Goal: Task Accomplishment & Management: Use online tool/utility

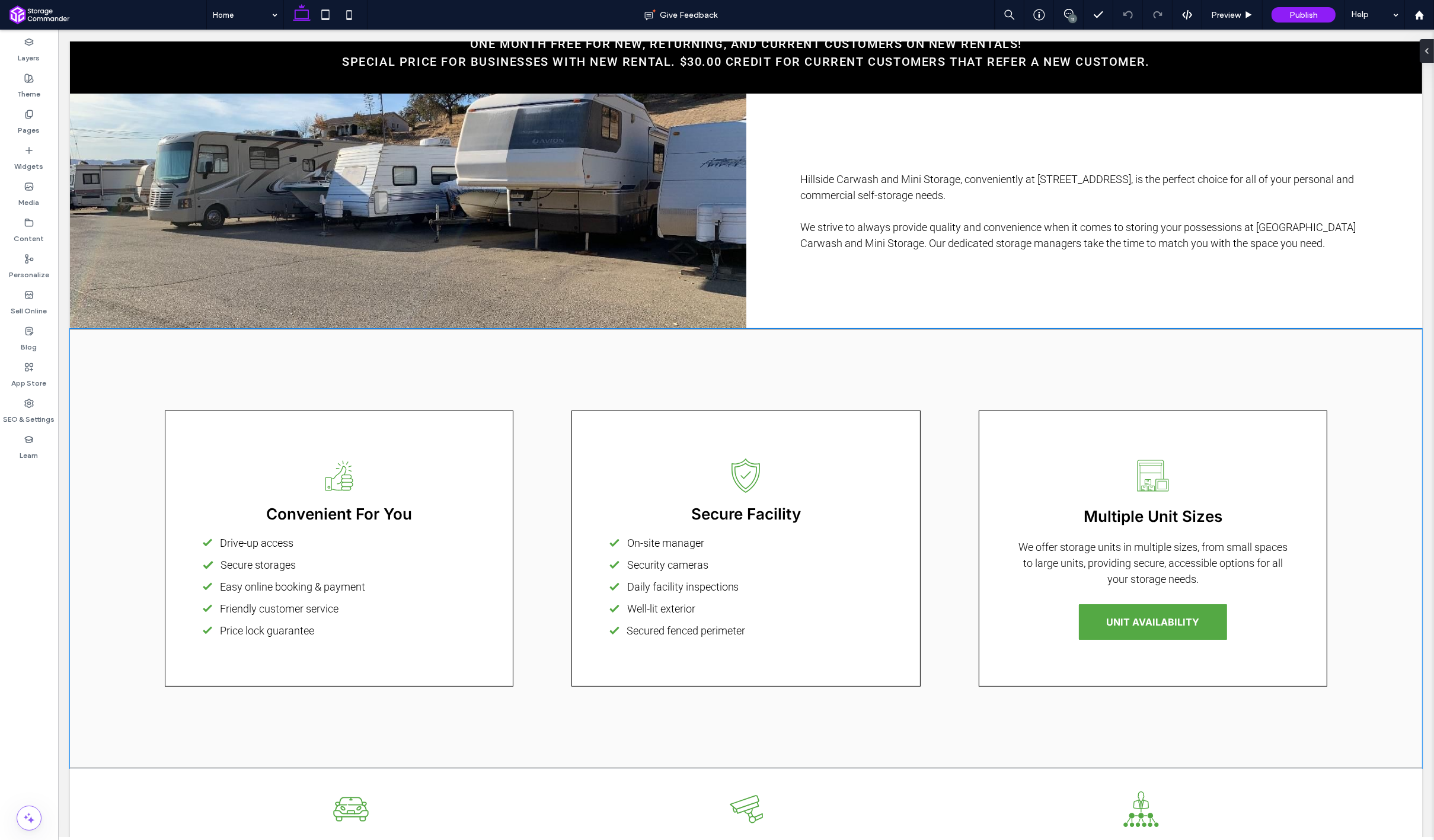
scroll to position [1080, 0]
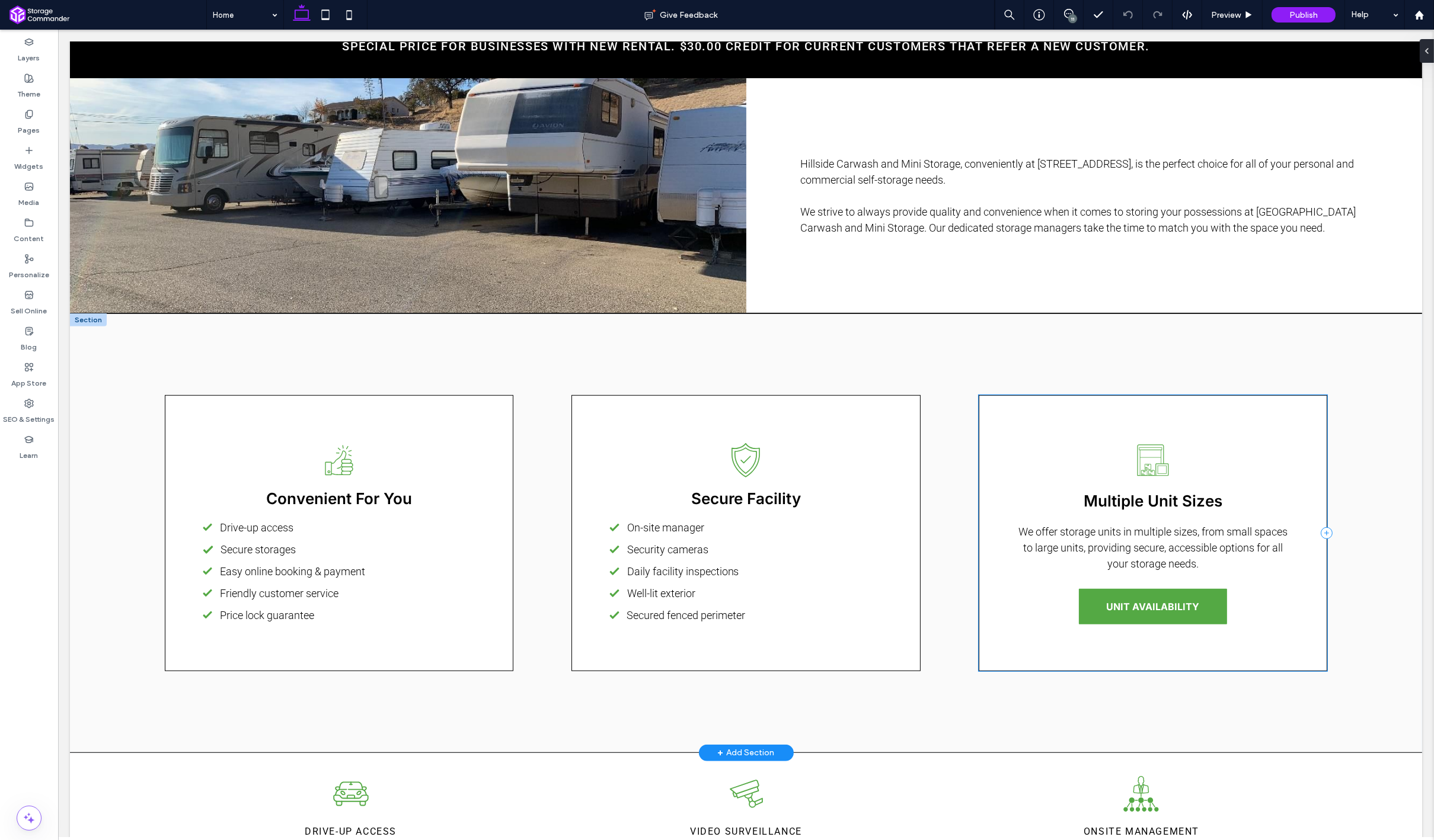
click at [1105, 625] on div "Warehouse with boxes, a screen, and a shutter. Multiple Unit Sizes We offer sto…" at bounding box center [1152, 533] width 349 height 276
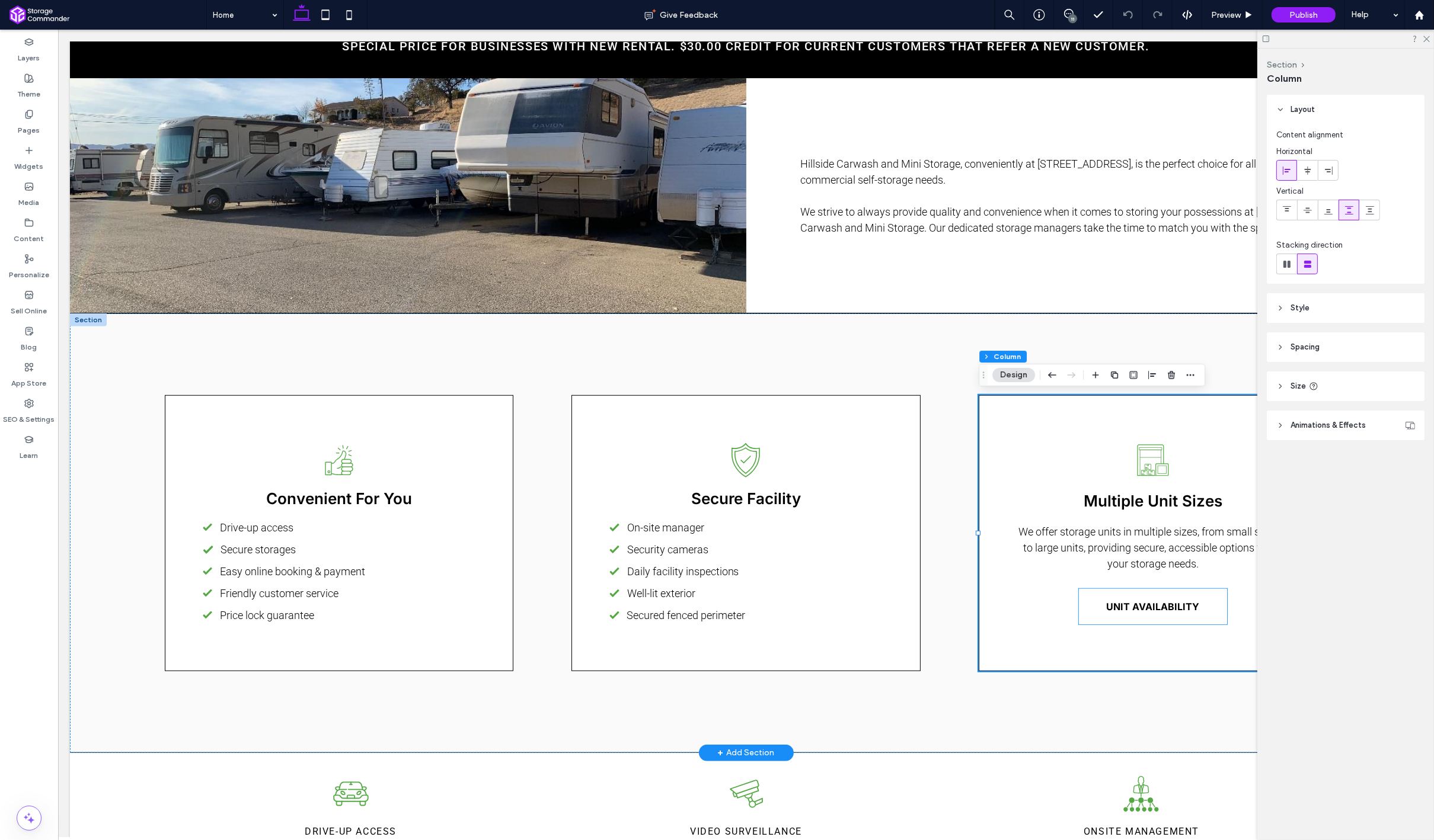
click at [1108, 615] on link "UNIT AVAILABILITY" at bounding box center [1152, 607] width 148 height 35
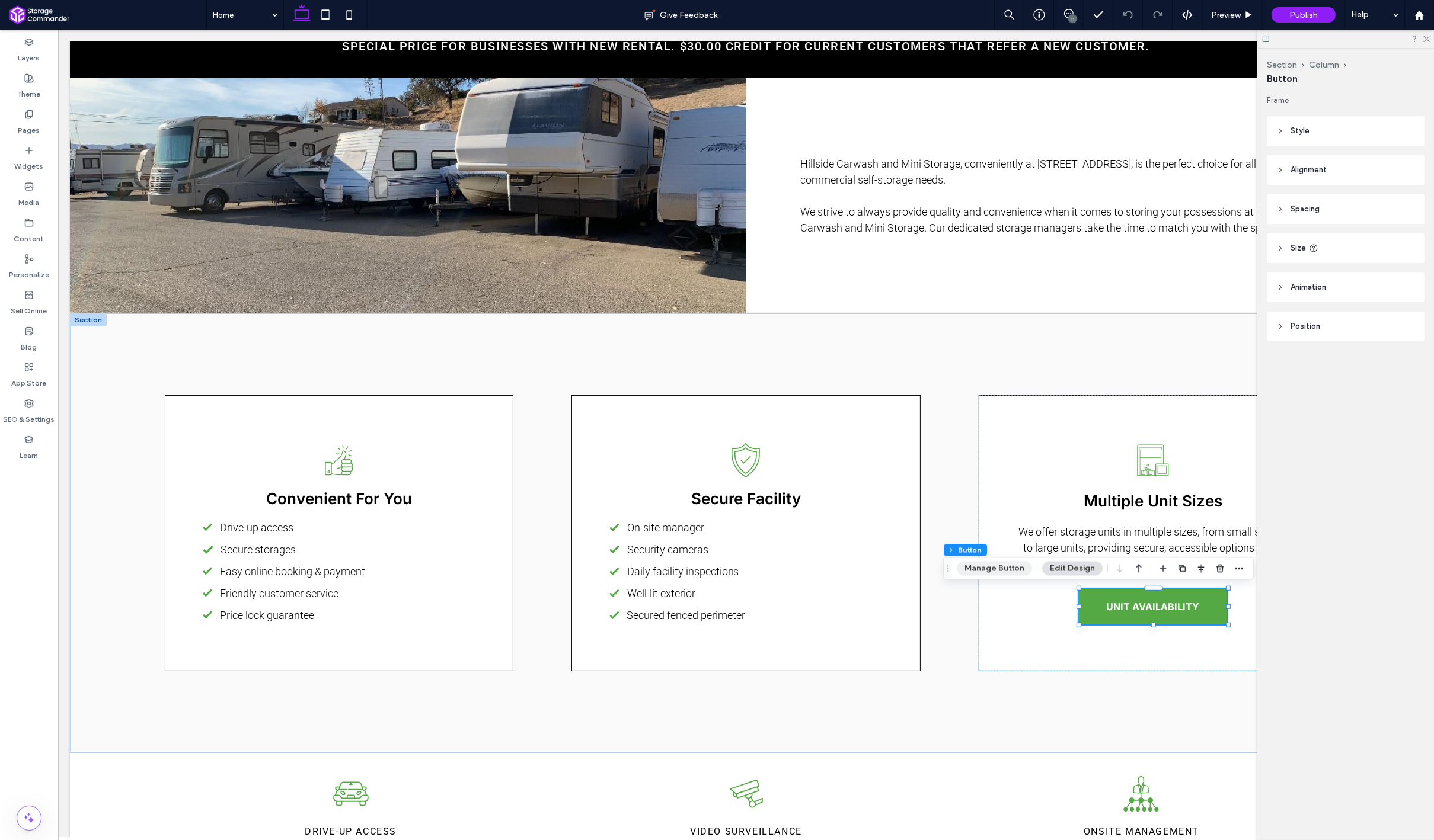
click at [1016, 572] on button "Manage Button" at bounding box center [993, 569] width 75 height 14
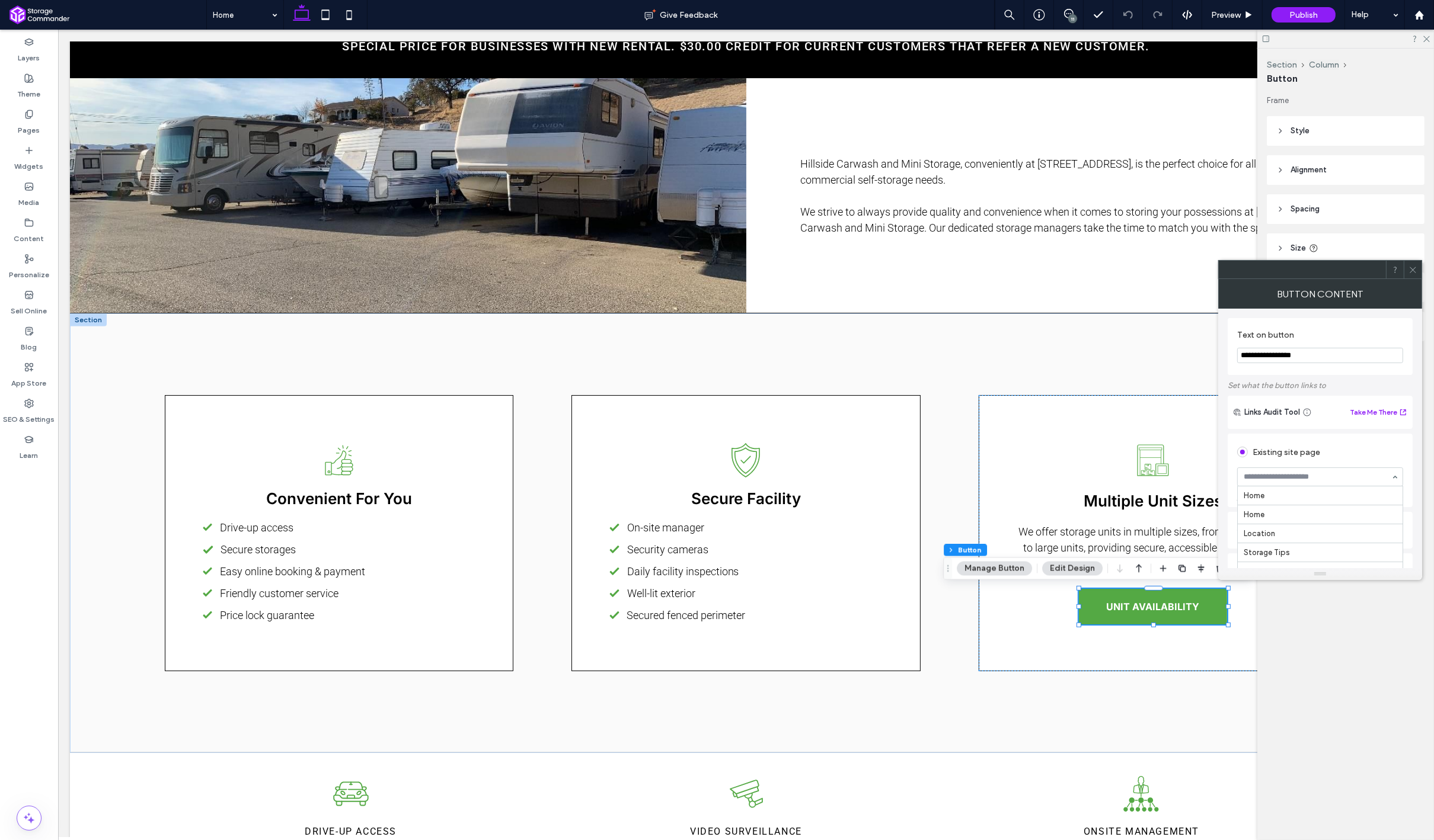
scroll to position [95, 0]
click at [1416, 270] on icon at bounding box center [1413, 270] width 9 height 9
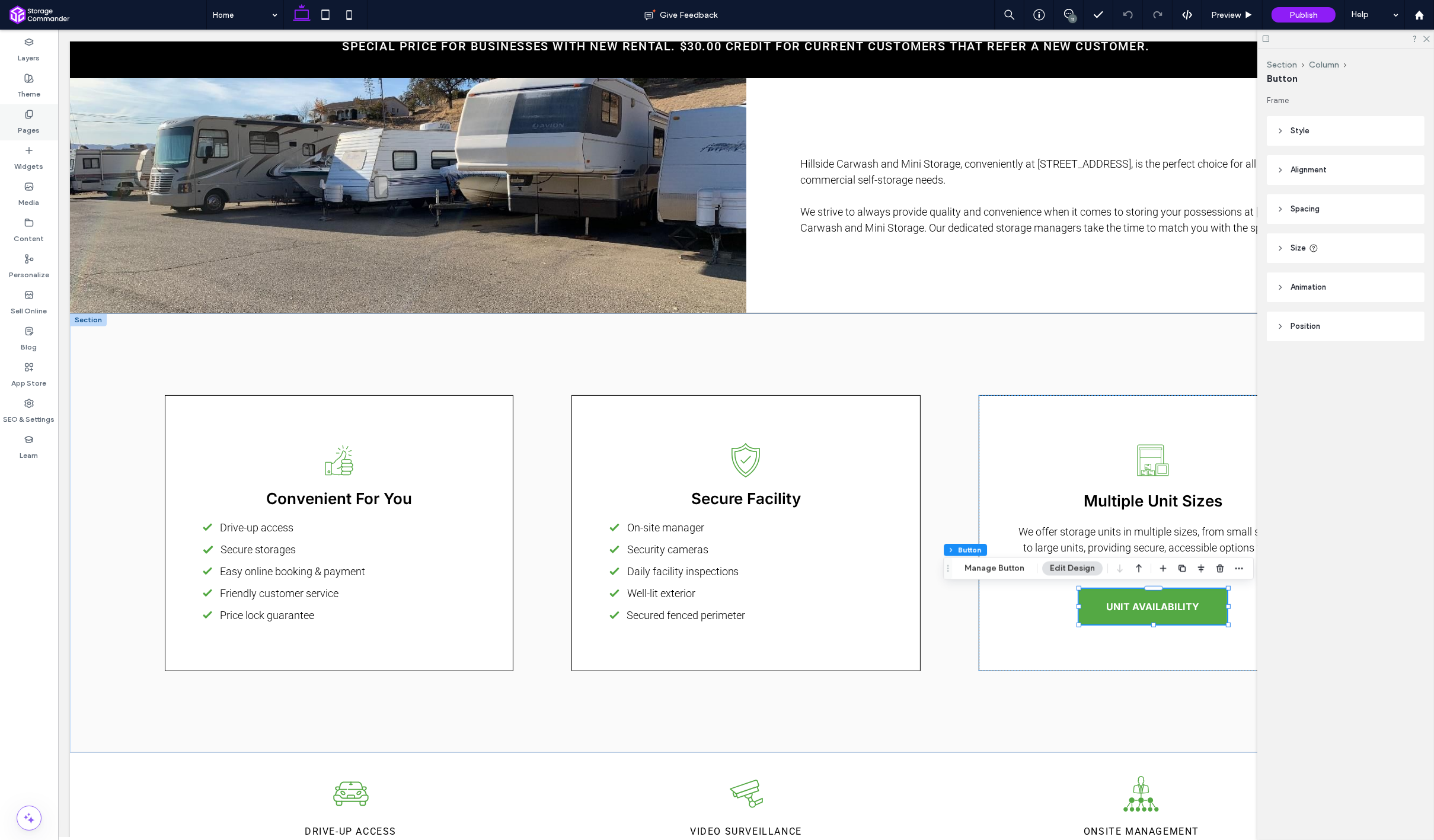
click at [39, 113] on div "Pages" at bounding box center [29, 122] width 58 height 36
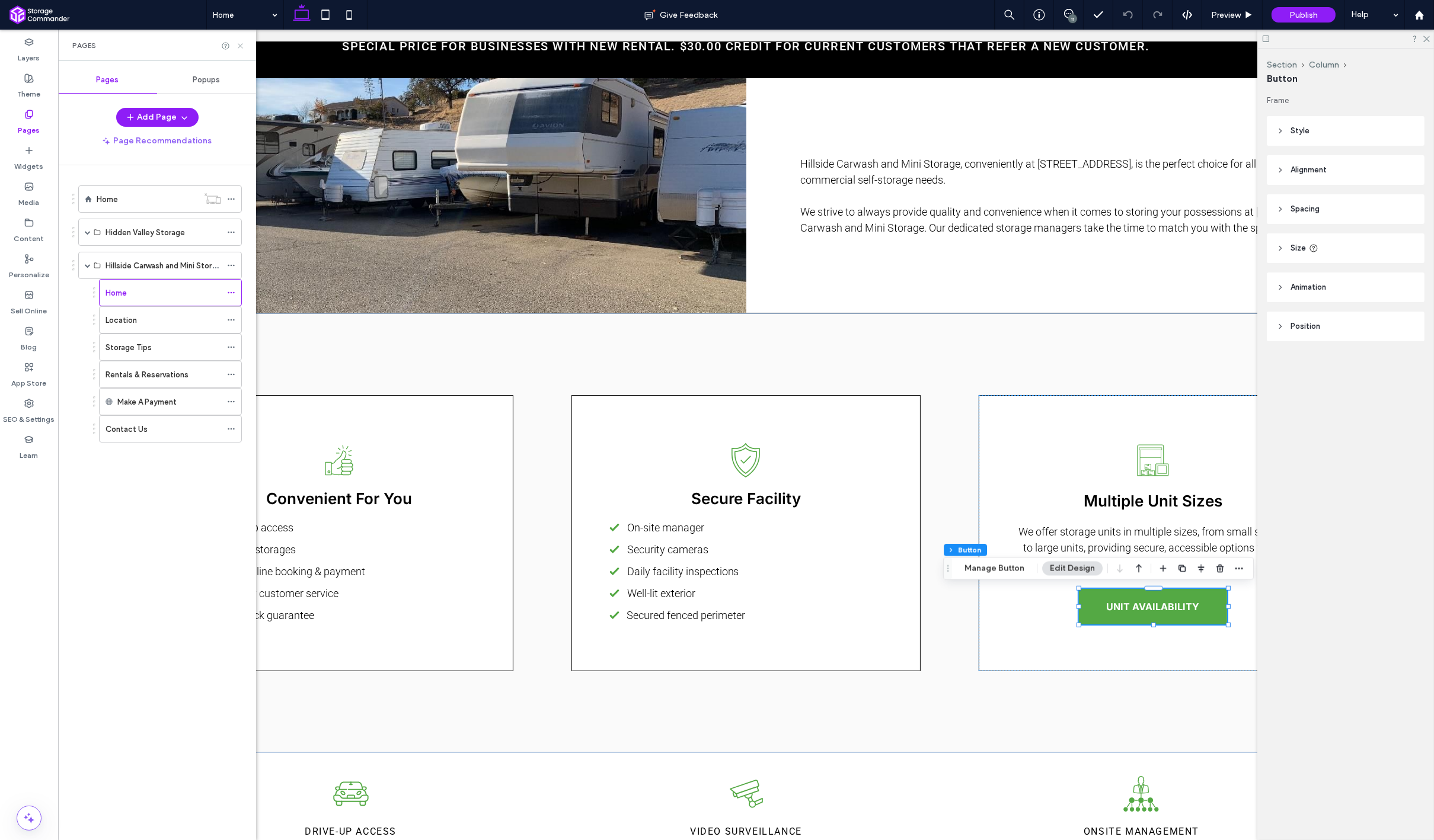
click at [239, 49] on icon at bounding box center [240, 46] width 9 height 9
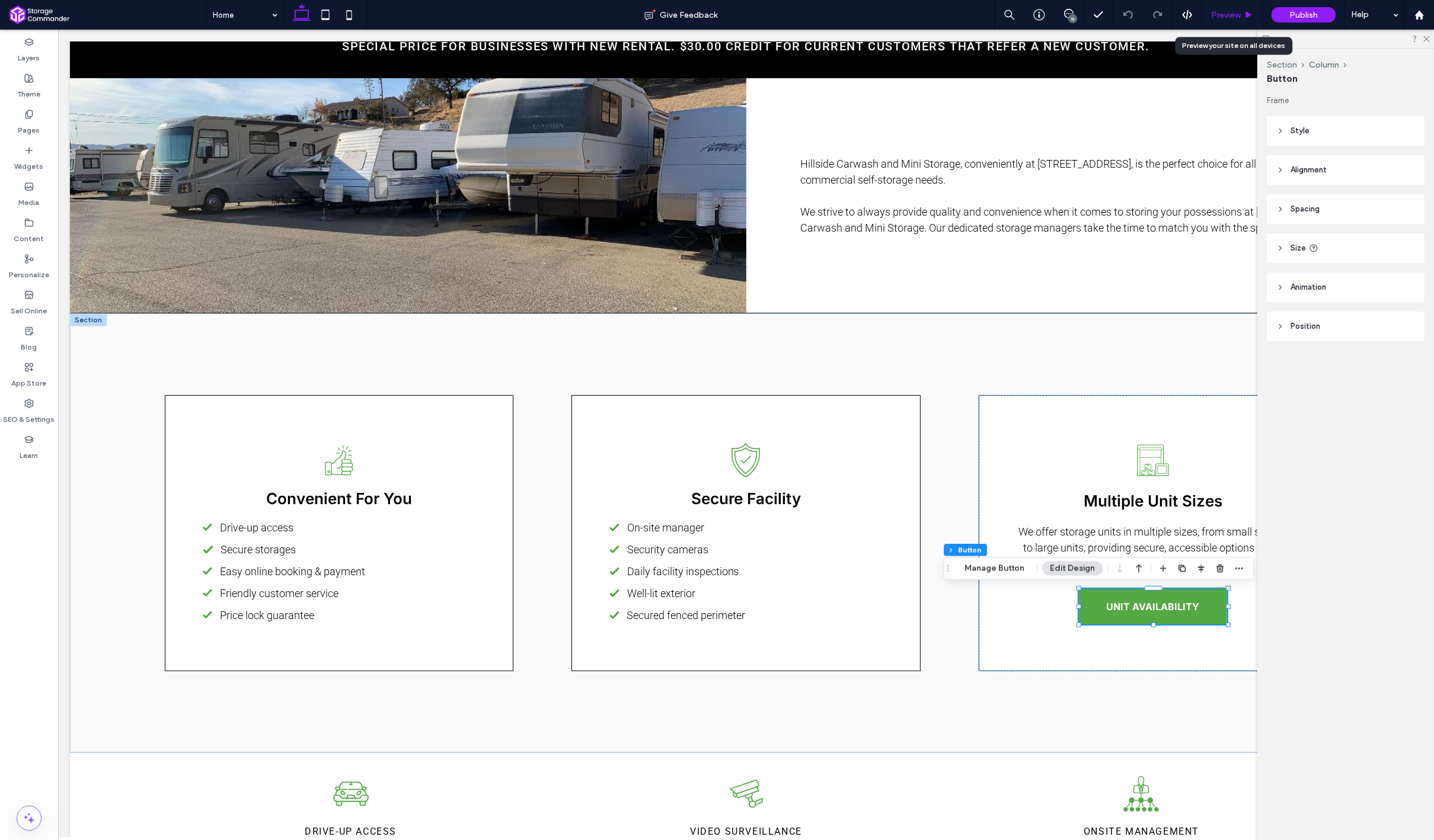
click at [1236, 26] on div "Preview" at bounding box center [1233, 14] width 61 height 30
click at [1232, 17] on span "Preview" at bounding box center [1225, 15] width 30 height 10
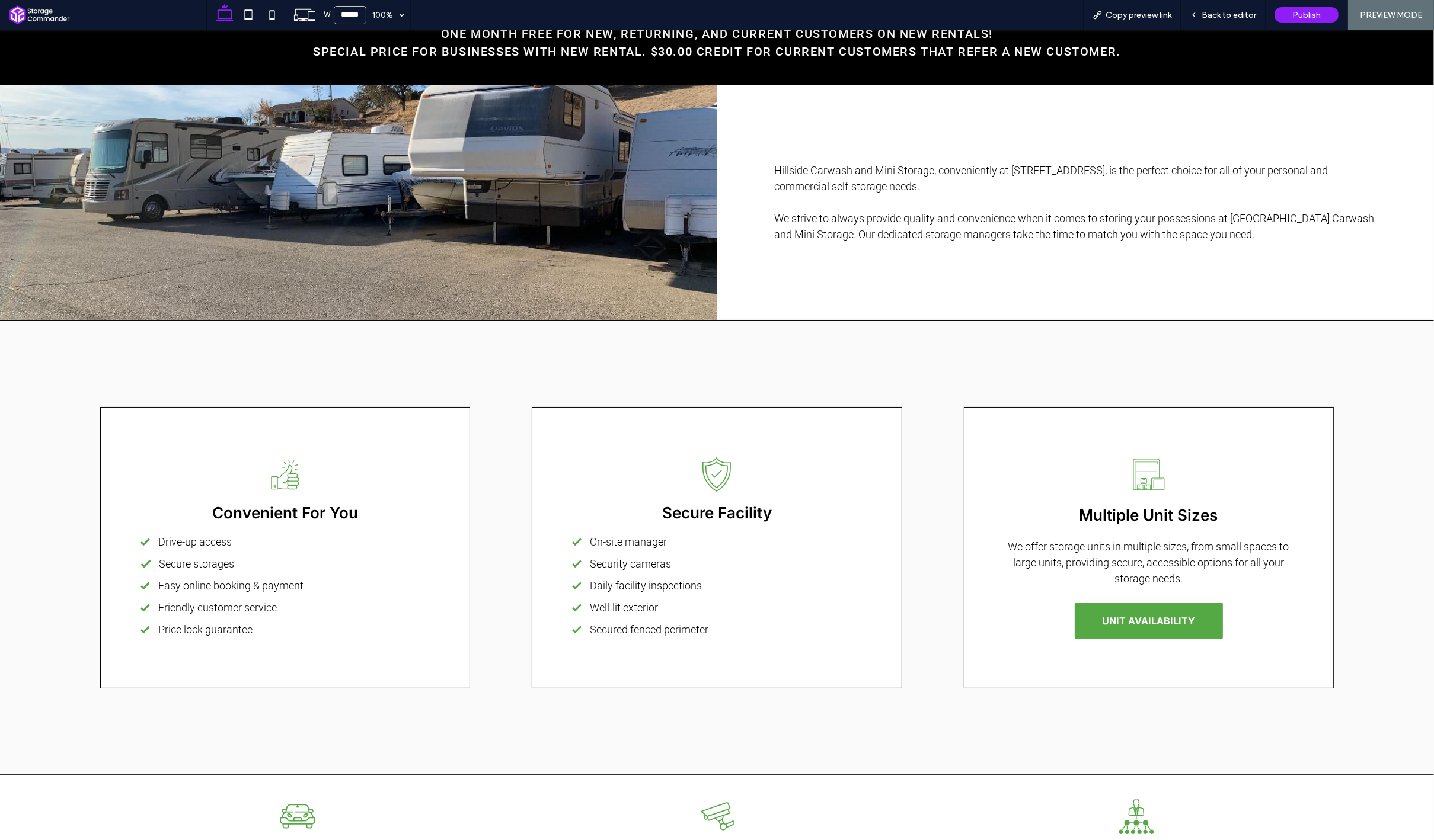
scroll to position [1099, 0]
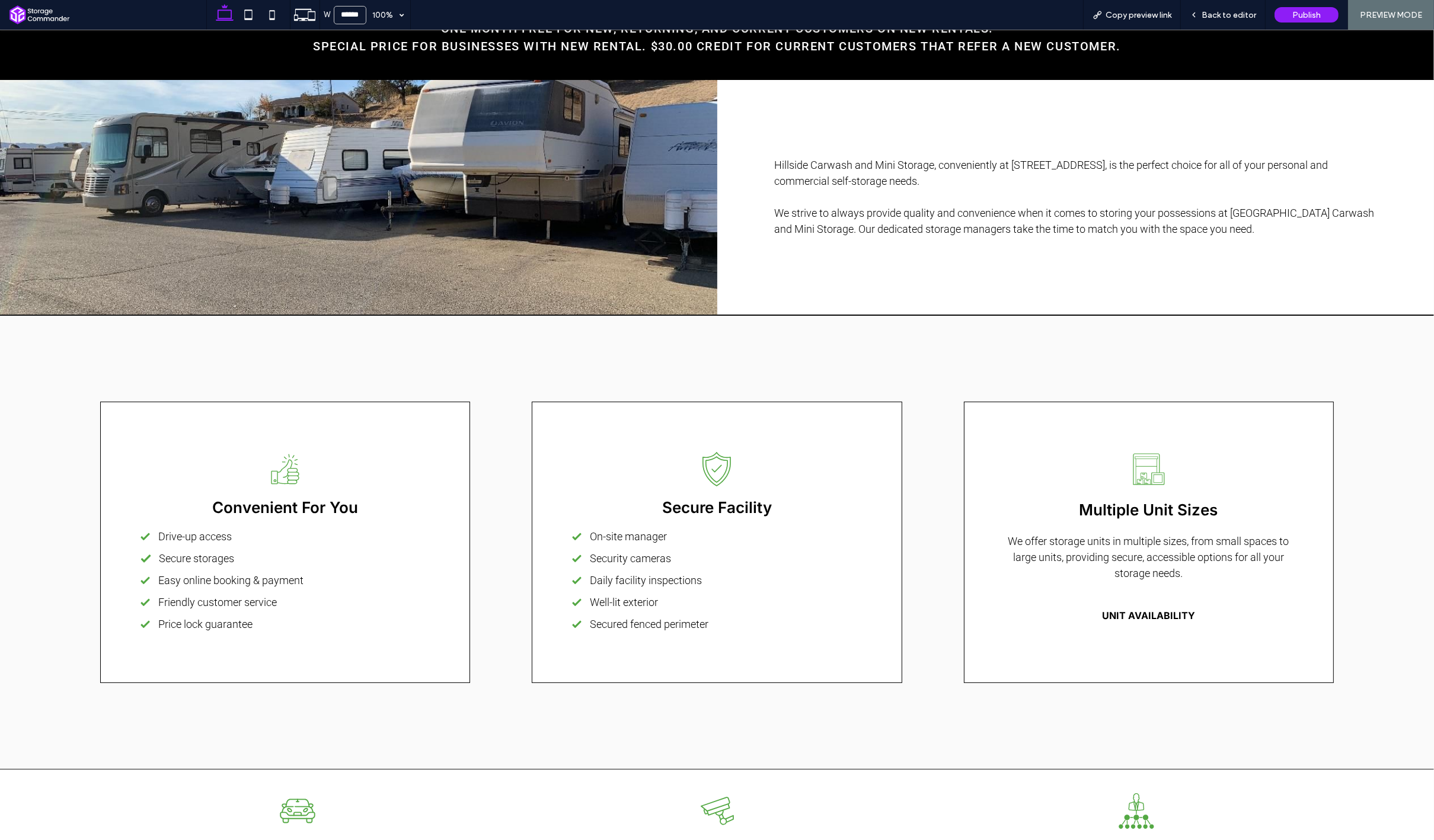
click at [1134, 621] on link "UNIT AVAILABILITY" at bounding box center [1148, 615] width 148 height 35
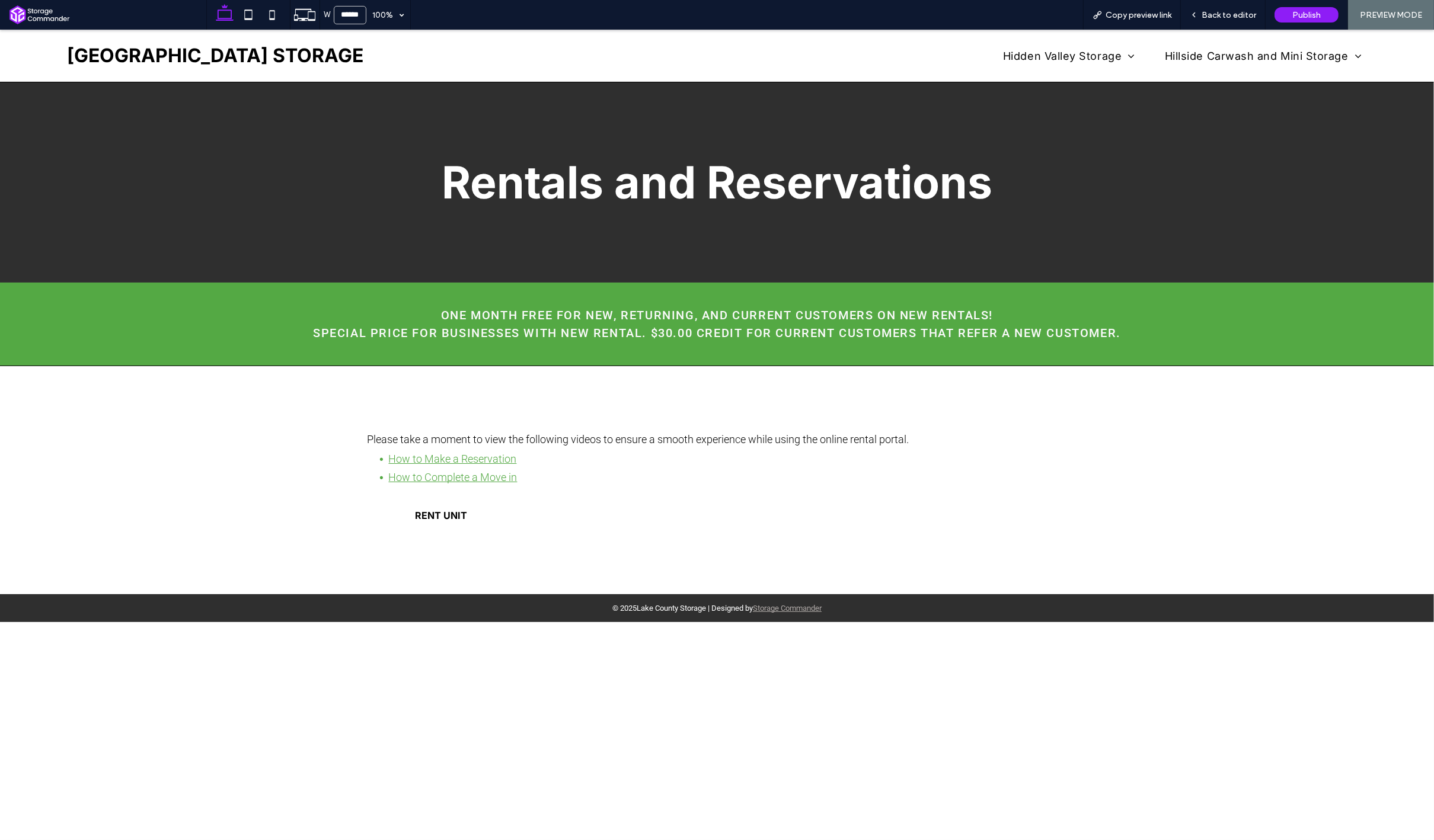
click at [513, 513] on link "RENT UNIT" at bounding box center [441, 515] width 148 height 30
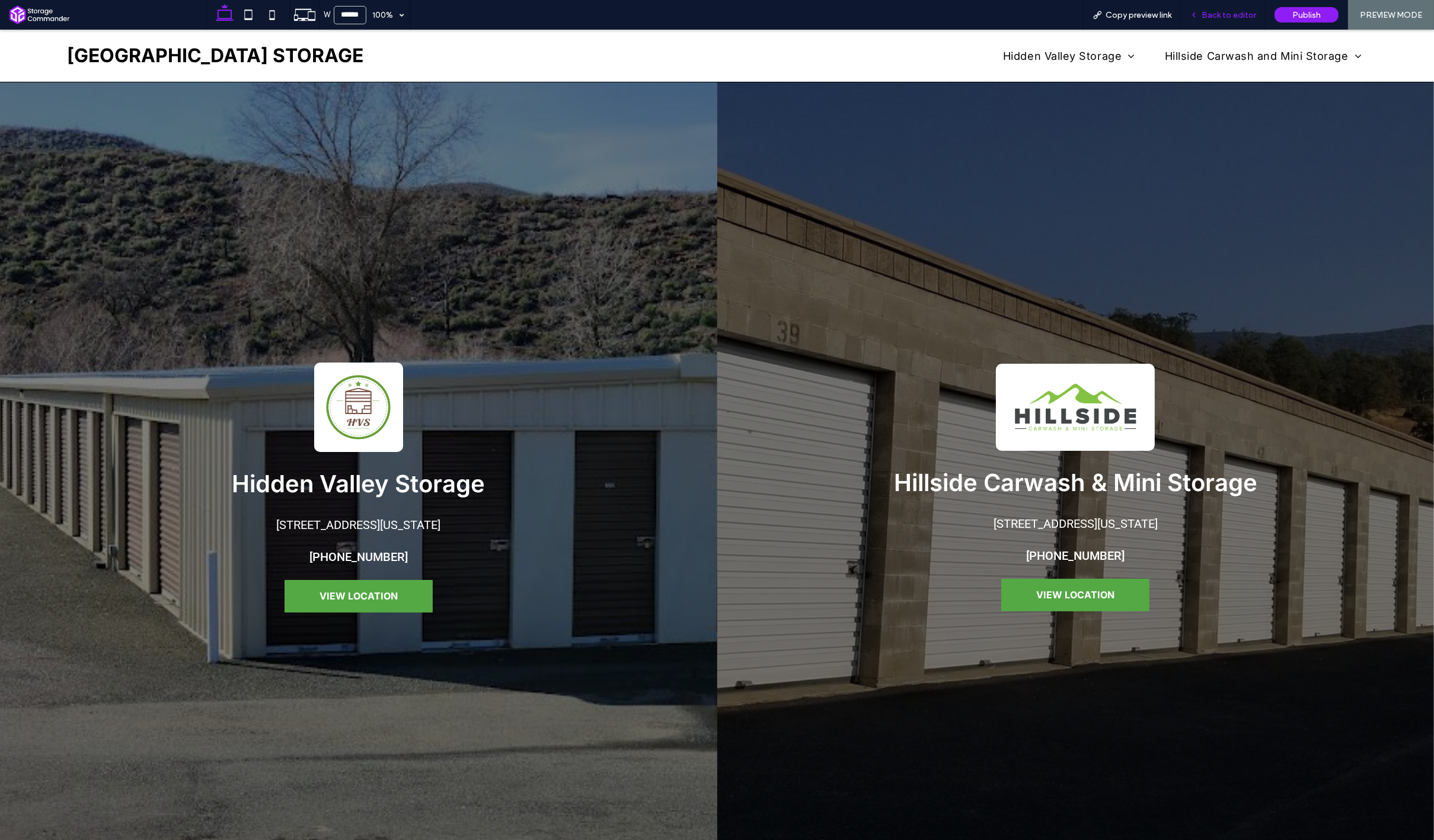
click at [1219, 19] on span "Back to editor" at bounding box center [1229, 15] width 54 height 10
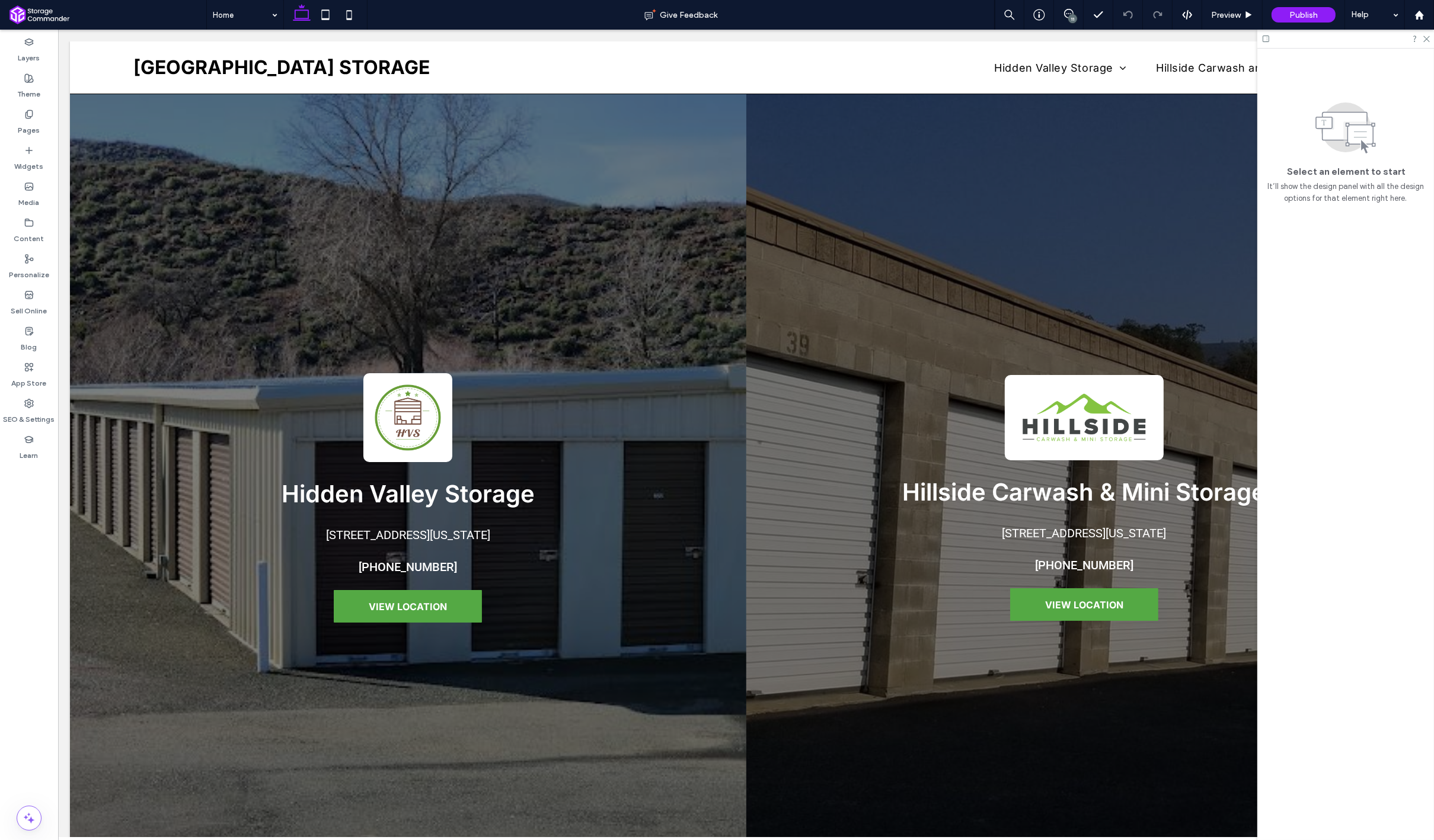
click at [1070, 16] on div "11" at bounding box center [1072, 19] width 9 height 9
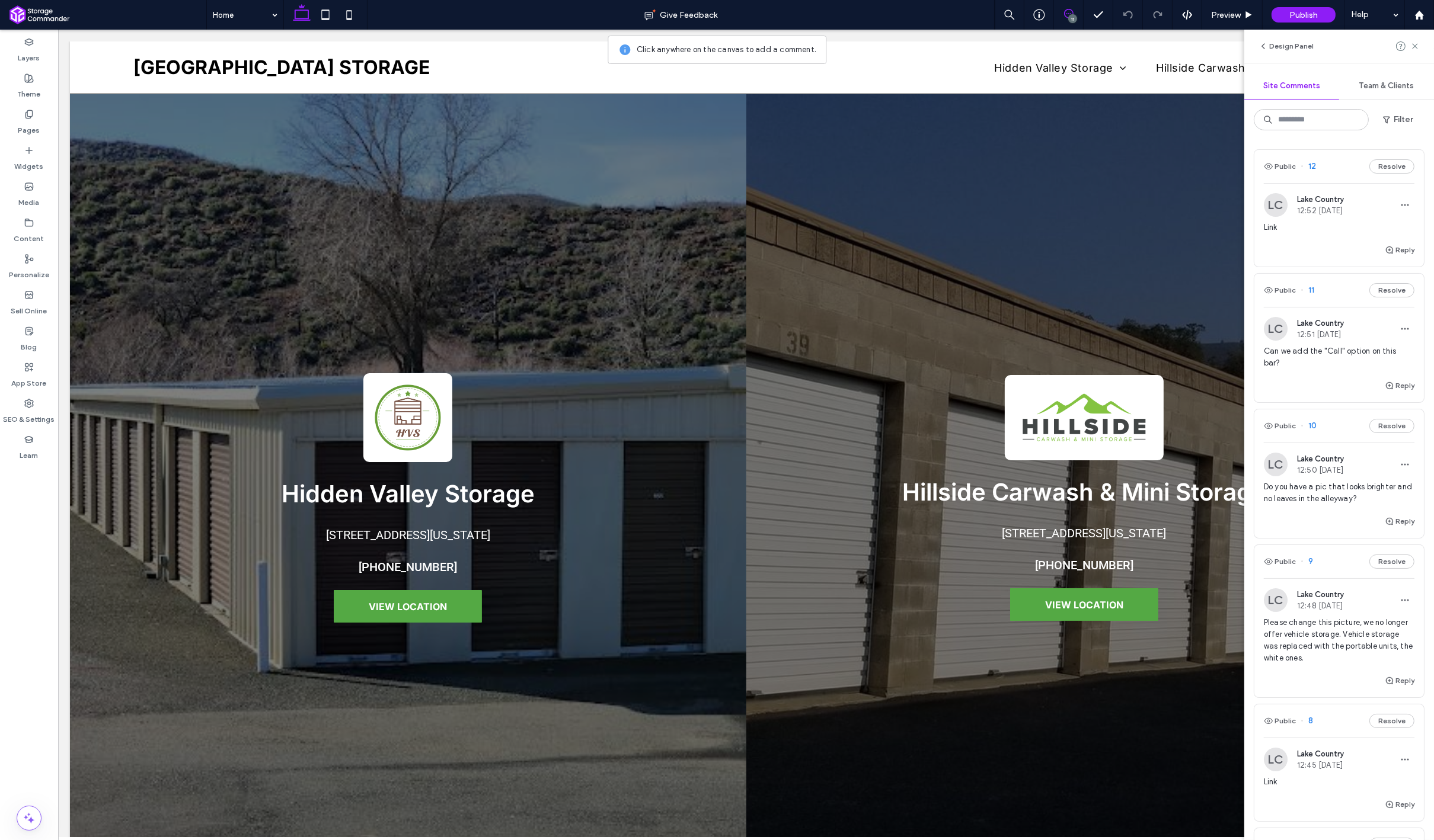
click at [1322, 241] on div "Link" at bounding box center [1339, 232] width 151 height 21
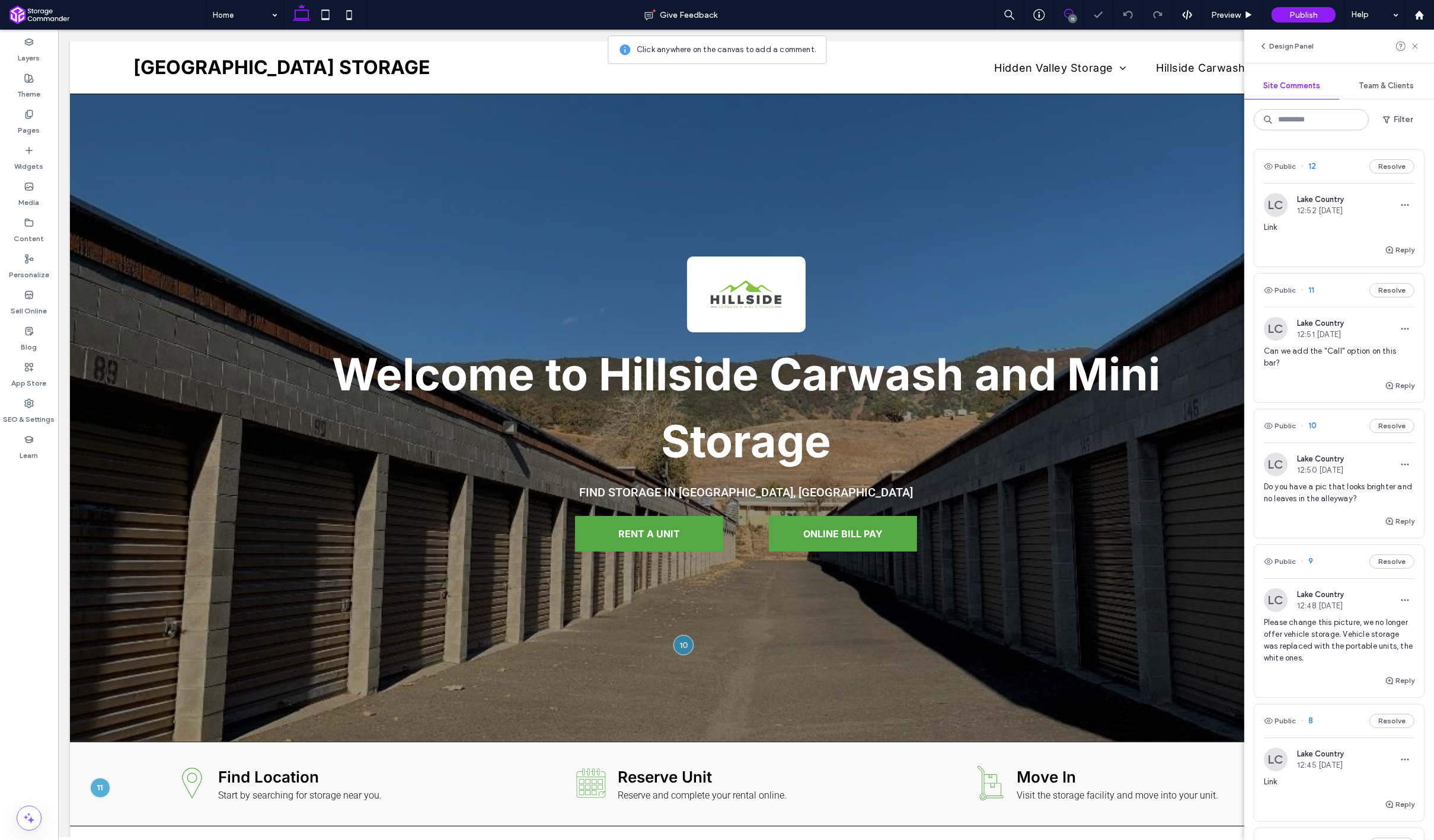
scroll to position [1223, 0]
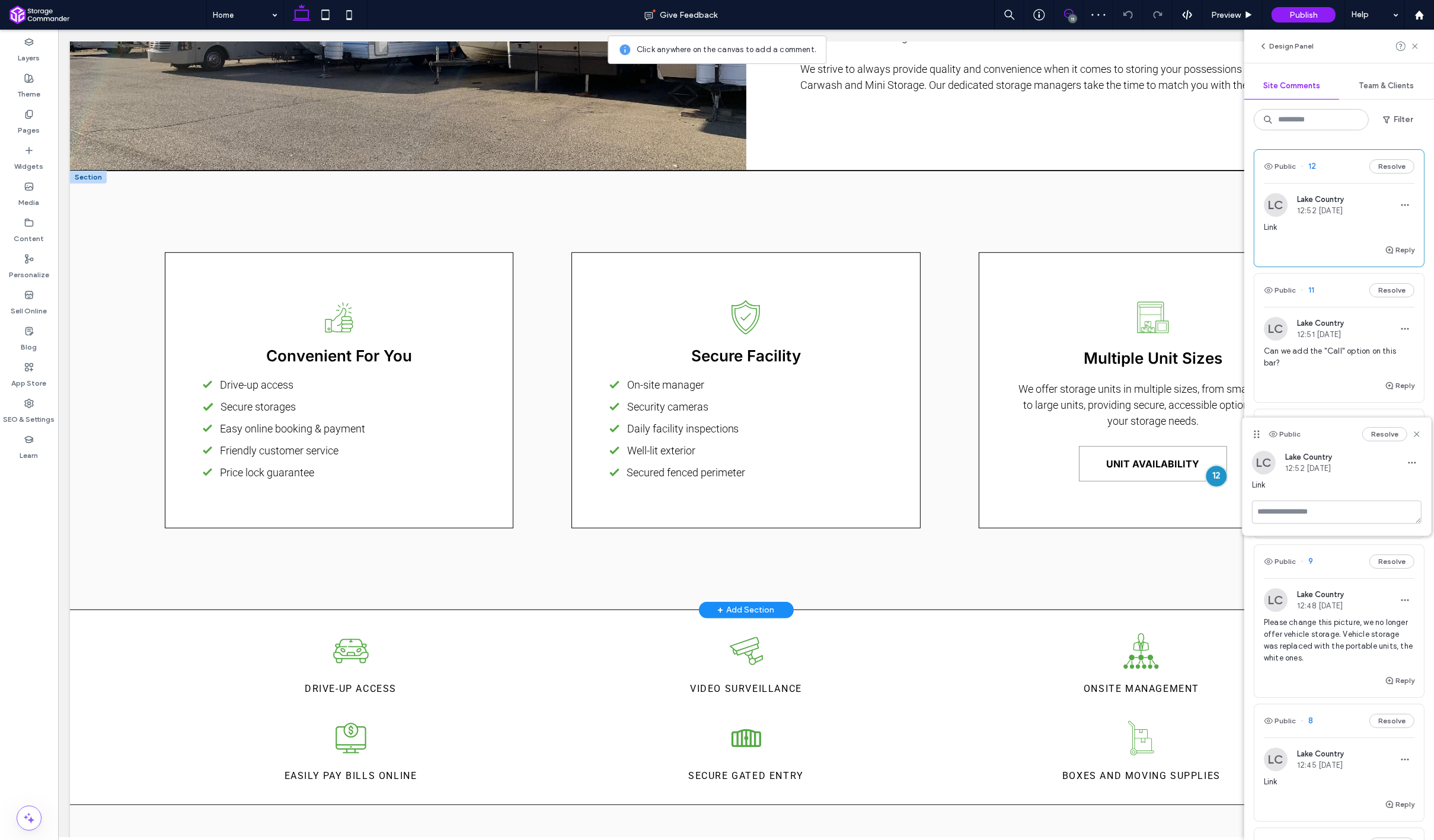
click at [1215, 472] on div at bounding box center [1216, 477] width 22 height 22
click at [1217, 478] on div at bounding box center [1216, 477] width 22 height 22
click at [1387, 169] on button "Resolve" at bounding box center [1391, 166] width 45 height 14
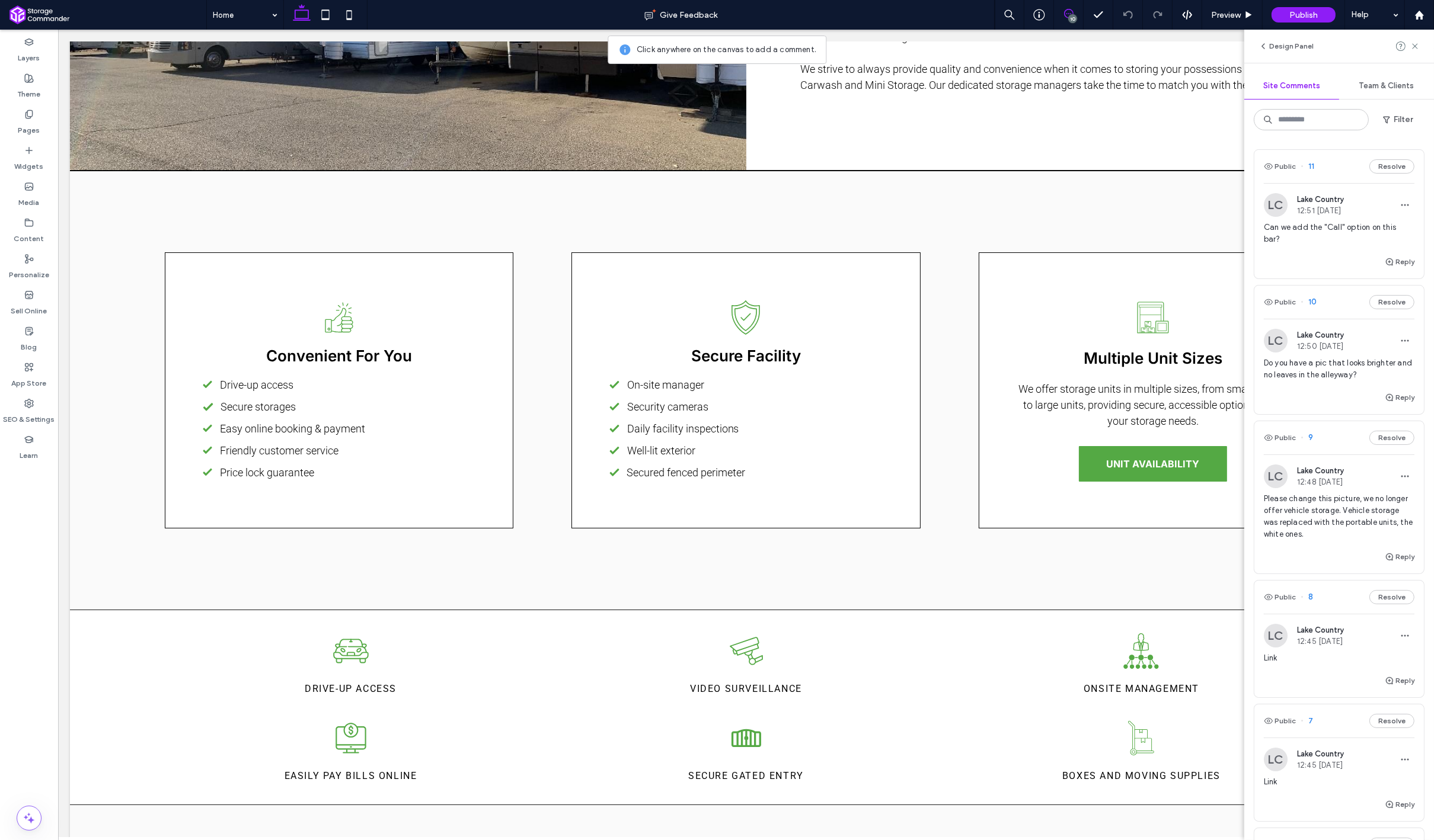
click at [1327, 254] on div "Reply" at bounding box center [1338, 266] width 169 height 24
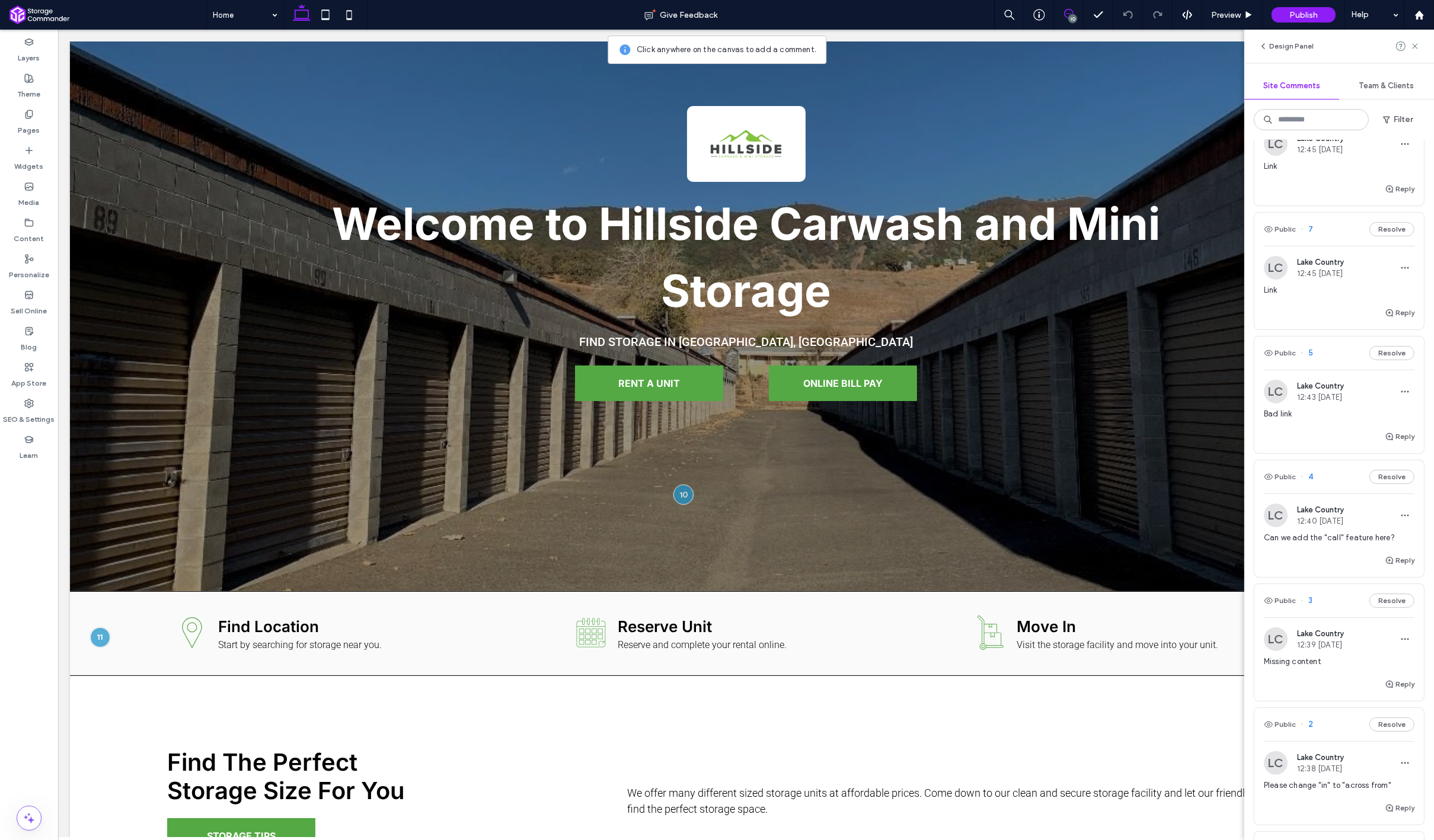
scroll to position [770, 0]
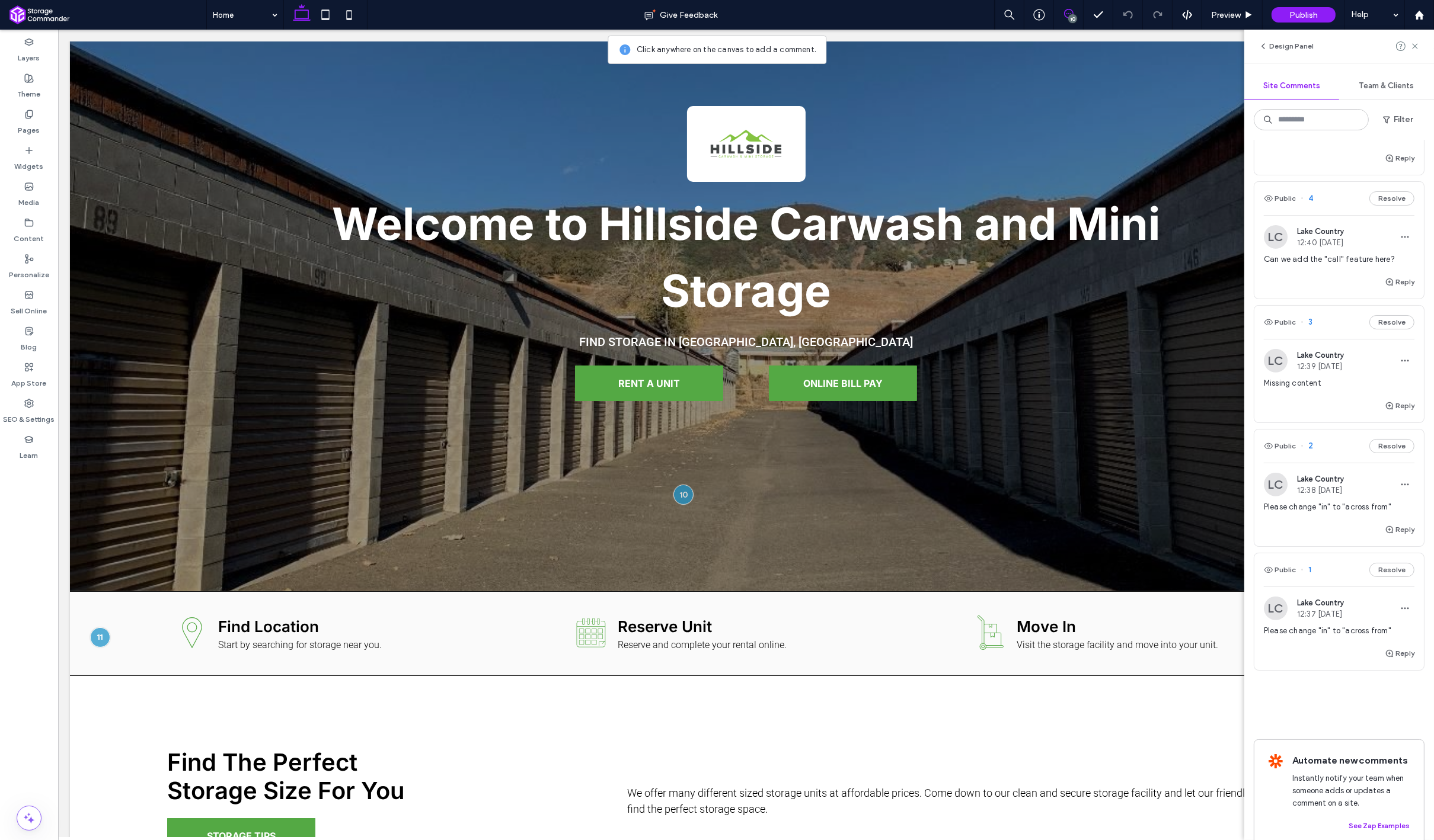
click at [1310, 646] on div "Reply" at bounding box center [1338, 658] width 169 height 24
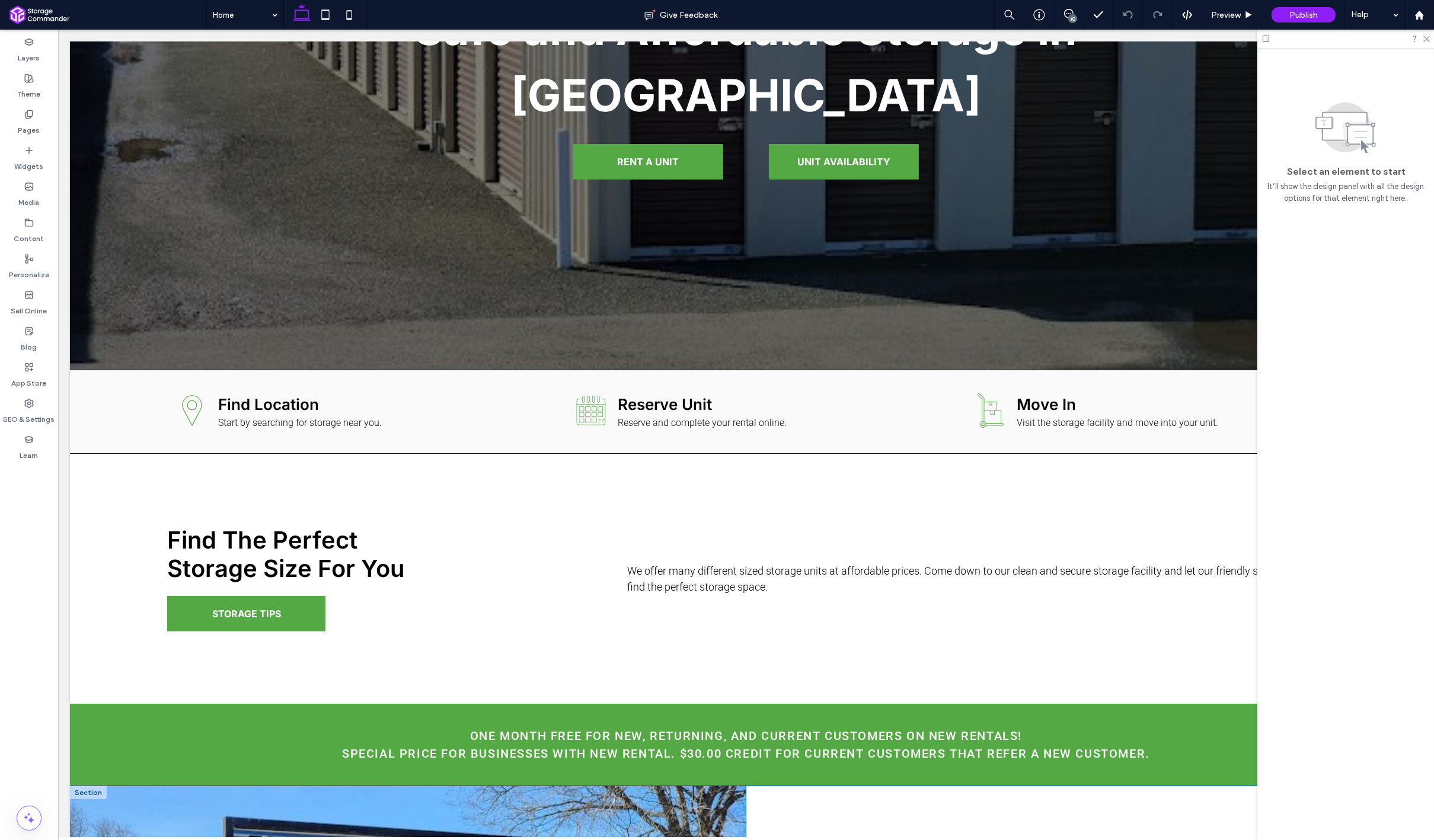
scroll to position [365, 0]
click at [1072, 14] on div "10" at bounding box center [1072, 19] width 9 height 9
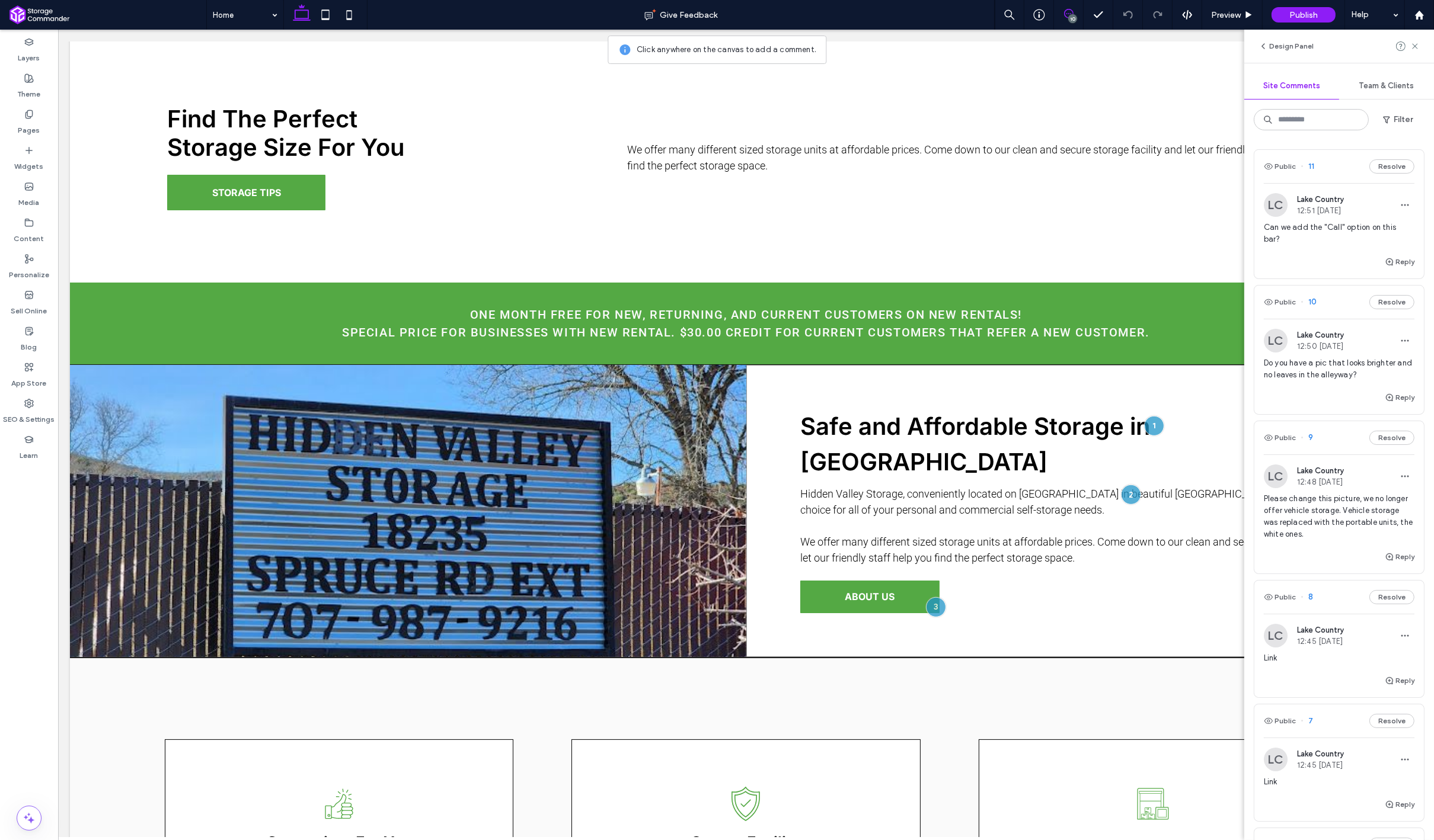
scroll to position [804, 0]
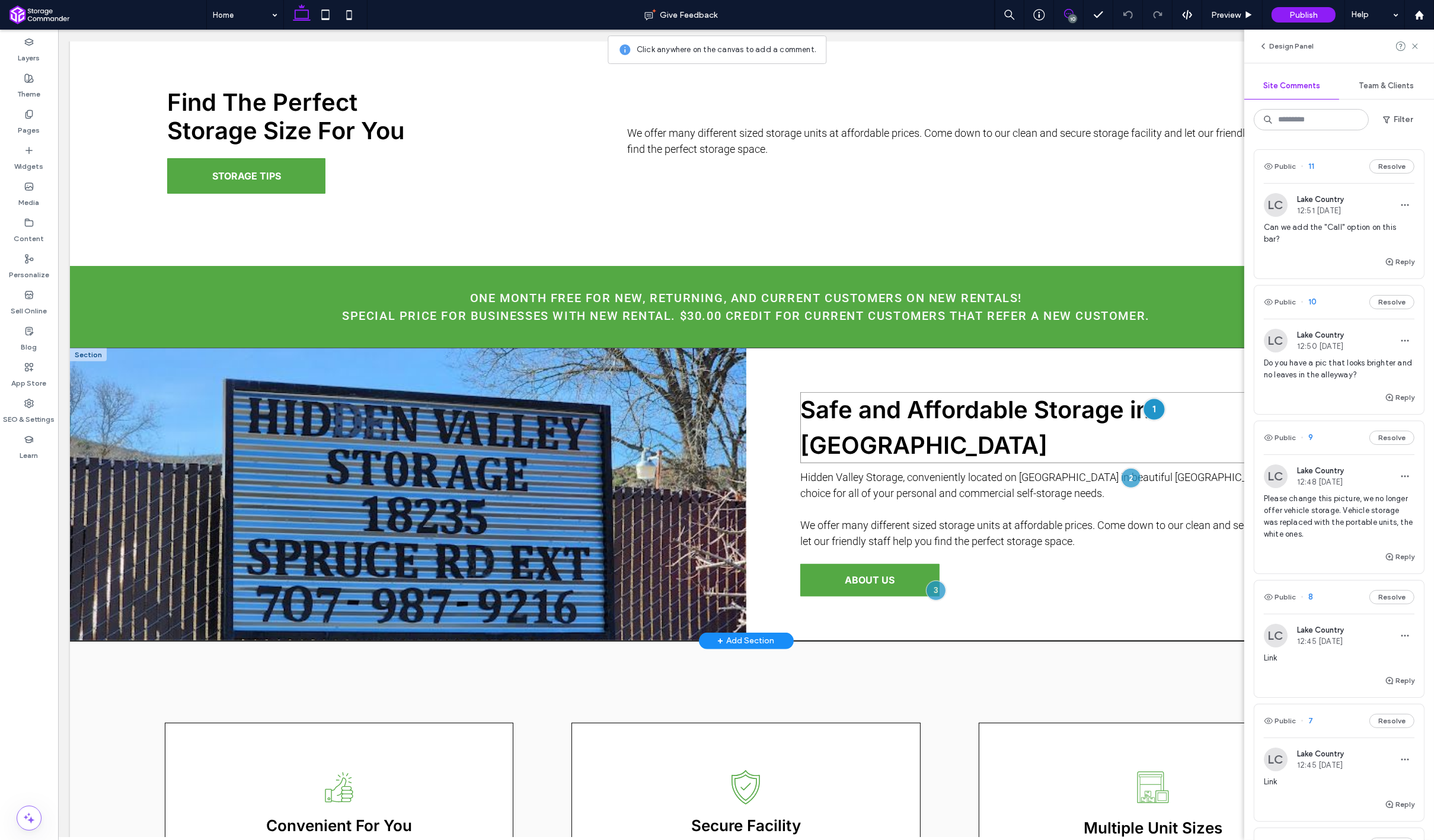
click at [1152, 411] on div at bounding box center [1153, 409] width 22 height 22
click at [1074, 9] on span at bounding box center [1068, 14] width 29 height 9
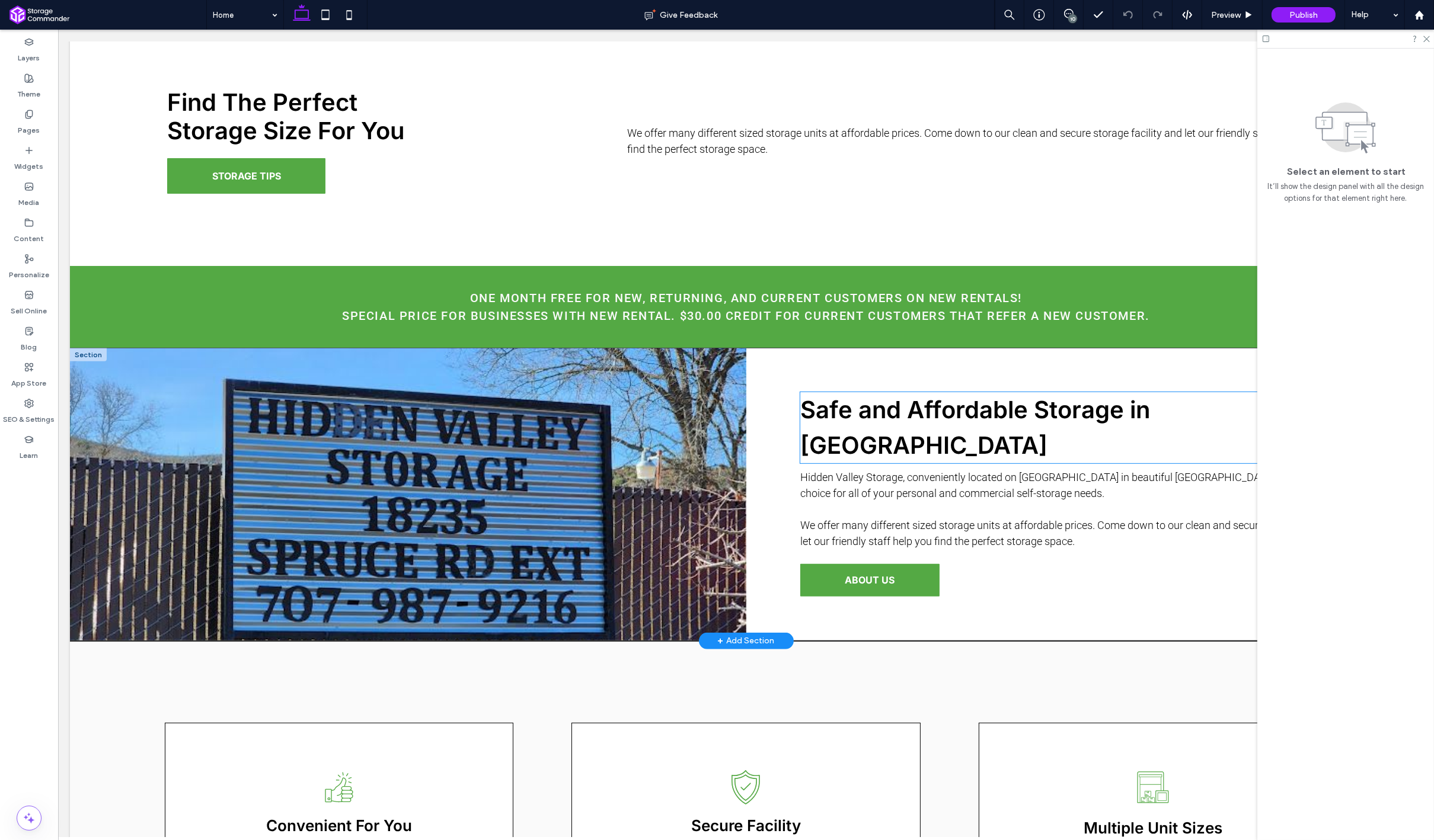
click at [1139, 424] on h2 "Safe and Affordable Storage in [GEOGRAPHIC_DATA]" at bounding box center [1084, 428] width 568 height 71
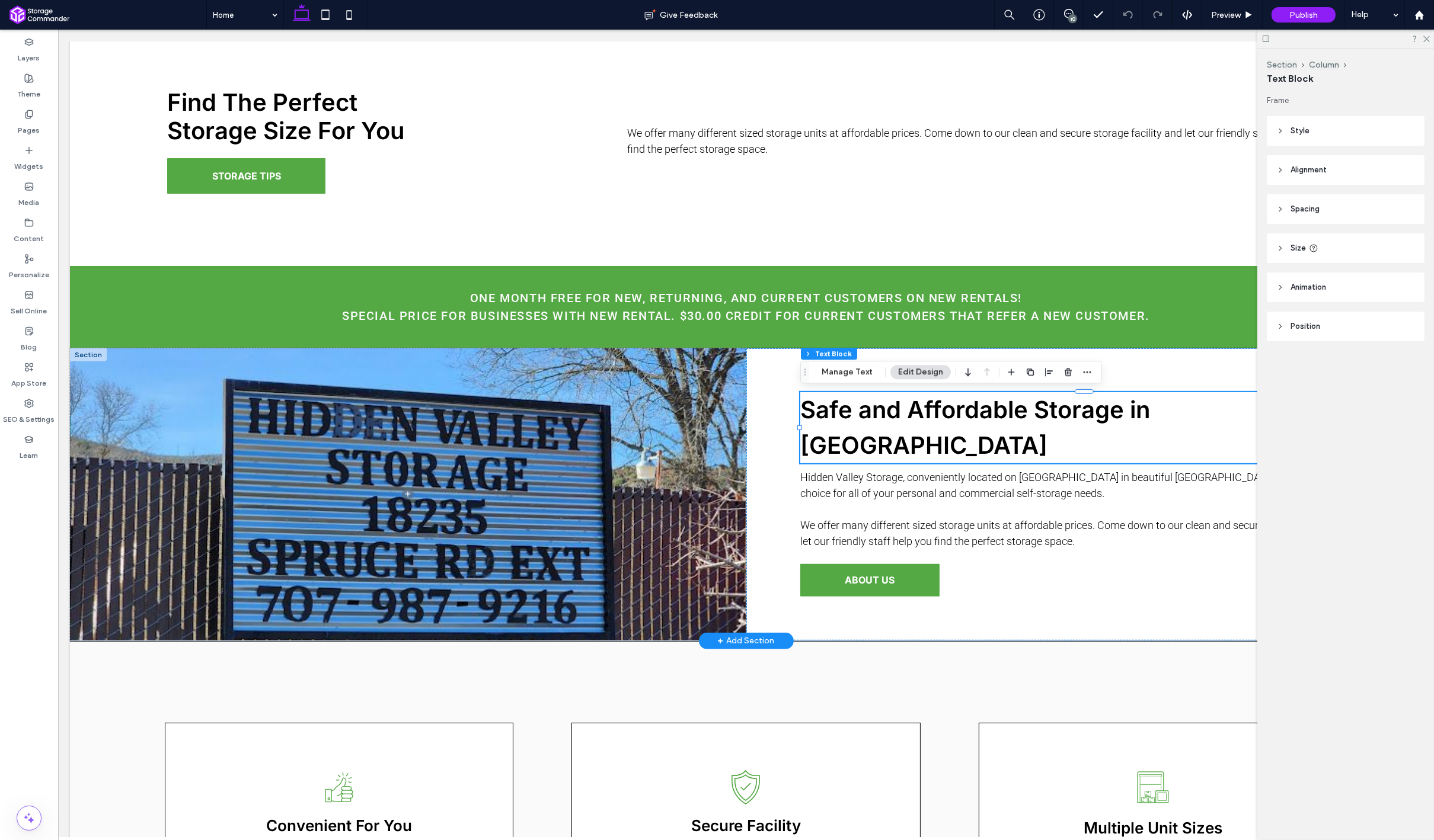
click at [1139, 424] on h2 "Safe and Affordable Storage in [GEOGRAPHIC_DATA]" at bounding box center [1084, 428] width 568 height 71
type input "*****"
type input "**"
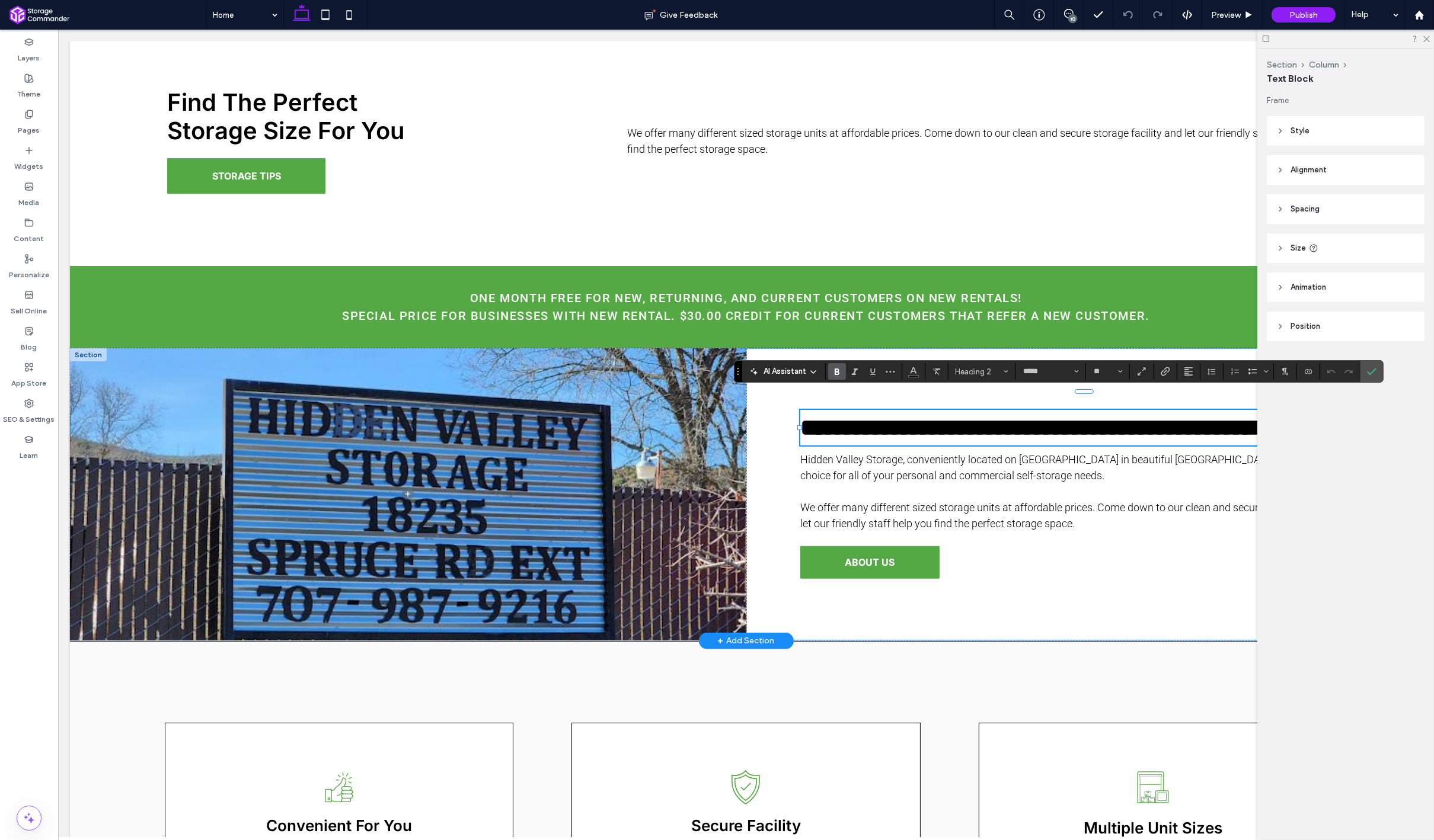
click at [1135, 416] on span "**********" at bounding box center [1032, 427] width 463 height 23
click at [1375, 368] on label "Confirm" at bounding box center [1371, 371] width 18 height 21
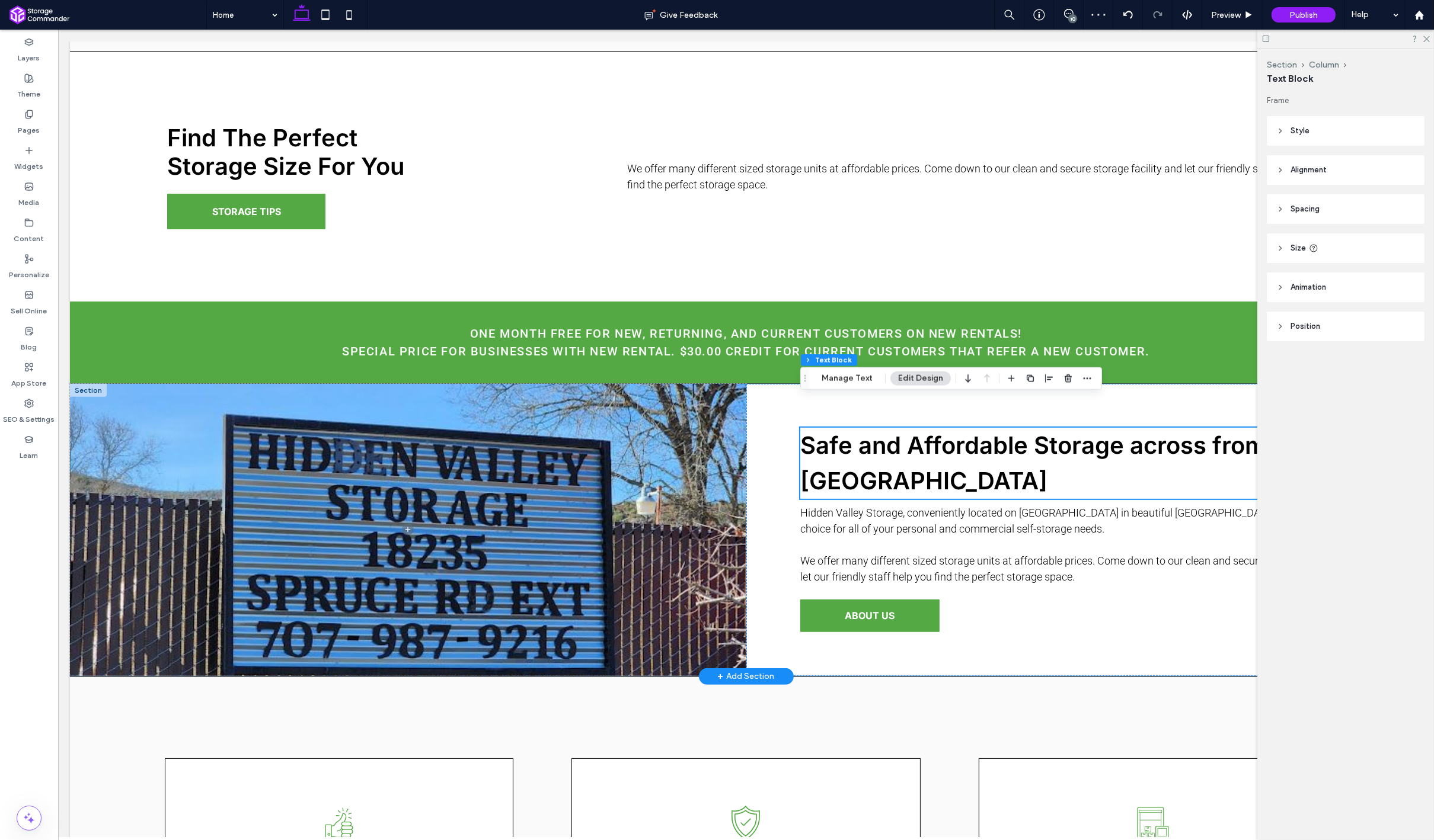
scroll to position [767, 0]
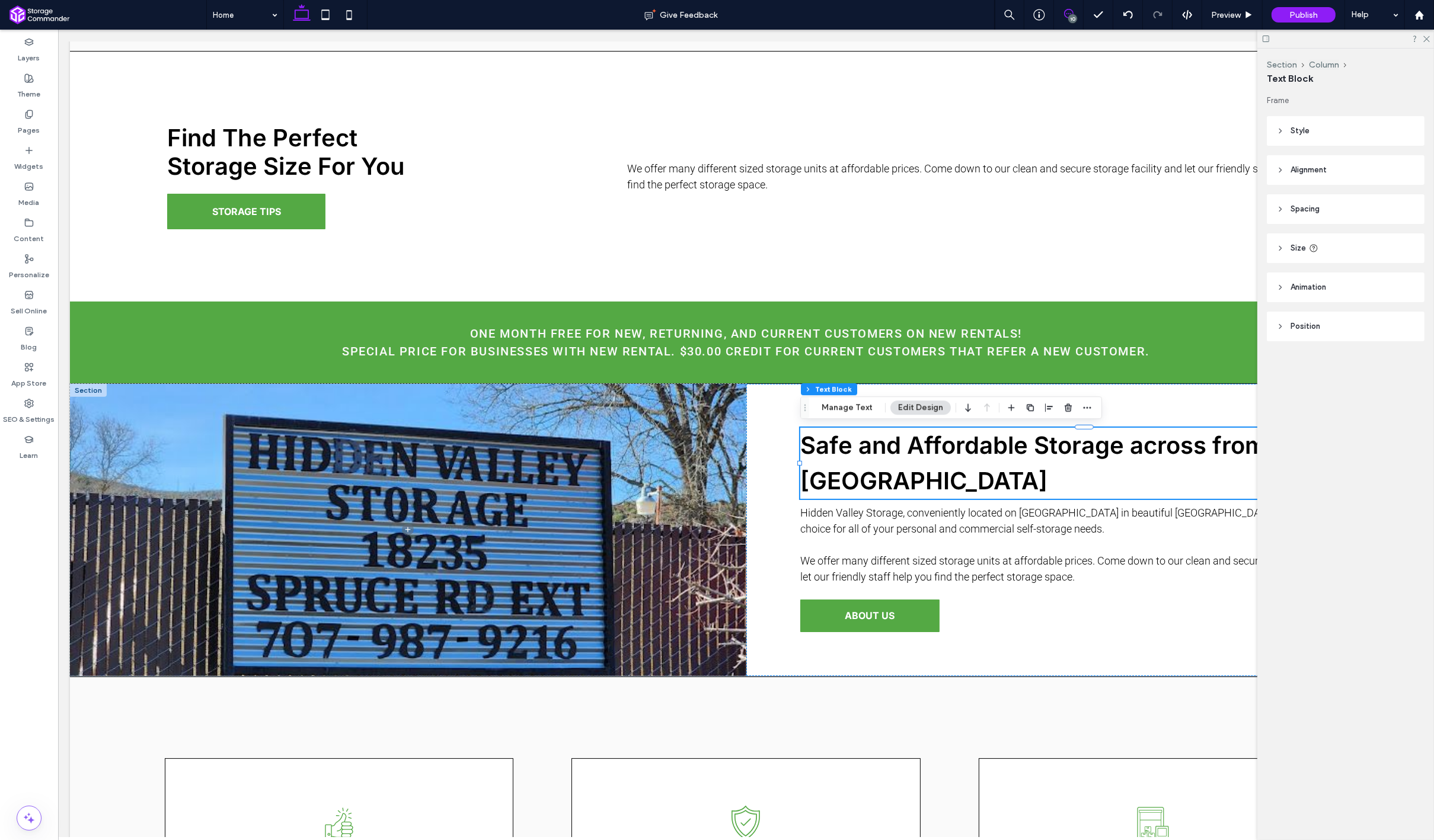
click at [1064, 16] on icon at bounding box center [1068, 14] width 9 height 9
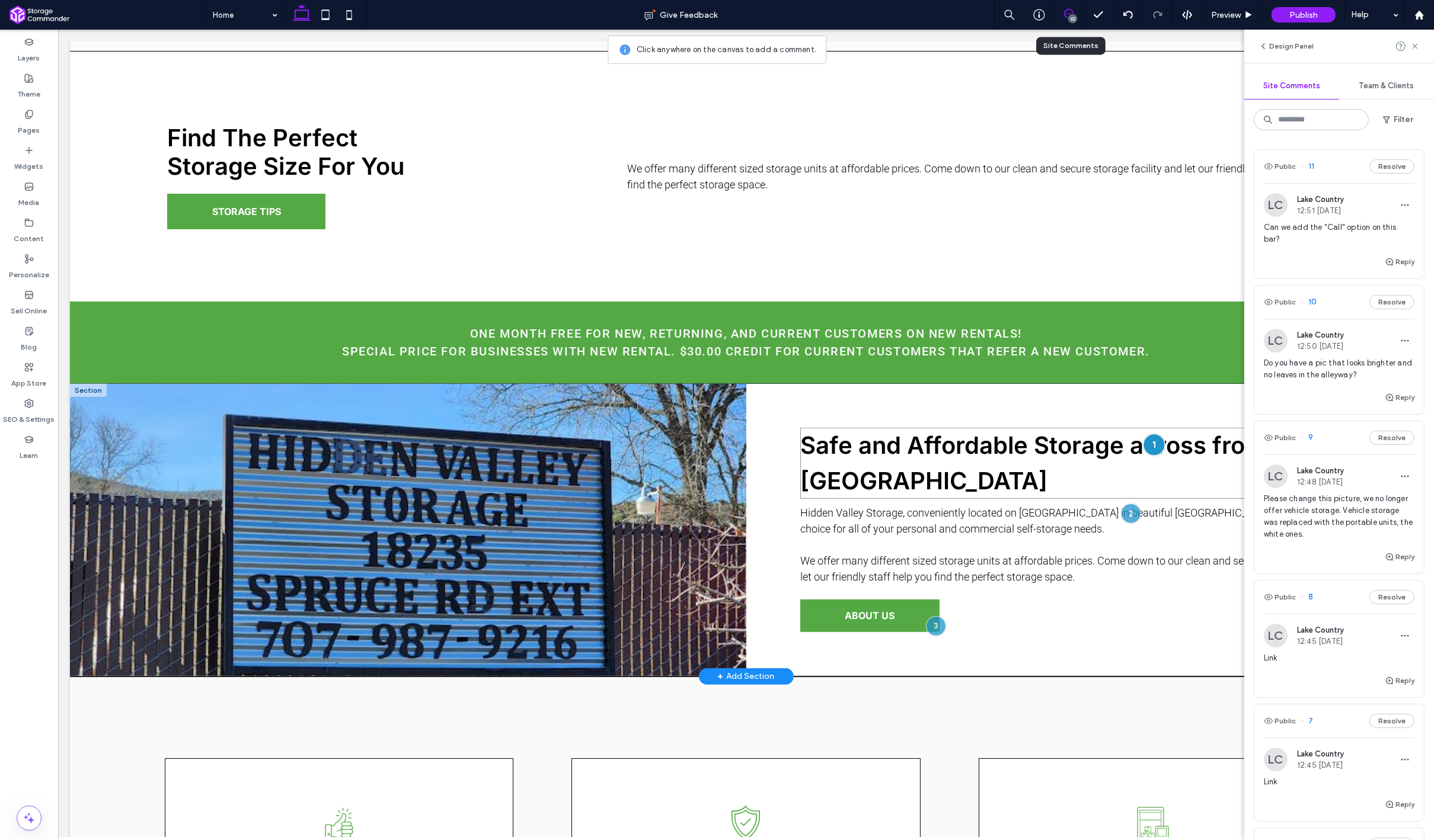
click at [1152, 448] on div at bounding box center [1153, 445] width 22 height 22
click at [1316, 405] on button "Resolve" at bounding box center [1322, 401] width 45 height 14
click at [1129, 512] on div at bounding box center [1130, 513] width 22 height 22
click at [1328, 471] on icon at bounding box center [1332, 470] width 9 height 9
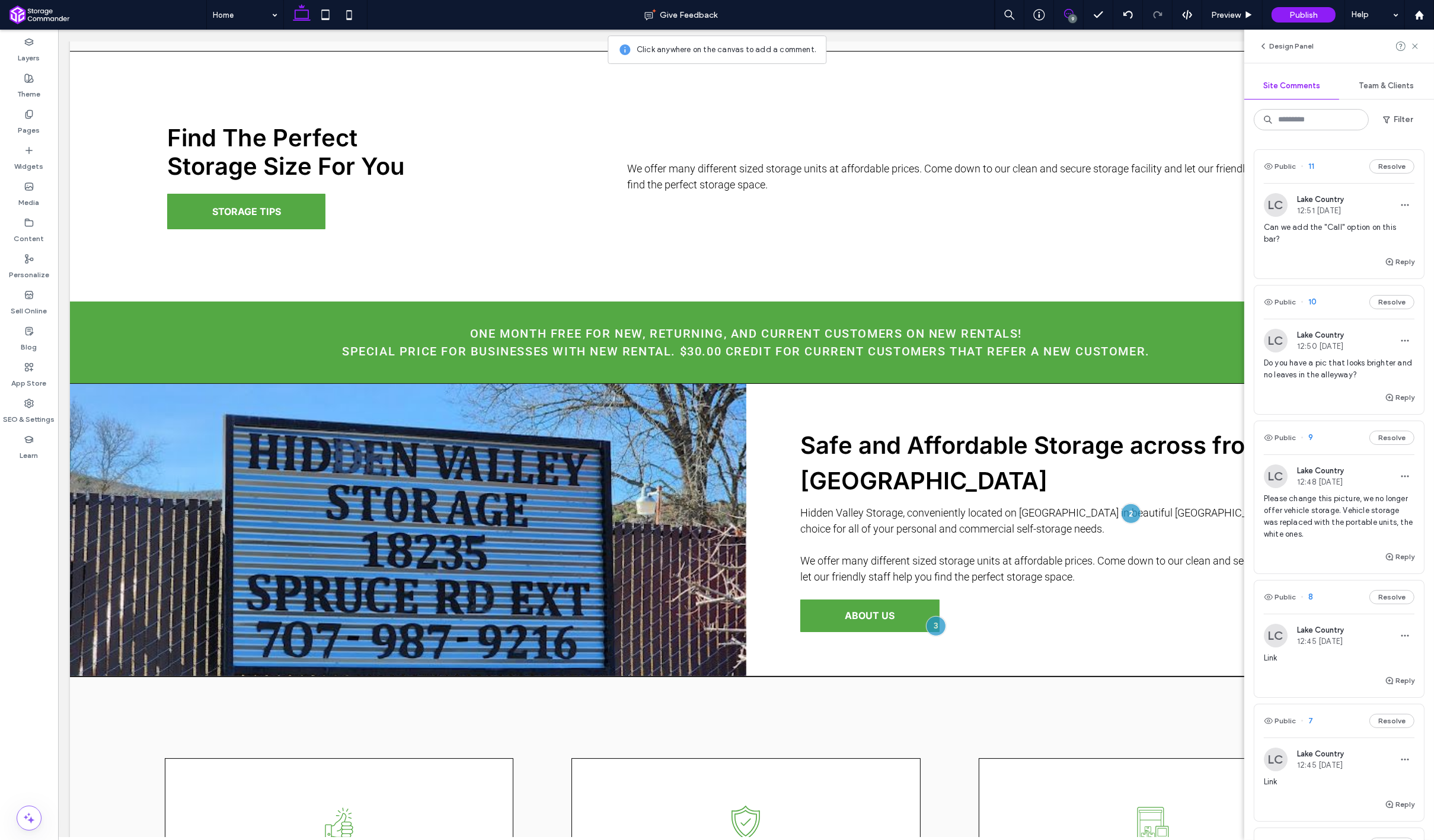
click at [1068, 17] on icon at bounding box center [1068, 14] width 9 height 9
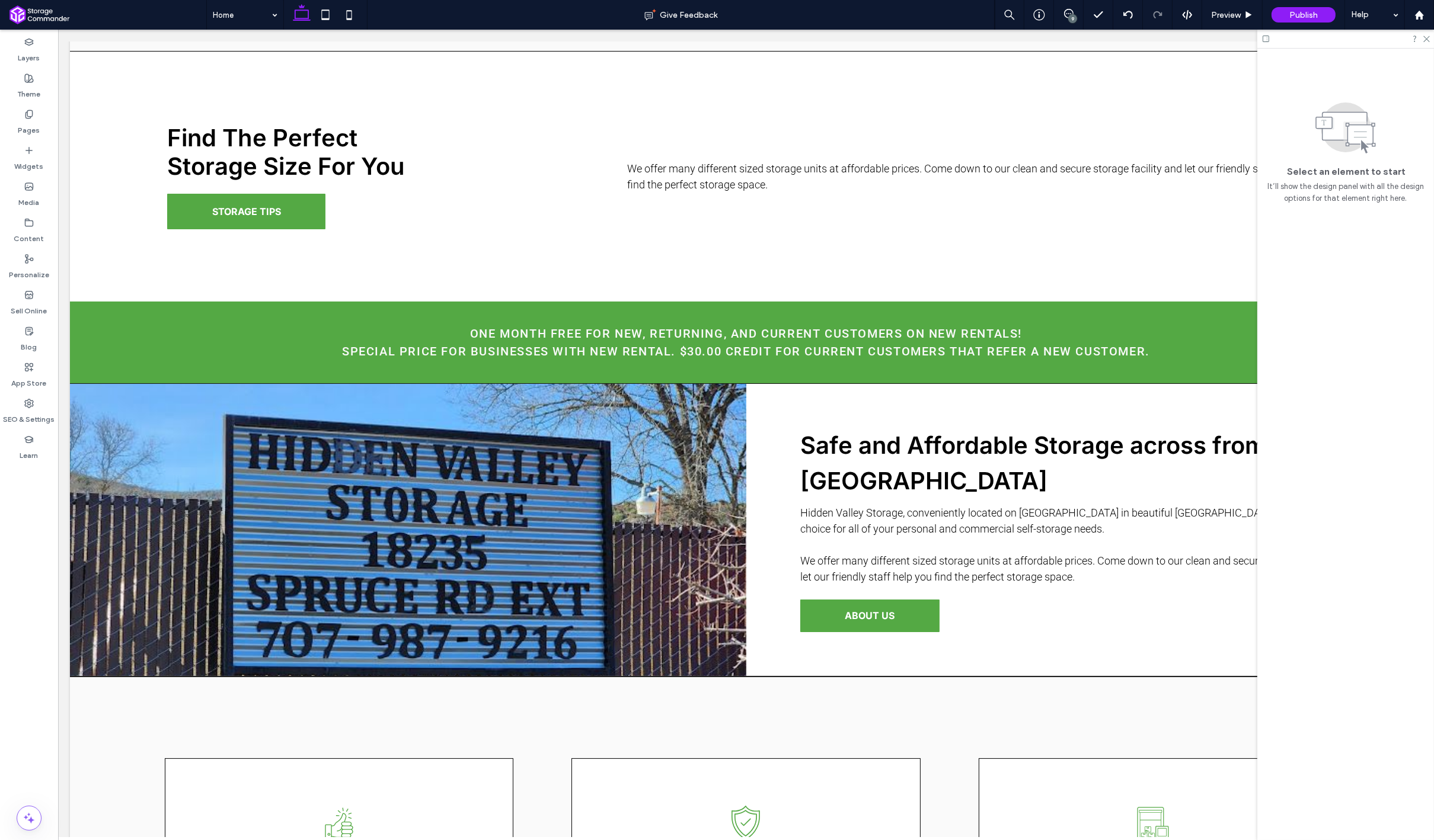
click at [1263, 40] on icon at bounding box center [1266, 39] width 9 height 9
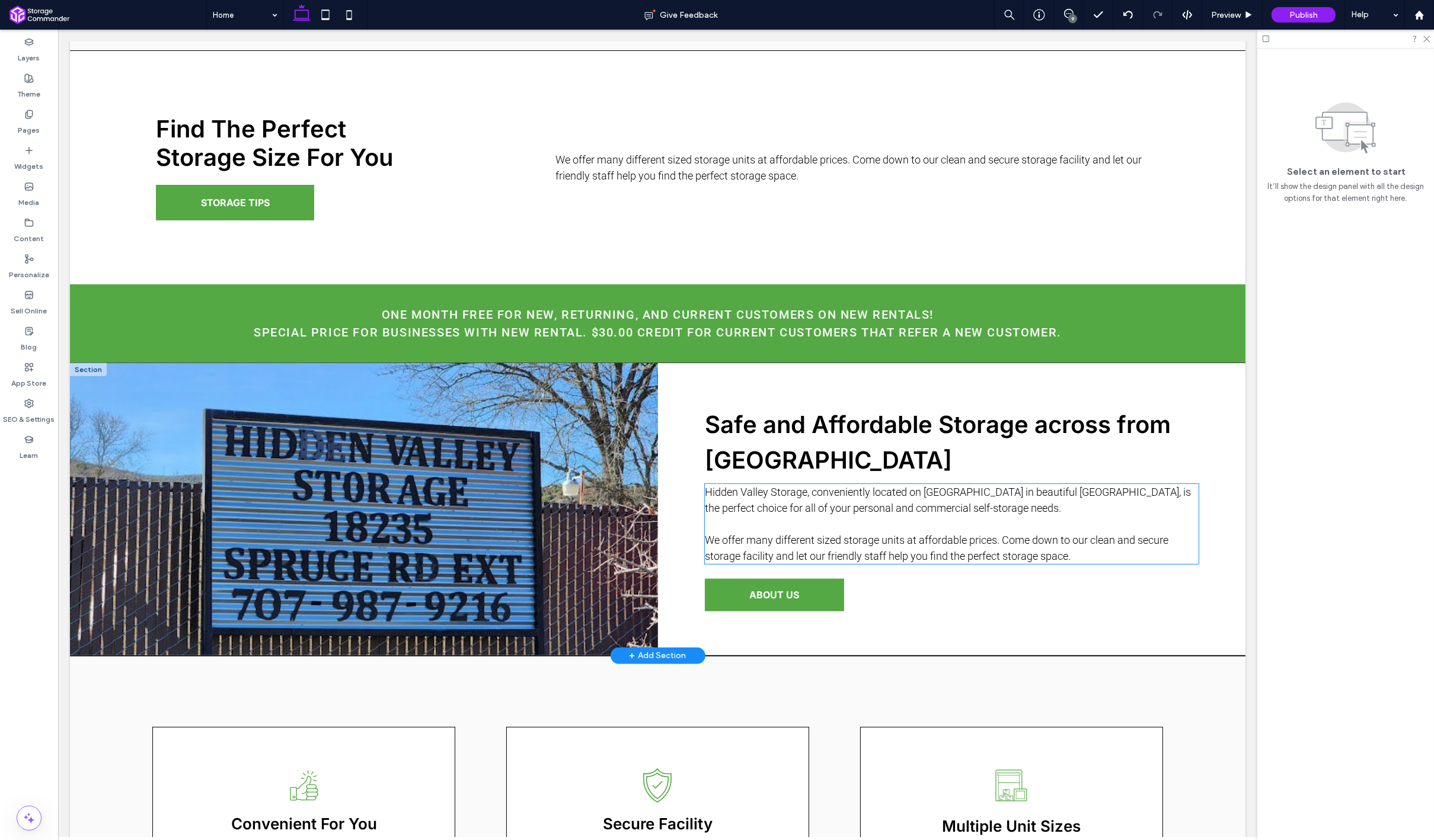
click at [1024, 505] on span "Hidden Valley Storage, conveniently located on Spruce Road Extension in beautif…" at bounding box center [947, 524] width 486 height 76
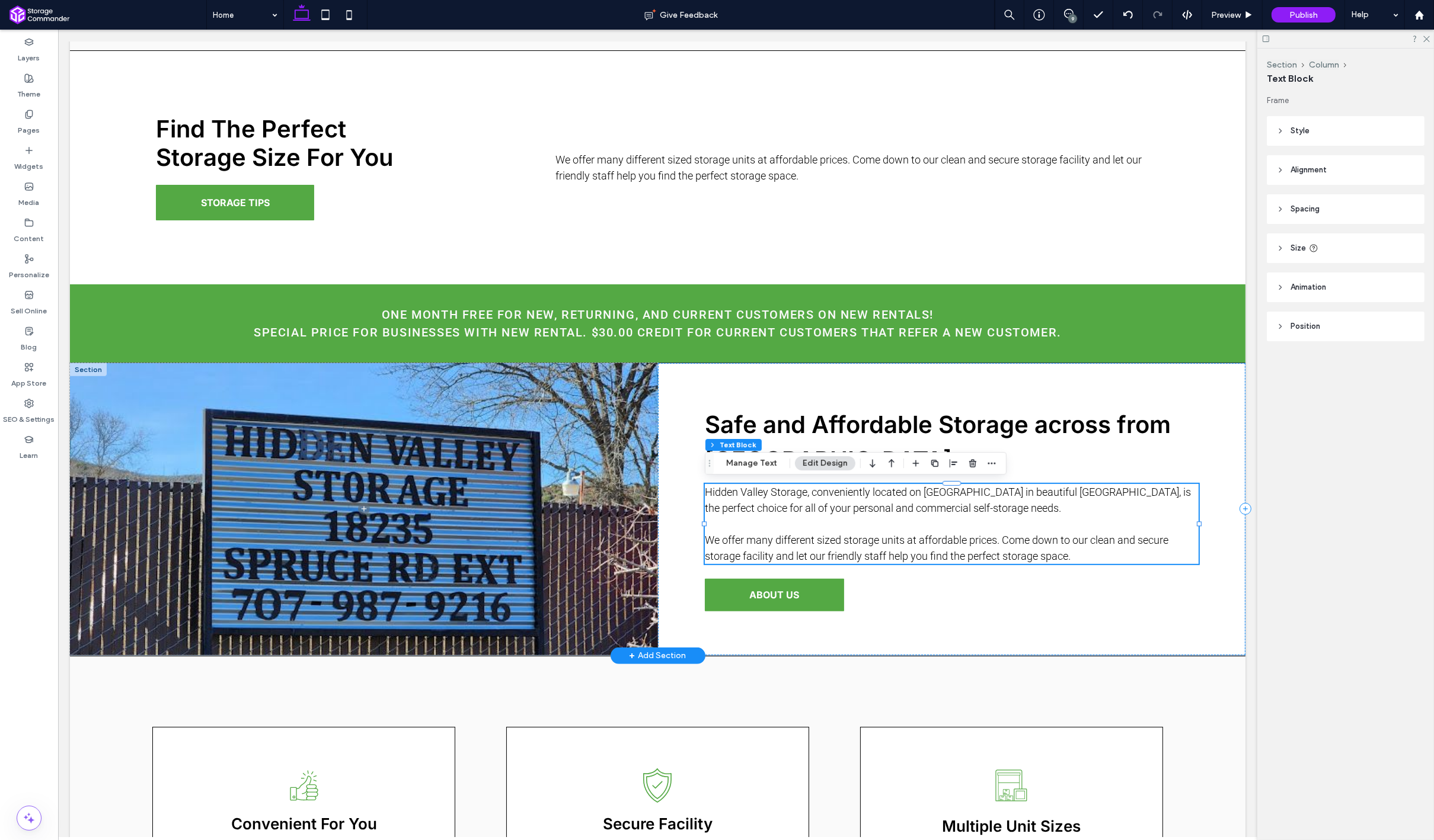
click at [1024, 498] on p "Hidden Valley Storage, conveniently located on Spruce Road Extension in beautif…" at bounding box center [951, 524] width 494 height 80
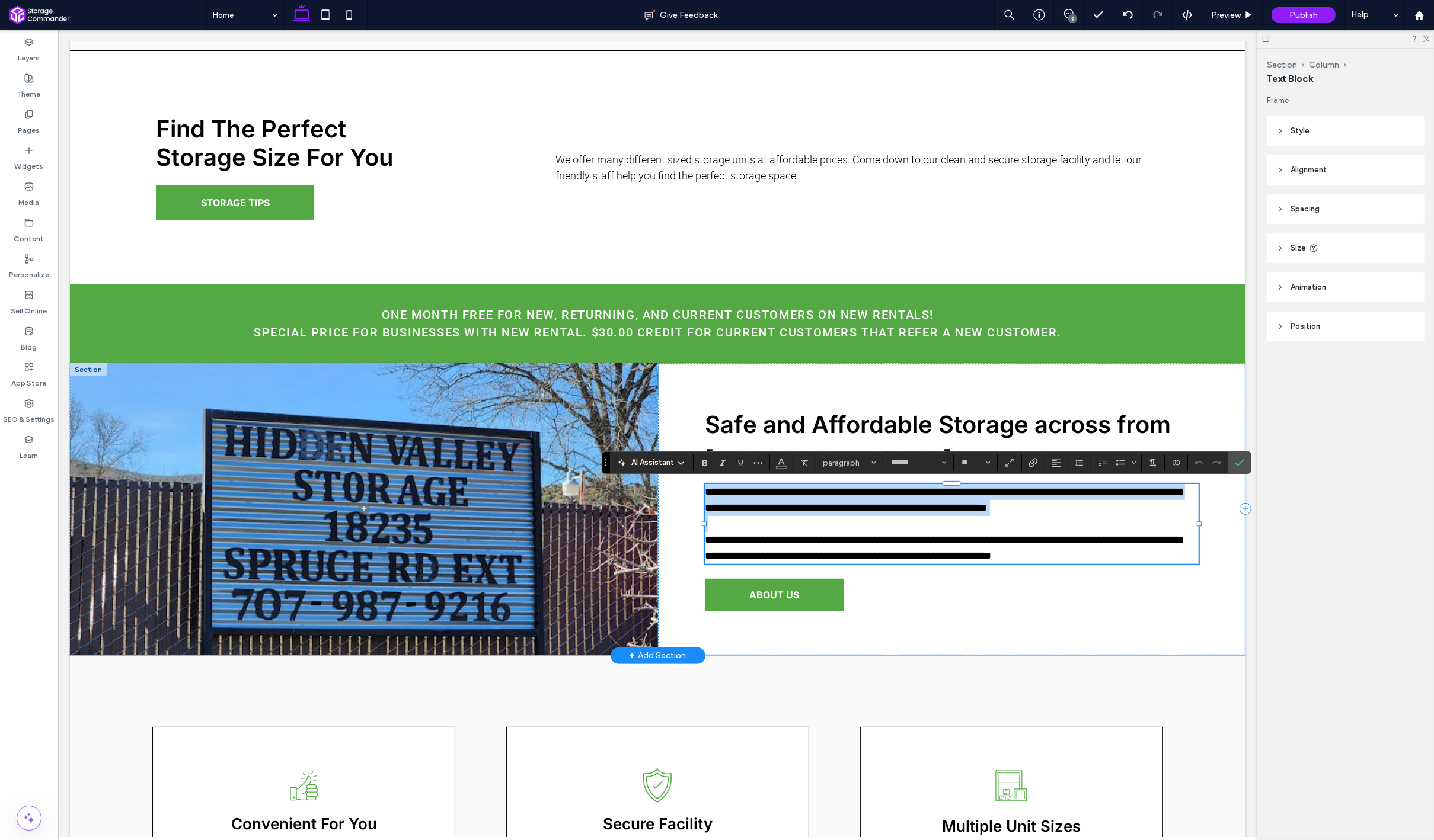
click at [1024, 498] on p "**********" at bounding box center [951, 524] width 494 height 80
click at [1024, 510] on span "**********" at bounding box center [943, 524] width 477 height 74
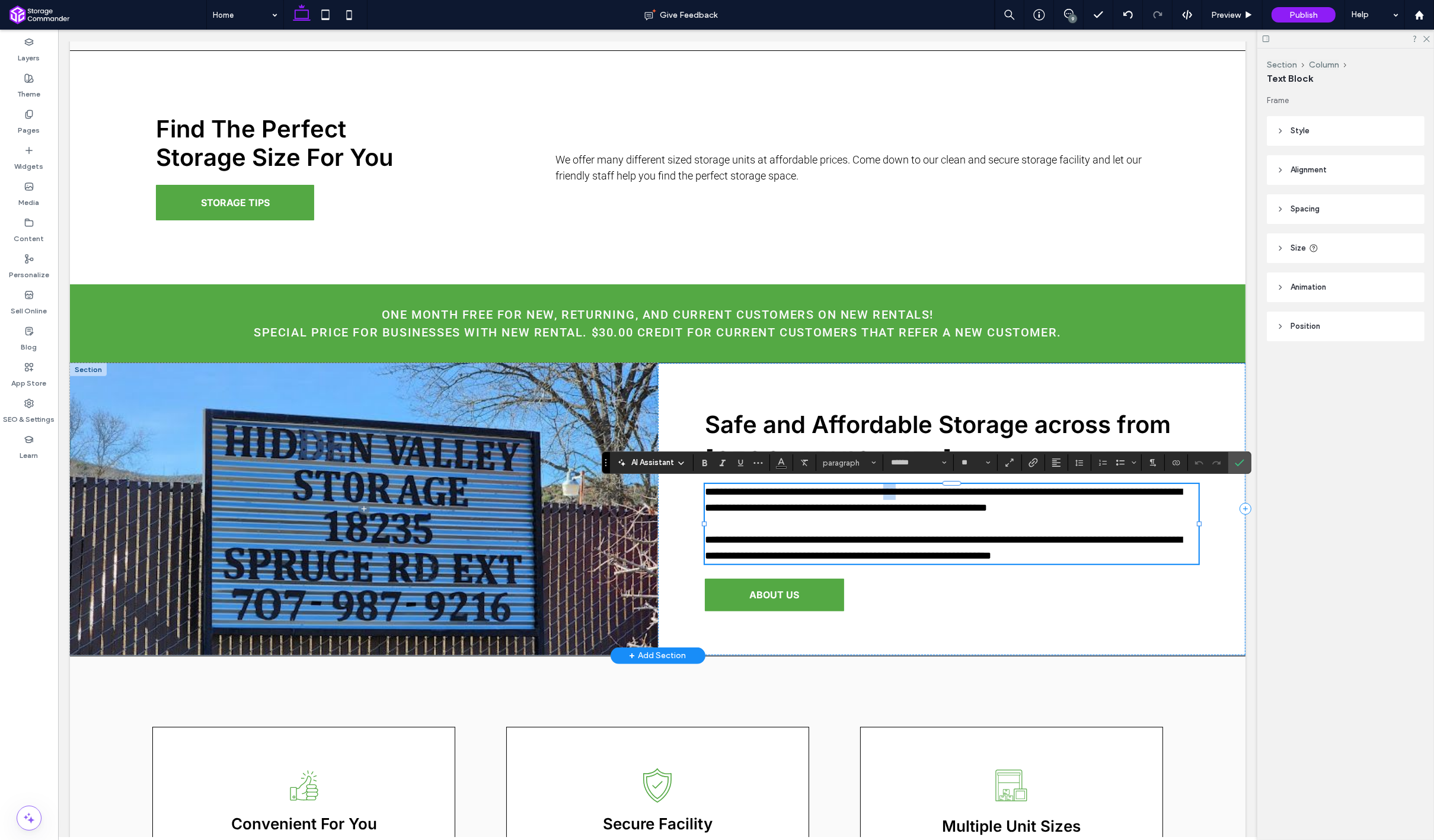
drag, startPoint x: 907, startPoint y: 491, endPoint x: 919, endPoint y: 491, distance: 12.0
click at [919, 491] on span "**********" at bounding box center [943, 524] width 477 height 74
click at [1025, 494] on span "**********" at bounding box center [943, 524] width 477 height 74
click at [1077, 17] on div "9" at bounding box center [1068, 14] width 29 height 9
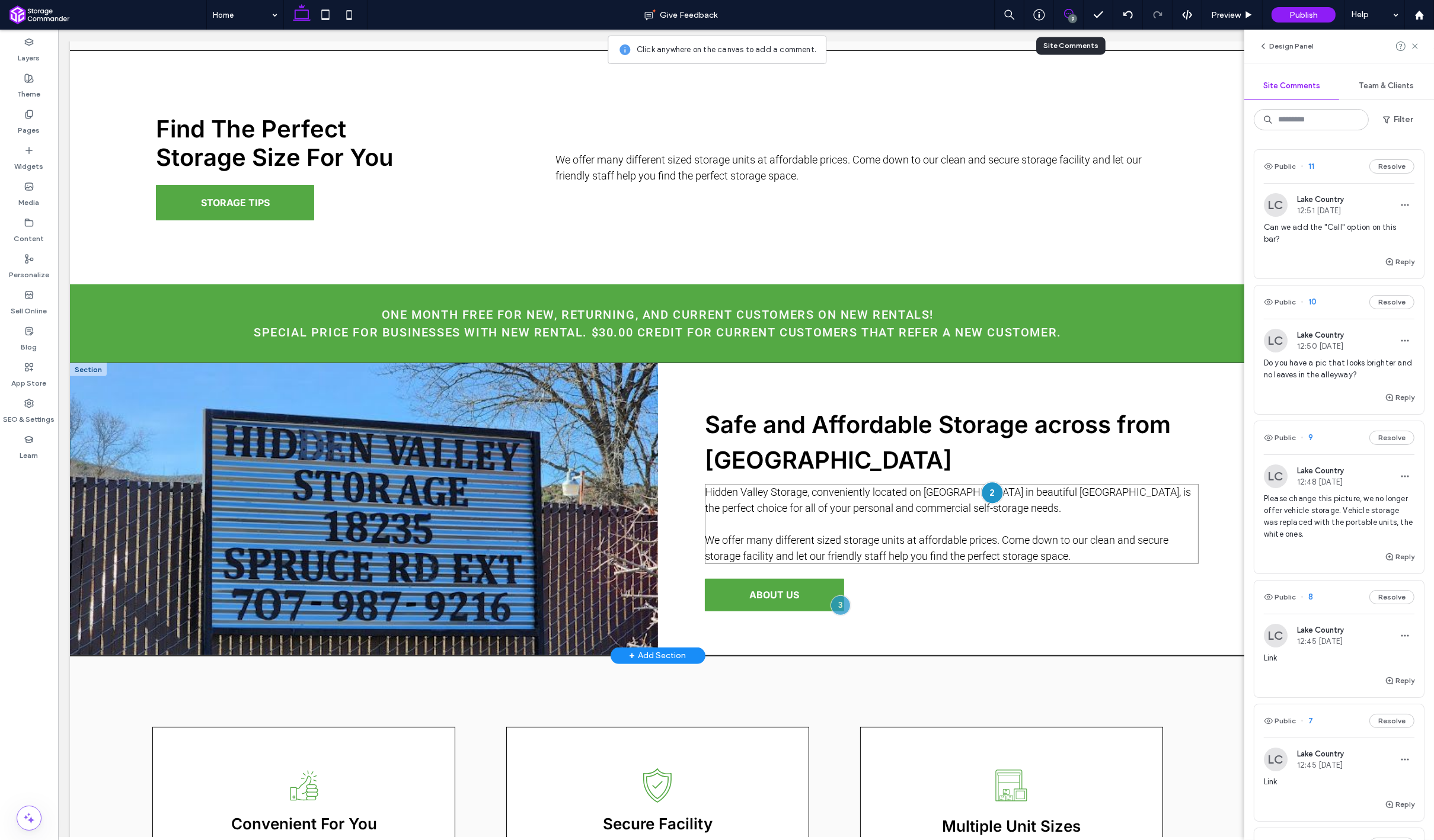
click at [994, 490] on div at bounding box center [991, 493] width 22 height 22
click at [1198, 449] on div "Public Resolve" at bounding box center [1113, 449] width 189 height 33
click at [1190, 449] on icon at bounding box center [1193, 449] width 9 height 9
click at [1071, 14] on icon at bounding box center [1068, 14] width 9 height 9
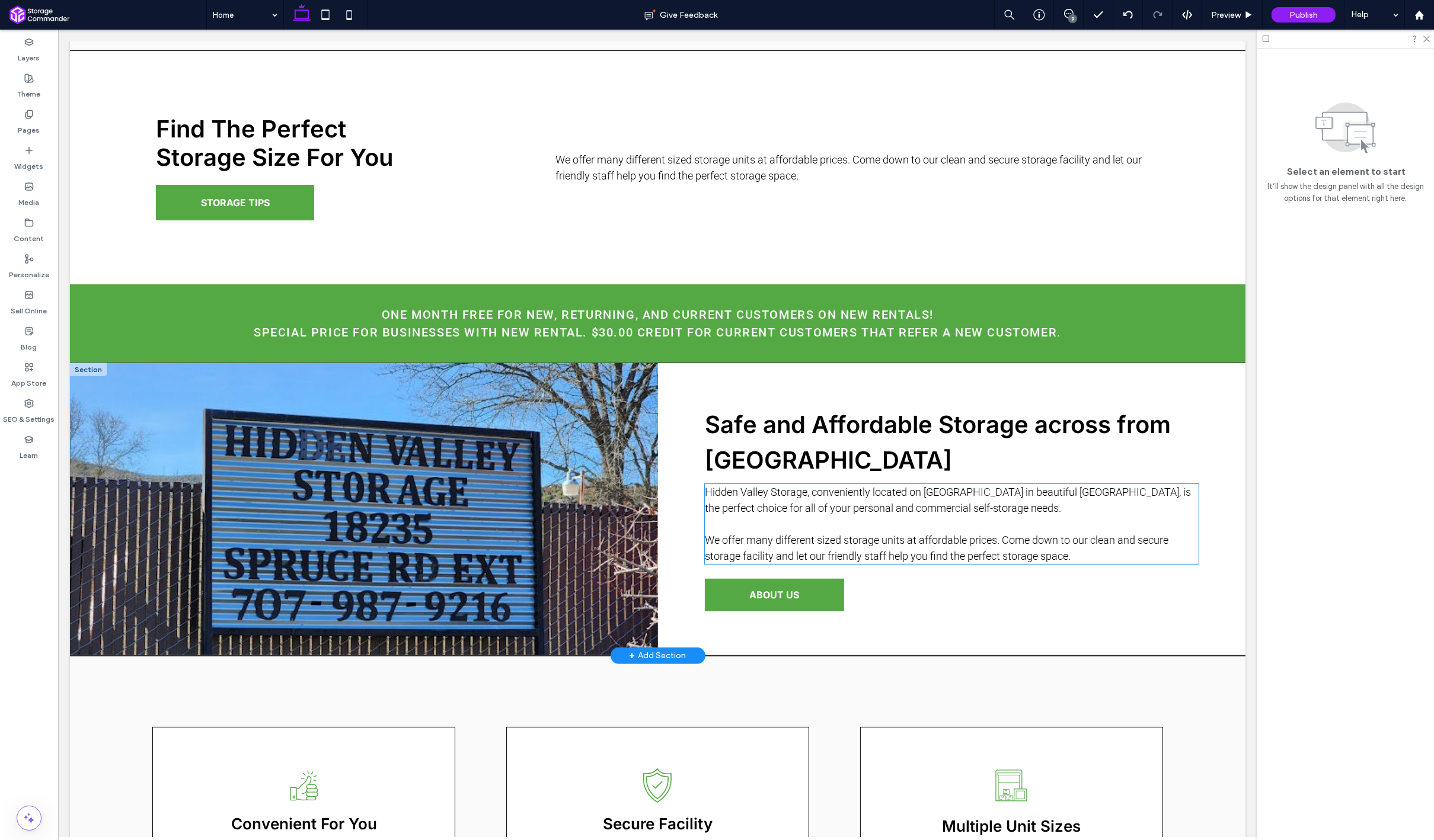
click at [1037, 488] on span "Hidden Valley Storage, conveniently located on Spruce Road Extension in beautif…" at bounding box center [947, 524] width 486 height 76
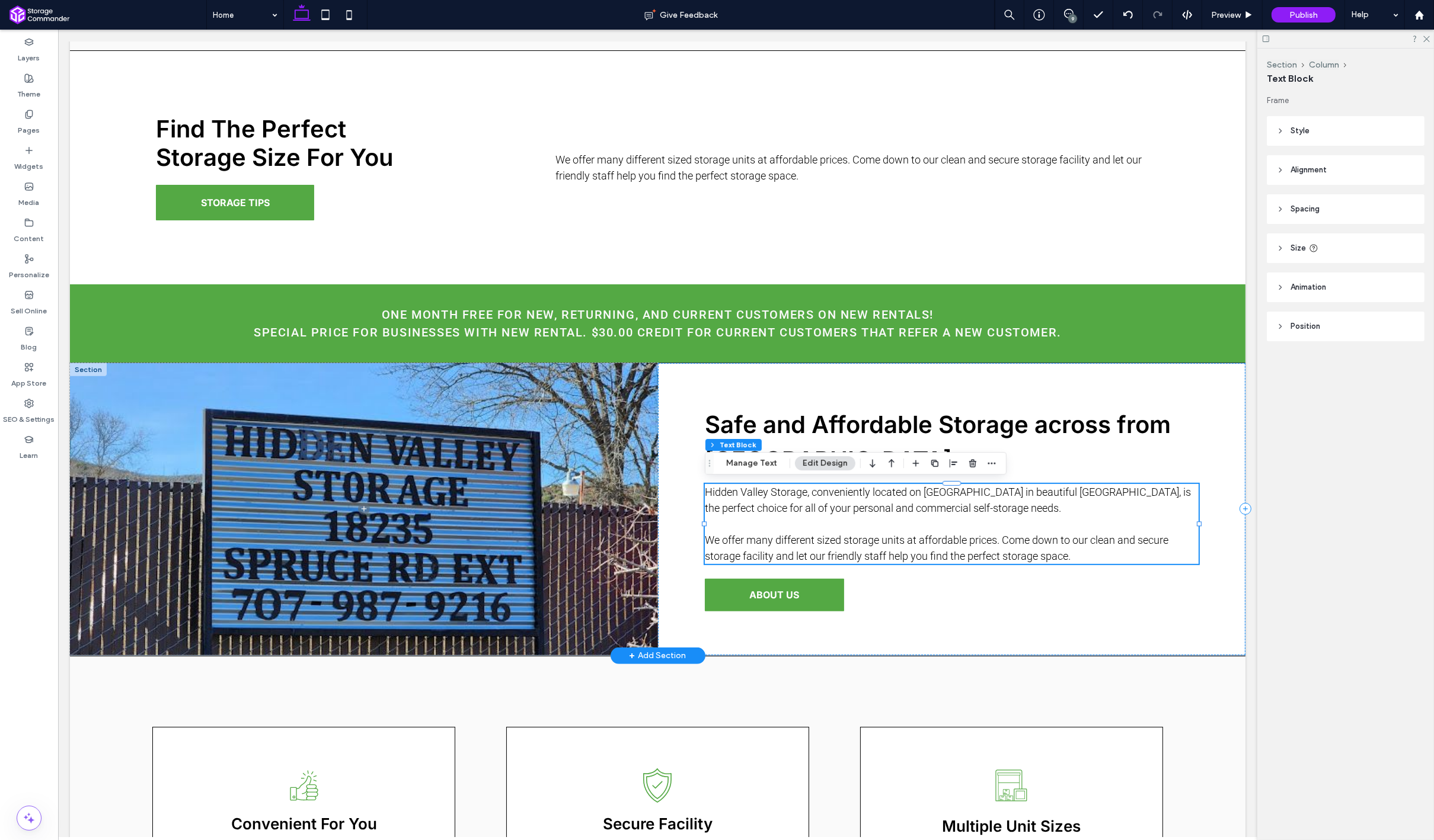
click at [1037, 488] on span "Hidden Valley Storage, conveniently located on Spruce Road Extension in beautif…" at bounding box center [947, 524] width 486 height 76
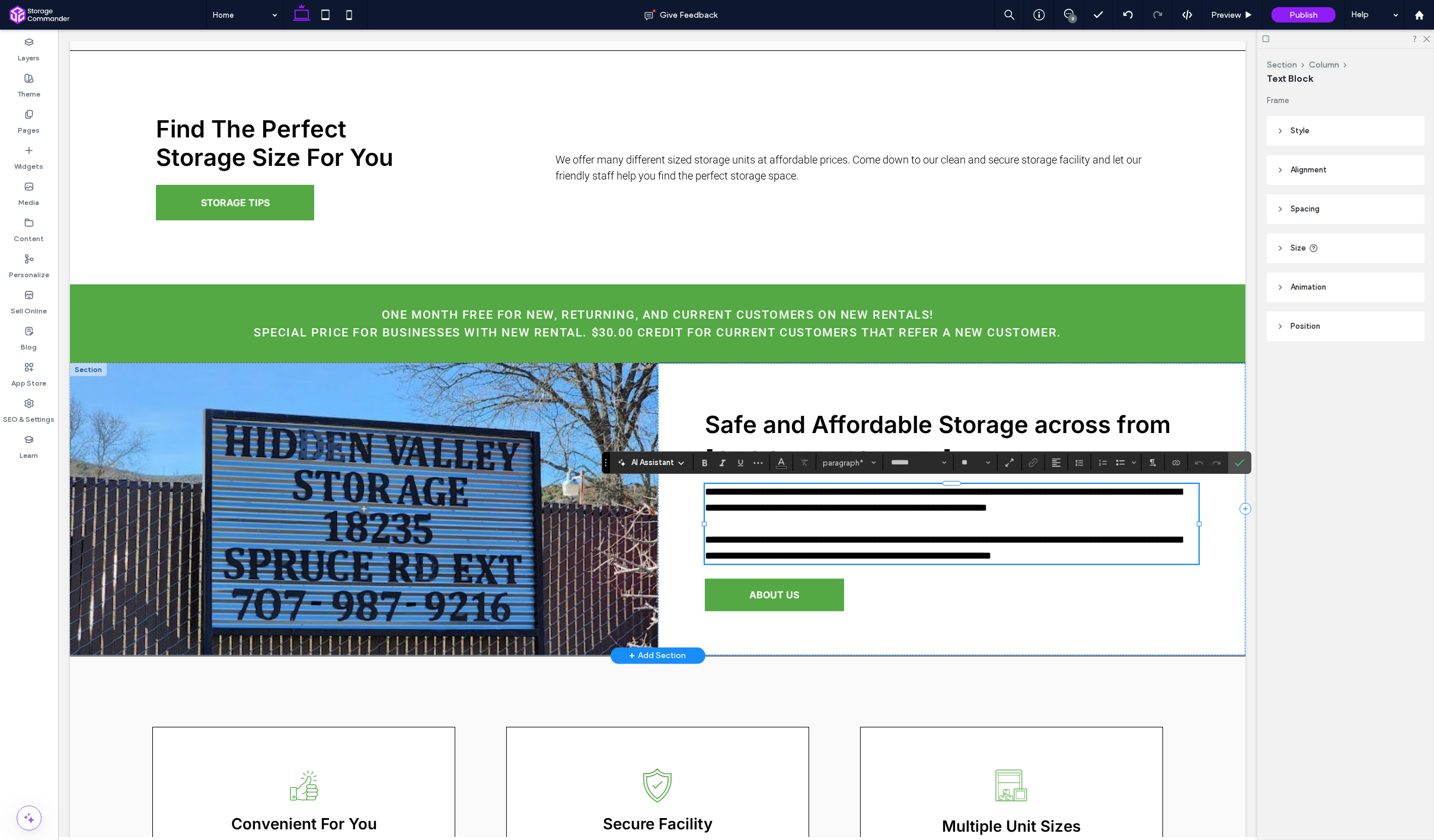
click at [1037, 489] on span "**********" at bounding box center [943, 524] width 477 height 74
click at [1235, 463] on use "Confirm" at bounding box center [1240, 462] width 9 height 7
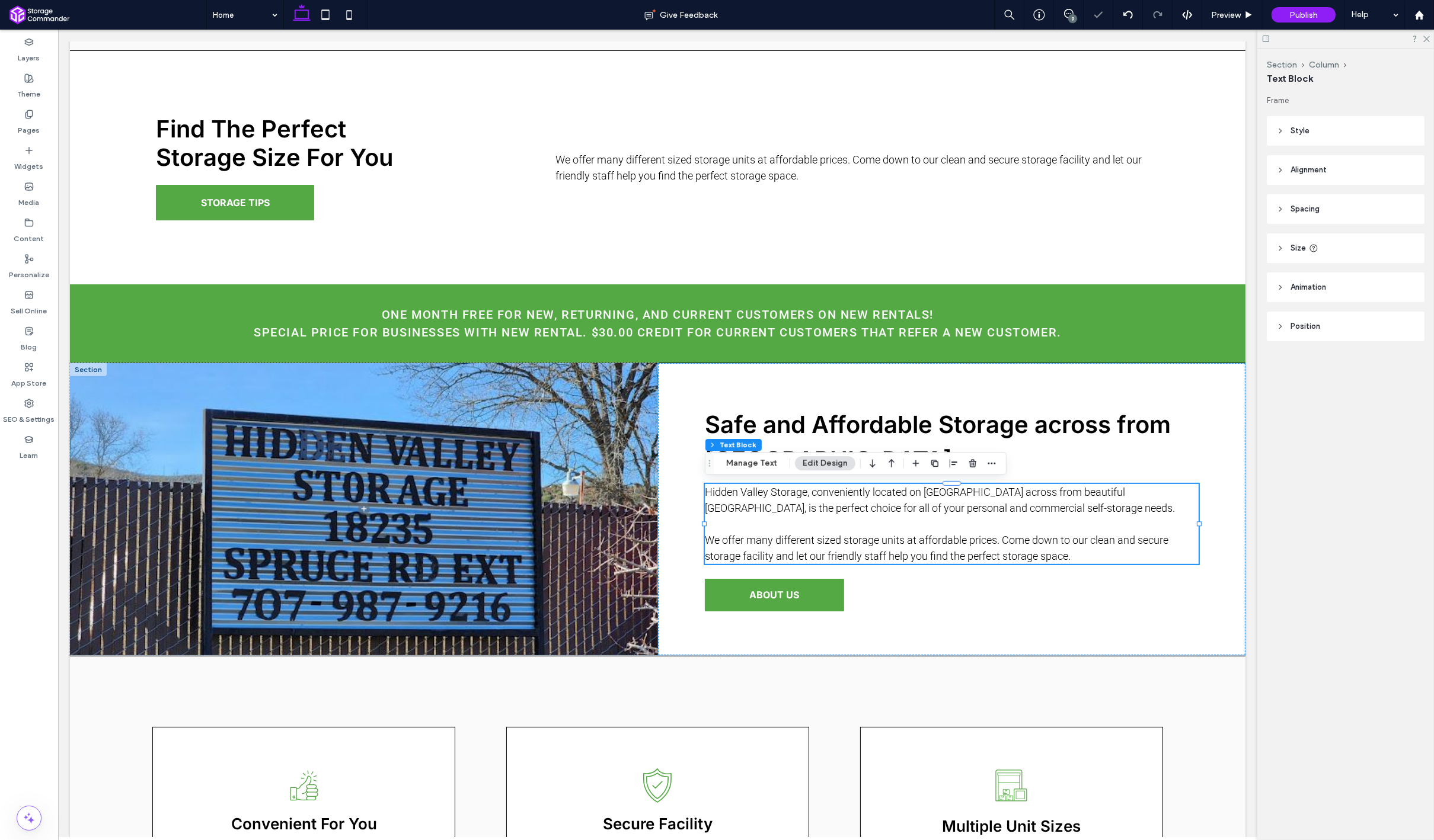
click at [1072, 15] on div "9" at bounding box center [1072, 19] width 9 height 9
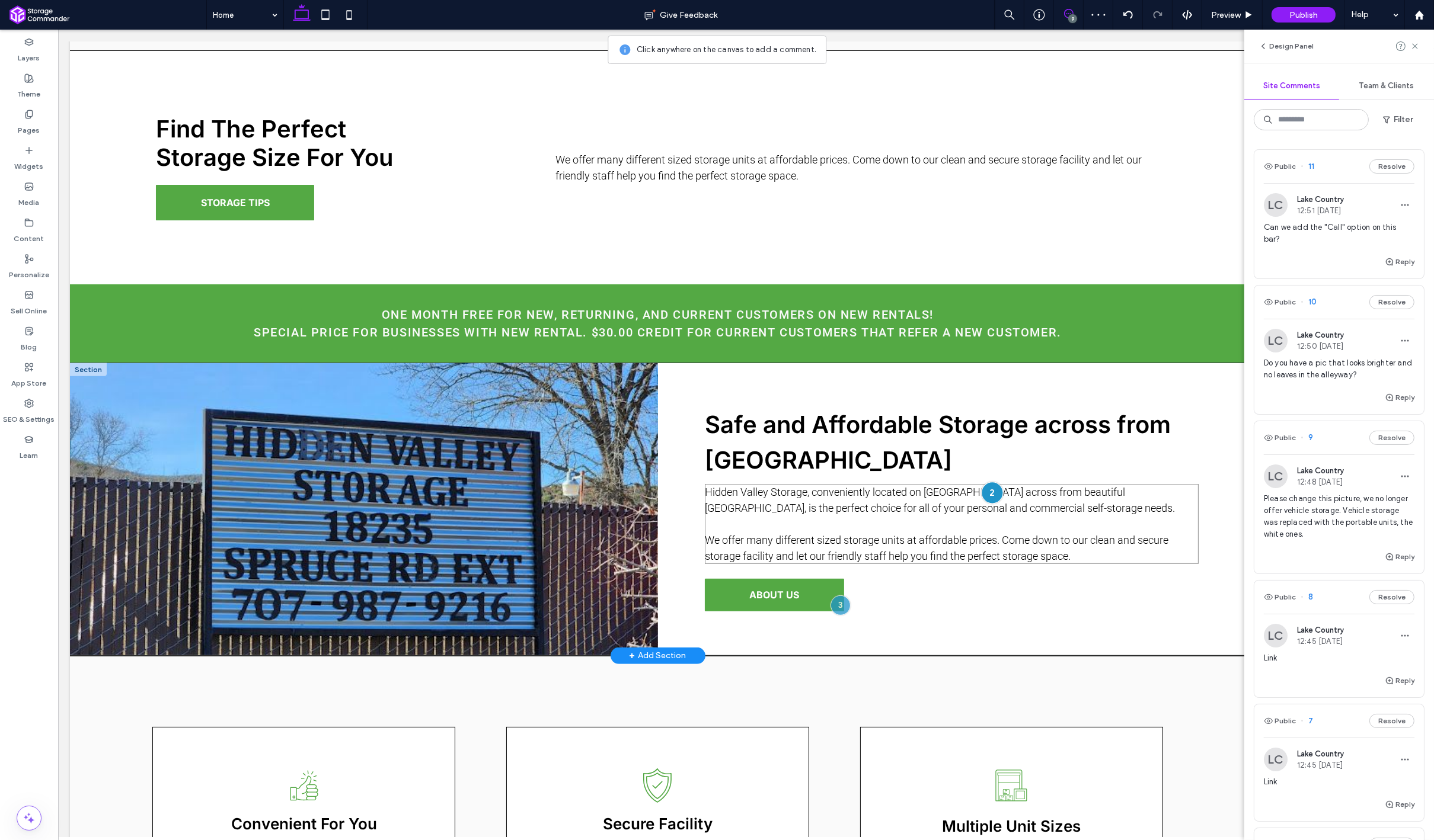
click at [994, 499] on div at bounding box center [991, 493] width 22 height 22
click at [1162, 450] on button "Resolve" at bounding box center [1161, 449] width 45 height 14
click at [843, 605] on div at bounding box center [840, 605] width 22 height 22
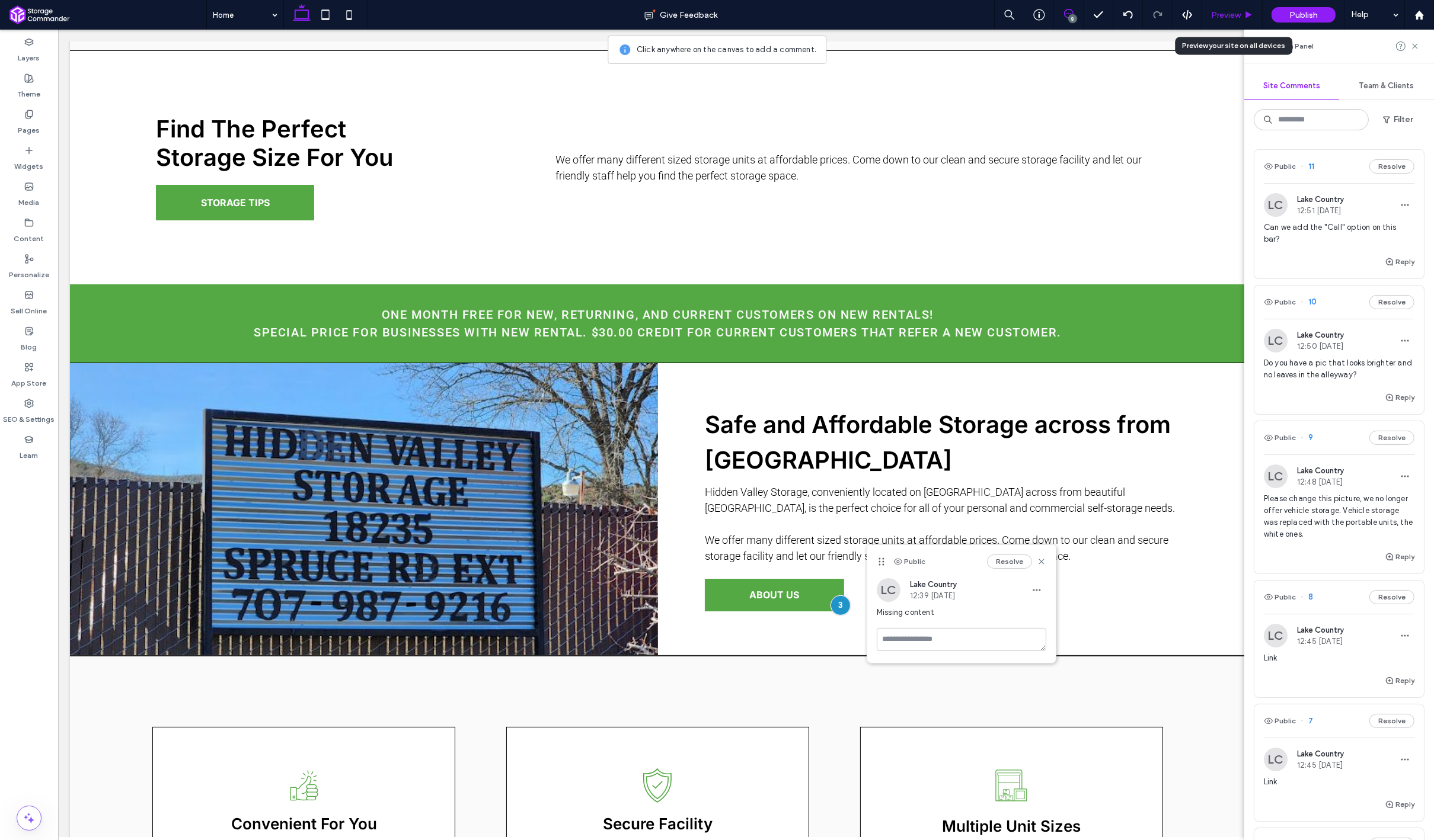
click at [1221, 14] on span "Preview" at bounding box center [1225, 15] width 30 height 10
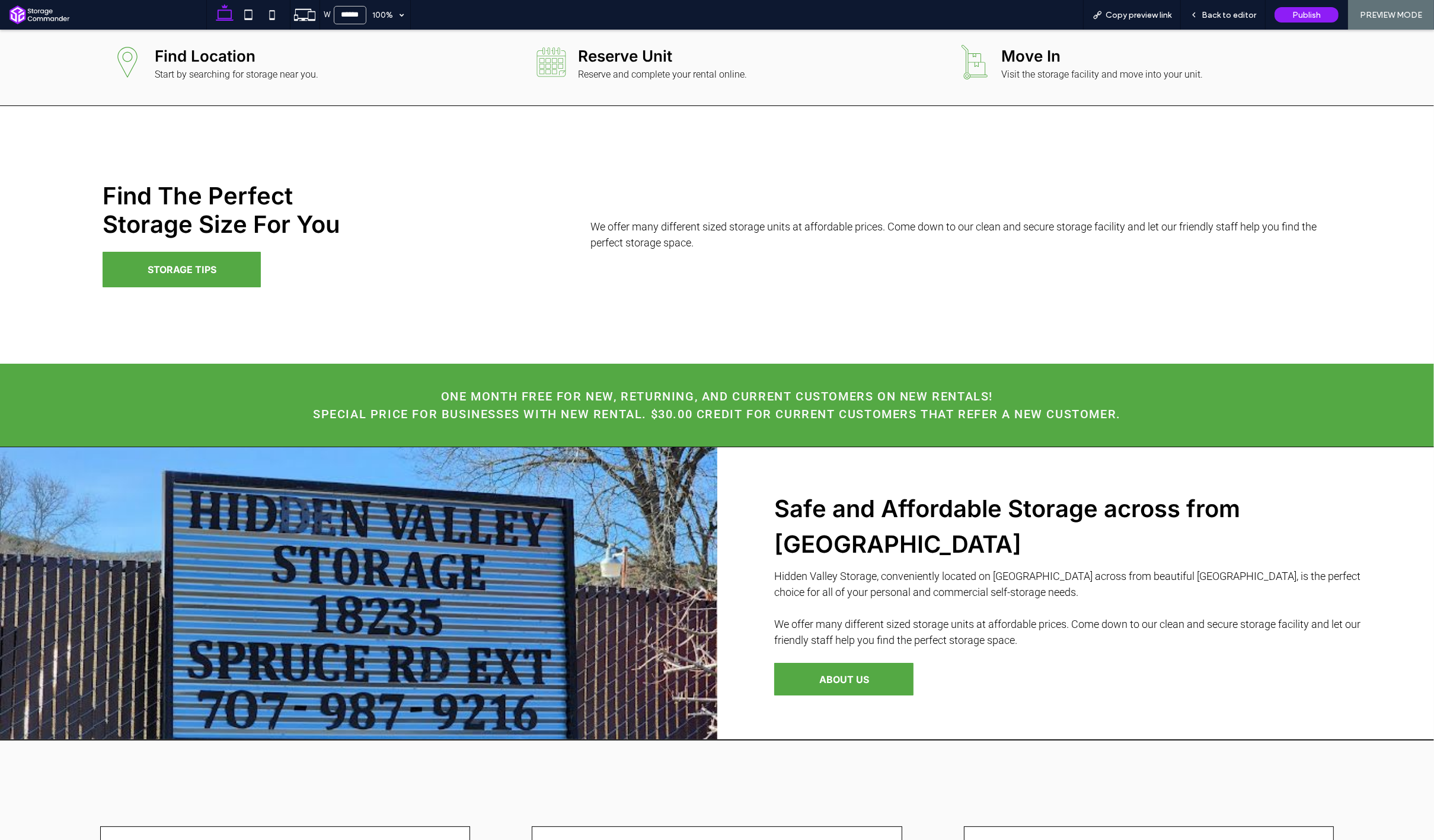
scroll to position [776, 0]
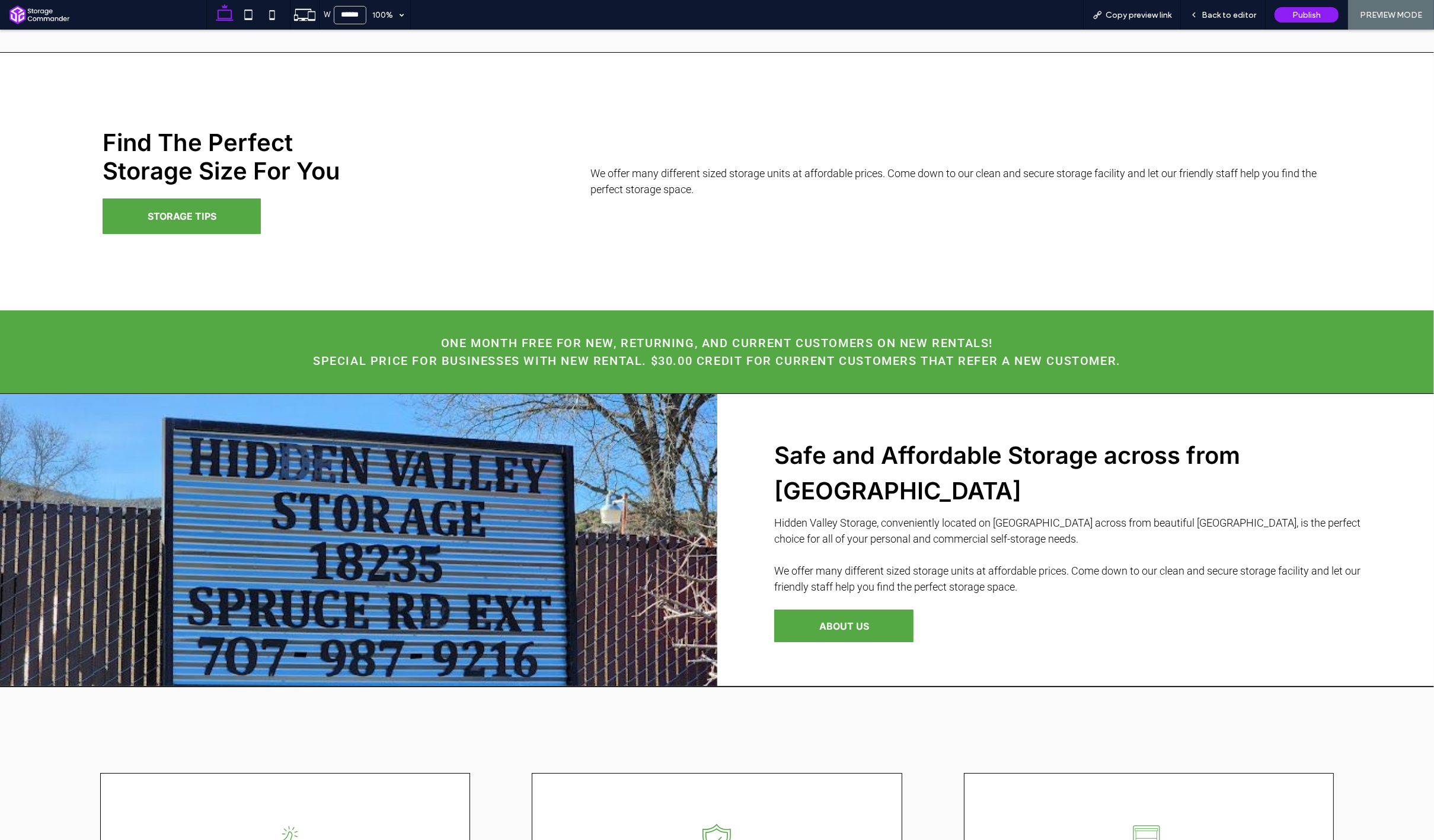
click at [824, 667] on div "Safe and Affordable Storage across from Hidden Valley Lake Hidden Valley Storag…" at bounding box center [1076, 540] width 717 height 292
click at [836, 627] on span "ABOUT US" at bounding box center [844, 626] width 50 height 12
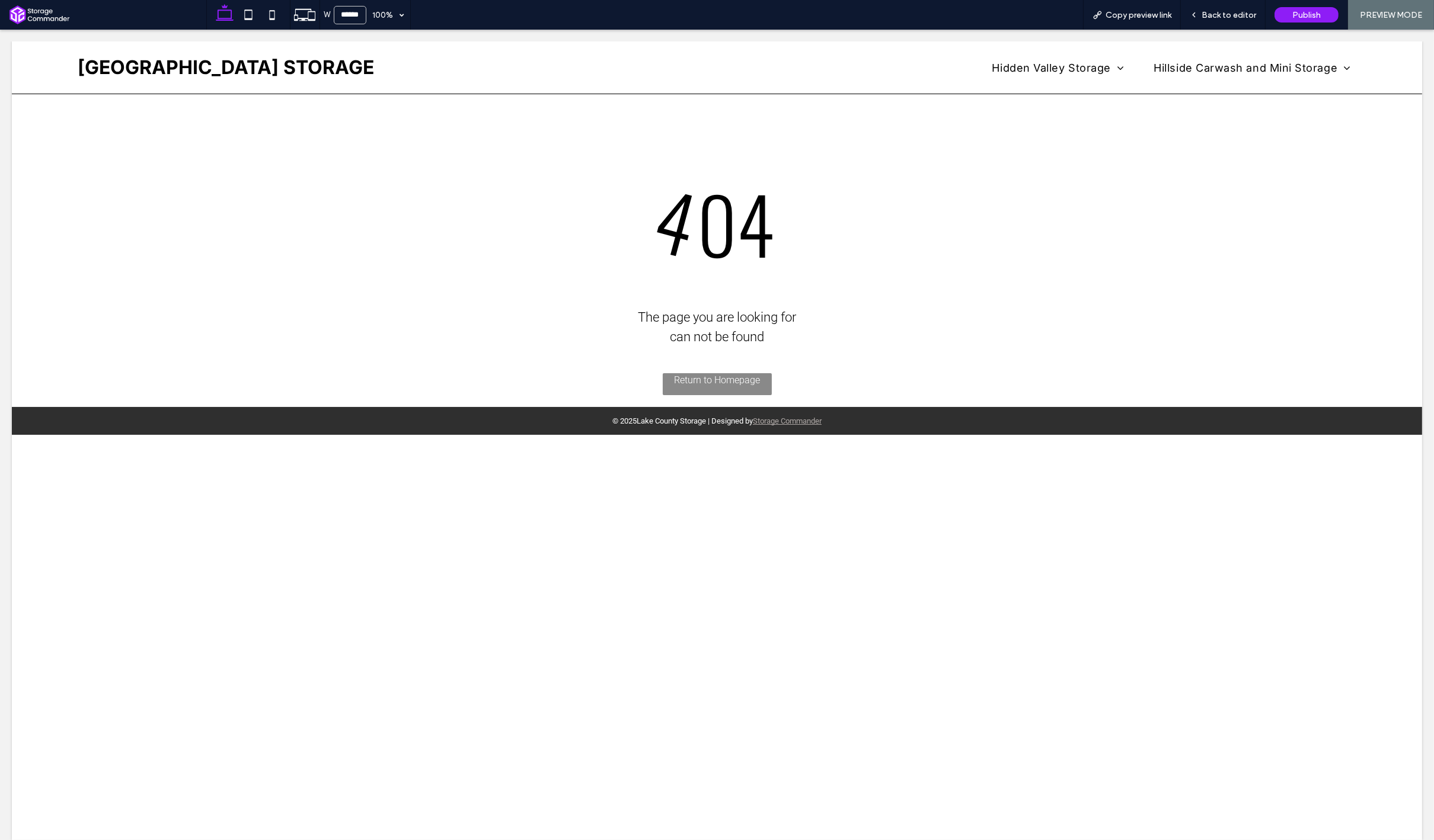
scroll to position [0, 0]
click at [1214, 19] on div at bounding box center [717, 420] width 1434 height 840
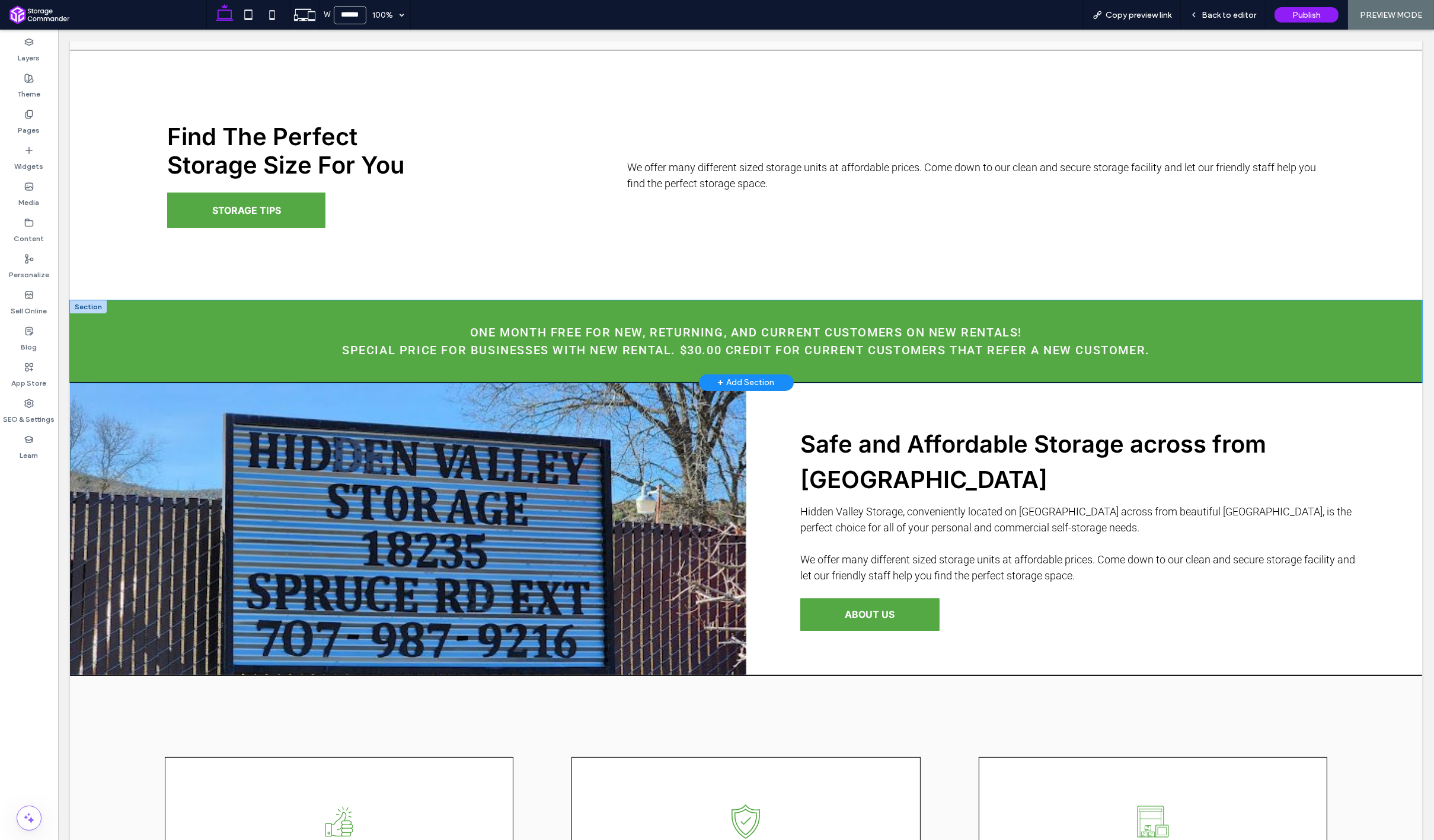
scroll to position [799, 0]
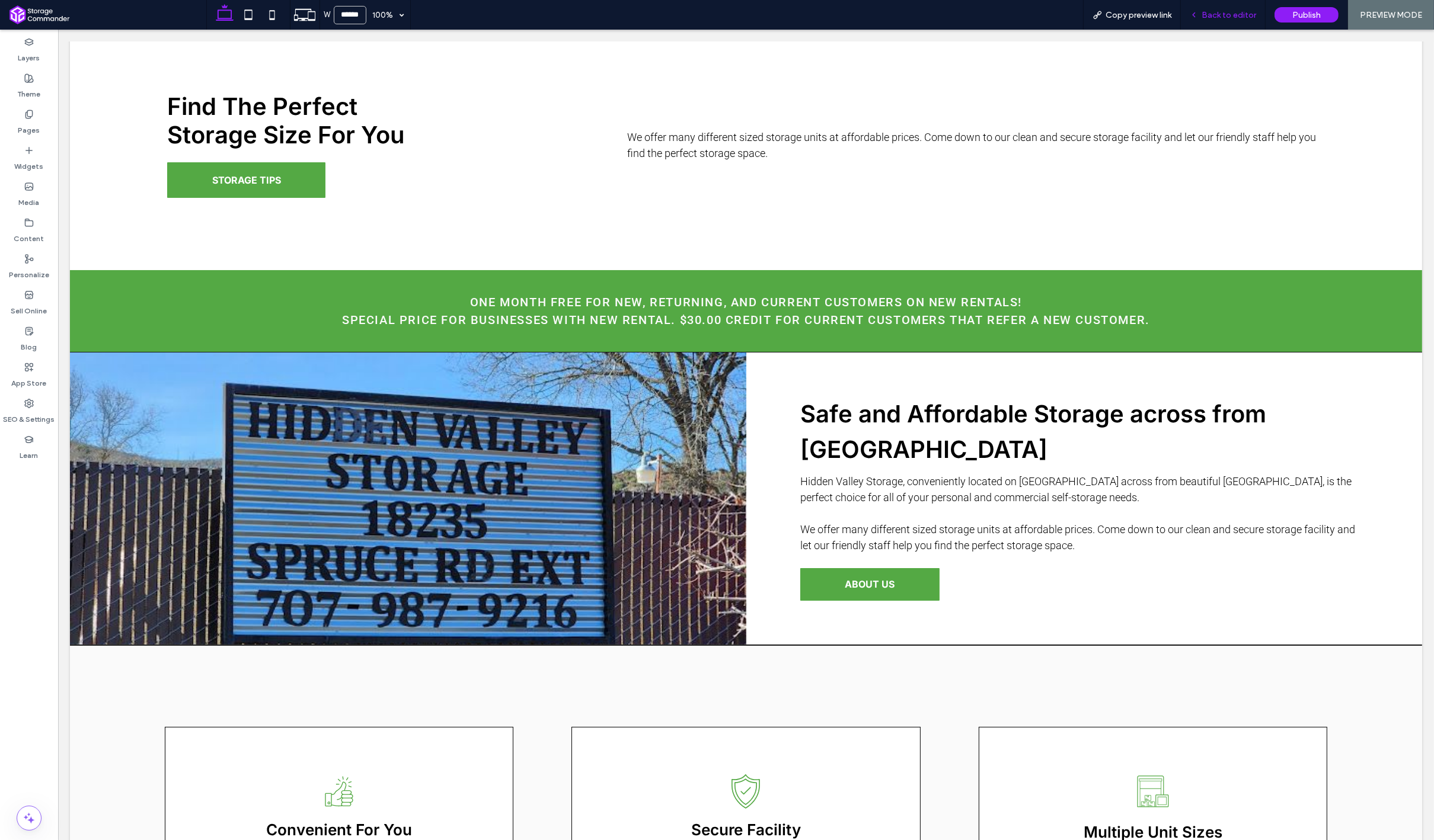
click at [1223, 25] on div "Back to editor" at bounding box center [1223, 14] width 85 height 30
click at [1209, 11] on span "Back to editor" at bounding box center [1229, 15] width 54 height 10
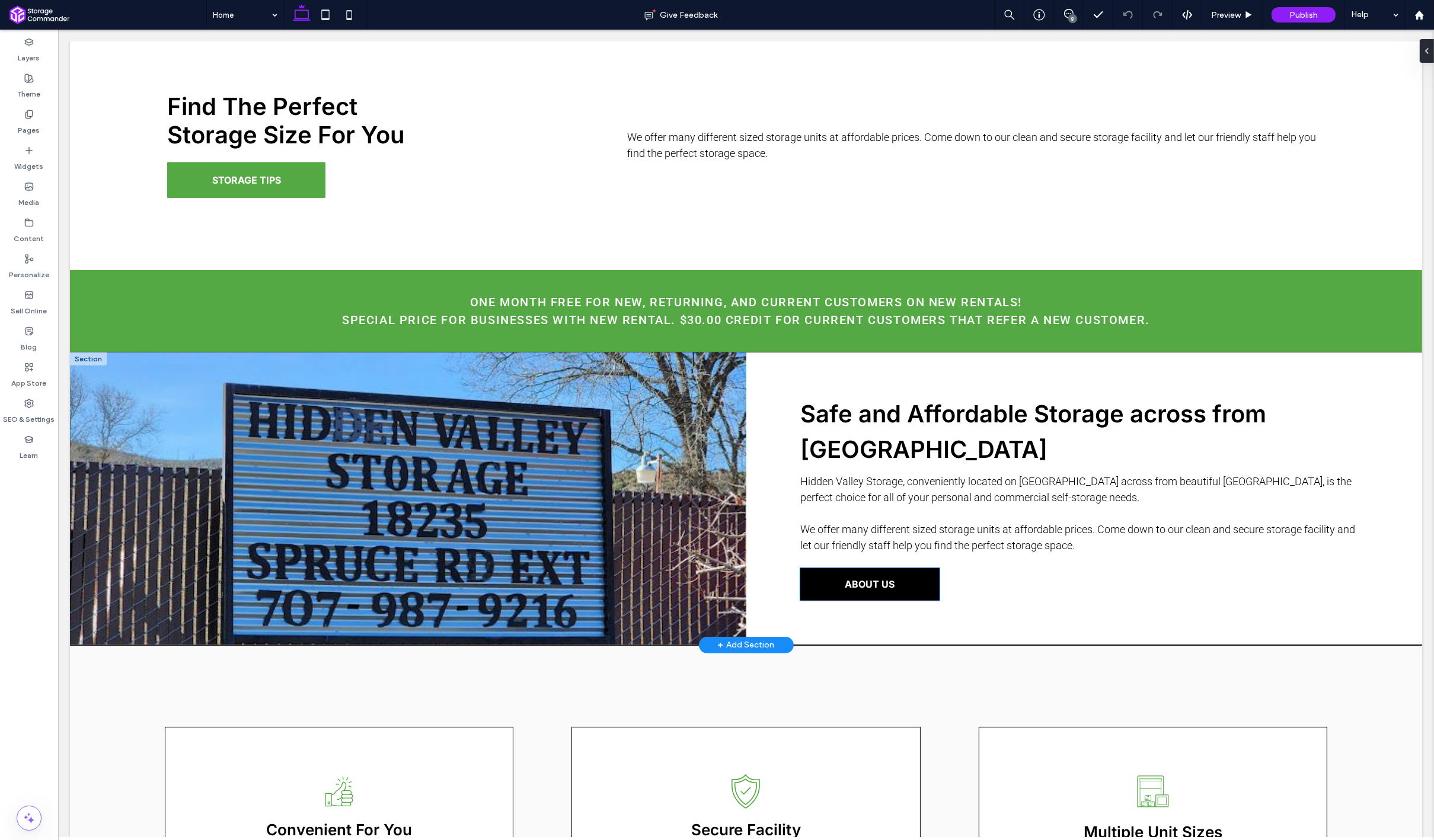
click at [841, 577] on link "ABOUT US" at bounding box center [869, 584] width 140 height 33
click at [858, 583] on span "ABOUT US" at bounding box center [868, 584] width 50 height 12
click at [845, 581] on span "ABOUT US" at bounding box center [868, 584] width 50 height 12
click at [806, 588] on link "ABOUT US" at bounding box center [869, 584] width 140 height 33
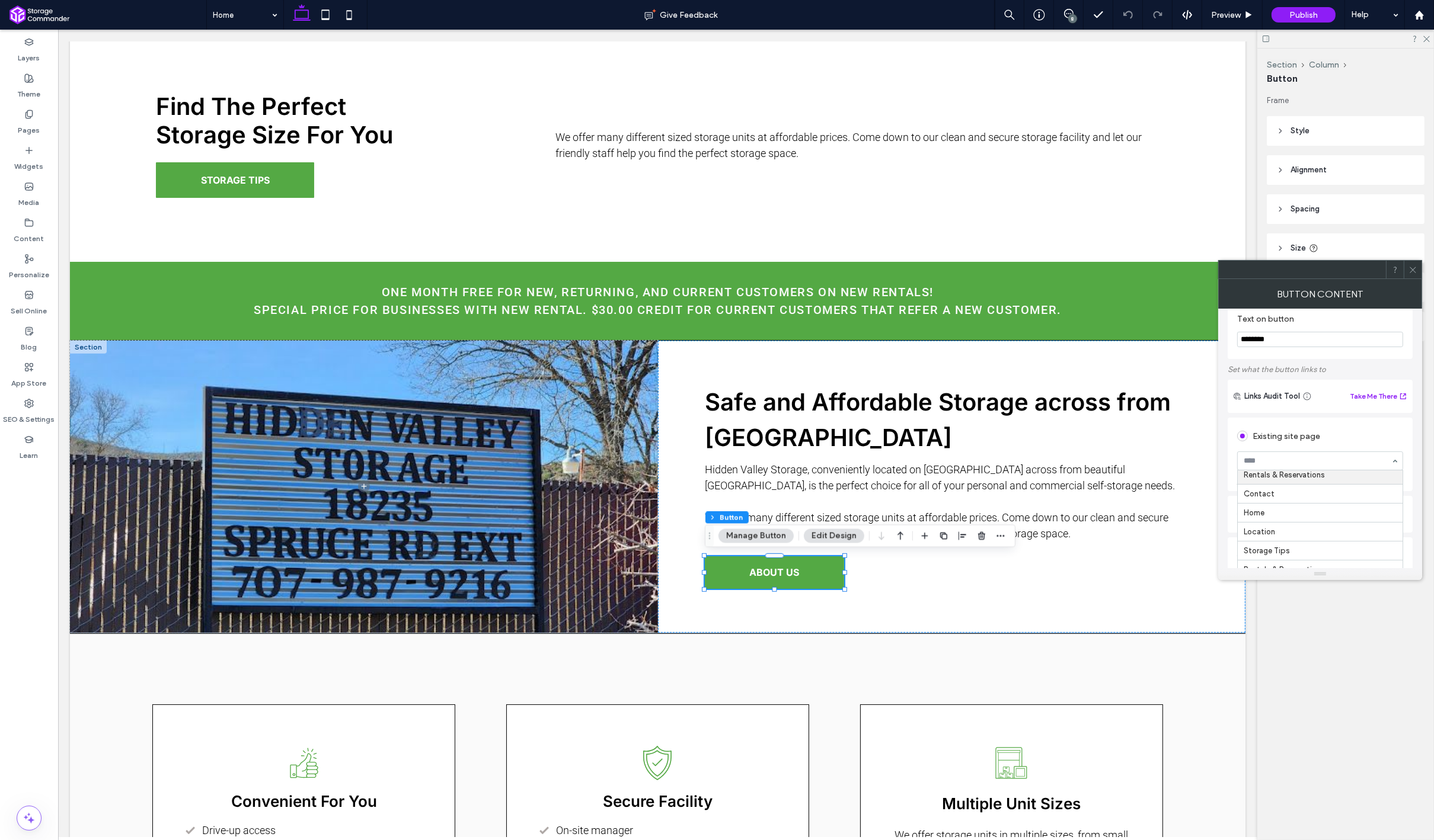
scroll to position [95, 0]
click at [23, 111] on div "Pages" at bounding box center [29, 122] width 58 height 36
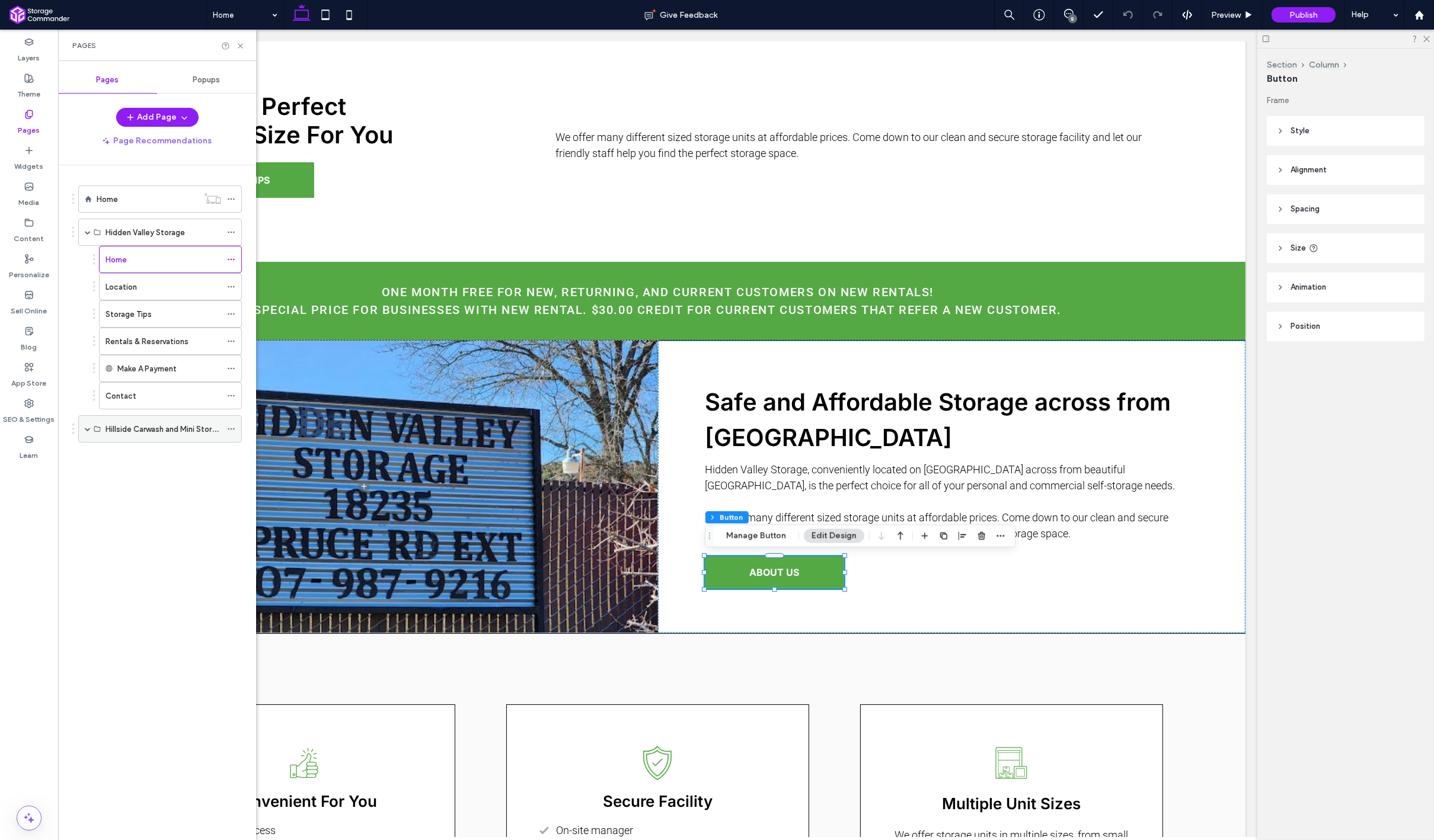
click at [88, 426] on span at bounding box center [87, 428] width 6 height 6
click at [142, 510] on label "Storage Tips" at bounding box center [129, 510] width 47 height 21
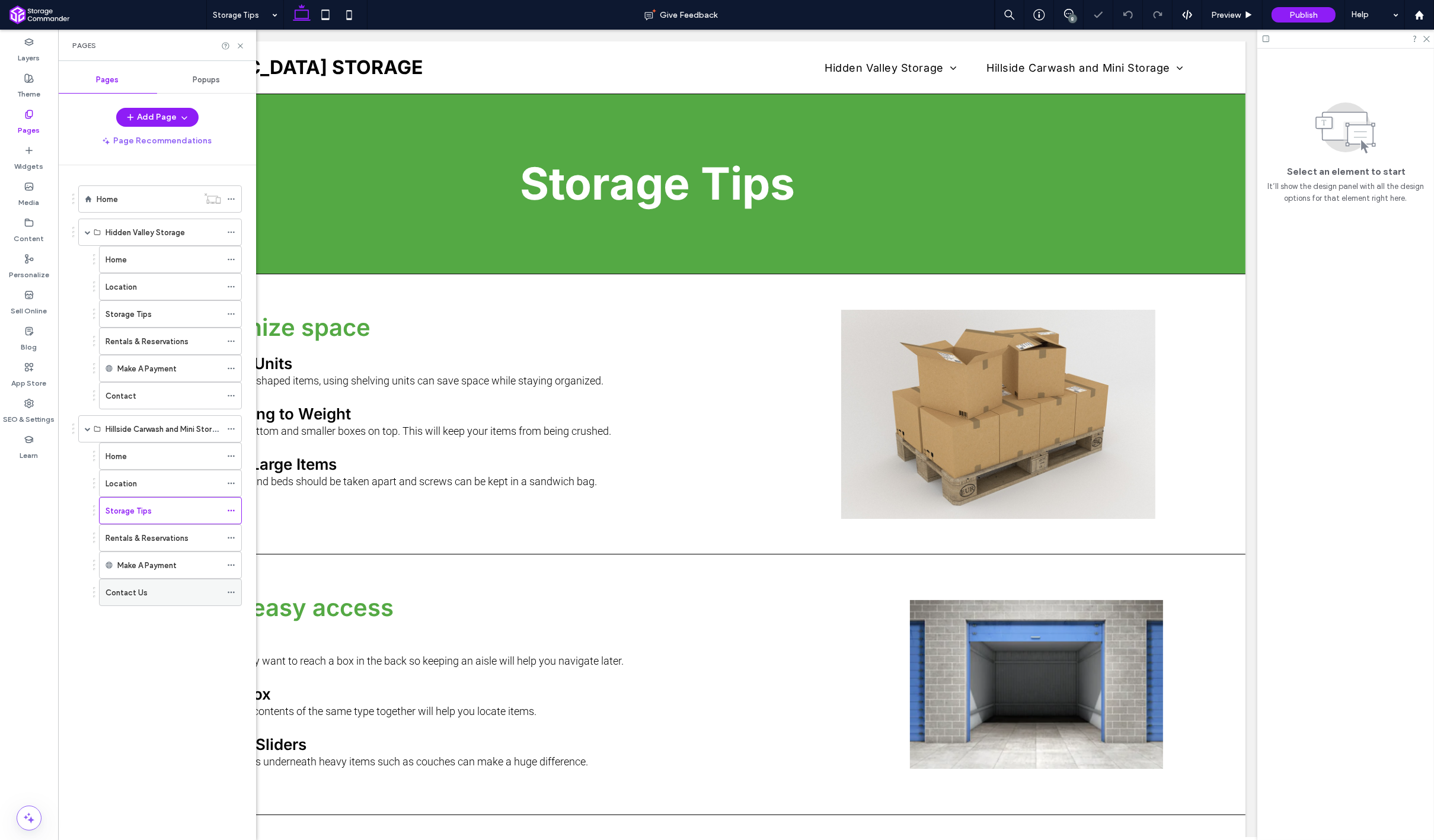
click at [147, 589] on div "Contact Us" at bounding box center [163, 592] width 116 height 13
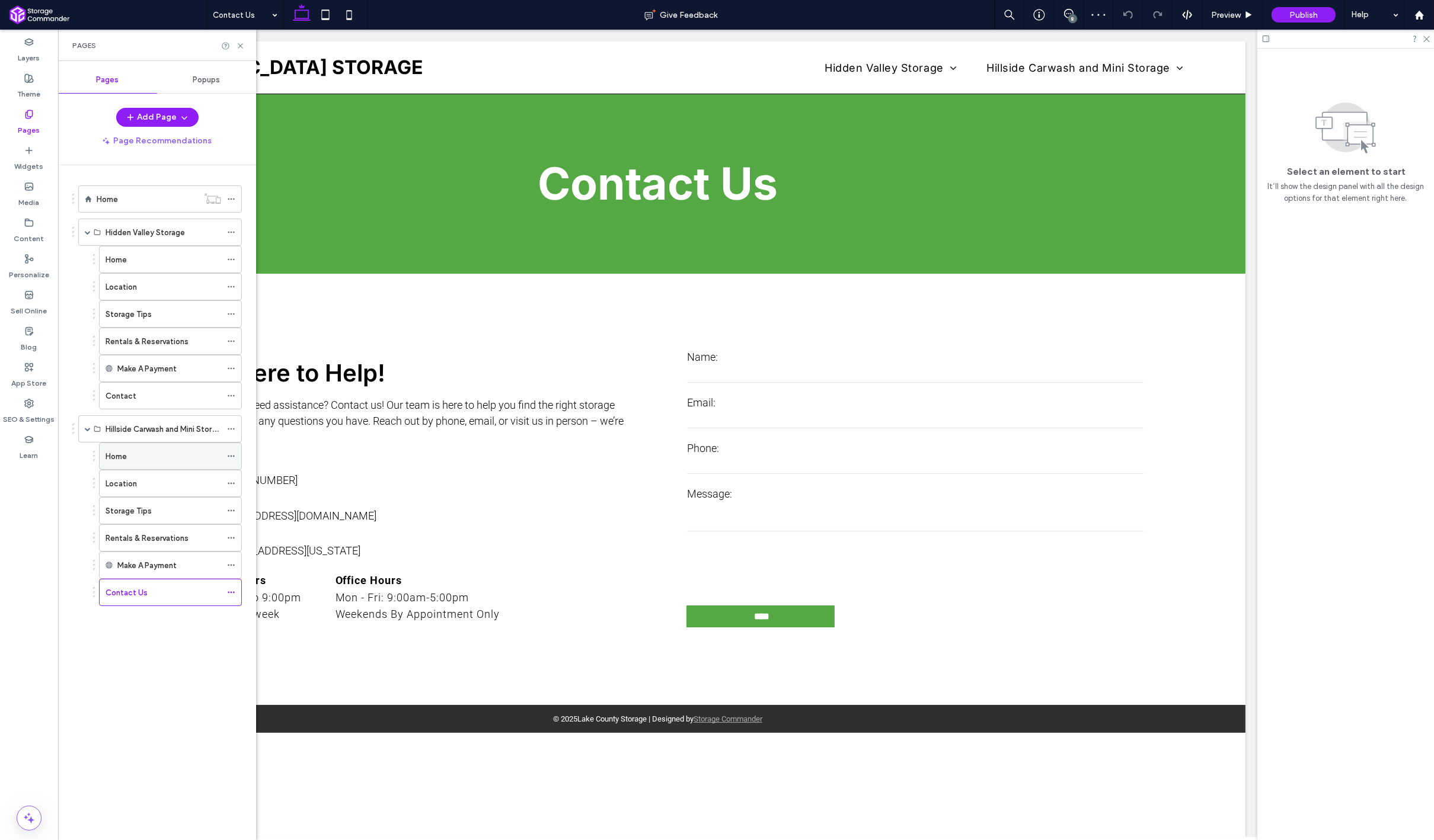
click at [156, 459] on div "Home" at bounding box center [163, 456] width 116 height 13
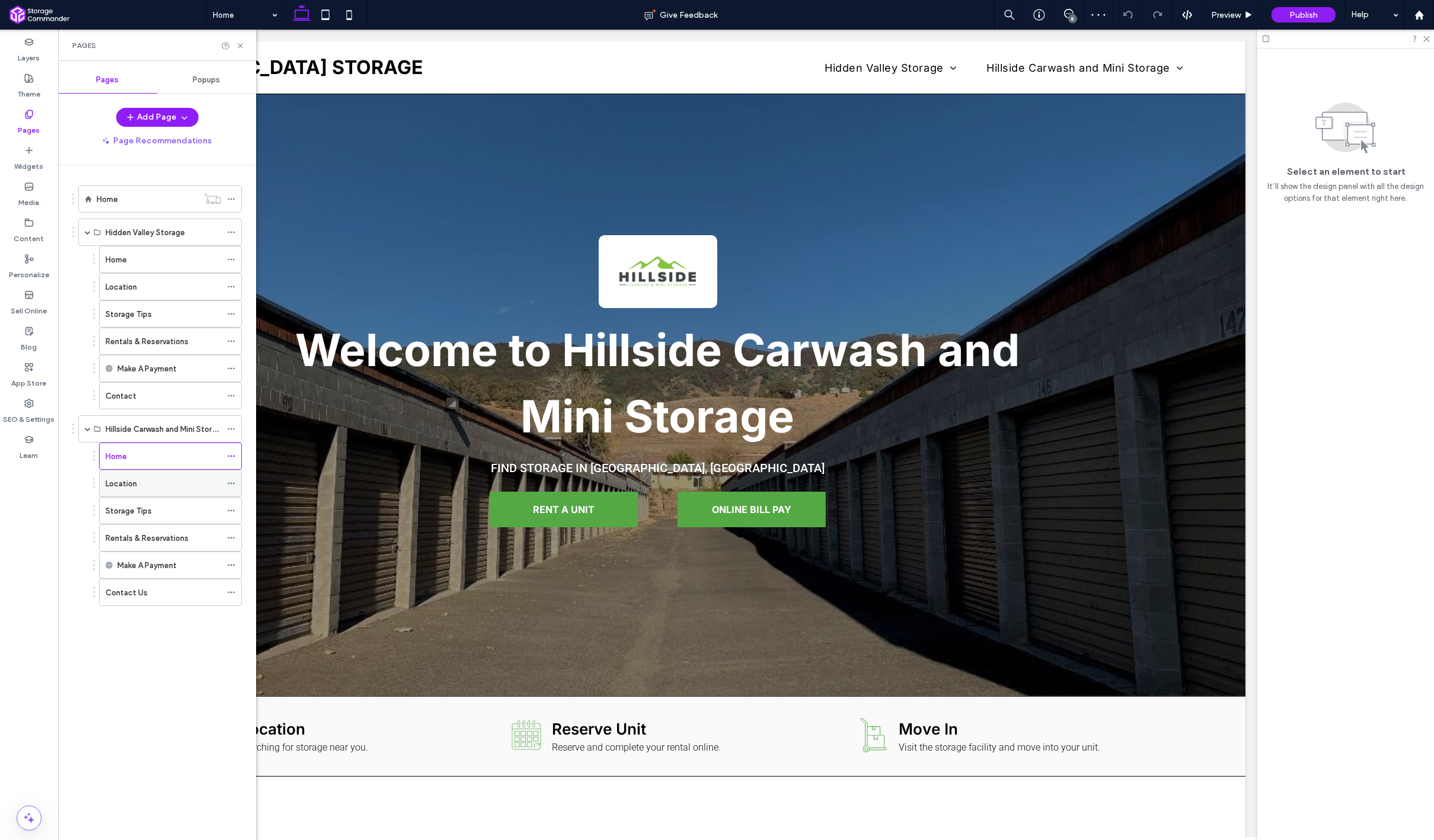
click at [156, 482] on div "Location" at bounding box center [163, 483] width 116 height 13
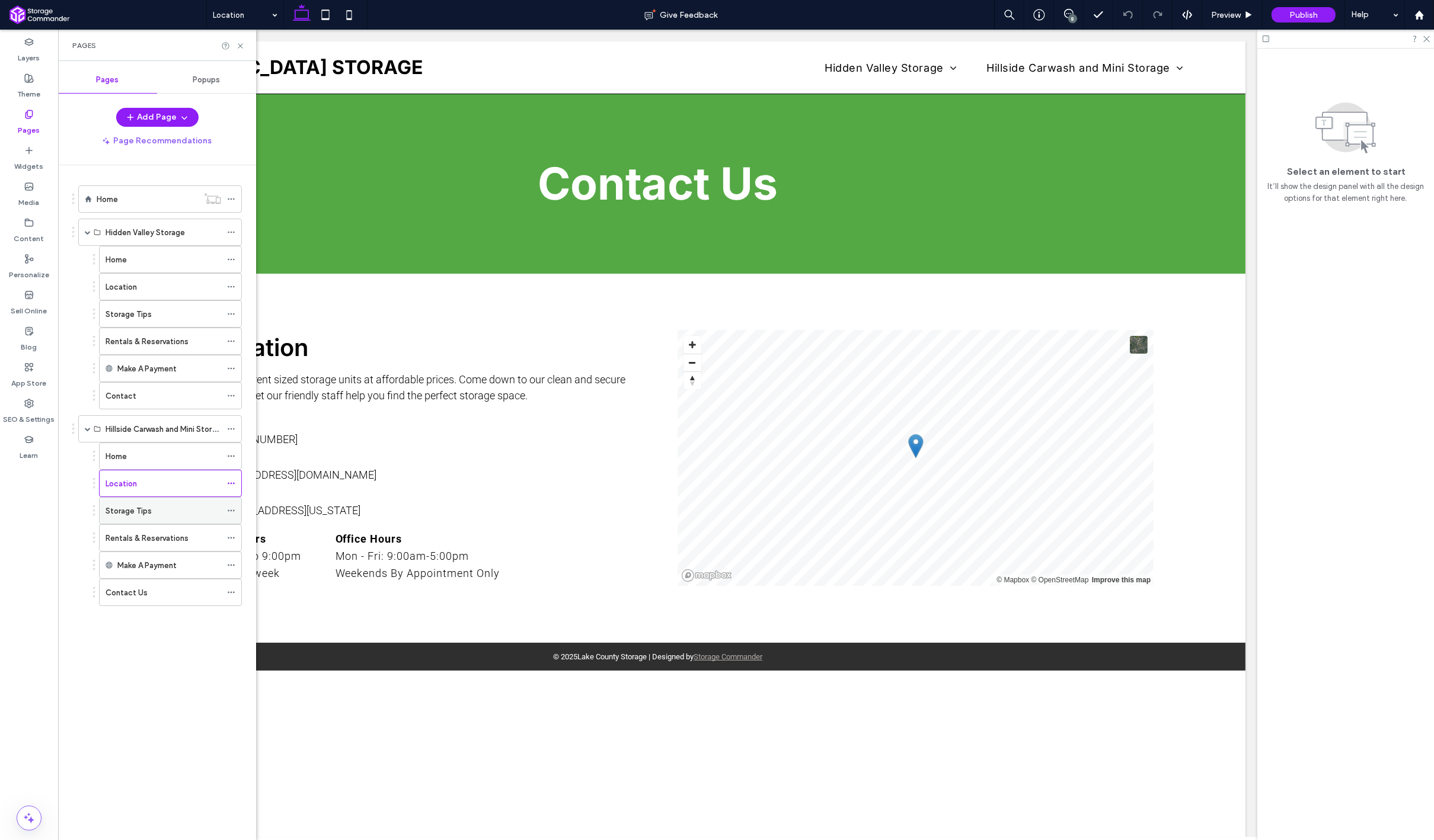
click at [160, 508] on div "Storage Tips" at bounding box center [163, 510] width 116 height 13
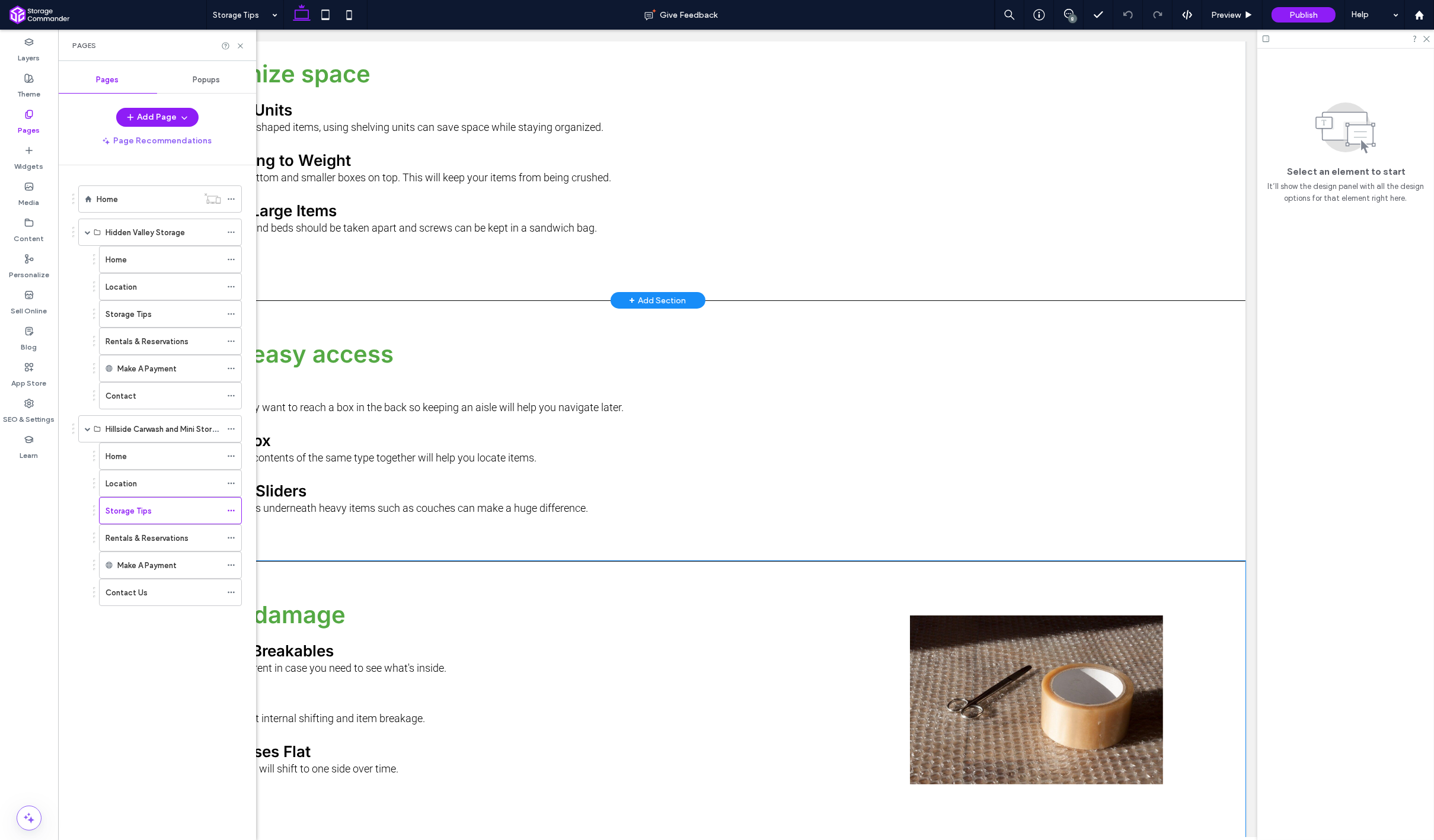
scroll to position [578, 0]
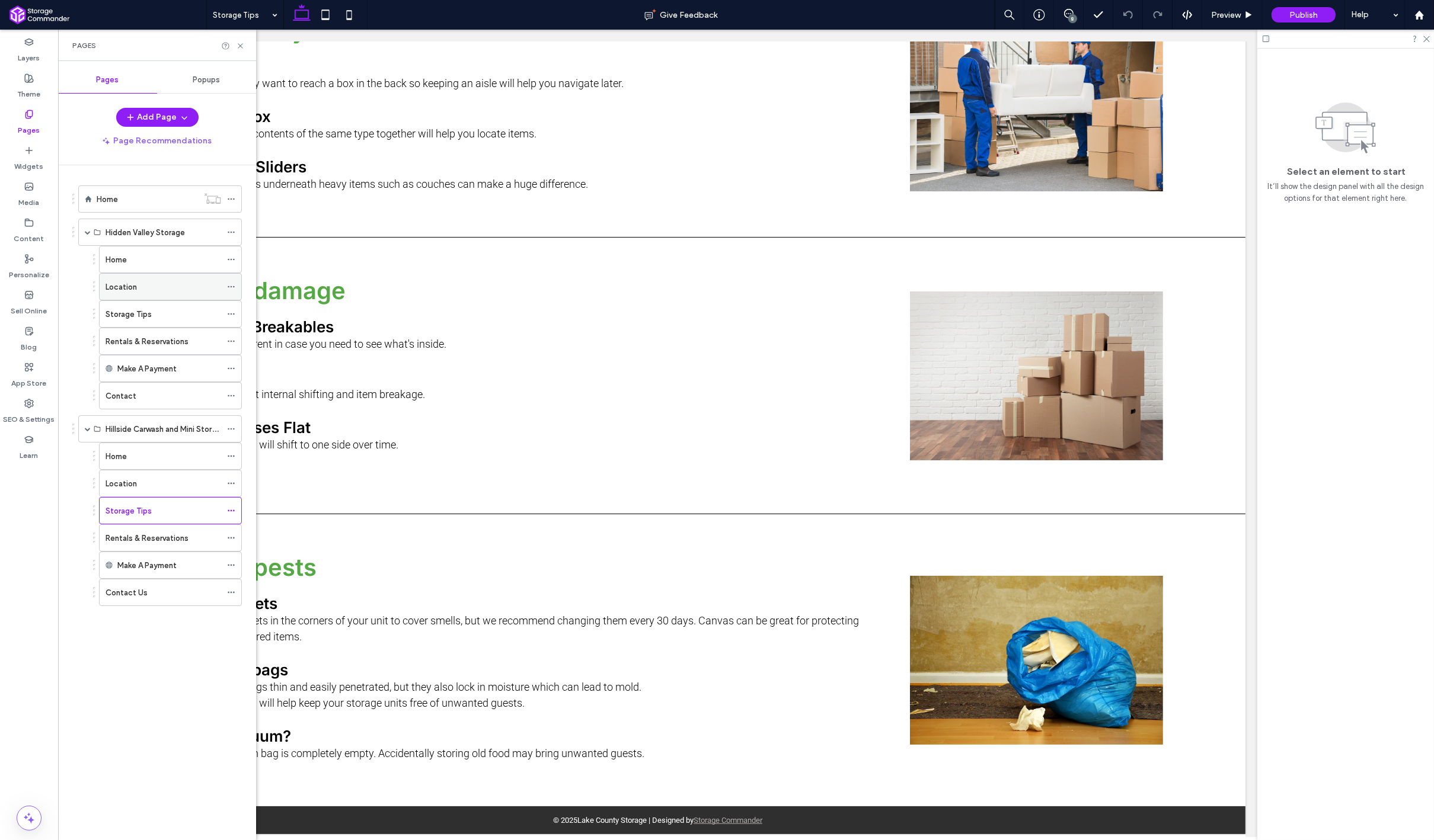
click at [163, 274] on div "Location" at bounding box center [163, 286] width 116 height 26
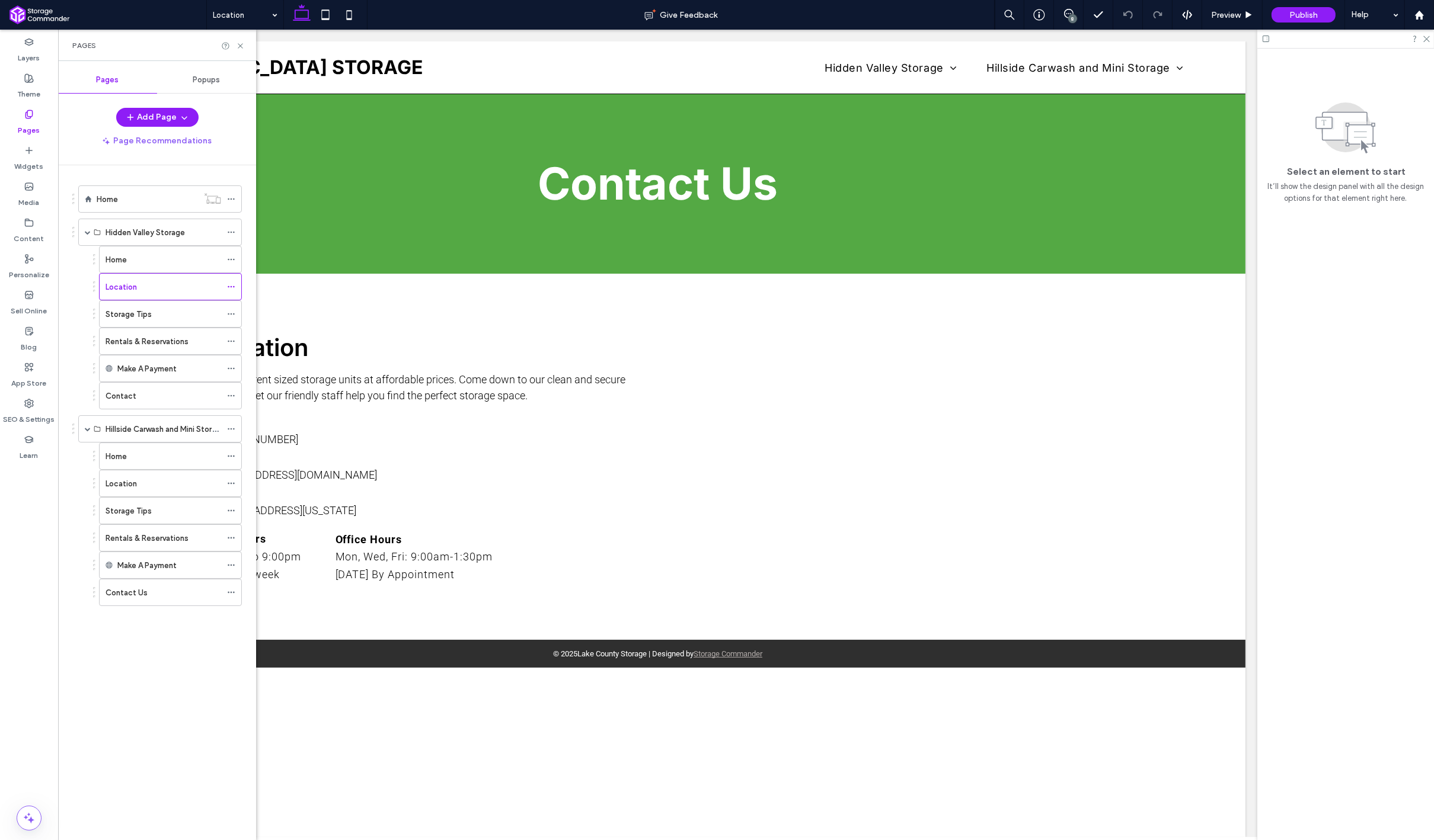
scroll to position [0, 0]
click at [169, 265] on div "Home" at bounding box center [163, 259] width 116 height 26
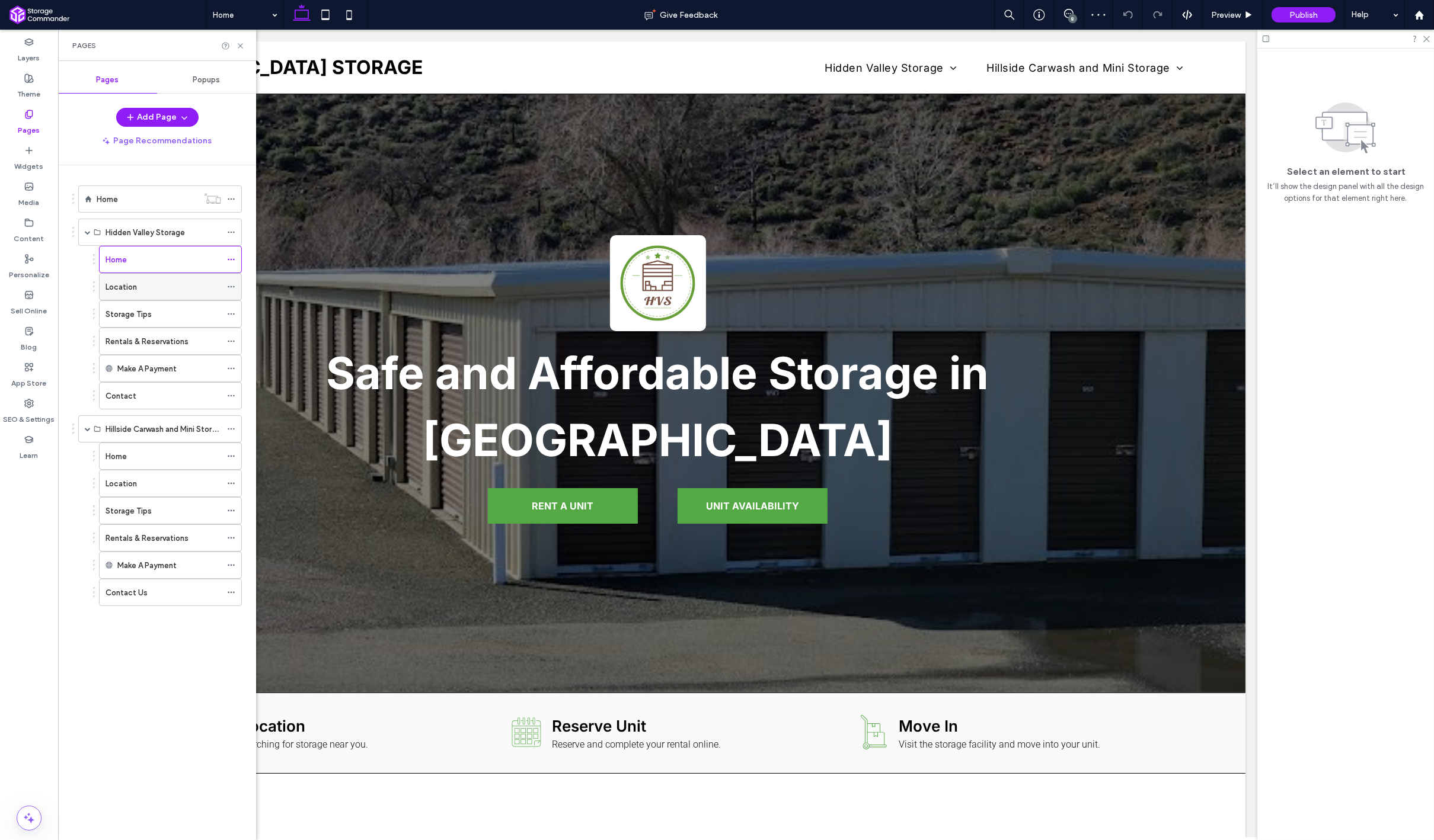
click at [167, 284] on div "Location" at bounding box center [163, 286] width 116 height 13
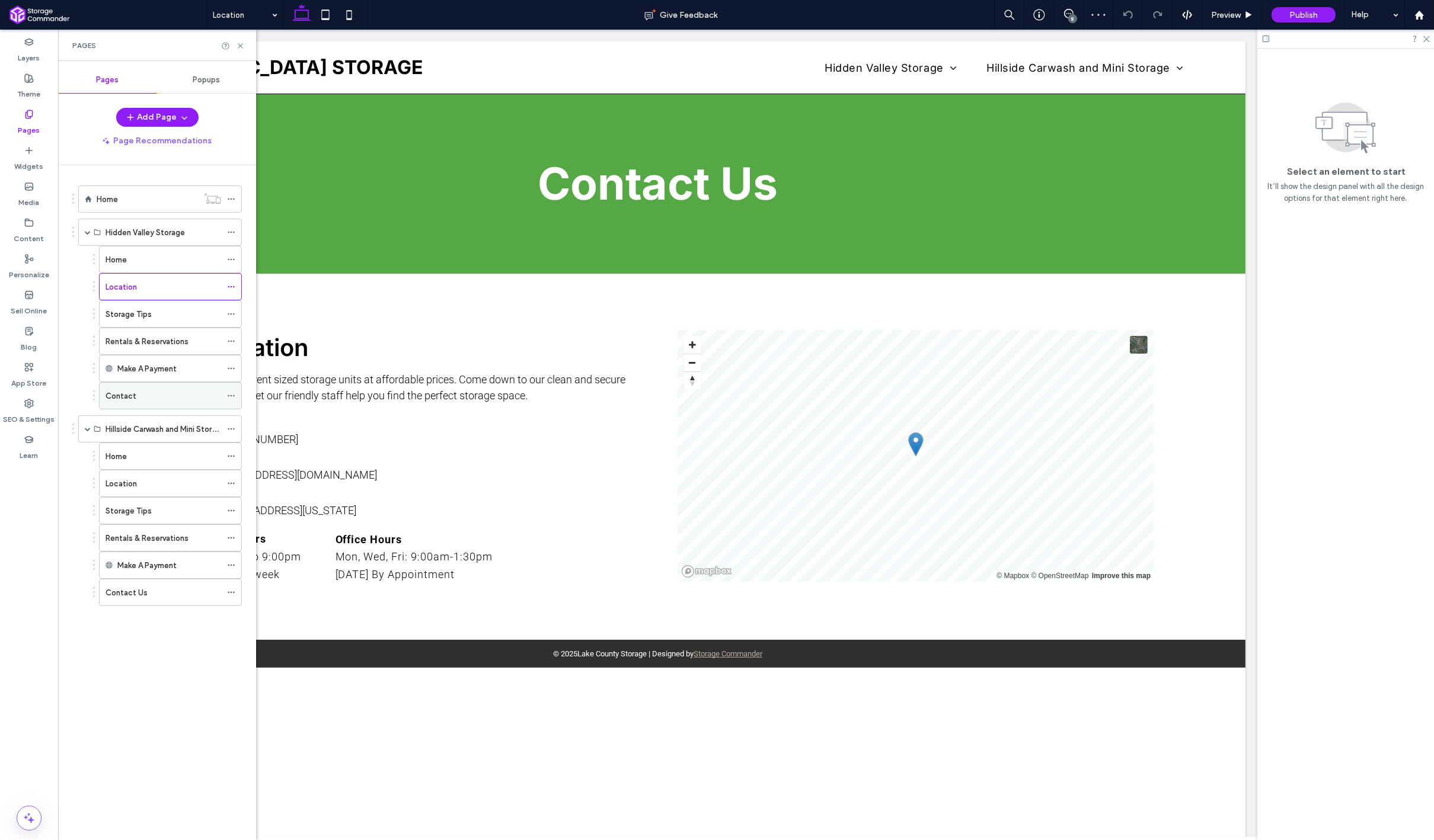
click at [150, 391] on div "Contact" at bounding box center [163, 395] width 116 height 13
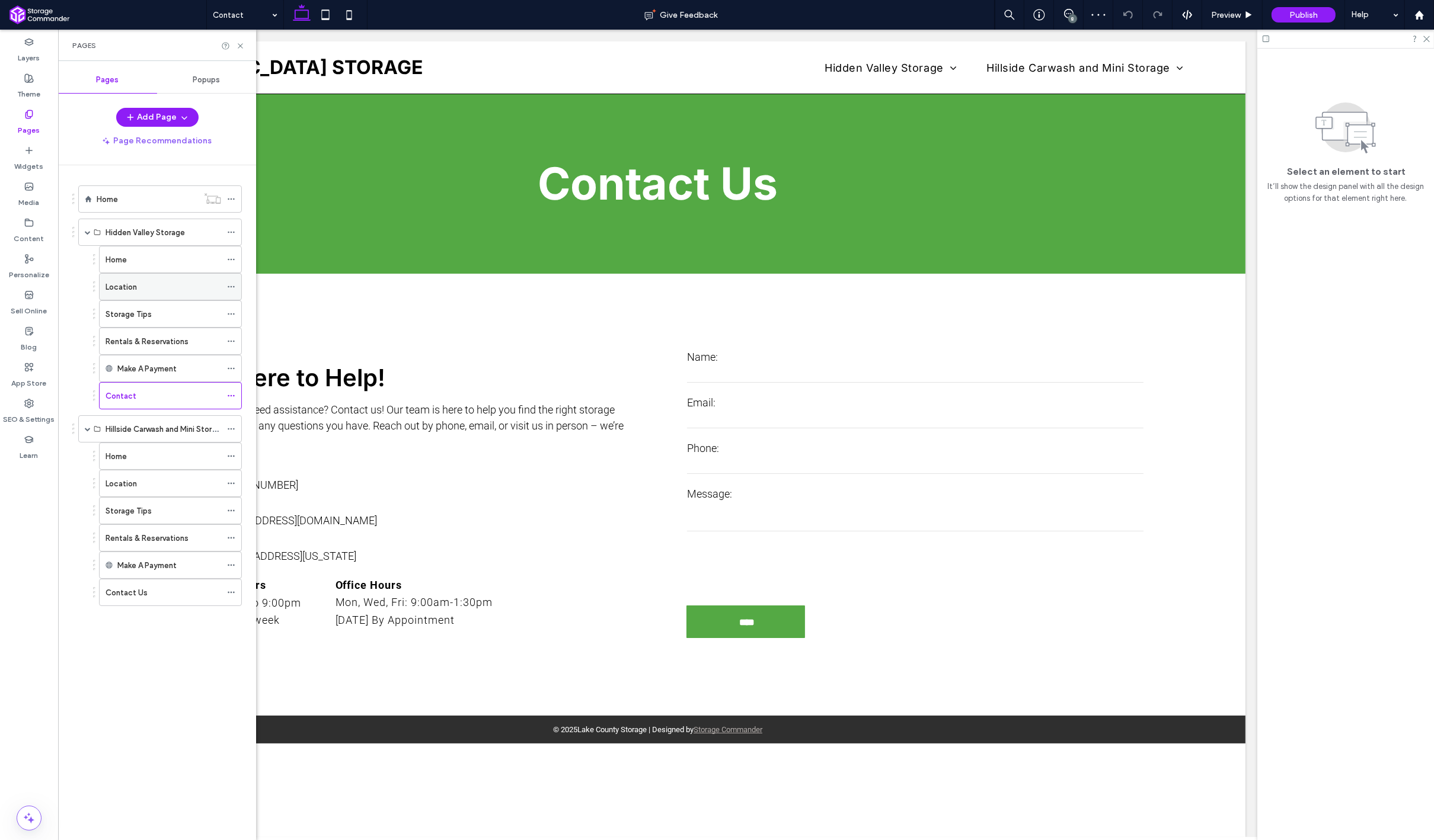
click at [167, 292] on div "Location" at bounding box center [163, 286] width 116 height 26
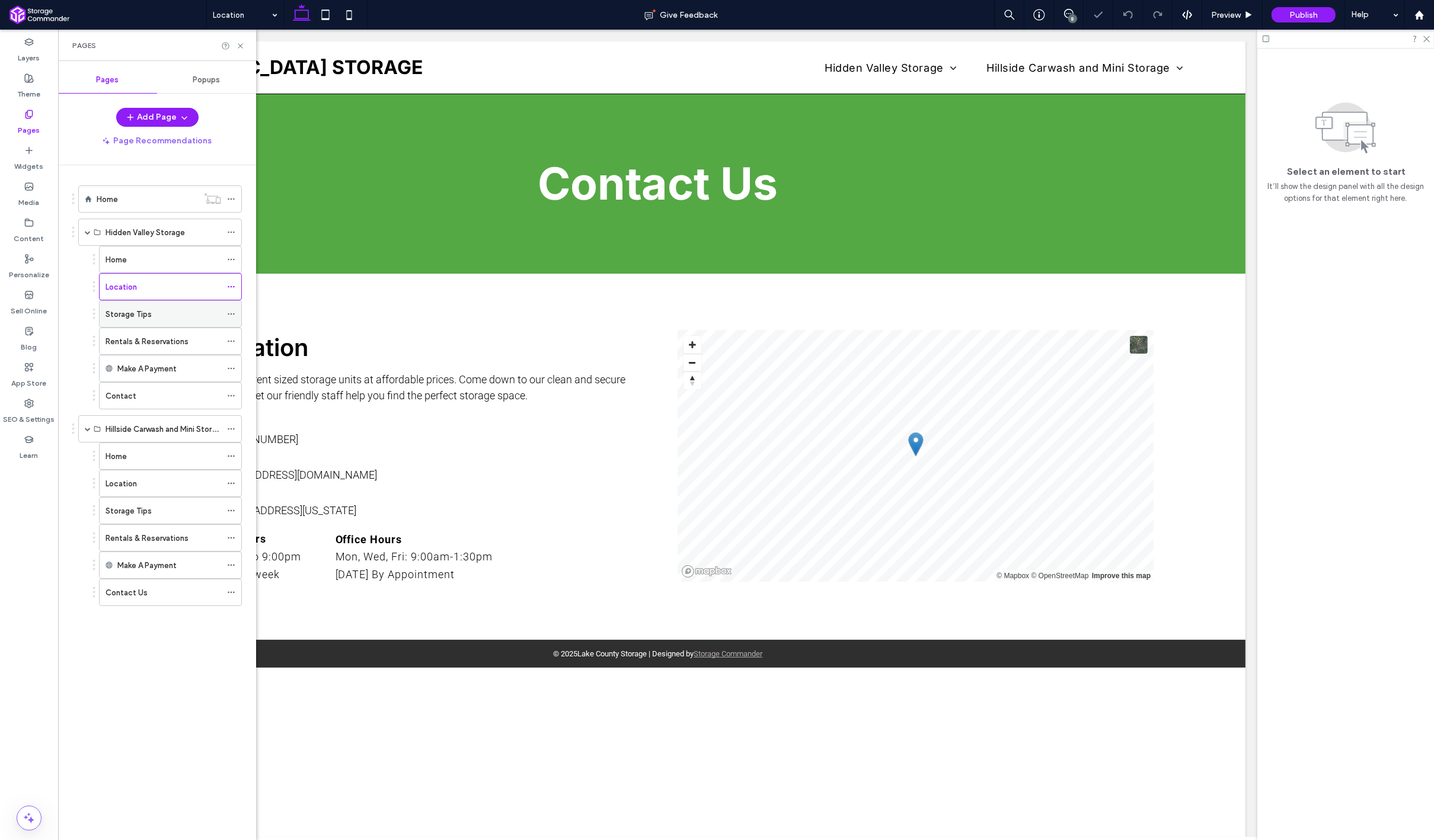
click at [163, 324] on div "Storage Tips" at bounding box center [163, 314] width 116 height 26
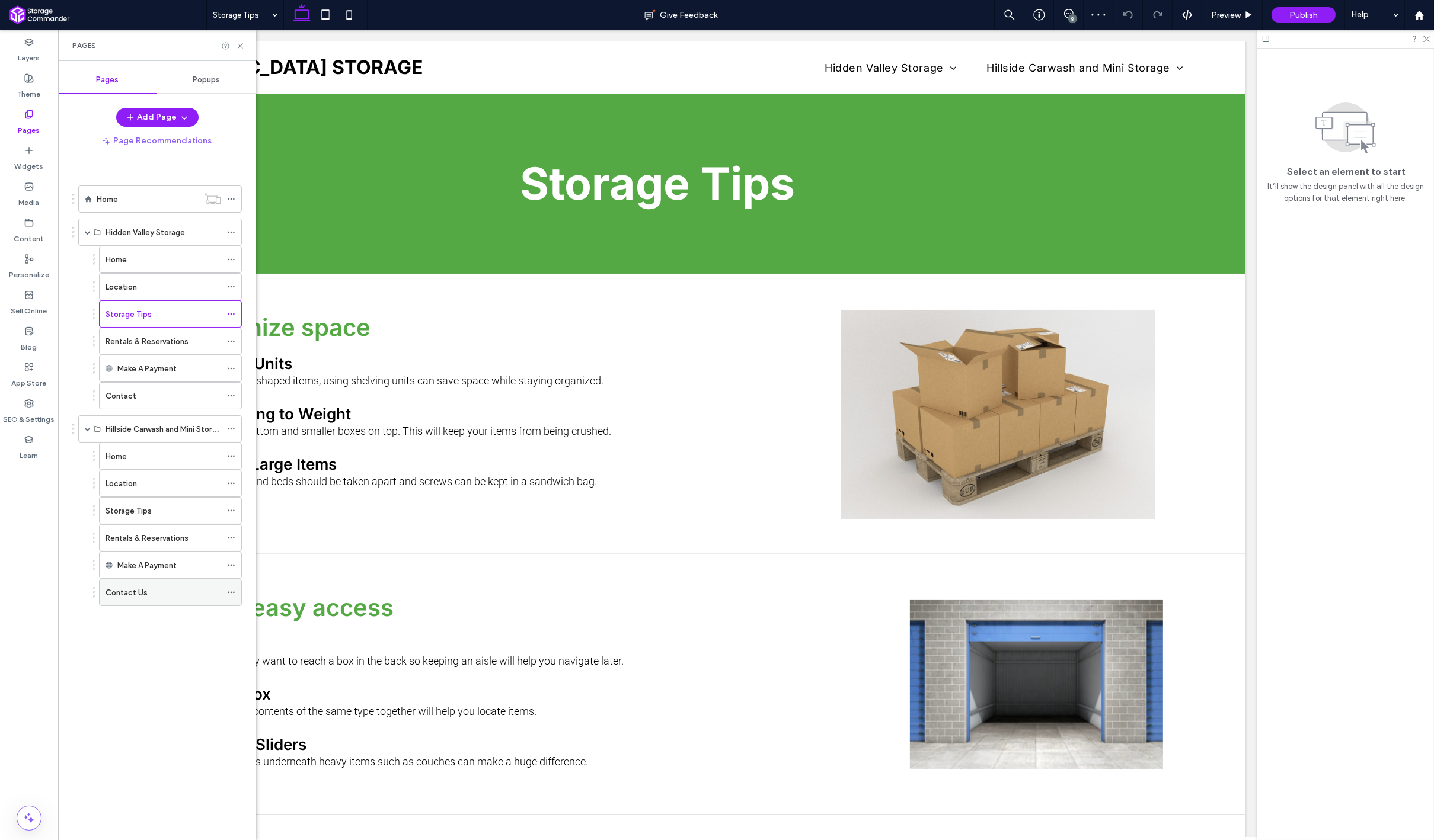
click at [140, 592] on label "Contact Us" at bounding box center [127, 592] width 42 height 21
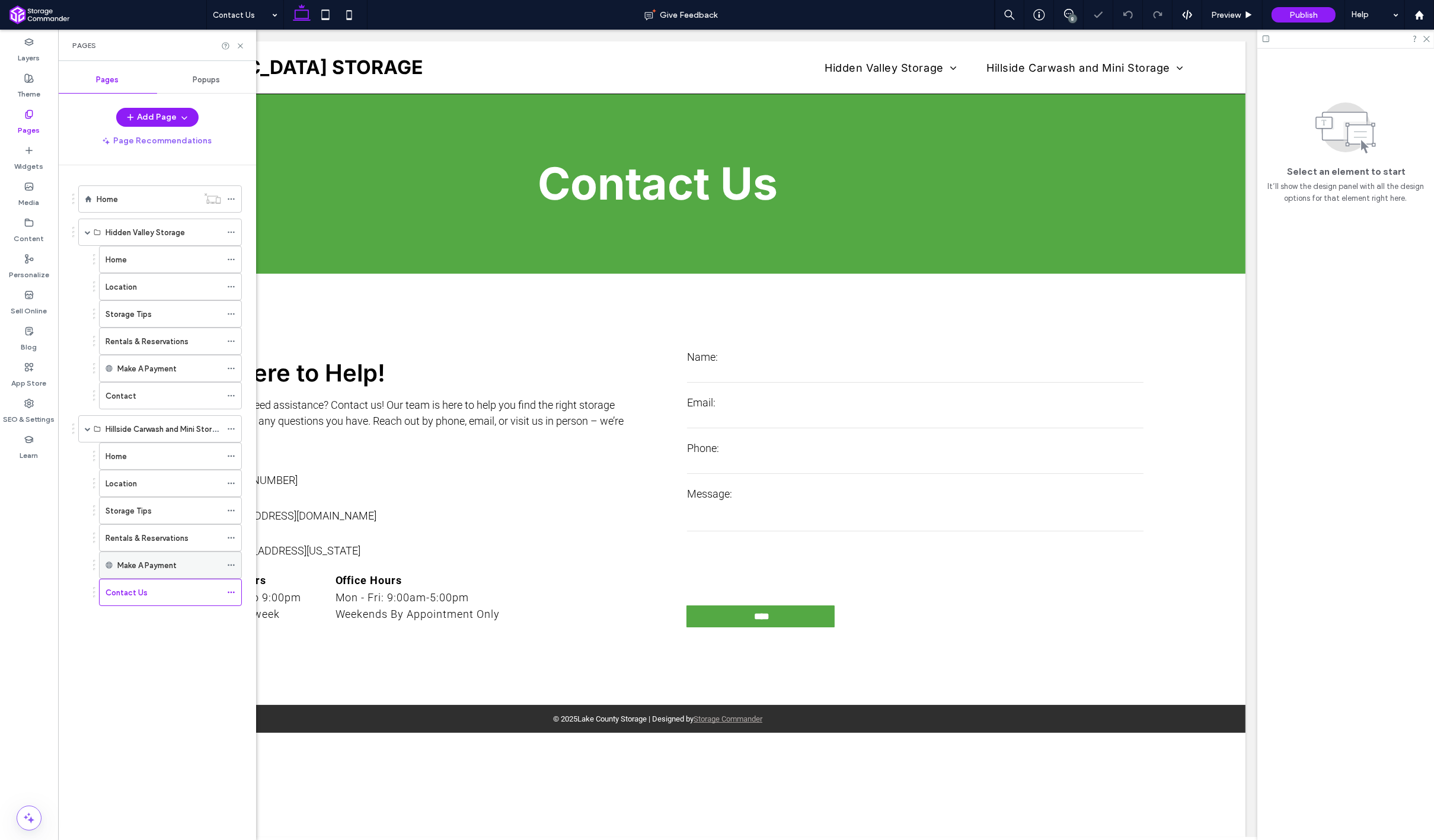
click at [145, 570] on div "Make A Payment" at bounding box center [169, 565] width 104 height 26
click at [163, 427] on label "Hillside Carwash and Mini Storage" at bounding box center [166, 429] width 120 height 21
click at [189, 431] on label "Hillside Carwash and Mini Storage" at bounding box center [166, 429] width 120 height 21
click at [183, 450] on div "Home" at bounding box center [163, 456] width 116 height 13
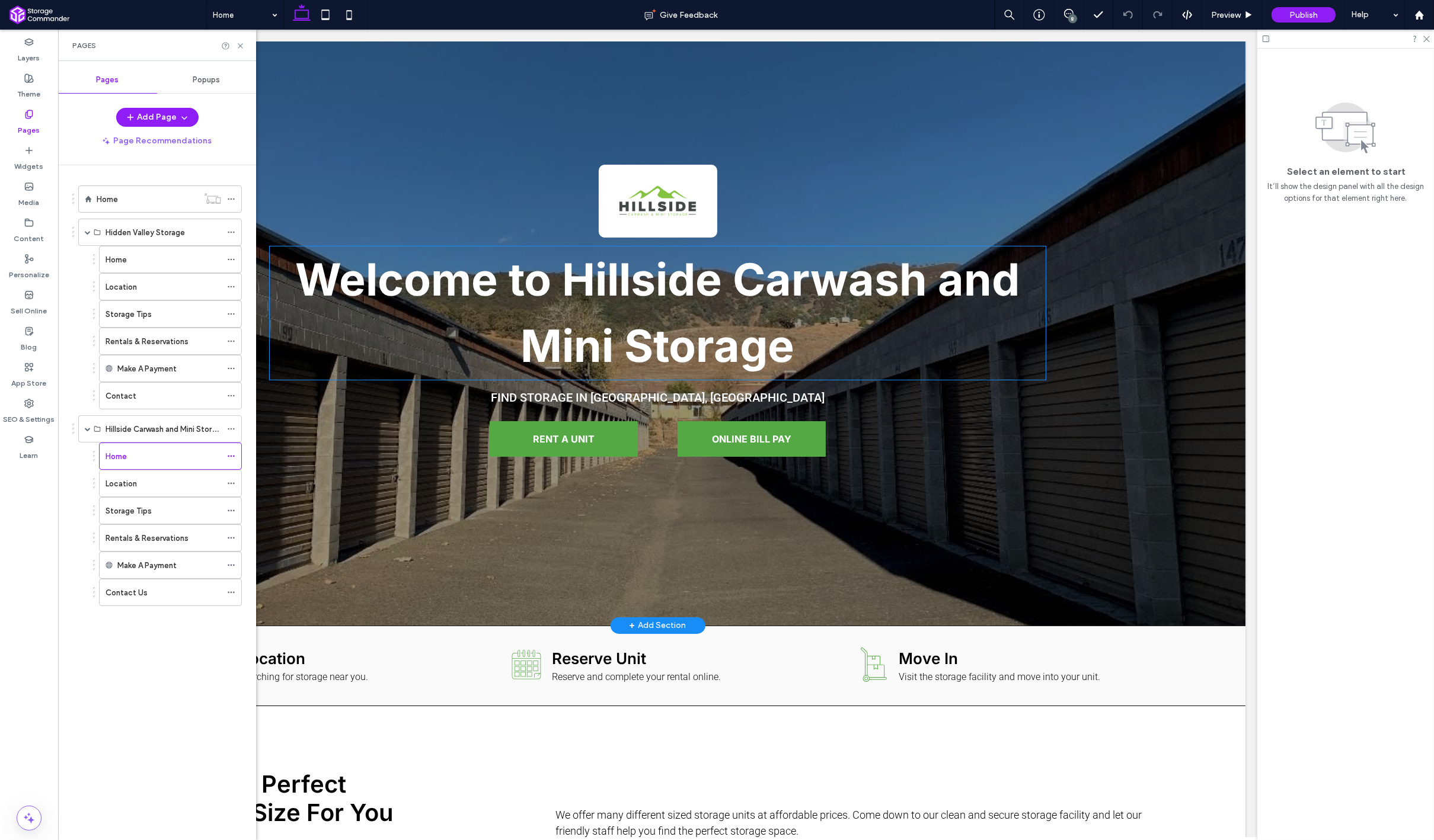
scroll to position [74, 0]
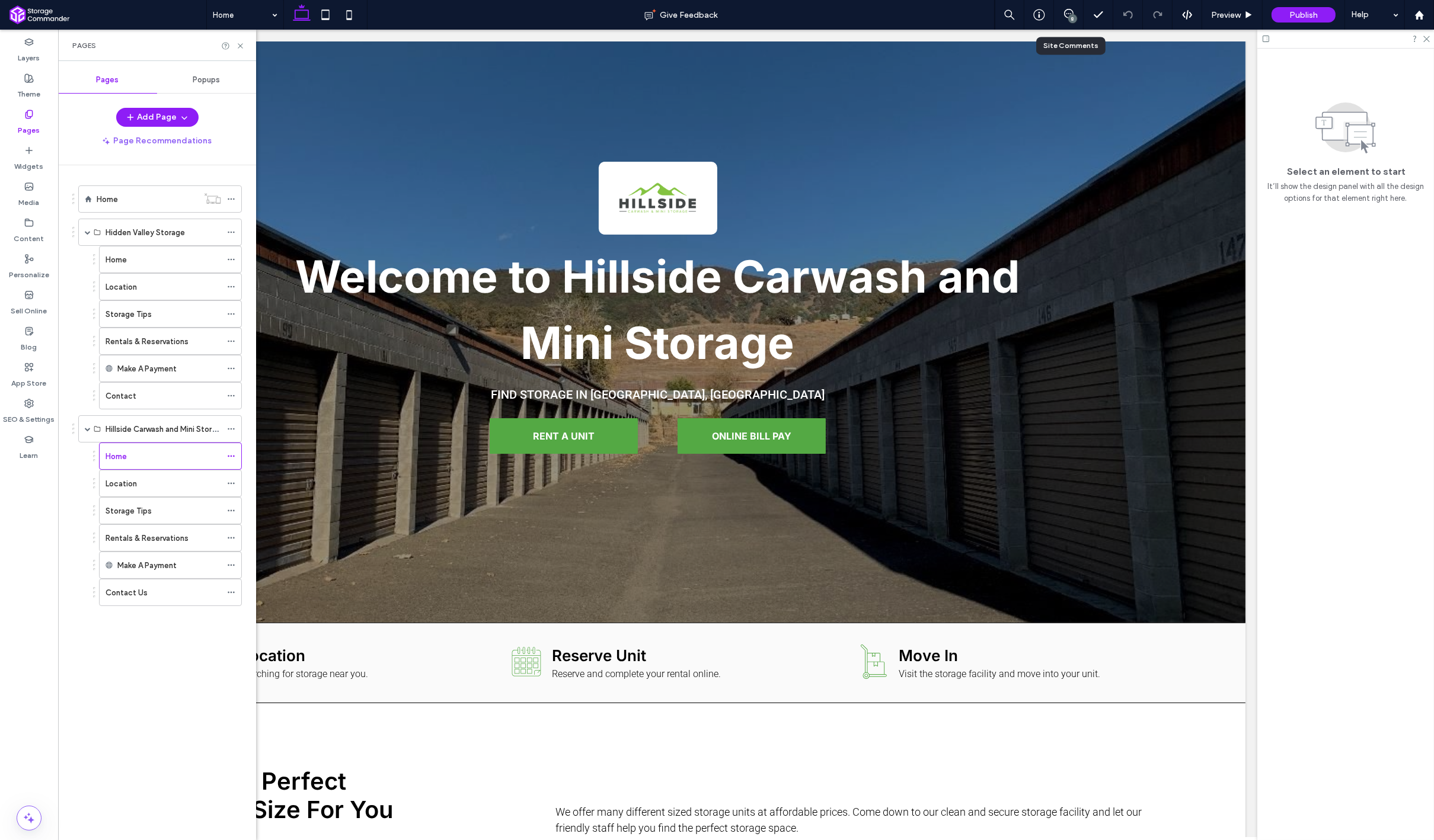
click at [1071, 8] on div "8" at bounding box center [1068, 14] width 30 height 30
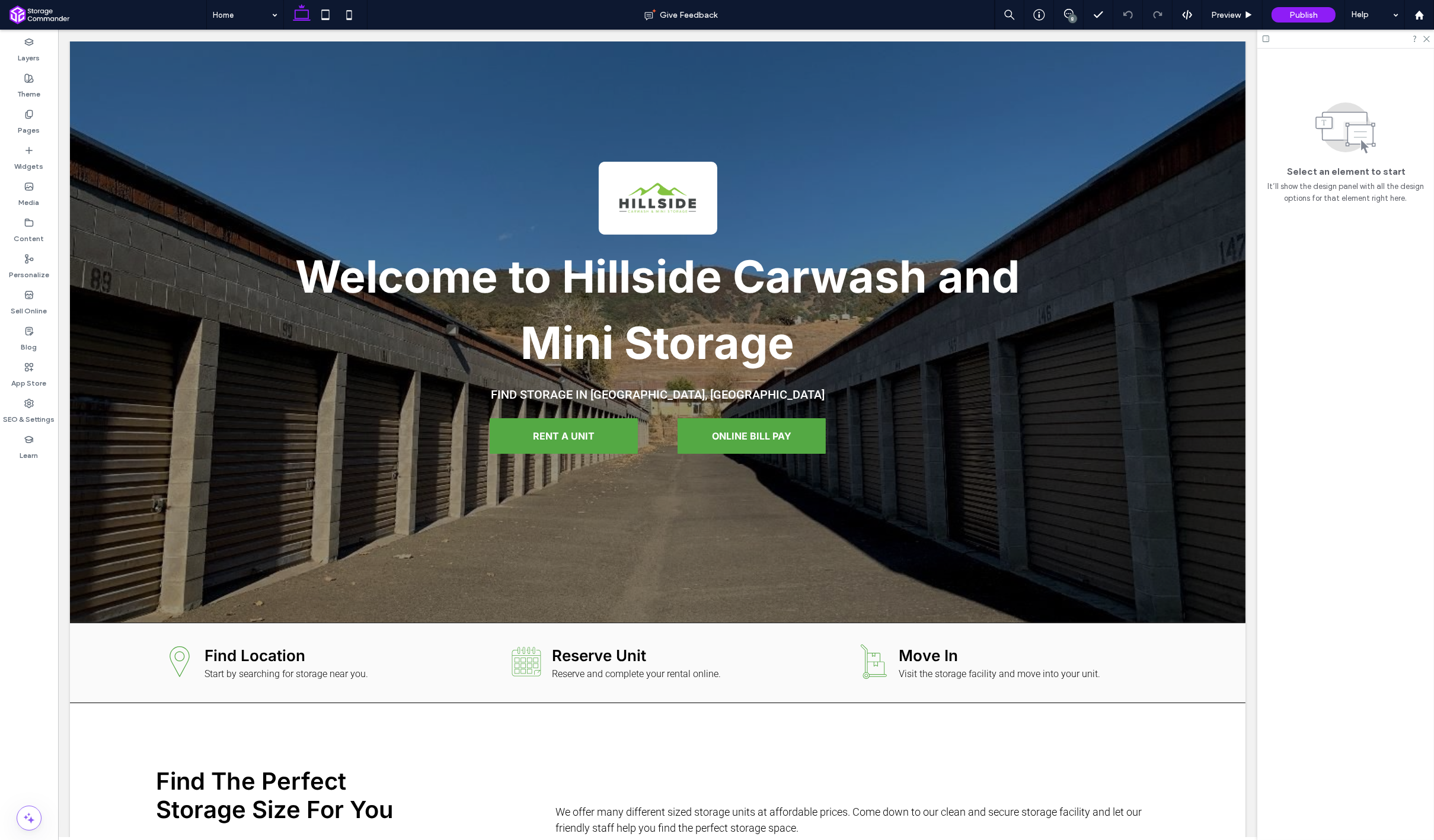
click at [1070, 16] on div "8" at bounding box center [1072, 19] width 9 height 9
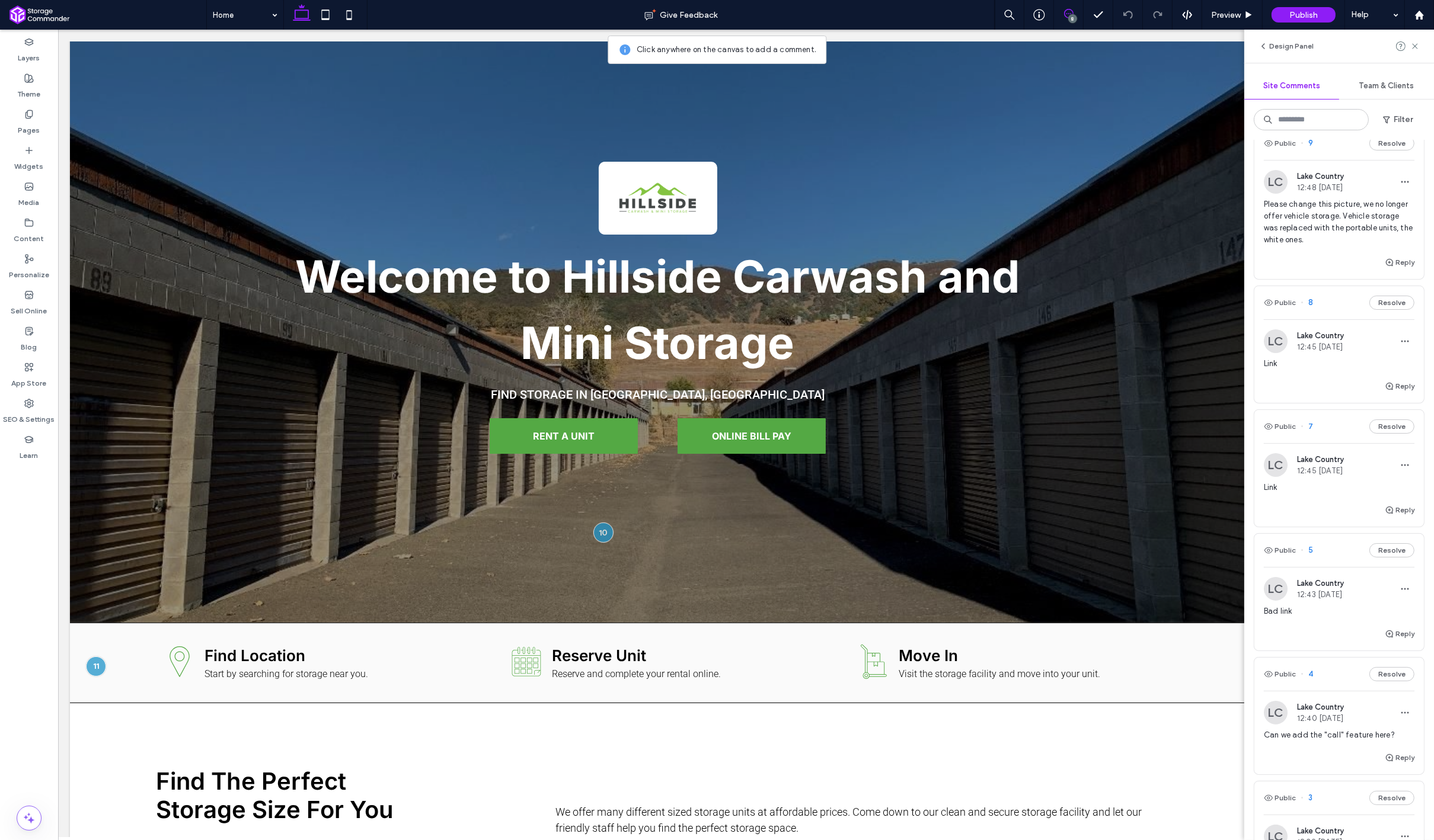
scroll to position [524, 0]
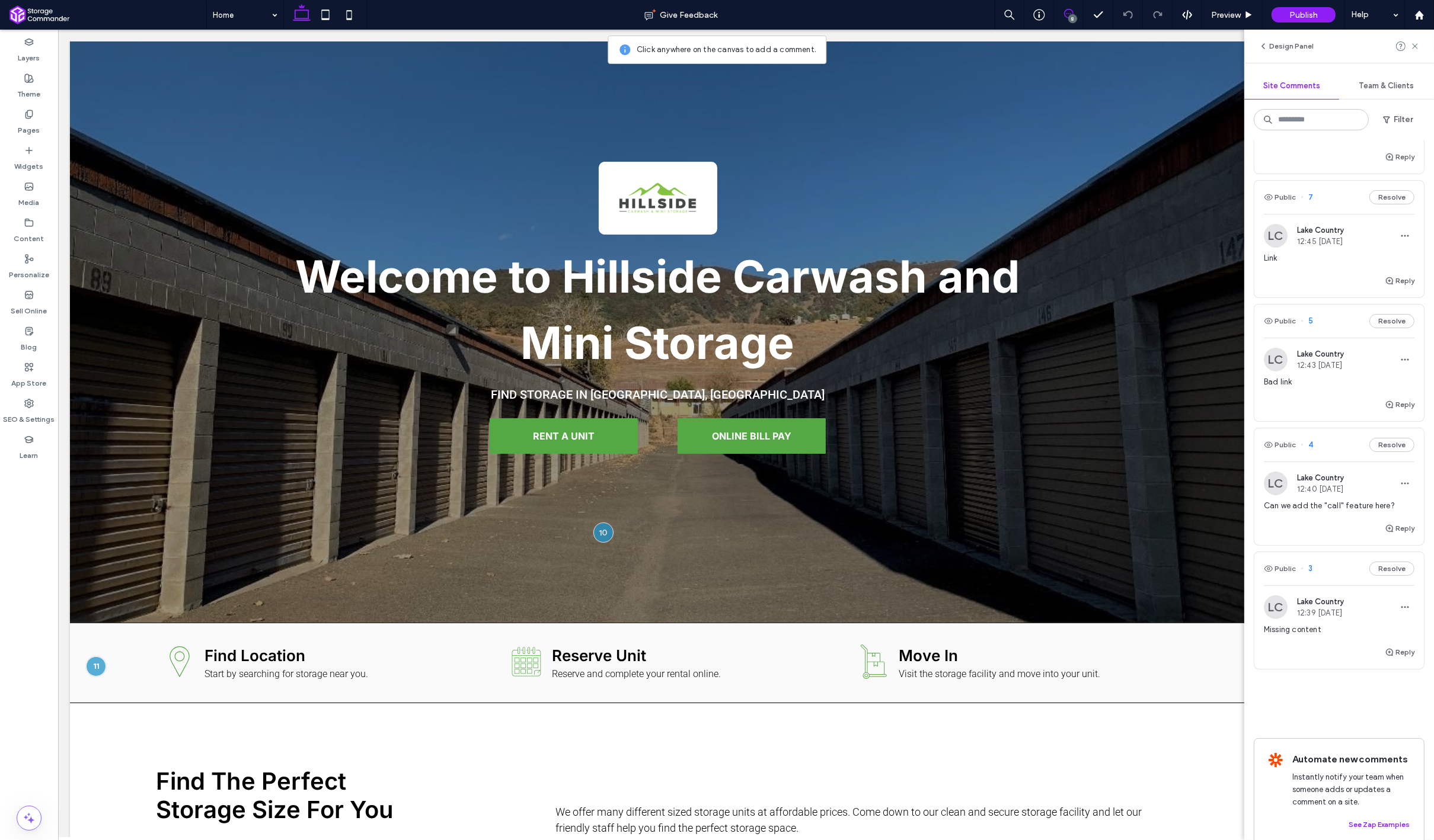
click at [1305, 645] on div "Reply" at bounding box center [1338, 657] width 169 height 24
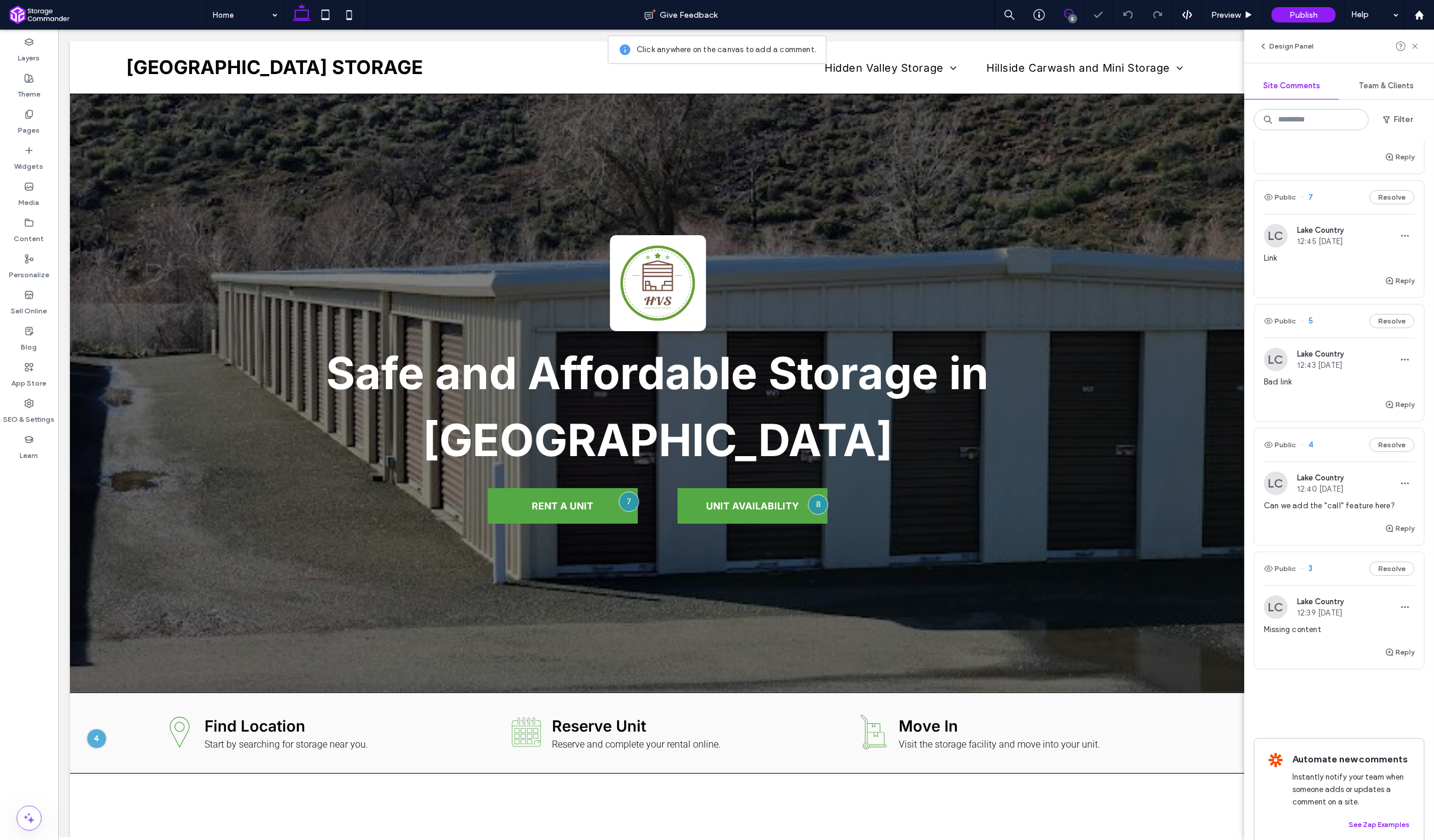
scroll to position [854, 0]
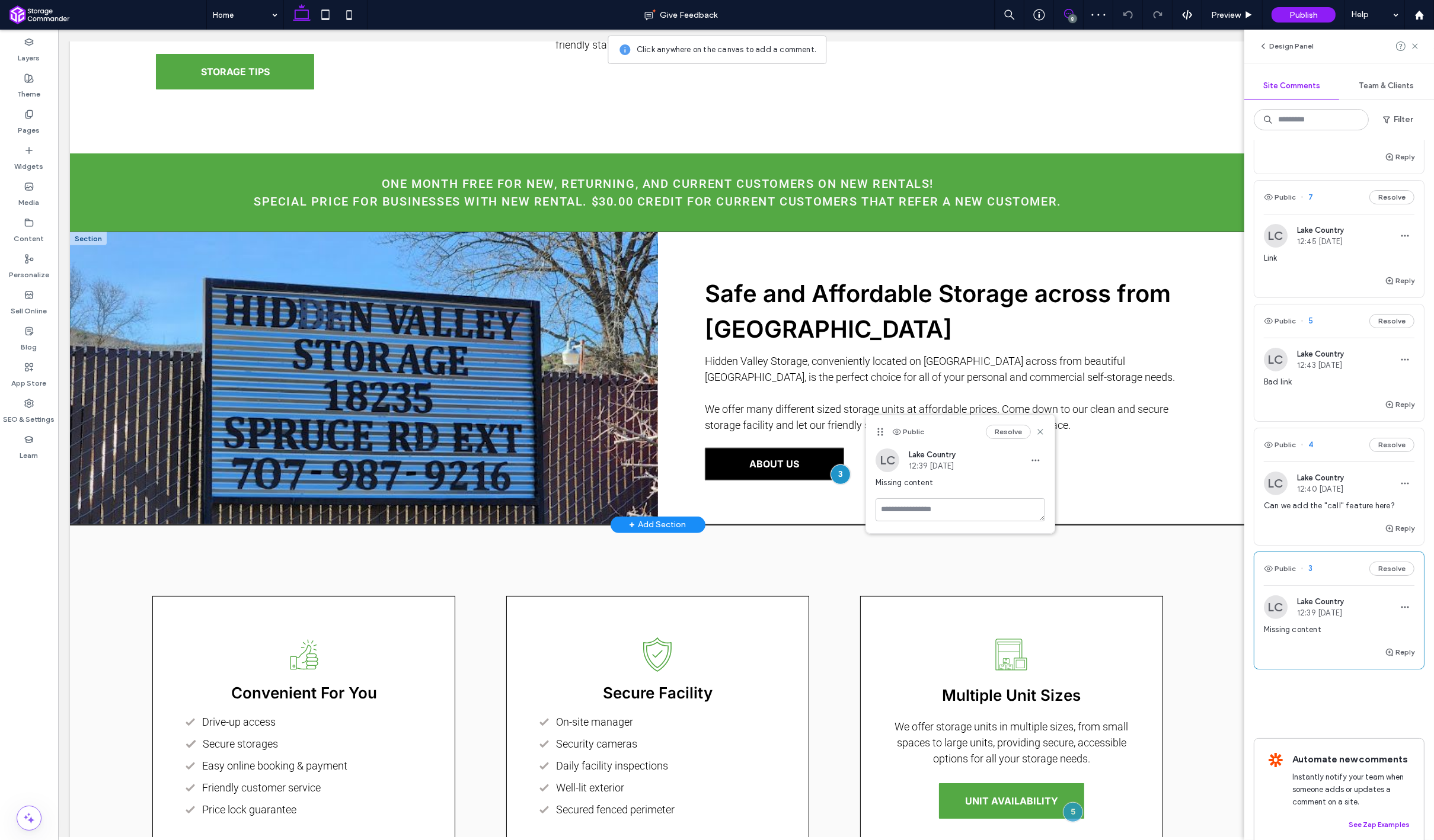
click at [809, 470] on link "ABOUT US" at bounding box center [774, 464] width 140 height 33
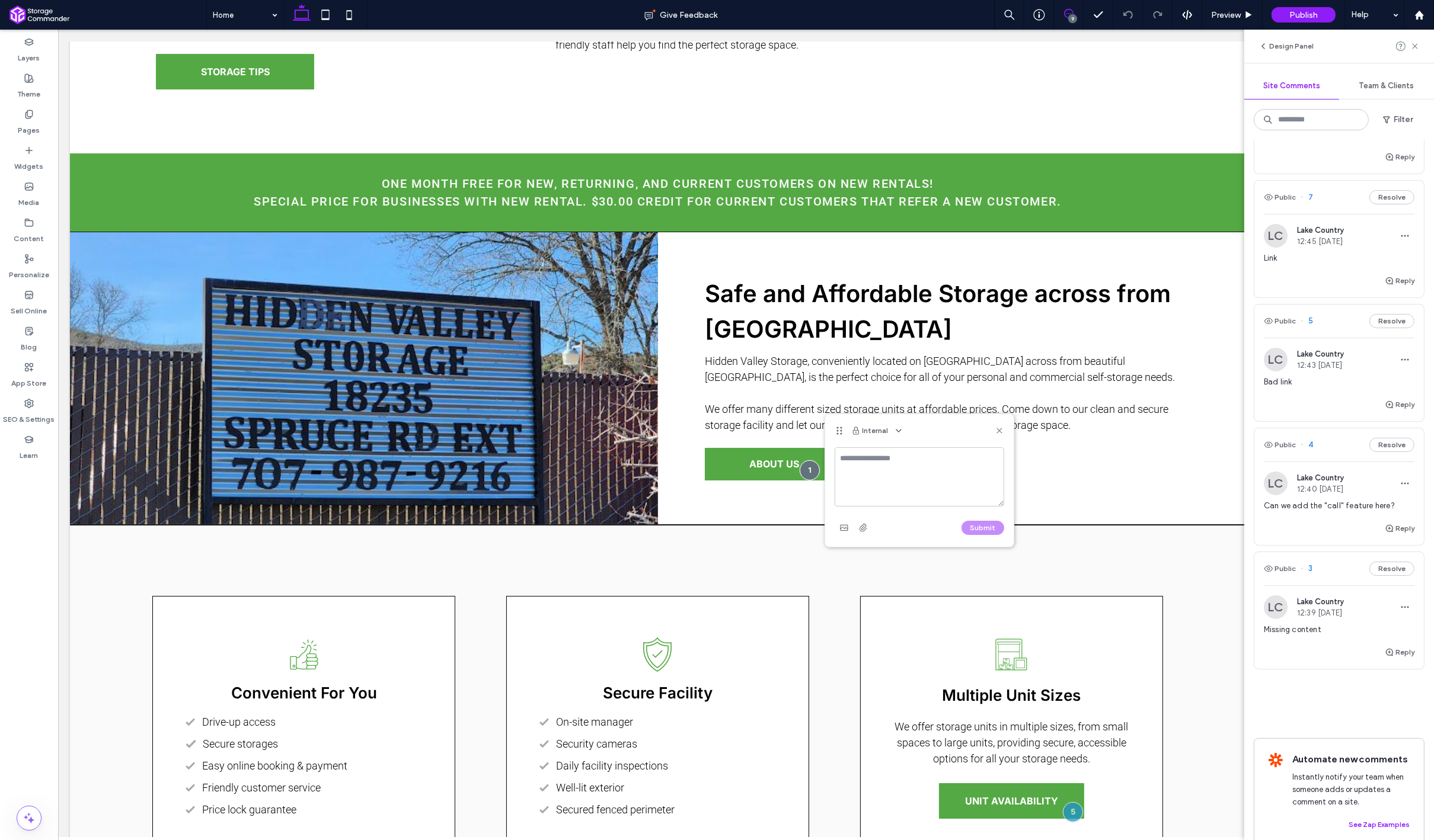
click at [1077, 15] on span at bounding box center [1068, 14] width 29 height 9
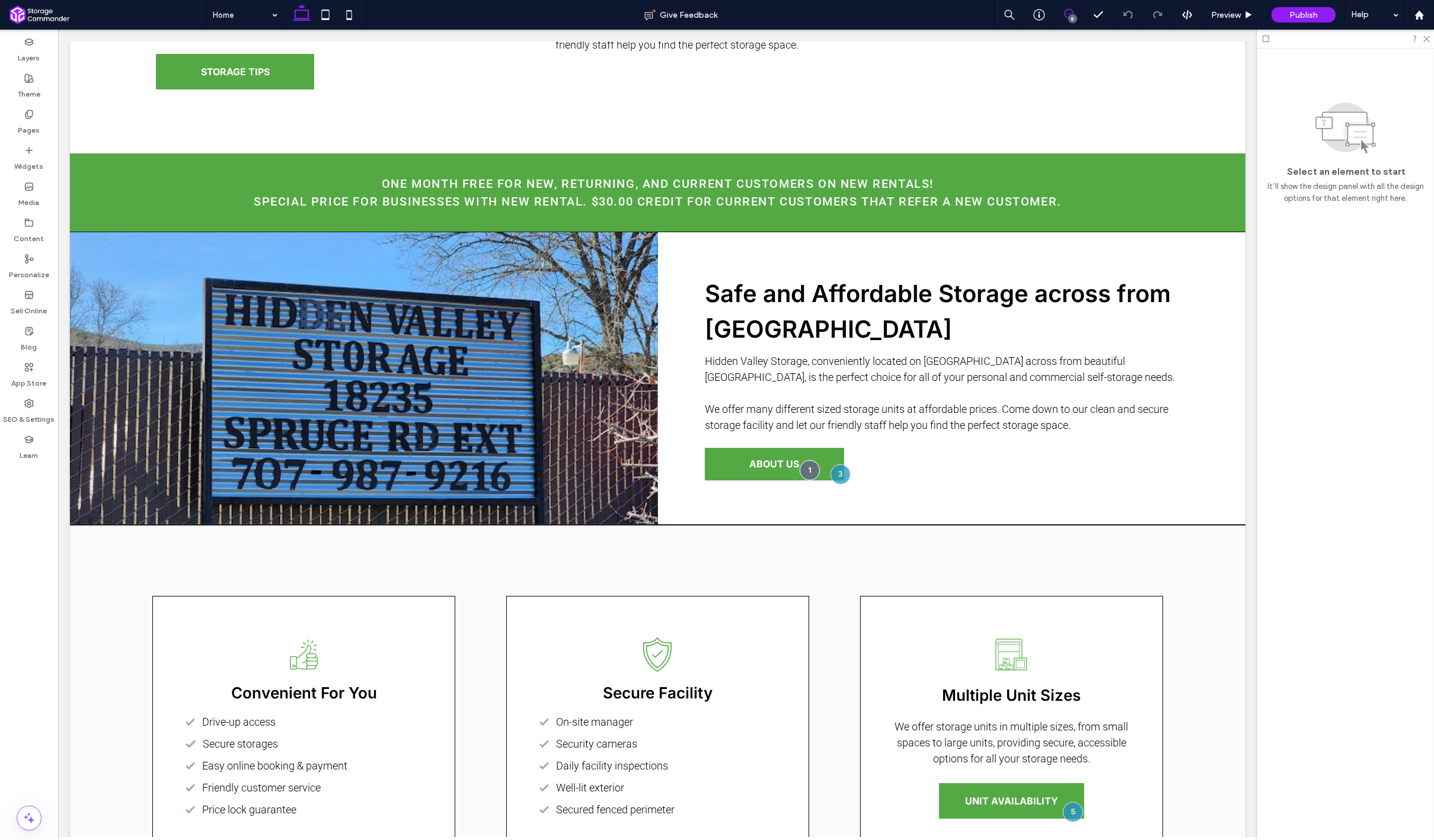
scroll to position [0, 0]
click at [814, 455] on link "ABOUT US" at bounding box center [774, 464] width 140 height 33
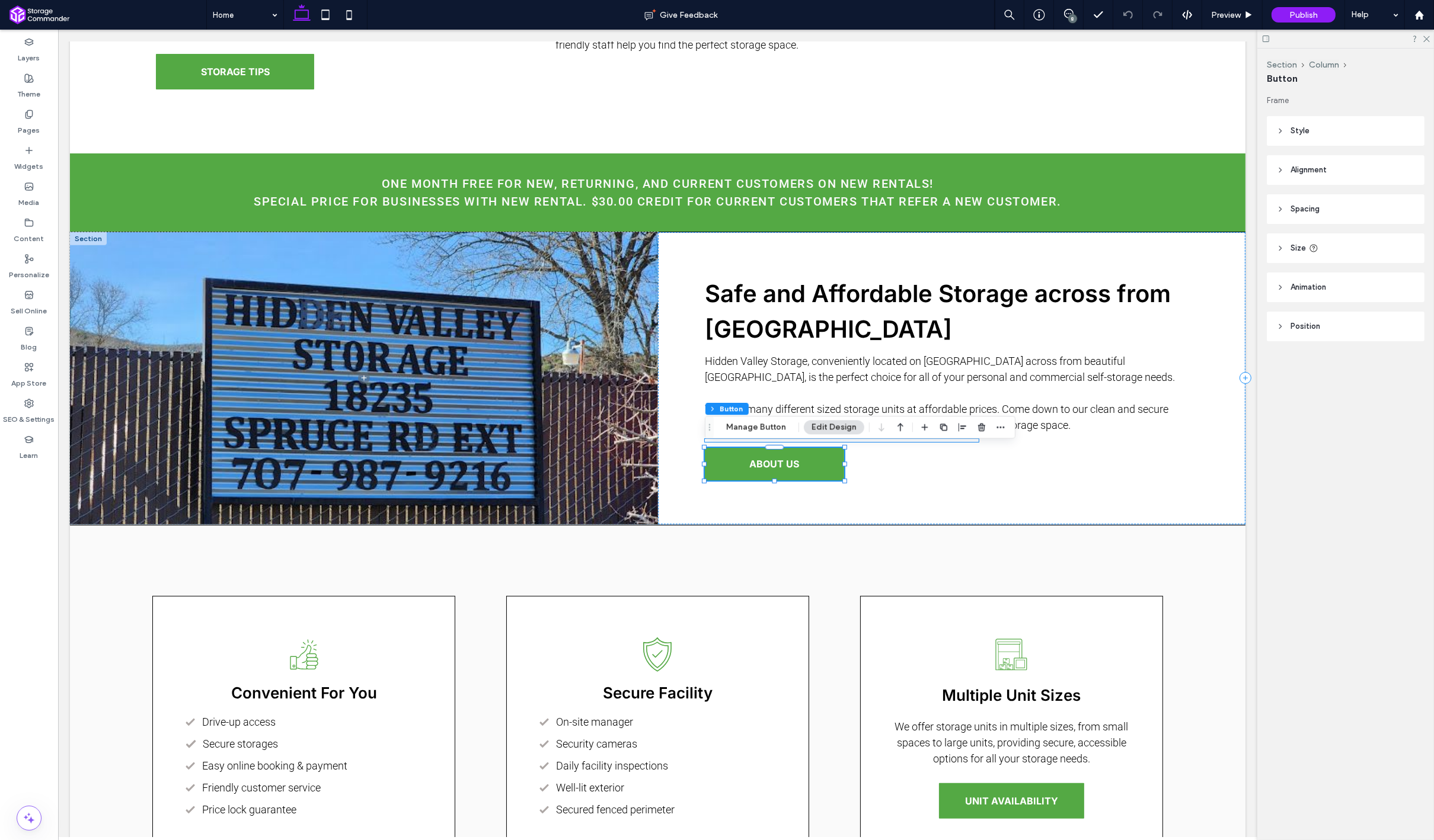
click at [761, 437] on div "Section Column Button Manage Button Edit Design" at bounding box center [859, 427] width 310 height 23
click at [756, 425] on button "Manage Button" at bounding box center [756, 427] width 75 height 14
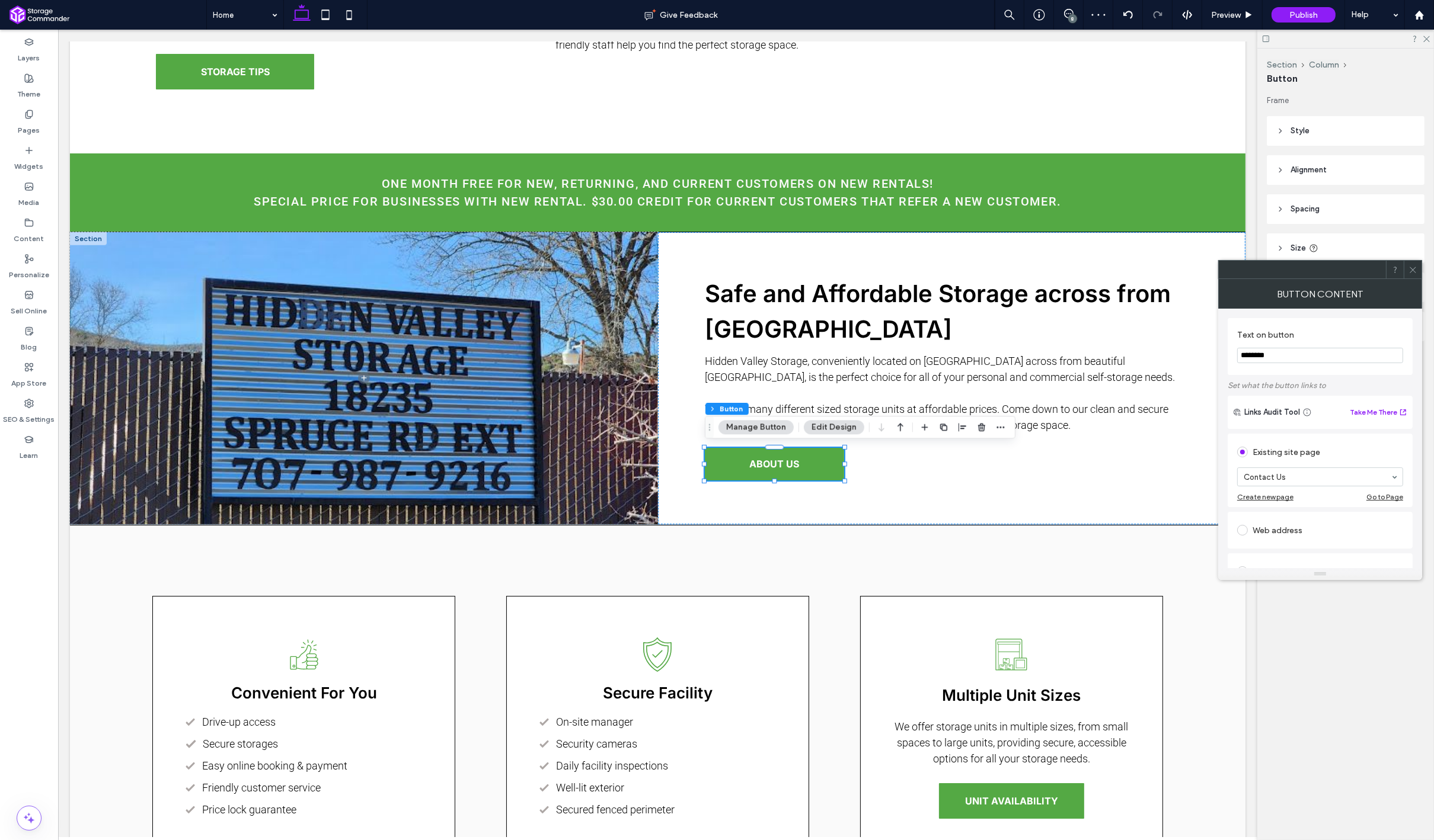
click at [1305, 365] on section "Text on button ********" at bounding box center [1320, 346] width 166 height 45
click at [1303, 362] on input "********" at bounding box center [1320, 355] width 166 height 15
type input "**********"
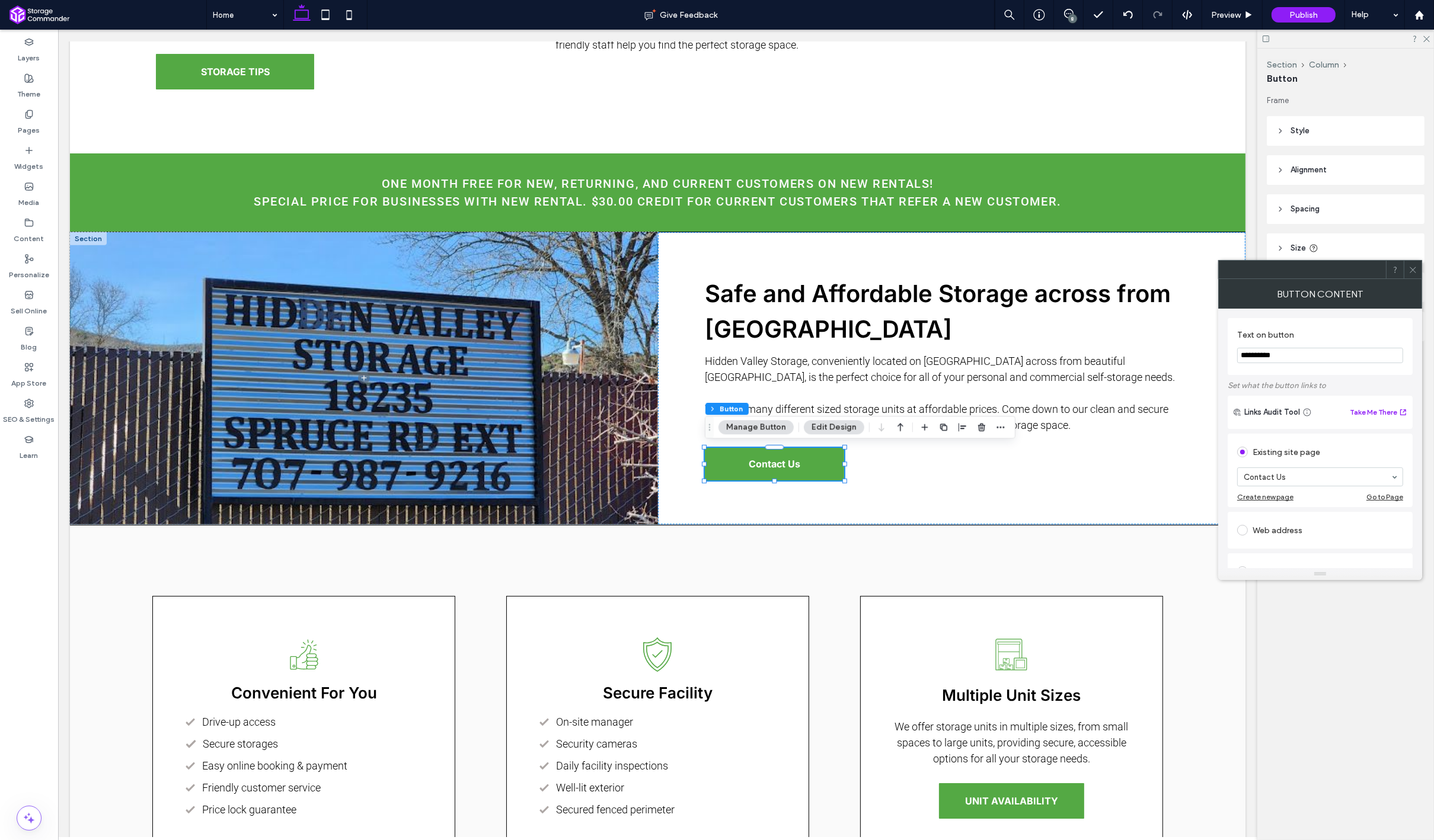
click at [1325, 353] on input "**********" at bounding box center [1320, 355] width 166 height 15
type input "*"
type input "**********"
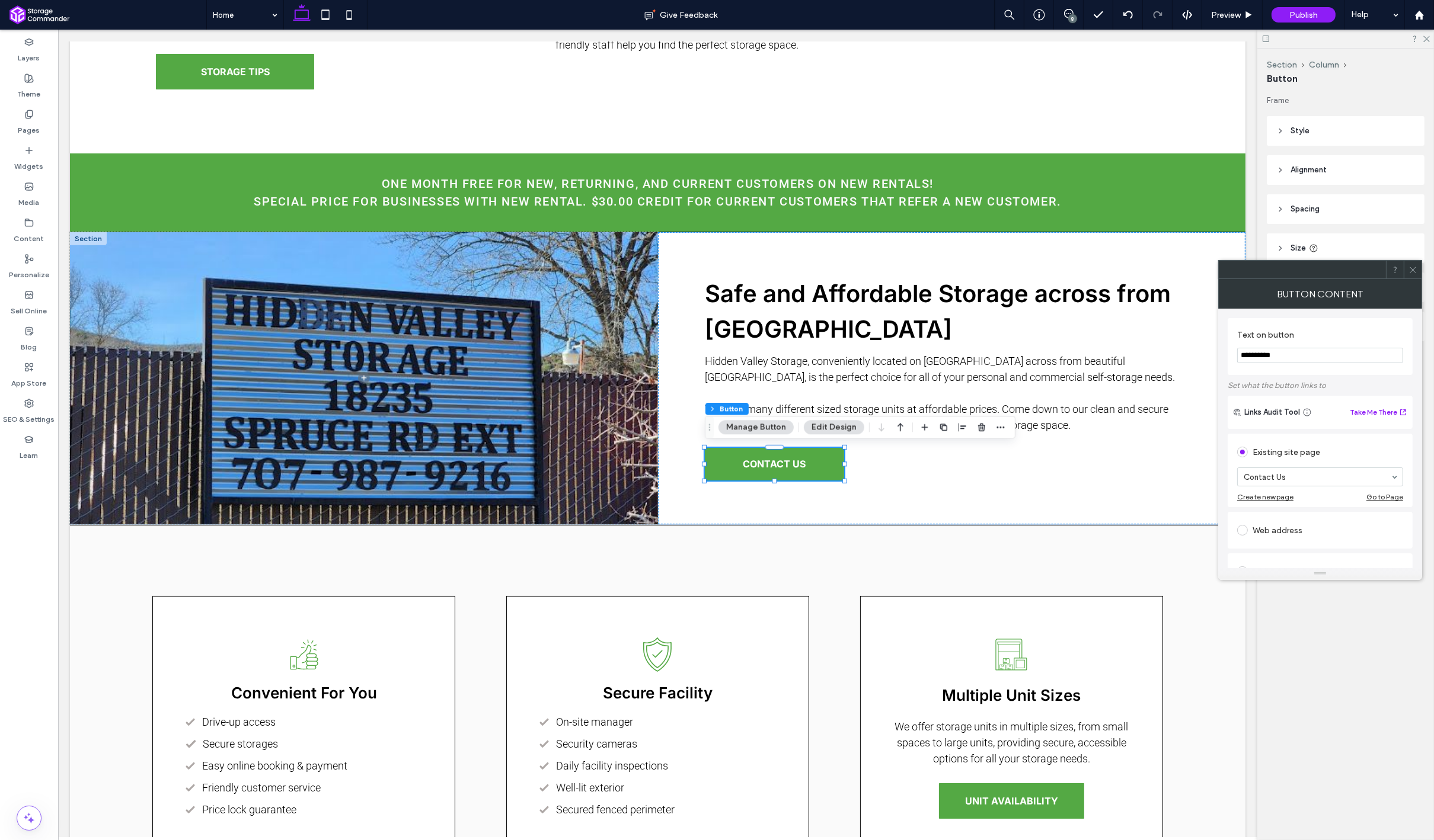
click at [1415, 273] on icon at bounding box center [1413, 270] width 9 height 9
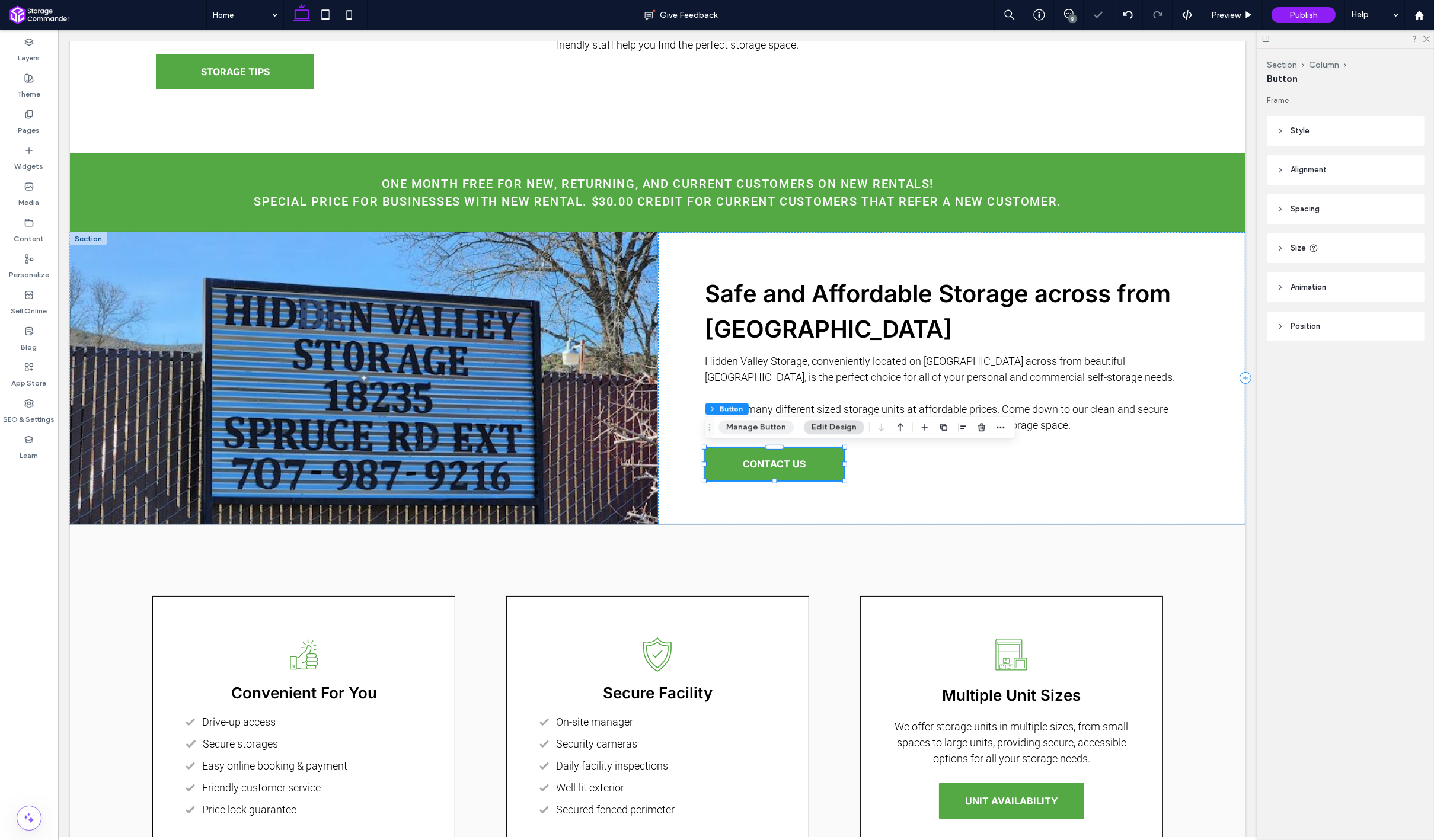
click at [757, 434] on button "Manage Button" at bounding box center [756, 427] width 75 height 14
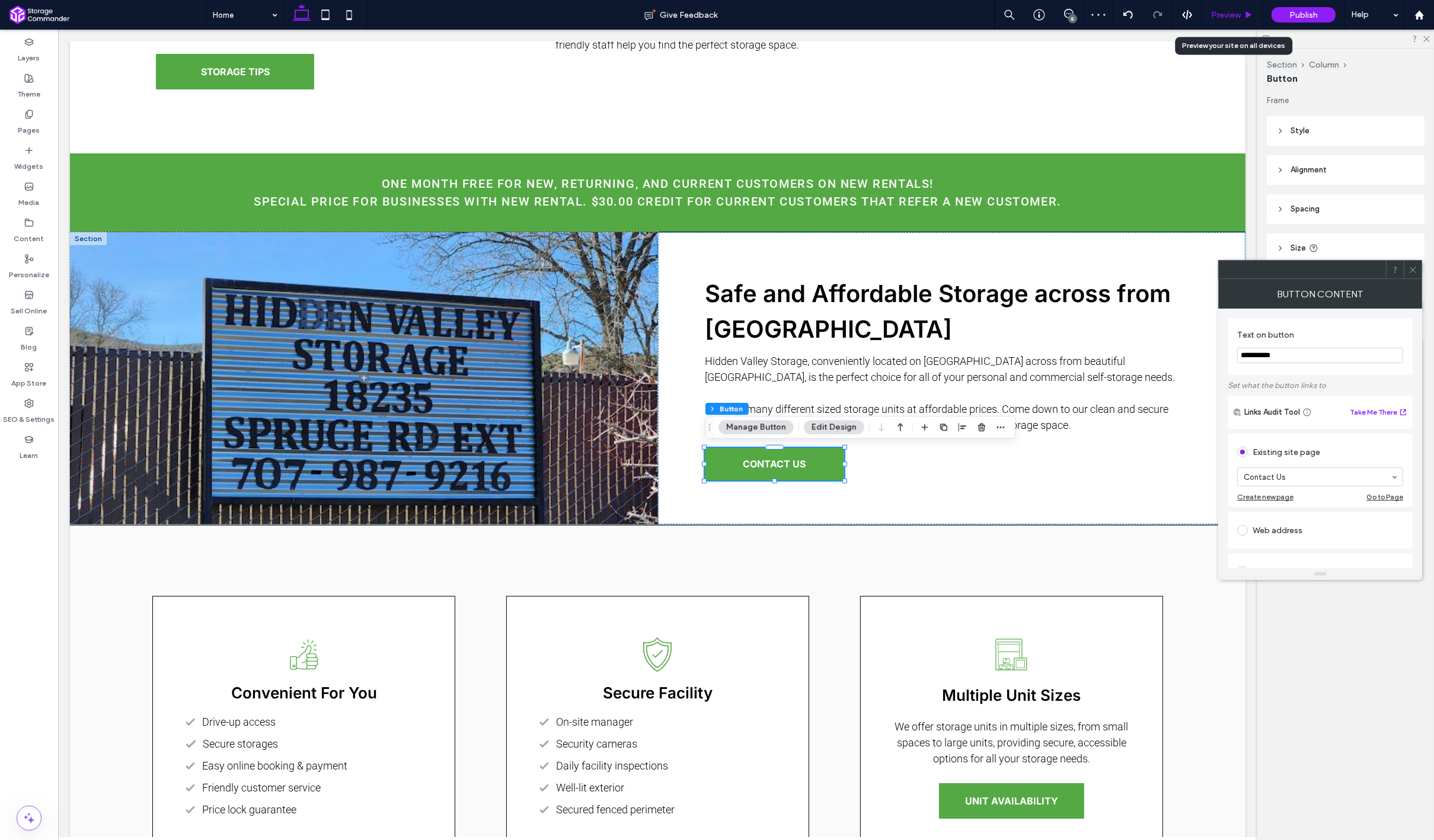
click at [1237, 22] on div "Preview" at bounding box center [1233, 14] width 61 height 30
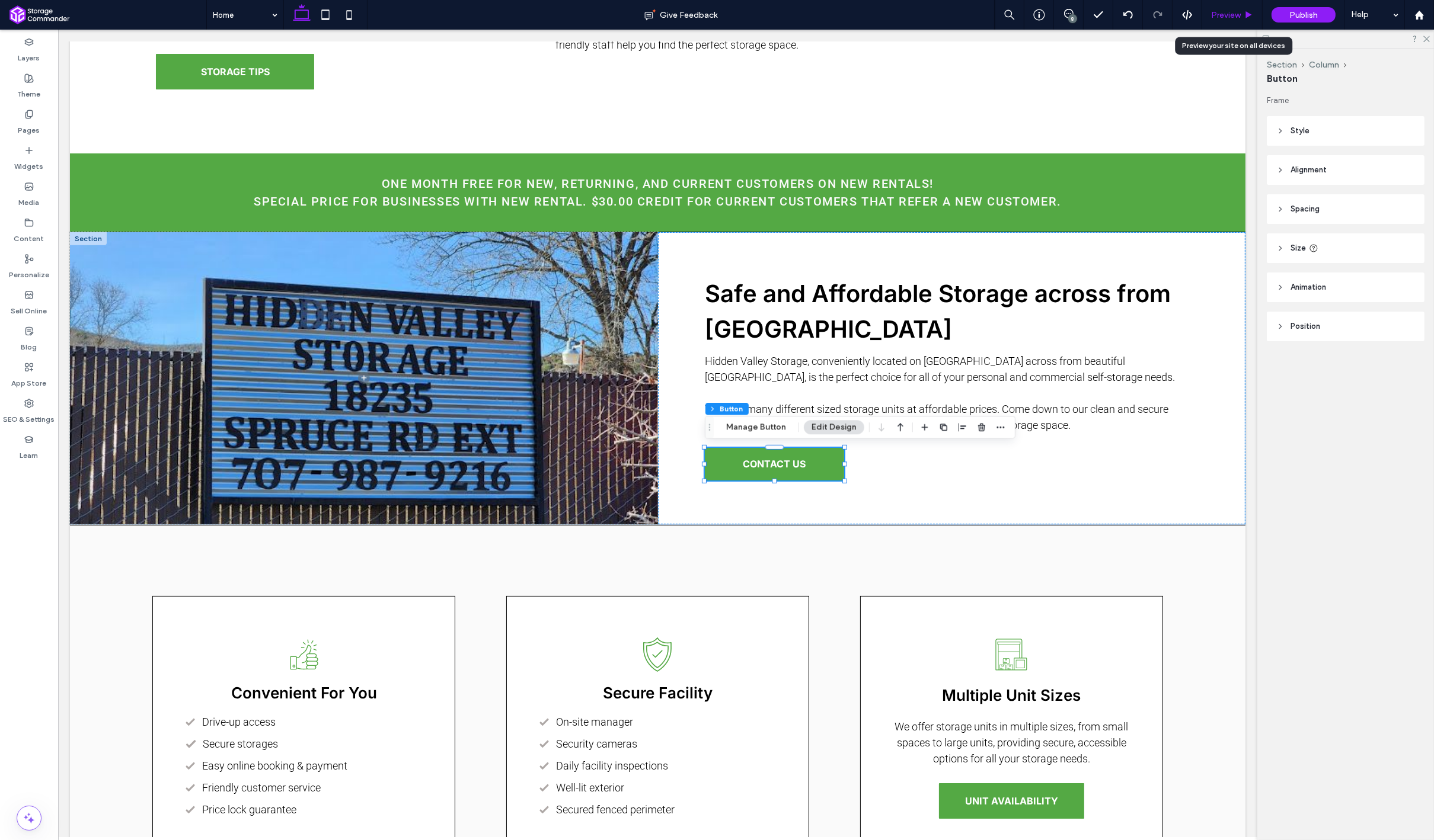
click at [1227, 13] on span "Preview" at bounding box center [1225, 15] width 30 height 10
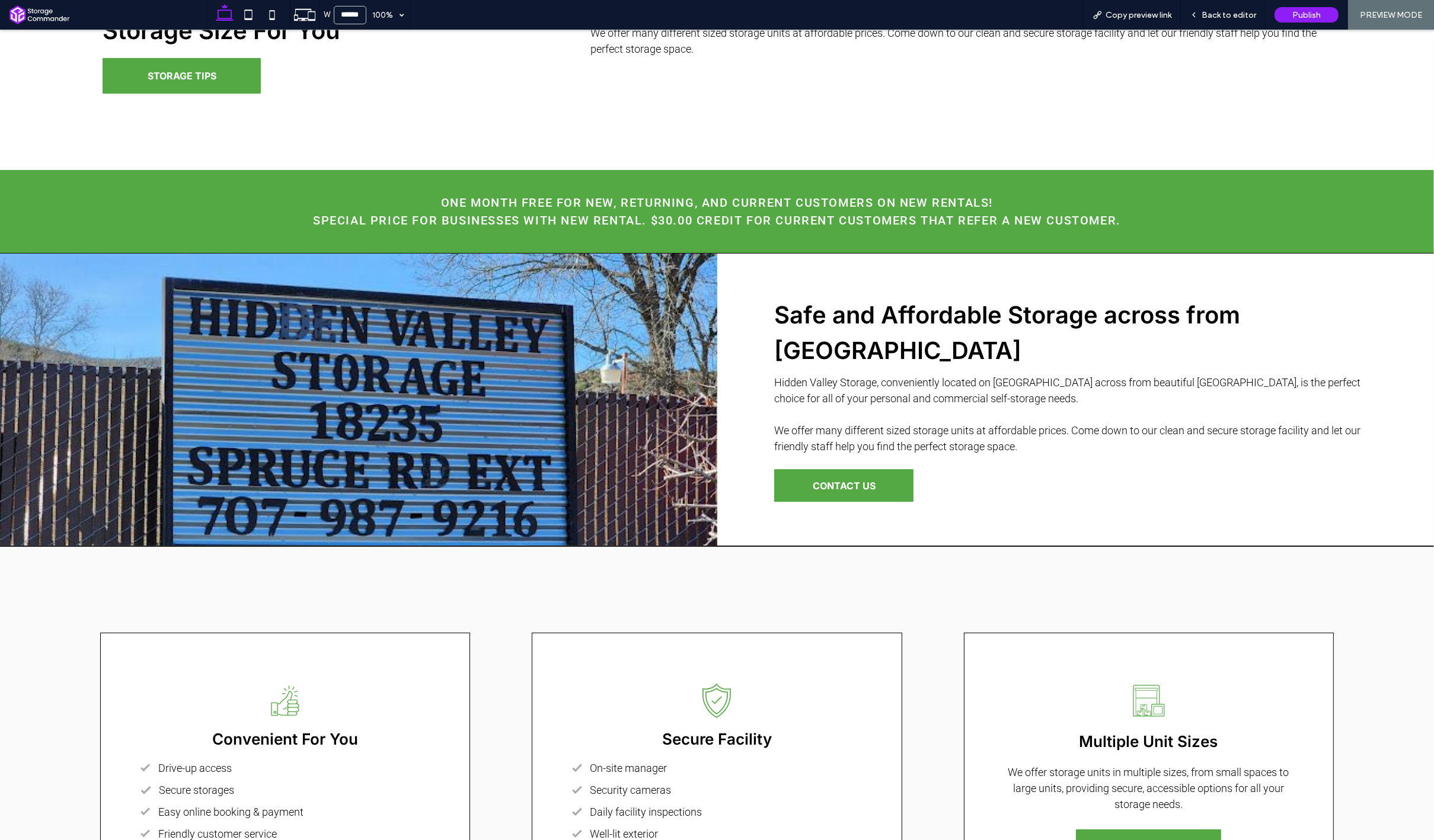
scroll to position [921, 0]
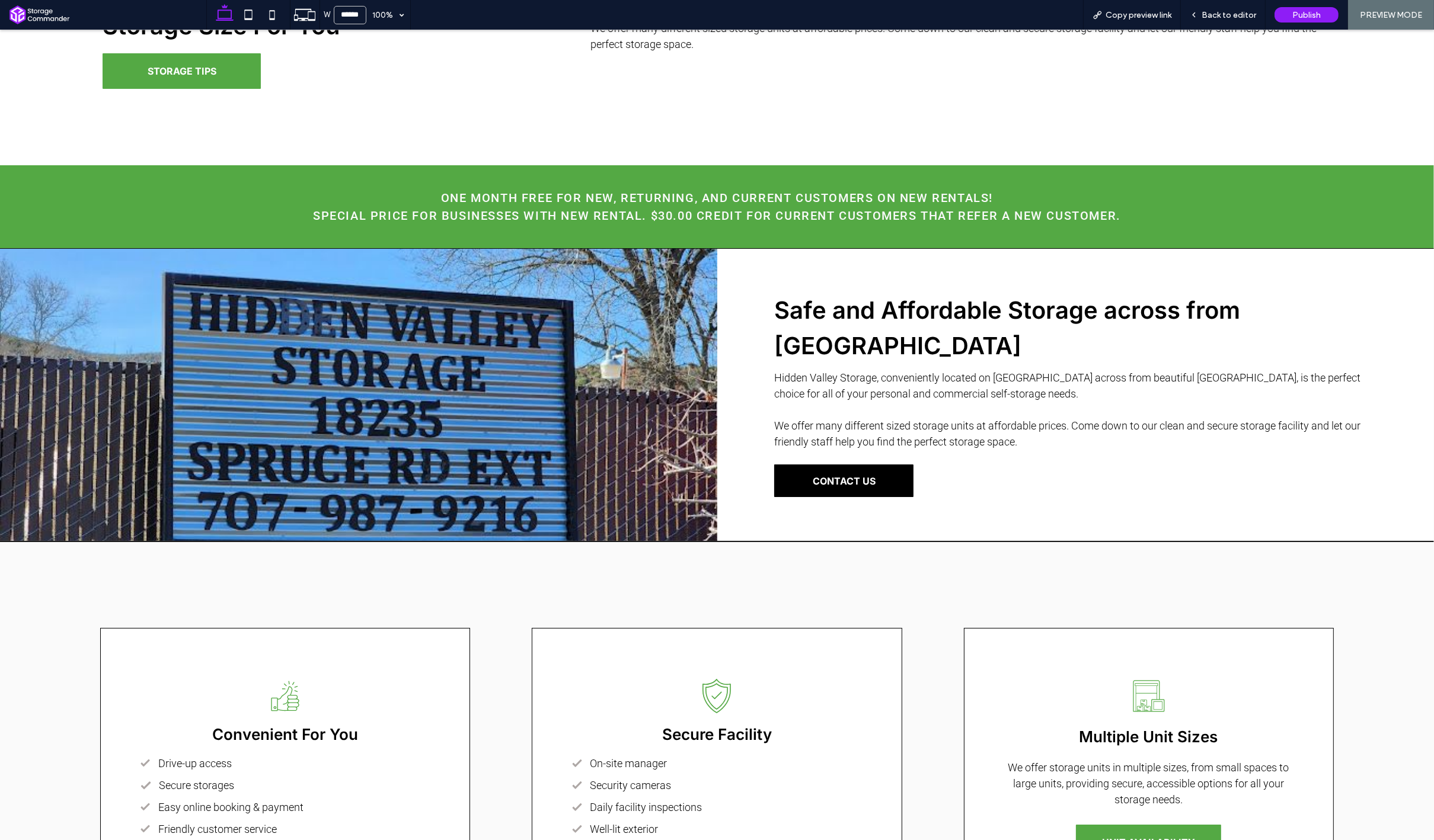
click at [871, 478] on span "CONTACT US" at bounding box center [844, 481] width 63 height 12
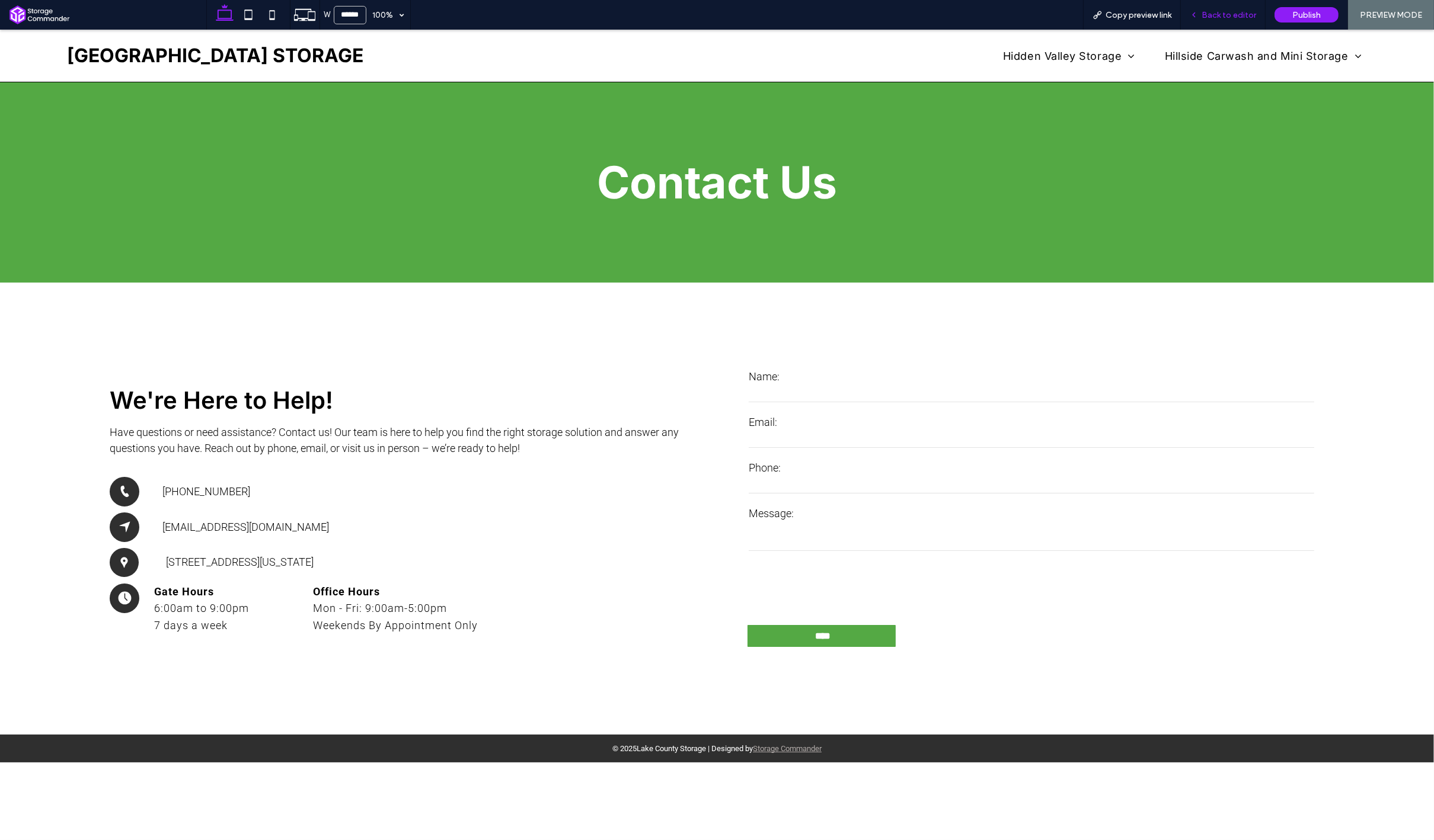
click at [1208, 17] on span "Back to editor" at bounding box center [1229, 15] width 54 height 10
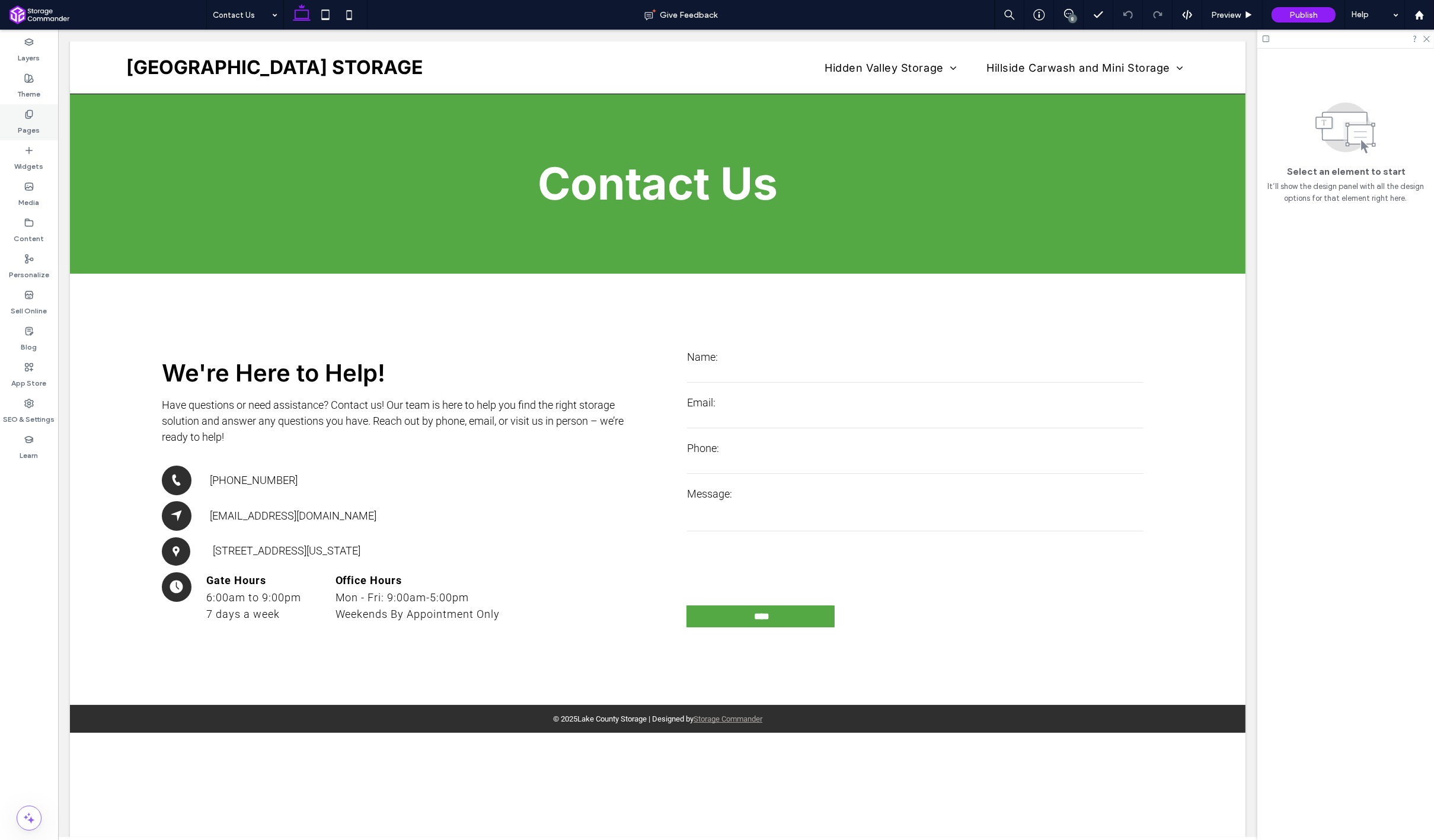
click at [30, 131] on label "Pages" at bounding box center [30, 128] width 22 height 17
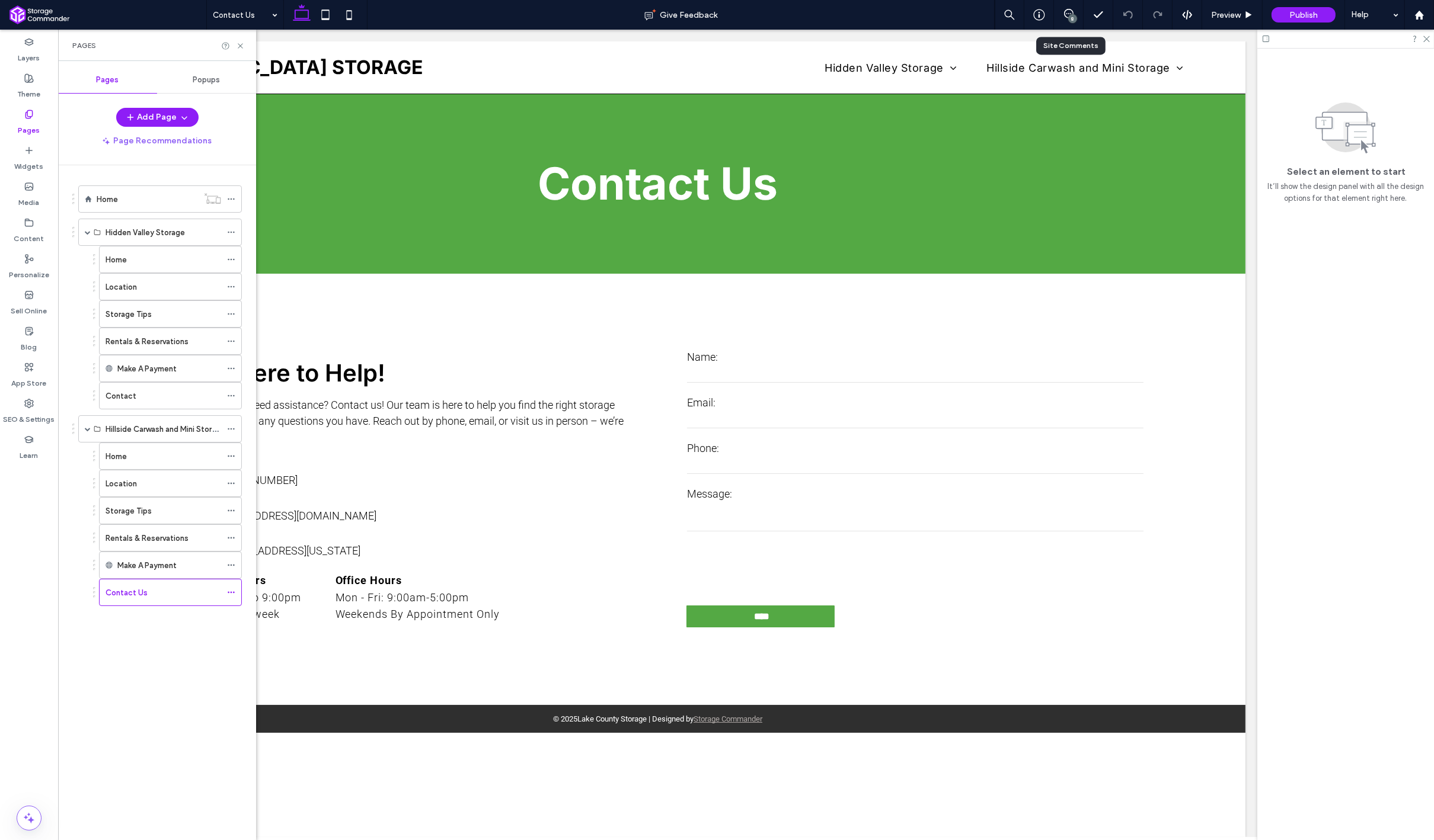
click at [1074, 29] on div "8" at bounding box center [1068, 14] width 30 height 30
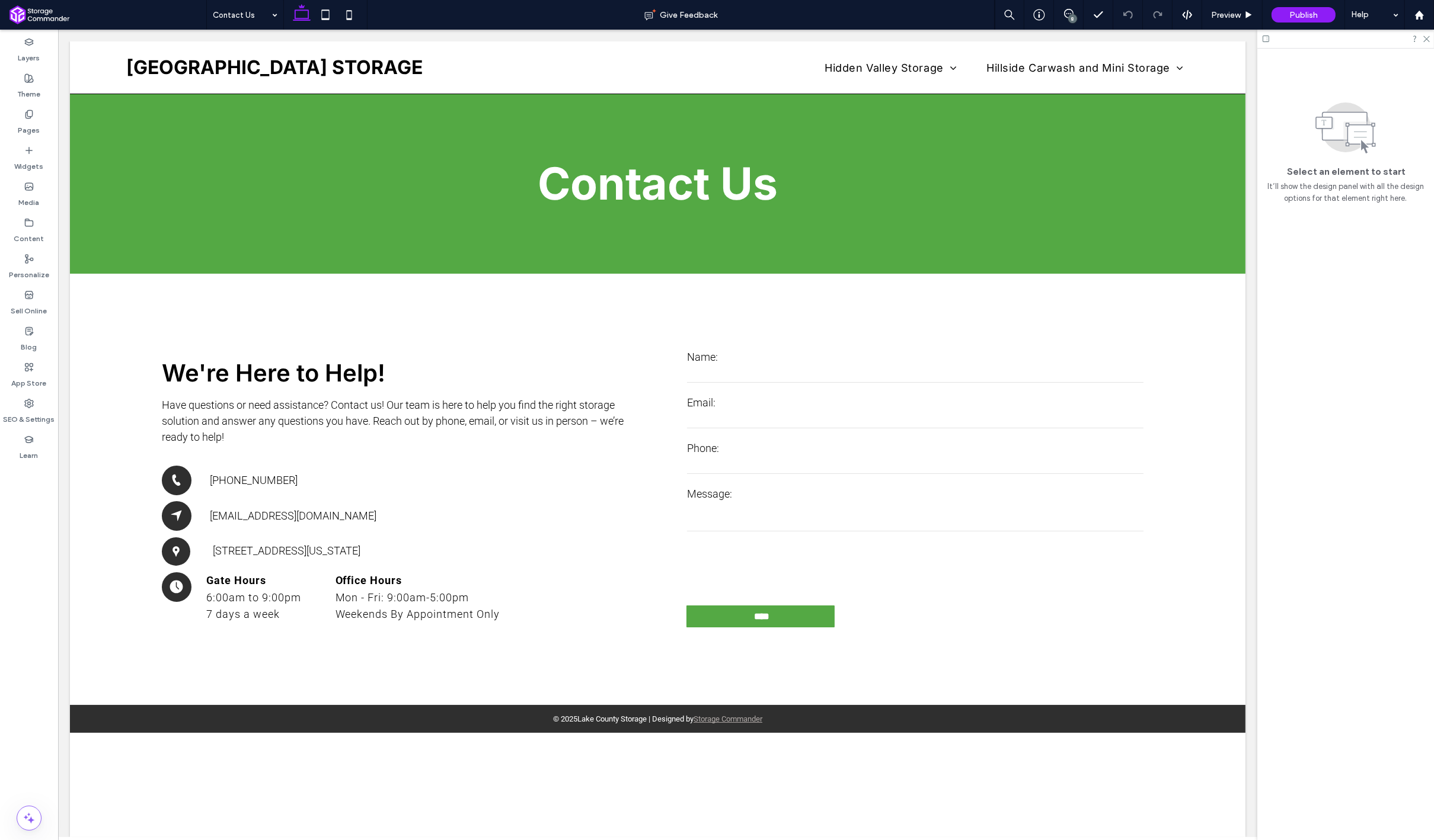
click at [1073, 18] on div "8" at bounding box center [1072, 19] width 9 height 9
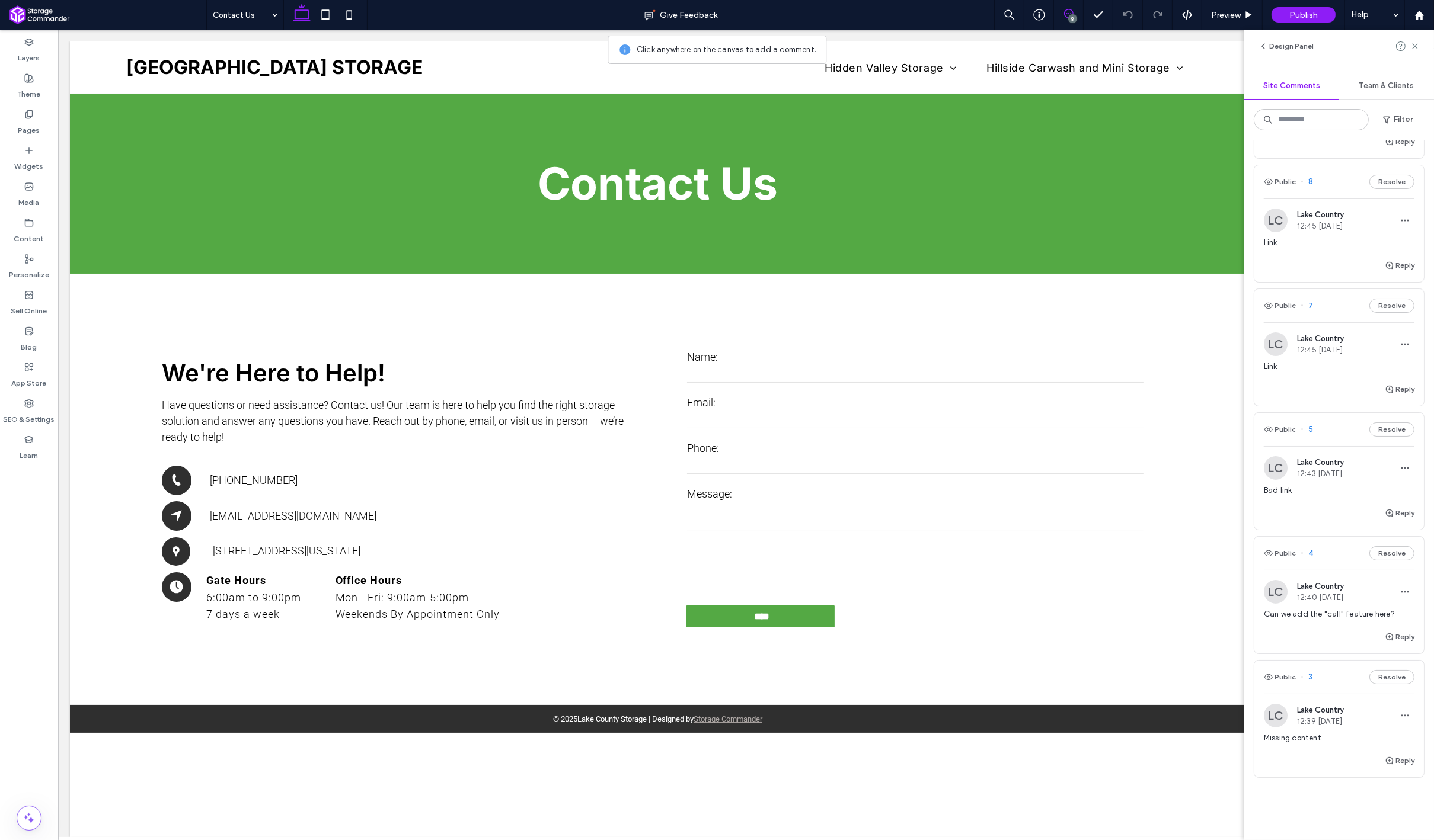
scroll to position [524, 0]
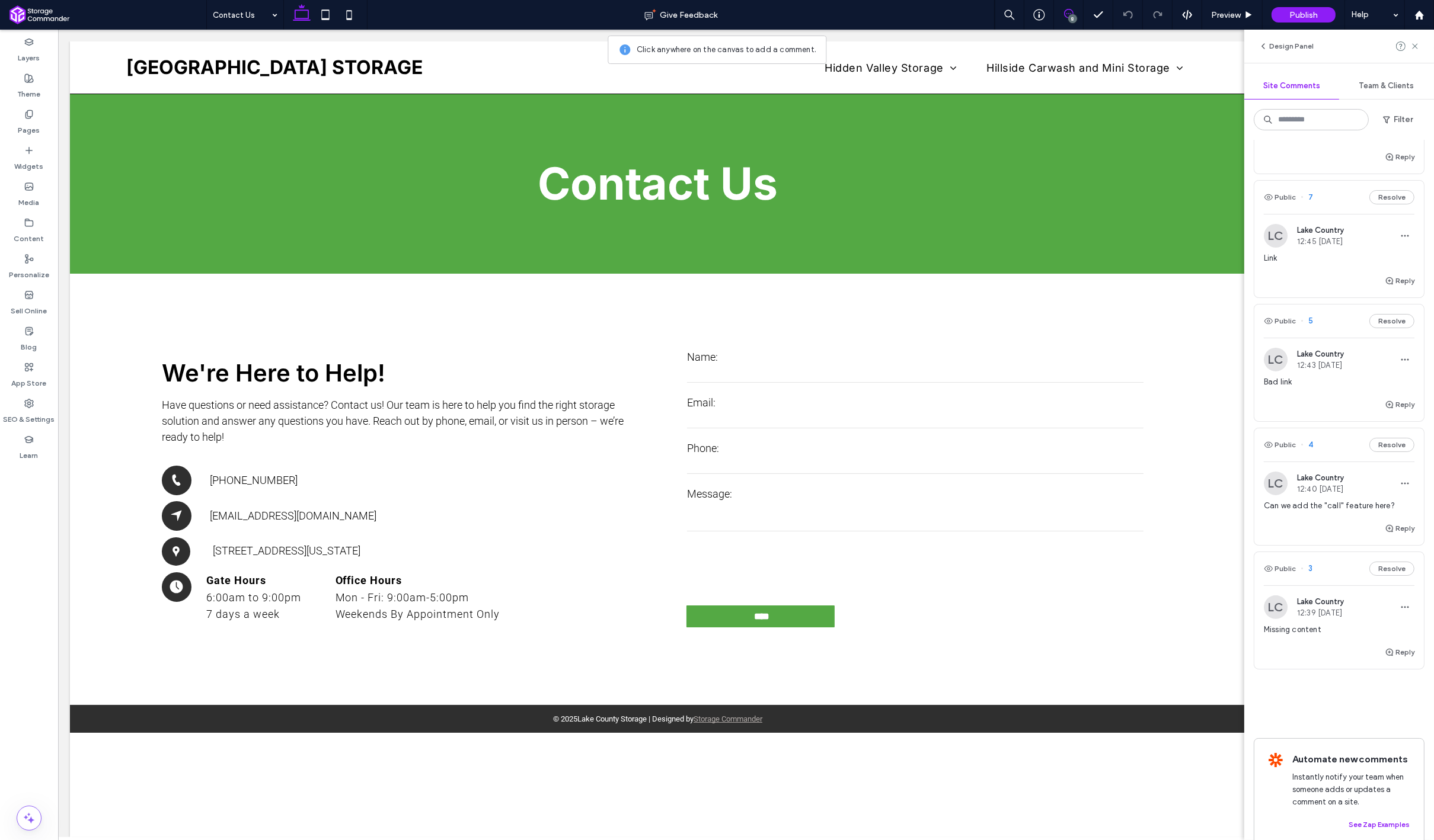
click at [1309, 608] on div "LC Lake Country 12:39 Sep 16 2025 Missing content" at bounding box center [1339, 620] width 151 height 50
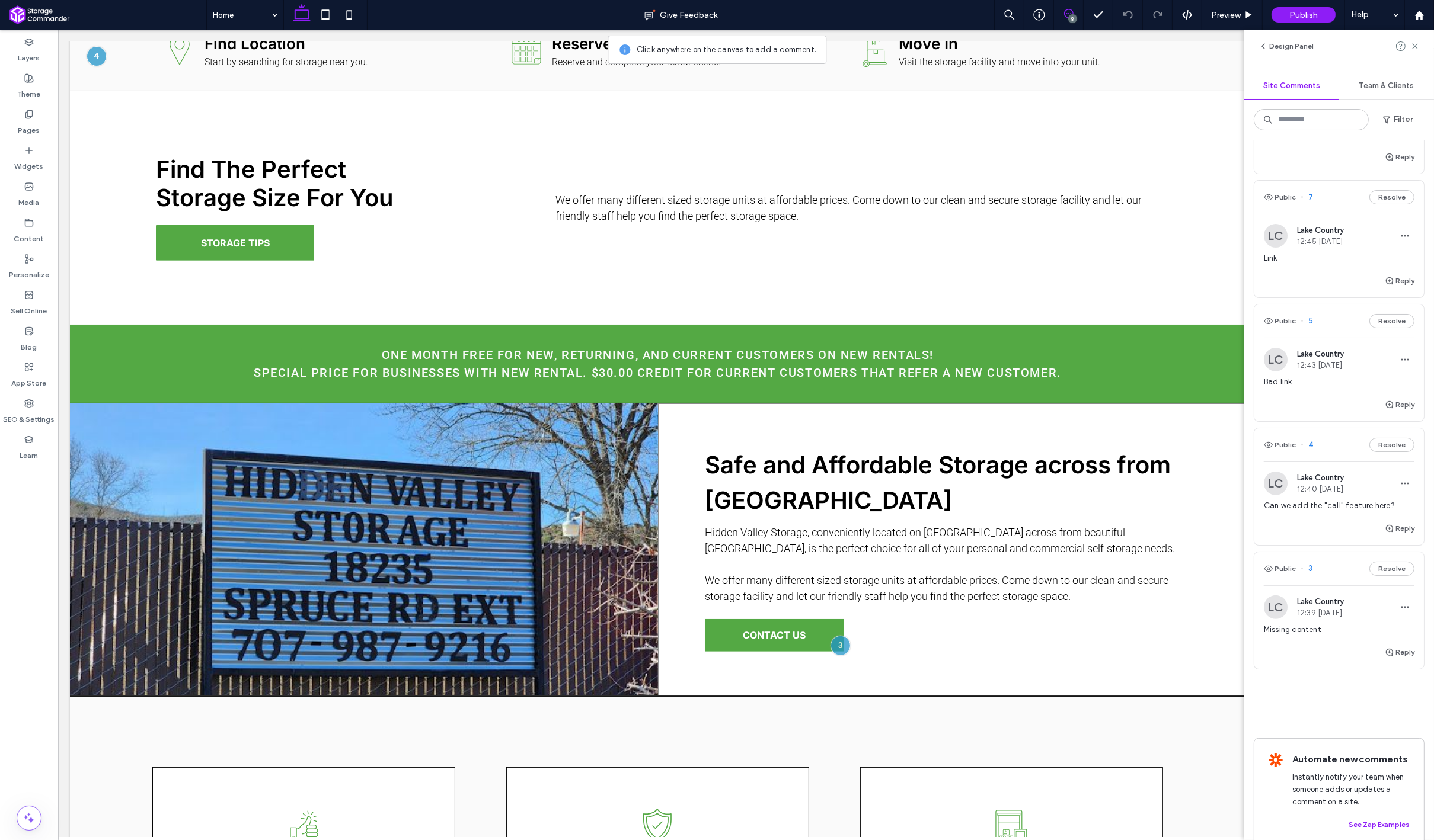
scroll to position [692, 0]
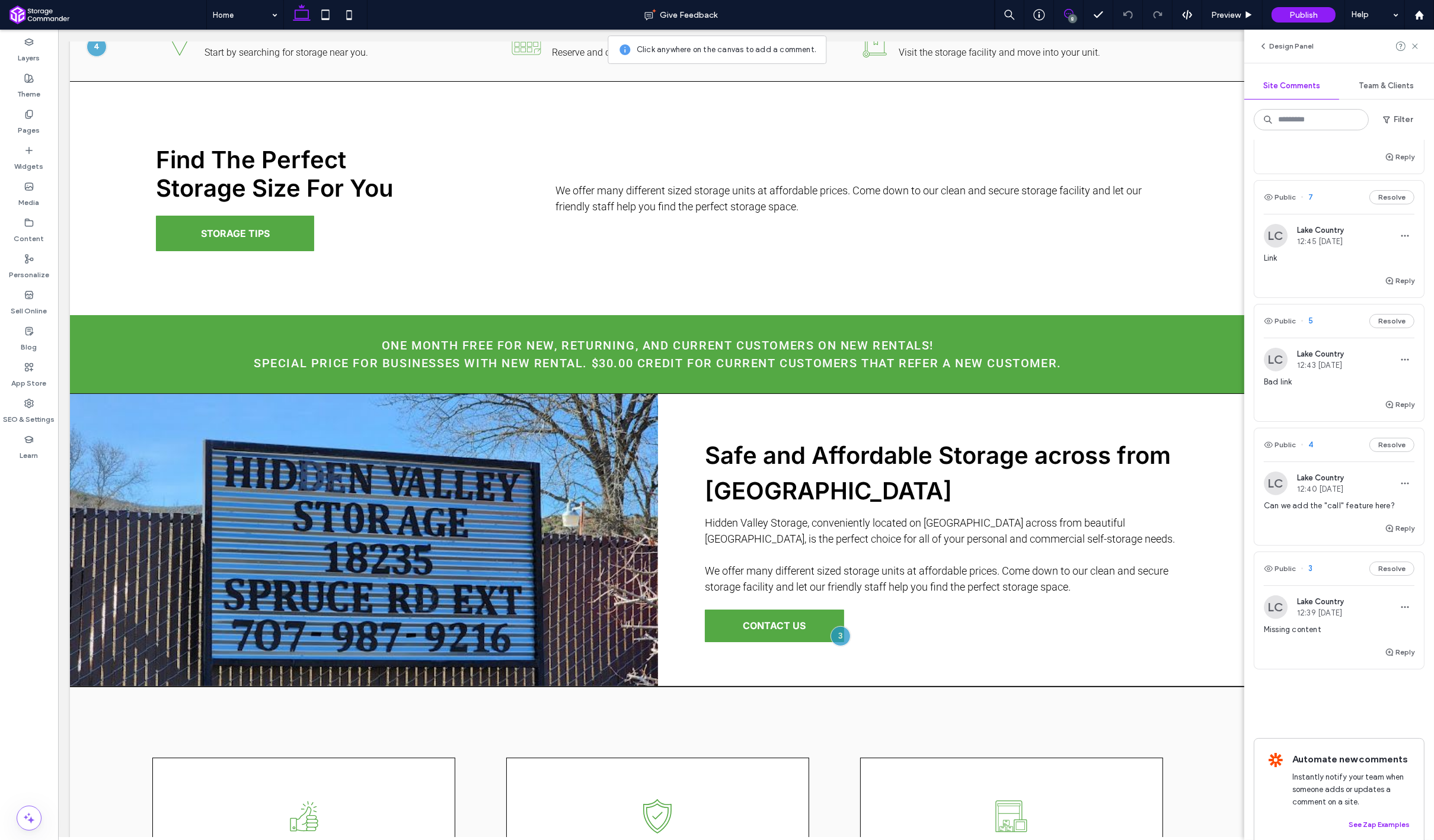
click at [1068, 18] on use at bounding box center [1068, 14] width 9 height 9
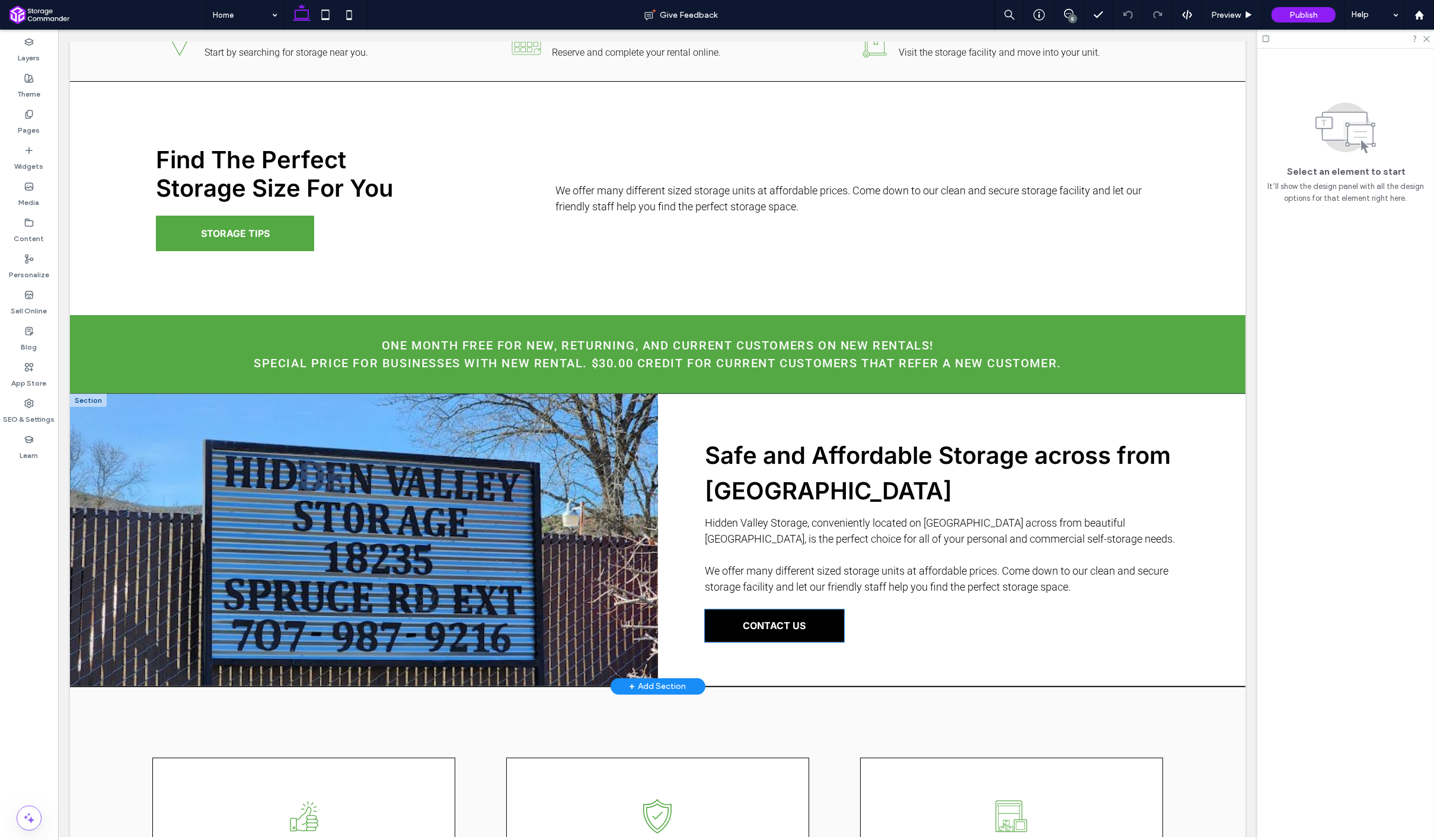
click at [753, 627] on span "CONTACT US" at bounding box center [774, 625] width 63 height 12
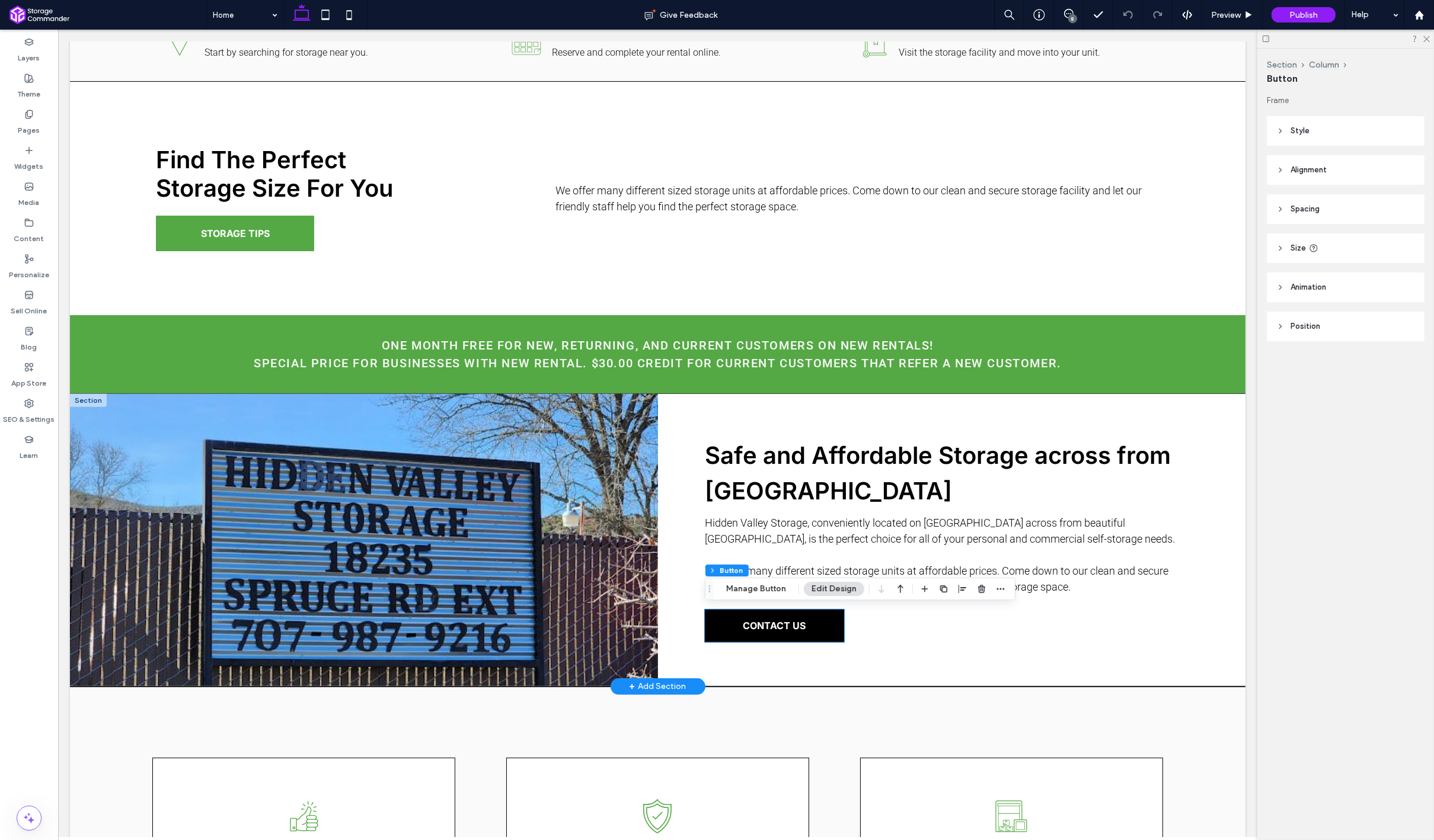
type input "**"
click at [780, 586] on button "Manage Button" at bounding box center [756, 588] width 75 height 14
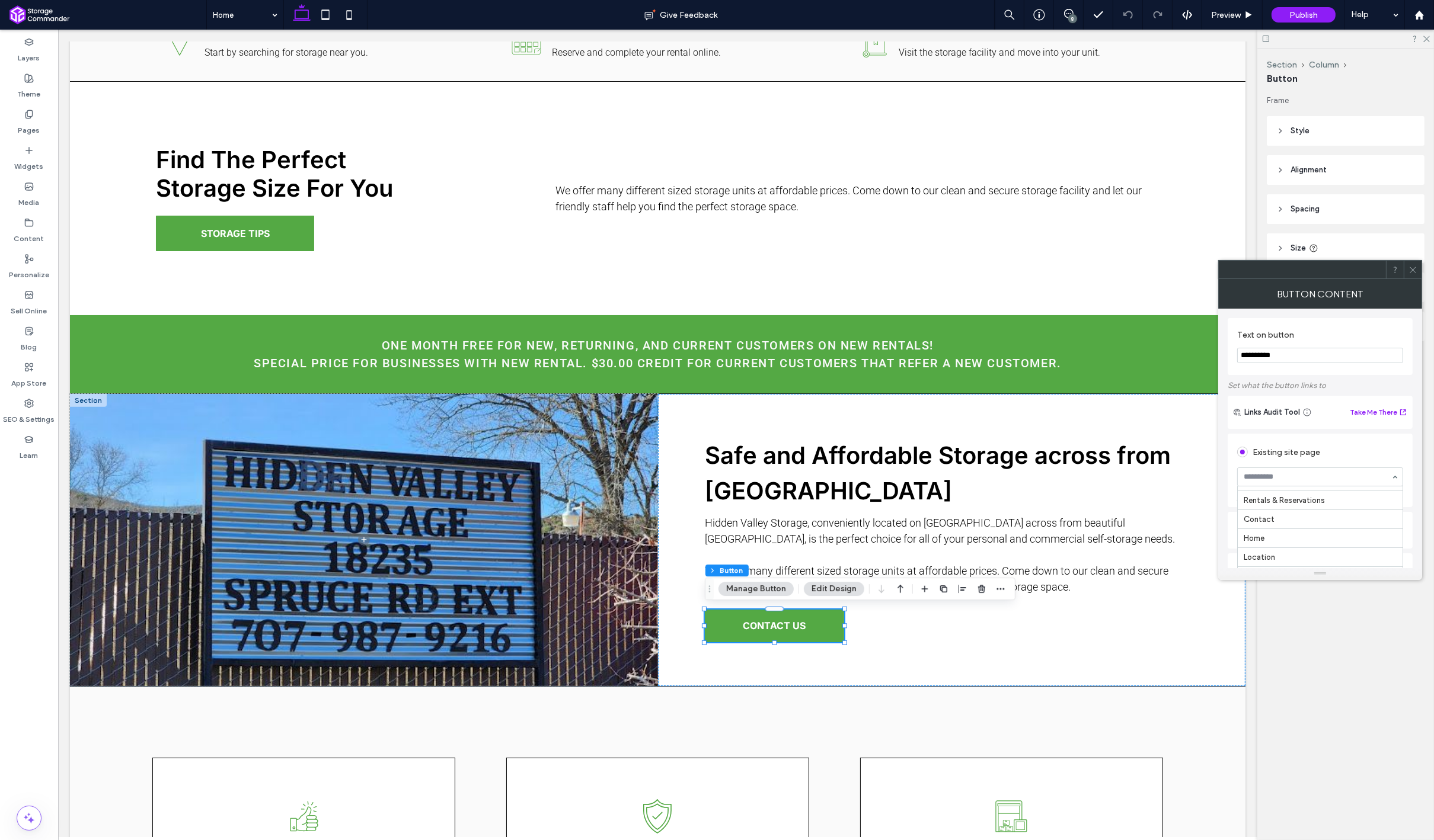
scroll to position [84, 0]
click at [1409, 269] on icon at bounding box center [1413, 270] width 9 height 9
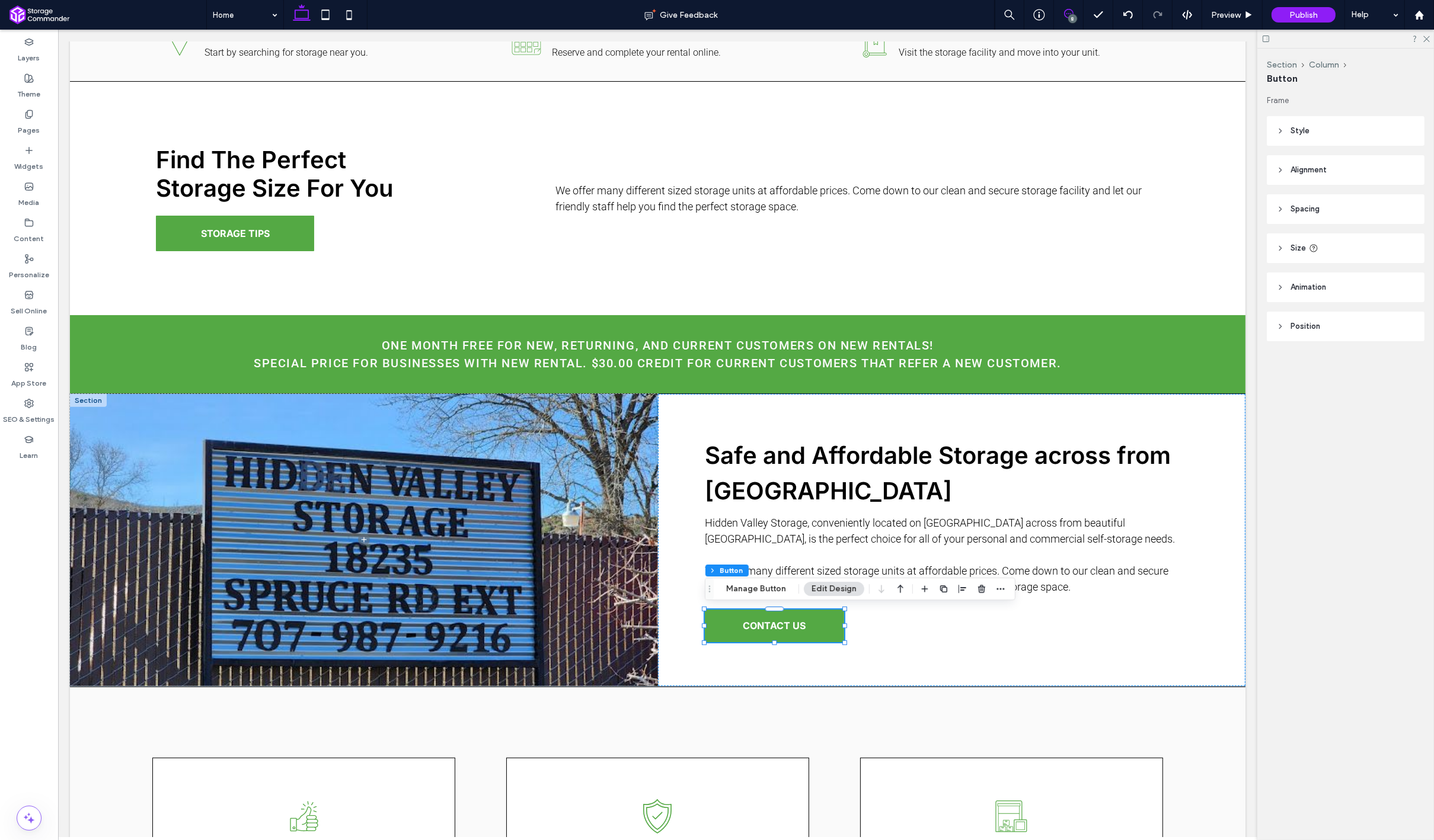
click at [1070, 14] on use at bounding box center [1068, 14] width 9 height 9
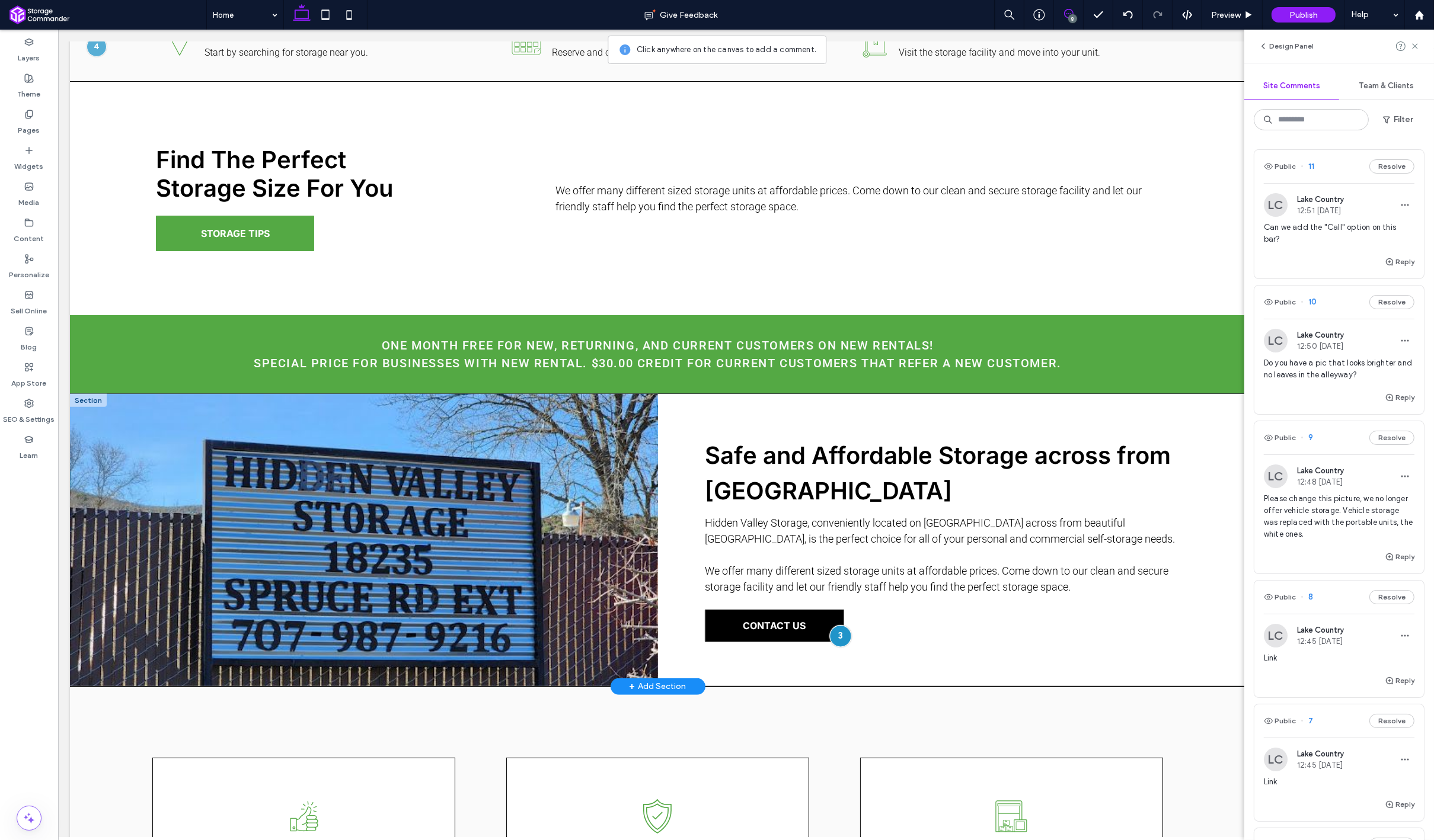
click at [841, 639] on div at bounding box center [840, 636] width 22 height 22
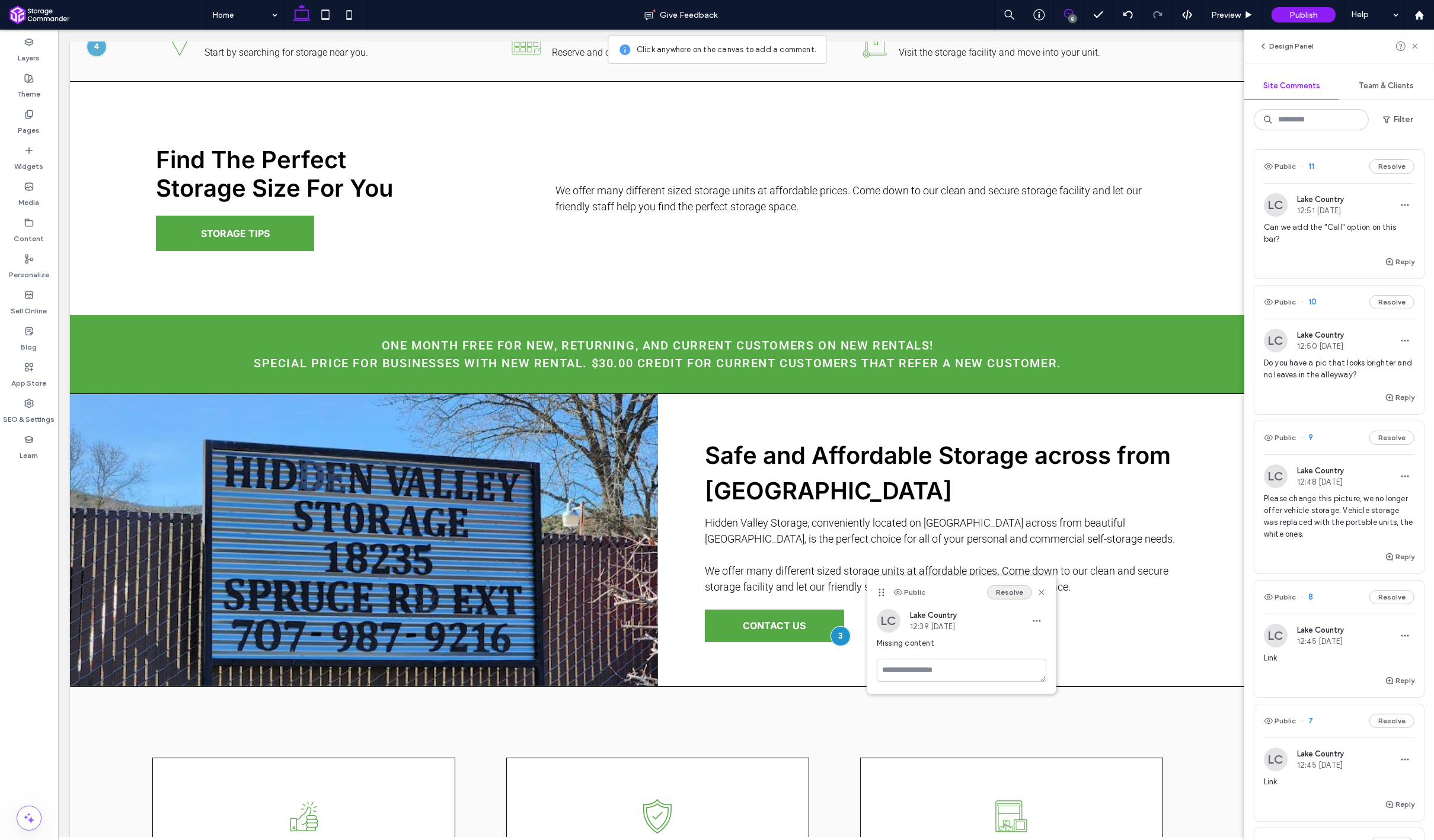
click at [1009, 595] on button "Resolve" at bounding box center [1009, 592] width 45 height 14
click at [1299, 782] on div "Link" at bounding box center [1339, 786] width 151 height 21
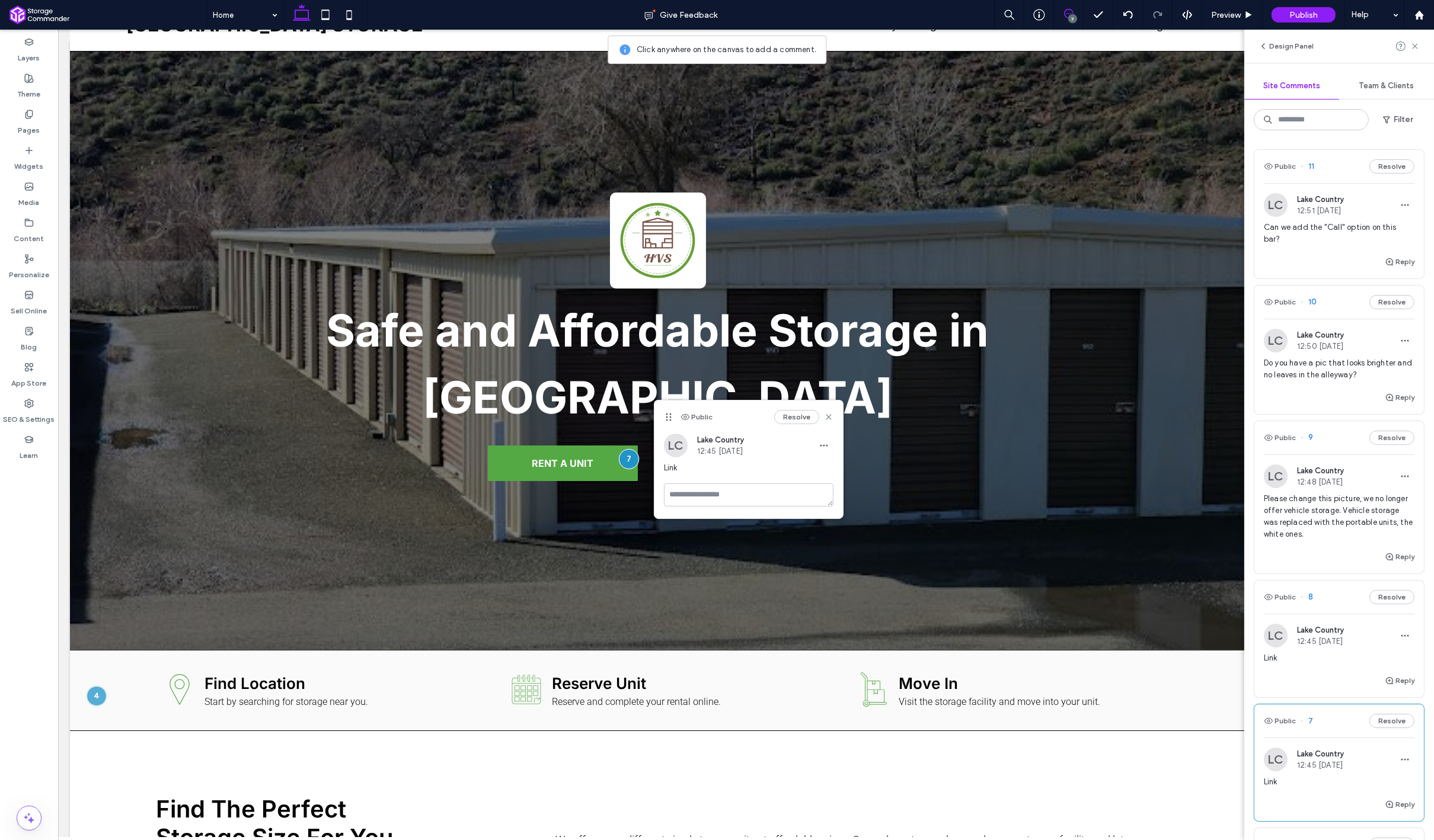
scroll to position [401, 0]
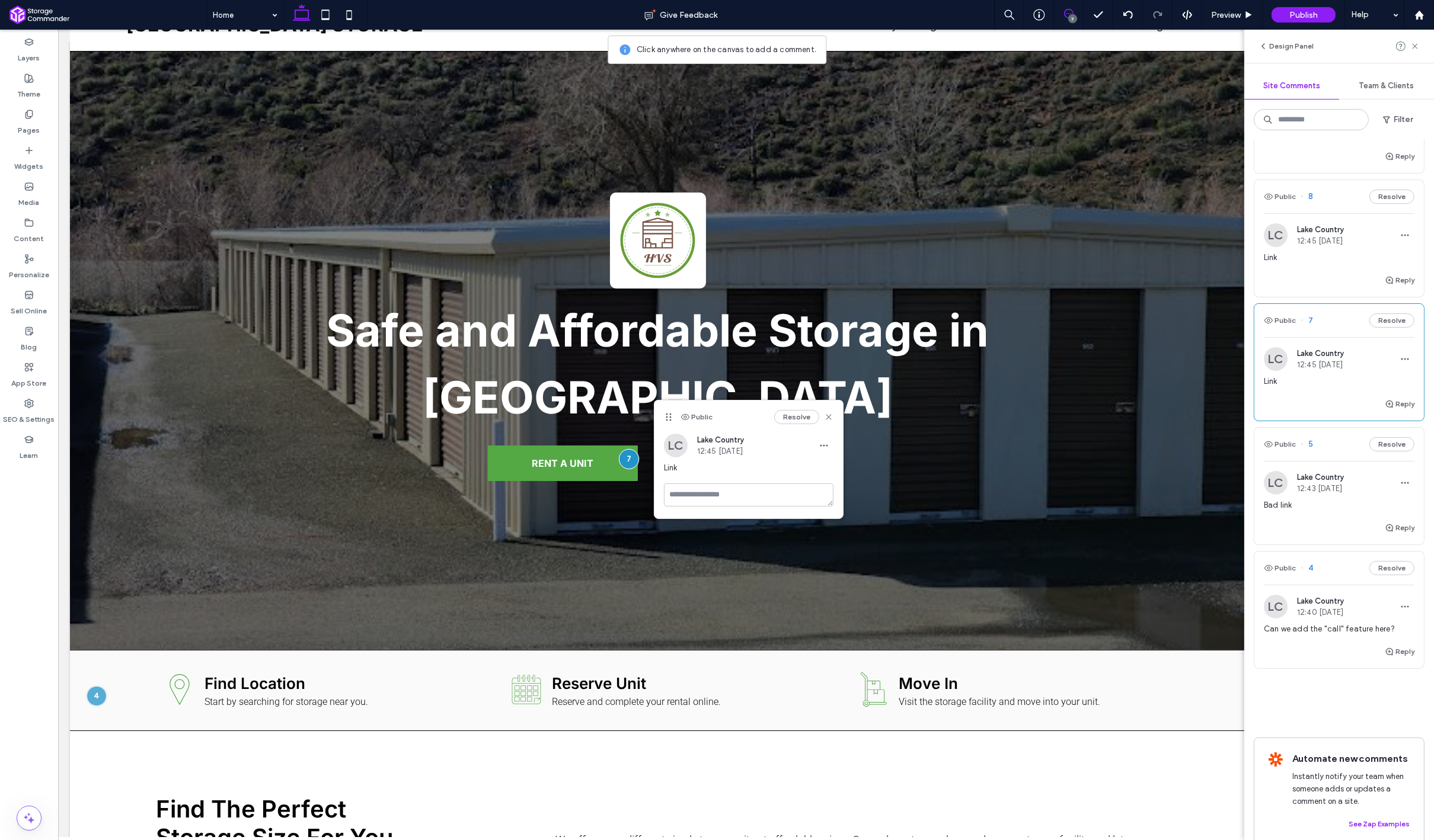
click at [1319, 645] on div "Reply" at bounding box center [1338, 657] width 169 height 24
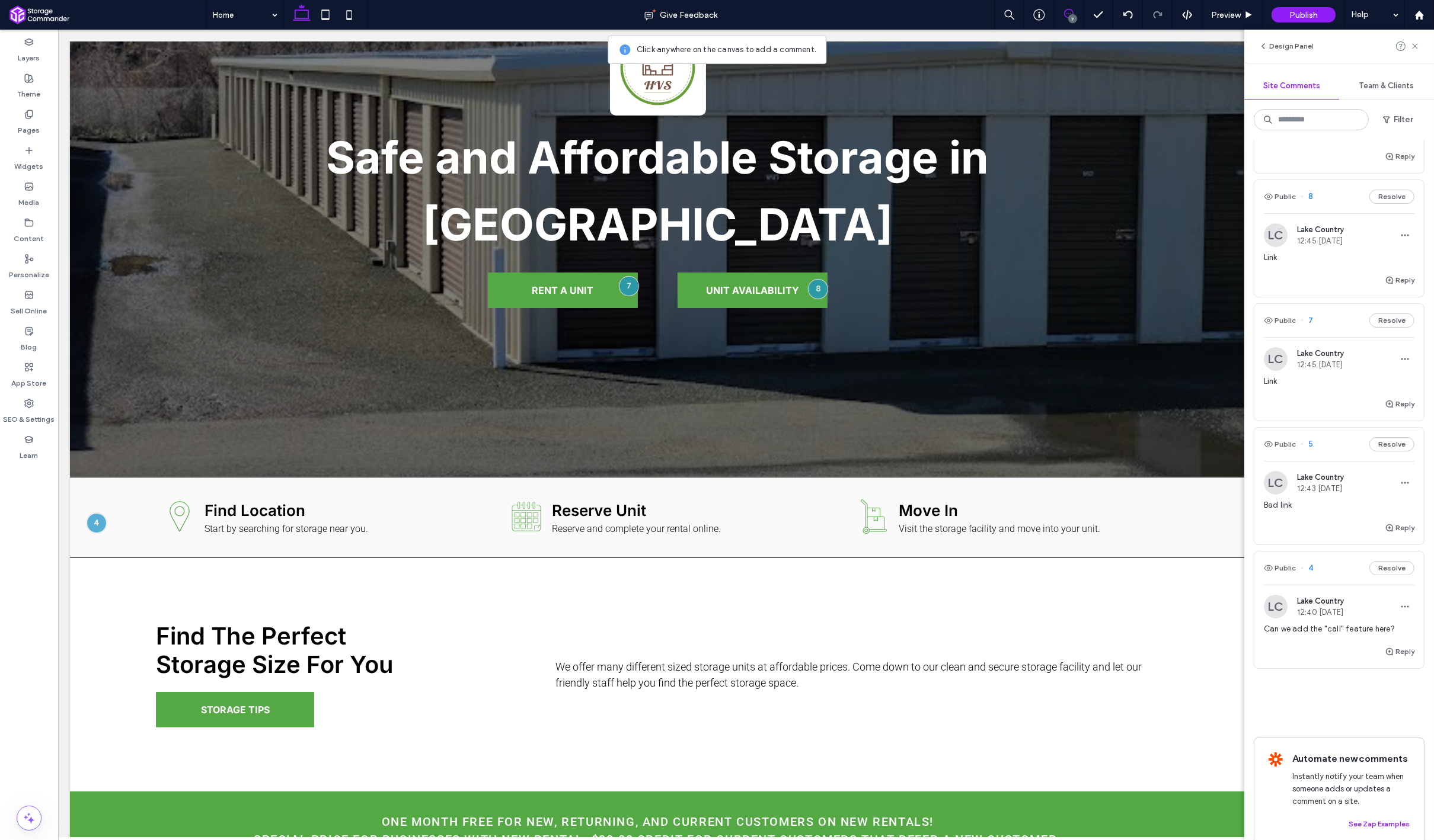
scroll to position [270, 0]
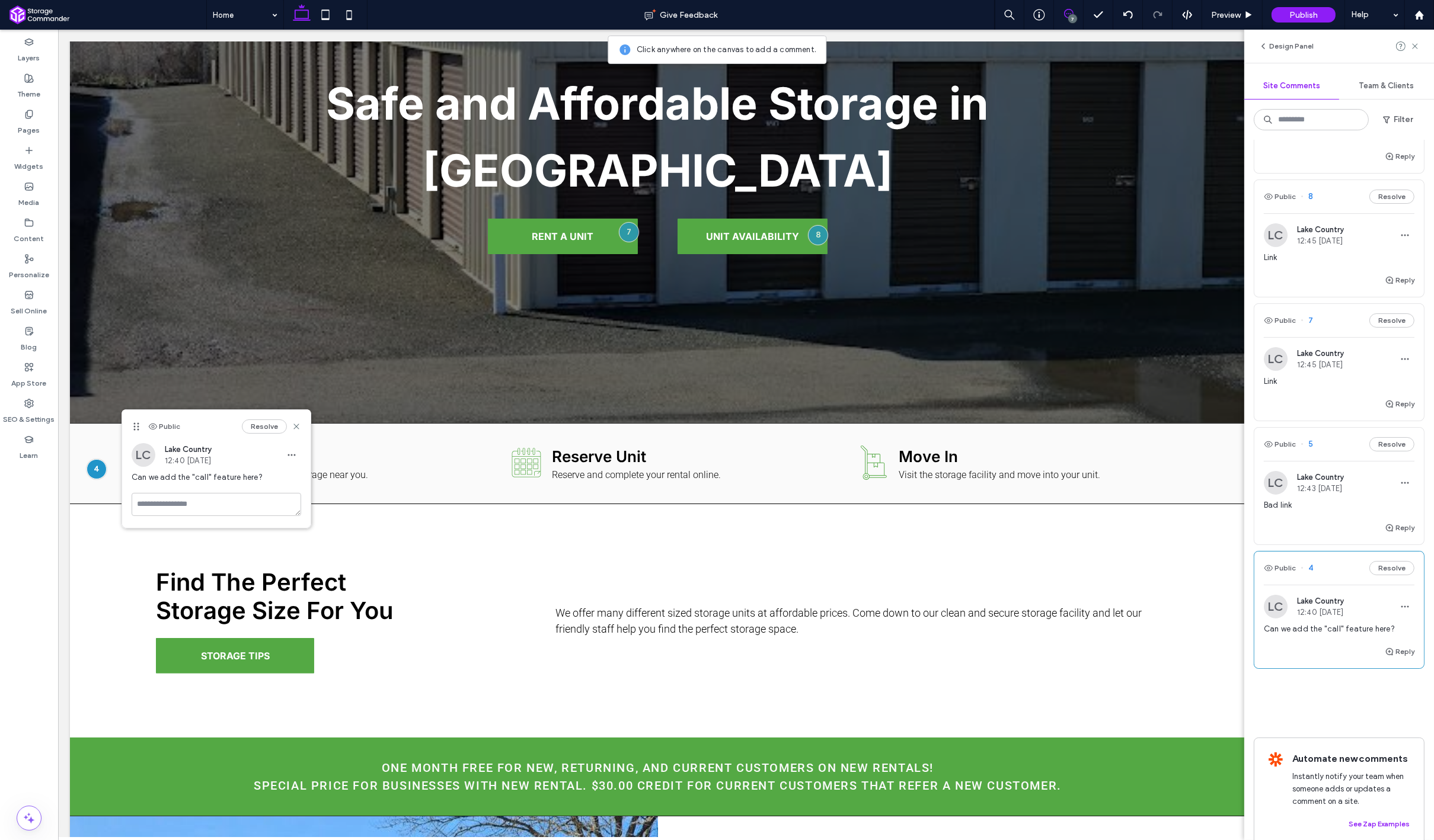
click at [1325, 521] on div "Reply" at bounding box center [1338, 532] width 169 height 24
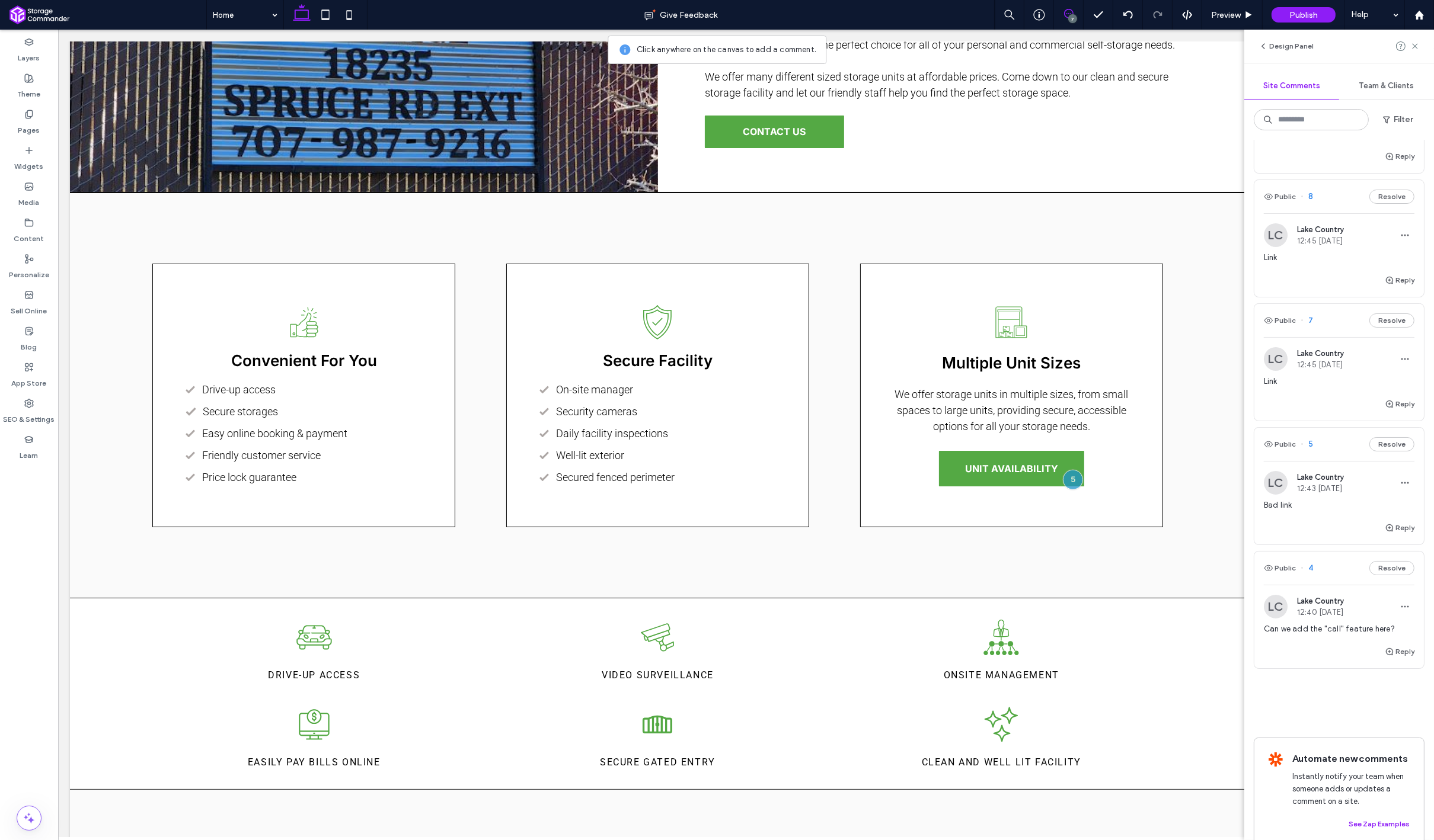
scroll to position [1191, 0]
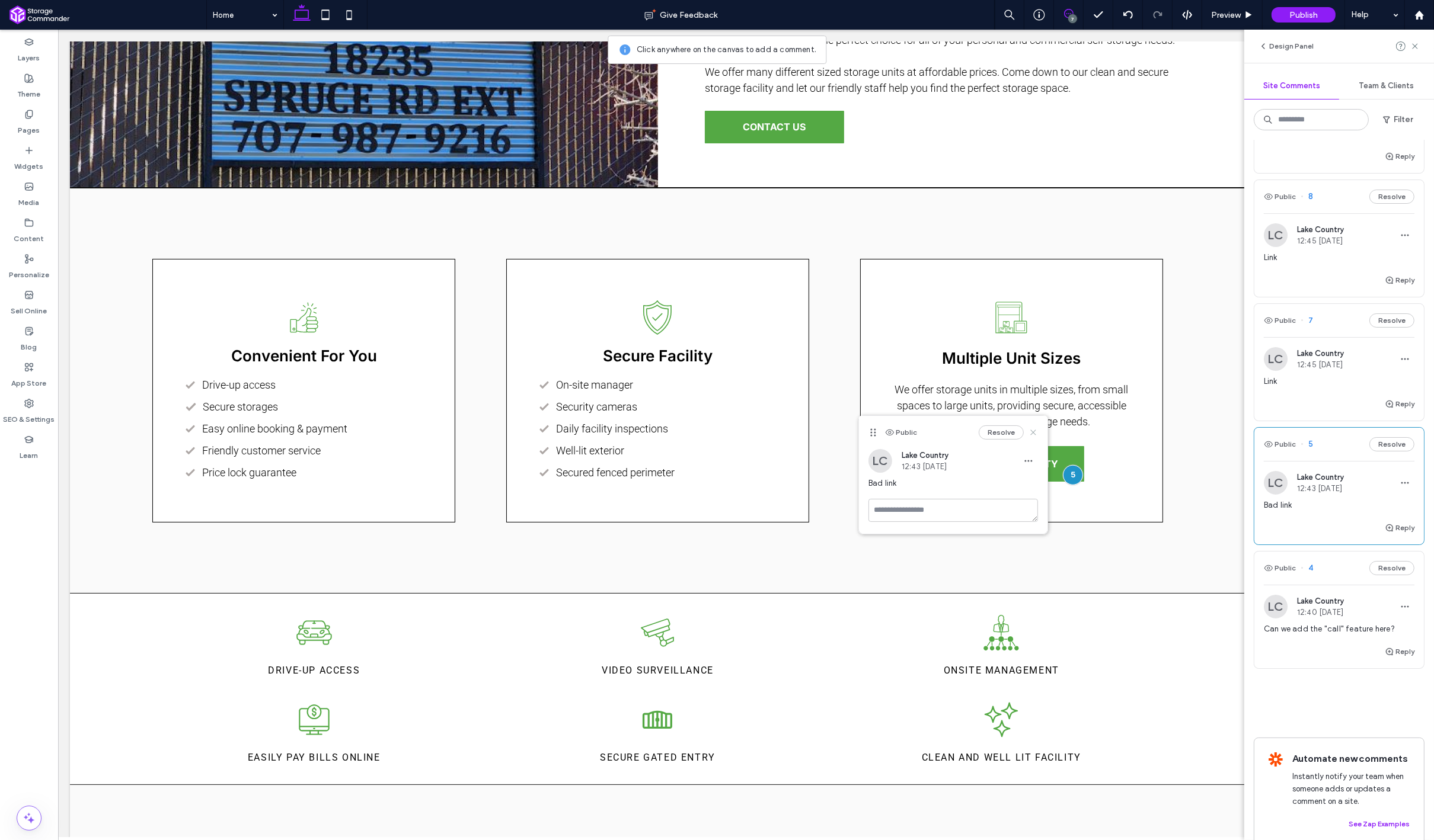
click at [1030, 431] on icon at bounding box center [1032, 432] width 9 height 9
click at [1074, 25] on div "7" at bounding box center [1068, 14] width 30 height 30
click at [1070, 16] on div "7" at bounding box center [1072, 19] width 9 height 9
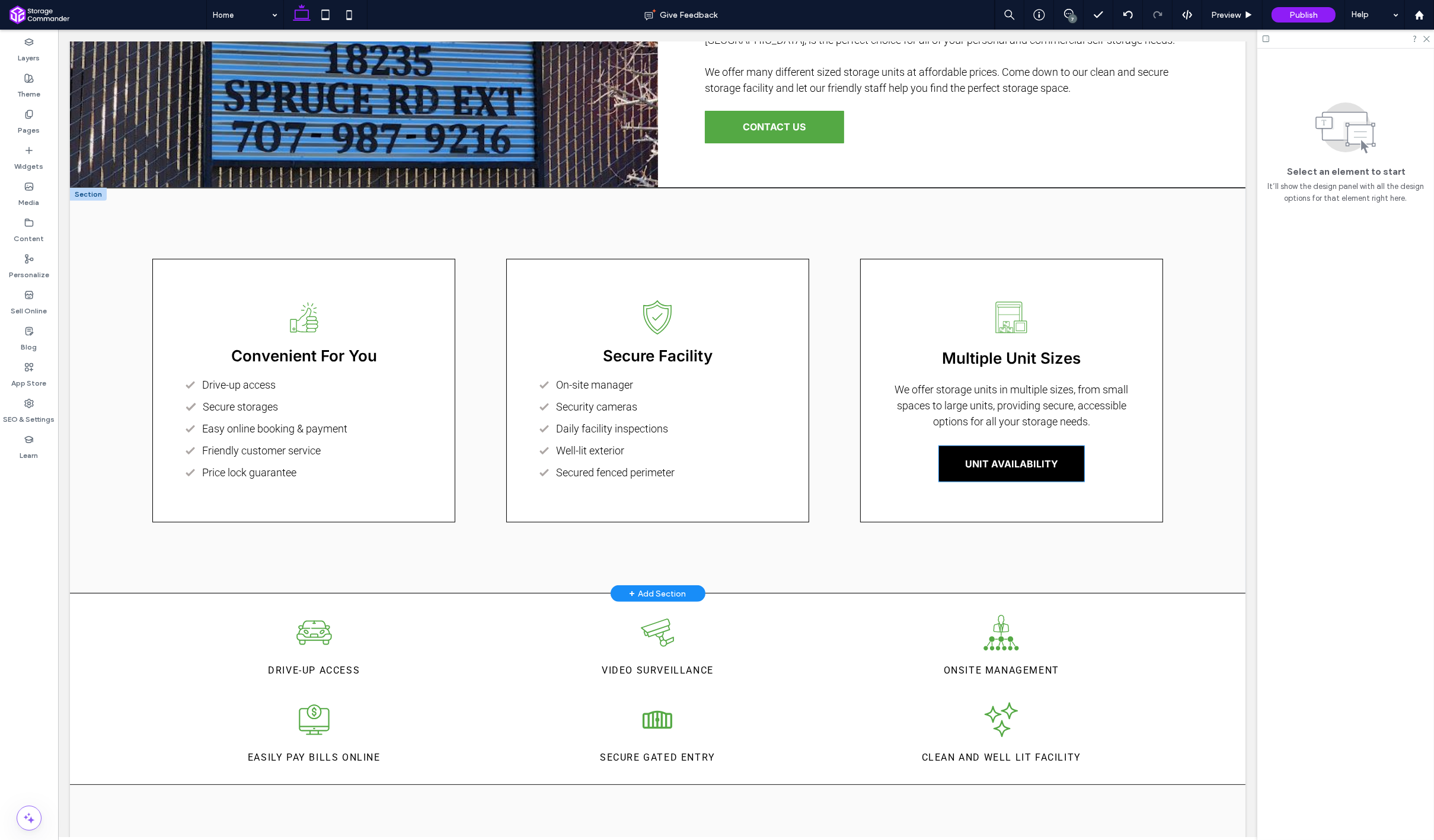
click at [1022, 467] on span "UNIT AVAILABILITY" at bounding box center [1011, 464] width 93 height 12
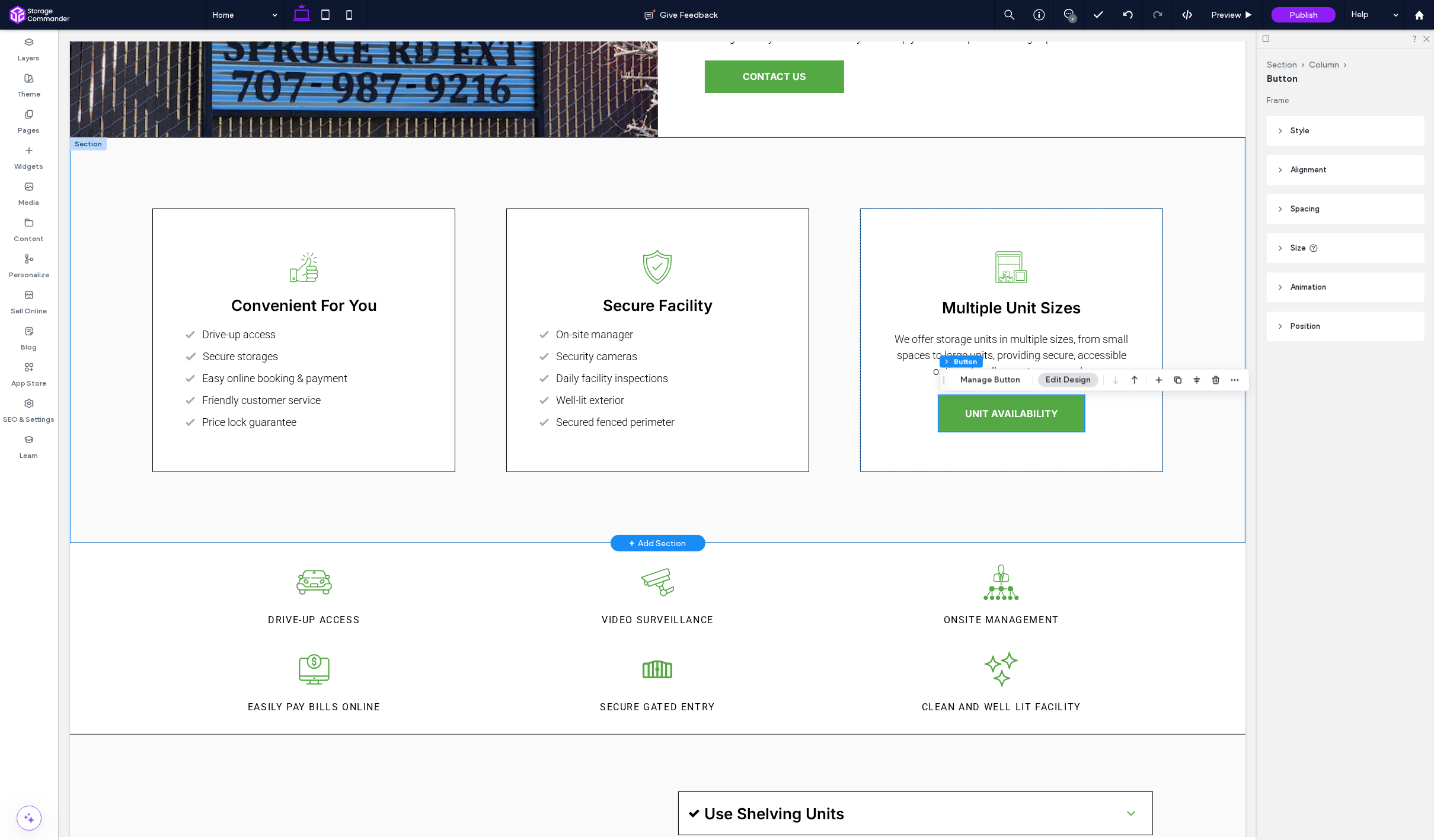
scroll to position [1248, 0]
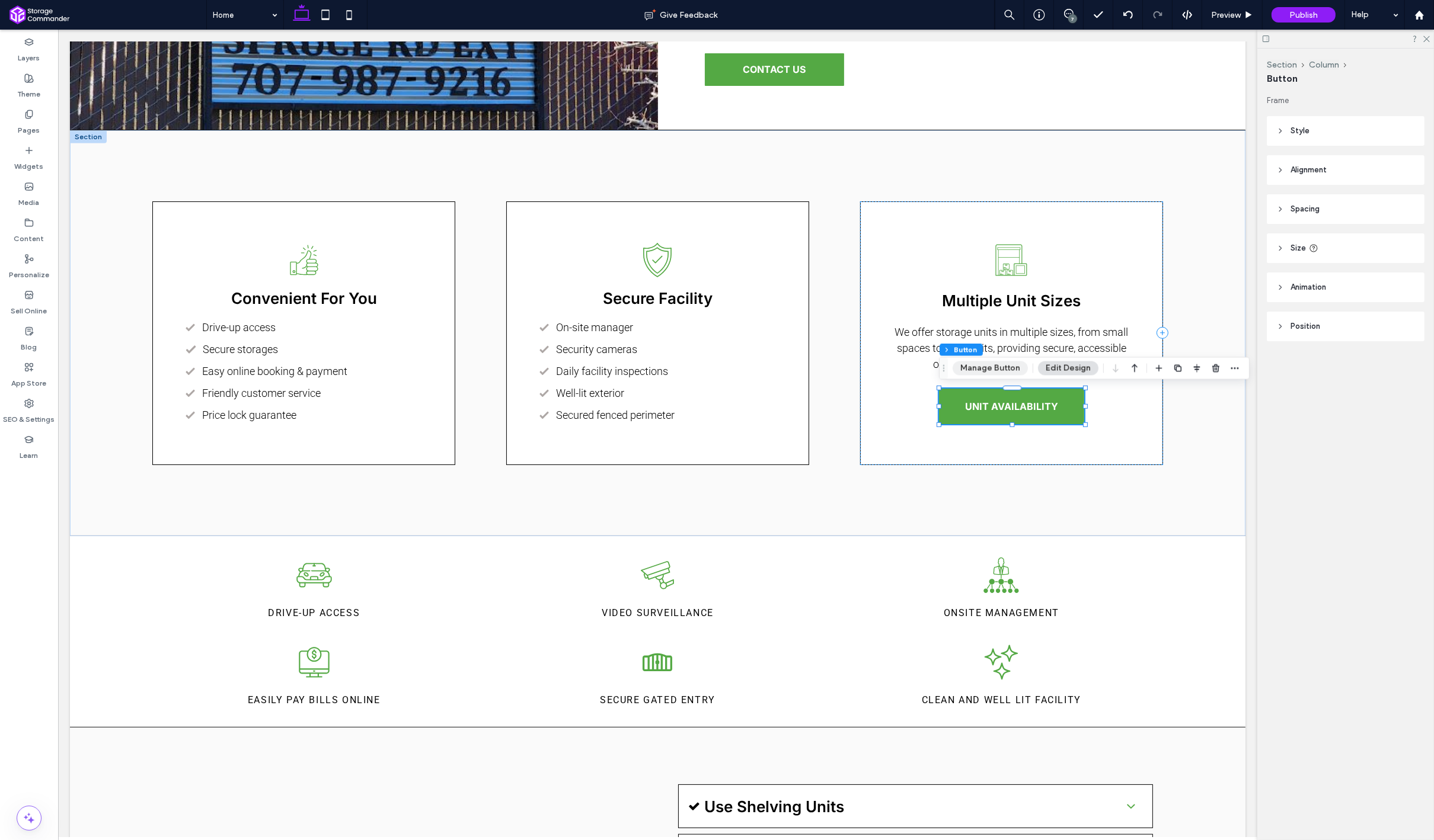
click at [965, 374] on button "Manage Button" at bounding box center [990, 368] width 75 height 14
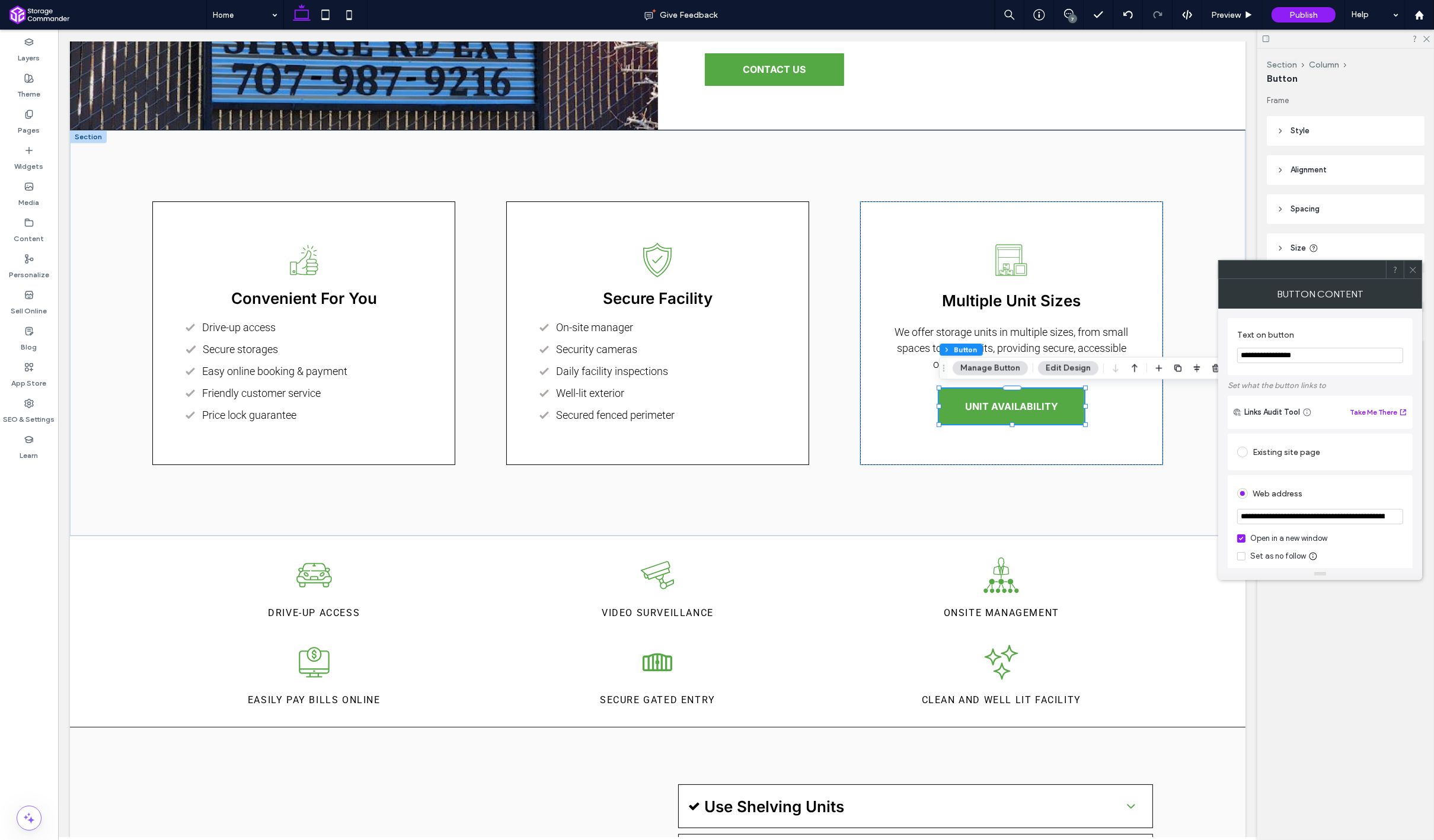
click at [1267, 453] on div "Existing site page" at bounding box center [1320, 452] width 166 height 19
click at [1414, 273] on icon at bounding box center [1413, 270] width 9 height 9
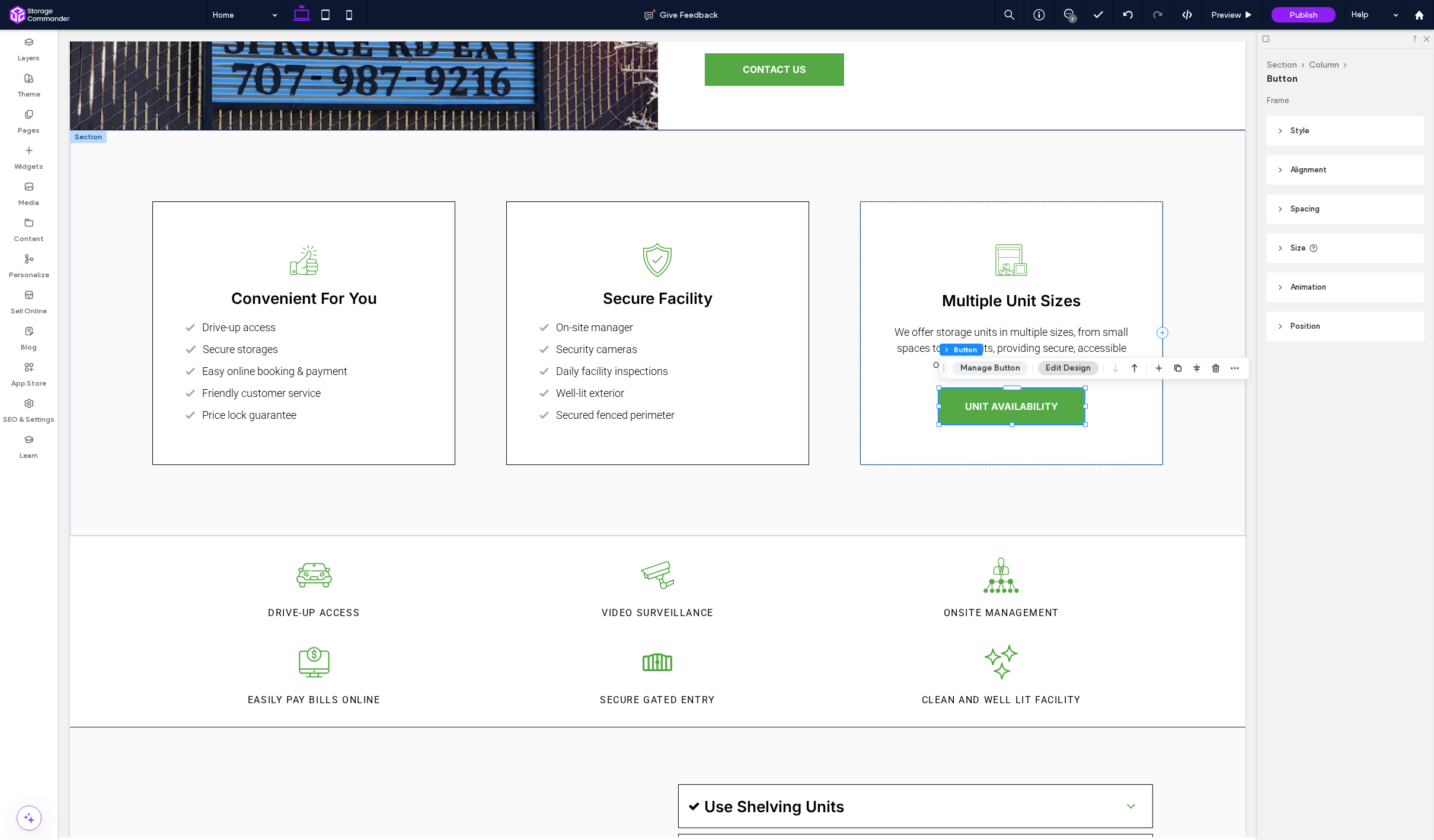
click at [1005, 368] on button "Manage Button" at bounding box center [990, 368] width 75 height 14
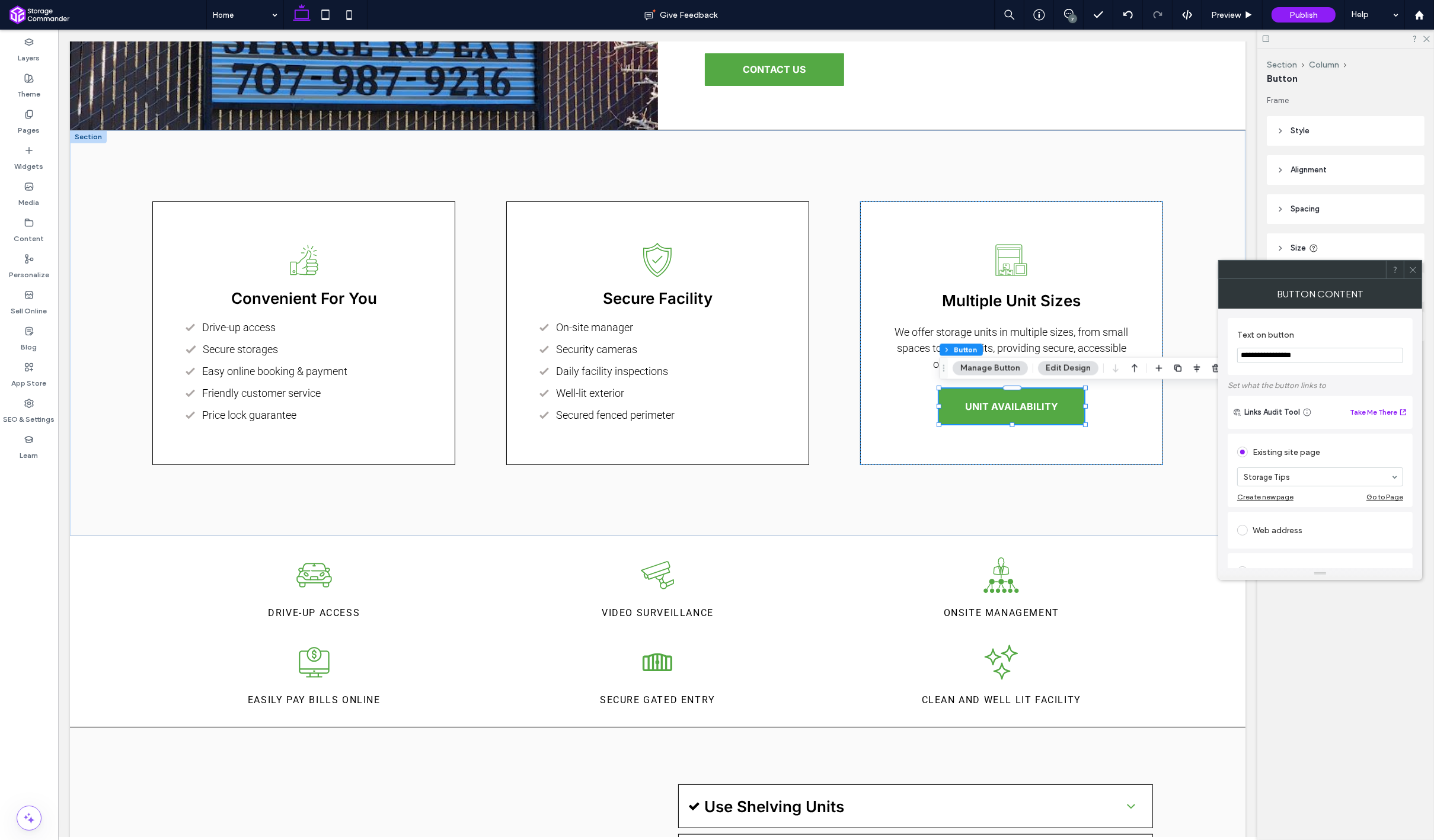
click at [1258, 360] on input "**********" at bounding box center [1320, 355] width 166 height 15
type input "**********"
click at [1412, 275] on span at bounding box center [1413, 269] width 9 height 18
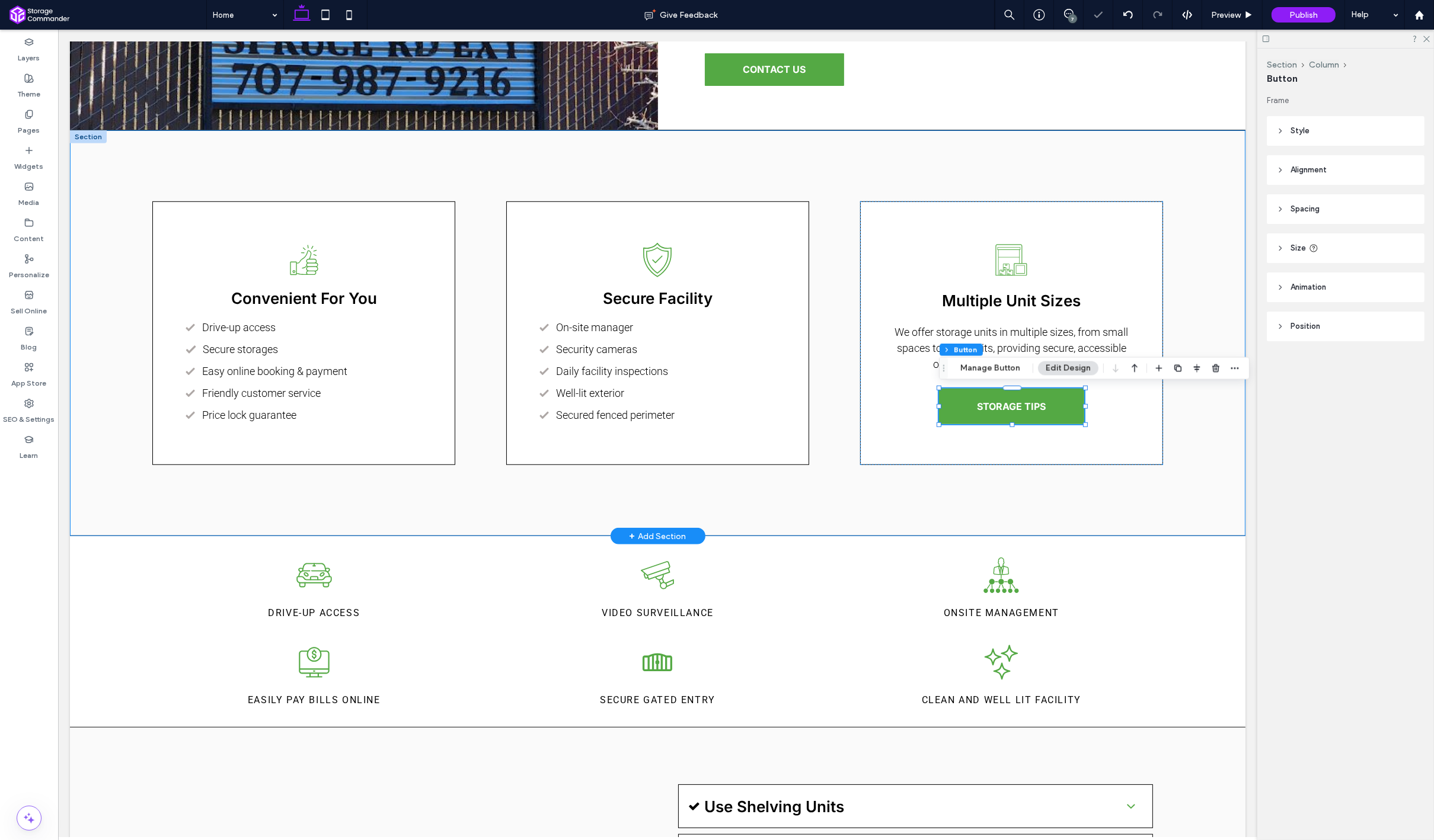
click at [1192, 414] on div "Hand with thumb up, signifying approval or agreement. Convenient For You Black …" at bounding box center [657, 333] width 1175 height 405
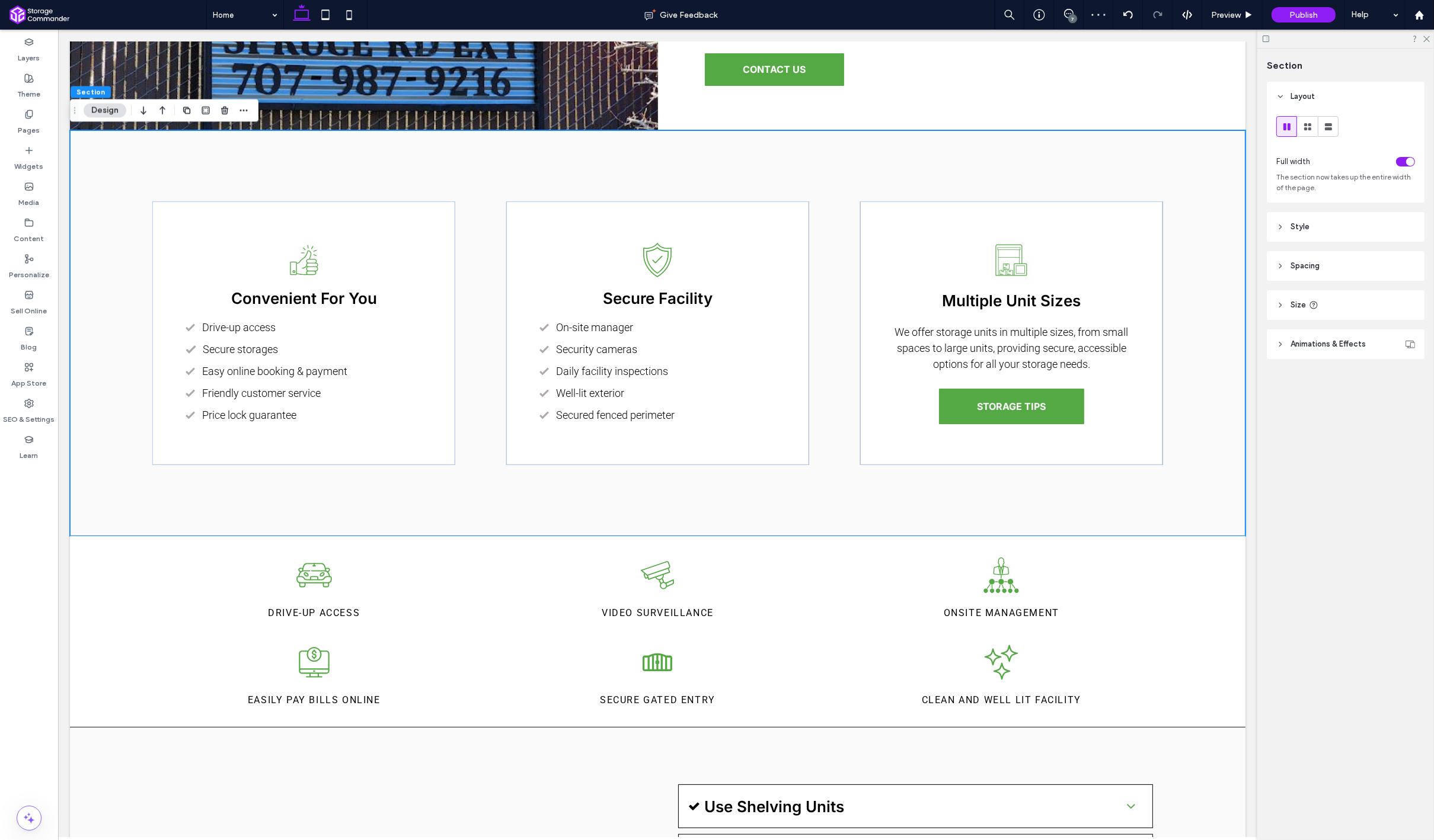
click at [1071, 15] on div "7" at bounding box center [1072, 19] width 9 height 9
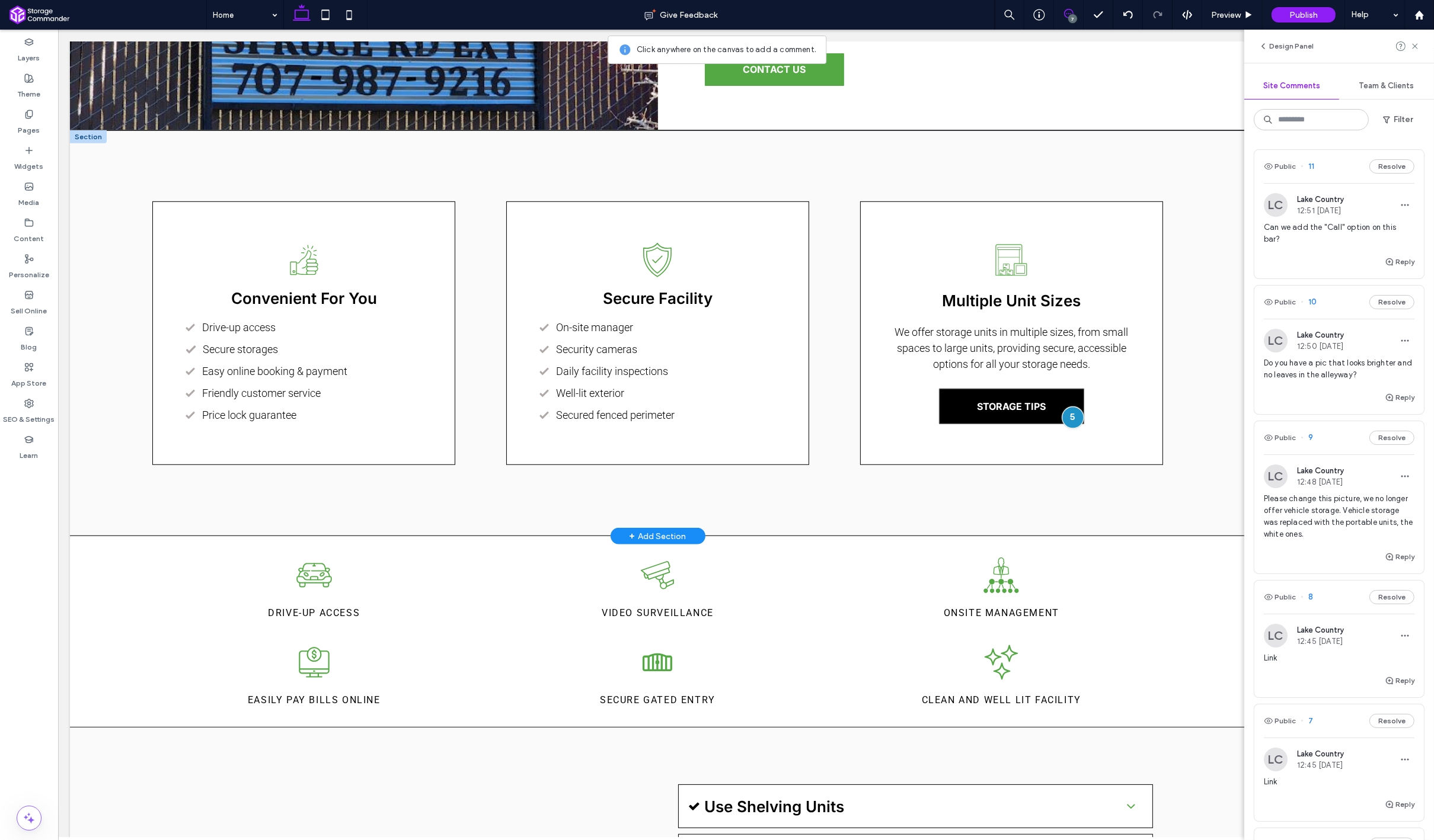
click at [1074, 416] on div at bounding box center [1072, 418] width 22 height 22
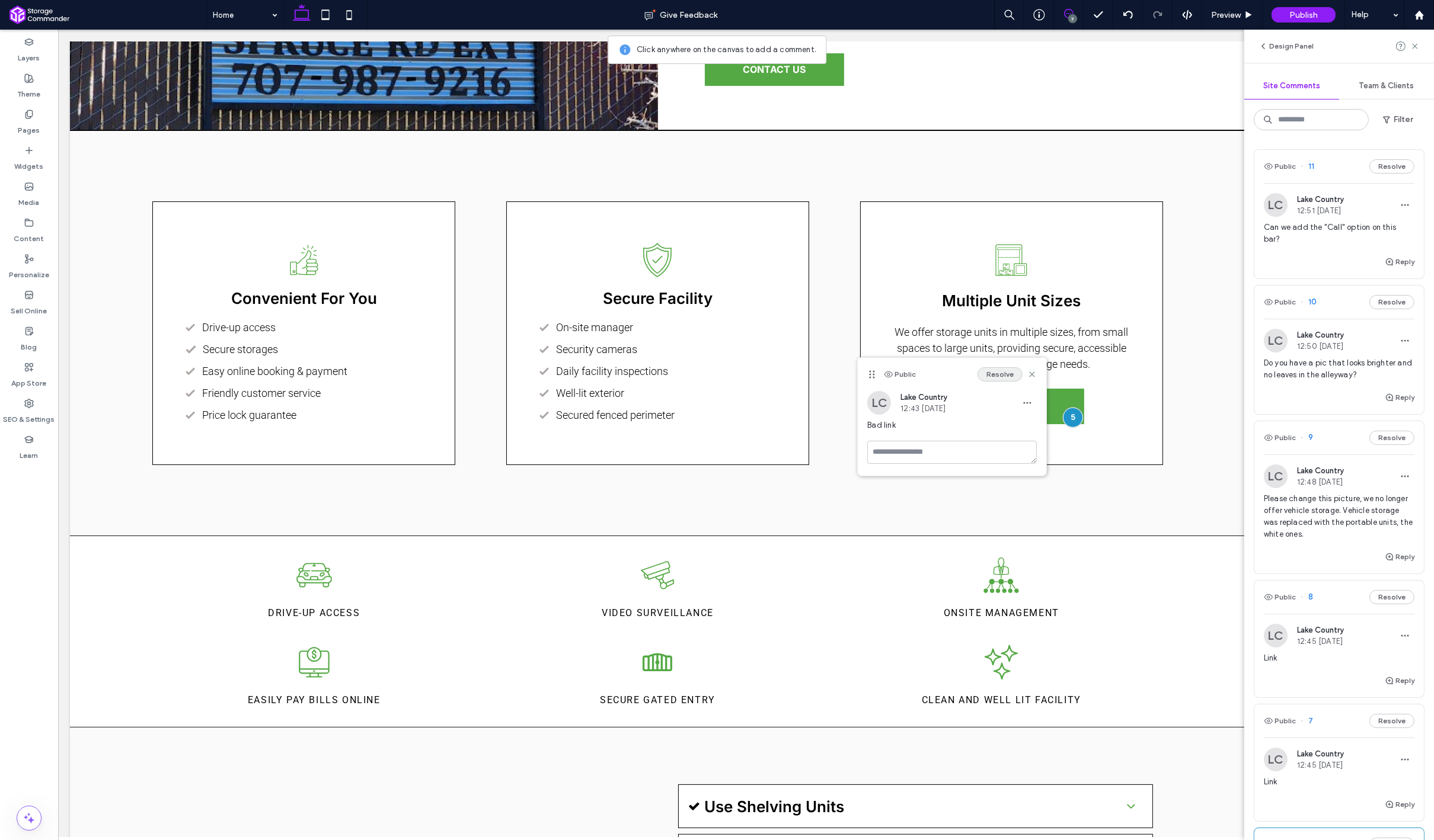
click at [992, 379] on button "Resolve" at bounding box center [999, 374] width 45 height 14
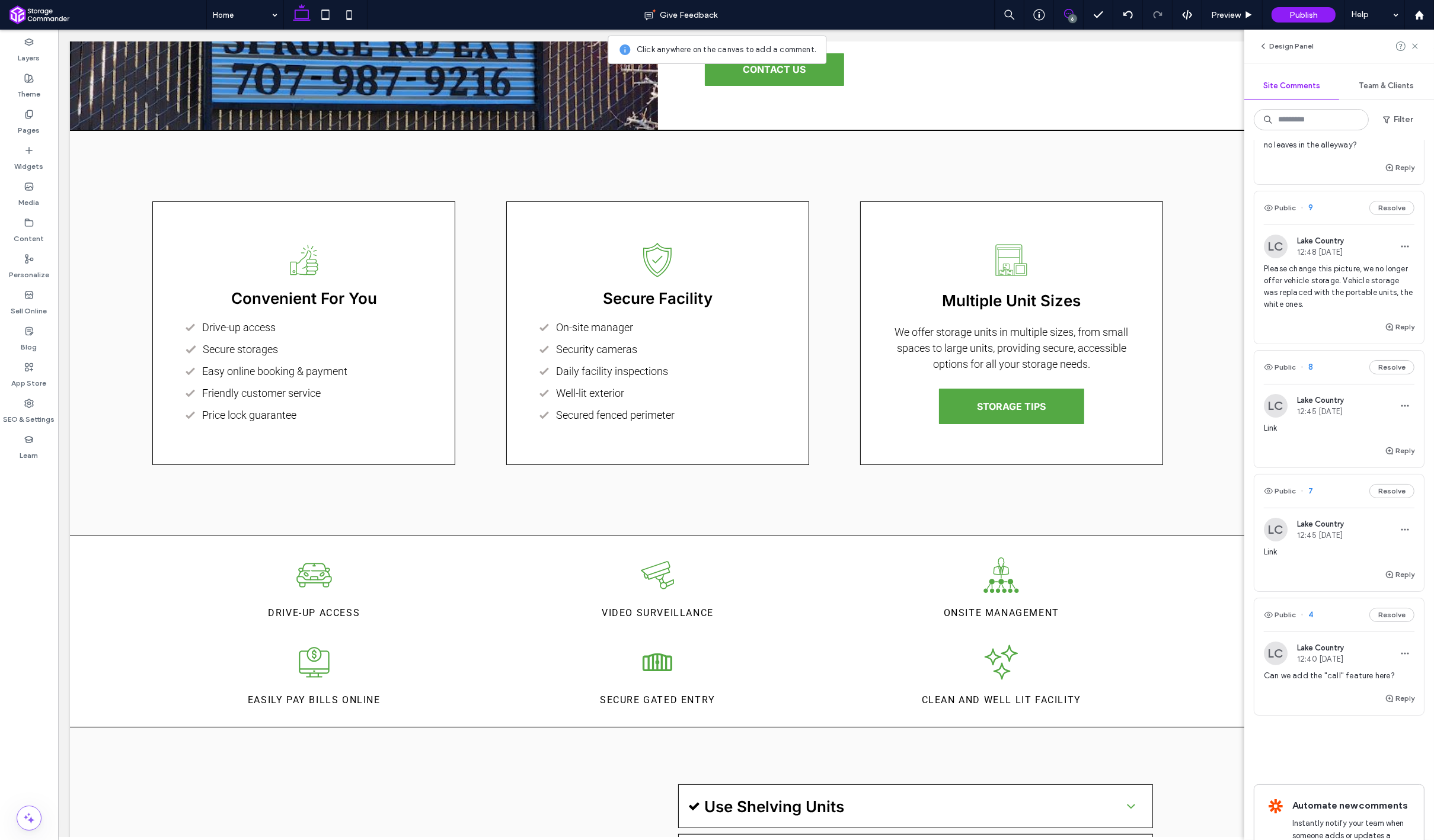
scroll to position [243, 0]
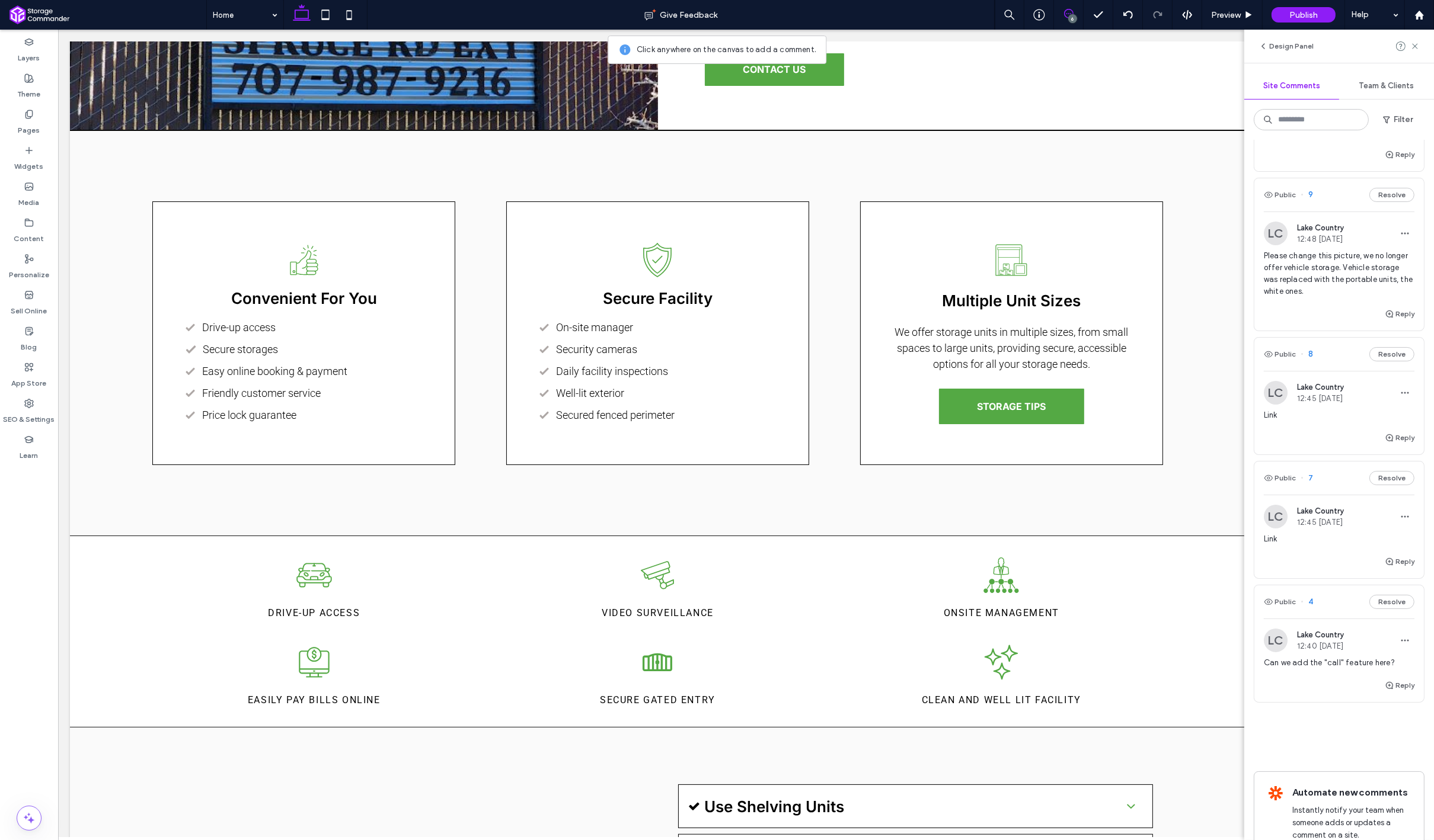
click at [1320, 556] on div "Reply" at bounding box center [1338, 566] width 169 height 24
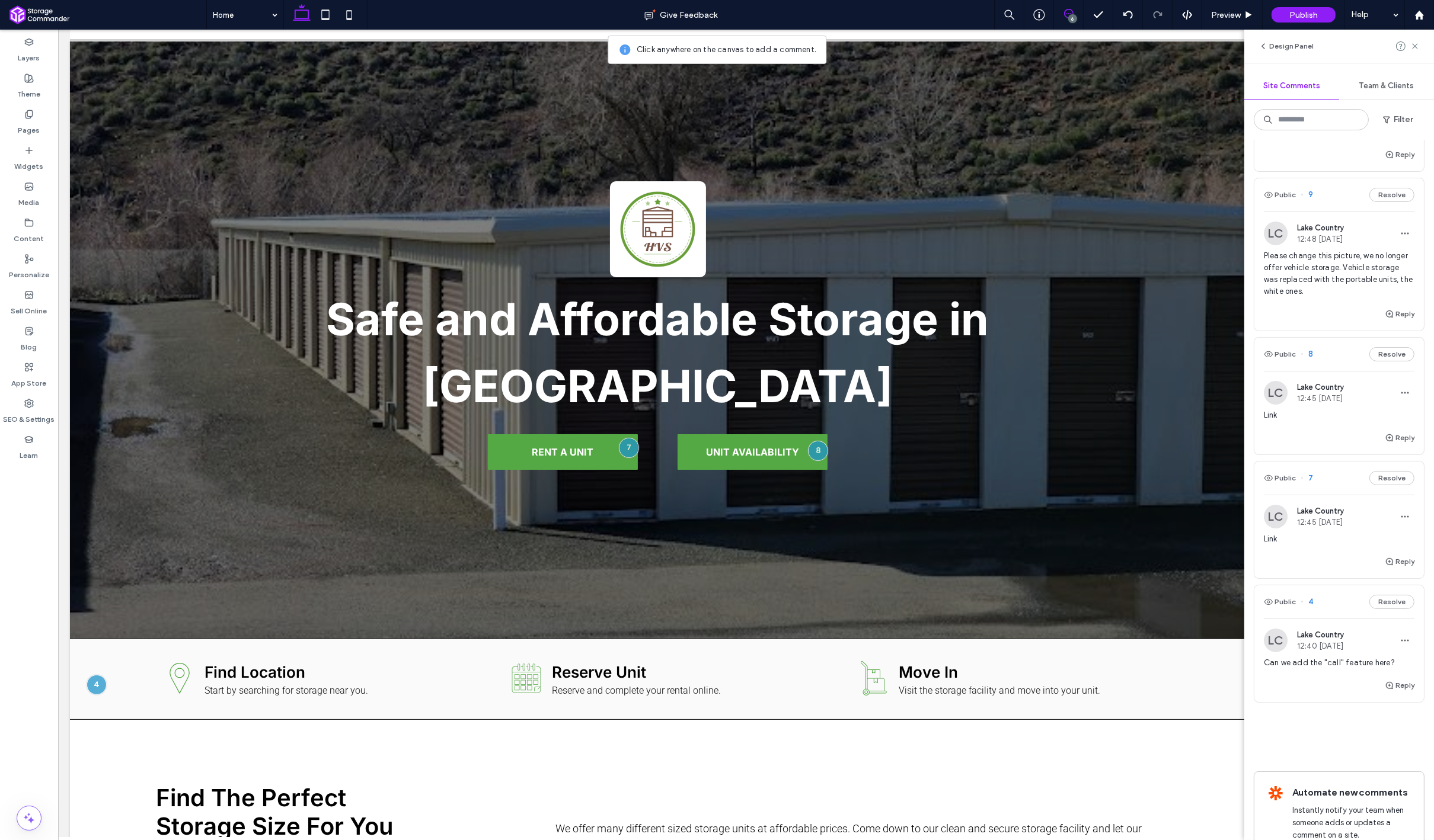
scroll to position [42, 0]
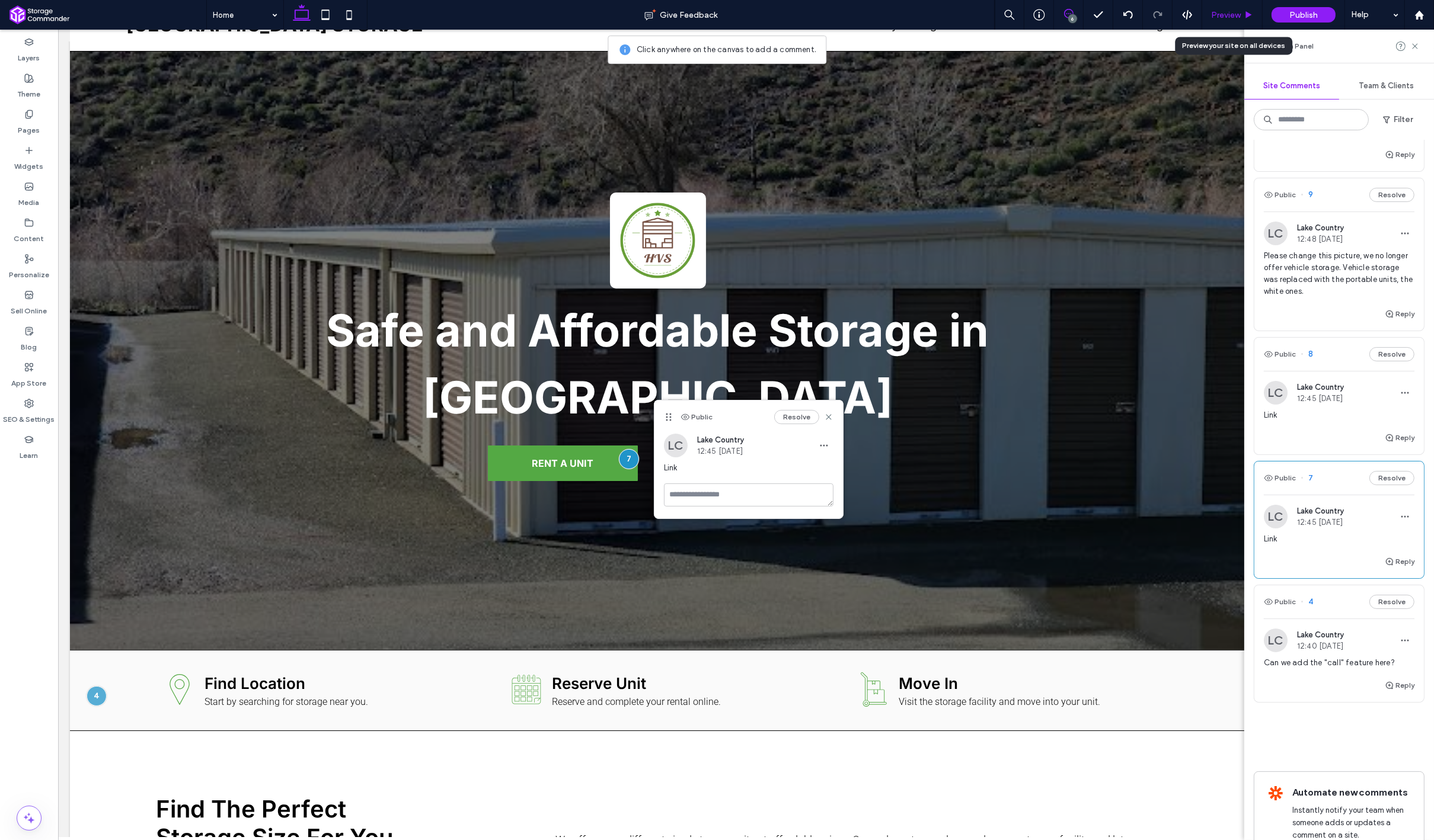
click at [1223, 10] on span "Preview" at bounding box center [1225, 15] width 30 height 10
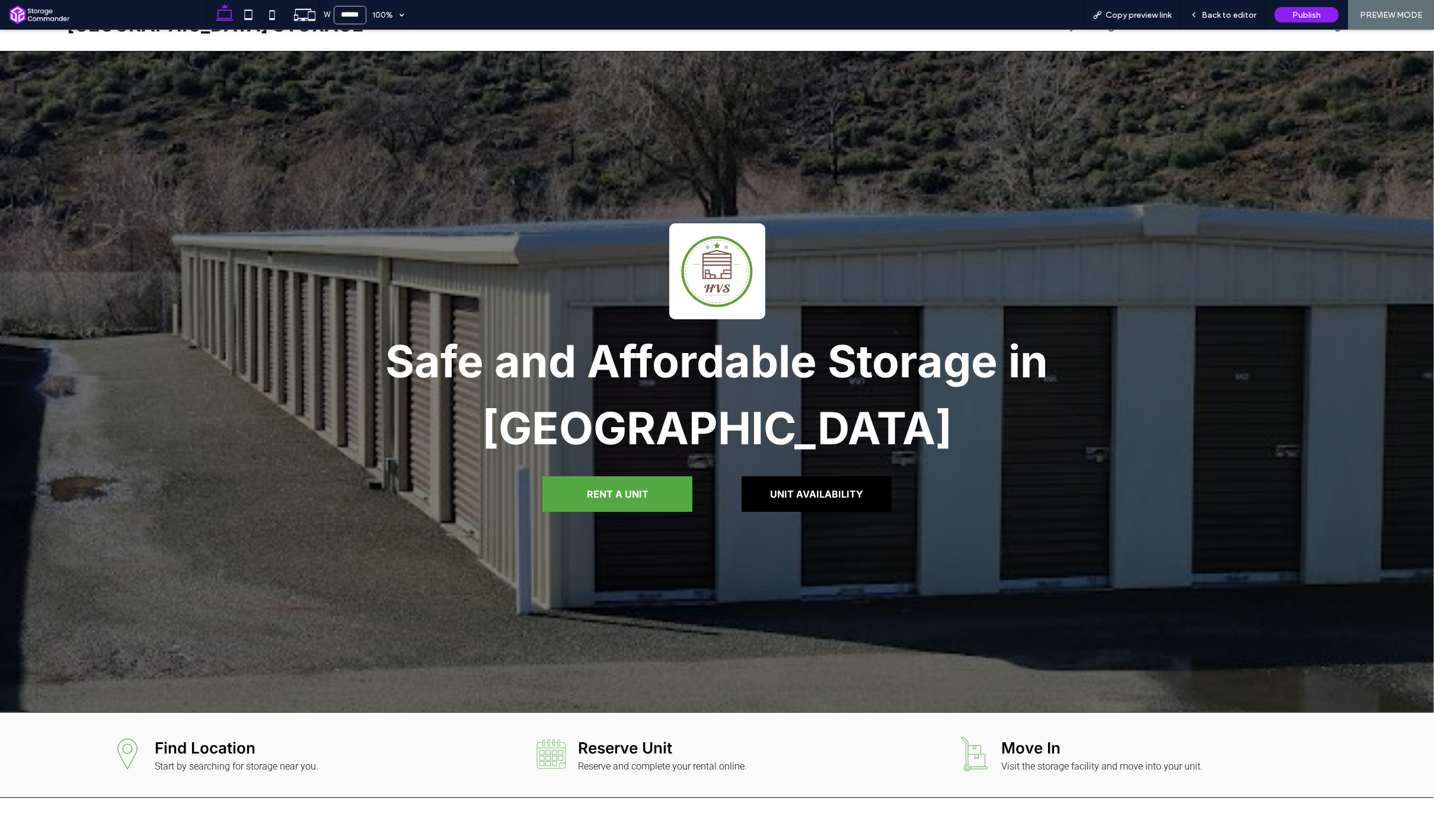
click at [831, 507] on link "UNIT AVAILABILITY" at bounding box center [816, 494] width 150 height 35
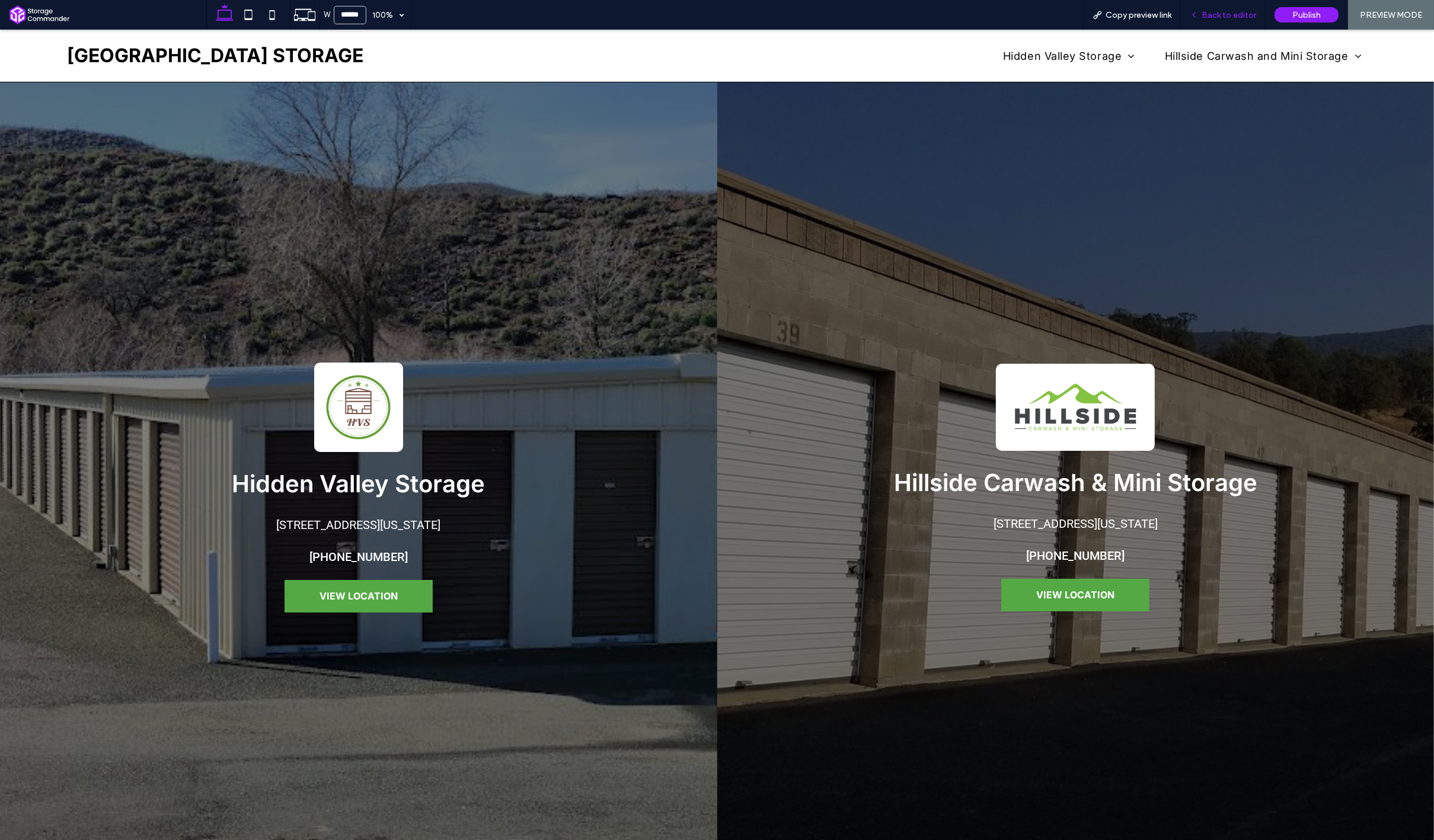
click at [1208, 7] on div "Back to editor" at bounding box center [1223, 14] width 85 height 30
click at [1207, 21] on div "Back to editor" at bounding box center [1223, 14] width 85 height 30
click at [1210, 20] on div "Back to editor" at bounding box center [1223, 14] width 85 height 30
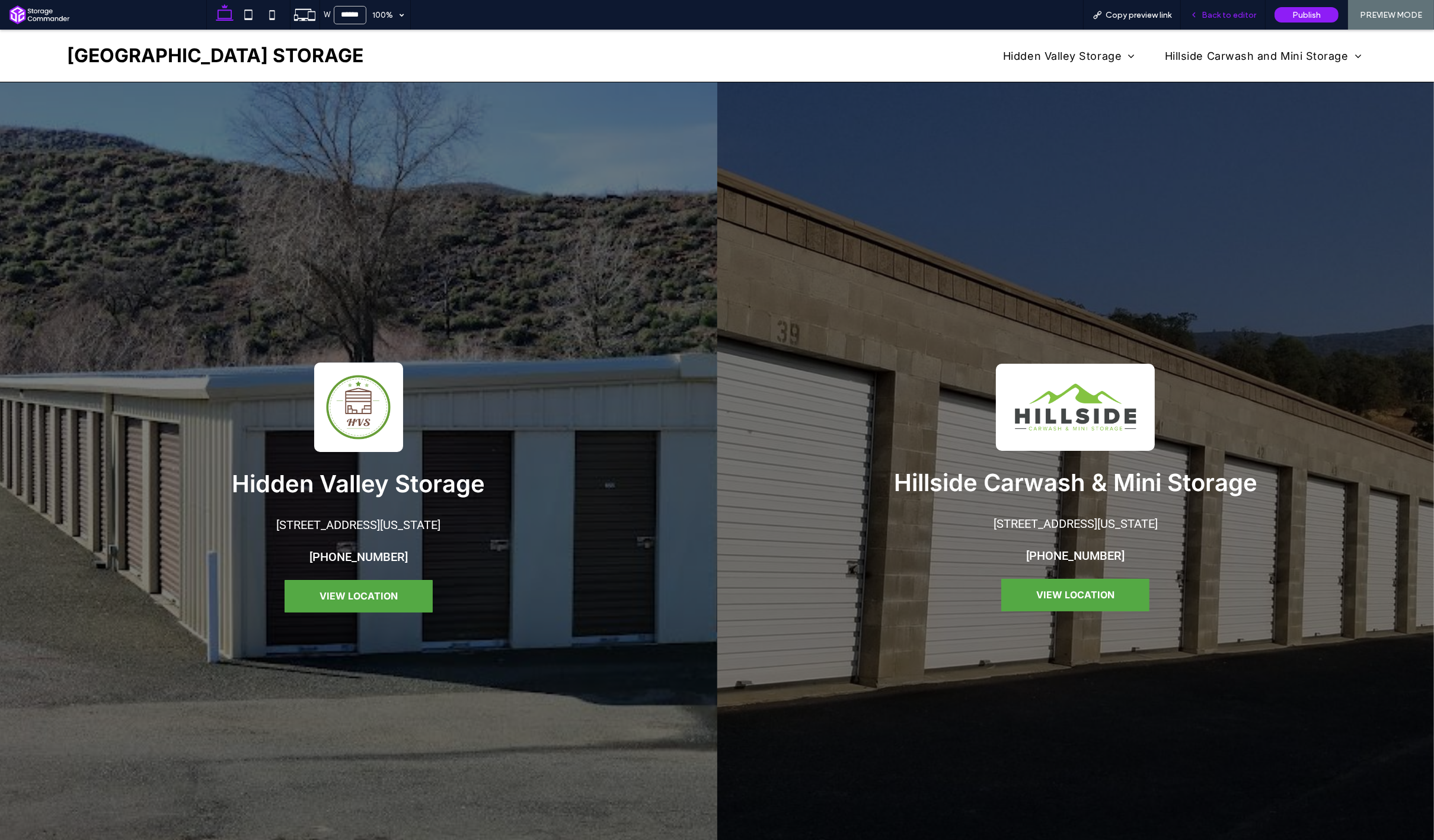
click at [1210, 20] on div "Back to editor" at bounding box center [1223, 14] width 85 height 30
click at [1228, 16] on span "Back to editor" at bounding box center [1229, 15] width 54 height 10
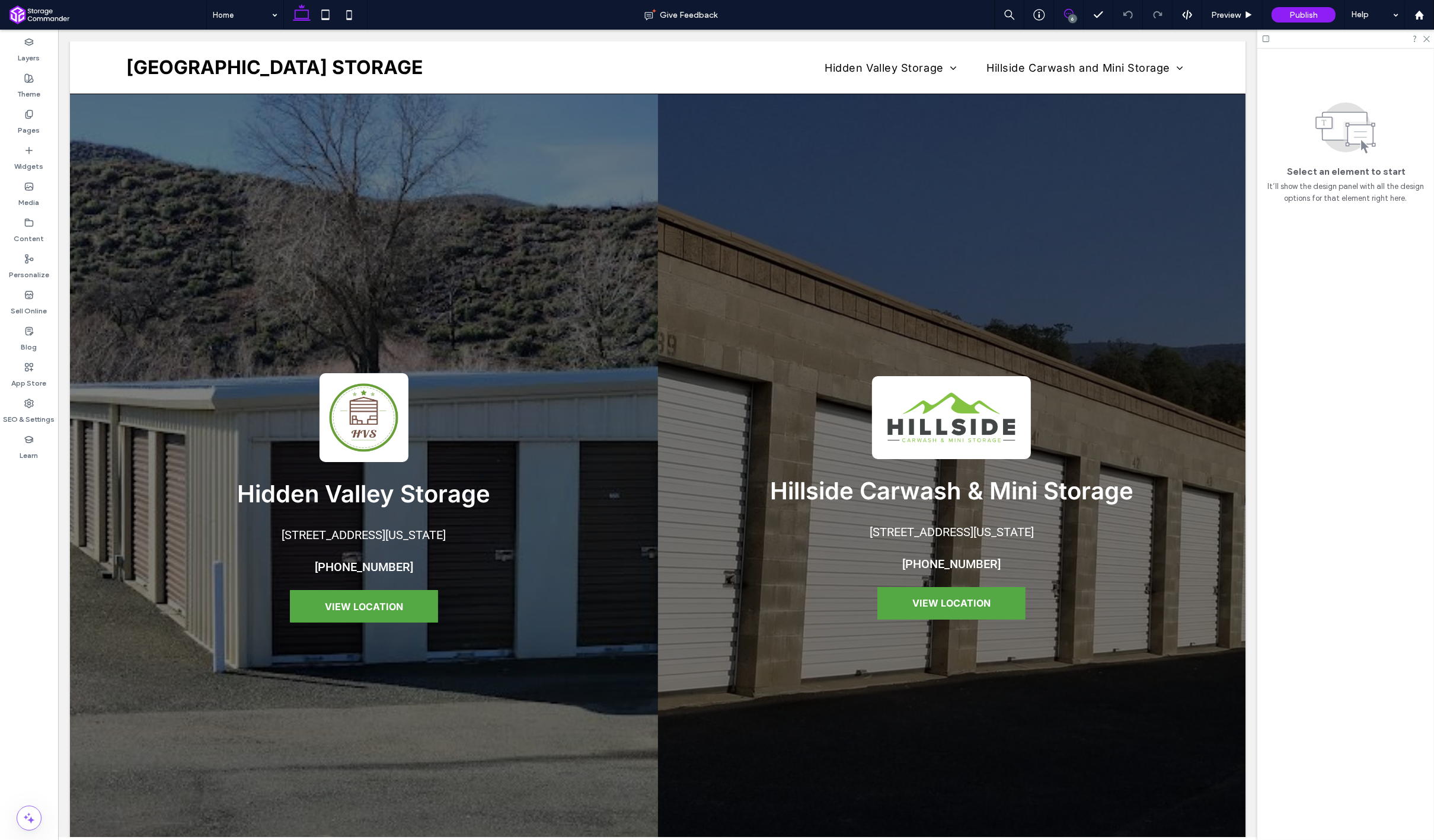
click at [1068, 11] on icon at bounding box center [1068, 14] width 9 height 9
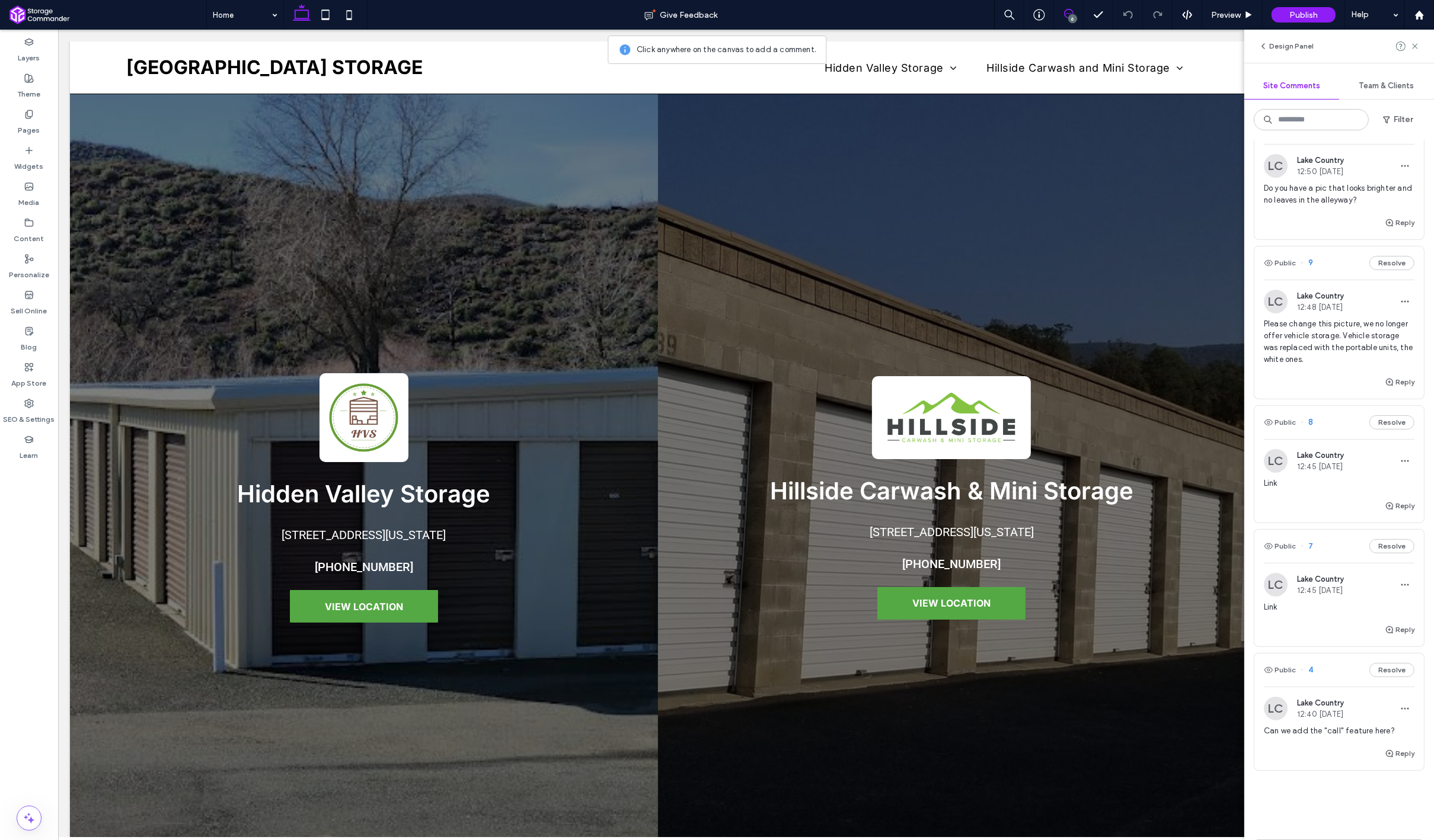
scroll to position [276, 0]
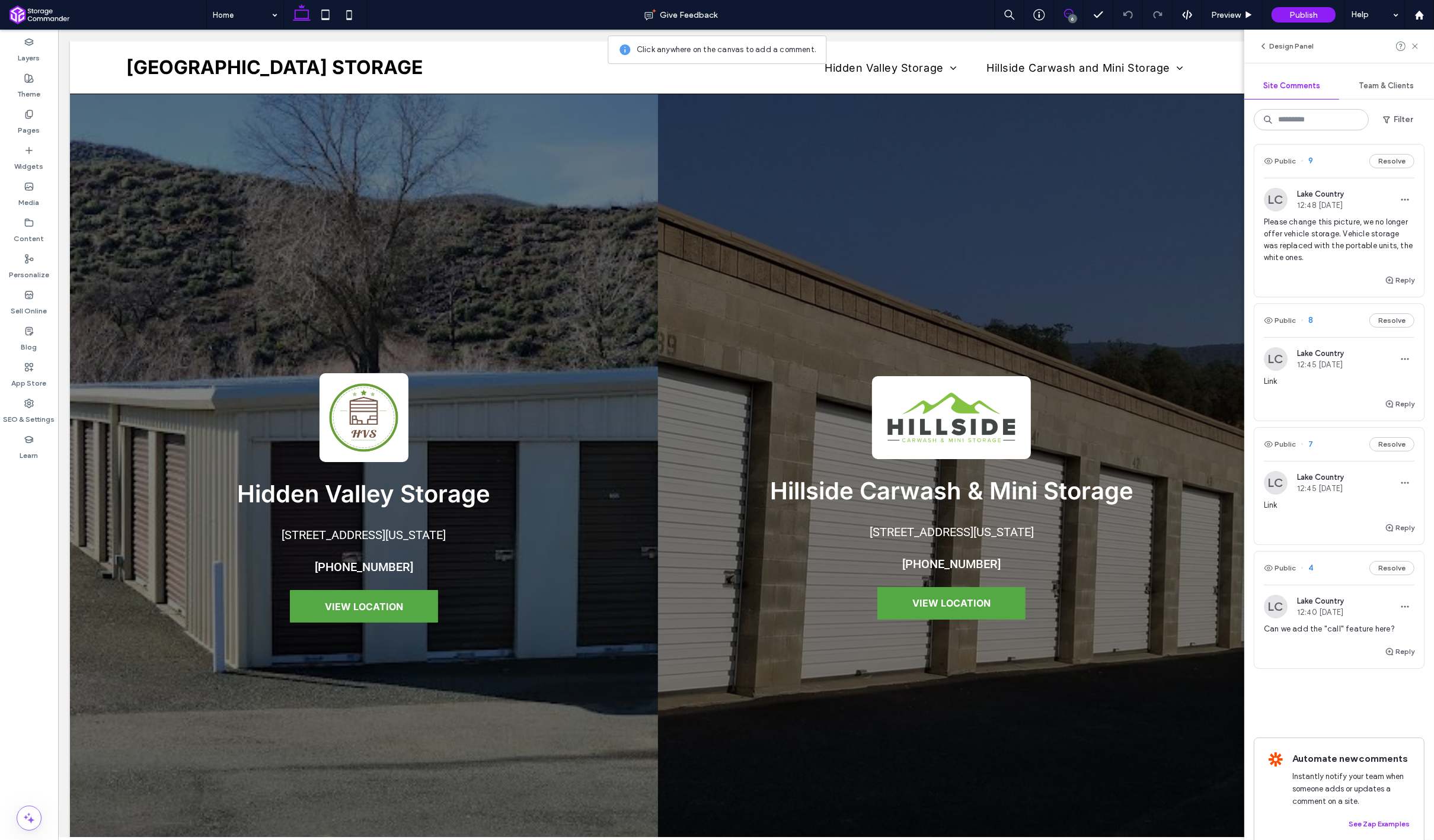
click at [1295, 521] on div "Reply" at bounding box center [1338, 532] width 169 height 24
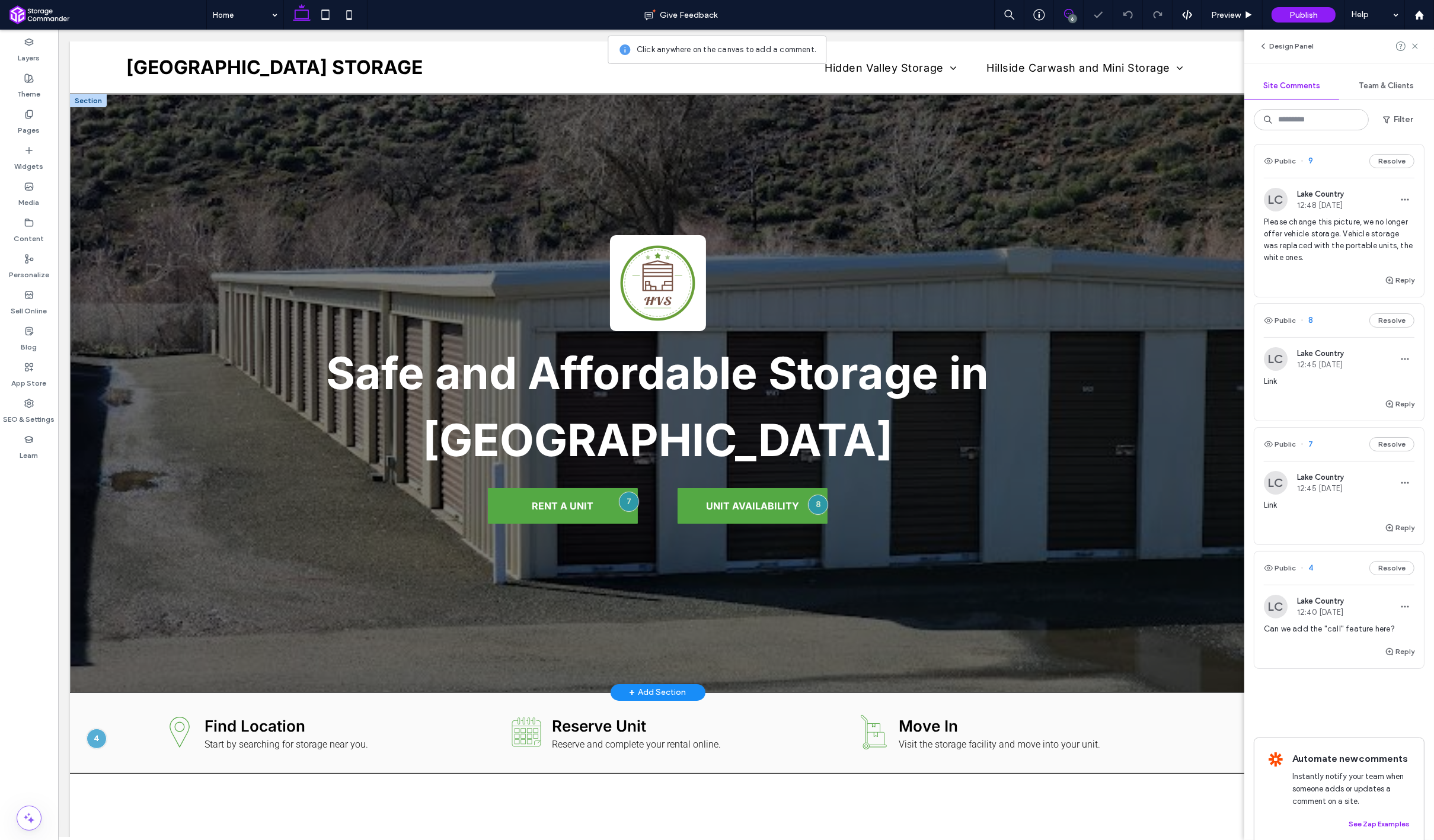
scroll to position [42, 0]
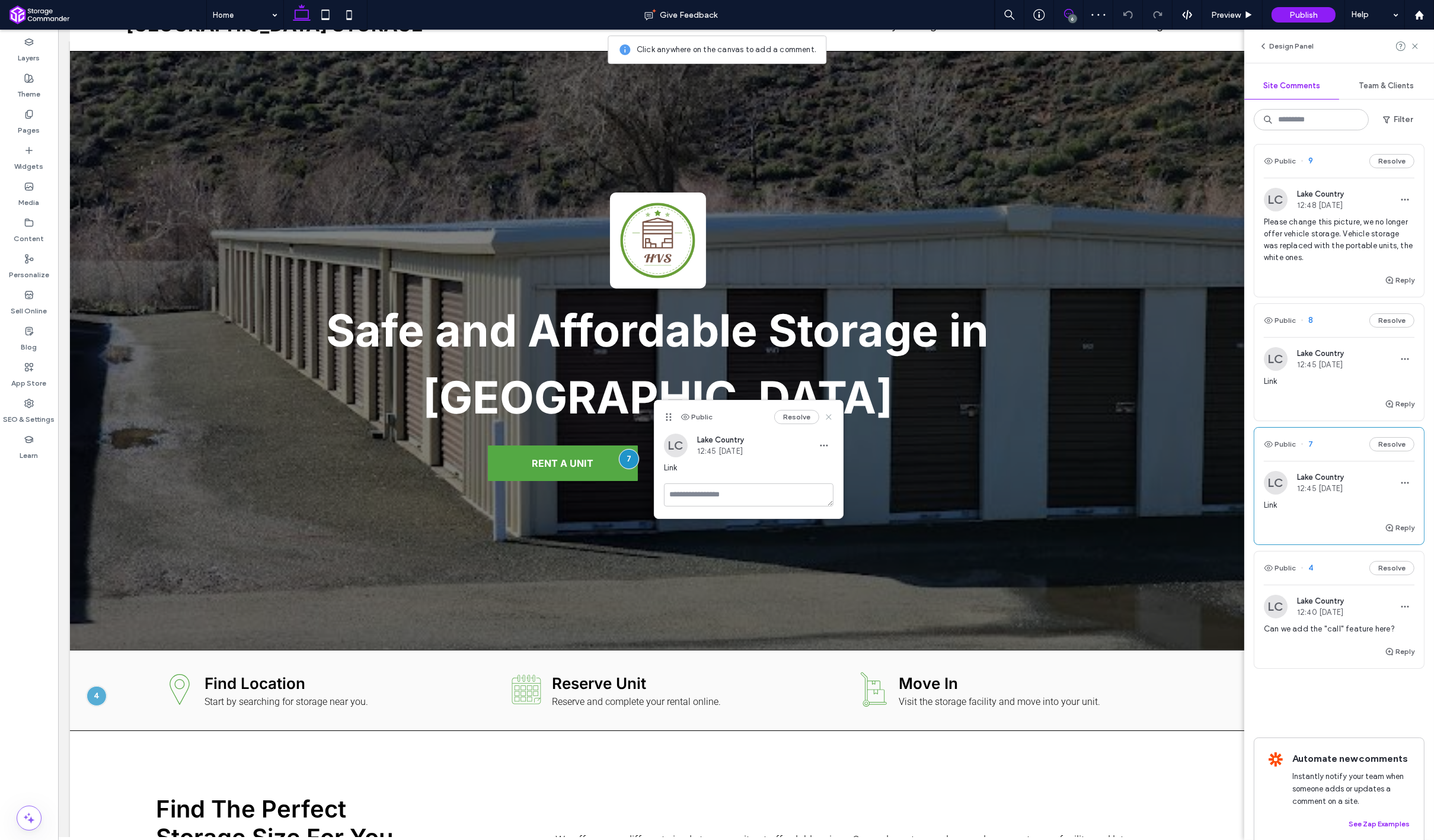
click at [830, 414] on use at bounding box center [828, 417] width 5 height 5
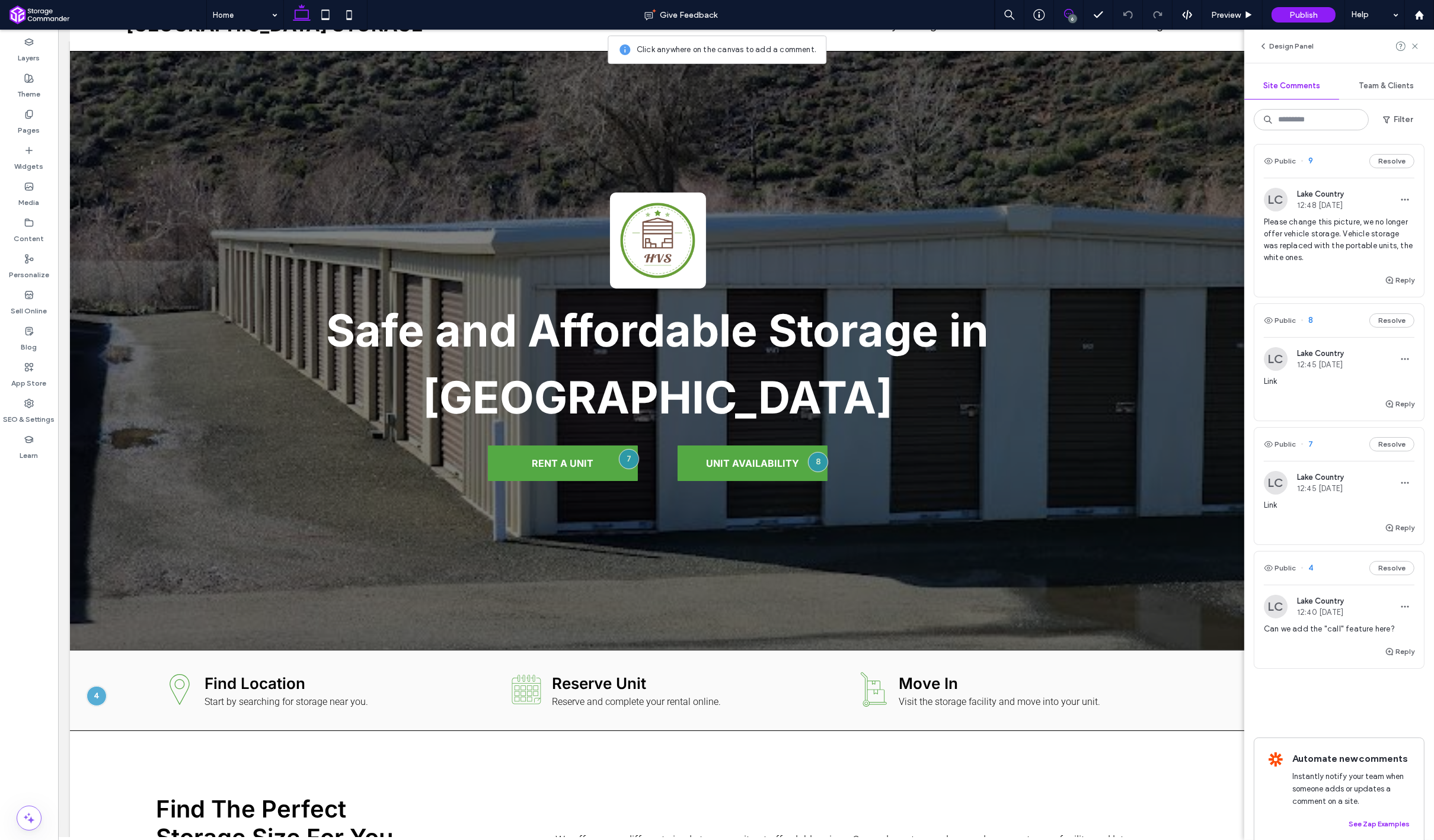
click at [1073, 14] on use at bounding box center [1068, 14] width 9 height 9
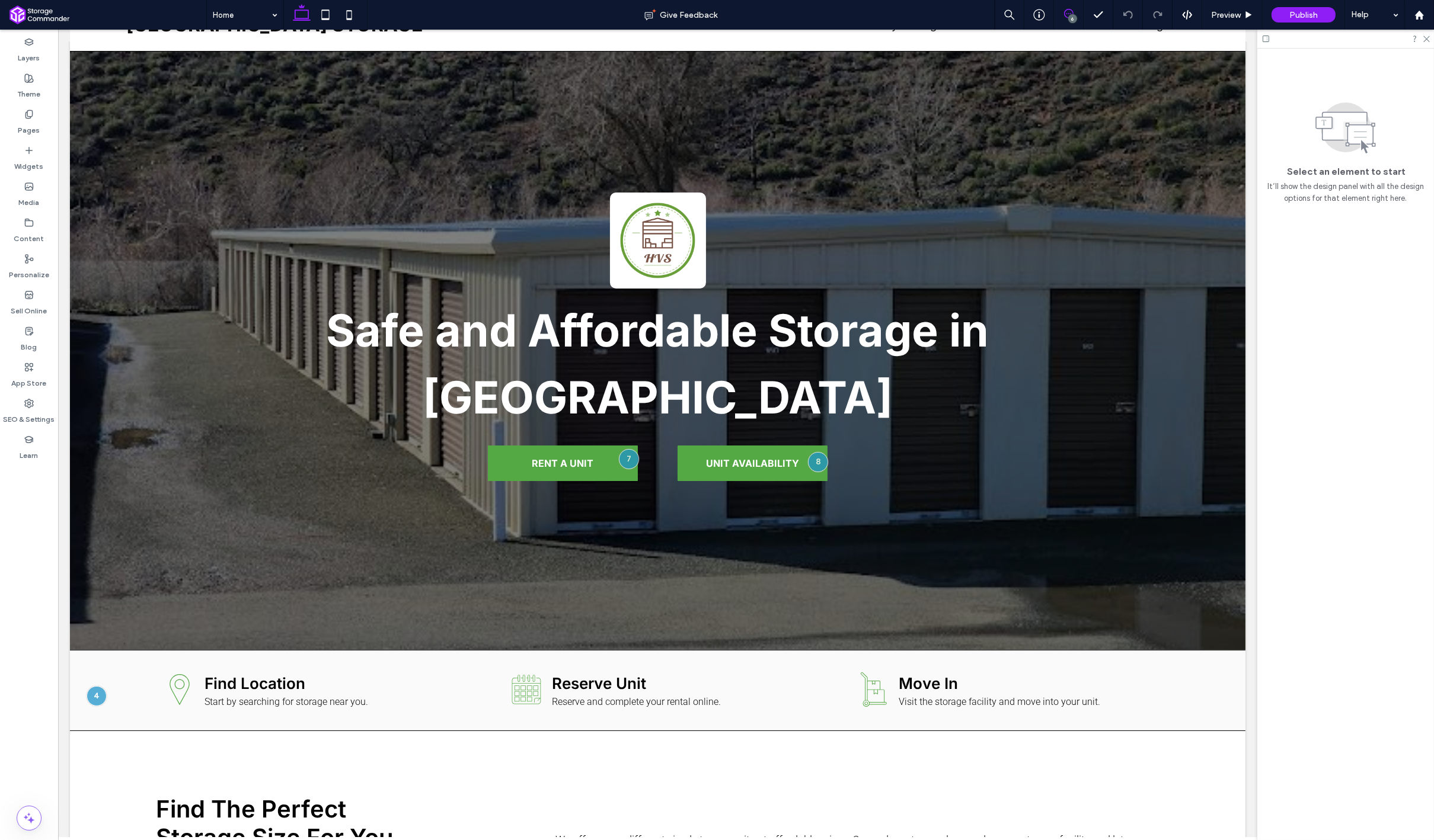
scroll to position [0, 0]
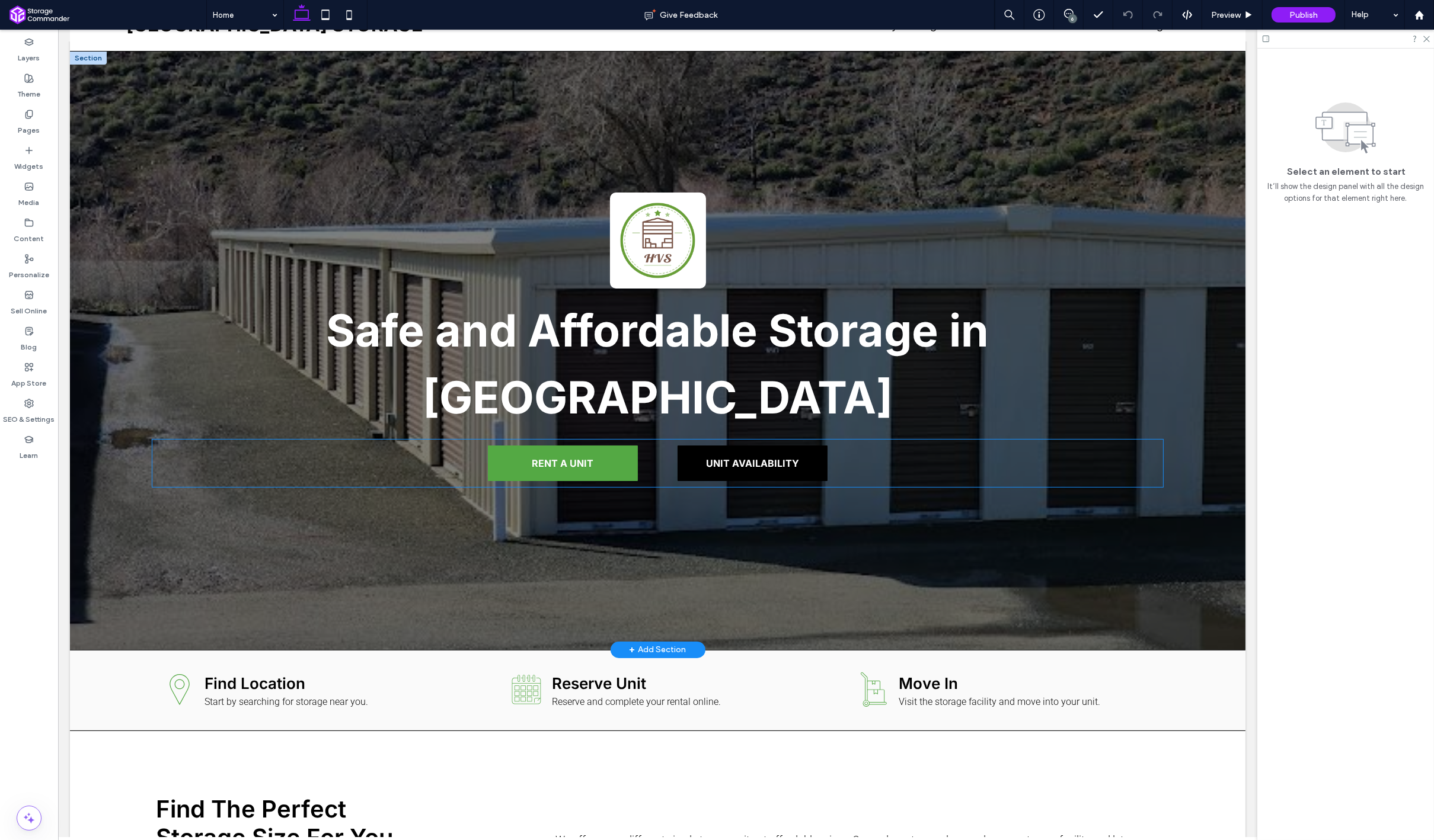
click at [762, 462] on span "UNIT AVAILABILITY" at bounding box center [752, 463] width 93 height 12
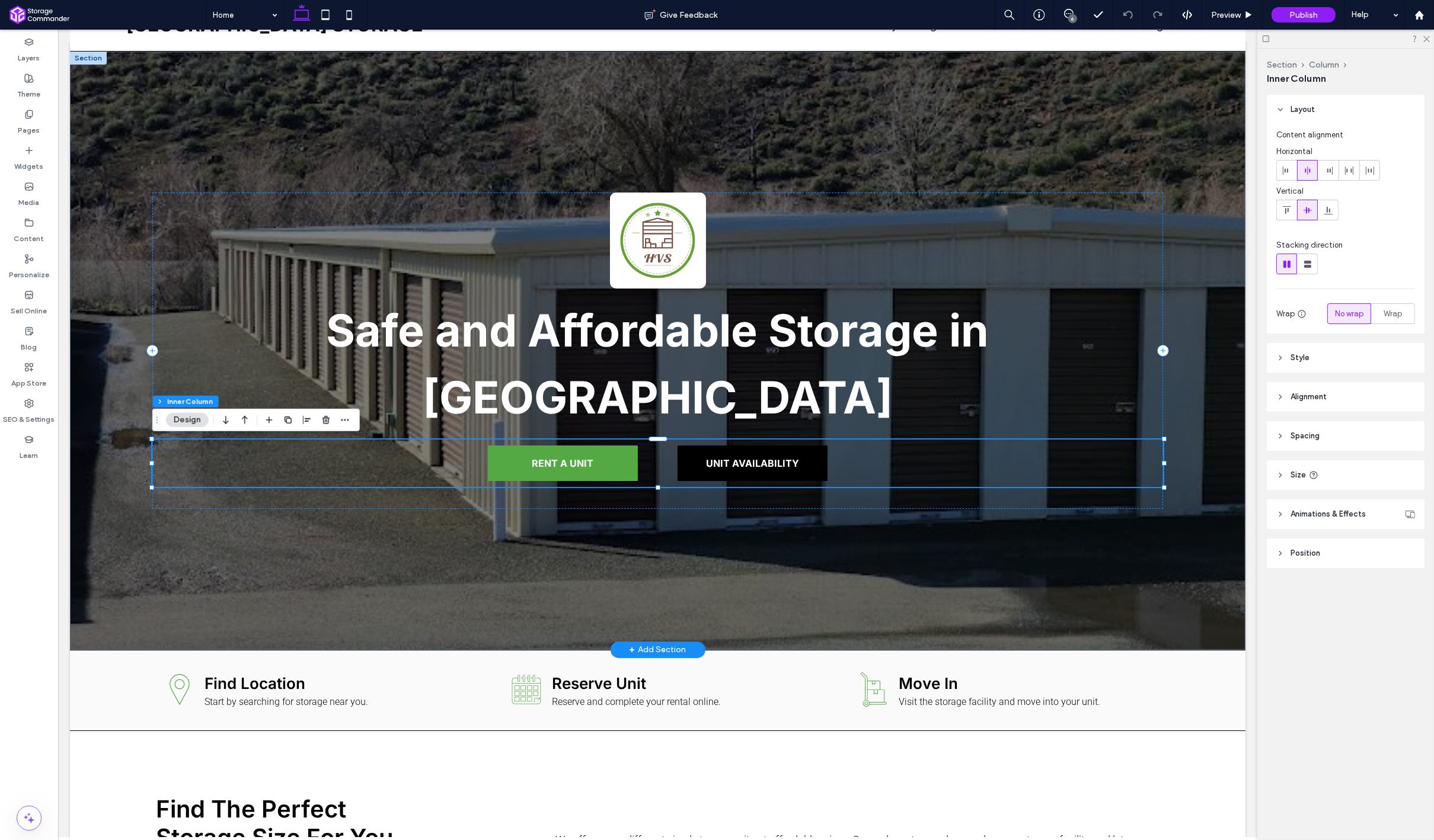
click at [762, 462] on span "UNIT AVAILABILITY" at bounding box center [752, 463] width 93 height 12
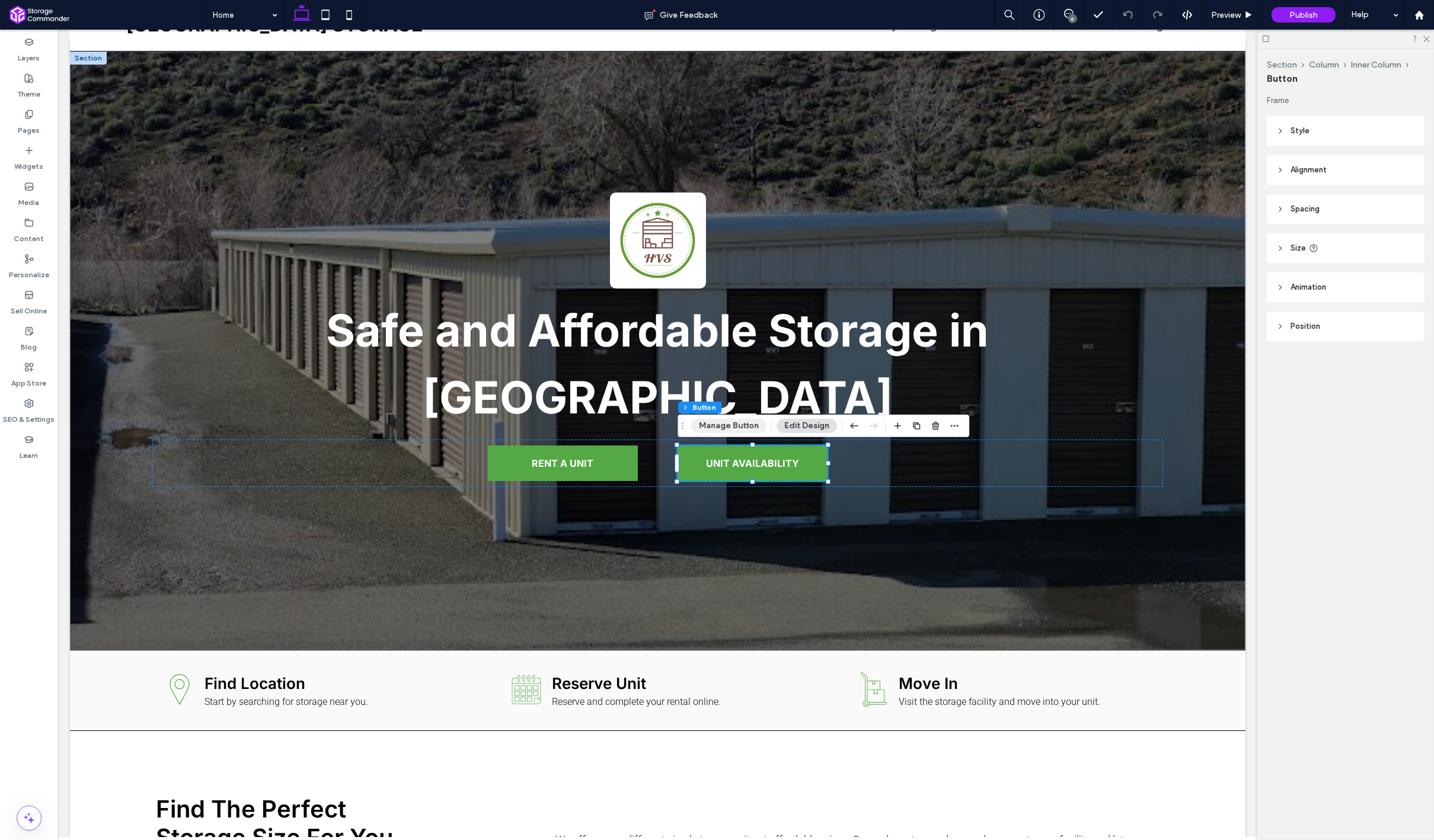
click at [725, 429] on button "Manage Button" at bounding box center [728, 426] width 75 height 14
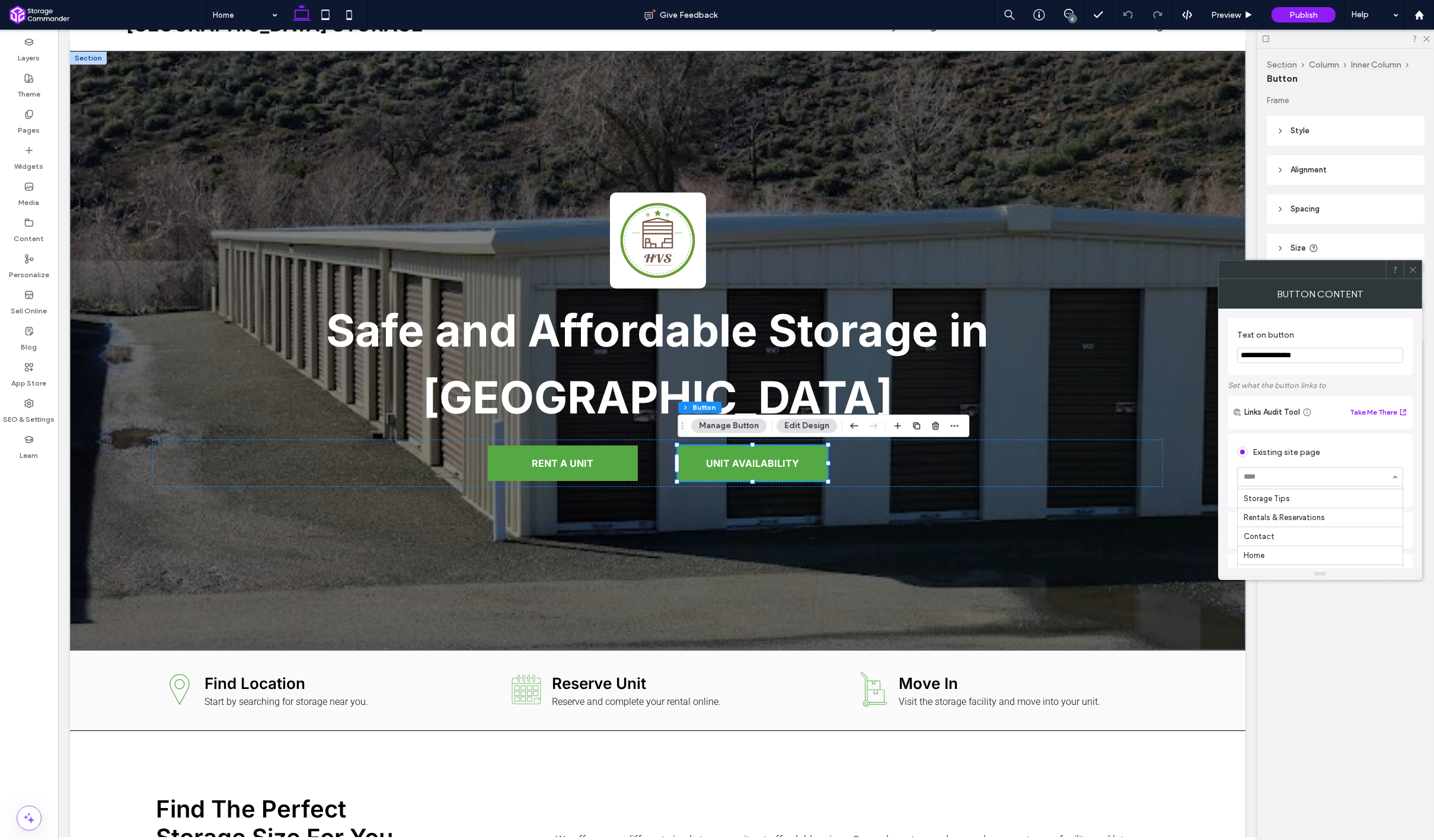
scroll to position [55, 0]
click at [1413, 270] on icon at bounding box center [1413, 270] width 9 height 9
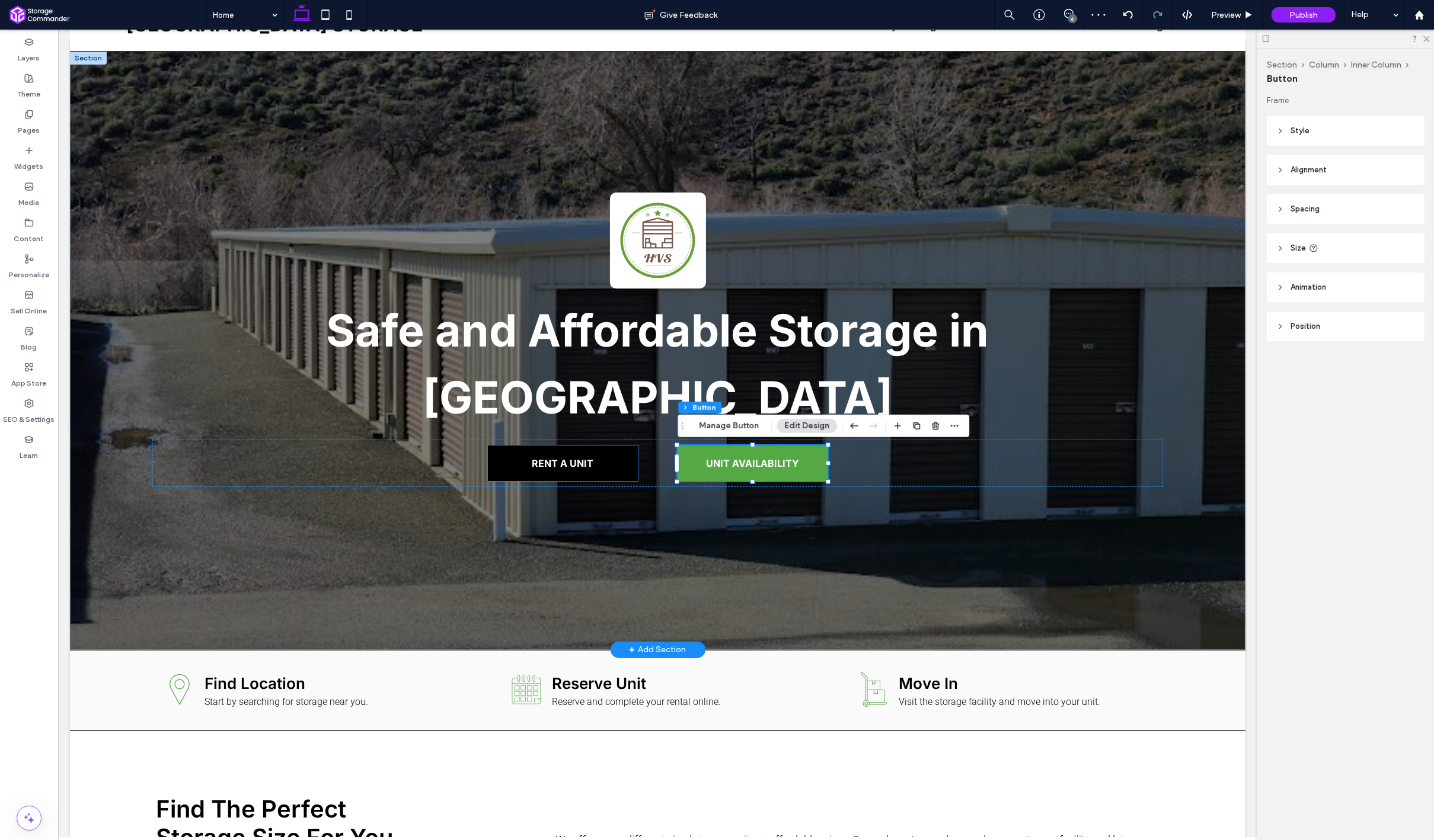
click at [579, 477] on link "RENT A UNIT" at bounding box center [561, 463] width 150 height 35
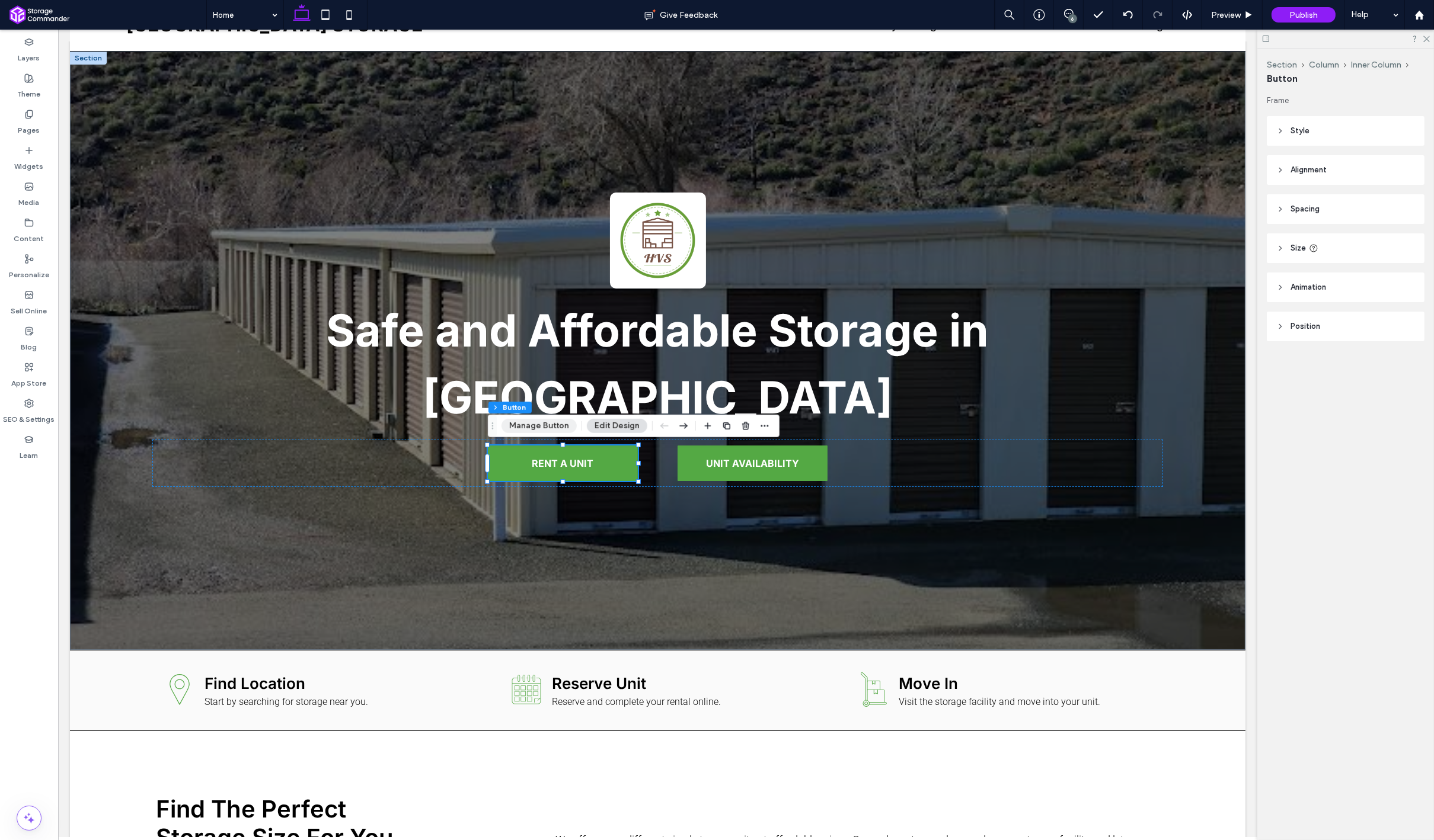
click at [544, 428] on button "Manage Button" at bounding box center [539, 426] width 75 height 14
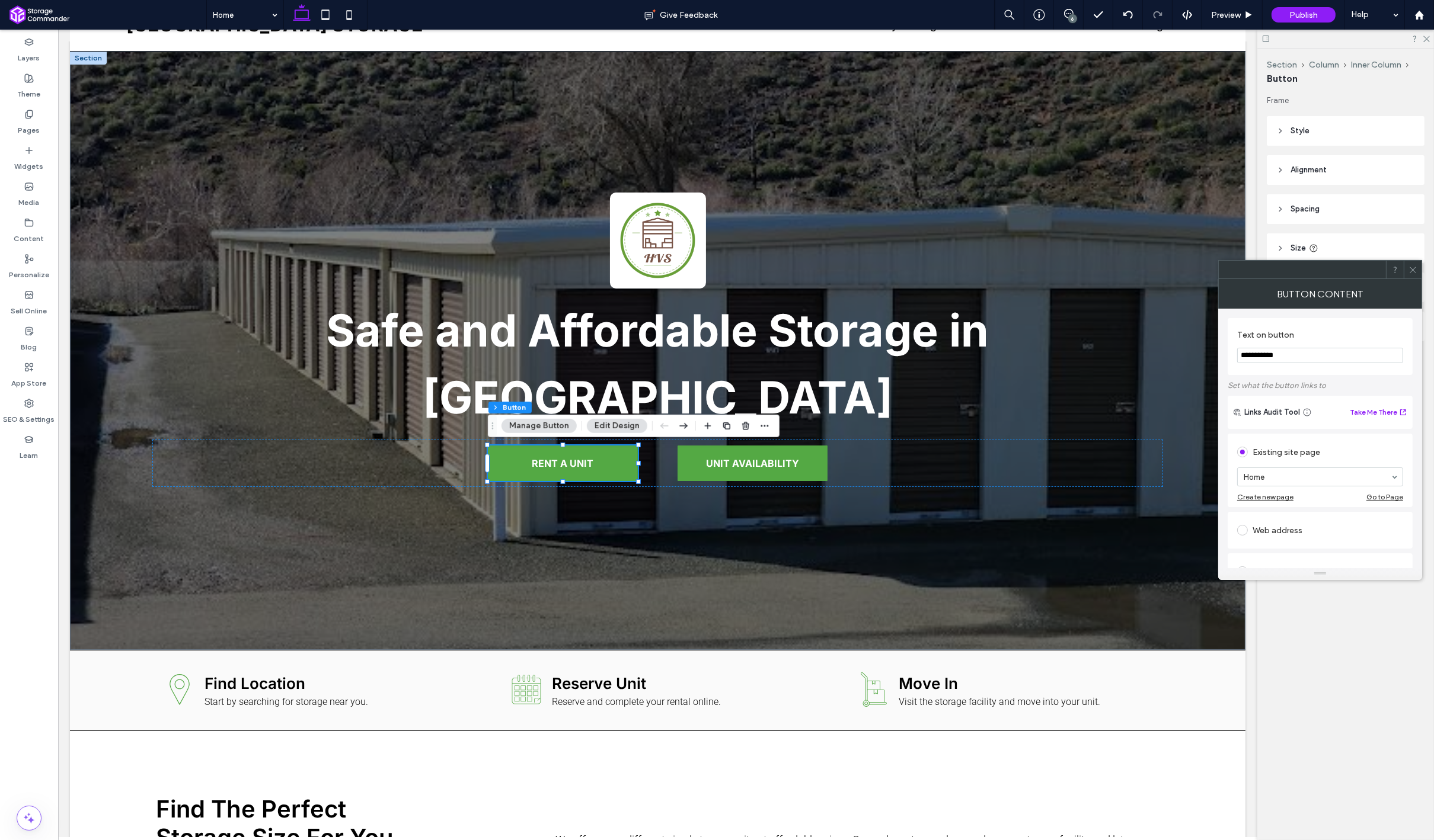
click at [1282, 466] on section "Home" at bounding box center [1320, 477] width 166 height 30
click at [1413, 278] on span at bounding box center [1413, 269] width 9 height 18
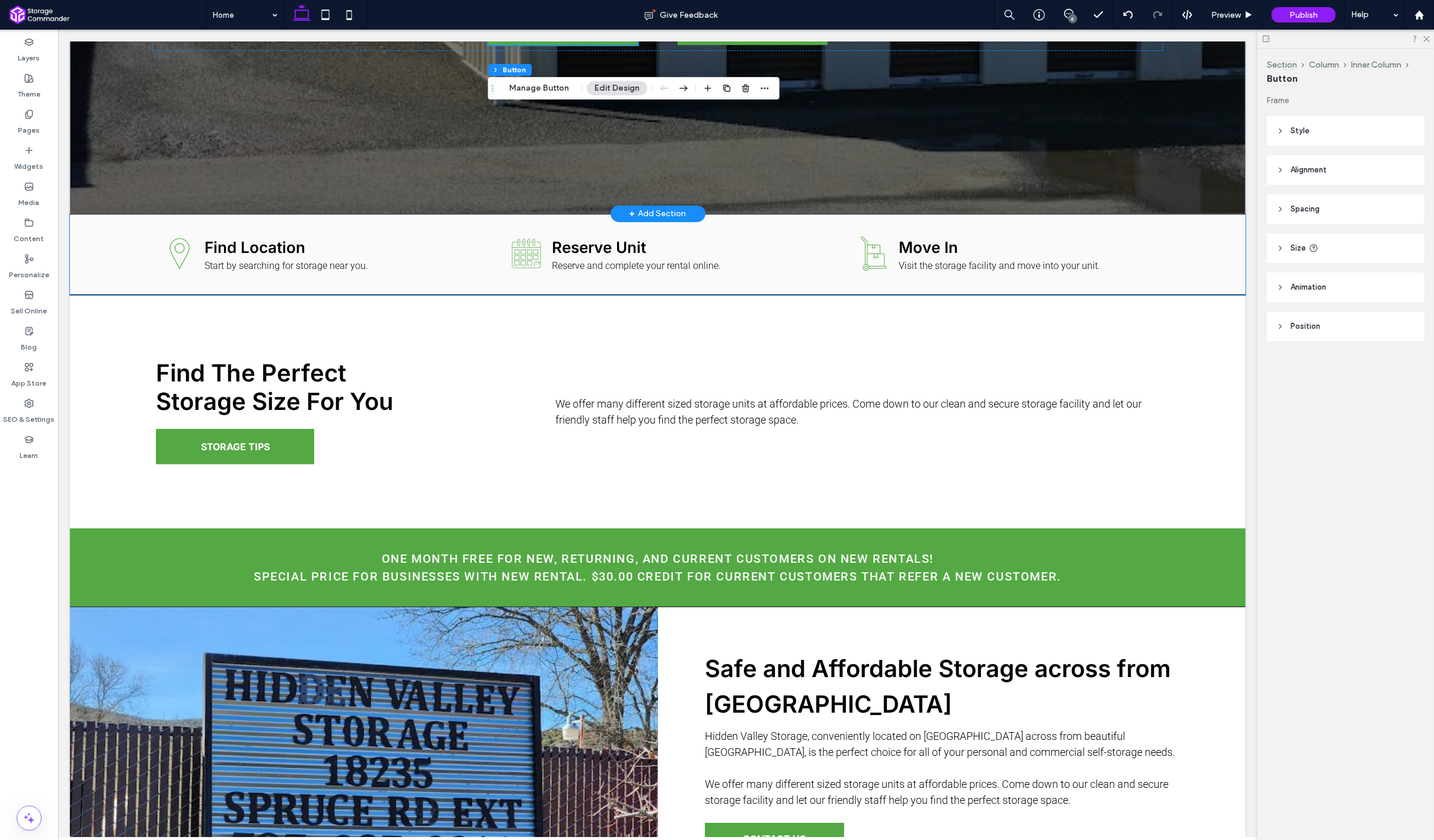
scroll to position [481, 0]
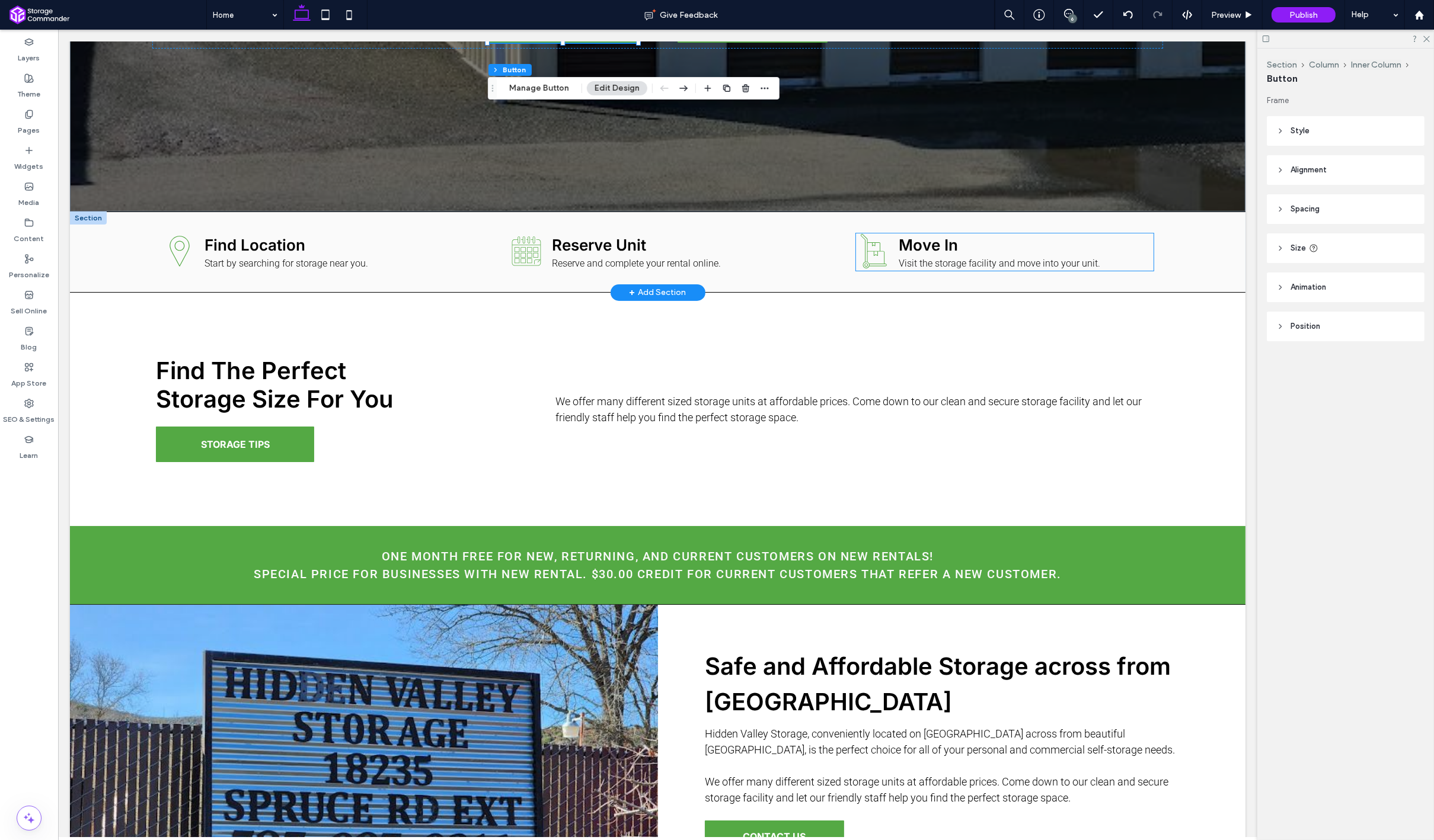
click at [994, 254] on div "Move In Visit the storage facility and move into your unit." at bounding box center [1015, 252] width 249 height 37
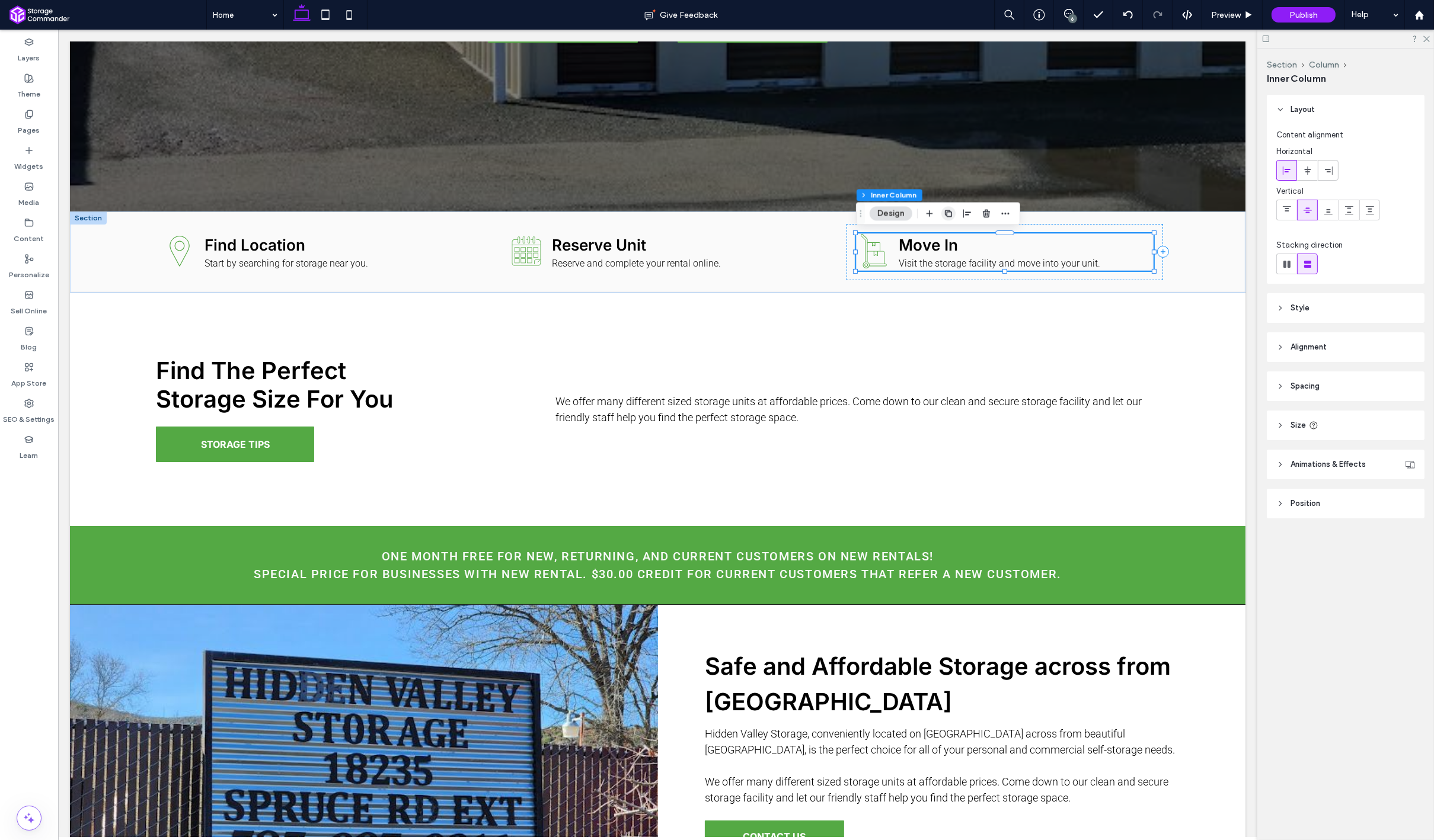
click at [950, 213] on icon "button" at bounding box center [948, 213] width 9 height 9
type input "**"
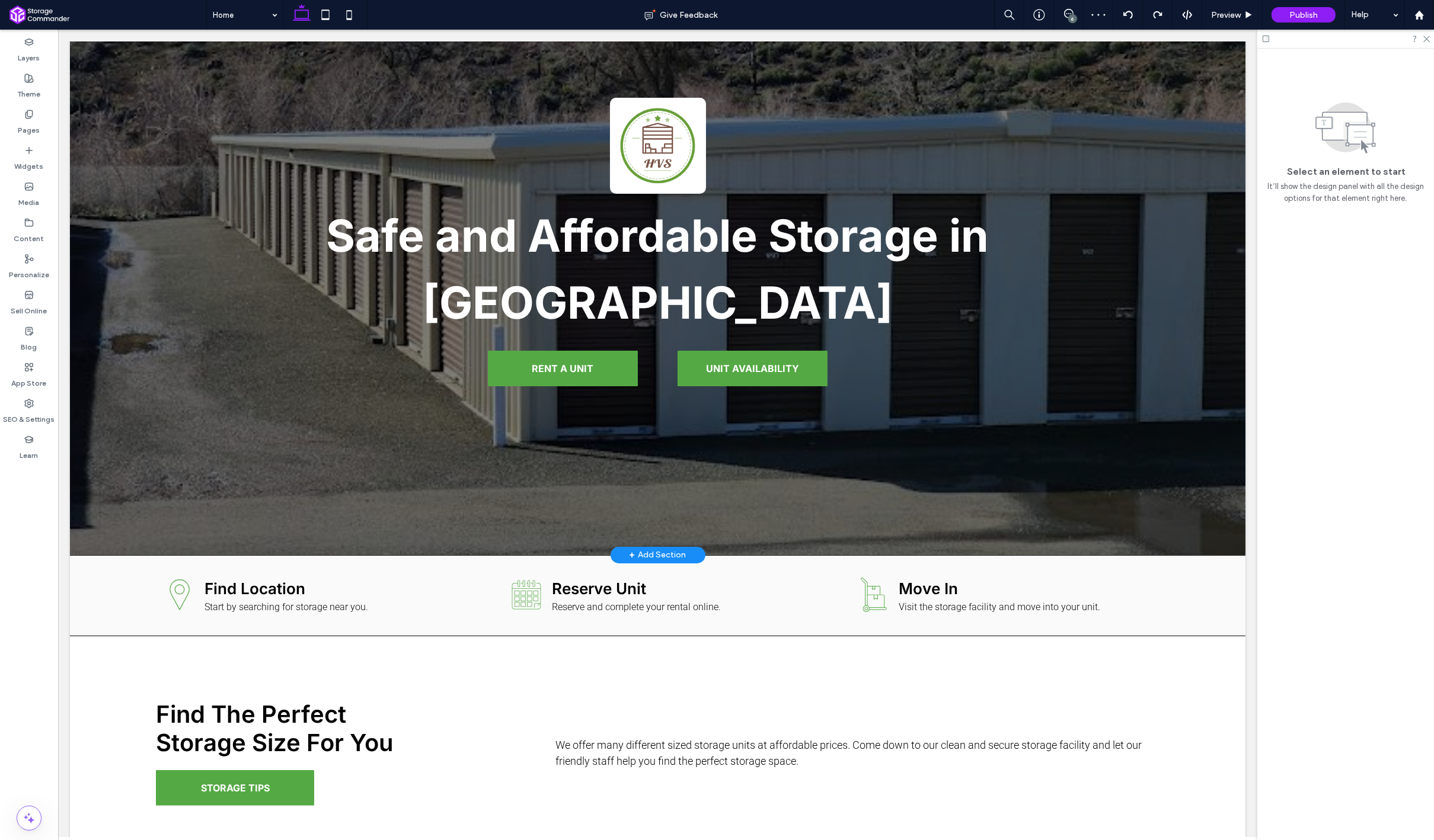
scroll to position [178, 0]
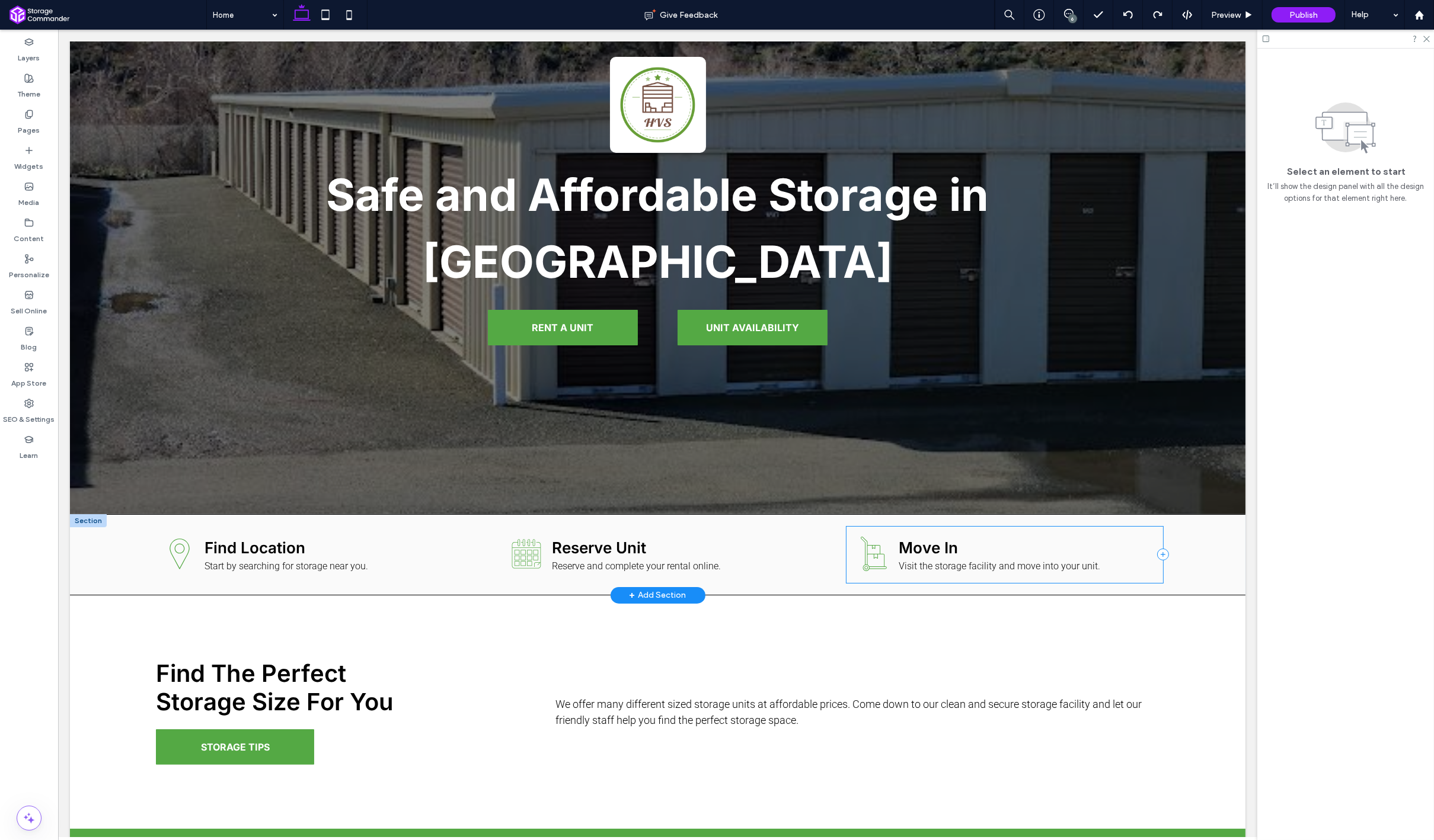
click at [852, 552] on div "Hand truck carrying two stacked boxes. Move In Visit the storage facility and m…" at bounding box center [1004, 554] width 316 height 57
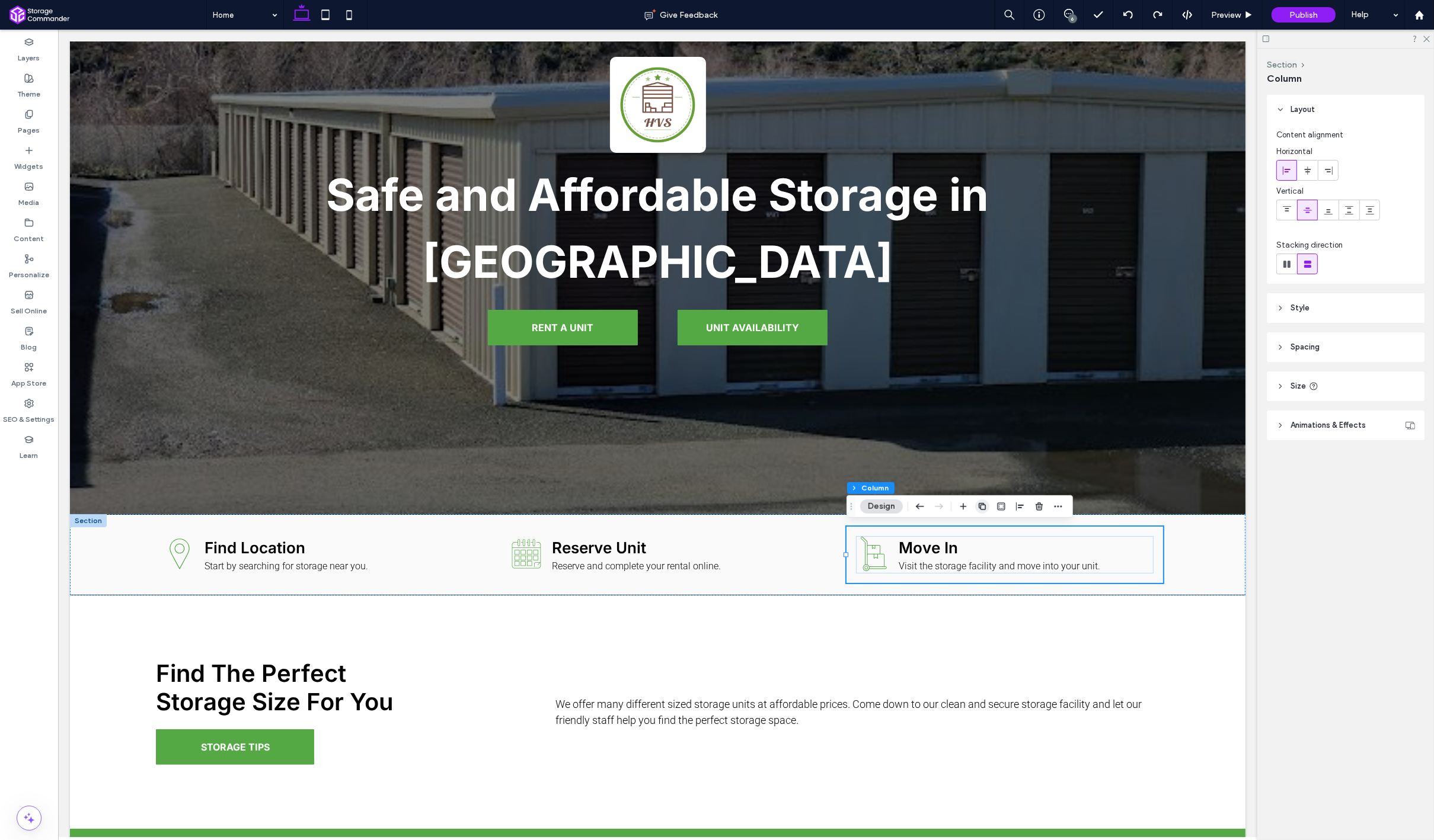
click at [979, 511] on span "button" at bounding box center [982, 506] width 14 height 14
type input "**"
type input "*****"
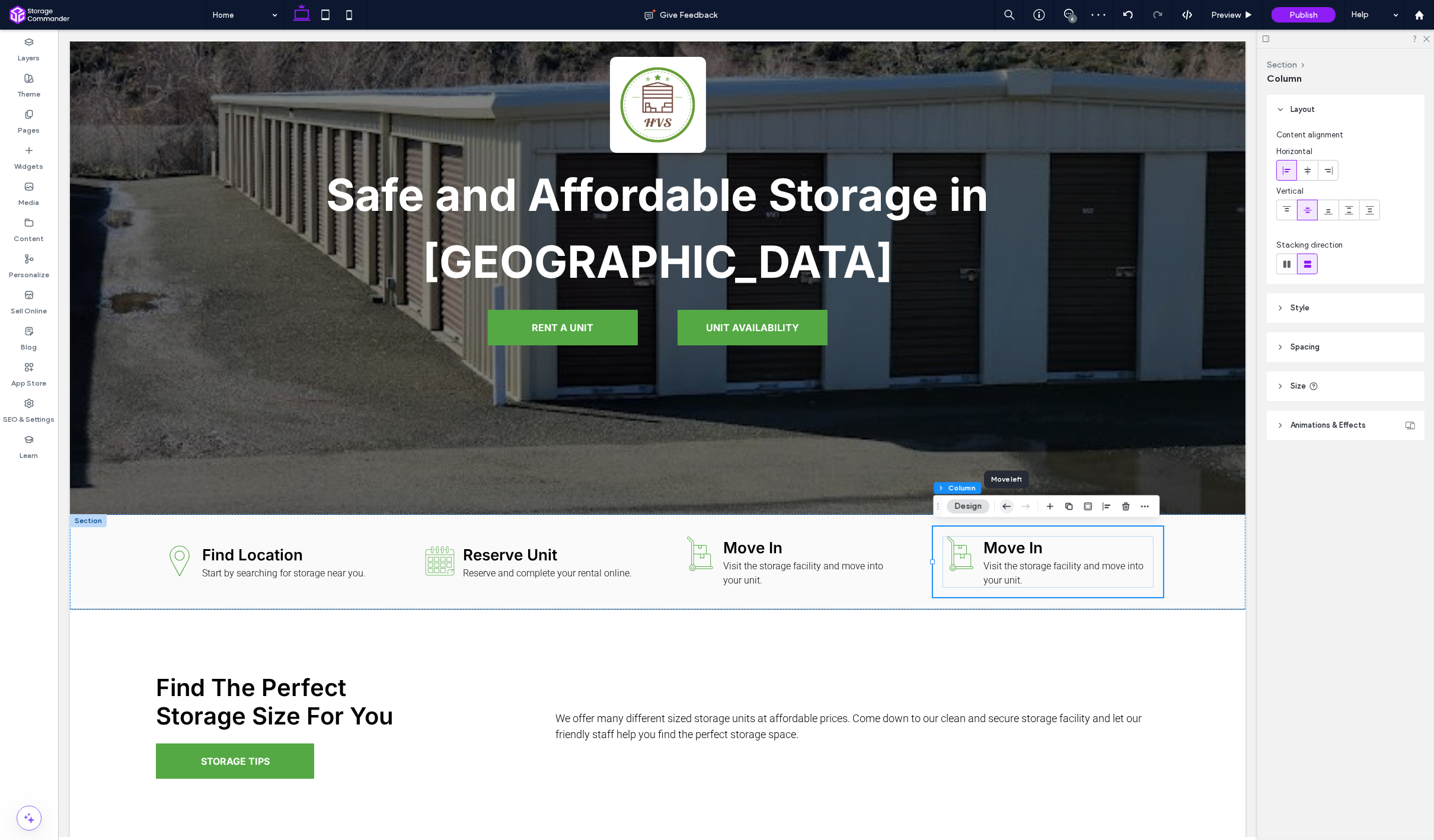
click at [1004, 512] on icon "button" at bounding box center [1006, 506] width 14 height 21
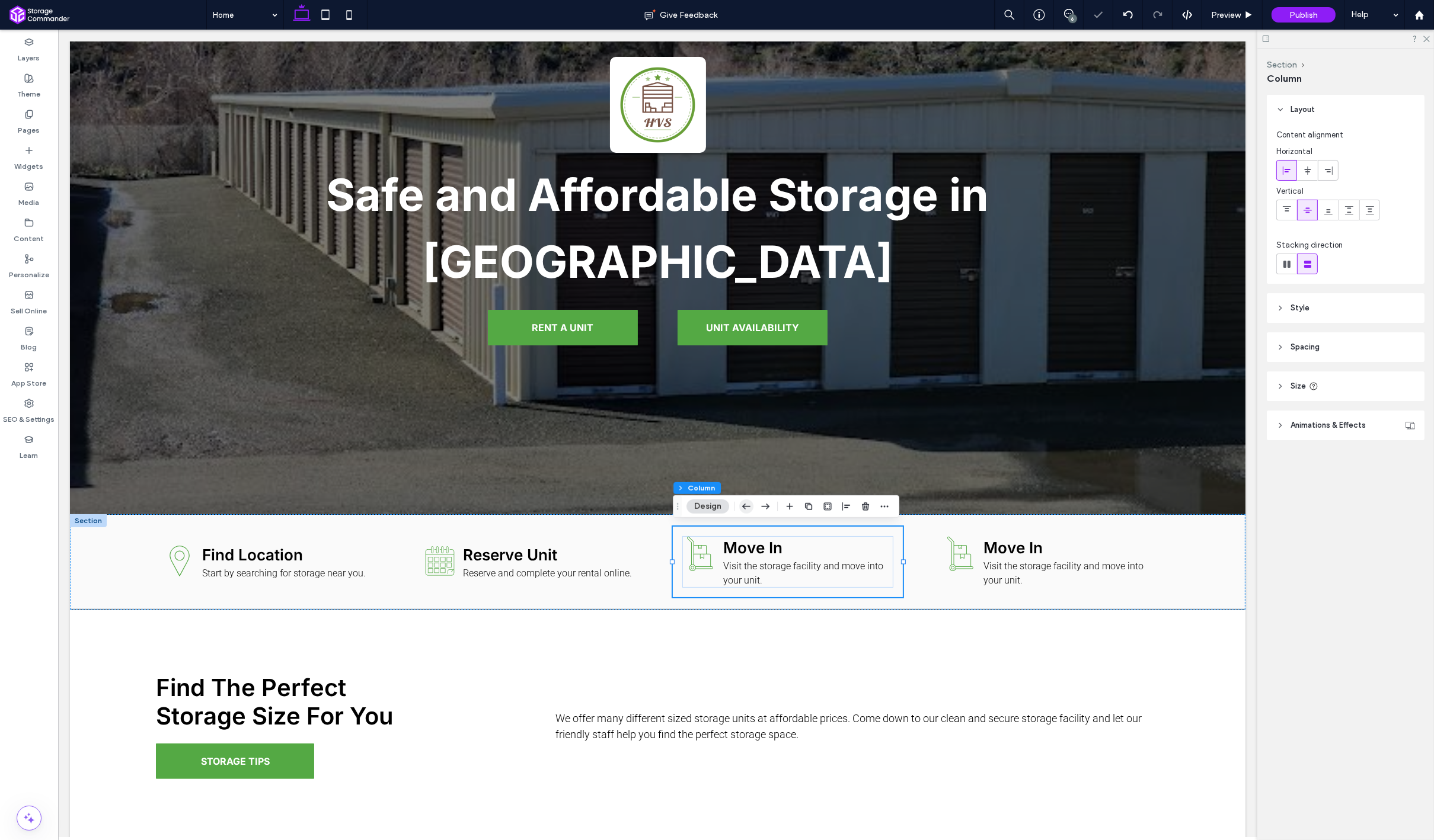
click at [743, 512] on icon "button" at bounding box center [746, 506] width 14 height 21
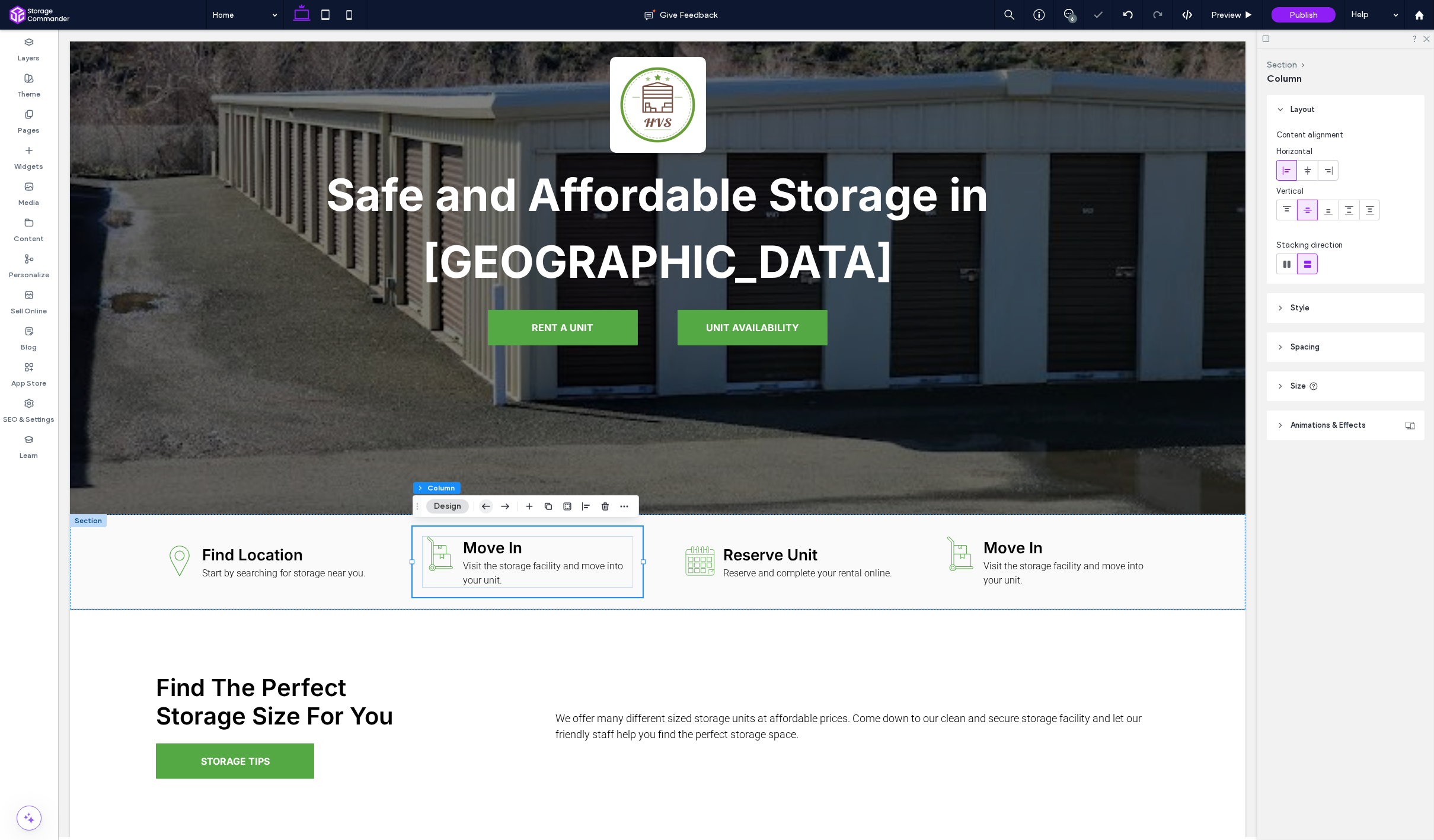
click at [481, 510] on icon "button" at bounding box center [485, 506] width 14 height 21
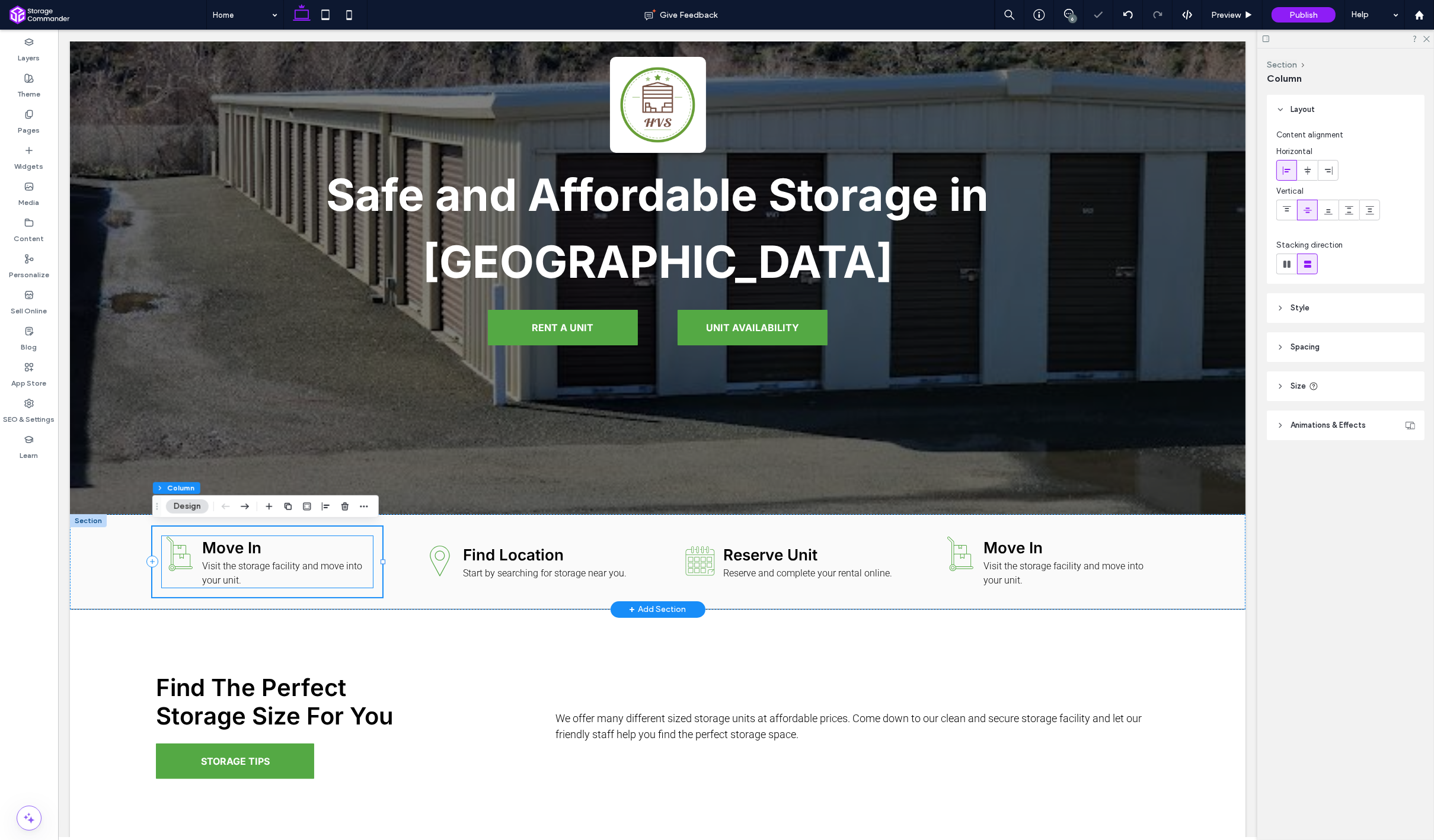
click at [233, 554] on div "Move In Visit the storage facility and move into your unit." at bounding box center [284, 561] width 175 height 52
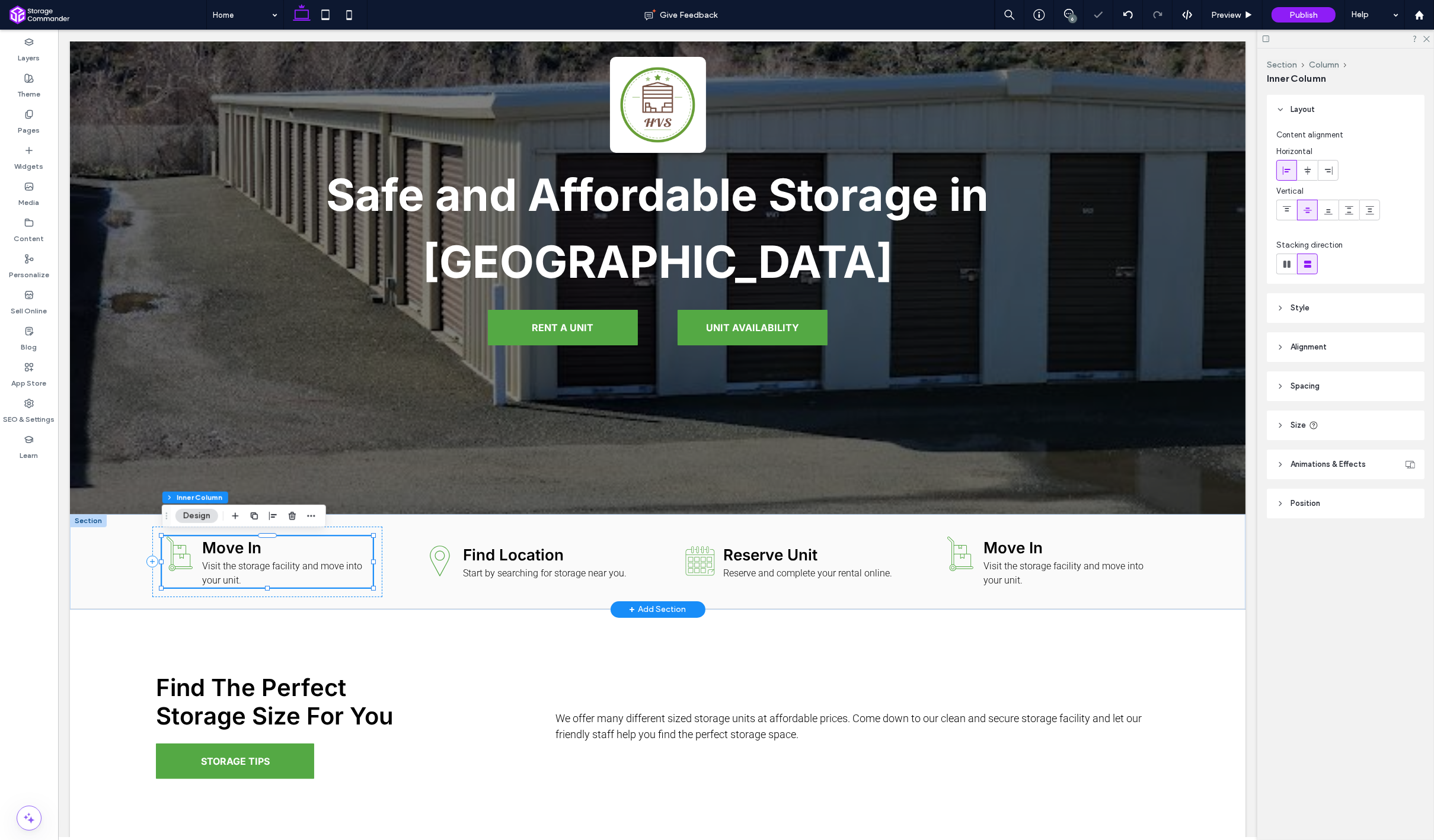
click at [233, 554] on div "Move In Visit the storage facility and move into your unit." at bounding box center [284, 561] width 175 height 52
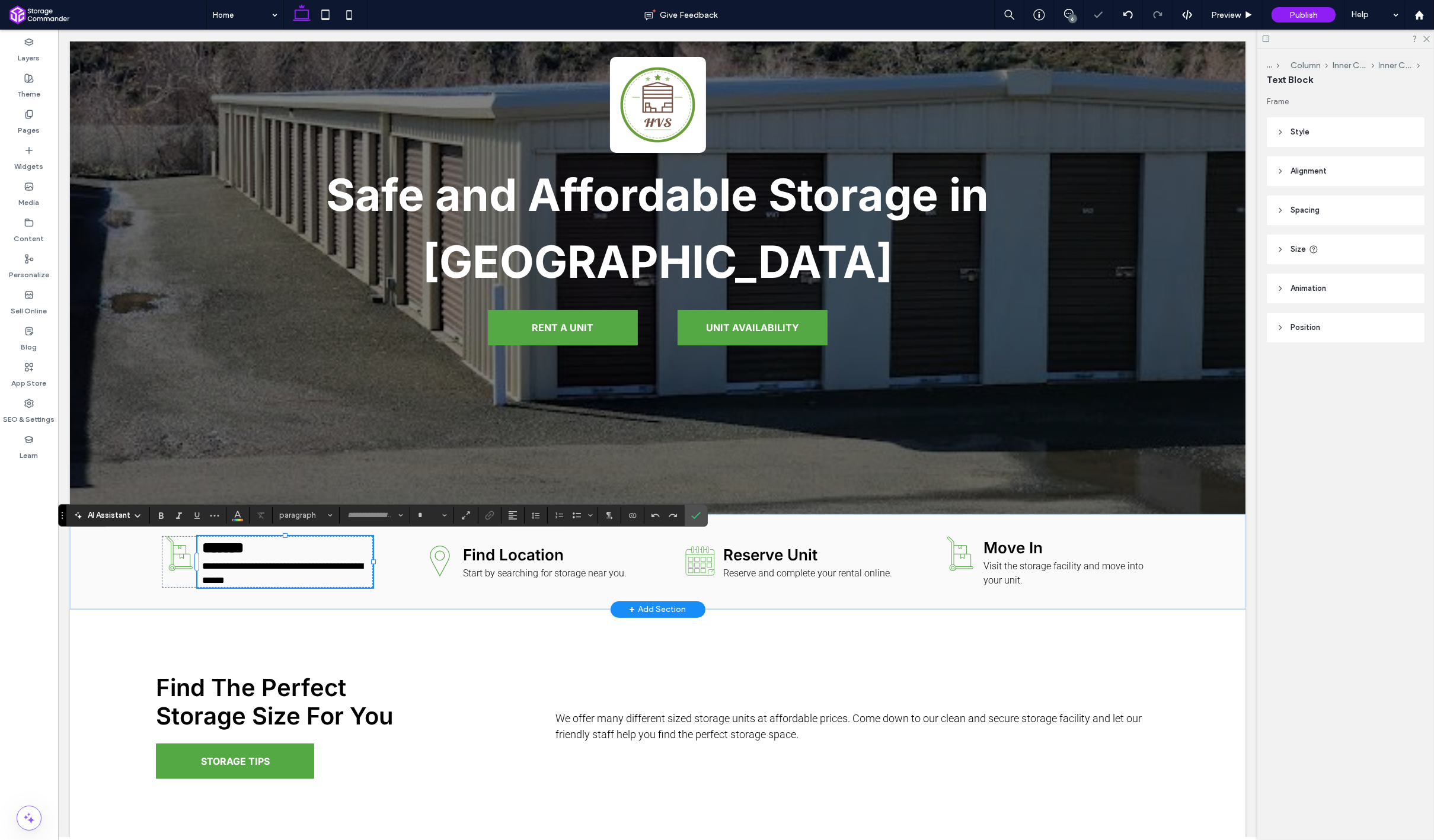
type input "*****"
type input "**"
click at [231, 553] on span "*******" at bounding box center [222, 548] width 41 height 15
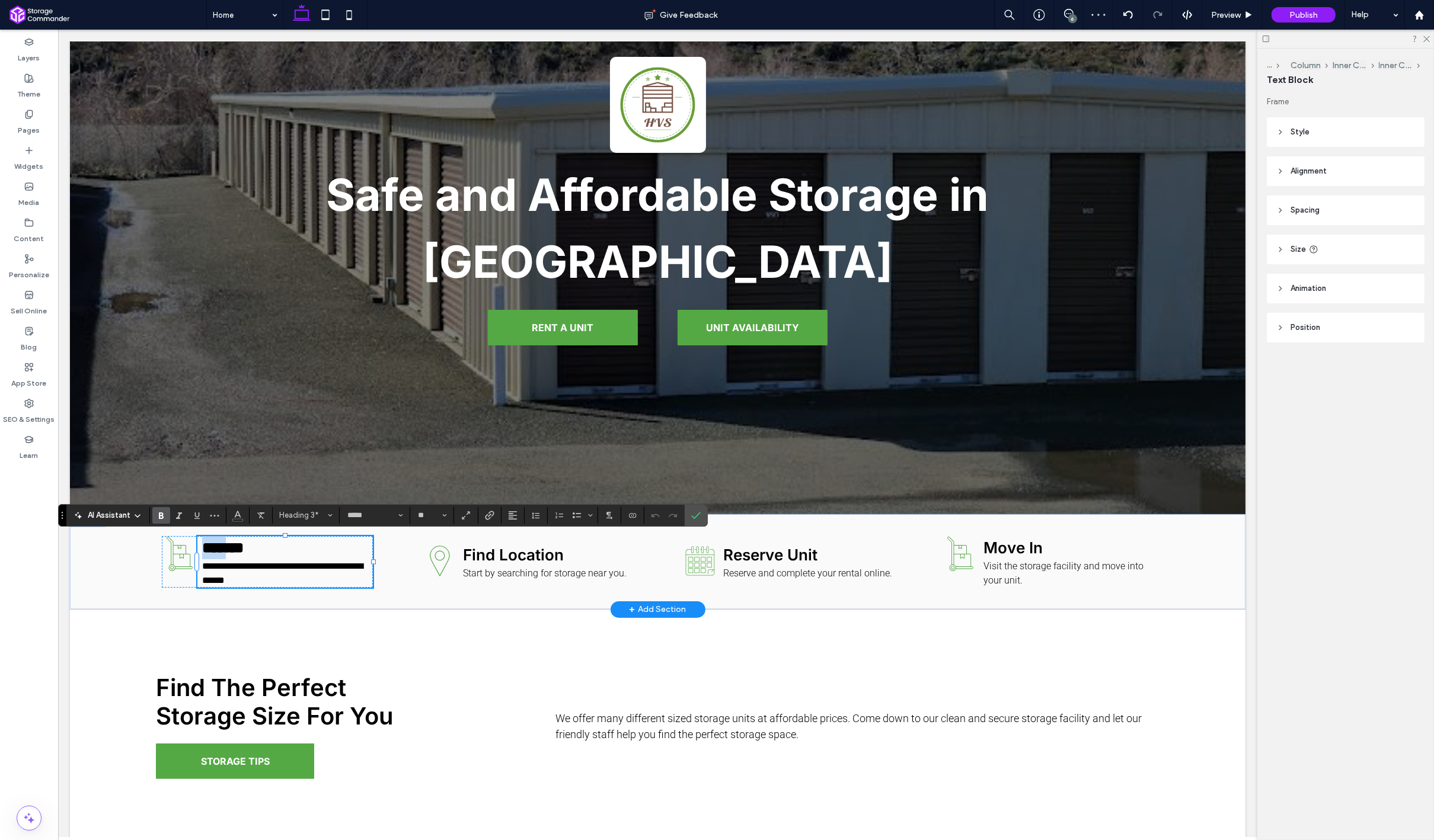
click at [231, 553] on span "*******" at bounding box center [222, 548] width 41 height 15
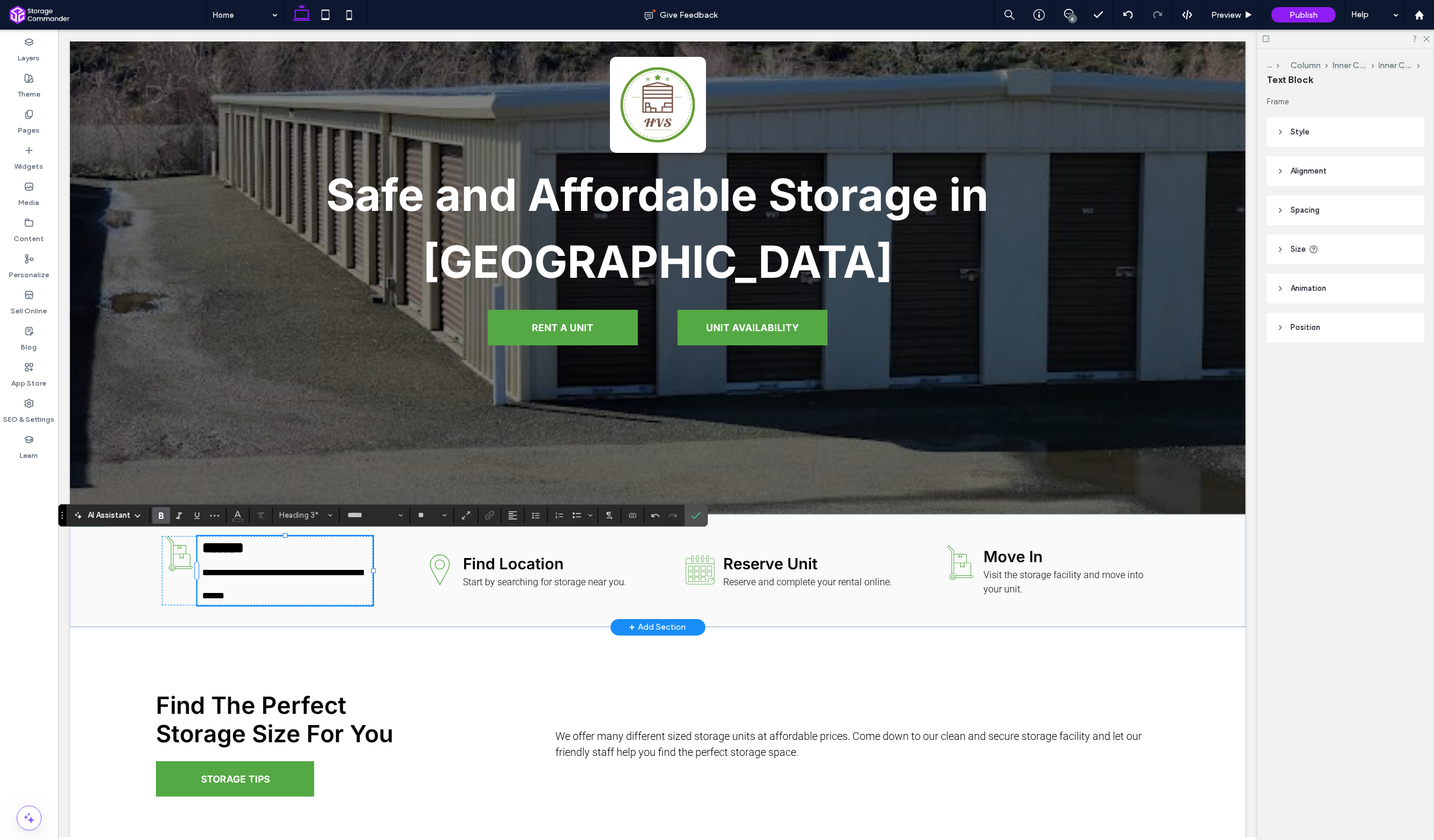
type input "******"
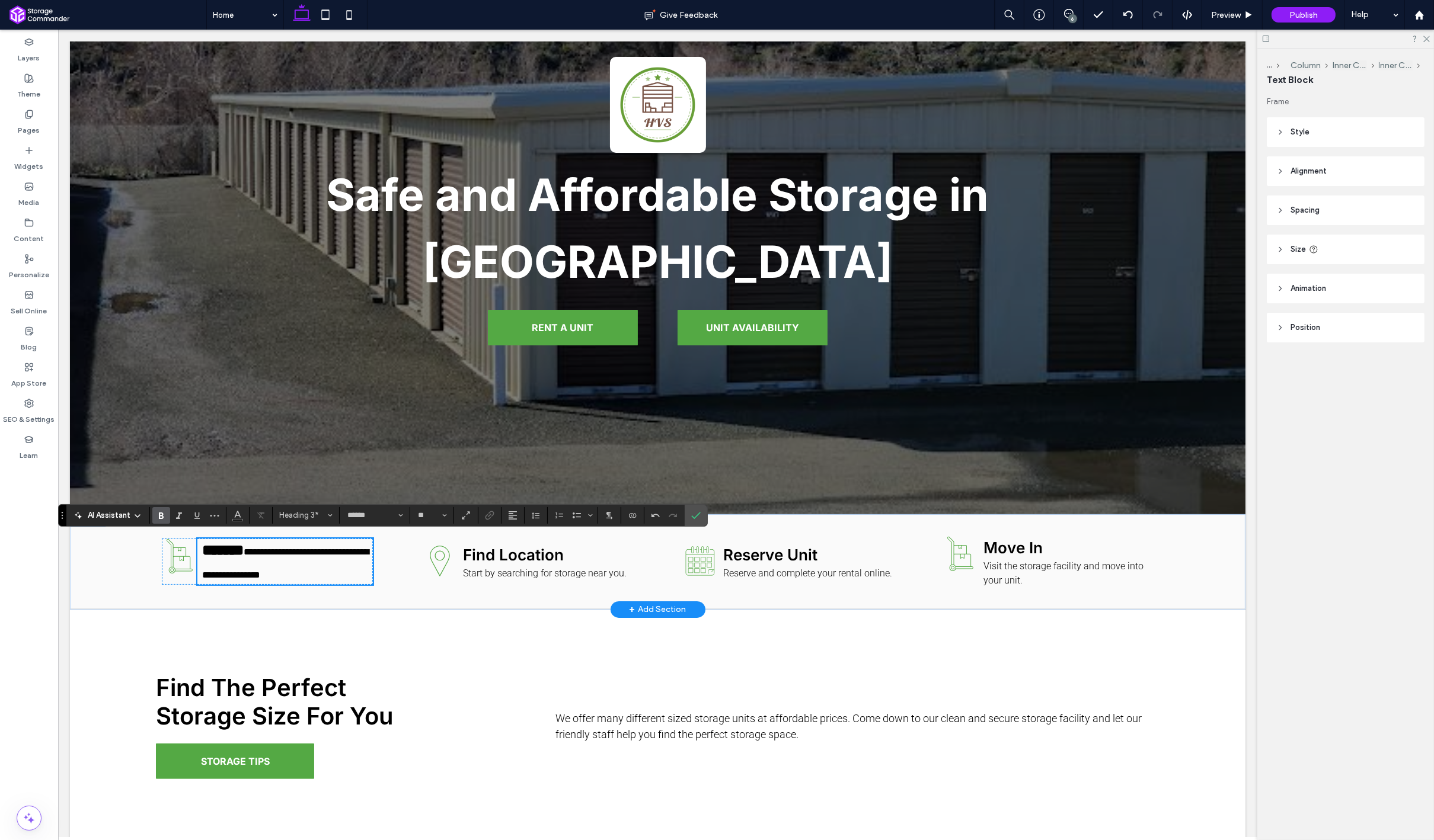
scroll to position [182, 0]
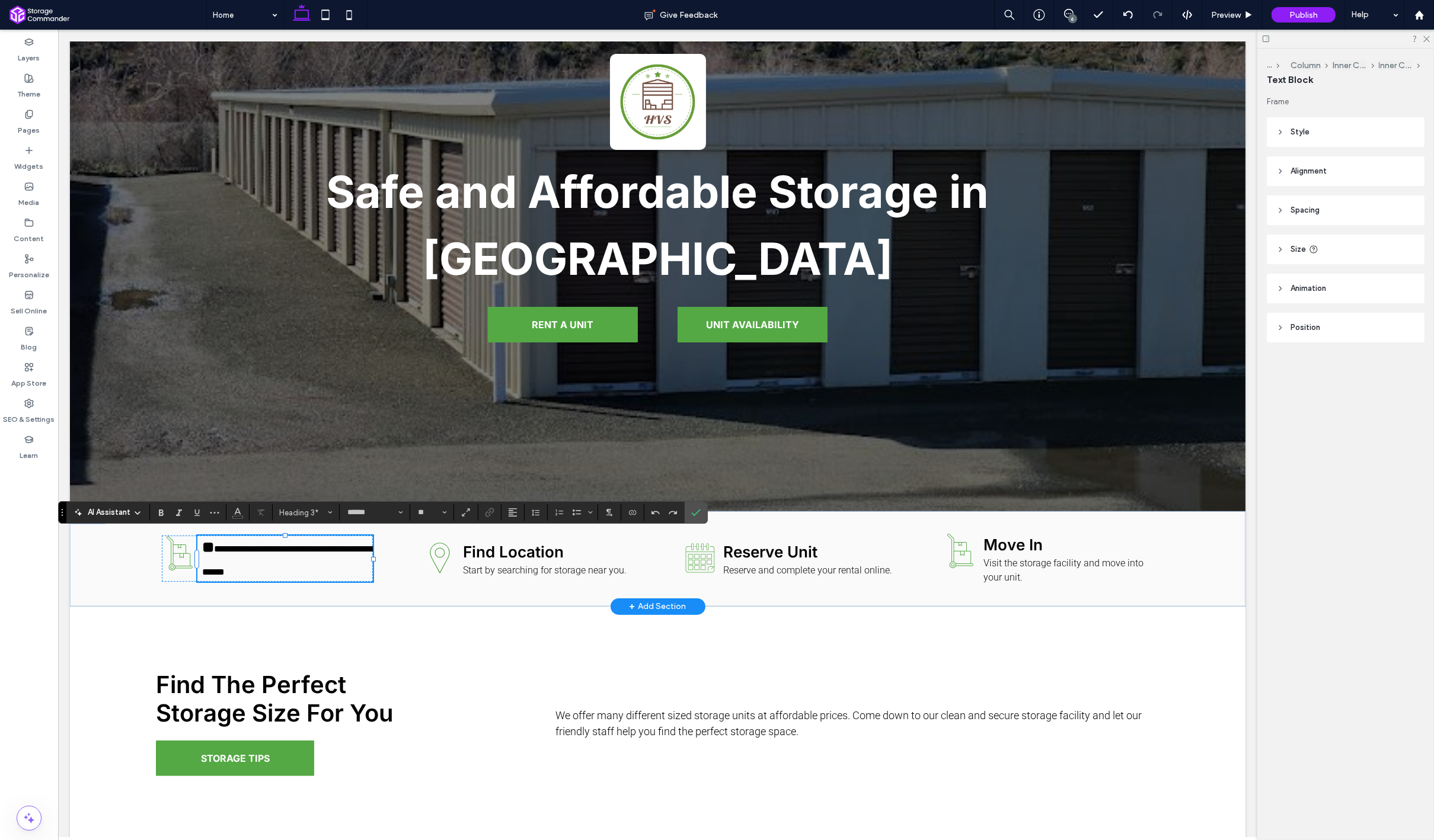
type input "**"
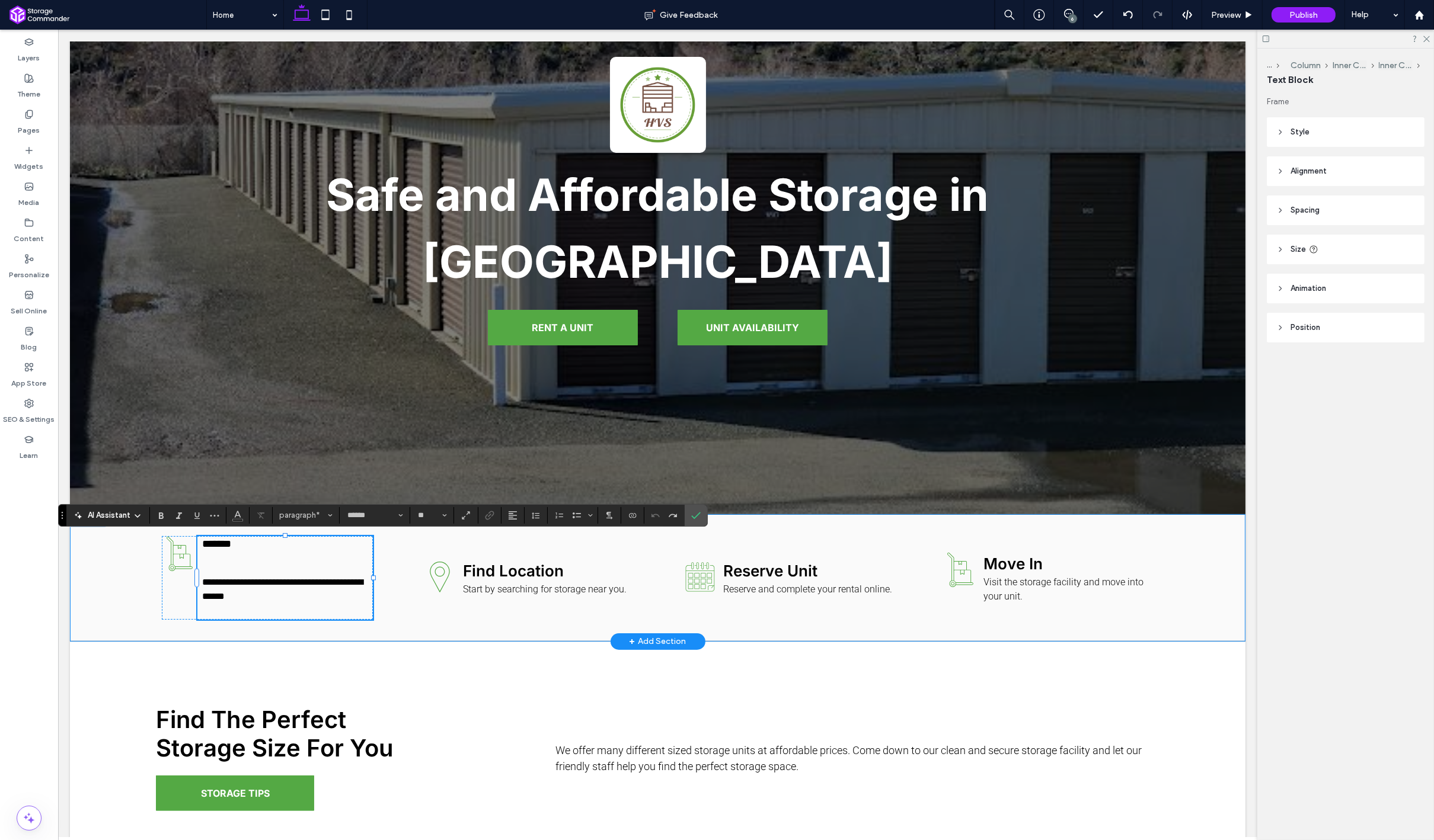
click at [133, 623] on div "**********" at bounding box center [657, 577] width 1175 height 126
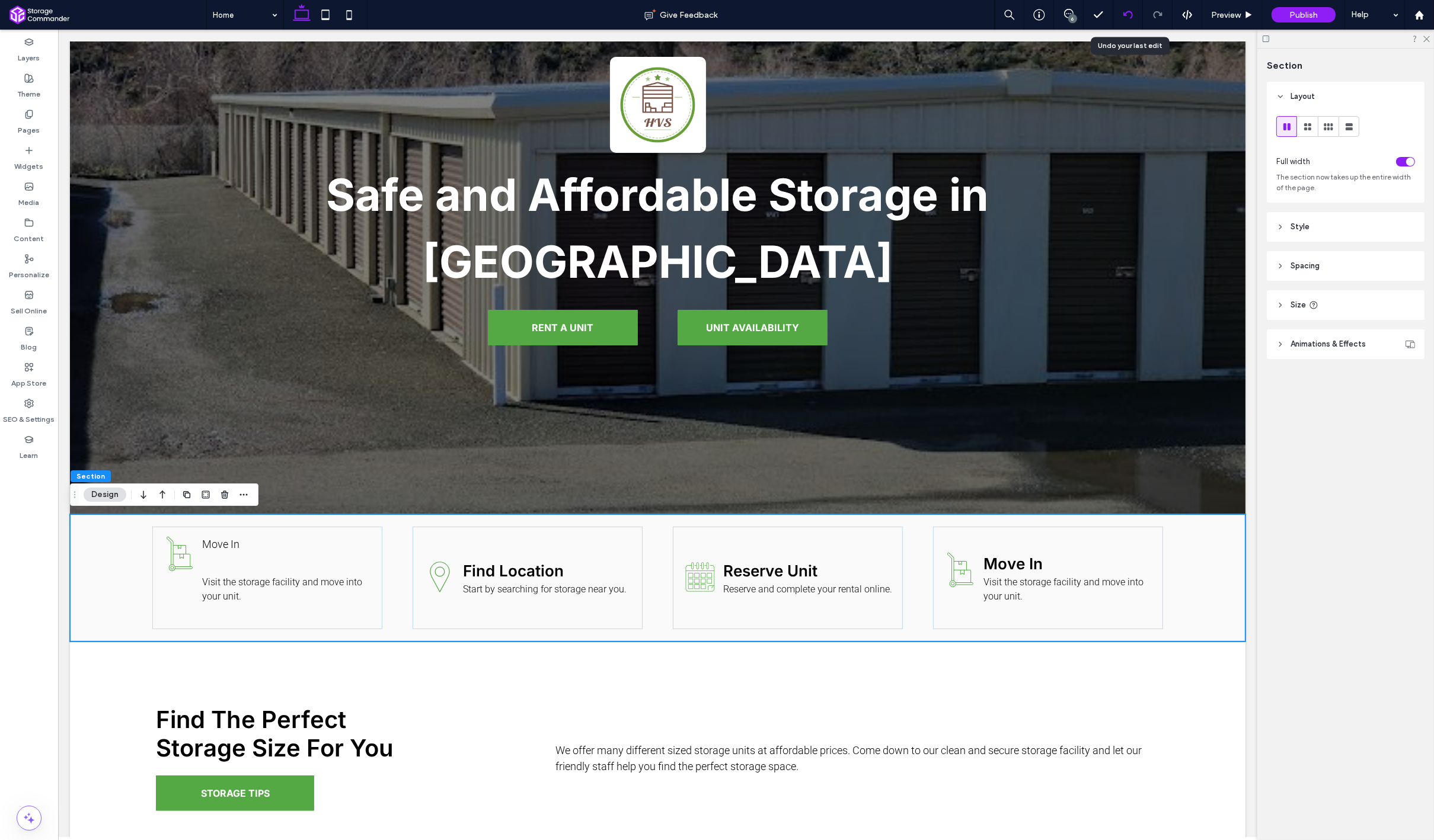
click at [1133, 8] on div at bounding box center [1127, 14] width 30 height 30
click at [1125, 20] on div at bounding box center [1127, 14] width 30 height 30
click at [376, 562] on div "Hand truck carrying two stacked boxes. Move In Visit the storage facility and m…" at bounding box center [266, 577] width 230 height 102
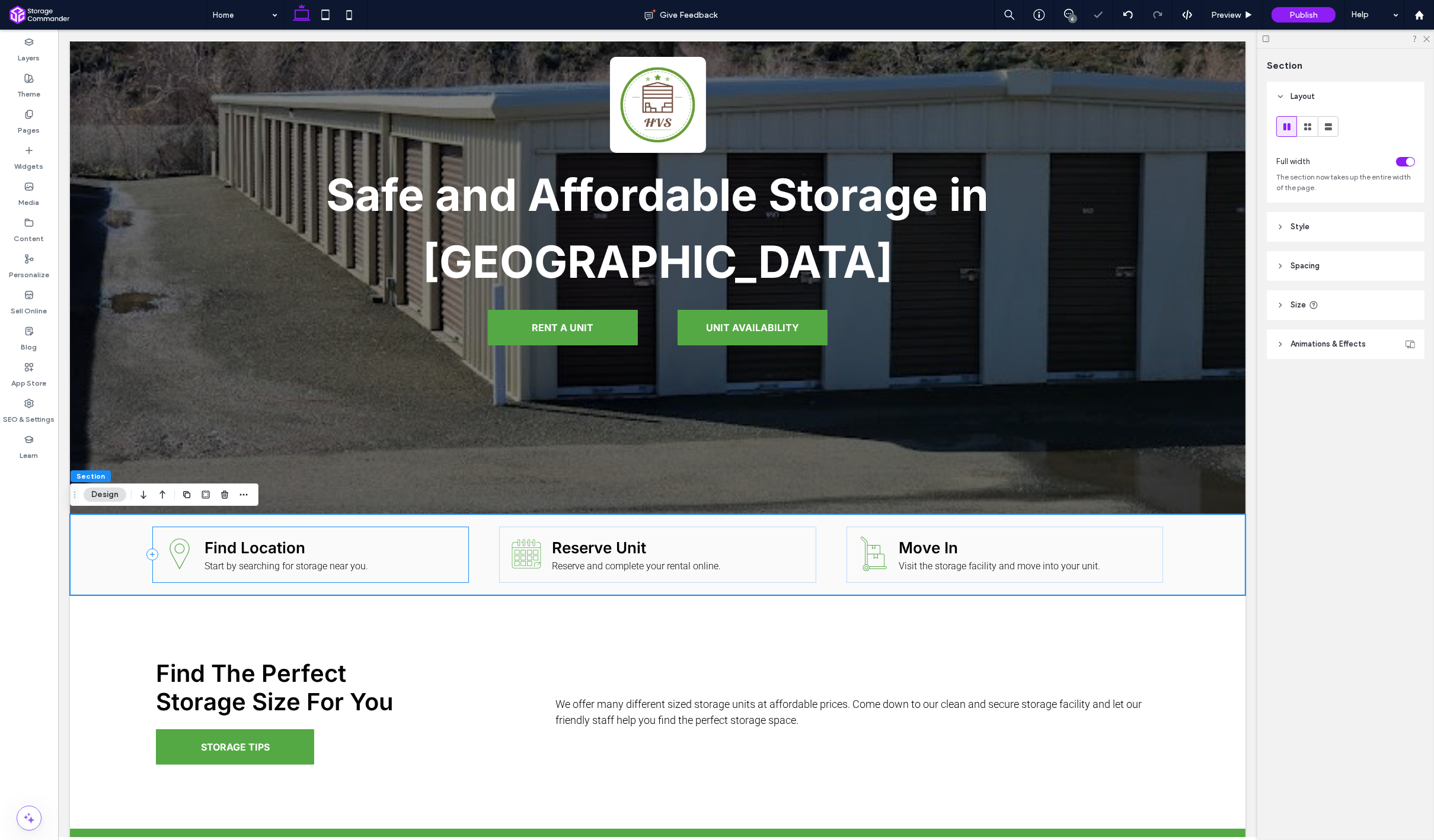
click at [466, 543] on div "Location pin icon. Find Location Start by searching for storage near you." at bounding box center [309, 554] width 316 height 57
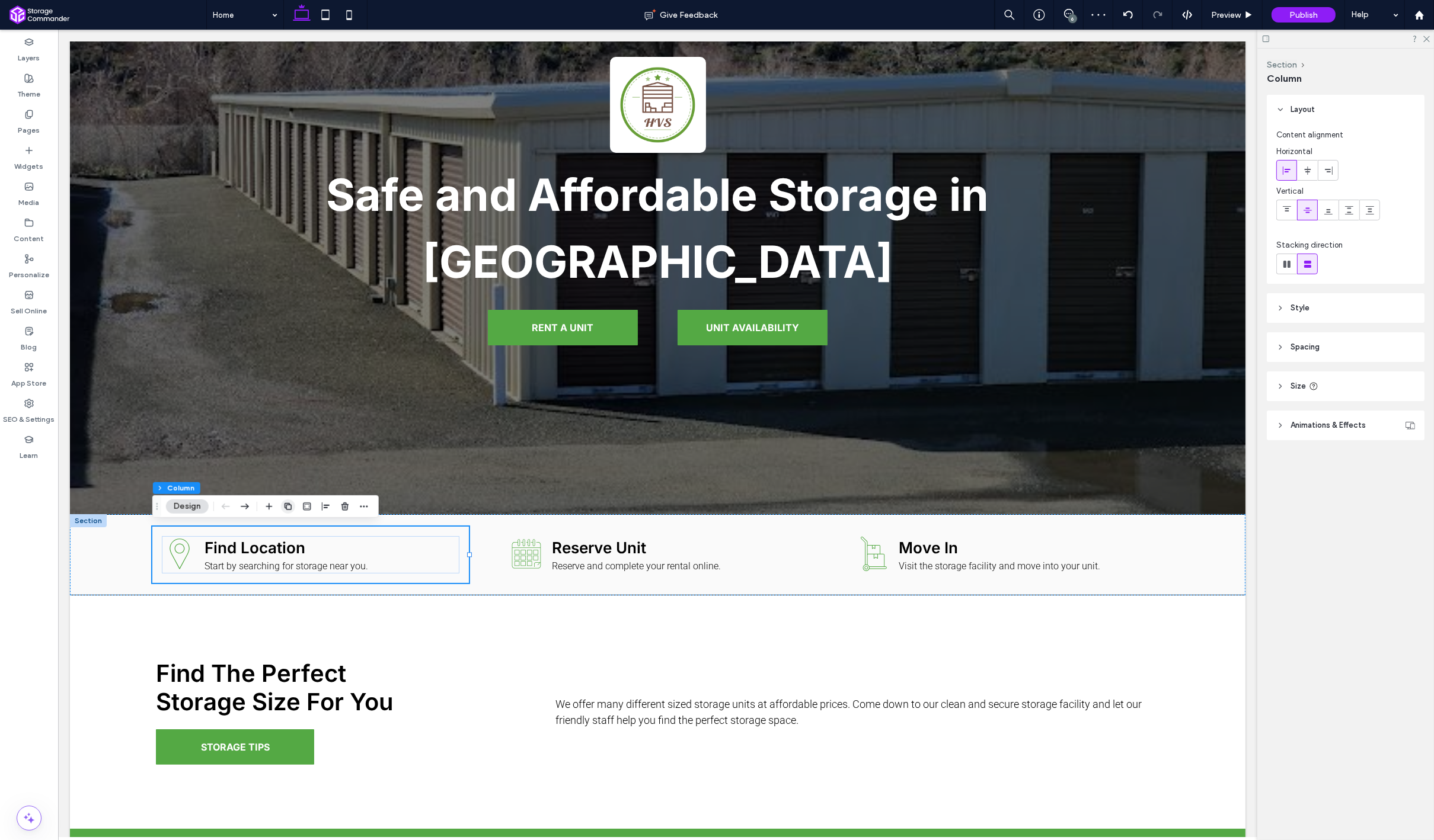
click at [290, 502] on icon "button" at bounding box center [287, 506] width 9 height 9
type input "**"
type input "*****"
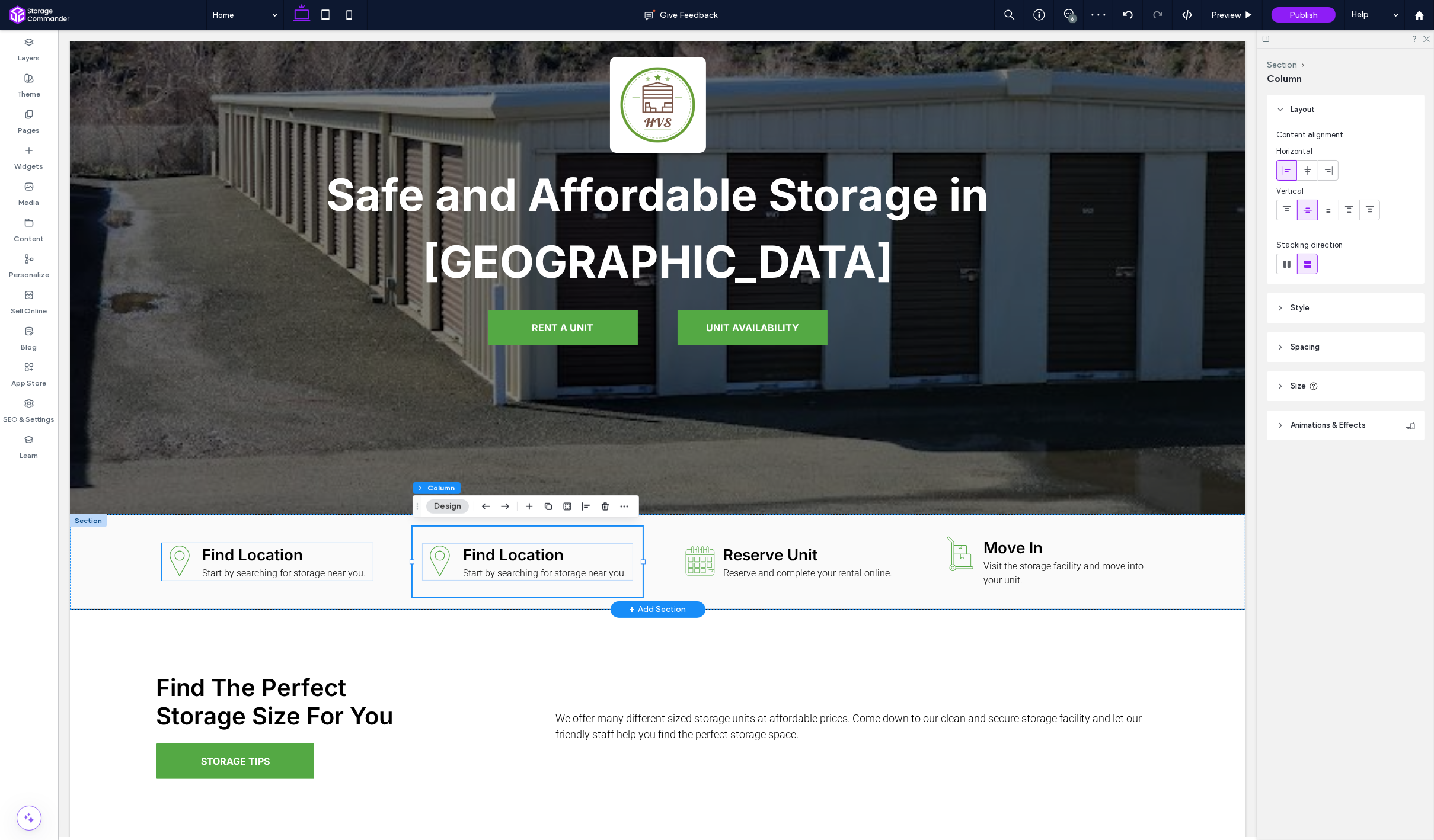
click at [259, 557] on div "Find Location Start by searching for storage near you." at bounding box center [284, 562] width 175 height 37
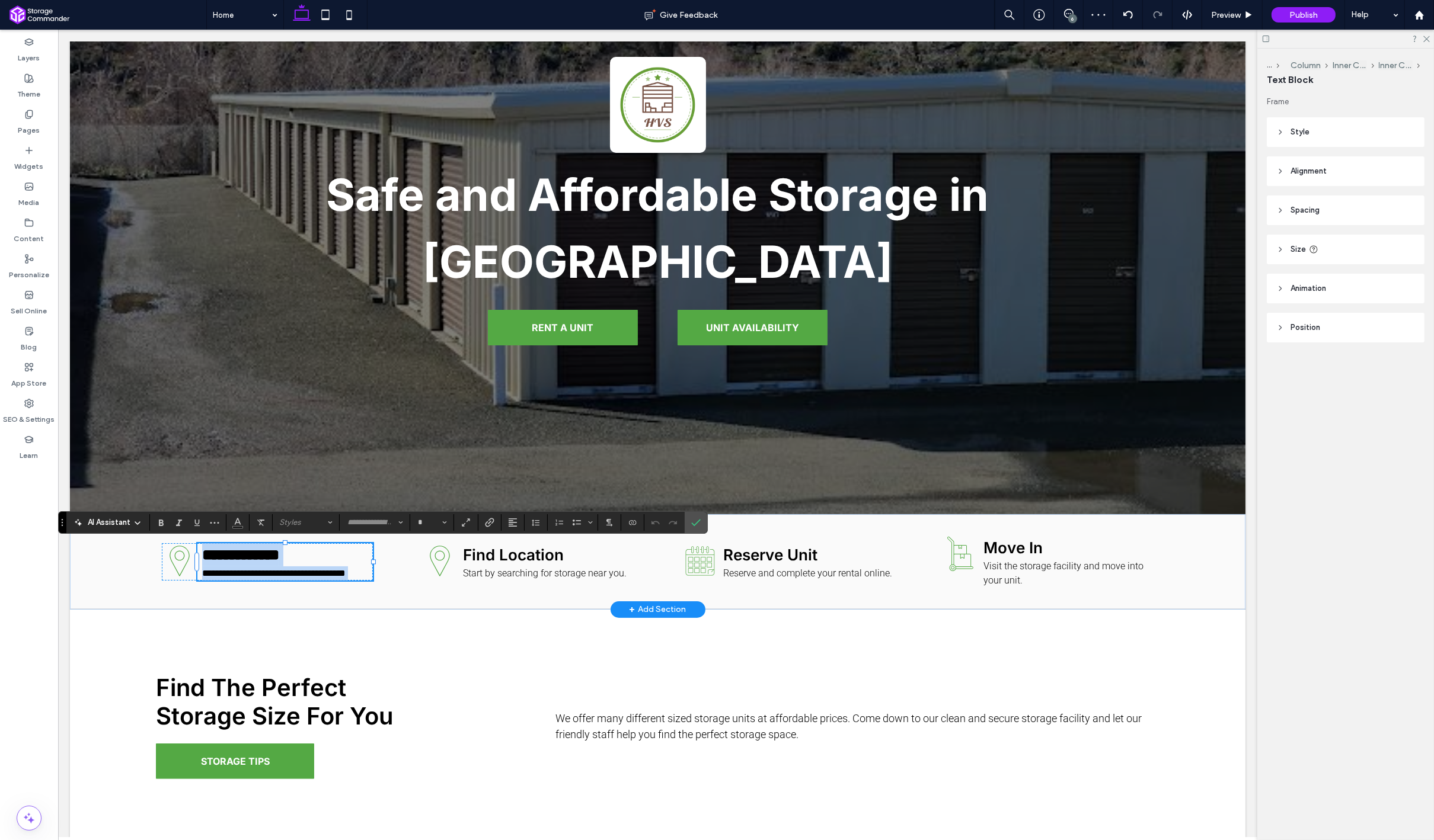
click at [256, 557] on span "**********" at bounding box center [239, 555] width 77 height 15
type input "*****"
type input "**"
drag, startPoint x: 302, startPoint y: 553, endPoint x: 205, endPoint y: 548, distance: 97.1
click at [205, 548] on span "**********" at bounding box center [239, 555] width 77 height 15
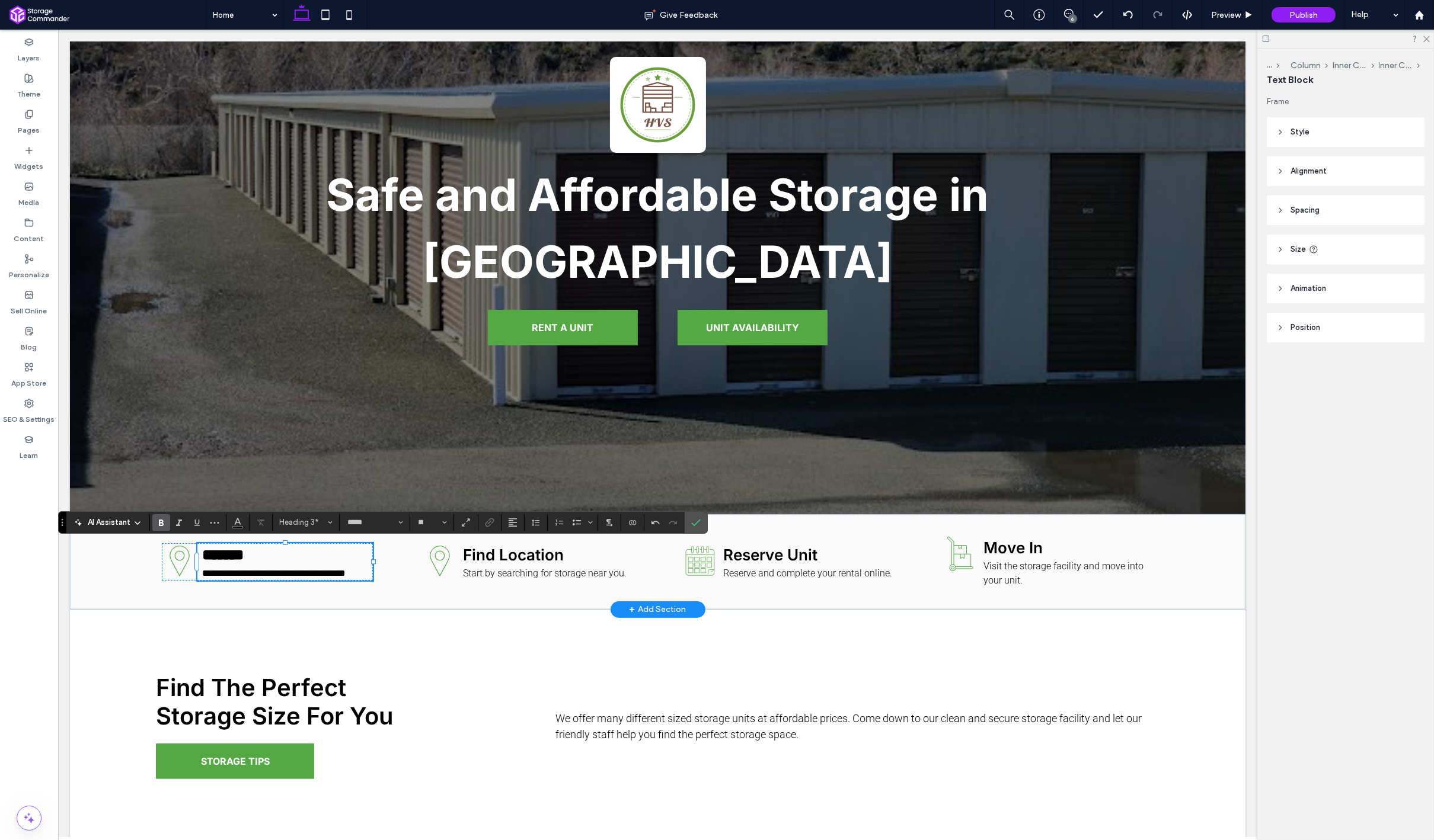
type input "******"
type input "**"
click at [217, 575] on span "**********" at bounding box center [273, 573] width 144 height 9
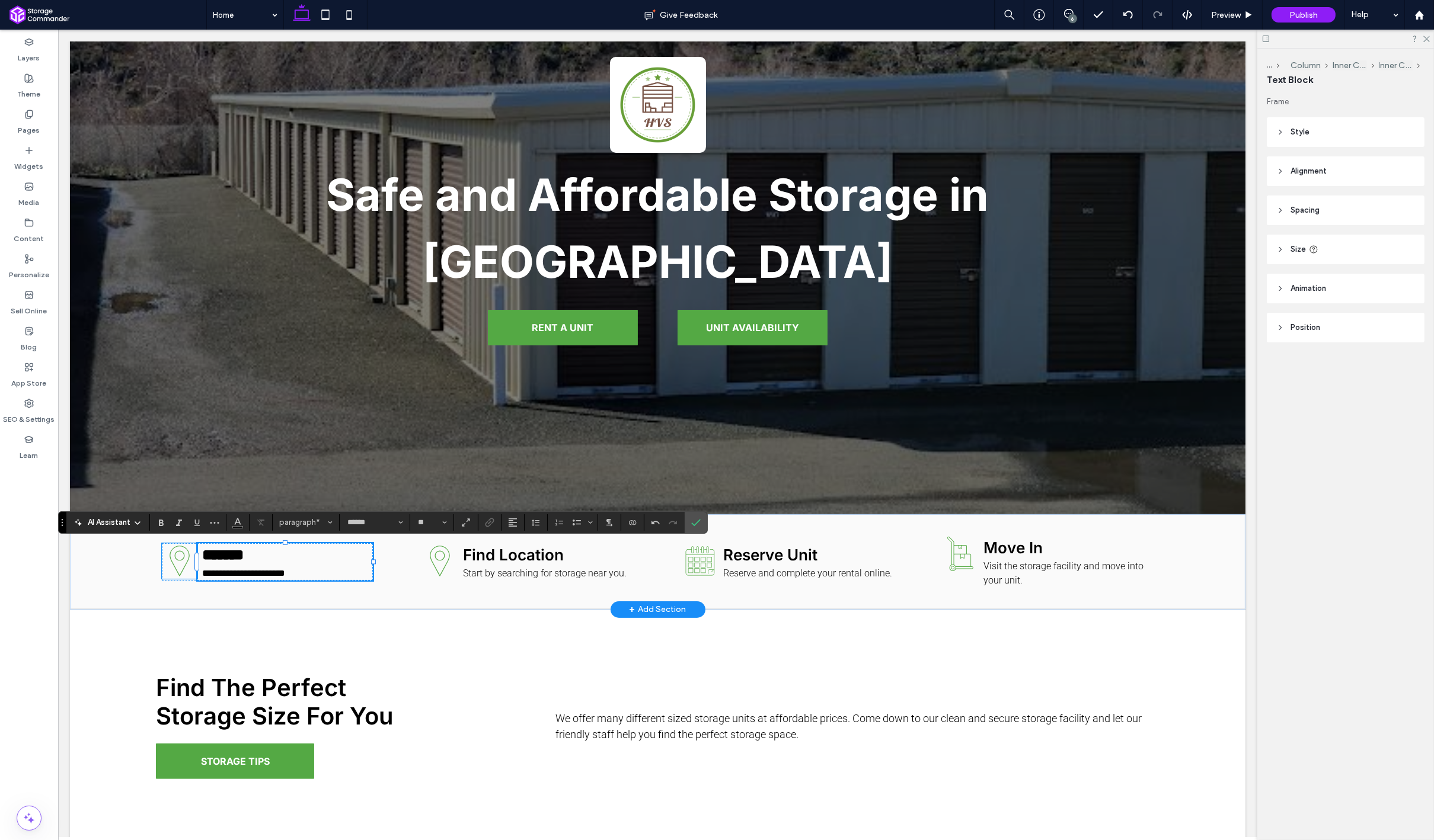
click at [176, 567] on icon "Location pin icon." at bounding box center [179, 561] width 36 height 35
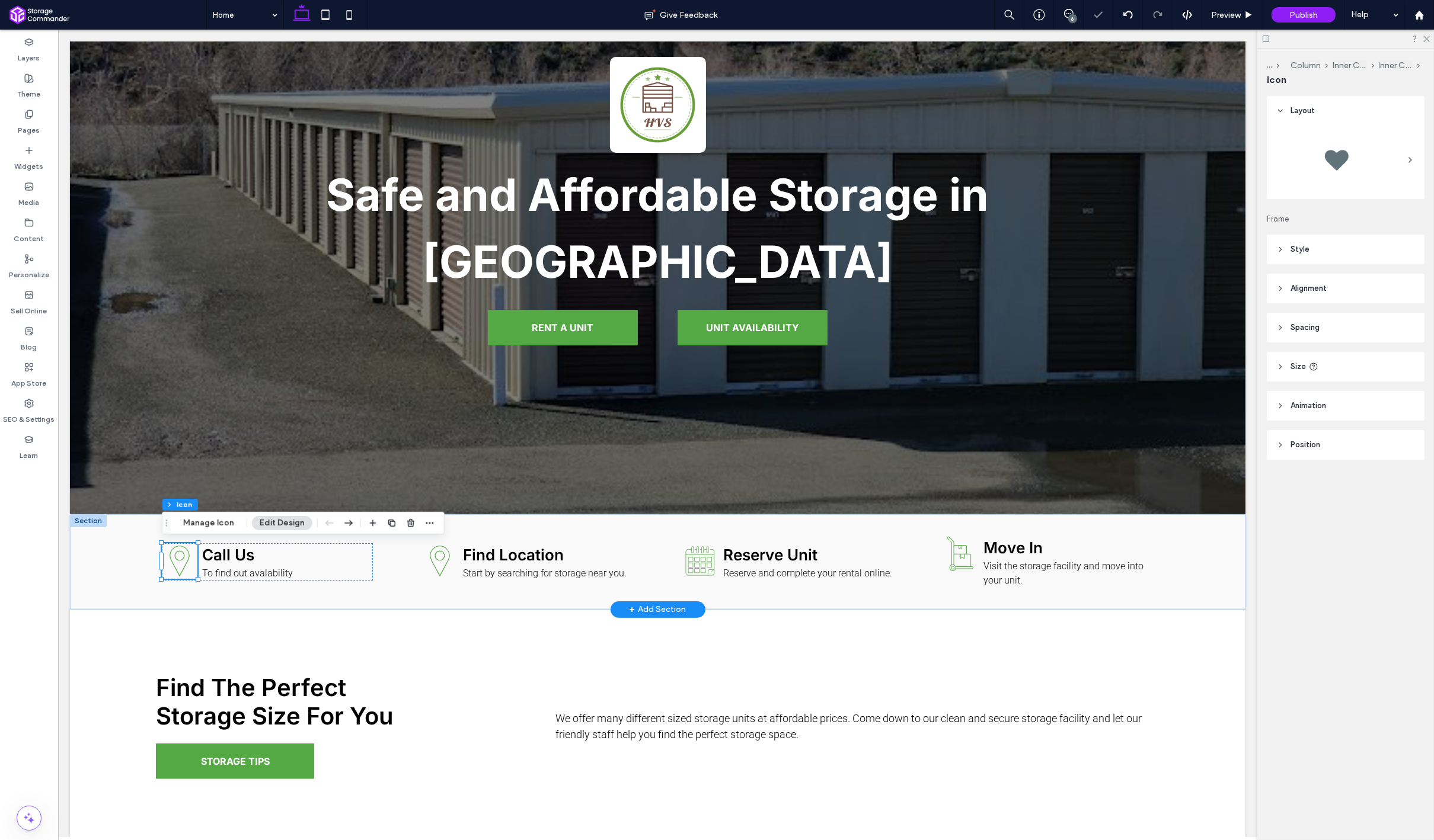
click at [176, 567] on icon "Location pin icon." at bounding box center [179, 561] width 36 height 35
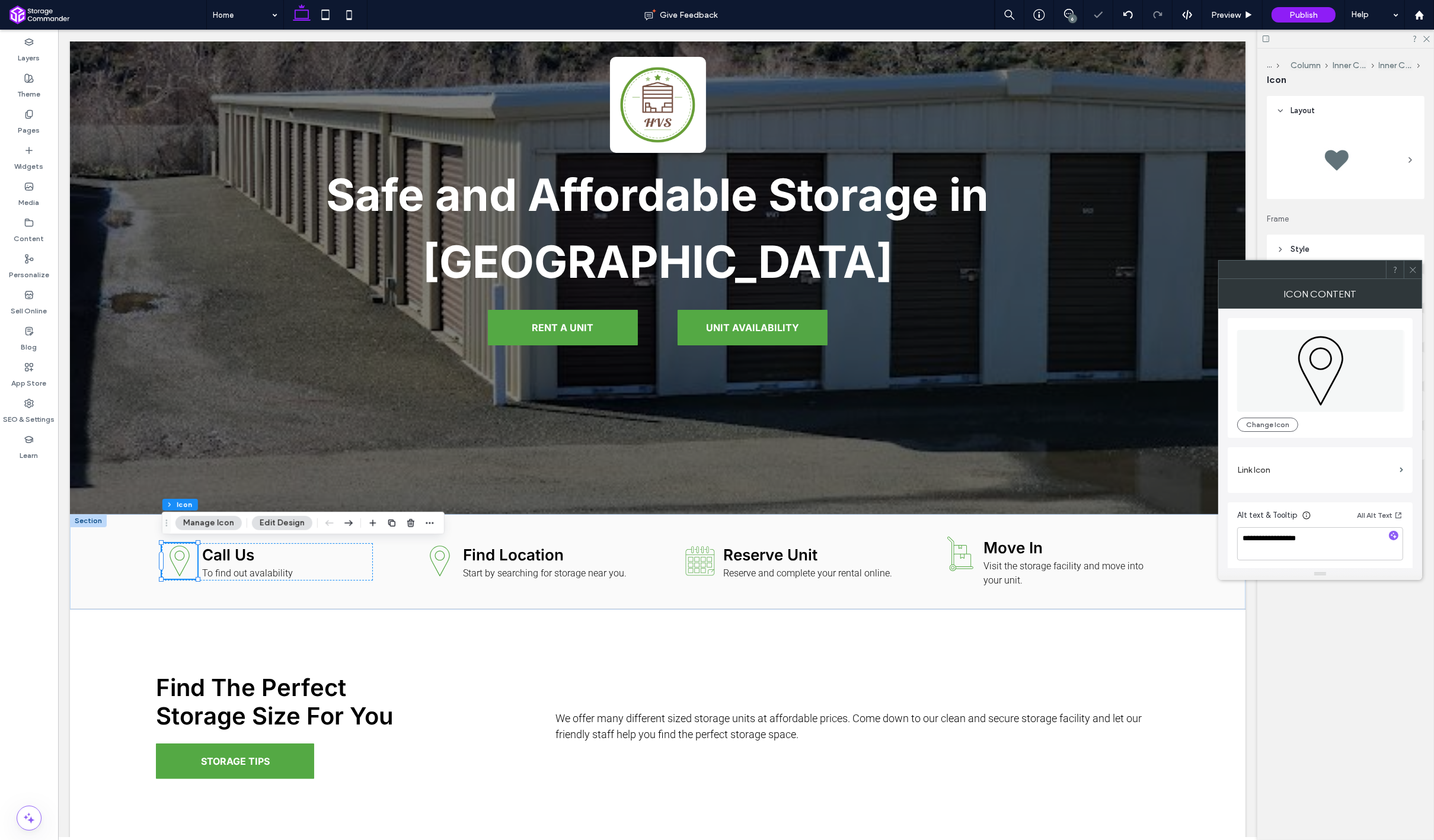
click at [198, 520] on button "Manage Icon" at bounding box center [208, 523] width 67 height 14
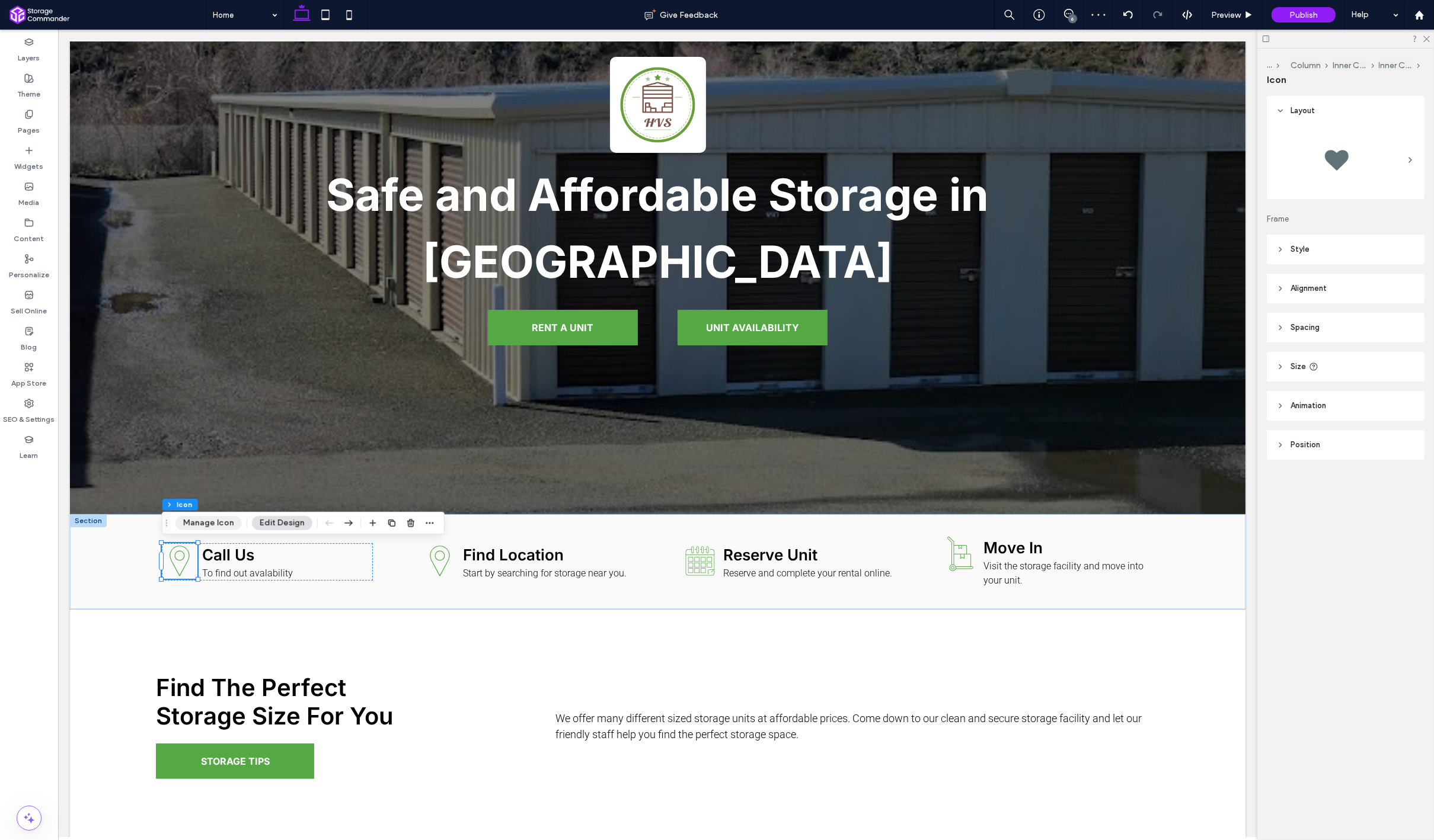
click at [211, 528] on button "Manage Icon" at bounding box center [208, 523] width 67 height 14
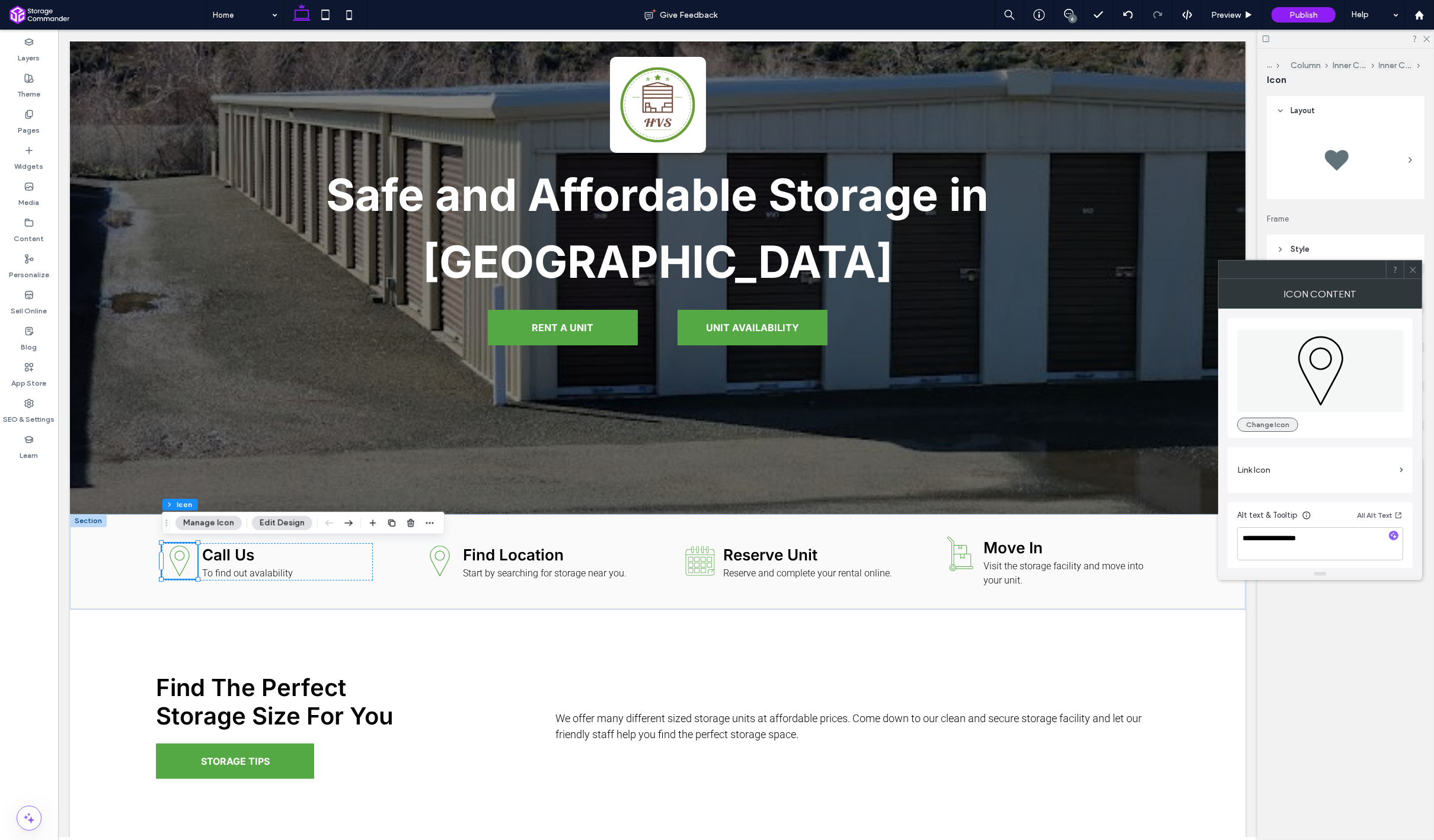
click at [1267, 431] on button "Change Icon" at bounding box center [1267, 424] width 61 height 14
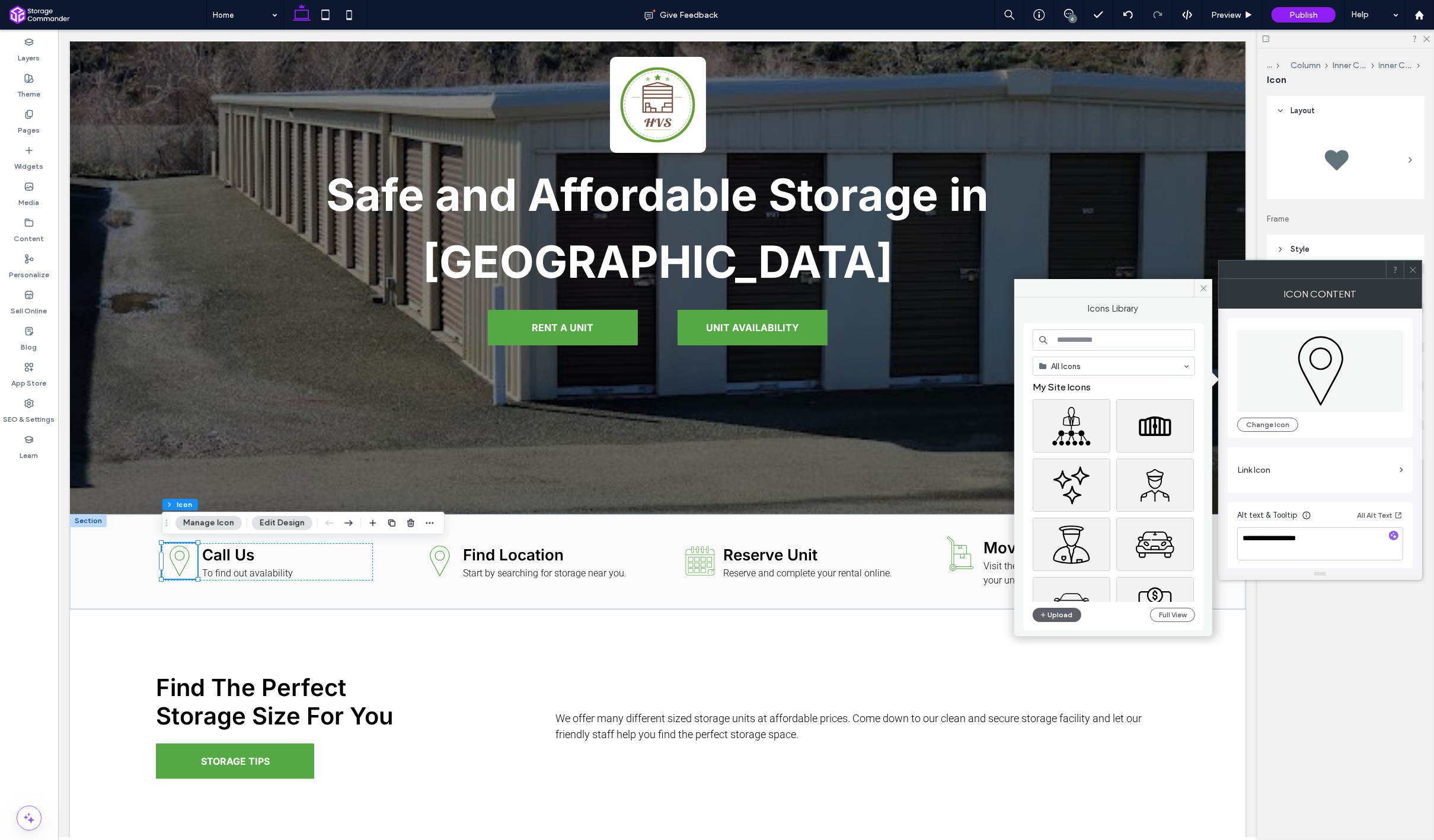
click at [1099, 344] on input at bounding box center [1114, 340] width 162 height 21
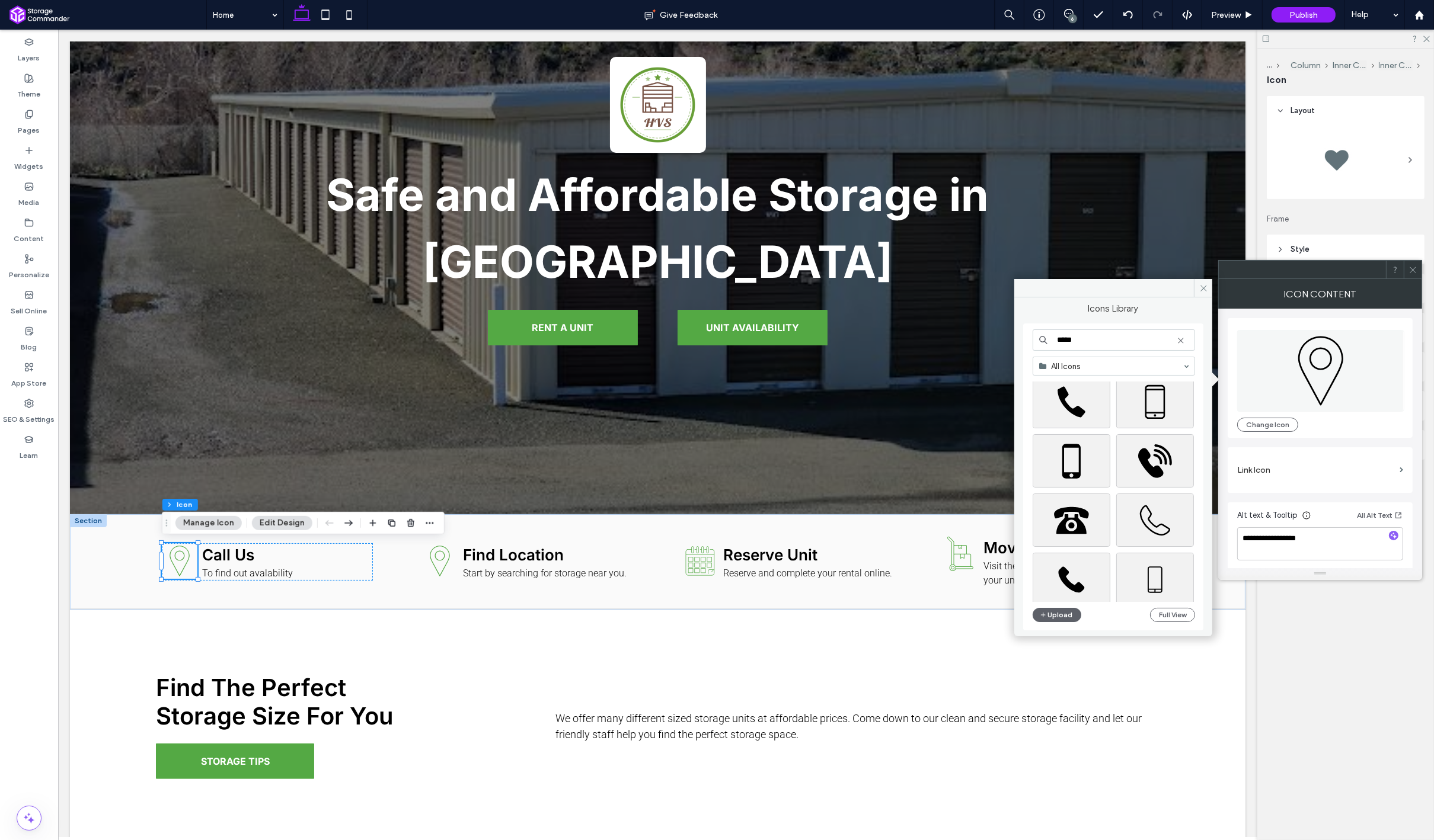
scroll to position [118, 0]
type input "*****"
click at [1163, 510] on div "Select" at bounding box center [1155, 509] width 78 height 53
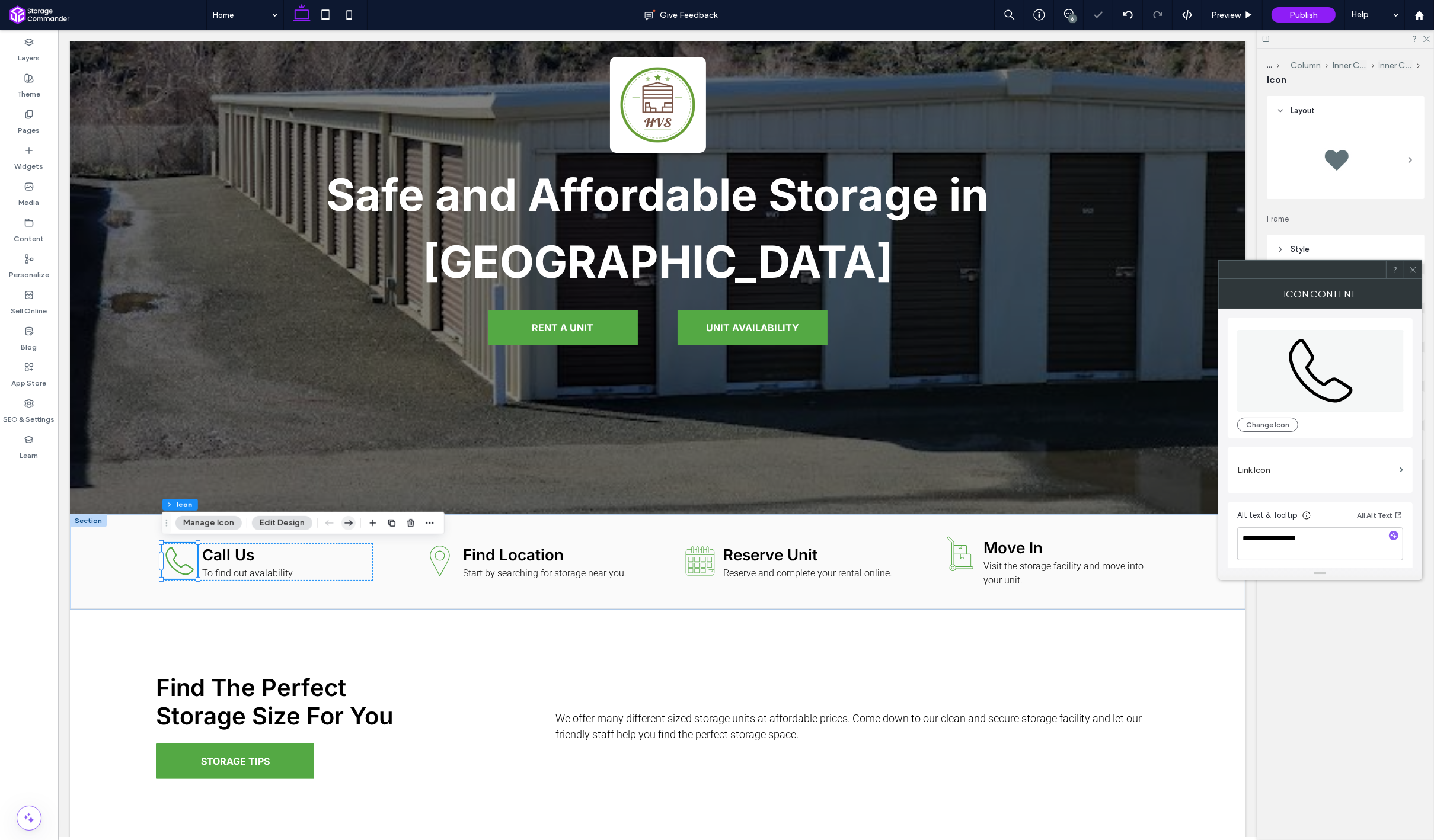
click at [348, 527] on icon "button" at bounding box center [348, 522] width 14 height 21
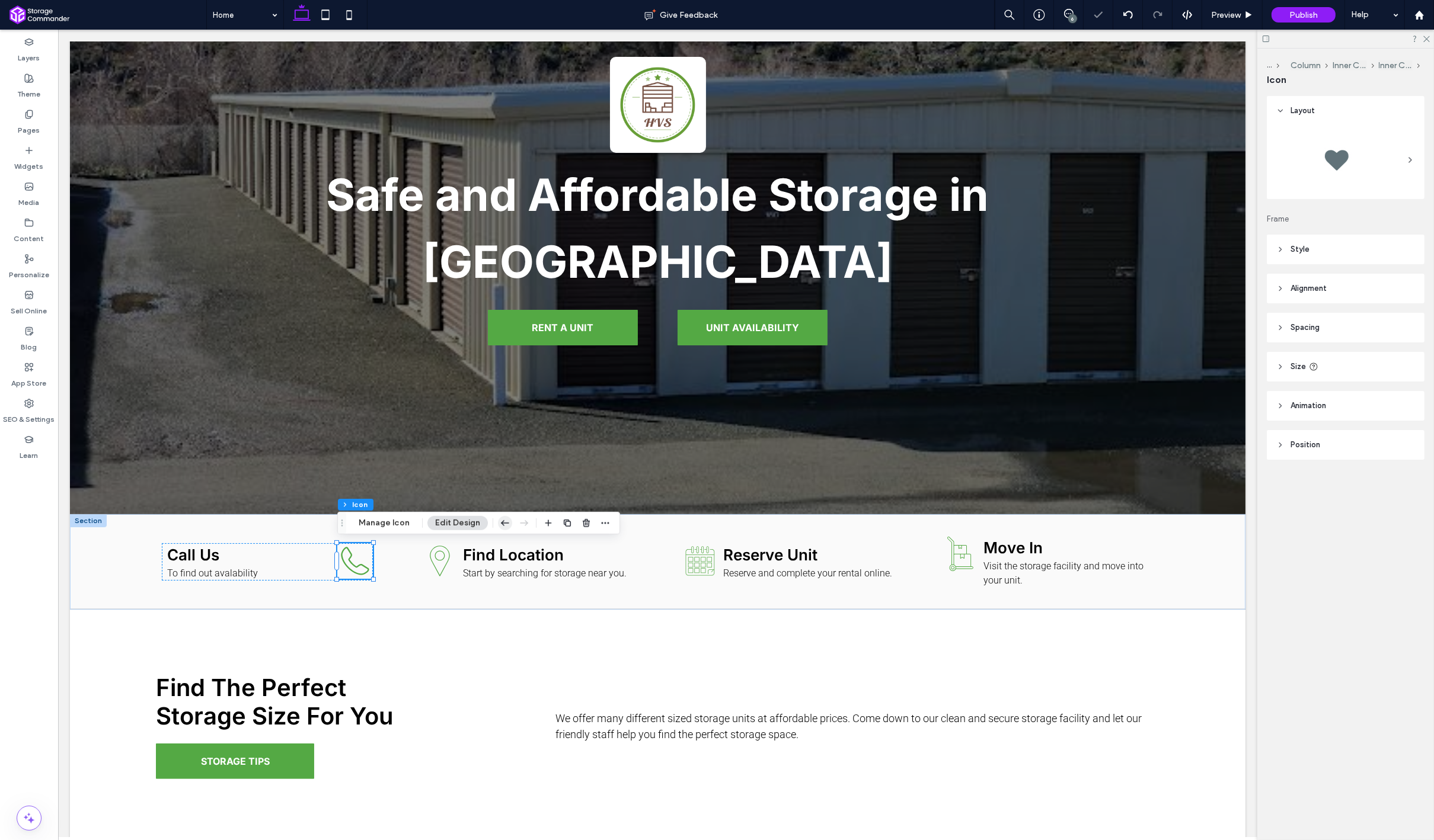
click at [501, 524] on use "button" at bounding box center [505, 522] width 8 height 5
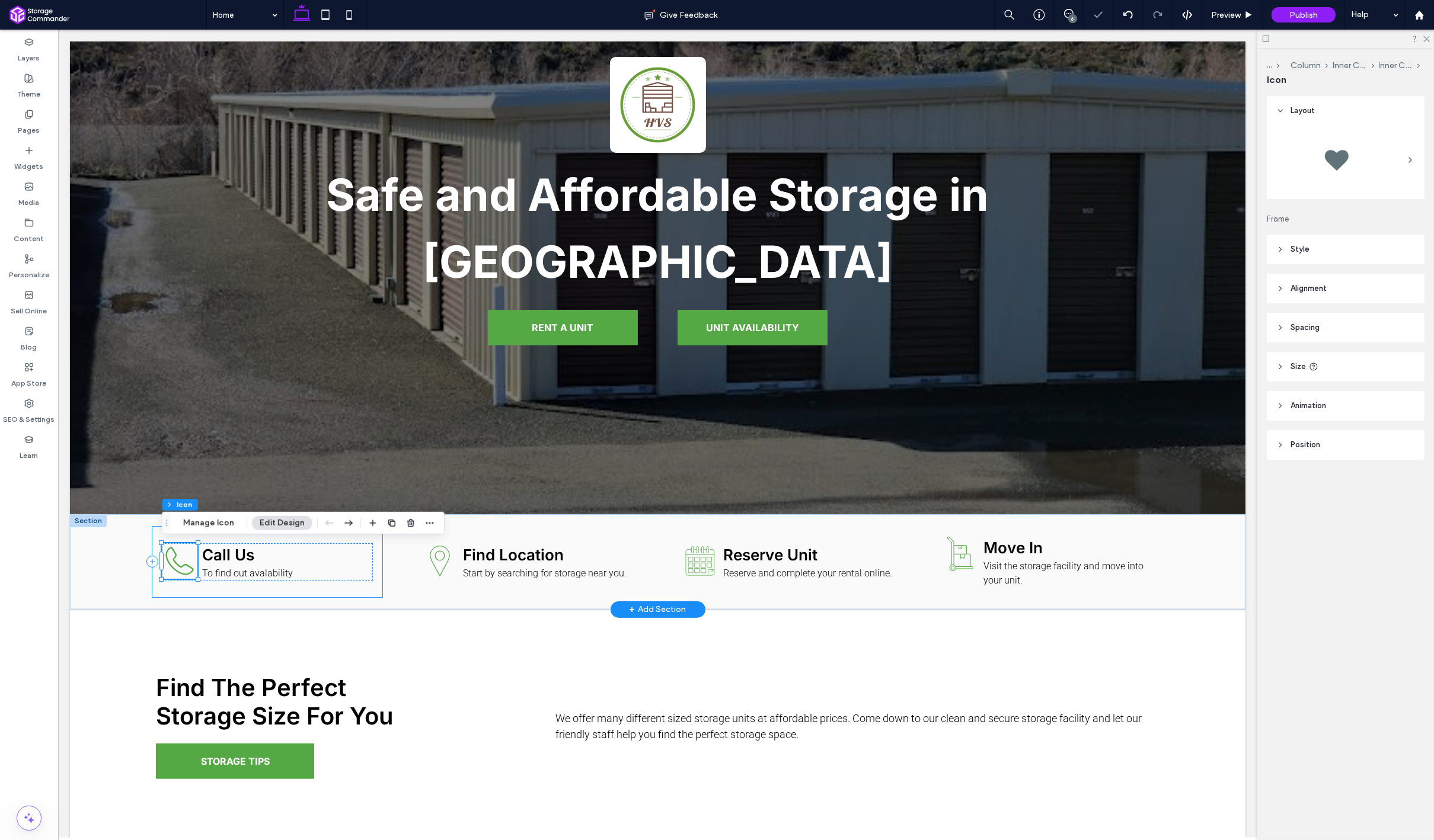
click at [380, 574] on div "Call Us To find out avalability" at bounding box center [266, 561] width 230 height 70
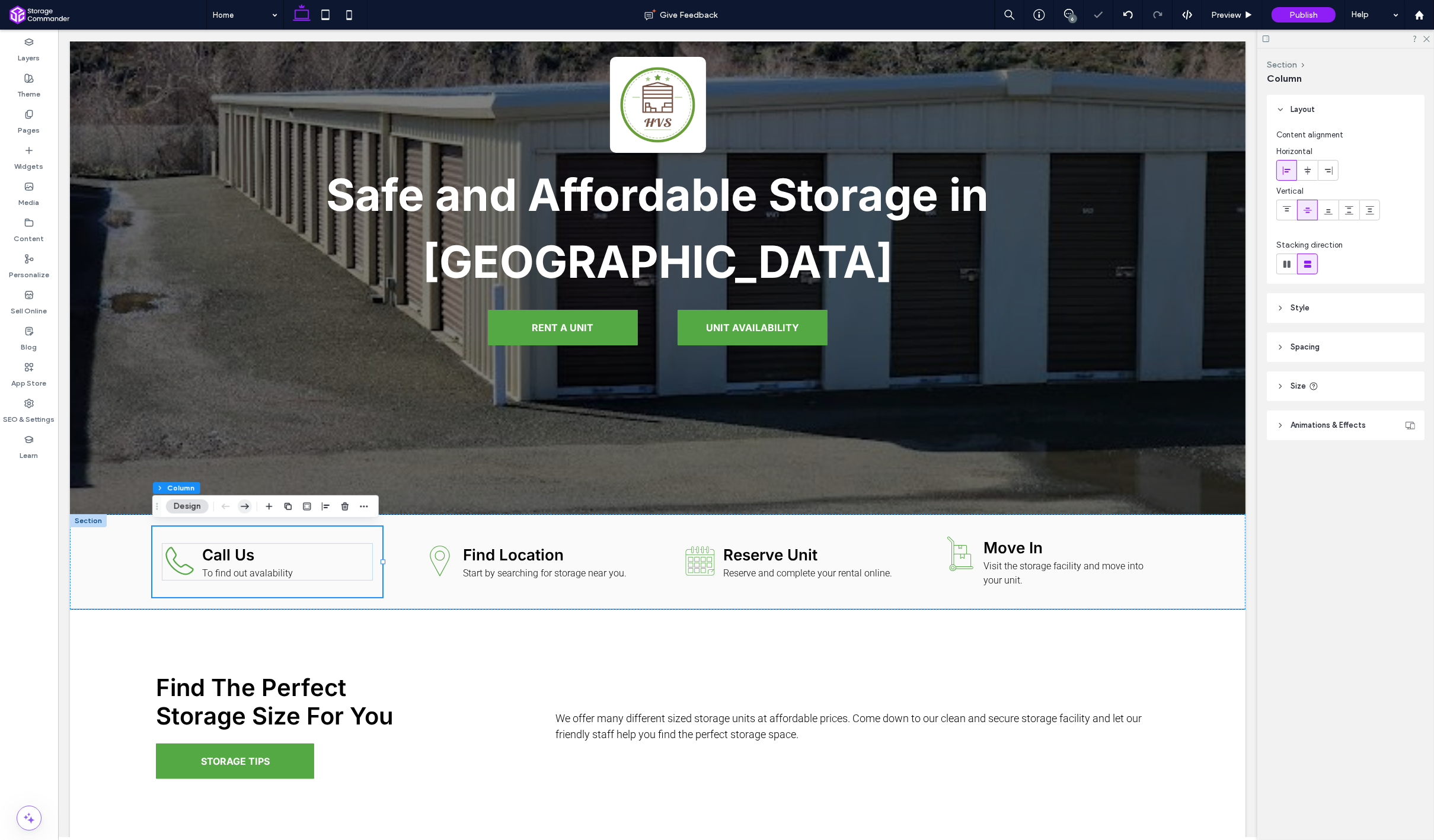
click at [244, 508] on icon "button" at bounding box center [244, 506] width 14 height 21
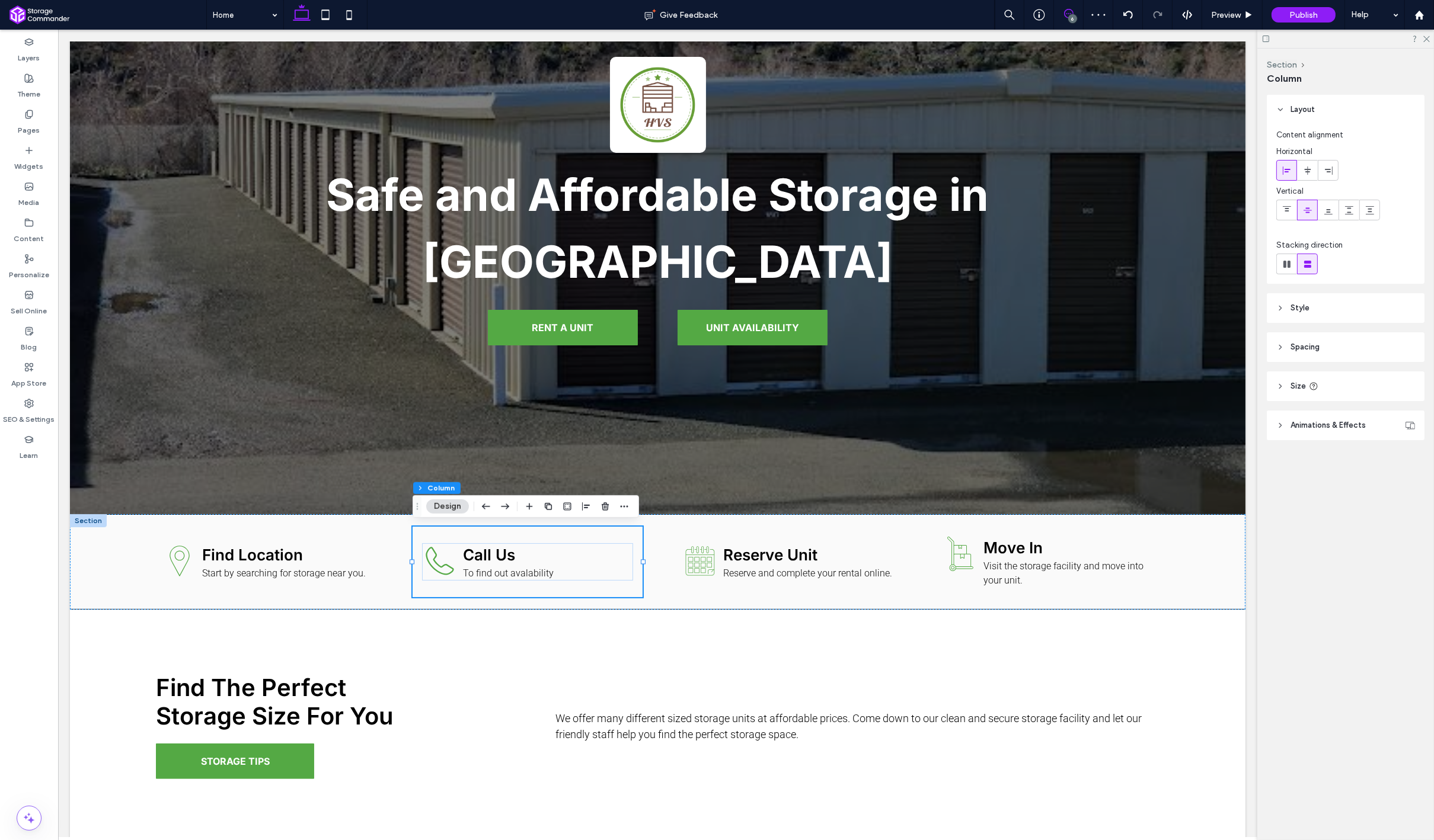
click at [1069, 14] on icon at bounding box center [1068, 14] width 9 height 9
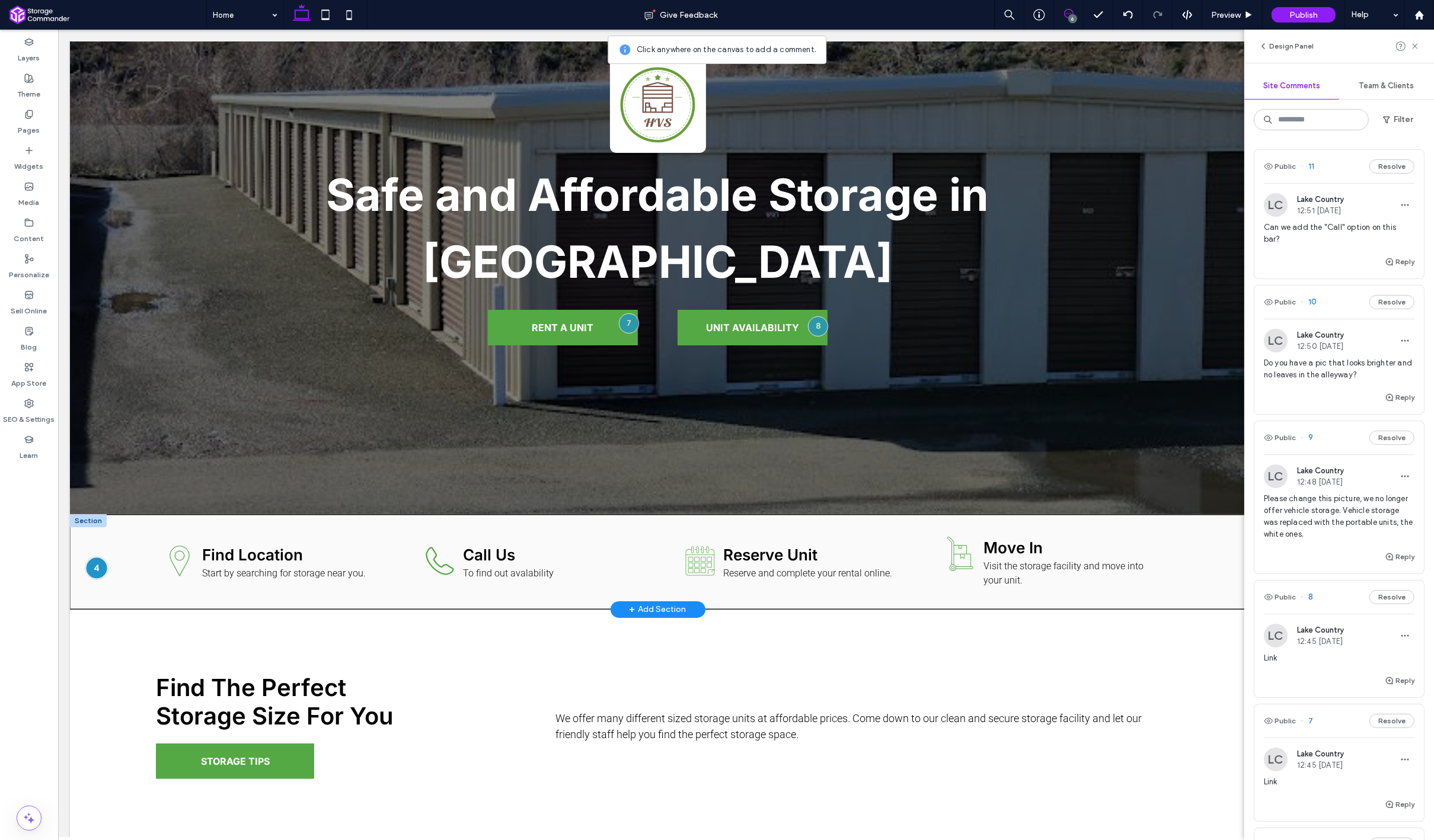
click at [100, 568] on div at bounding box center [96, 569] width 22 height 22
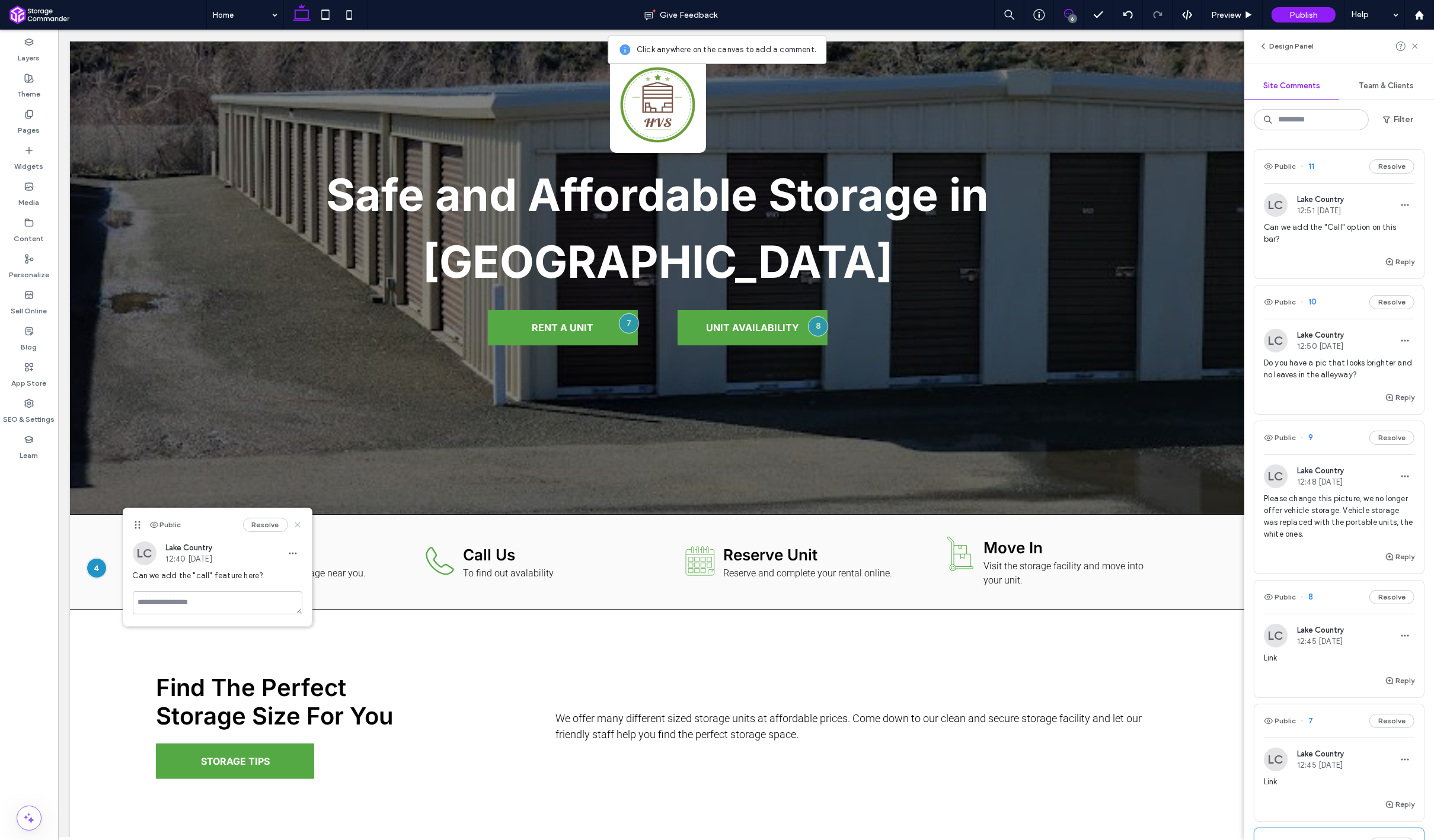
click at [298, 525] on use at bounding box center [297, 525] width 5 height 5
click at [1071, 11] on use at bounding box center [1068, 14] width 9 height 9
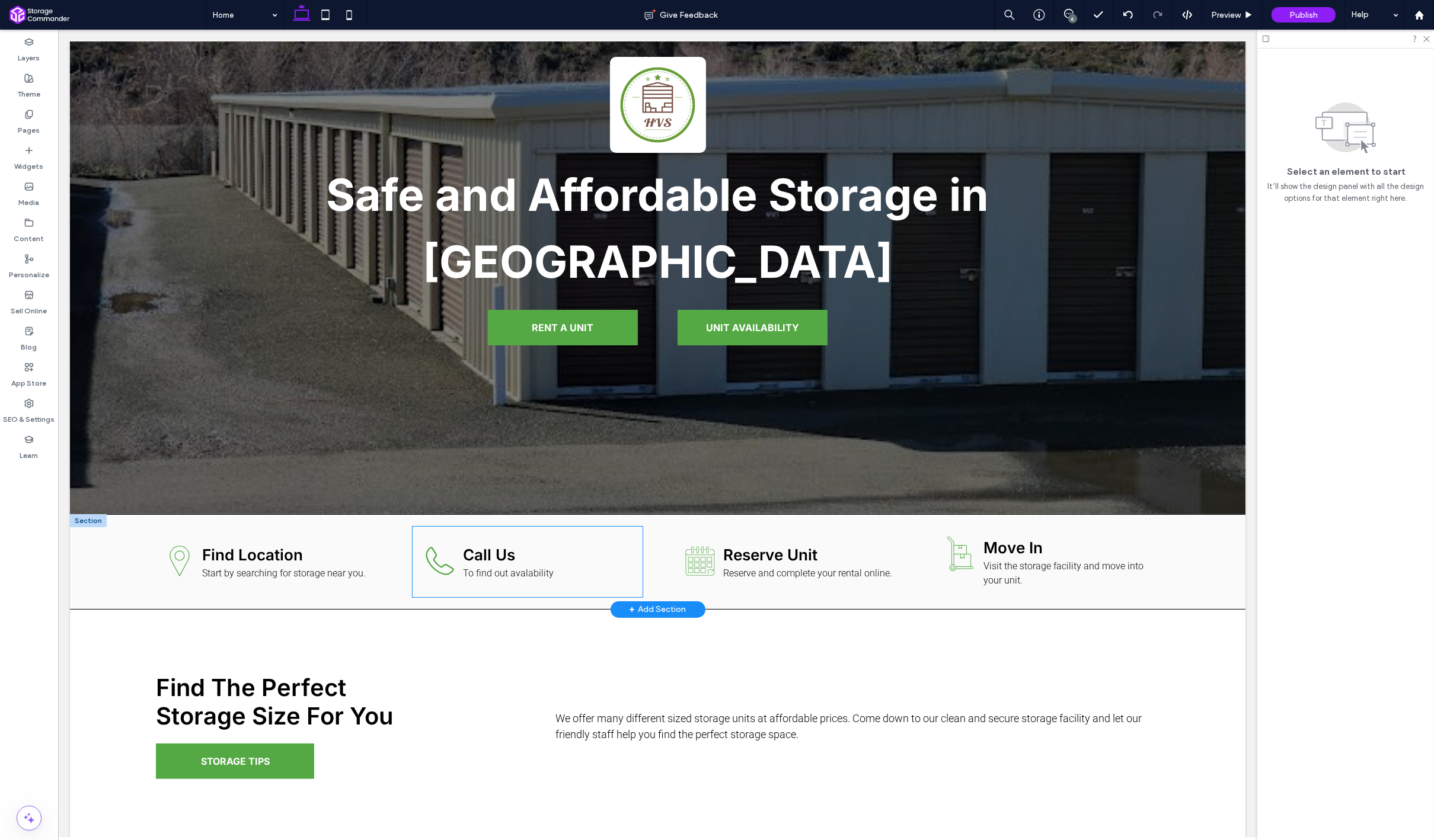
click at [599, 534] on div "Call Us To find out avalability" at bounding box center [527, 561] width 230 height 70
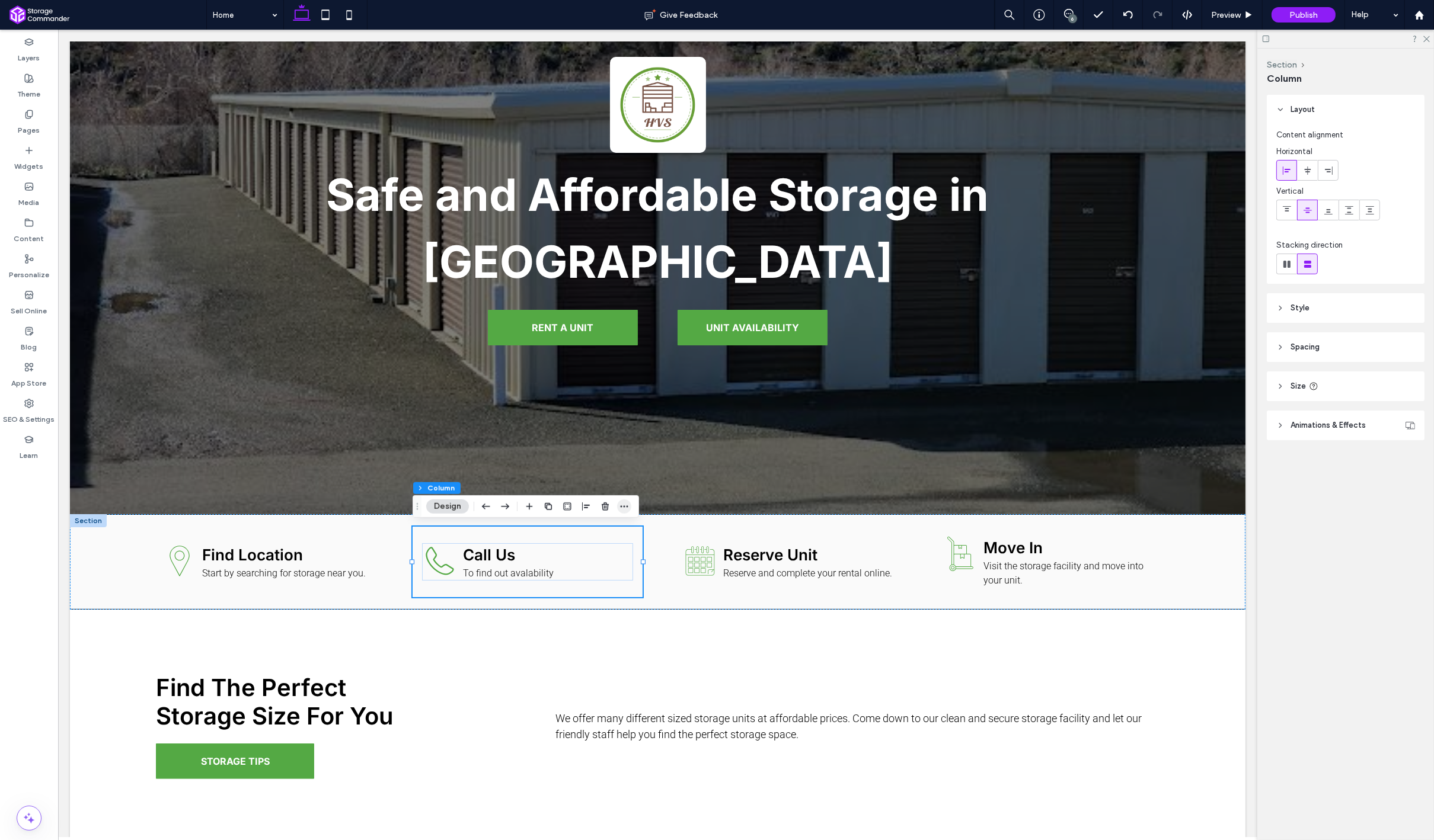
click at [623, 508] on icon "button" at bounding box center [624, 506] width 9 height 9
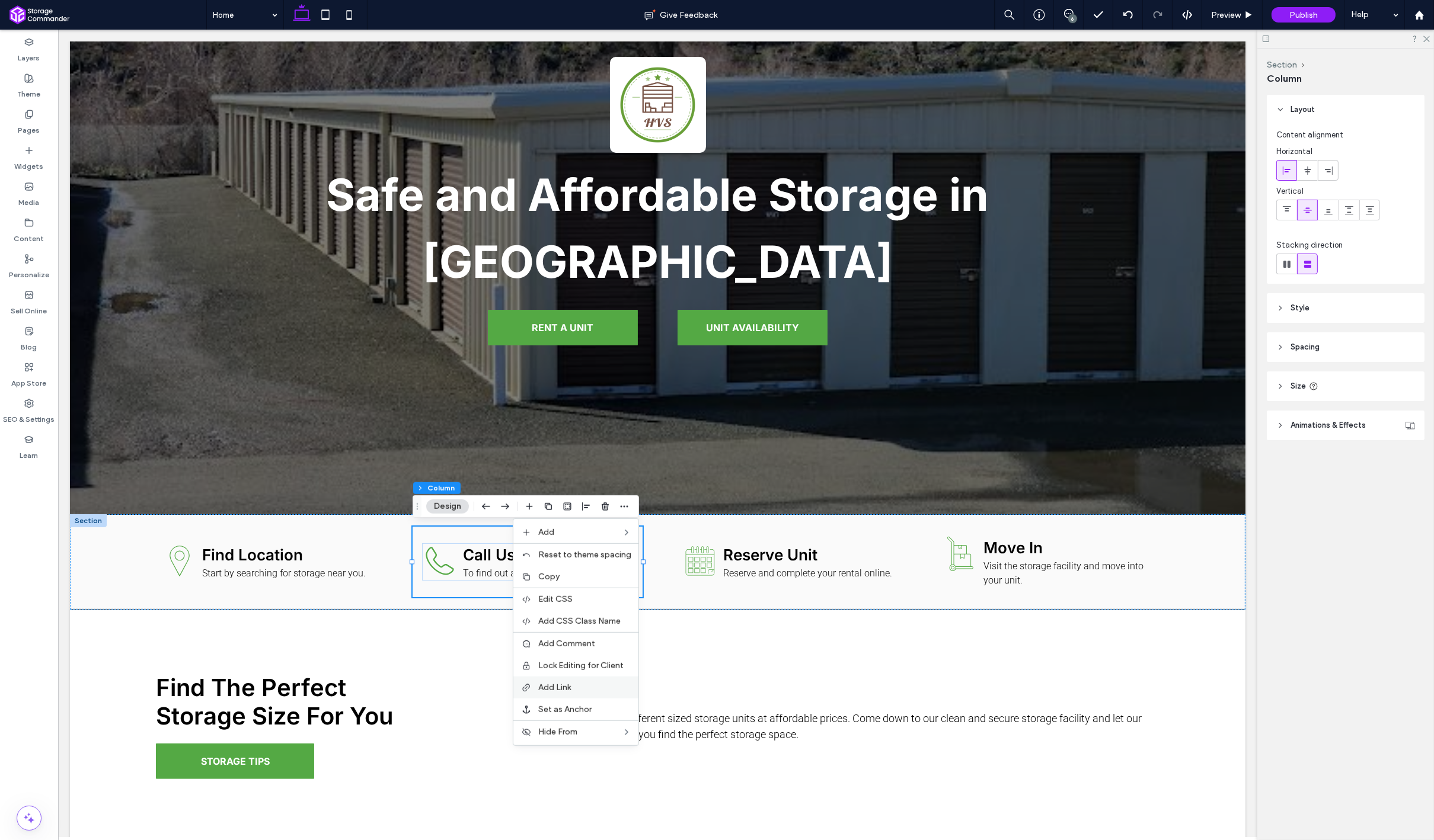
click at [580, 689] on label "Add Link" at bounding box center [585, 688] width 93 height 10
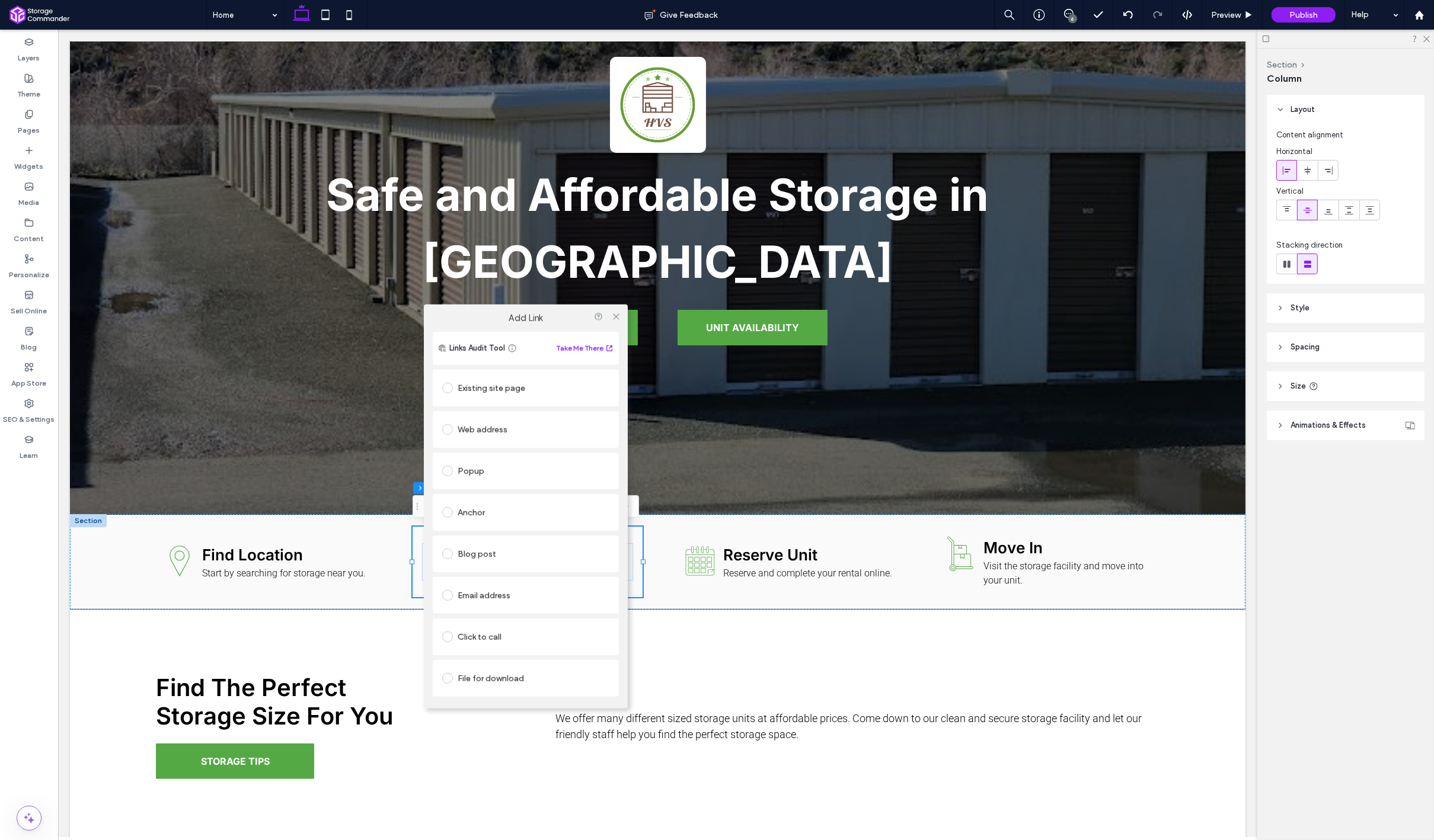
click at [505, 628] on div "Click to call" at bounding box center [526, 636] width 167 height 19
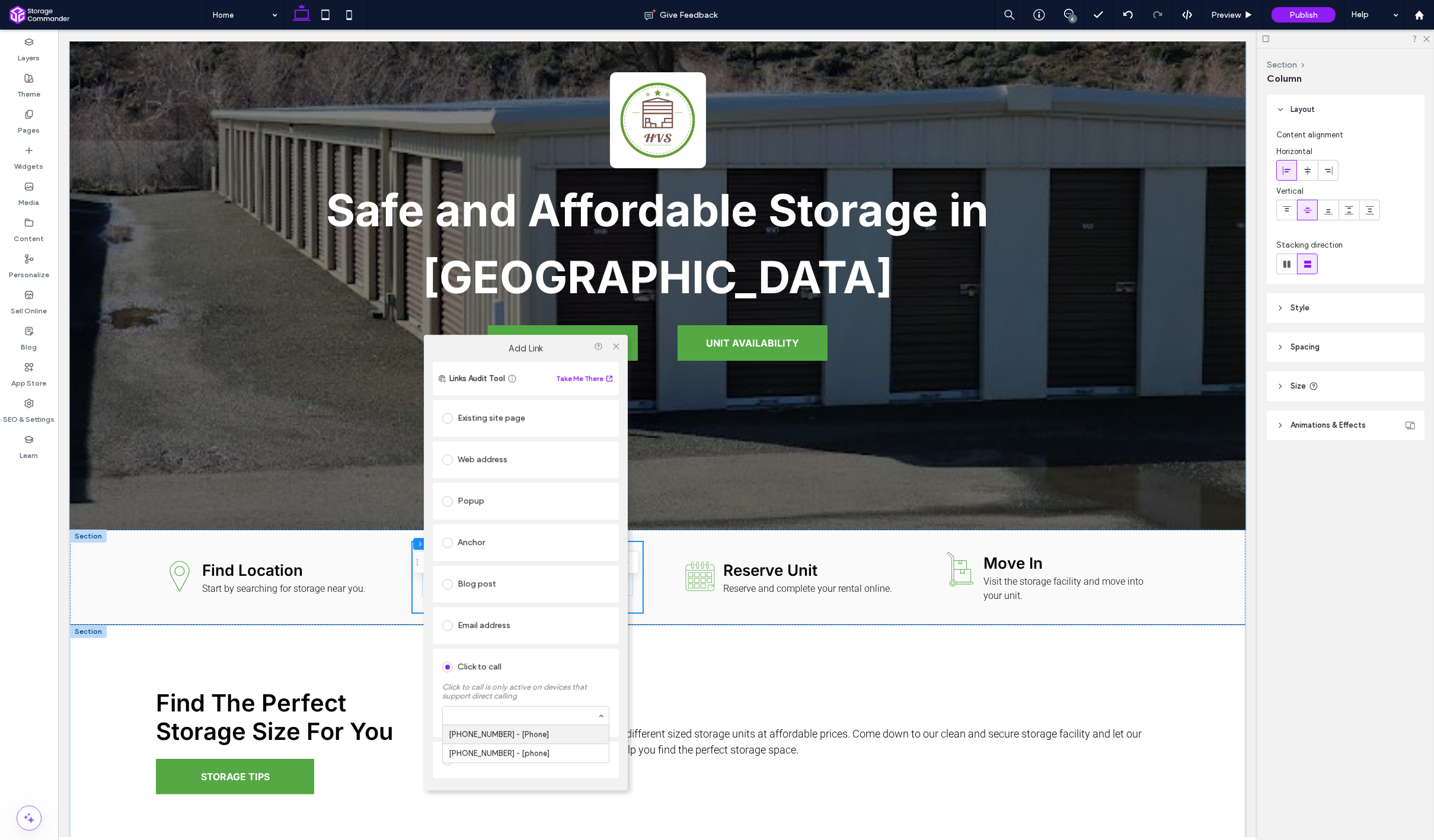
scroll to position [183, 0]
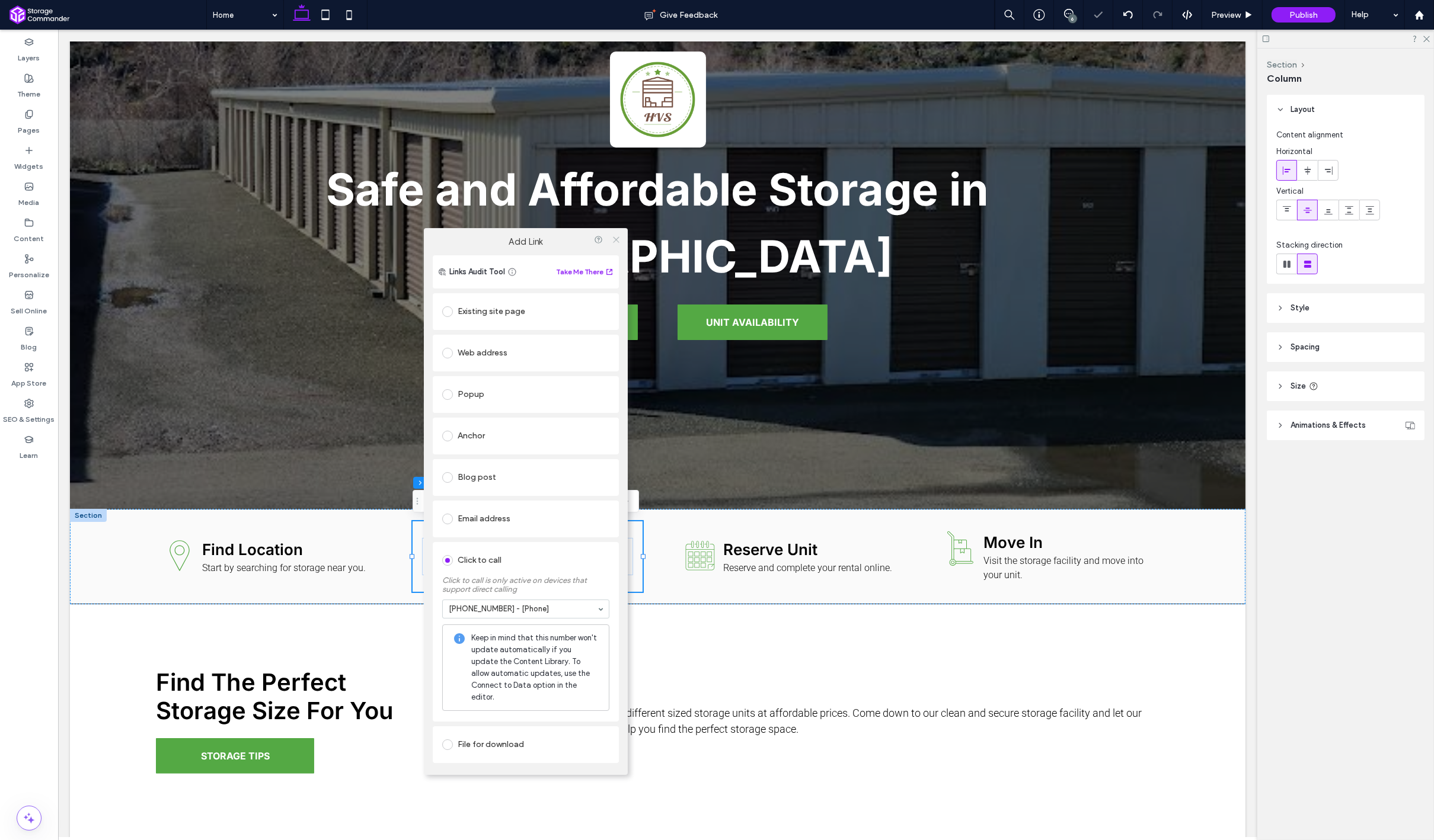
click at [614, 244] on icon at bounding box center [616, 239] width 9 height 9
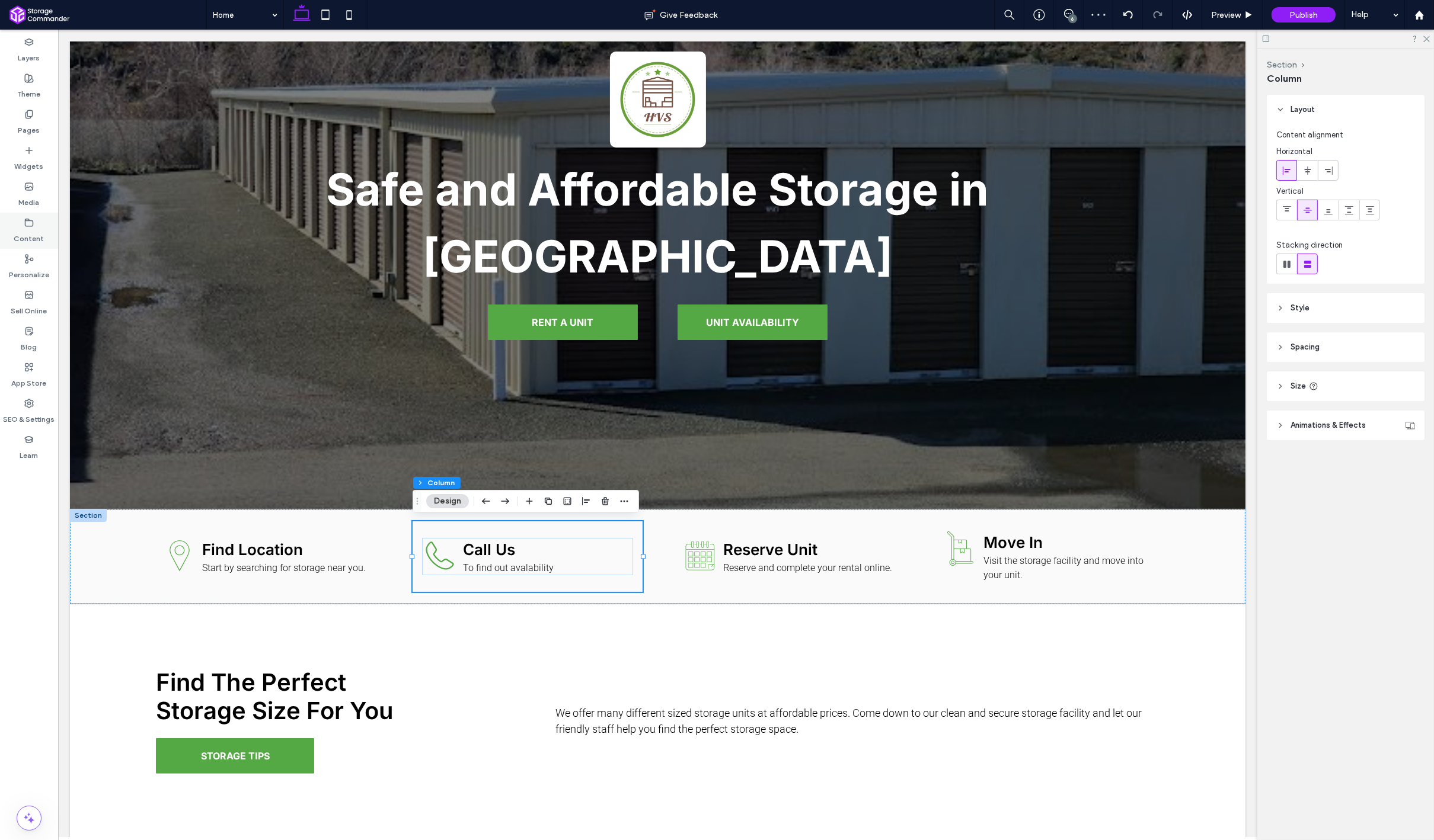
click at [47, 227] on div "Content" at bounding box center [29, 231] width 58 height 36
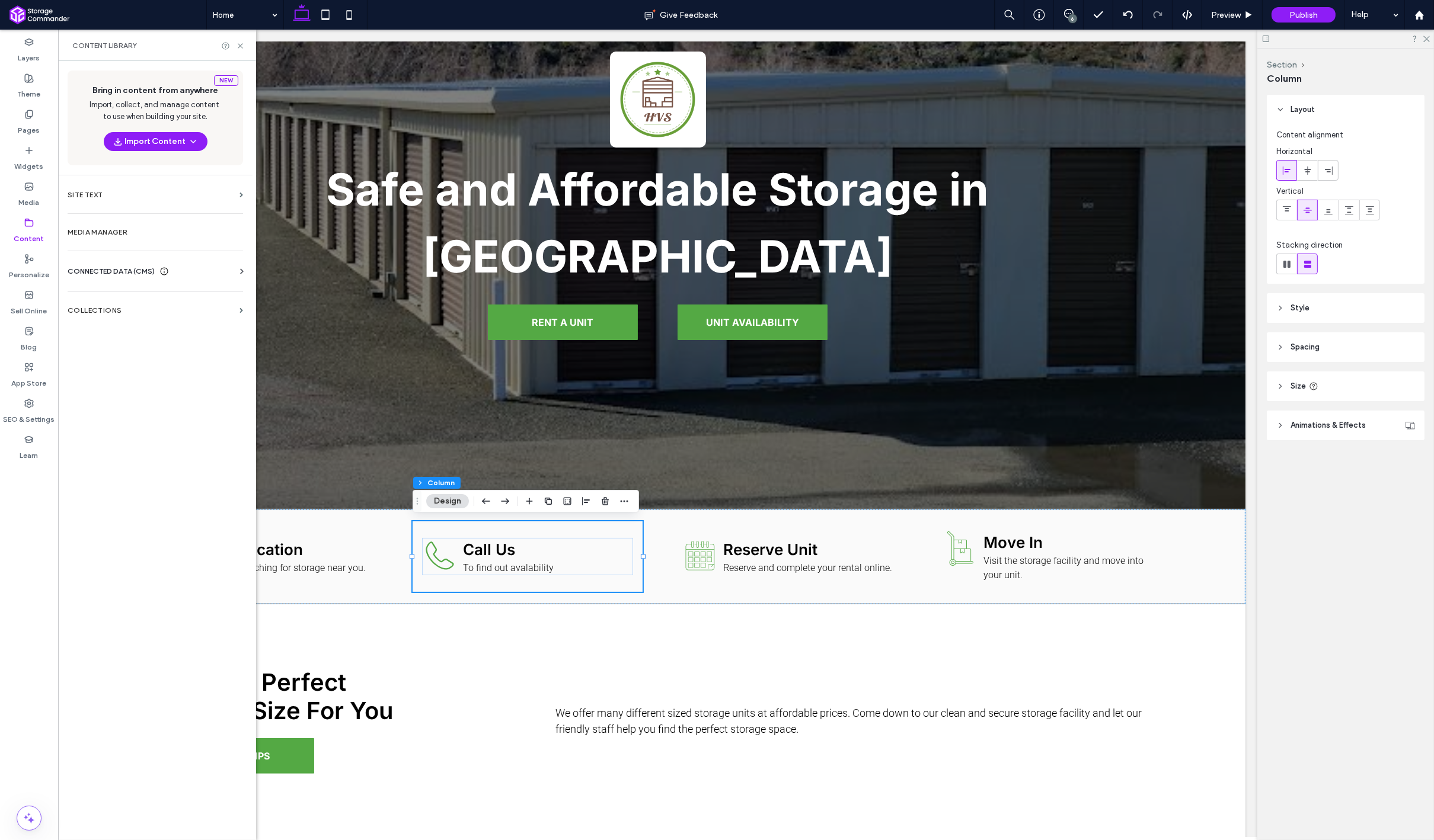
click at [151, 281] on div "Business Info Business Text Business Images Find and Replace" at bounding box center [157, 281] width 180 height 9
click at [151, 276] on span "CONNECTED DATA (CMS)" at bounding box center [111, 271] width 87 height 12
click at [151, 298] on label "Business Info" at bounding box center [157, 301] width 161 height 8
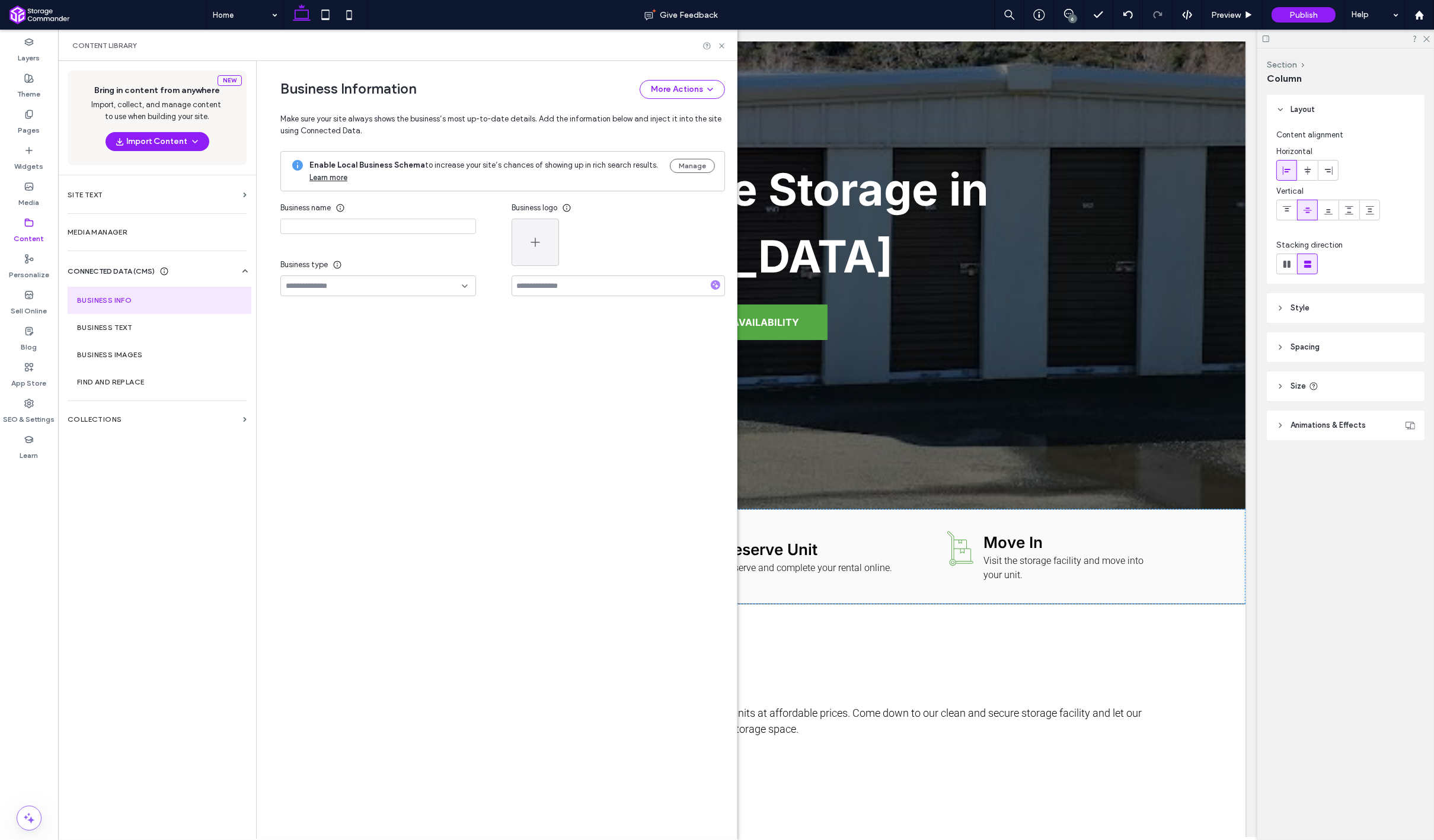
type input "**********"
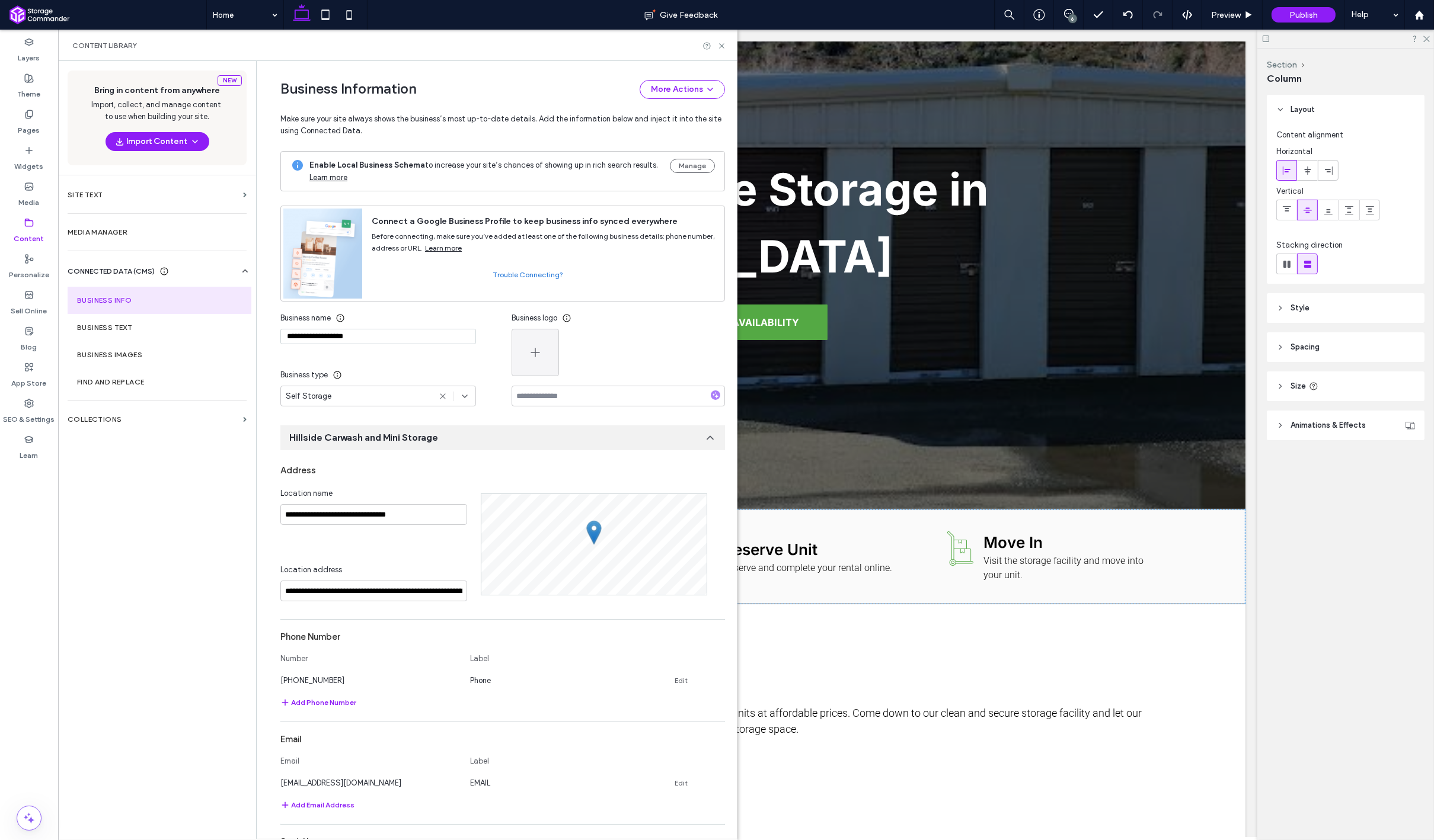
scroll to position [0, 0]
click at [366, 445] on div "Hillside Carwash ​and Mini Storage" at bounding box center [503, 437] width 445 height 25
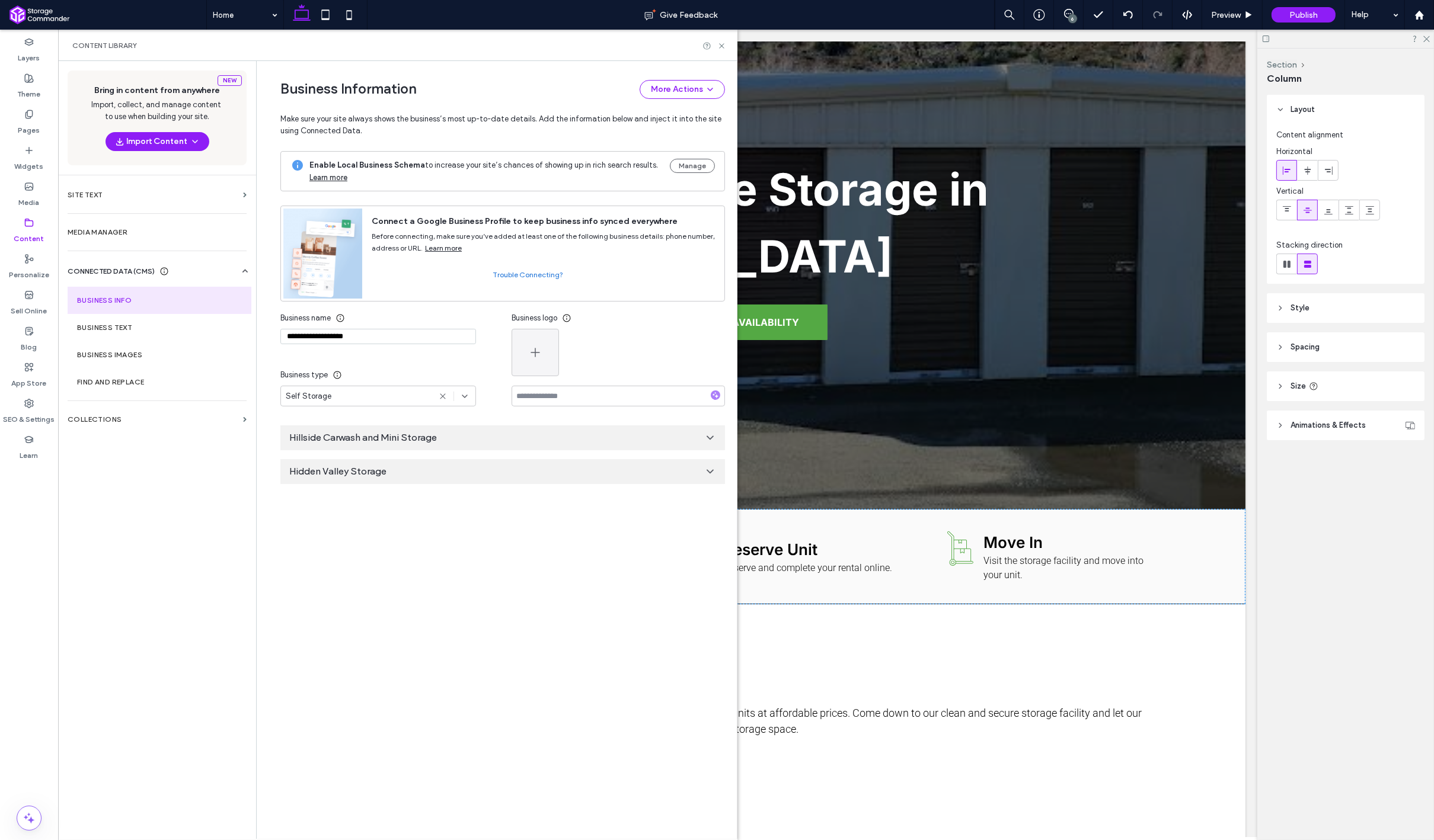
click at [364, 468] on span "Hidden Valley ​Storage" at bounding box center [337, 471] width 97 height 13
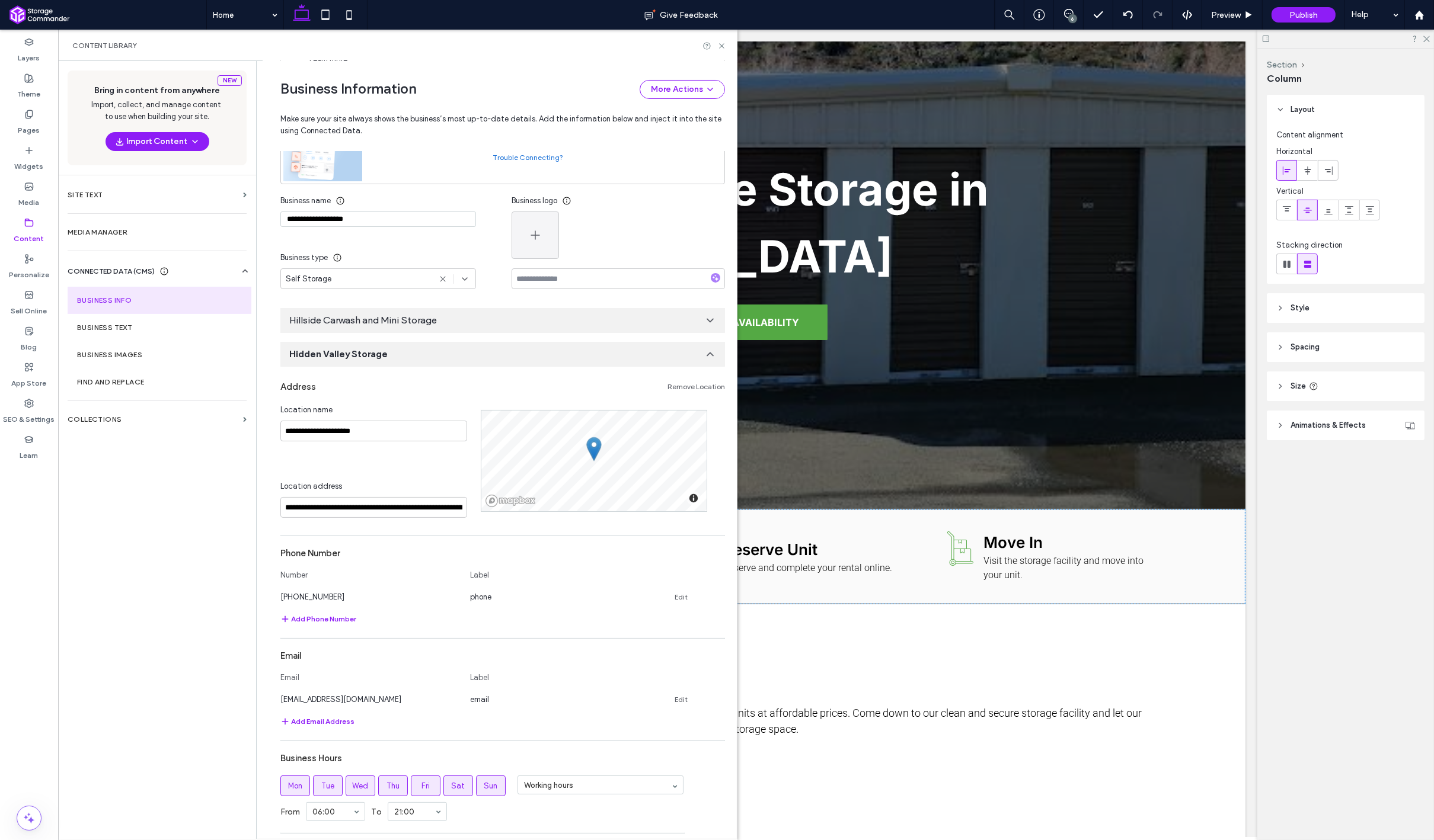
scroll to position [118, 0]
click at [490, 596] on div "phone" at bounding box center [559, 595] width 178 height 13
click at [675, 597] on link "Edit" at bounding box center [681, 596] width 13 height 9
click at [559, 602] on input "*****" at bounding box center [559, 594] width 178 height 21
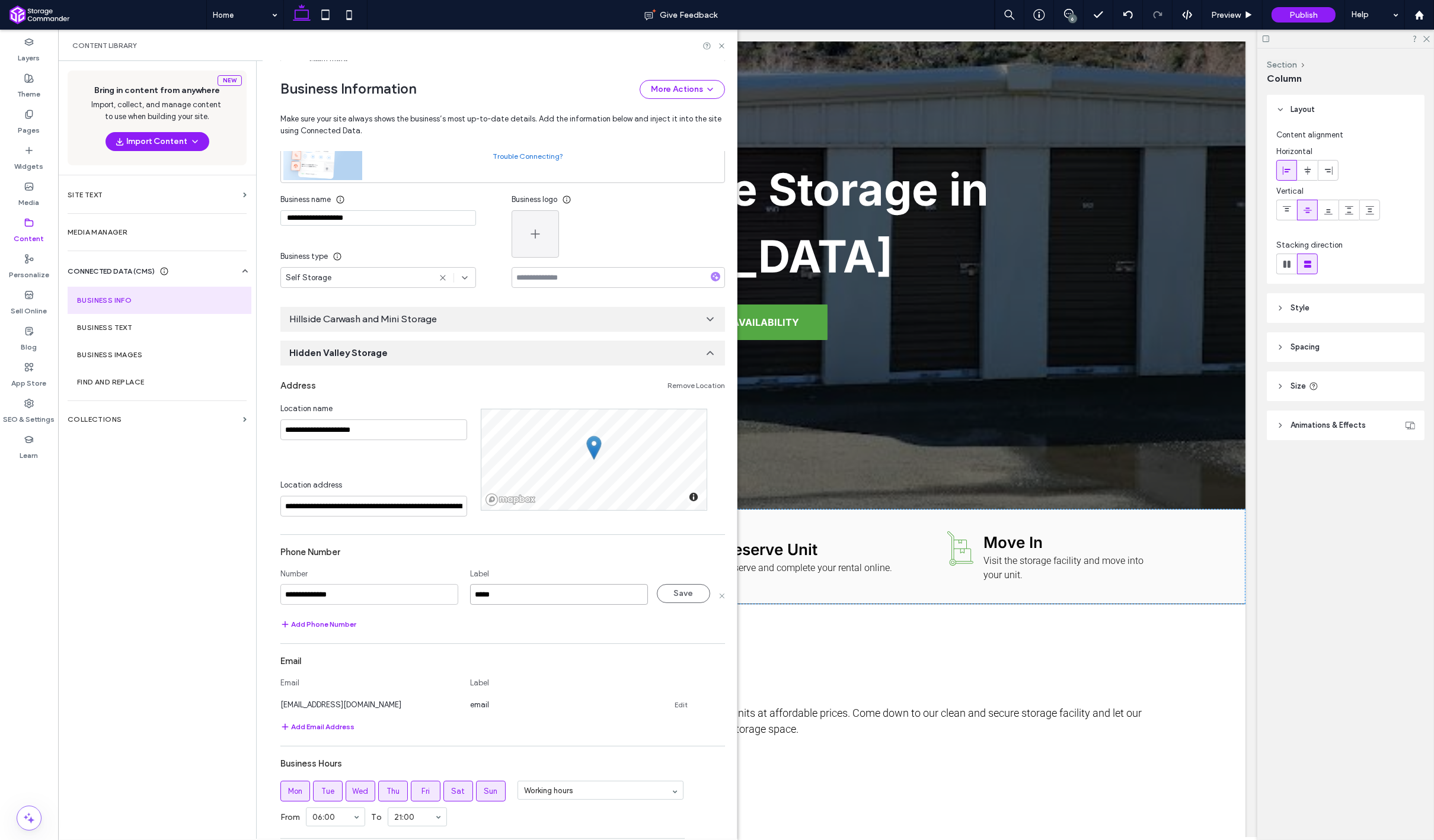
click at [559, 602] on input "*****" at bounding box center [559, 594] width 178 height 21
type input "**********"
click at [681, 602] on button "Save" at bounding box center [683, 593] width 53 height 19
click at [512, 322] on div "Hillside Carwash ​and Mini Storage" at bounding box center [503, 319] width 445 height 25
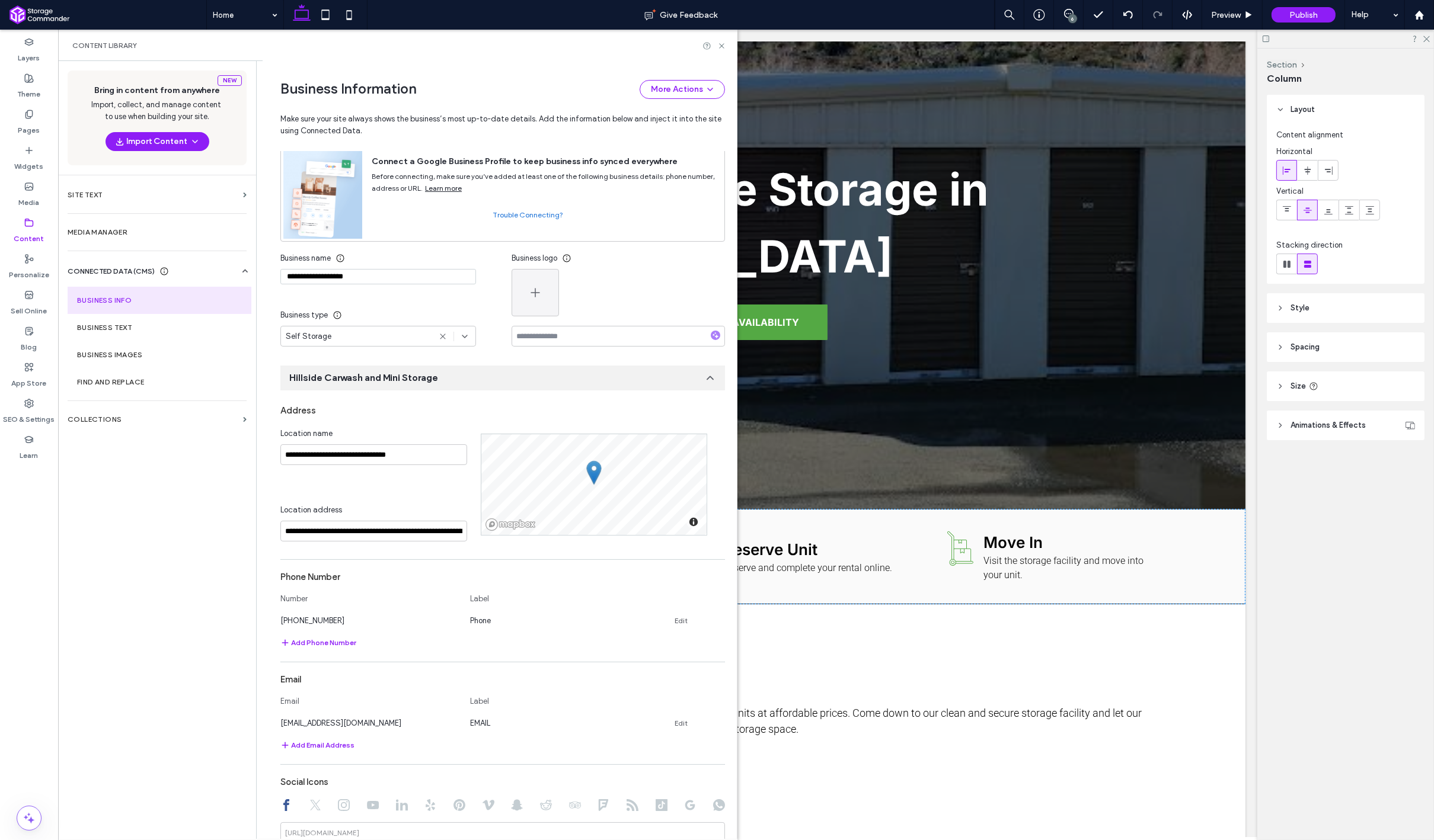
scroll to position [63, 0]
click at [667, 619] on div "[PHONE_NUMBER] Phone Edit" at bounding box center [492, 617] width 424 height 13
click at [668, 619] on div "[PHONE_NUMBER] Phone Edit" at bounding box center [492, 617] width 424 height 13
click at [675, 619] on link "Edit" at bounding box center [681, 618] width 13 height 9
click at [530, 625] on input "*****" at bounding box center [559, 616] width 178 height 21
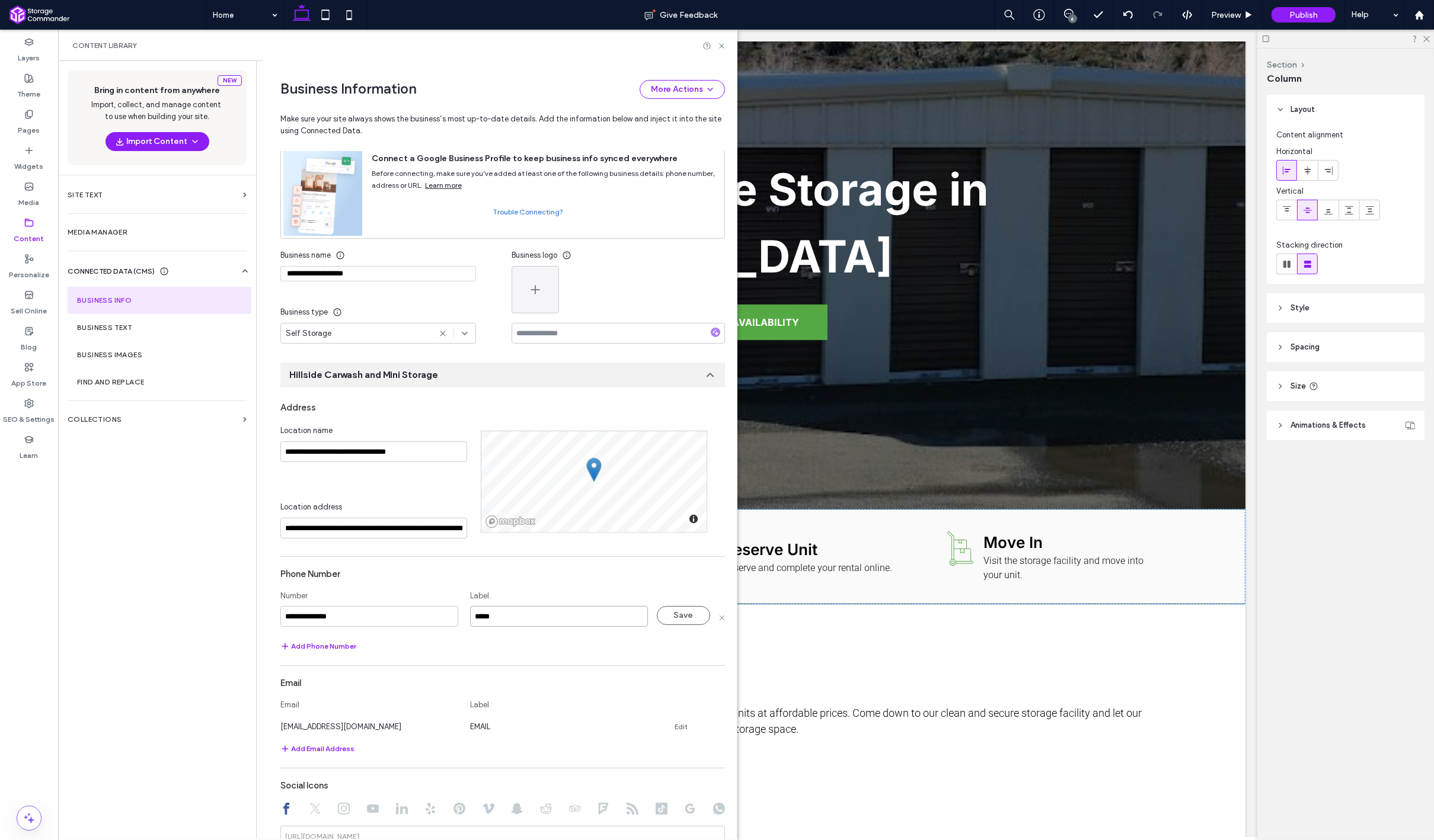
click at [530, 625] on input "*****" at bounding box center [559, 616] width 178 height 21
type input "********"
click at [665, 617] on button "Save" at bounding box center [683, 615] width 53 height 19
click at [704, 378] on icon at bounding box center [710, 375] width 12 height 12
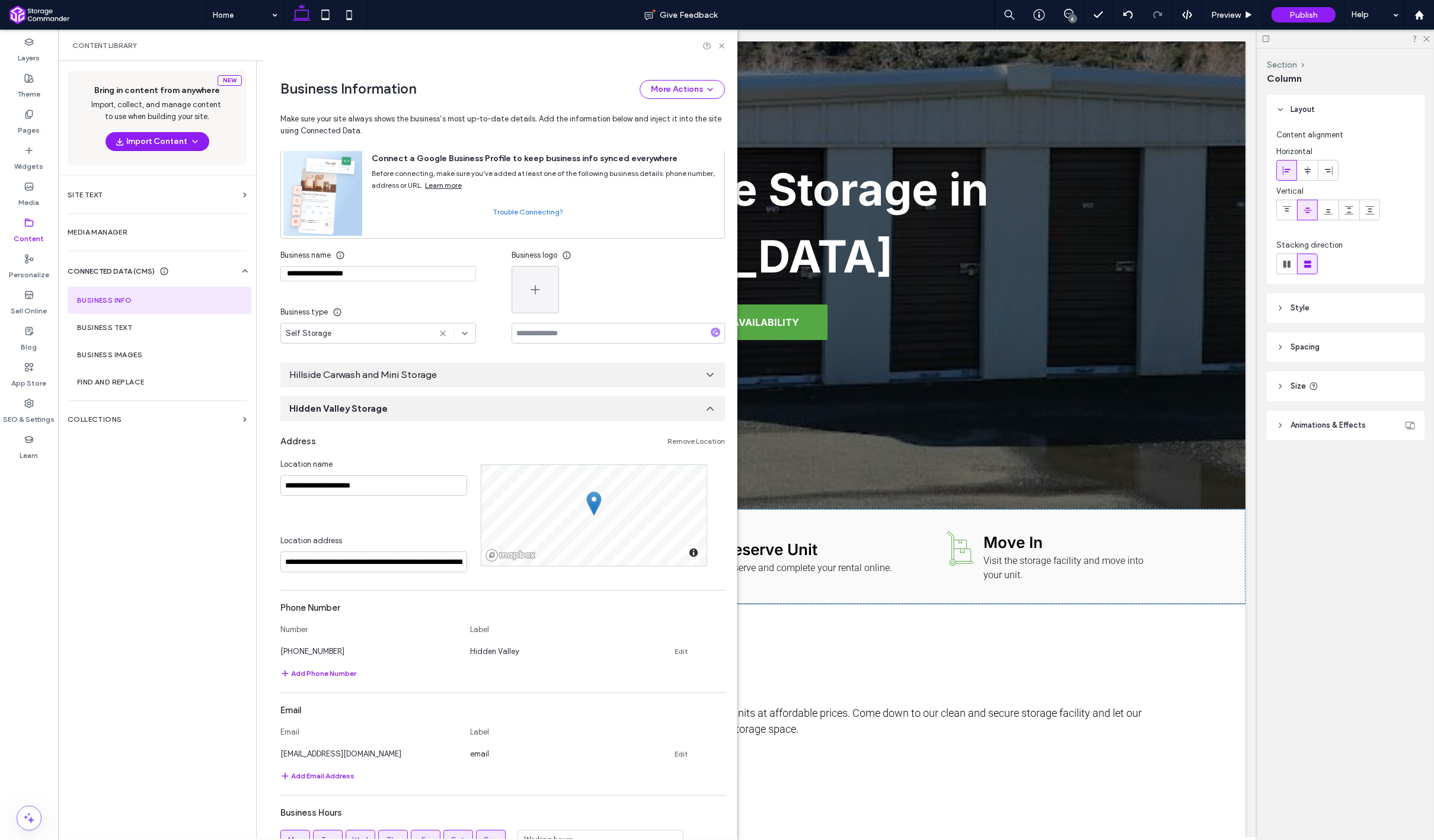
click at [720, 52] on div "Content Library" at bounding box center [397, 45] width 679 height 31
click at [720, 50] on div "Content Library" at bounding box center [398, 45] width 651 height 9
click at [720, 47] on icon at bounding box center [721, 46] width 9 height 9
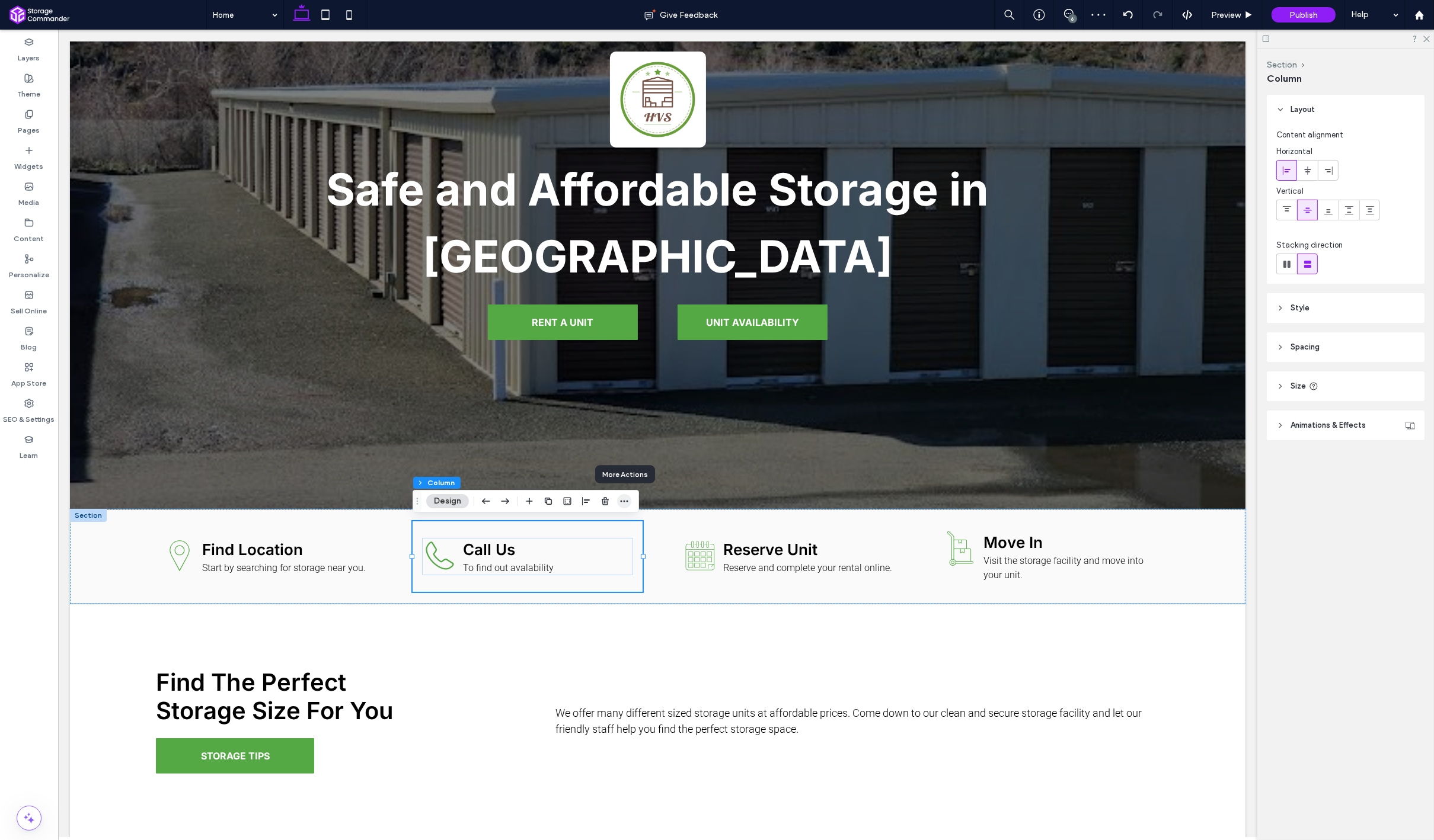
click at [626, 499] on icon "button" at bounding box center [624, 500] width 9 height 9
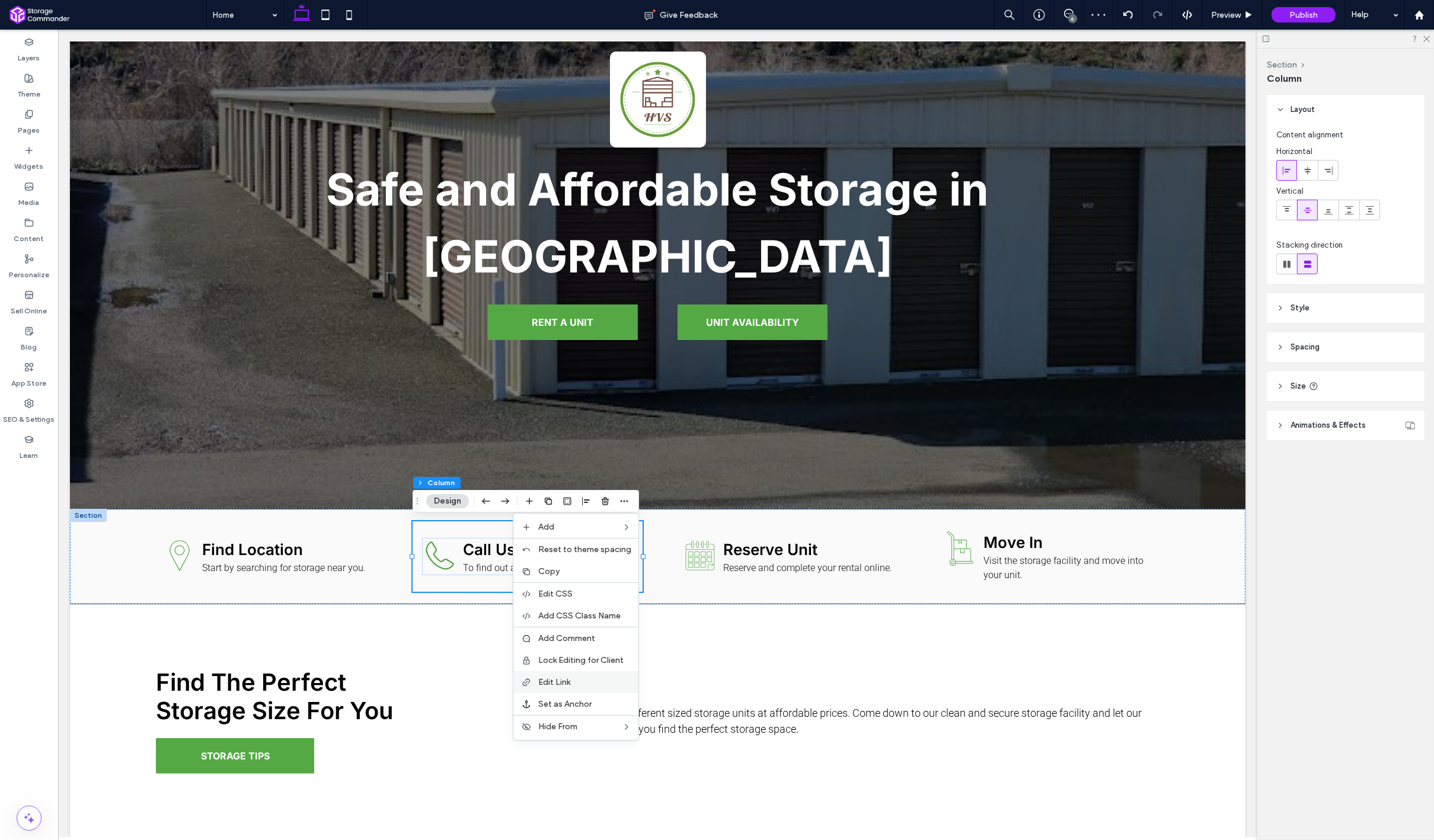
click at [580, 674] on div "Edit Link" at bounding box center [576, 682] width 125 height 22
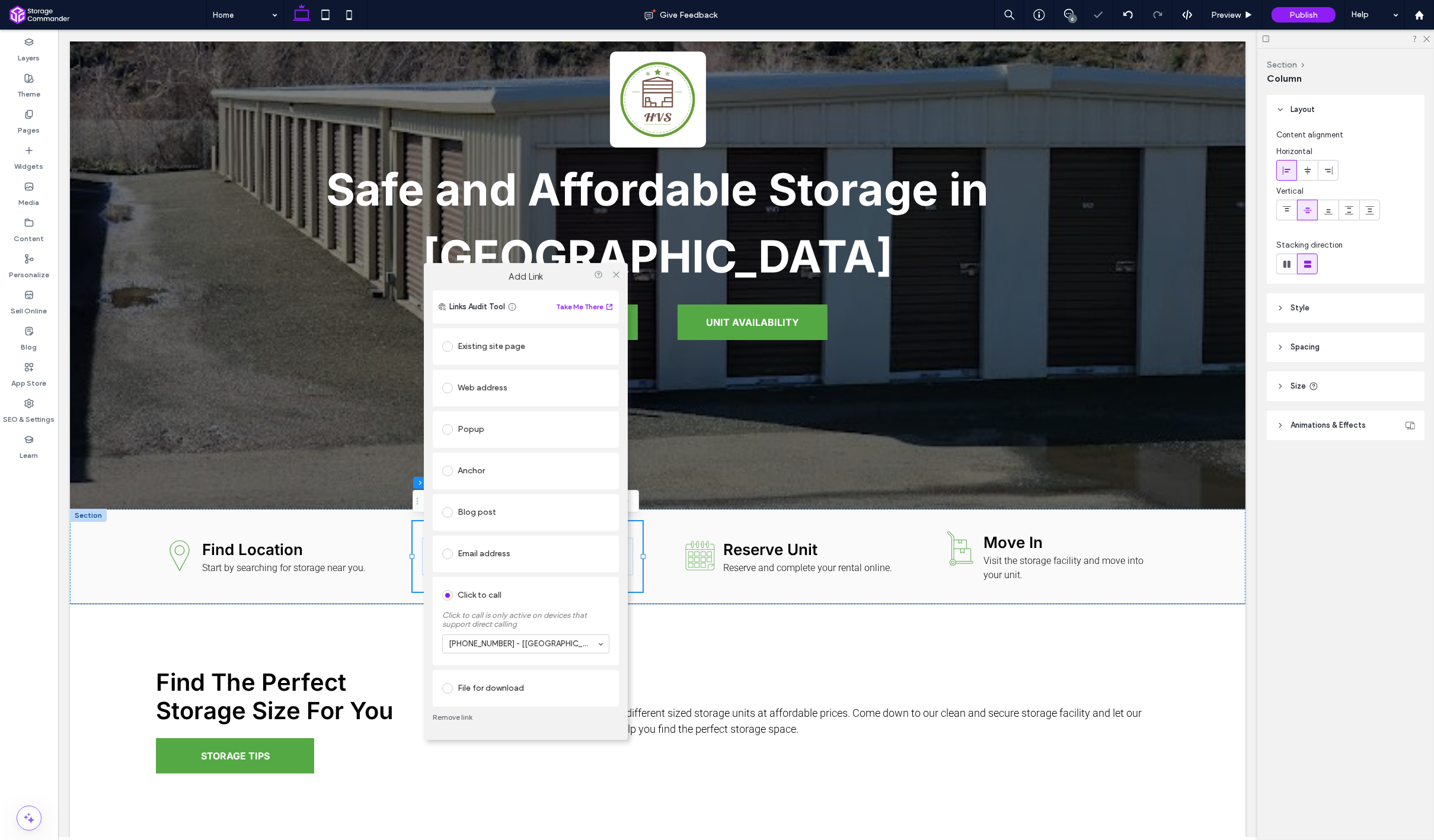
click at [561, 633] on section "[PHONE_NUMBER] - [[GEOGRAPHIC_DATA]]" at bounding box center [526, 644] width 167 height 30
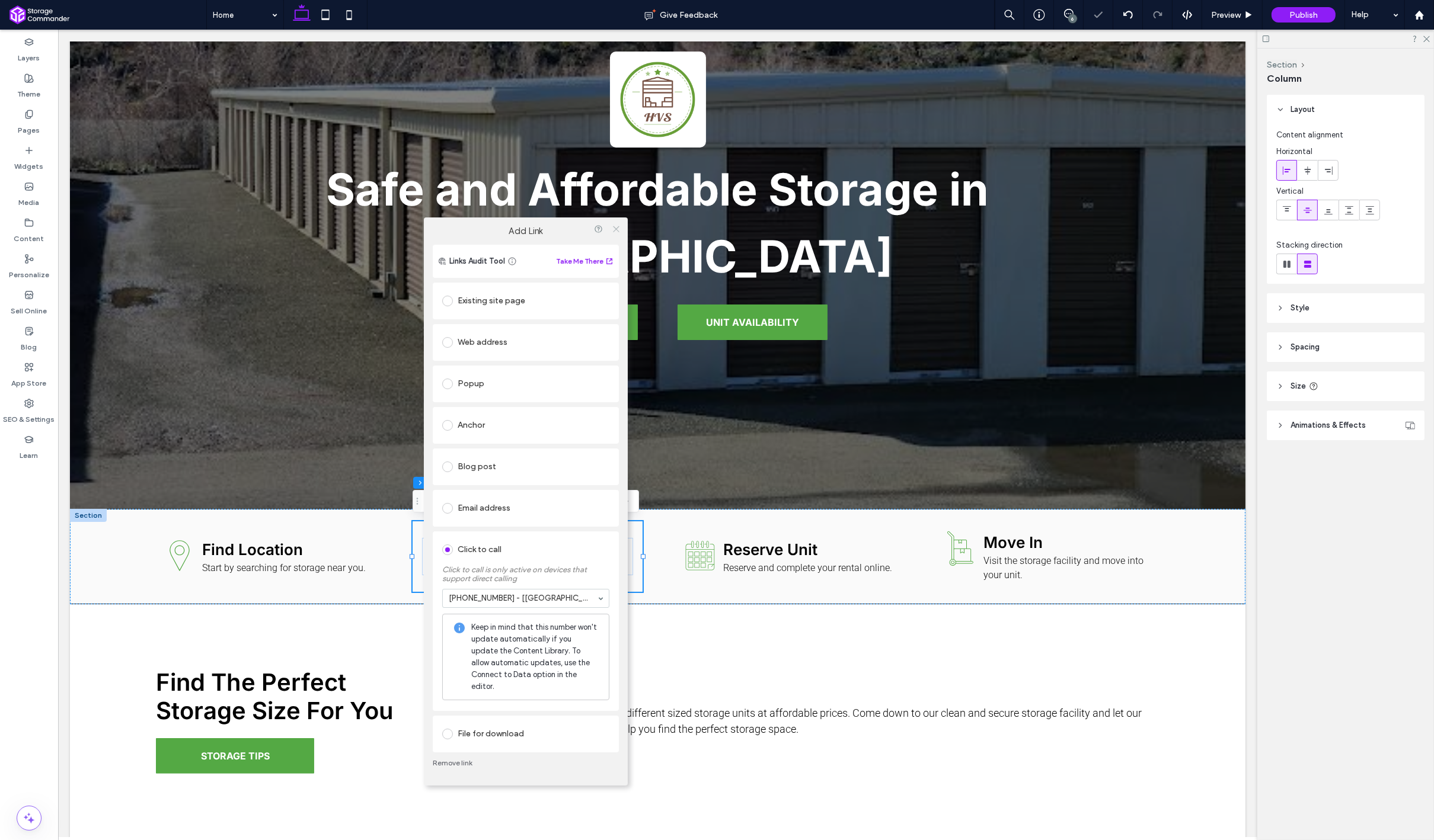
click at [616, 232] on use at bounding box center [616, 229] width 6 height 6
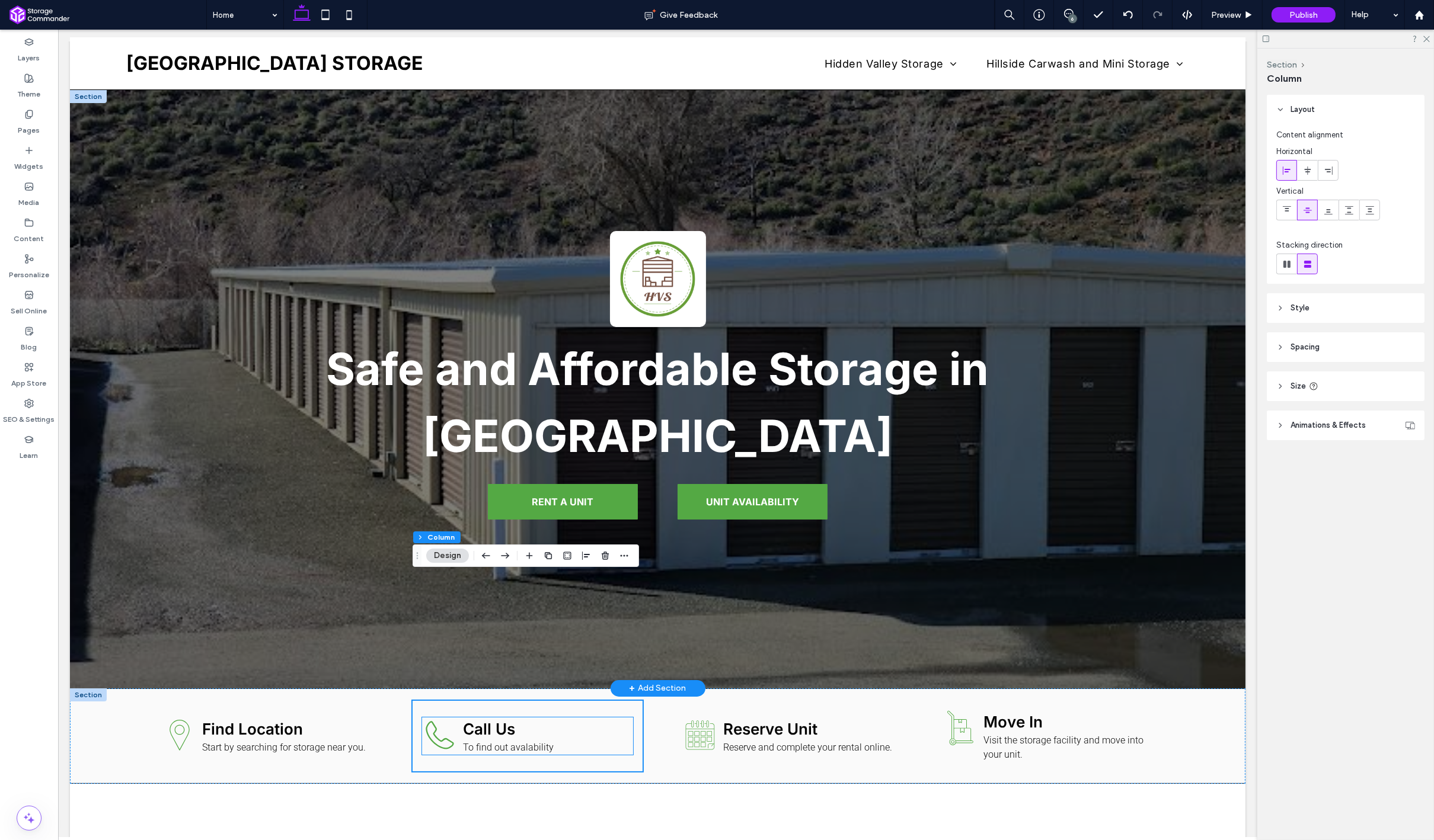
scroll to position [0, 0]
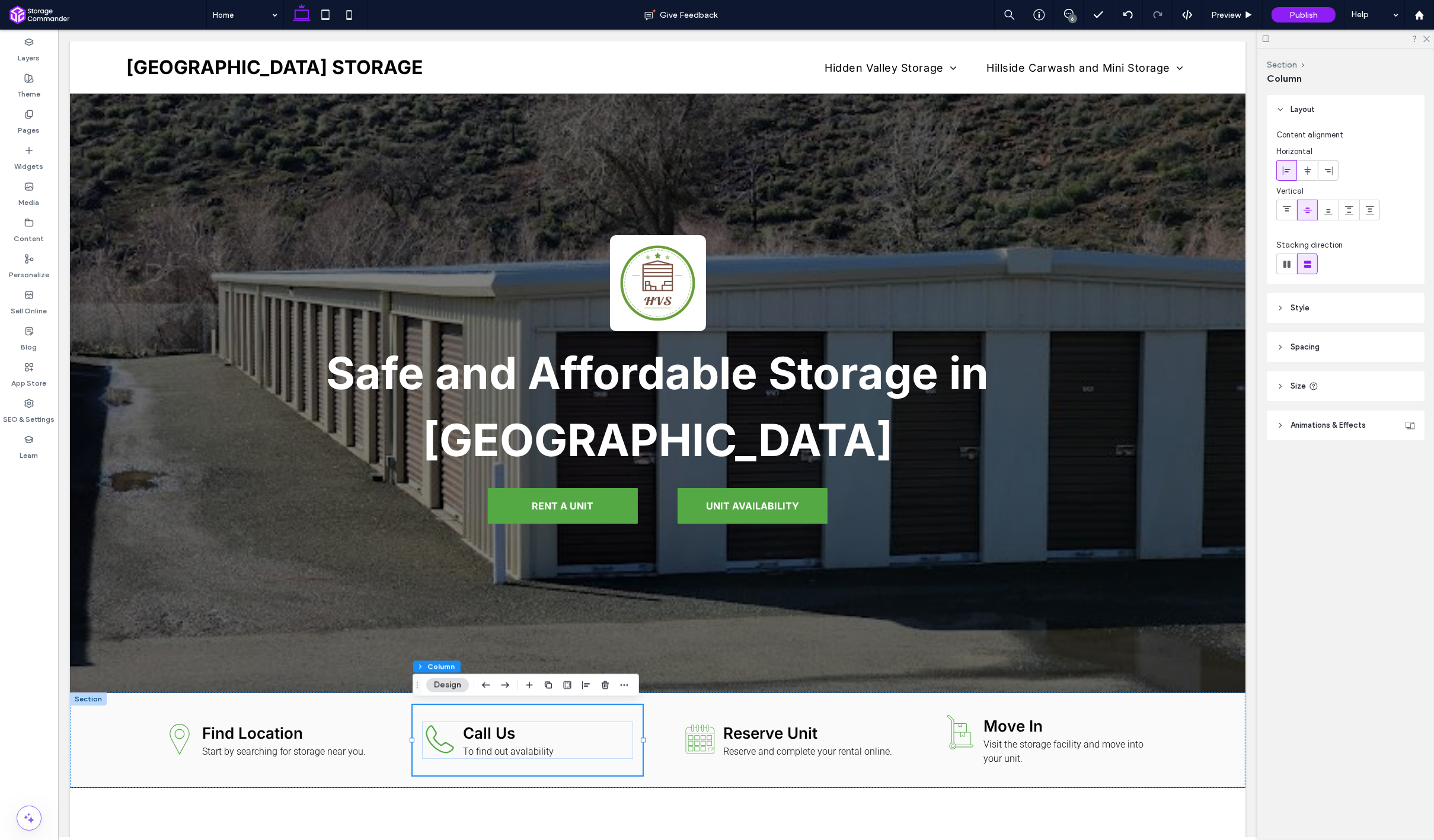
click at [1076, 15] on div "6" at bounding box center [1072, 19] width 9 height 9
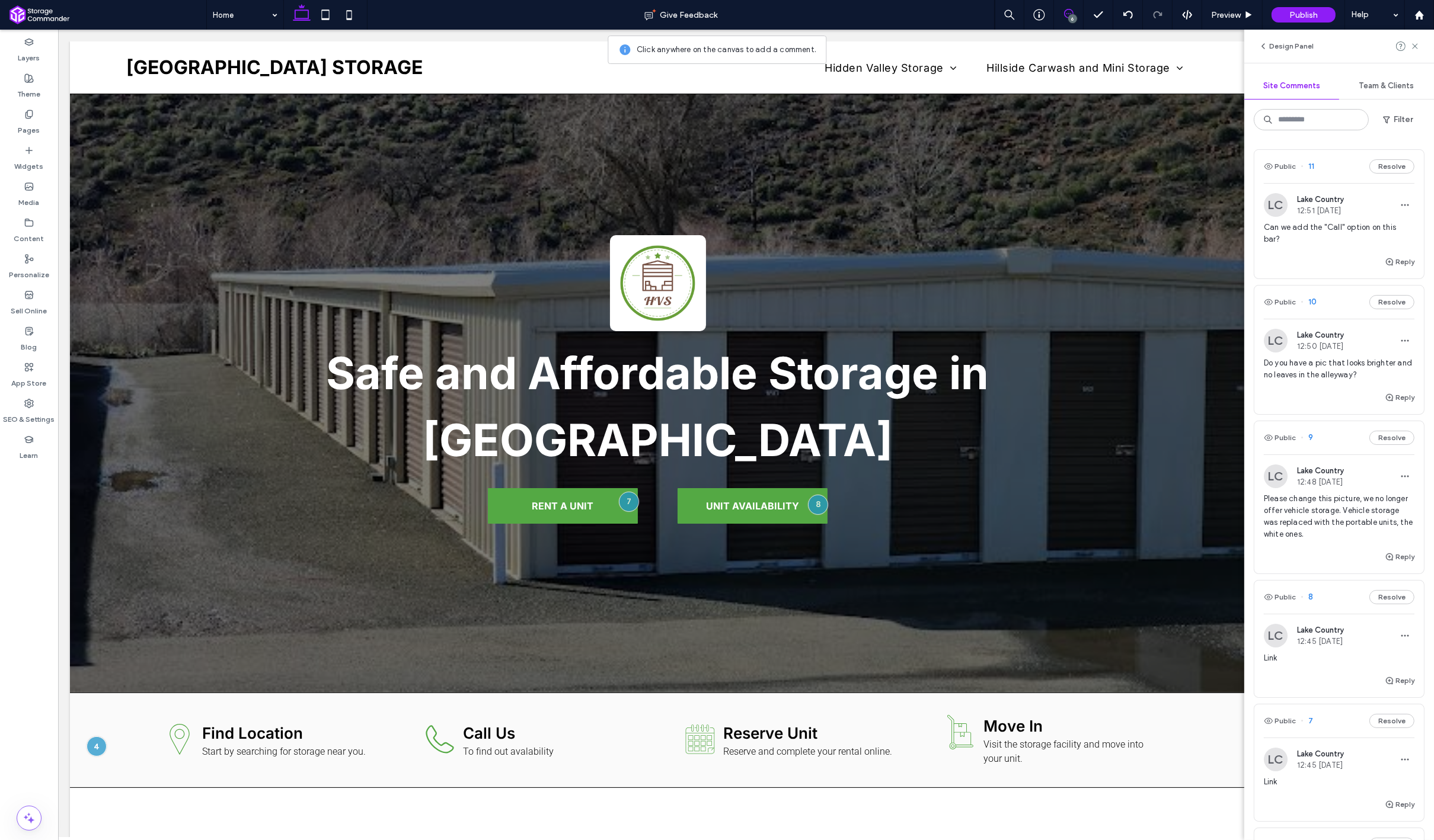
click at [1308, 254] on div "Reply" at bounding box center [1338, 266] width 169 height 24
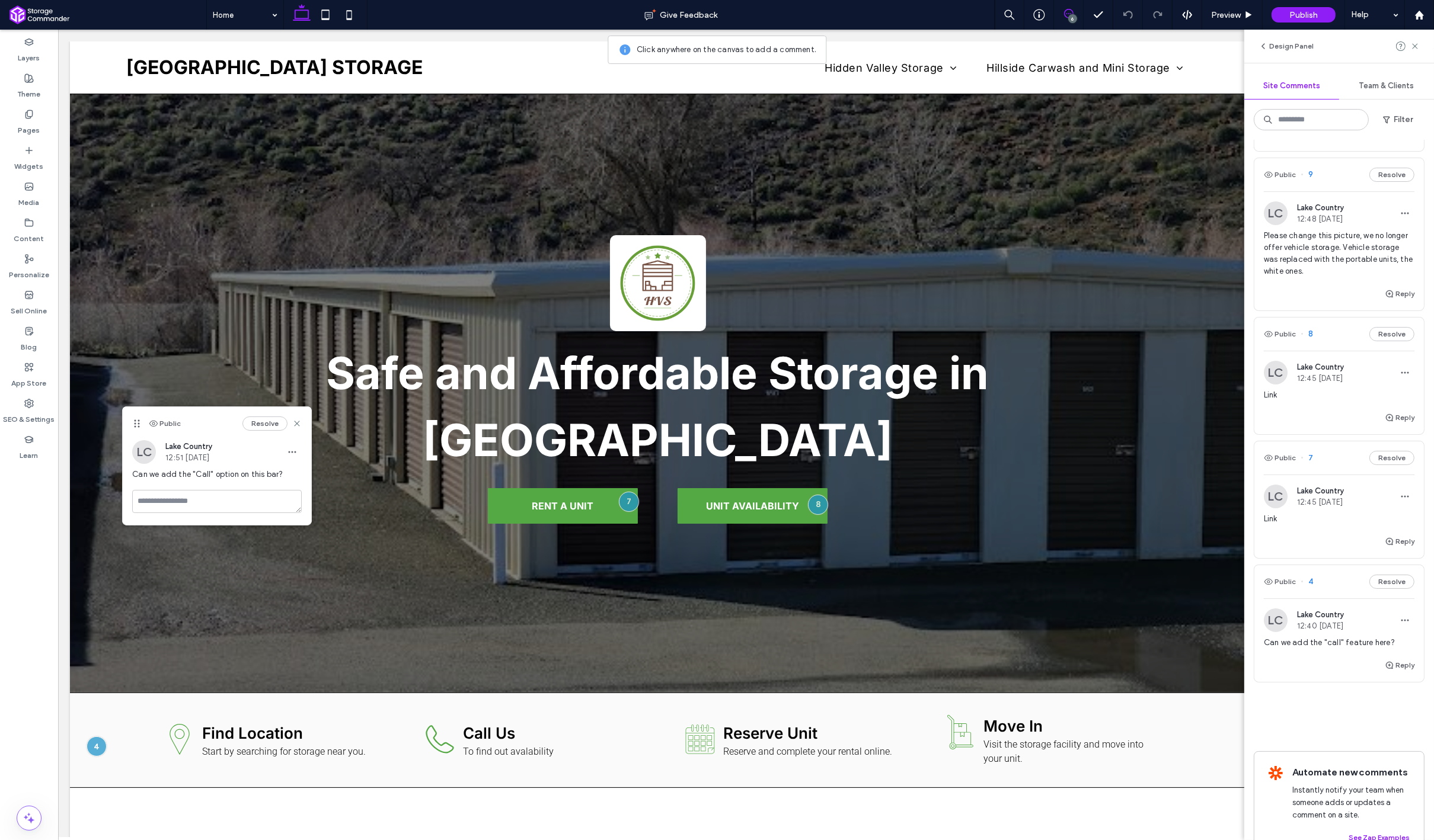
scroll to position [276, 0]
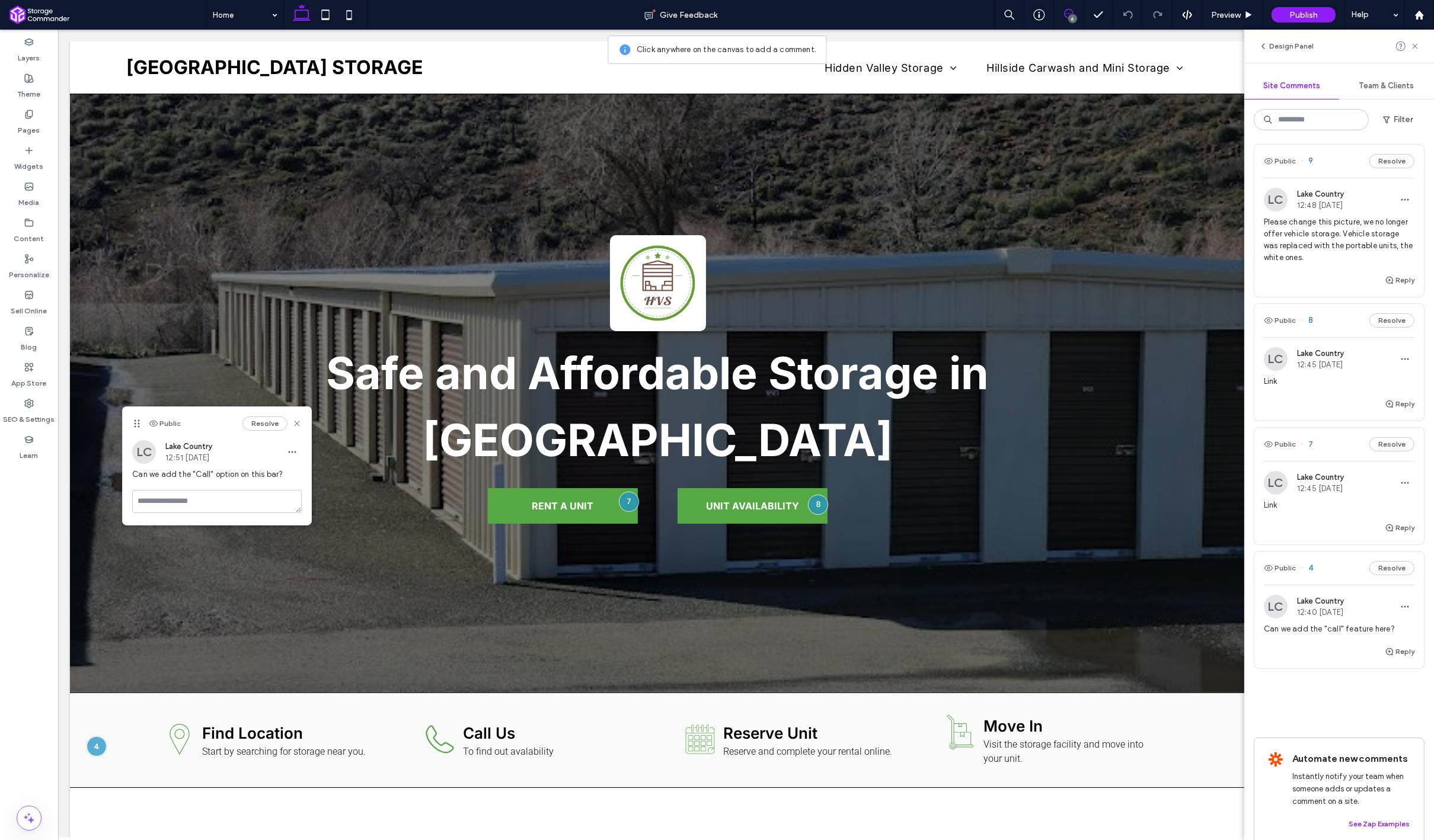
click at [1324, 645] on div "Reply" at bounding box center [1338, 657] width 169 height 24
click at [1382, 561] on button "Resolve" at bounding box center [1391, 568] width 45 height 14
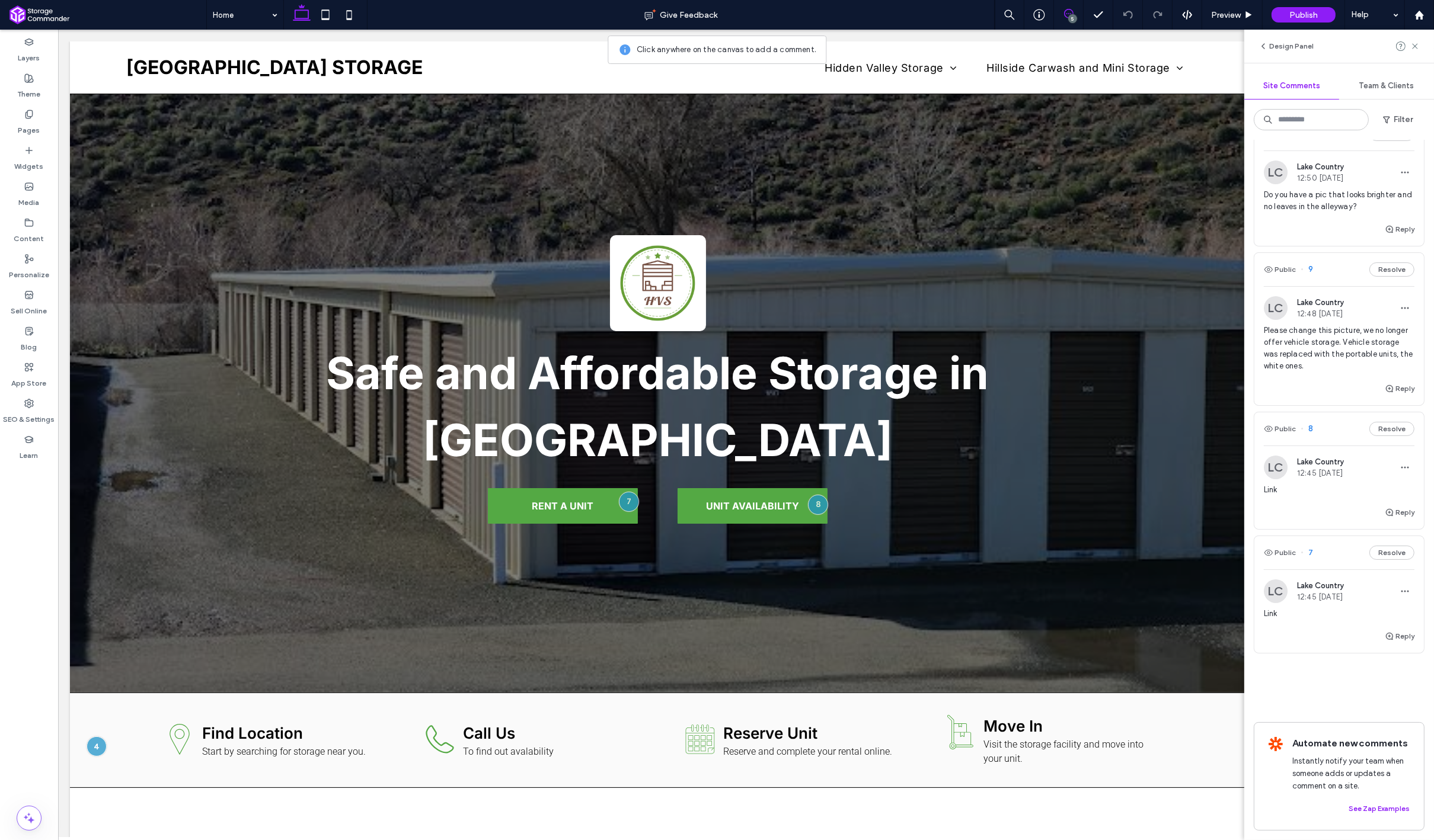
scroll to position [154, 0]
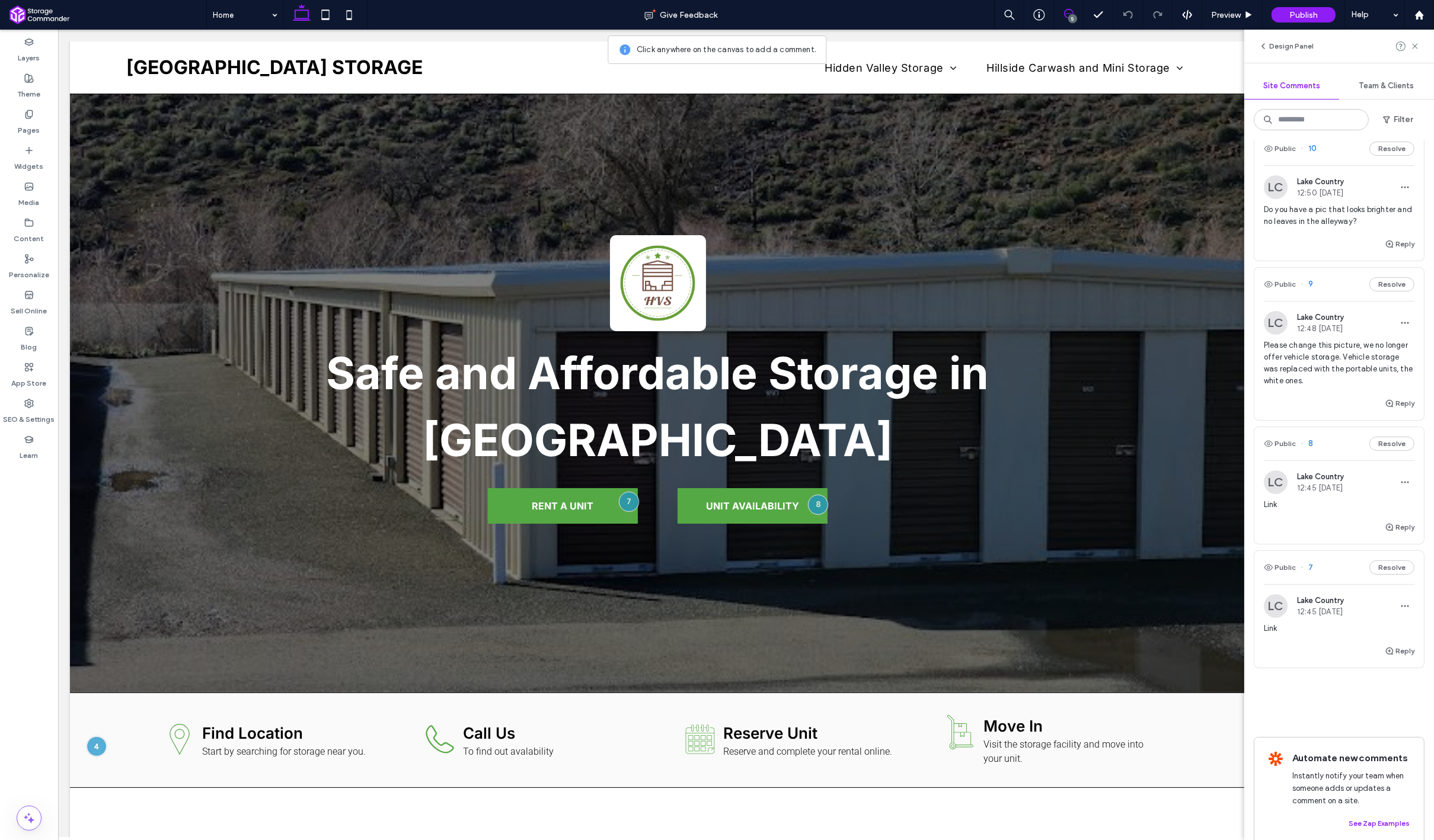
click at [1341, 623] on span "Link" at bounding box center [1339, 629] width 151 height 12
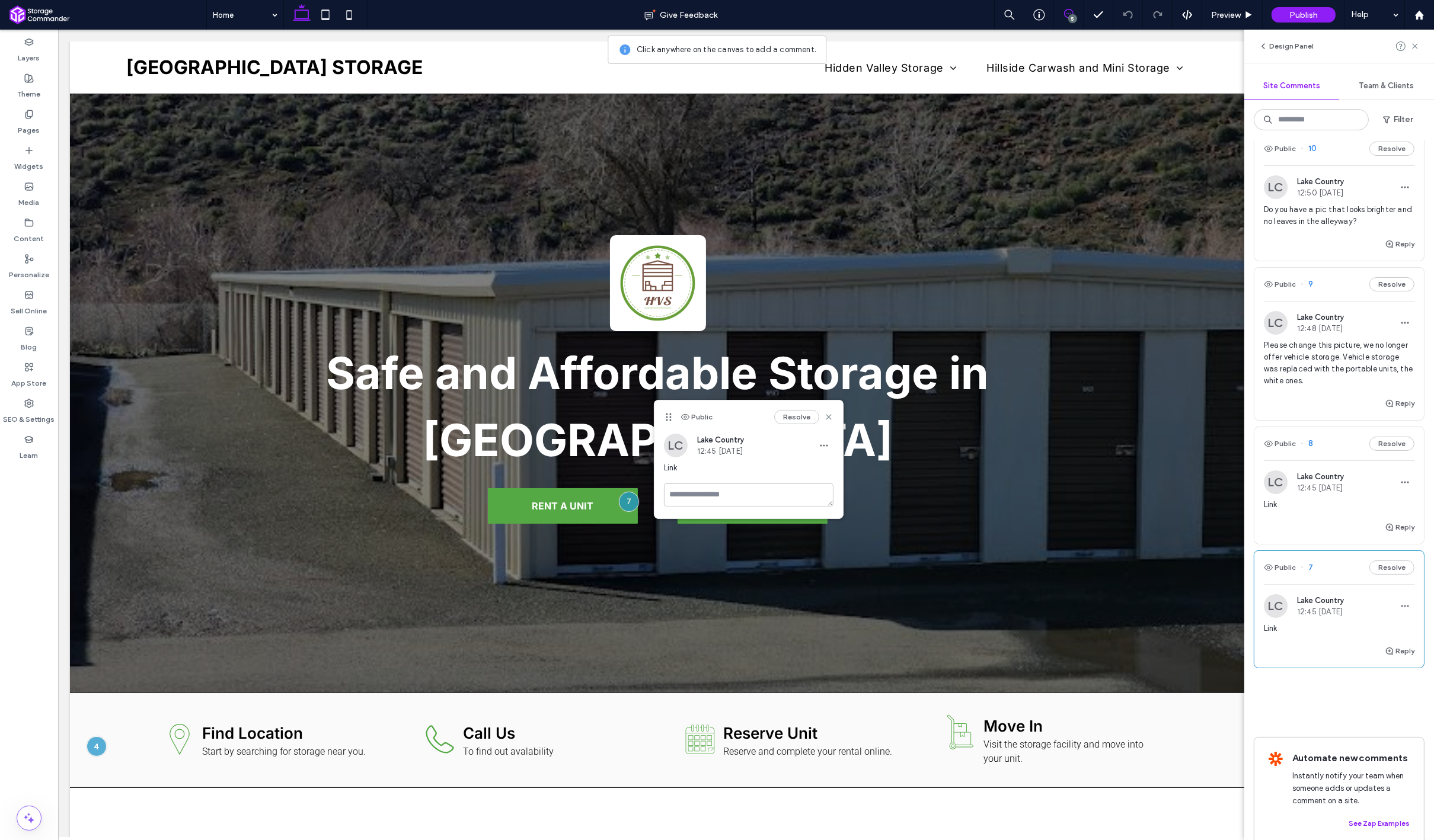
click at [1388, 551] on div "Public 7 Resolve" at bounding box center [1338, 567] width 169 height 33
click at [1391, 560] on button "Resolve" at bounding box center [1391, 567] width 45 height 14
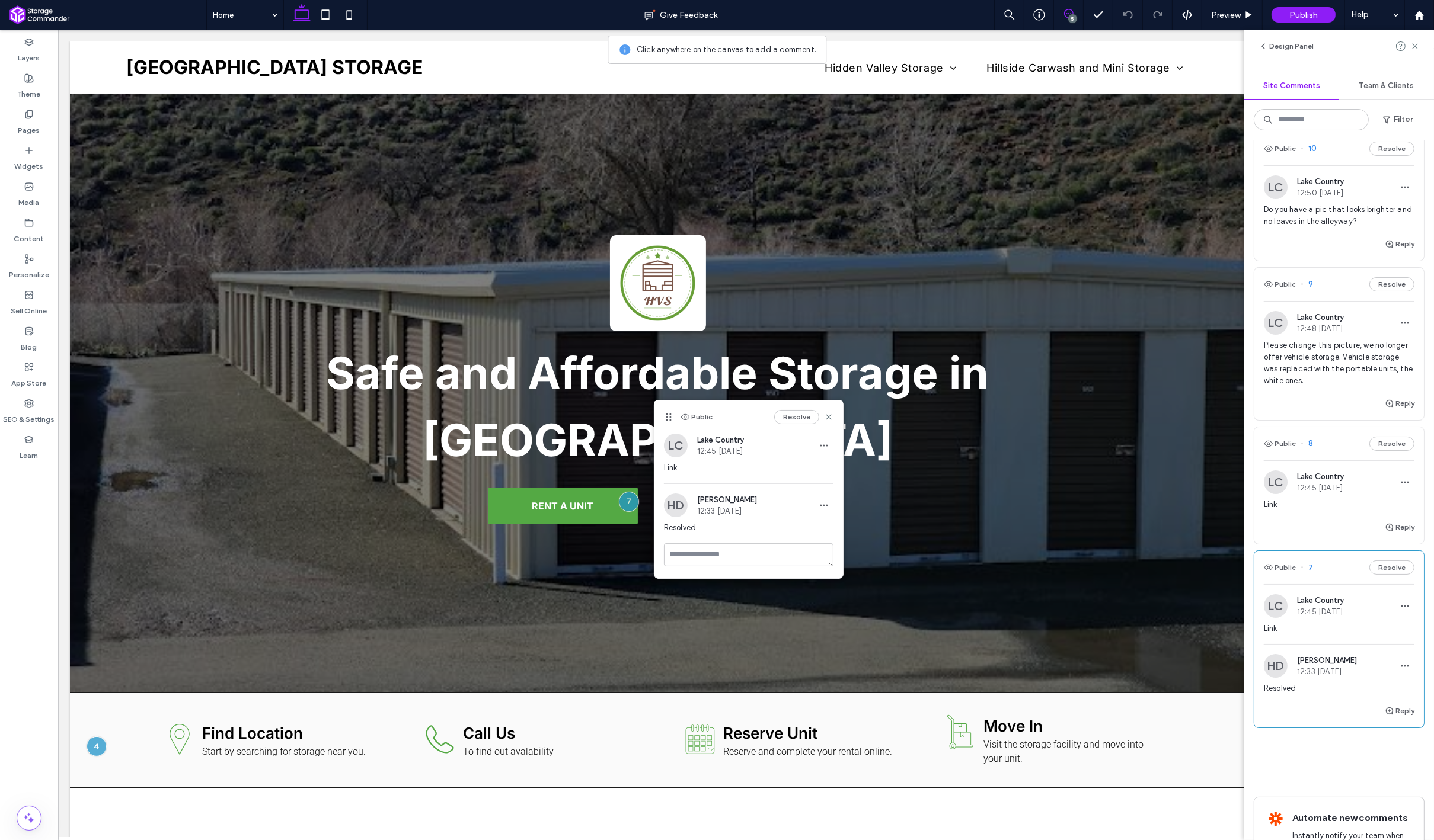
scroll to position [30, 0]
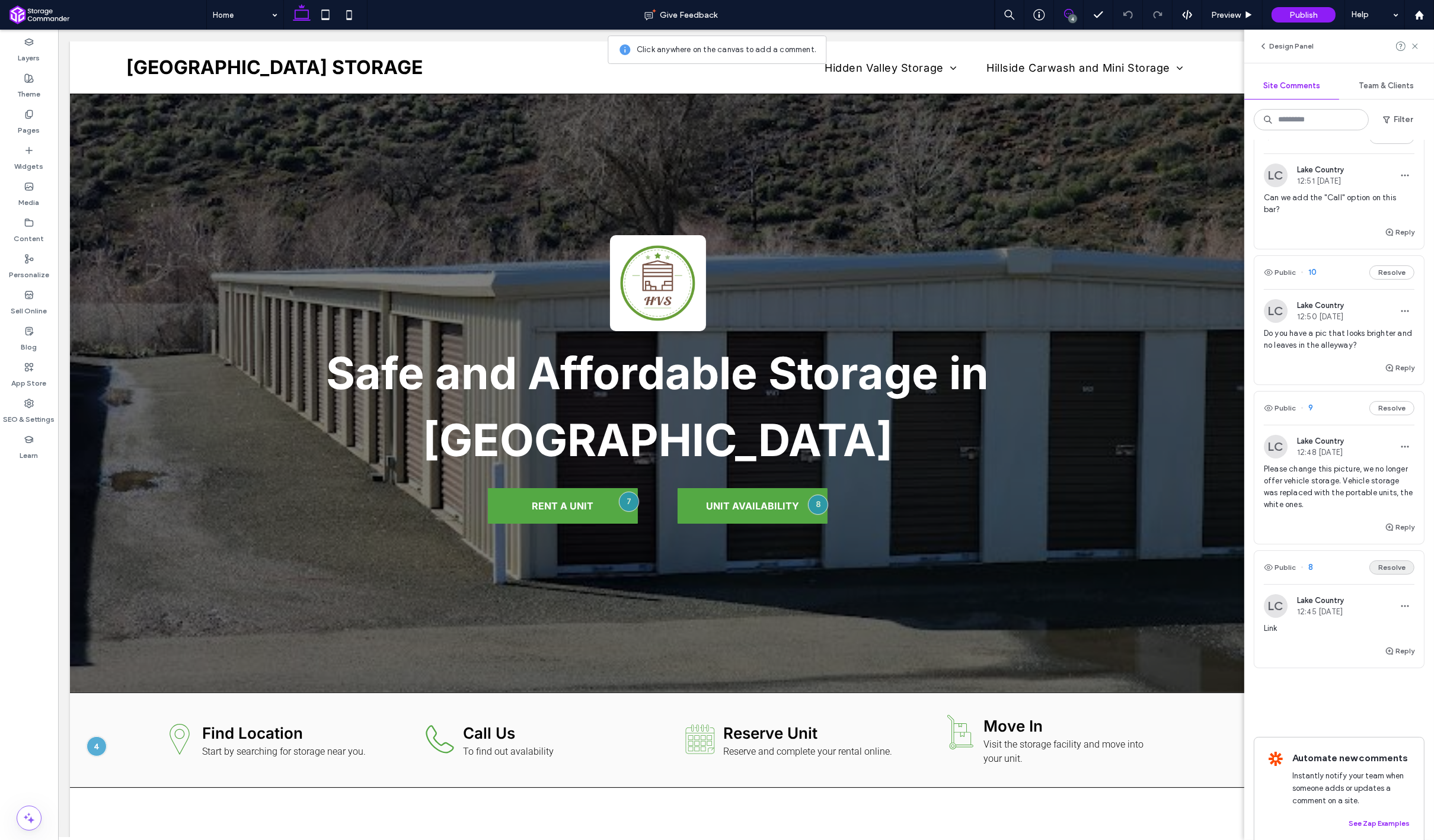
click at [1393, 560] on button "Resolve" at bounding box center [1391, 567] width 45 height 14
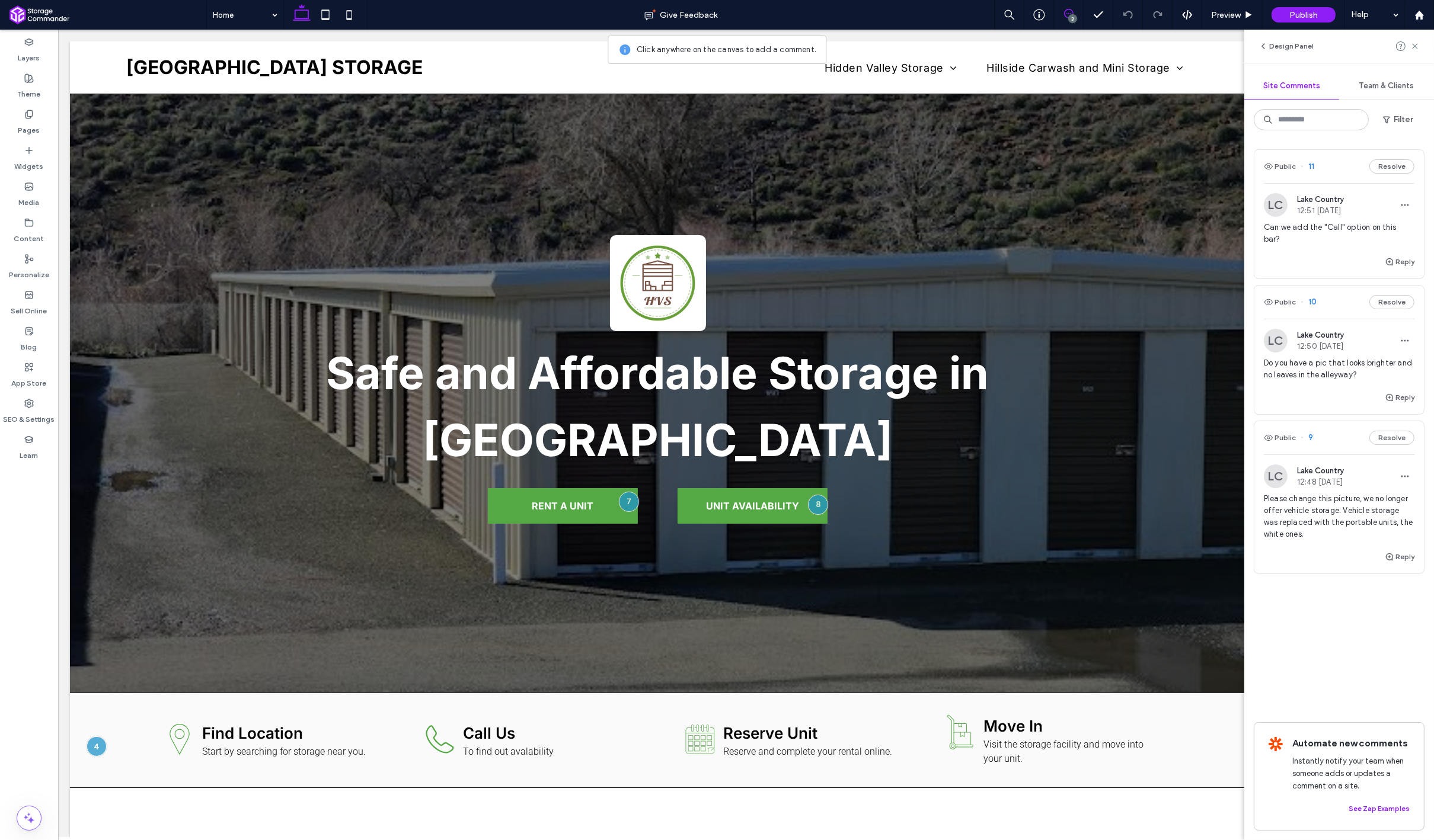
scroll to position [0, 0]
click at [1212, 13] on span "Preview" at bounding box center [1225, 15] width 30 height 10
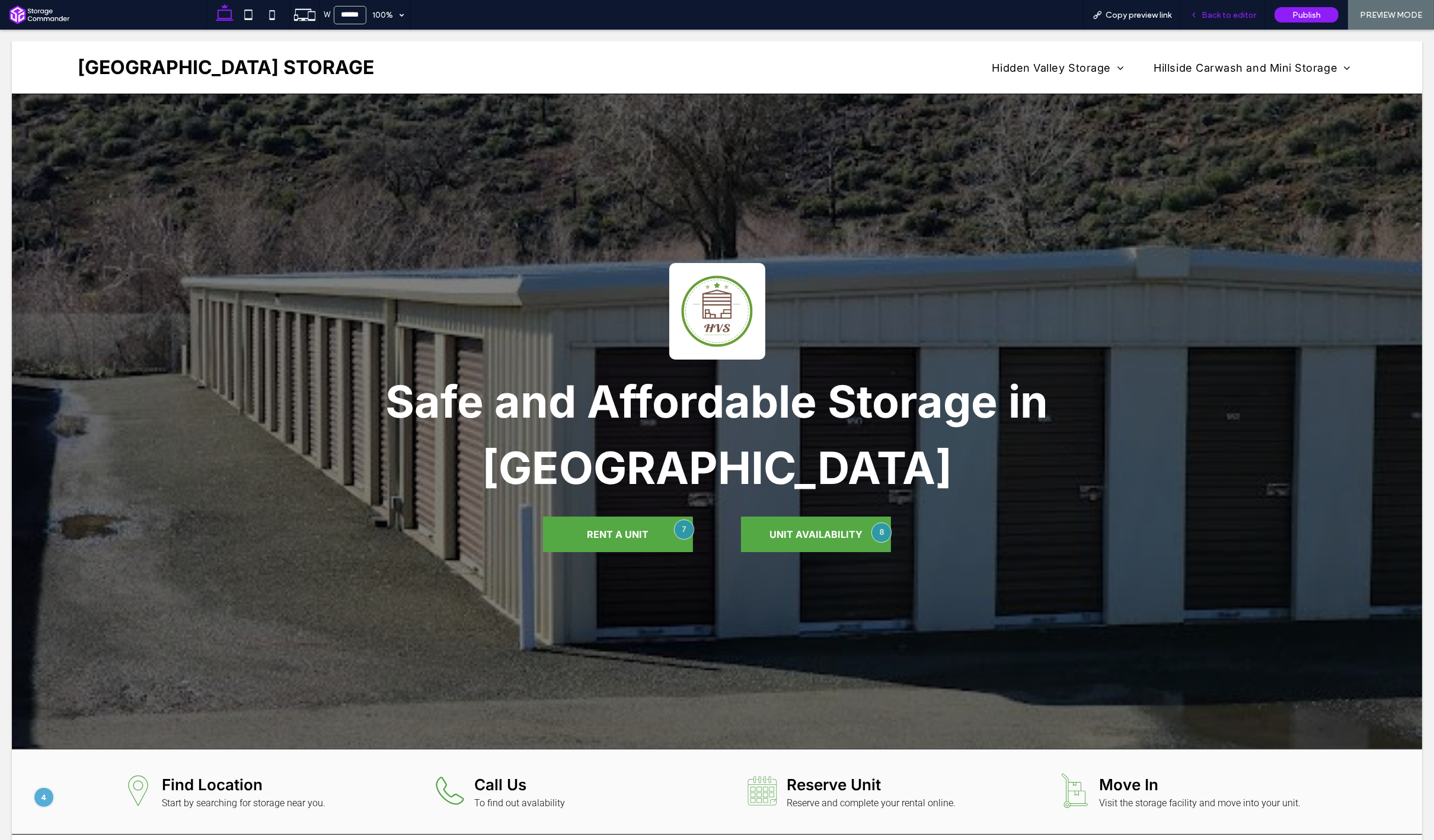
click at [1202, 16] on div "Back to editor" at bounding box center [1223, 15] width 85 height 10
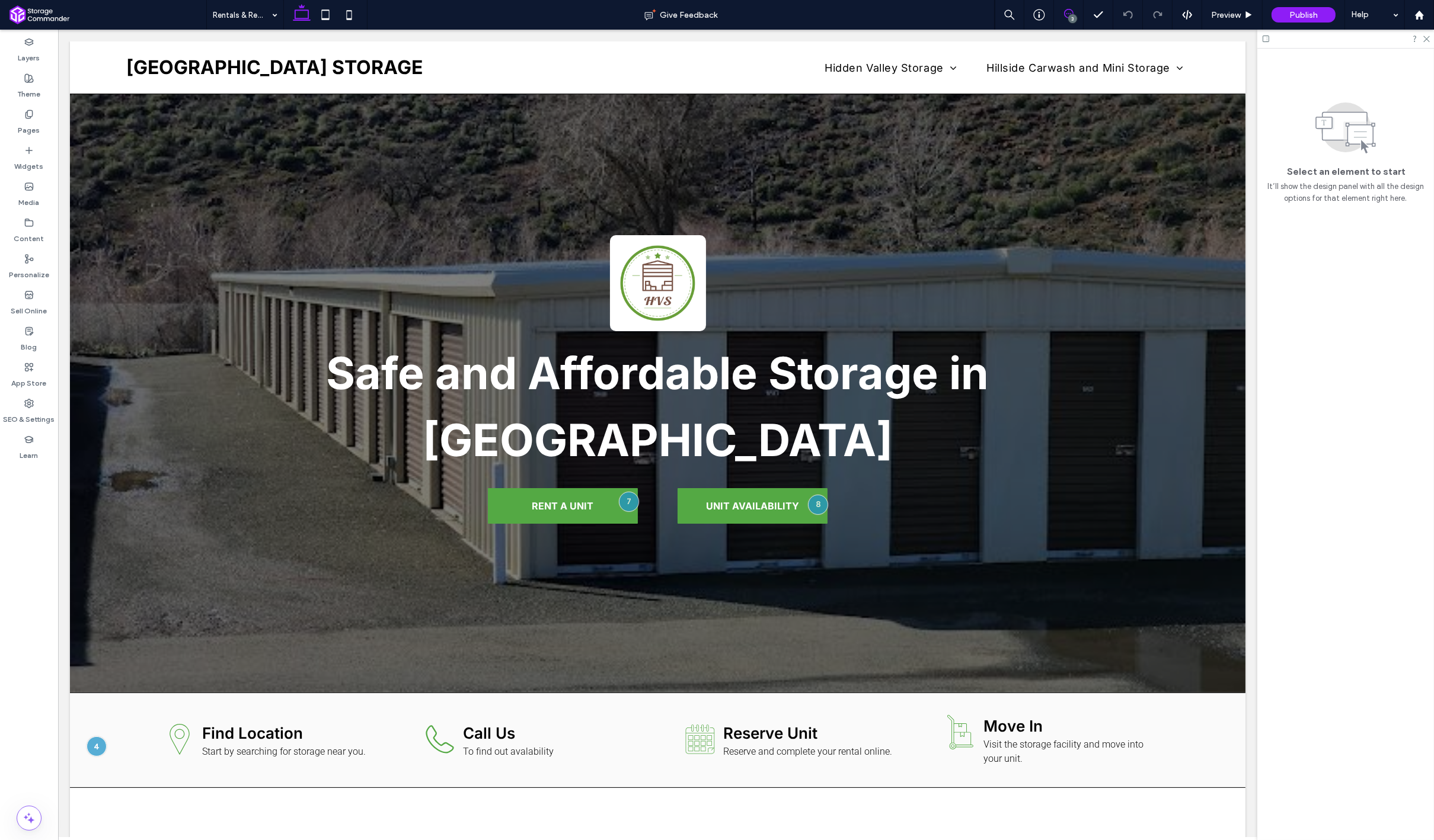
click at [1070, 11] on icon at bounding box center [1068, 14] width 9 height 9
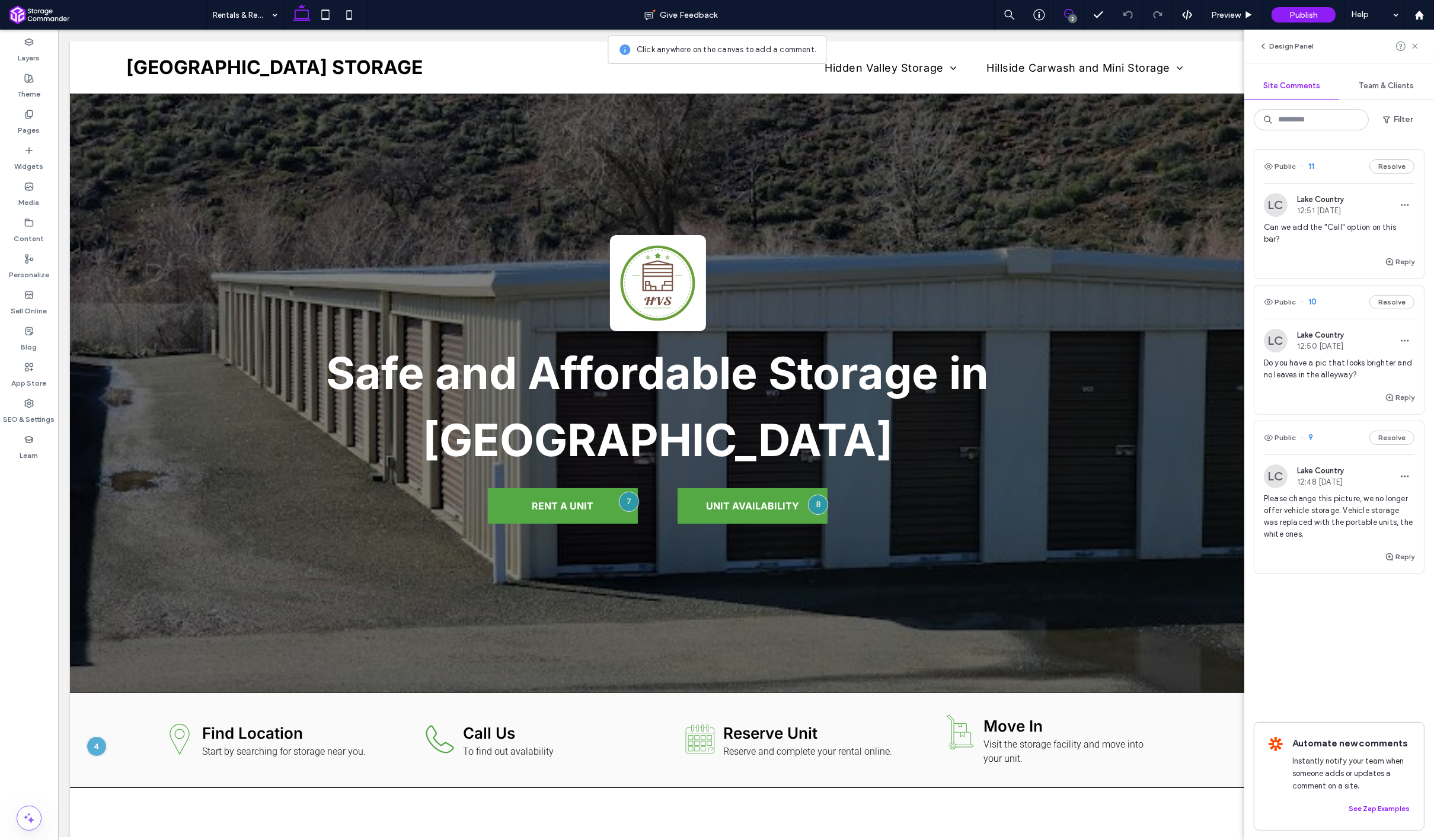
click at [1307, 390] on div "Reply" at bounding box center [1338, 402] width 169 height 24
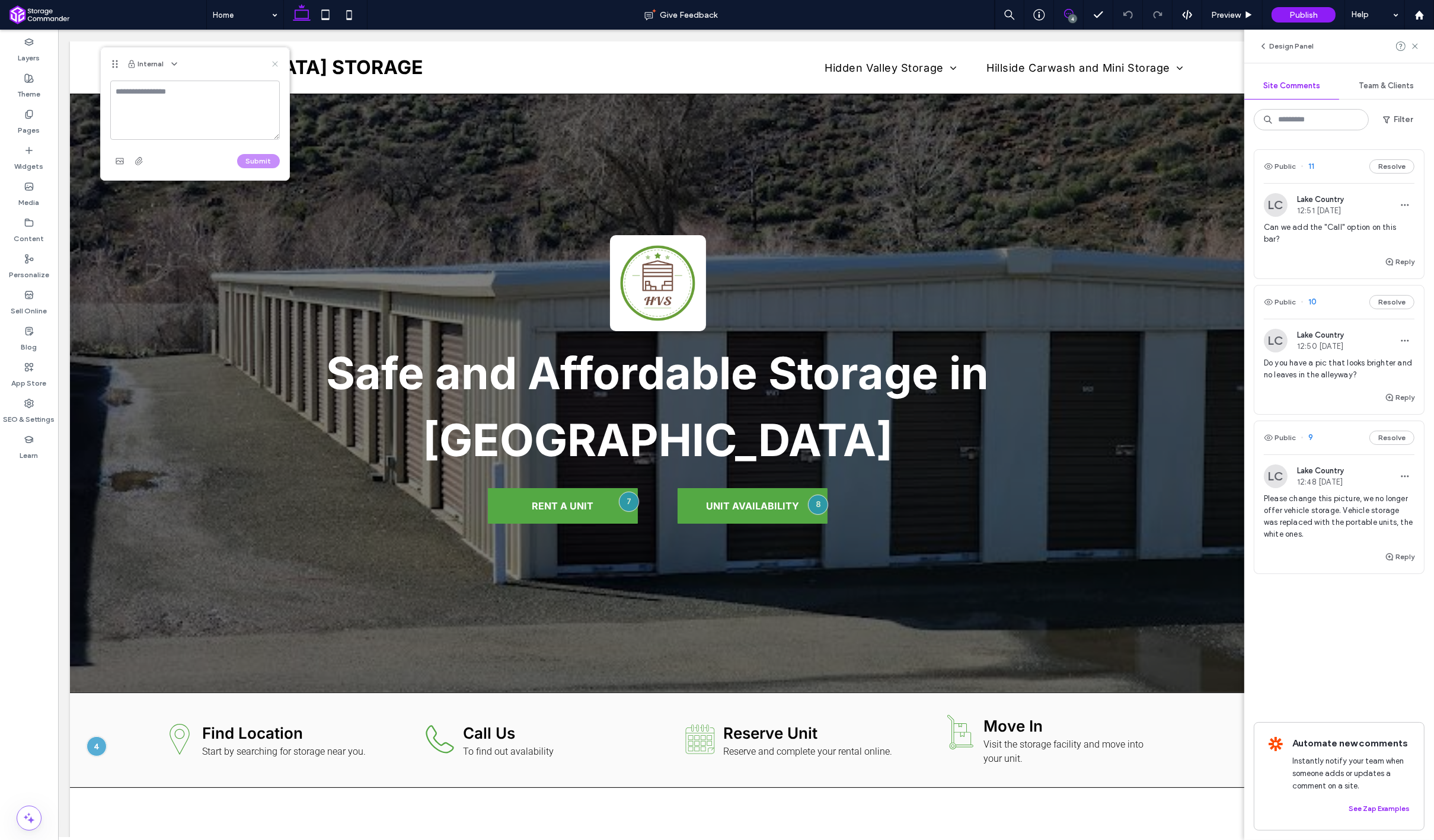
click at [273, 67] on icon at bounding box center [275, 63] width 9 height 9
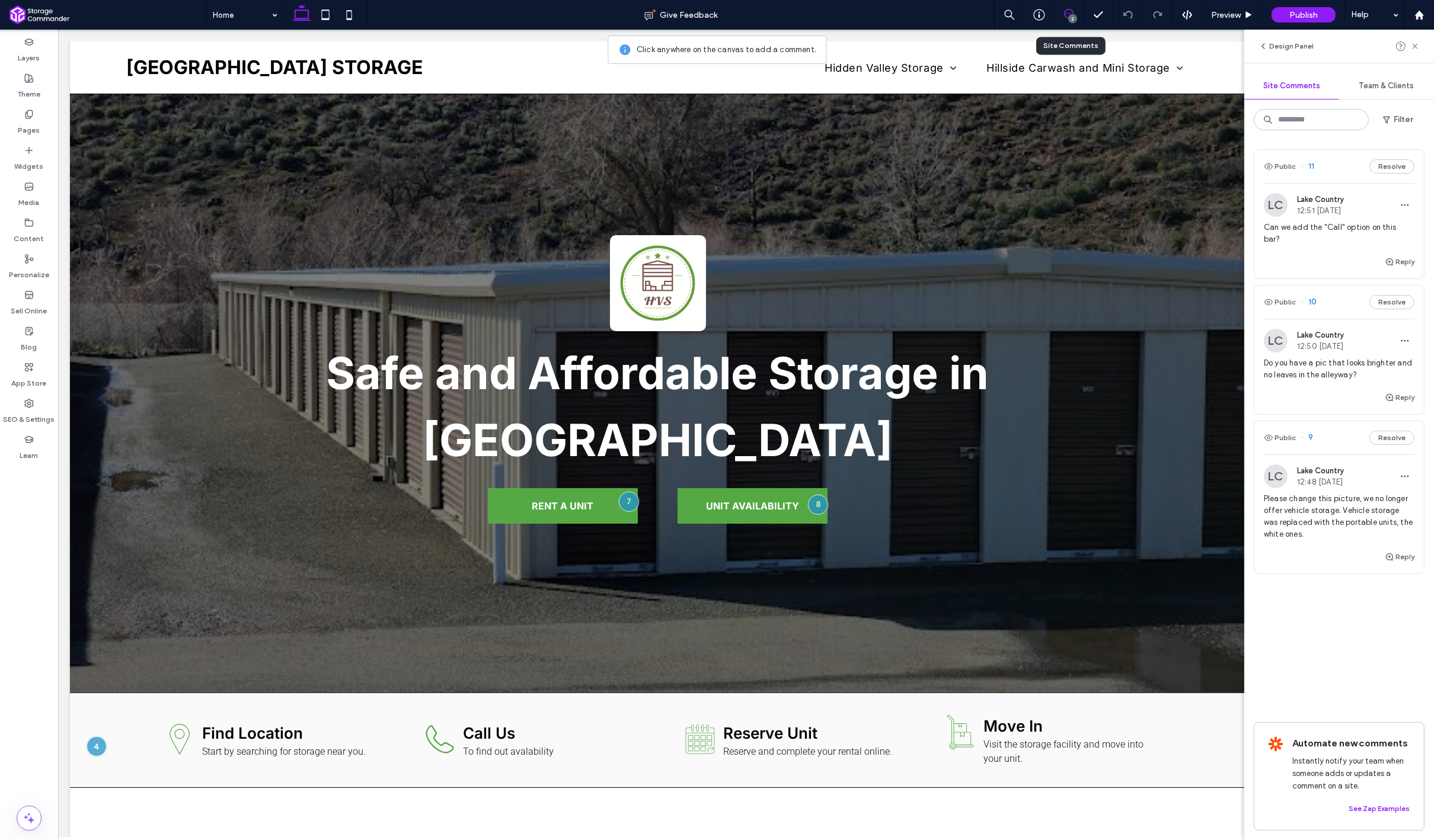
click at [1068, 5] on div "3" at bounding box center [1068, 14] width 30 height 30
click at [1070, 17] on div "3" at bounding box center [1072, 19] width 9 height 9
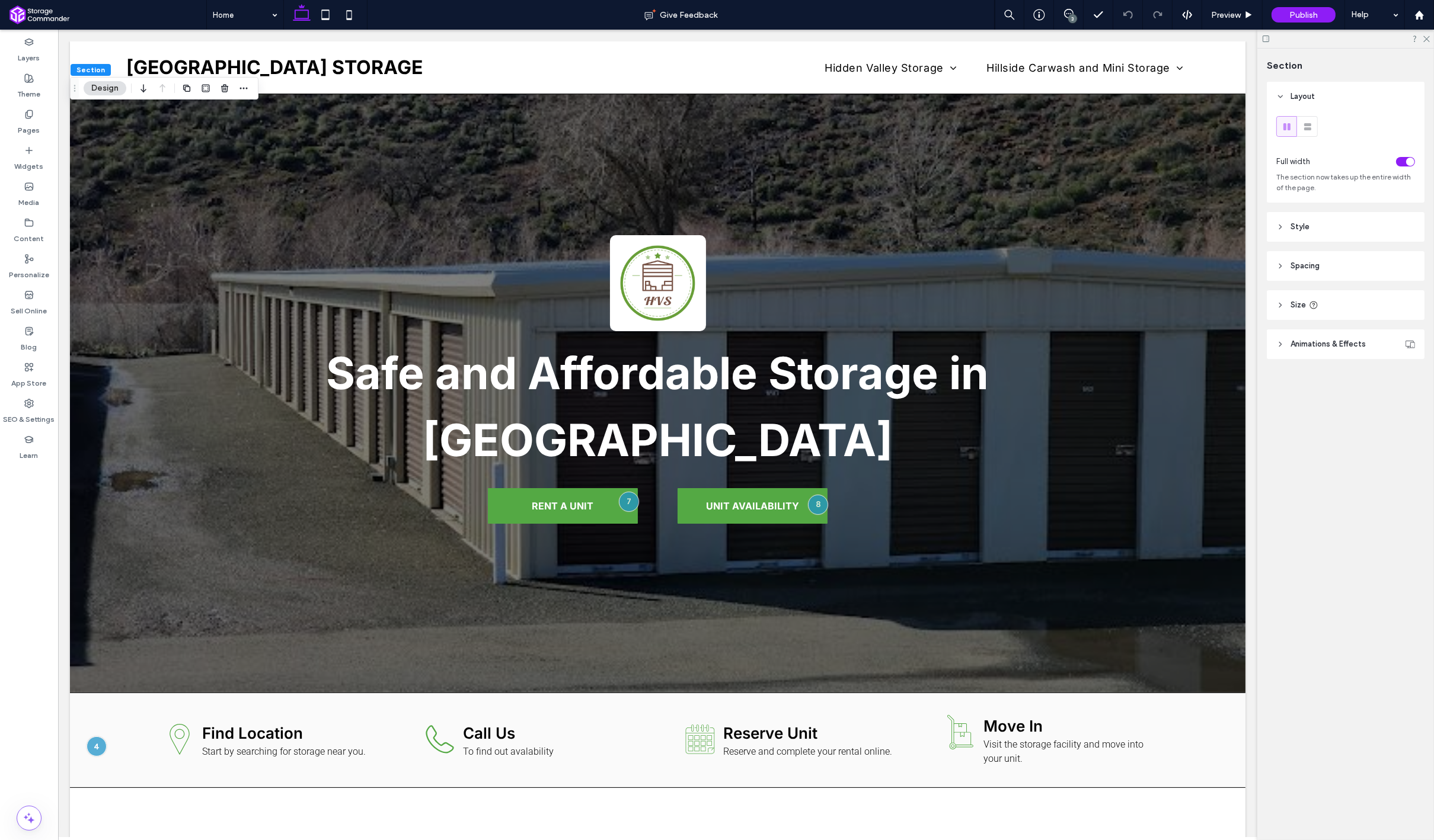
click at [118, 90] on button "Design" at bounding box center [105, 88] width 42 height 14
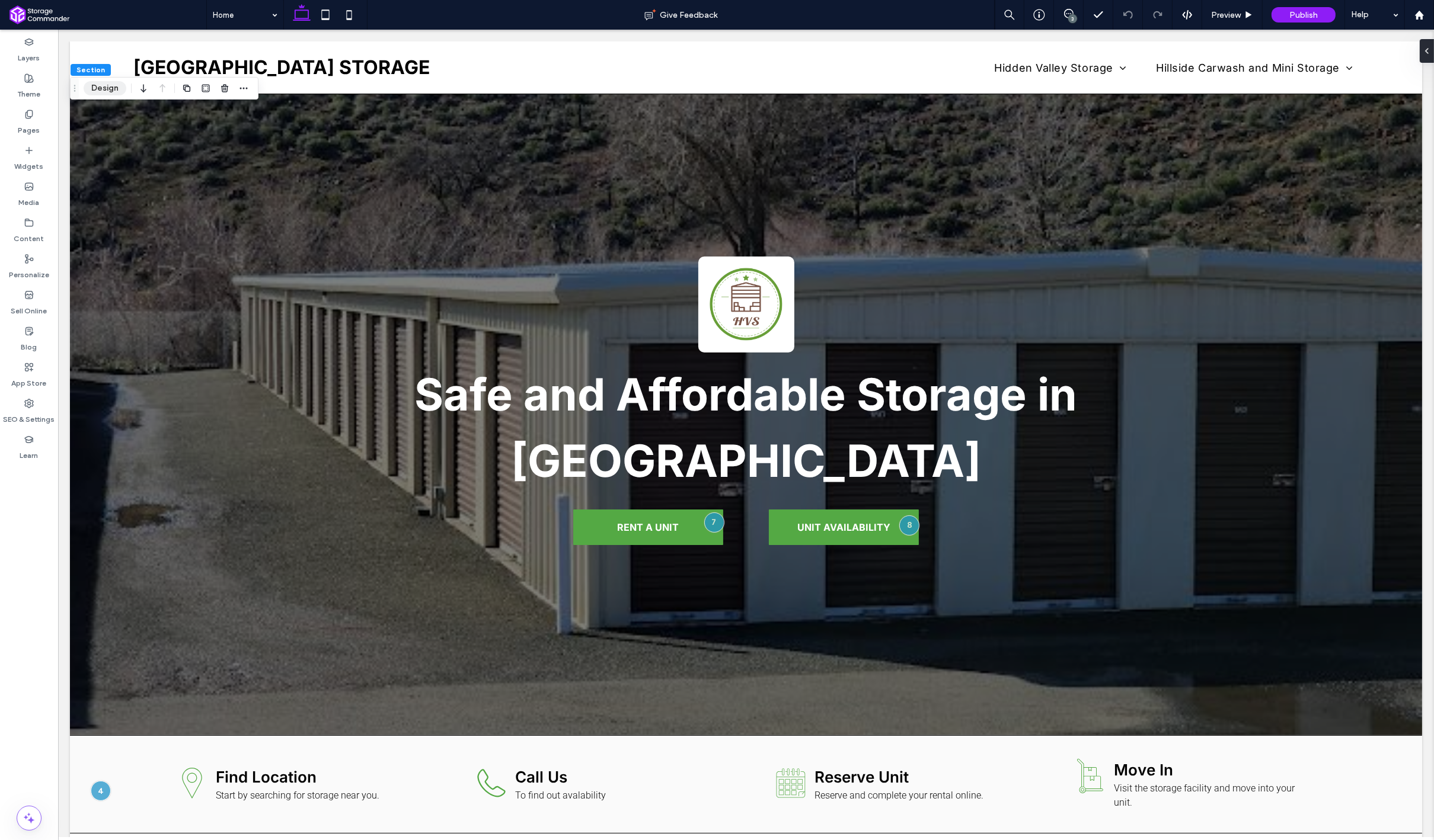
click at [87, 92] on button "Design" at bounding box center [105, 88] width 42 height 14
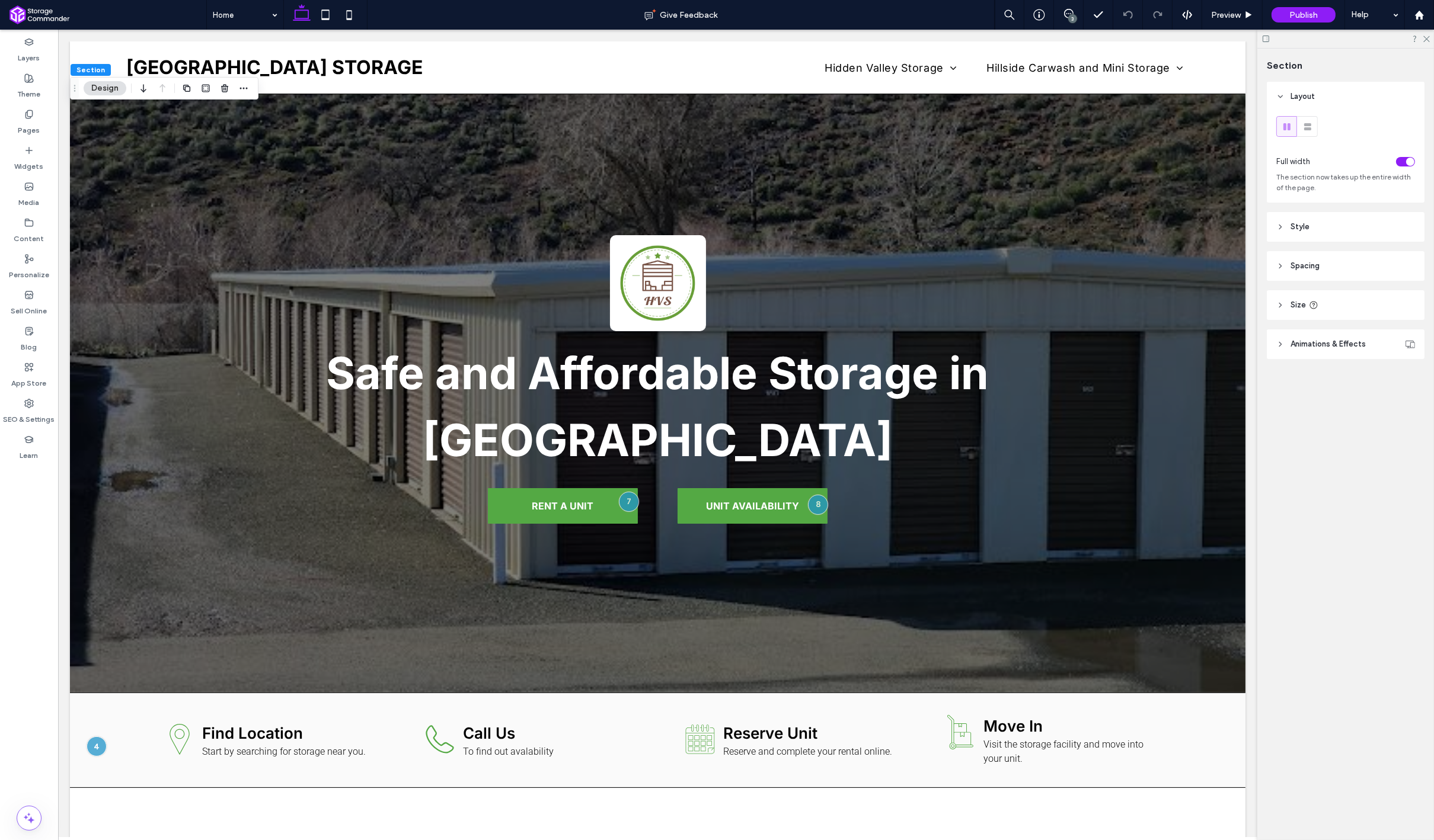
click at [1325, 361] on div "Layout Full width The section now takes up the entire width of the page. Style …" at bounding box center [1349, 244] width 166 height 325
click at [1325, 357] on header "Animations & Effects" at bounding box center [1345, 344] width 157 height 30
click at [1327, 233] on header "Style" at bounding box center [1345, 226] width 157 height 30
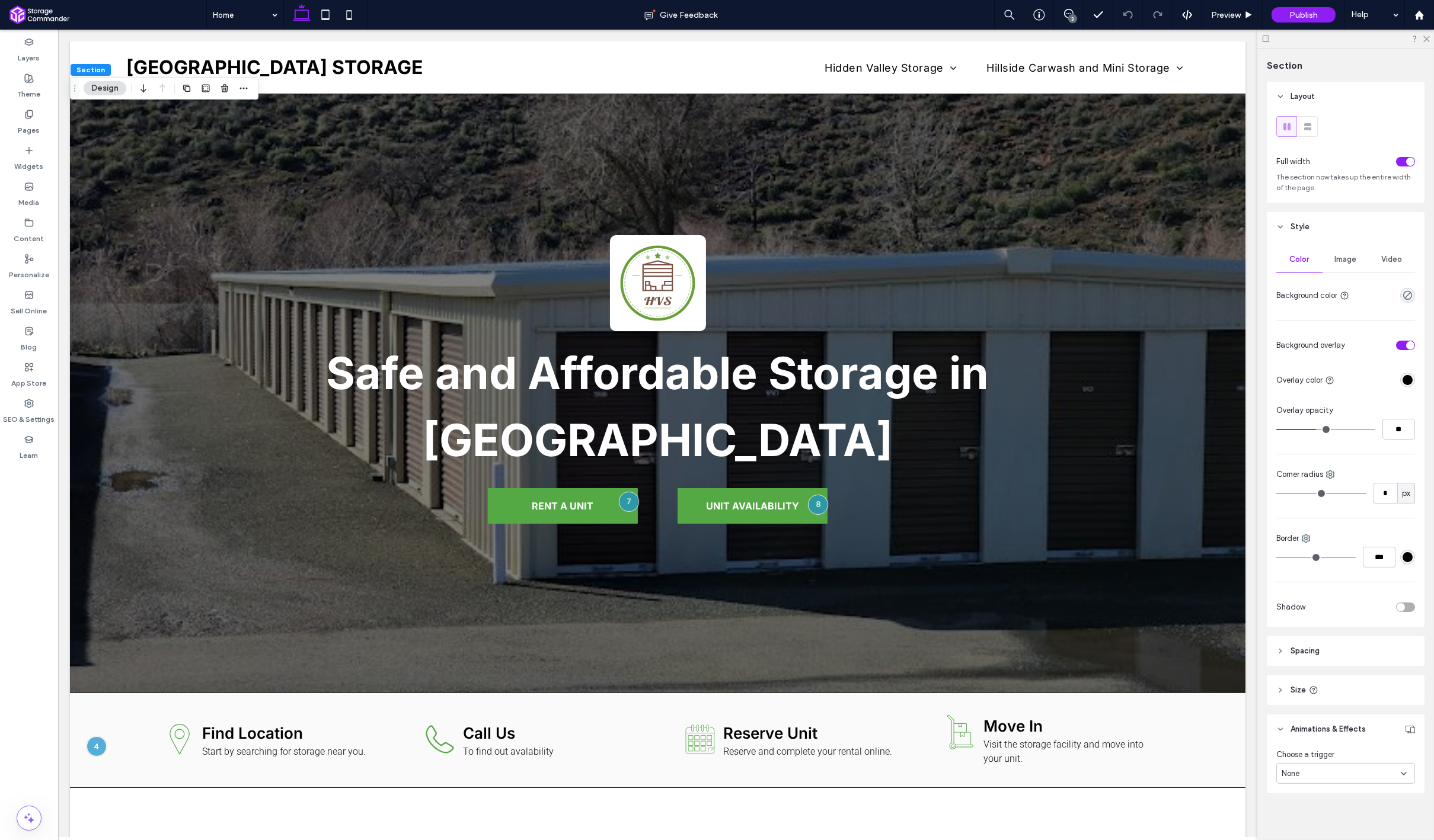
click at [1344, 261] on span "Image" at bounding box center [1346, 259] width 22 height 9
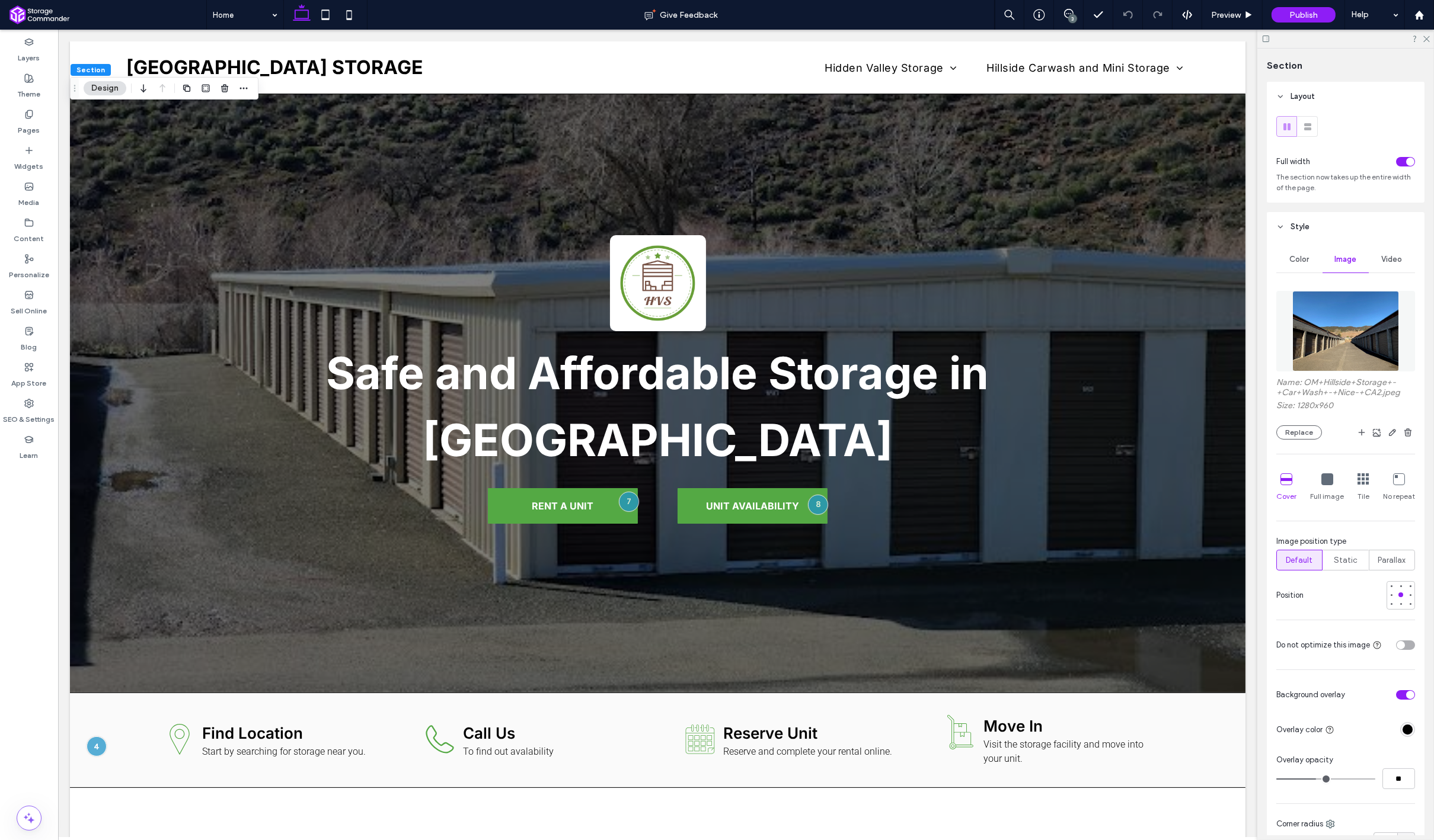
click at [1347, 338] on img at bounding box center [1345, 330] width 107 height 80
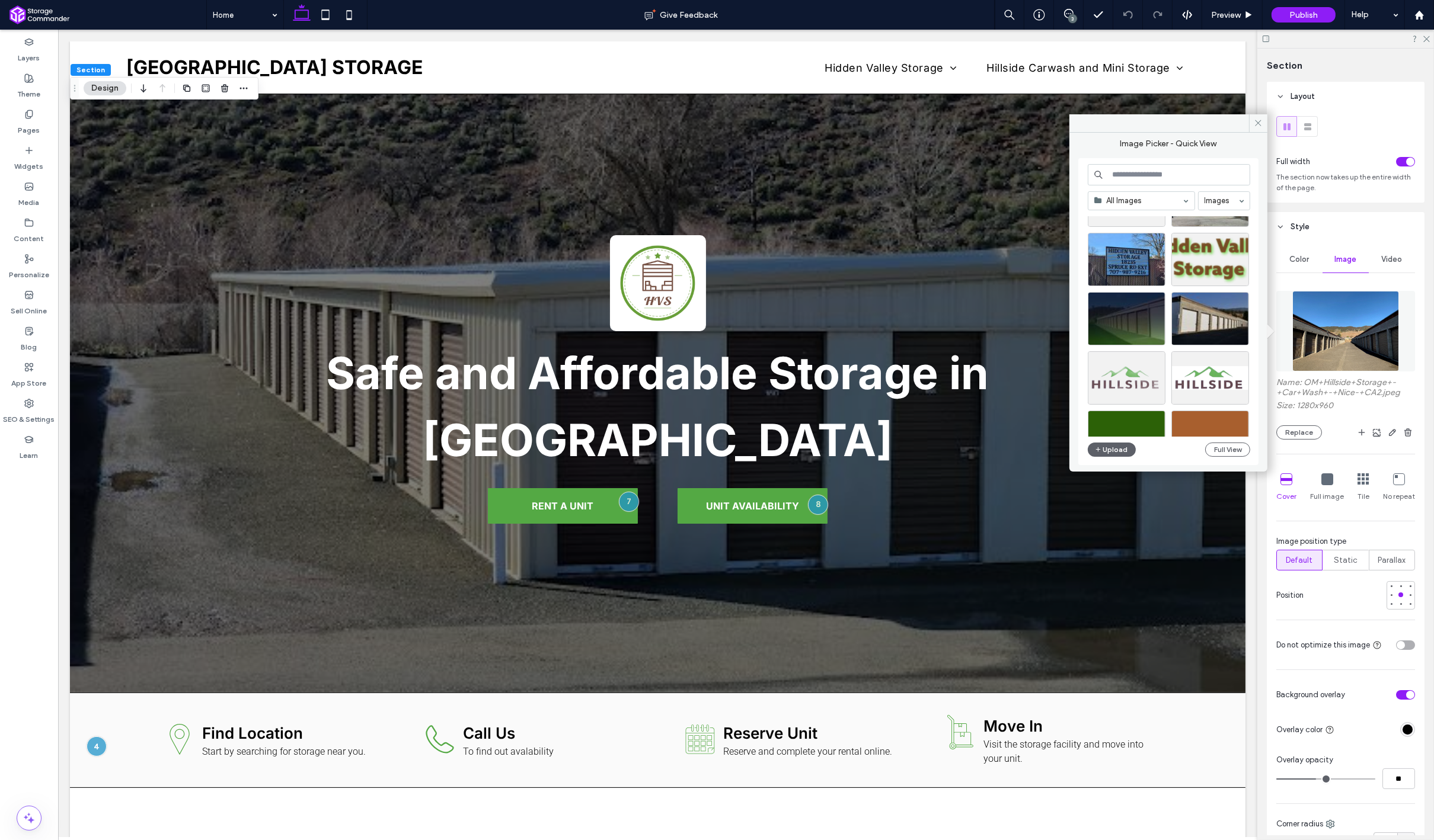
scroll to position [357, 0]
click at [1218, 307] on div "Select" at bounding box center [1210, 317] width 78 height 53
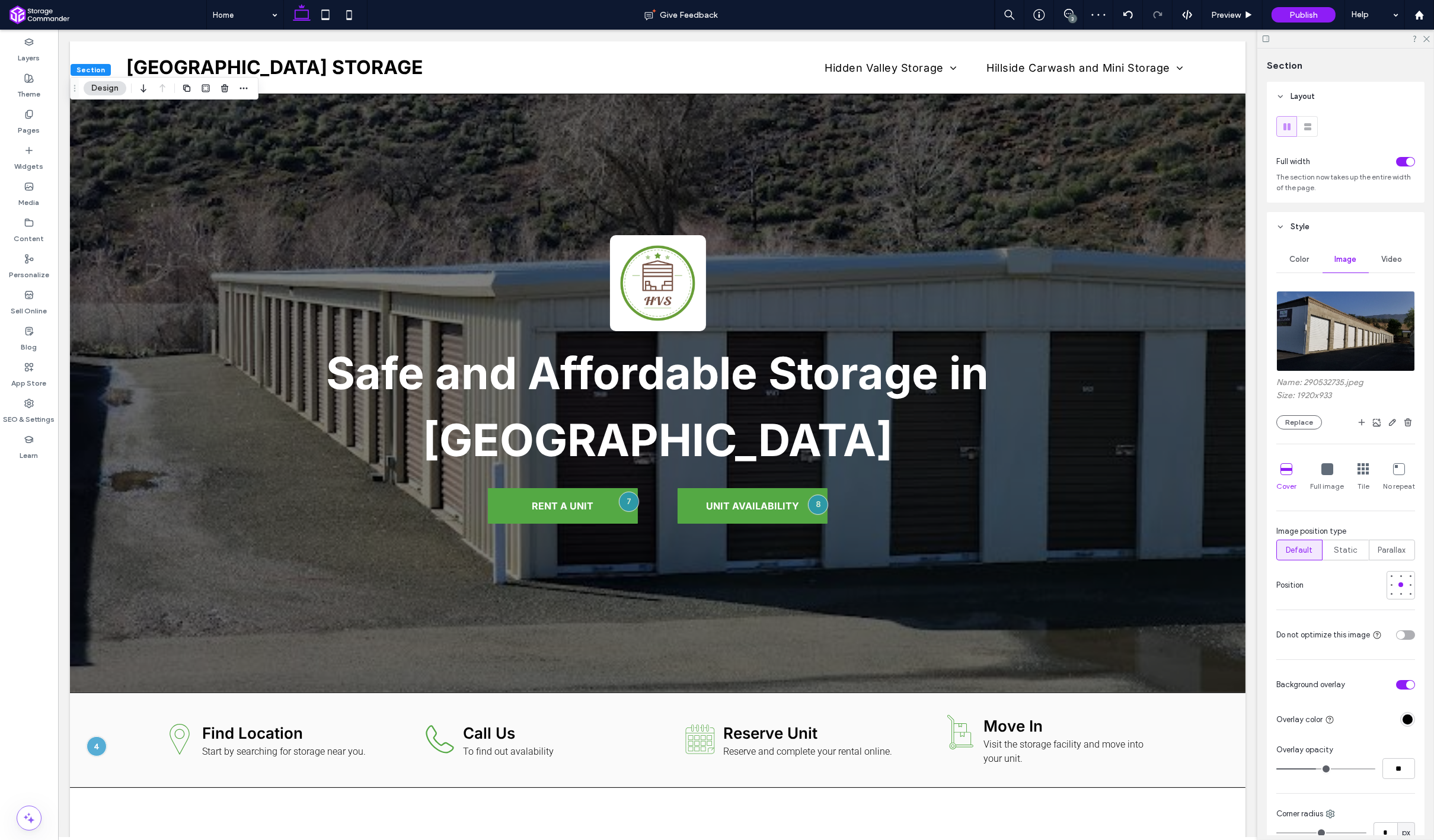
click at [1409, 724] on div "rgba(0, 0, 0, 1)" at bounding box center [1408, 720] width 15 height 15
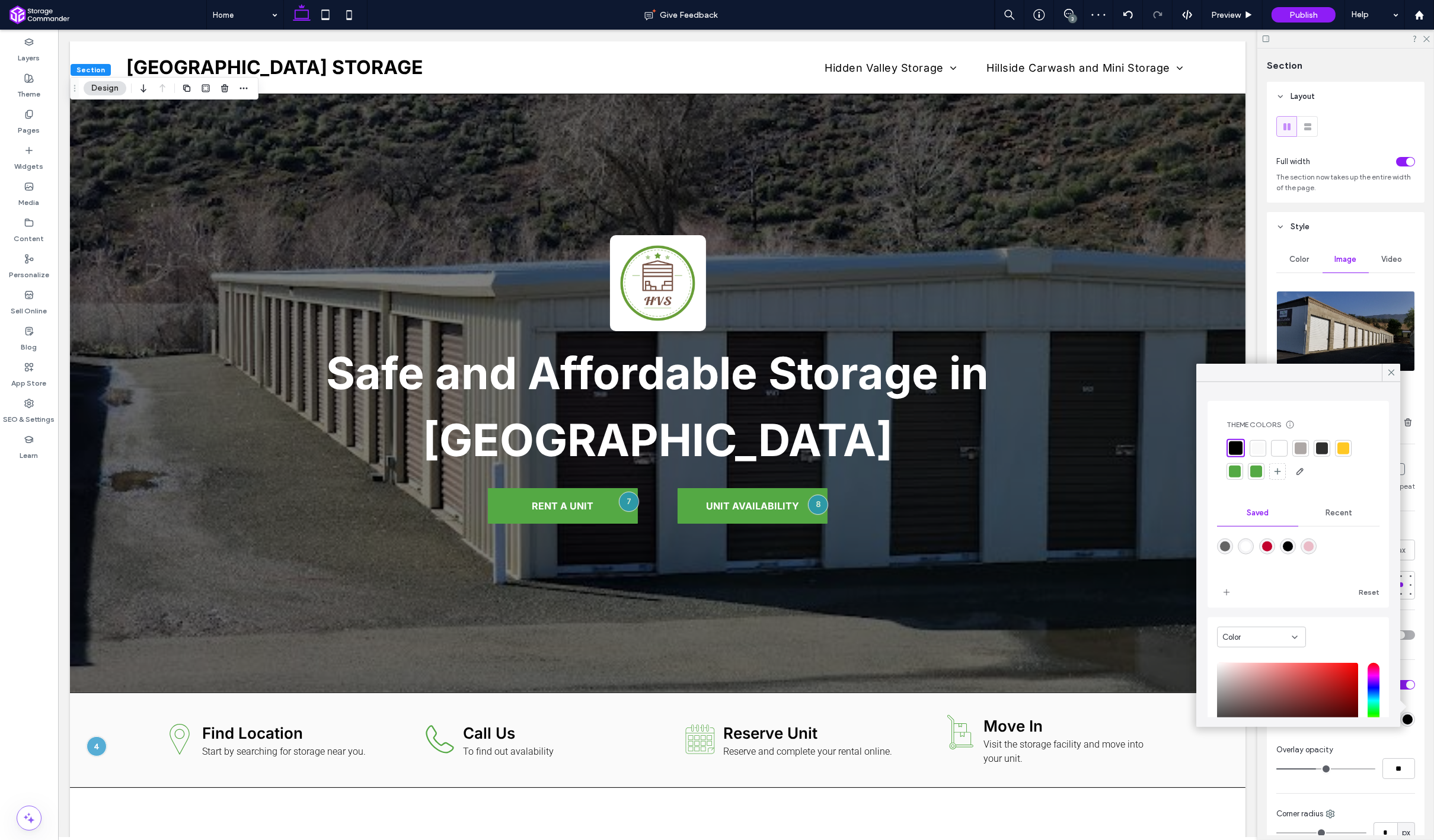
click at [1283, 455] on div at bounding box center [1279, 448] width 17 height 17
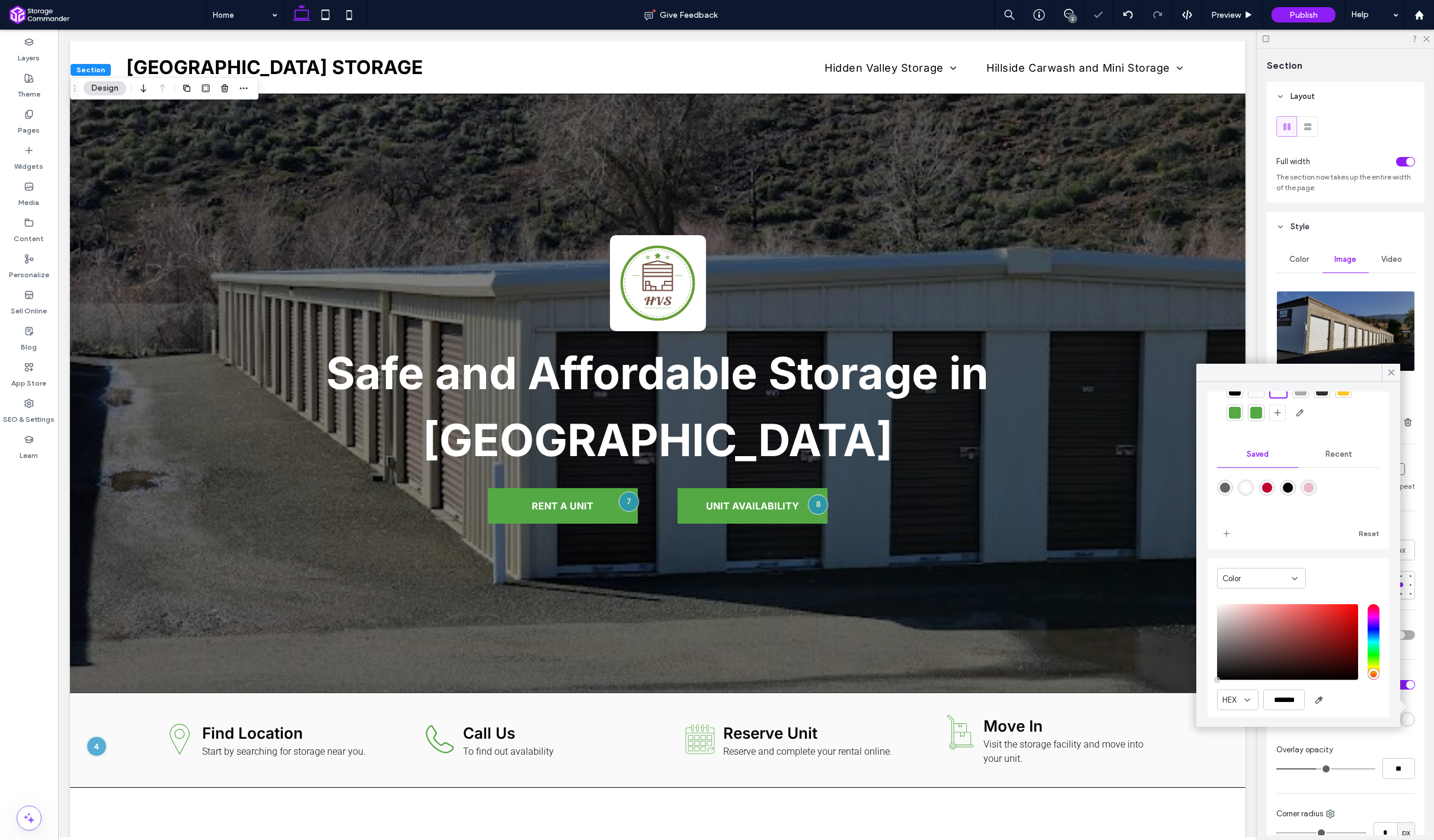
scroll to position [67, 0]
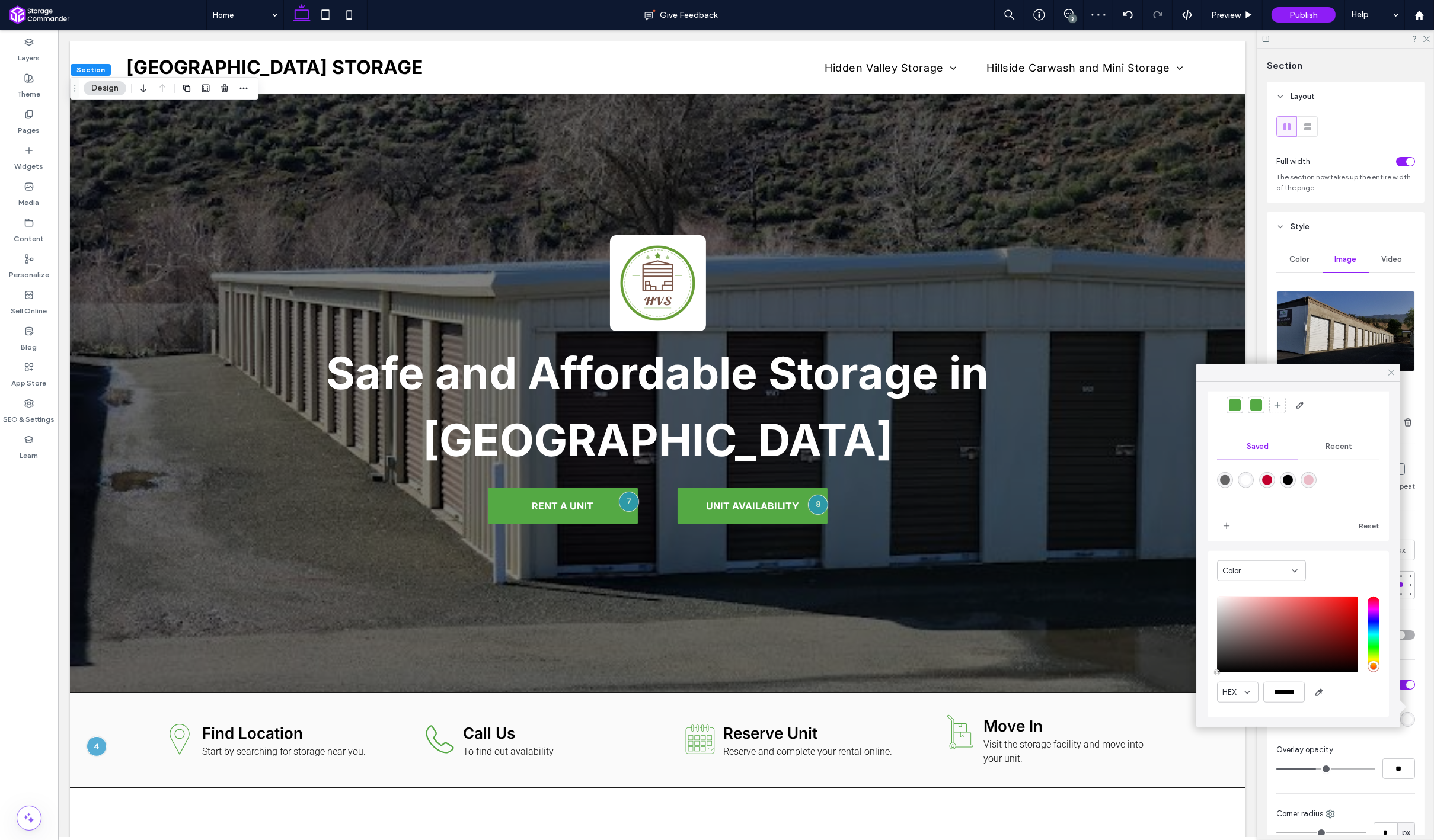
click at [1391, 377] on icon at bounding box center [1391, 373] width 11 height 11
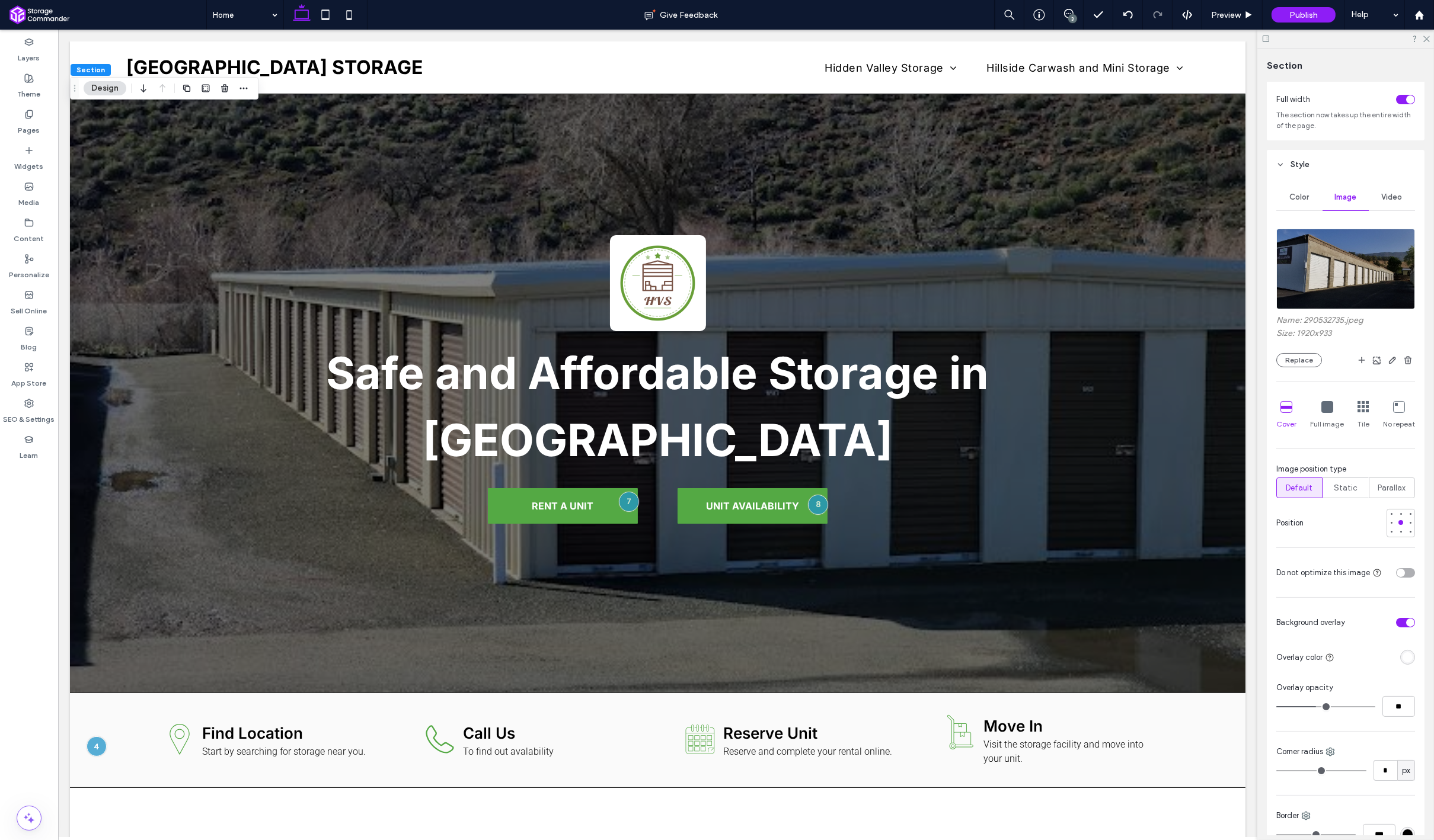
scroll to position [68, 0]
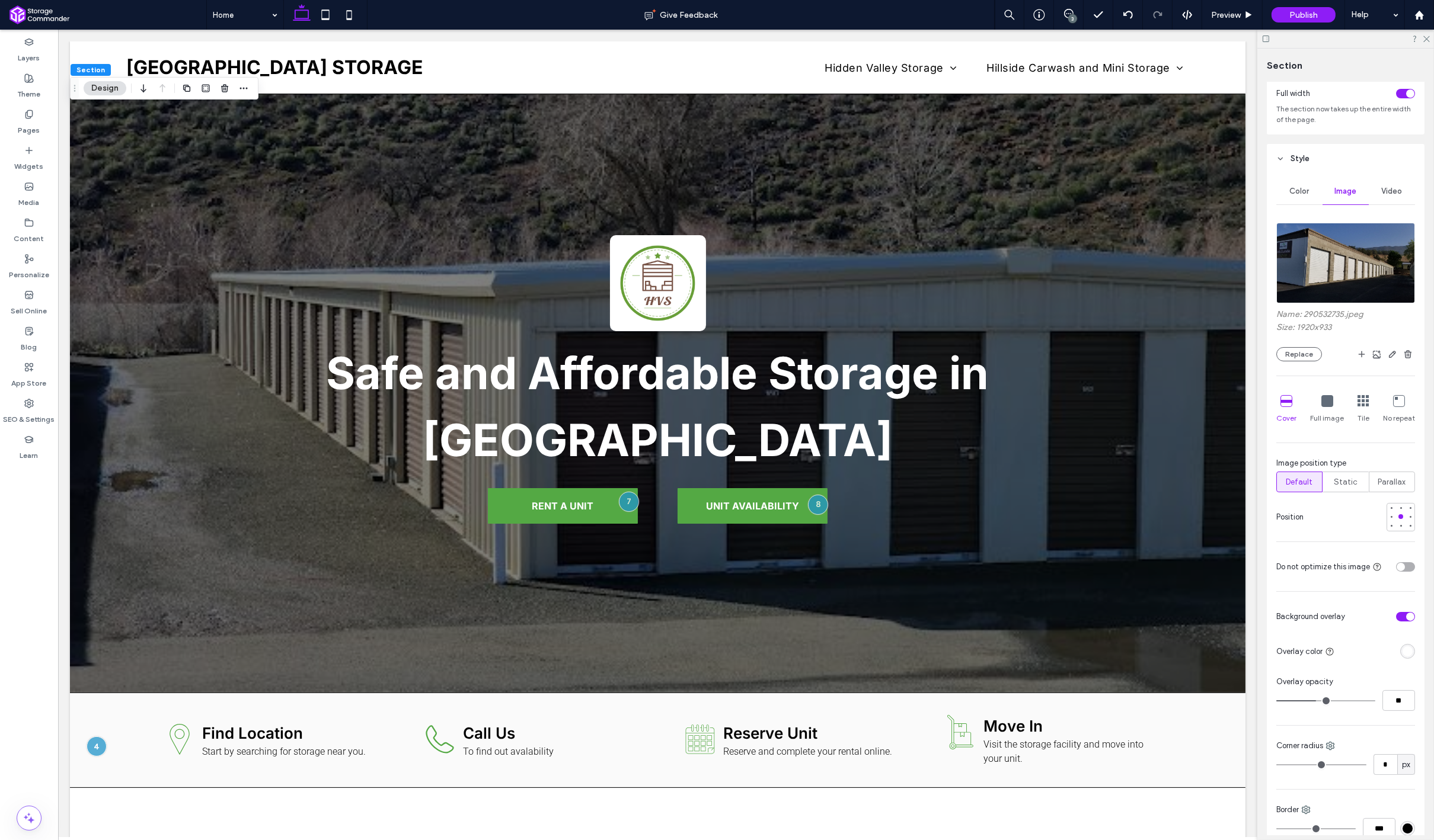
type input "**"
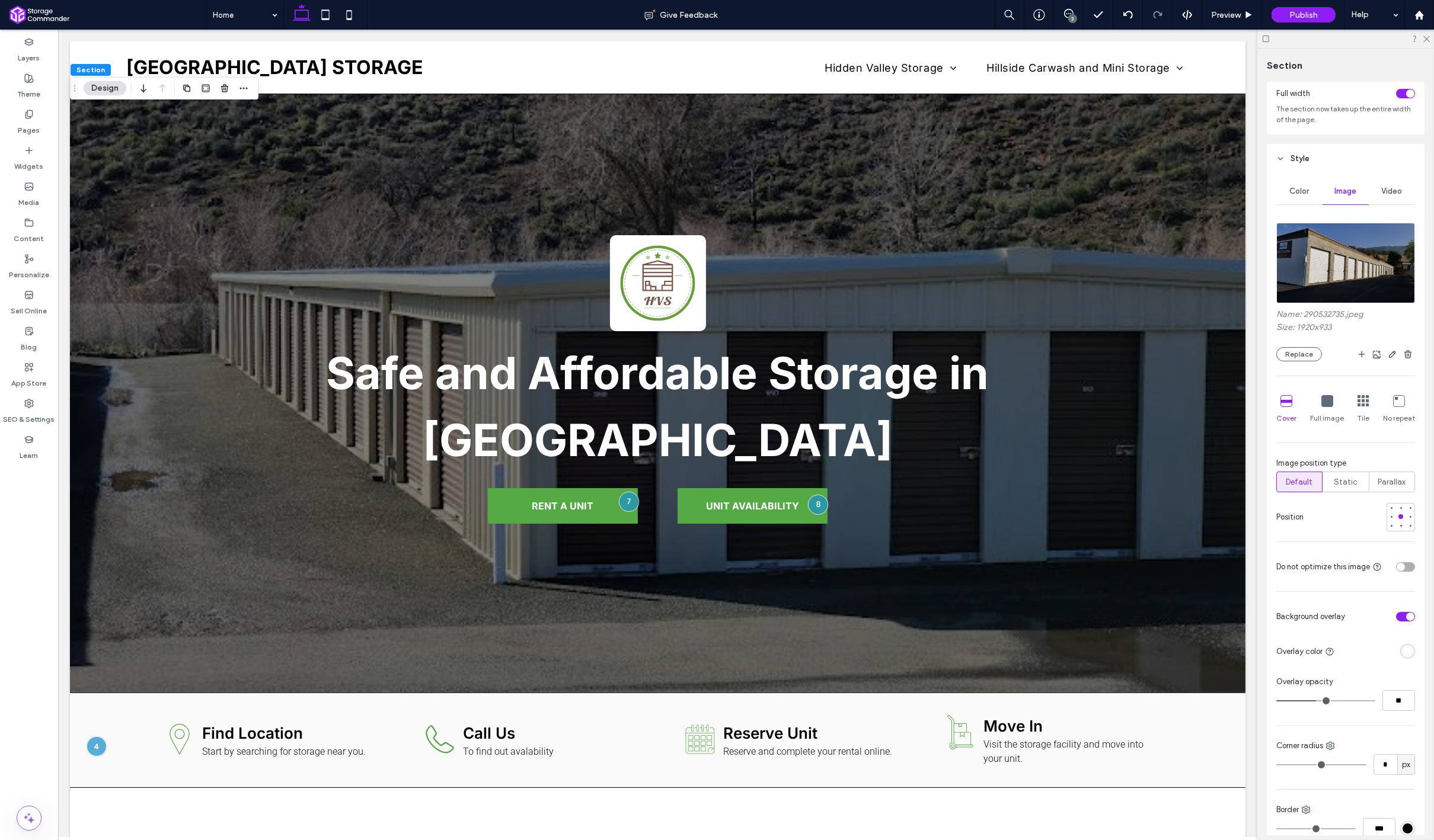
type input "**"
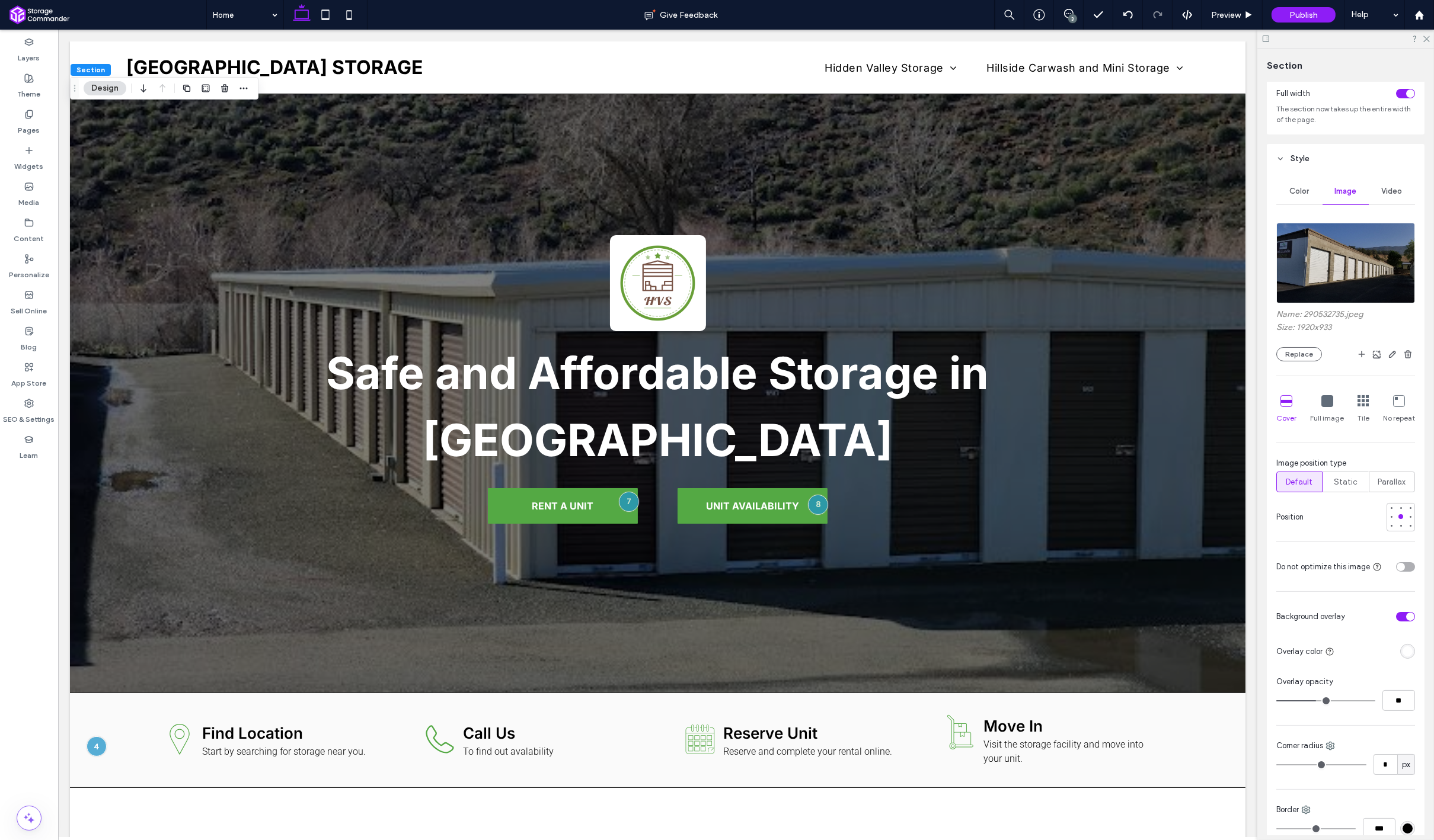
type input "**"
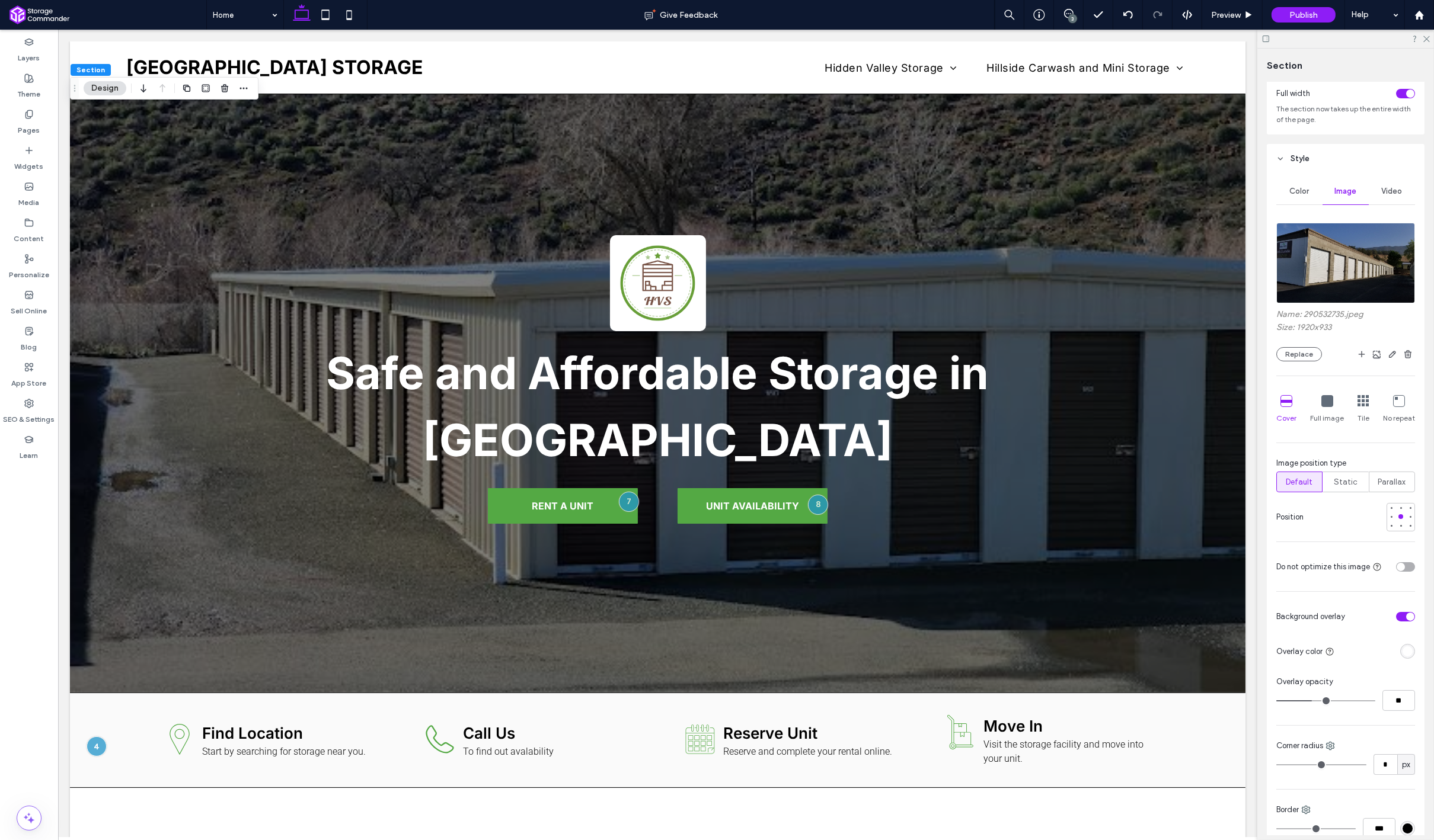
type input "**"
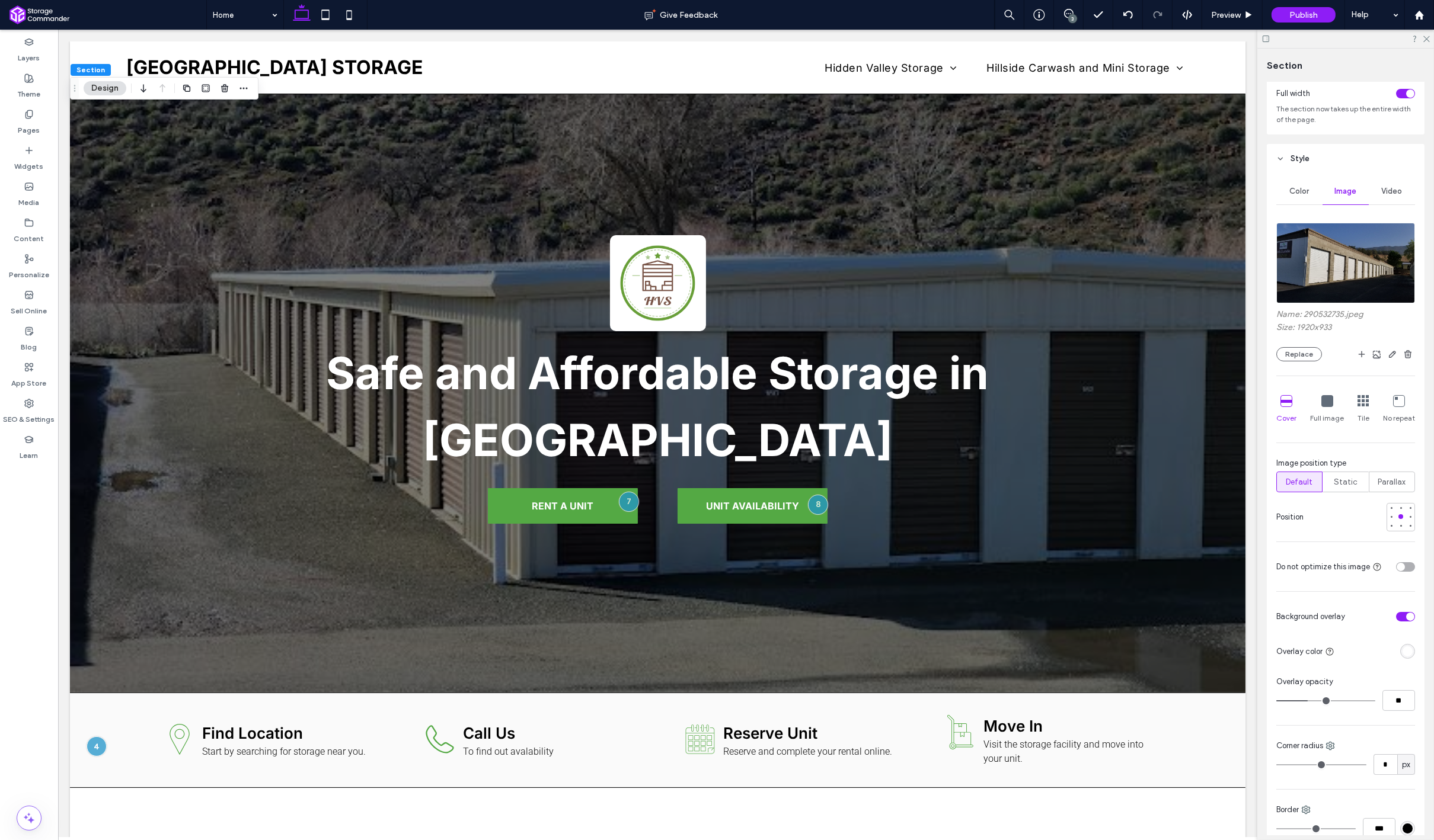
type input "**"
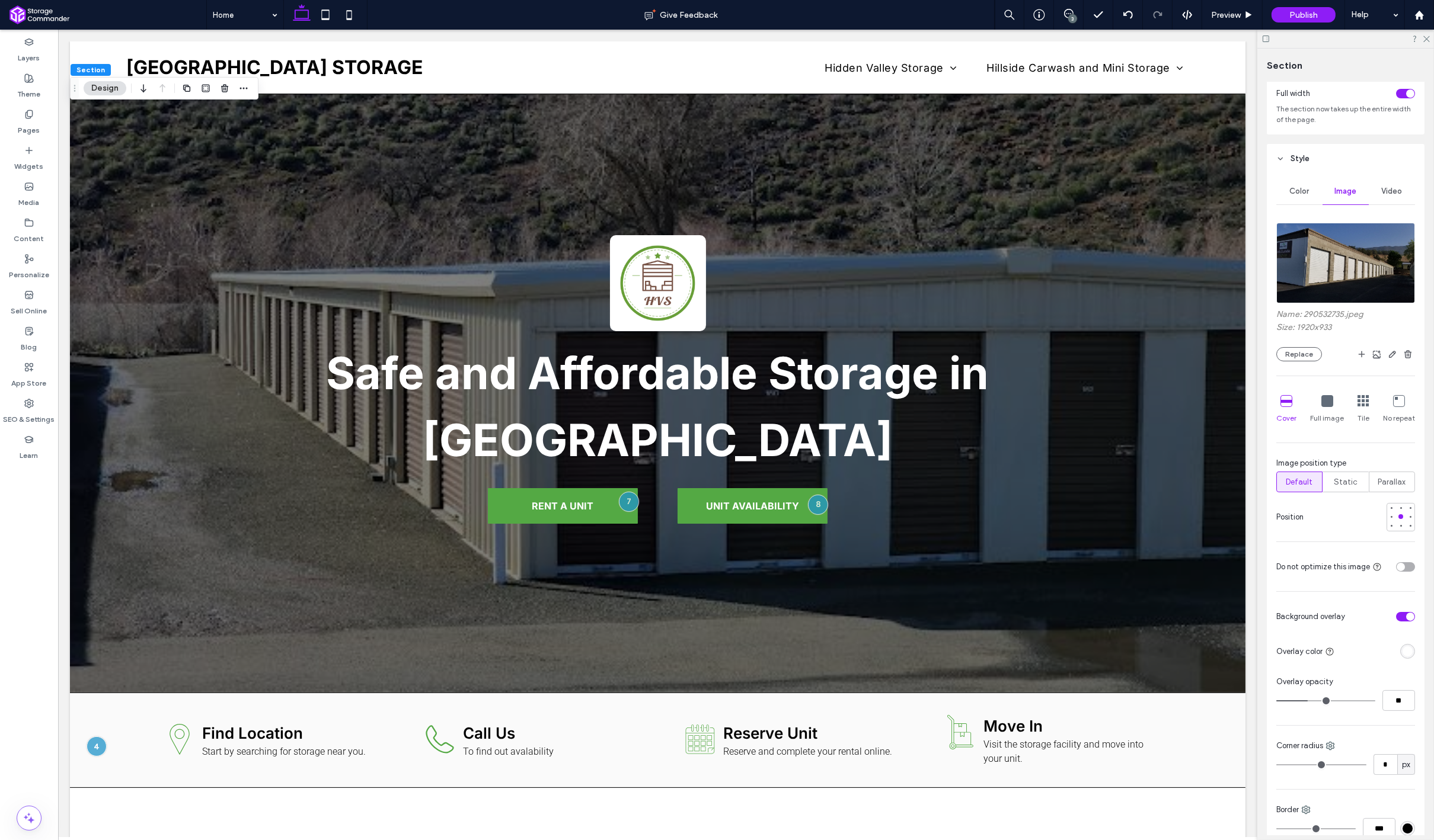
type input "**"
drag, startPoint x: 1317, startPoint y: 699, endPoint x: 1305, endPoint y: 701, distance: 12.2
click at [1305, 701] on input "range" at bounding box center [1325, 701] width 99 height 1
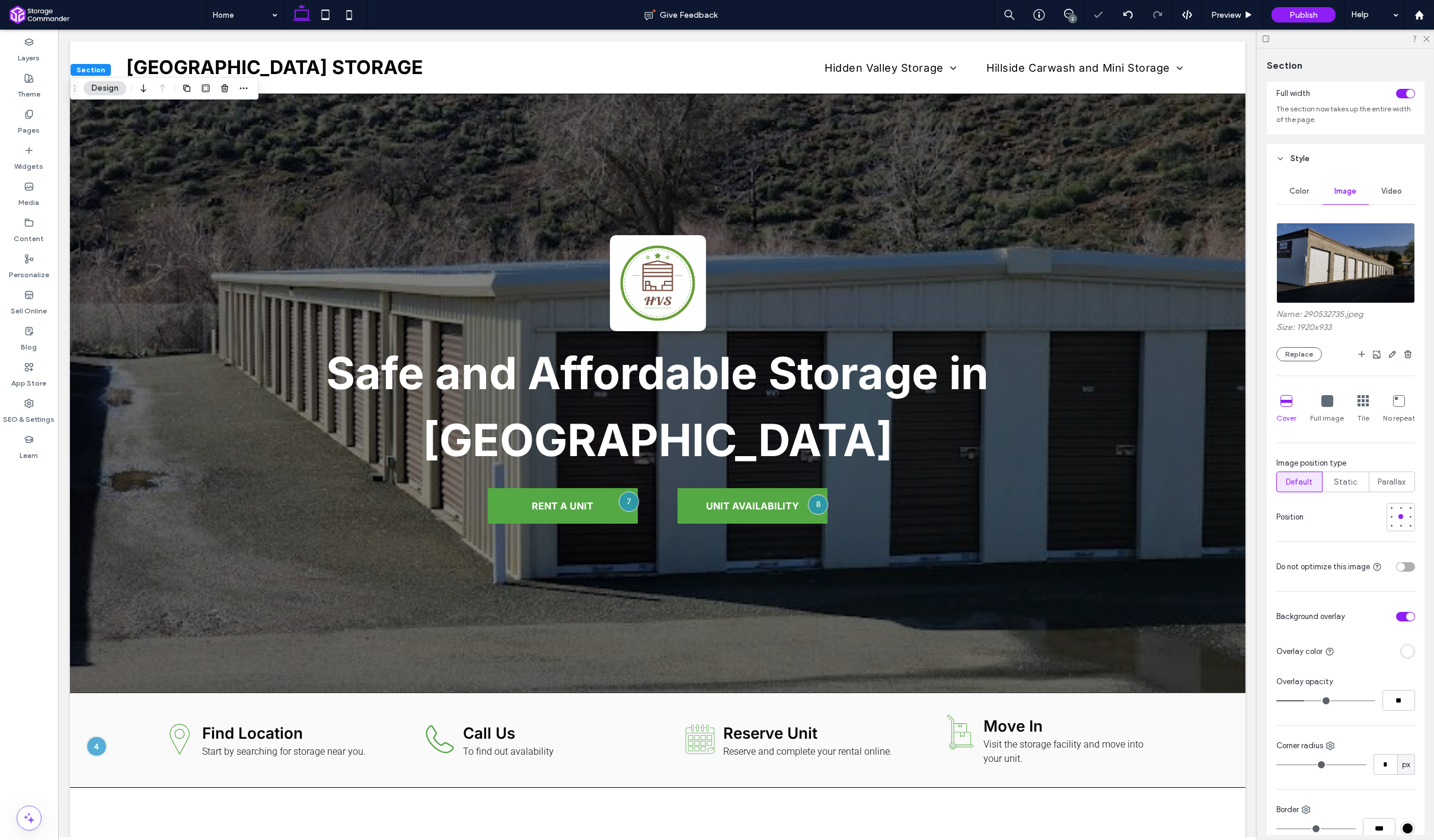
type input "**"
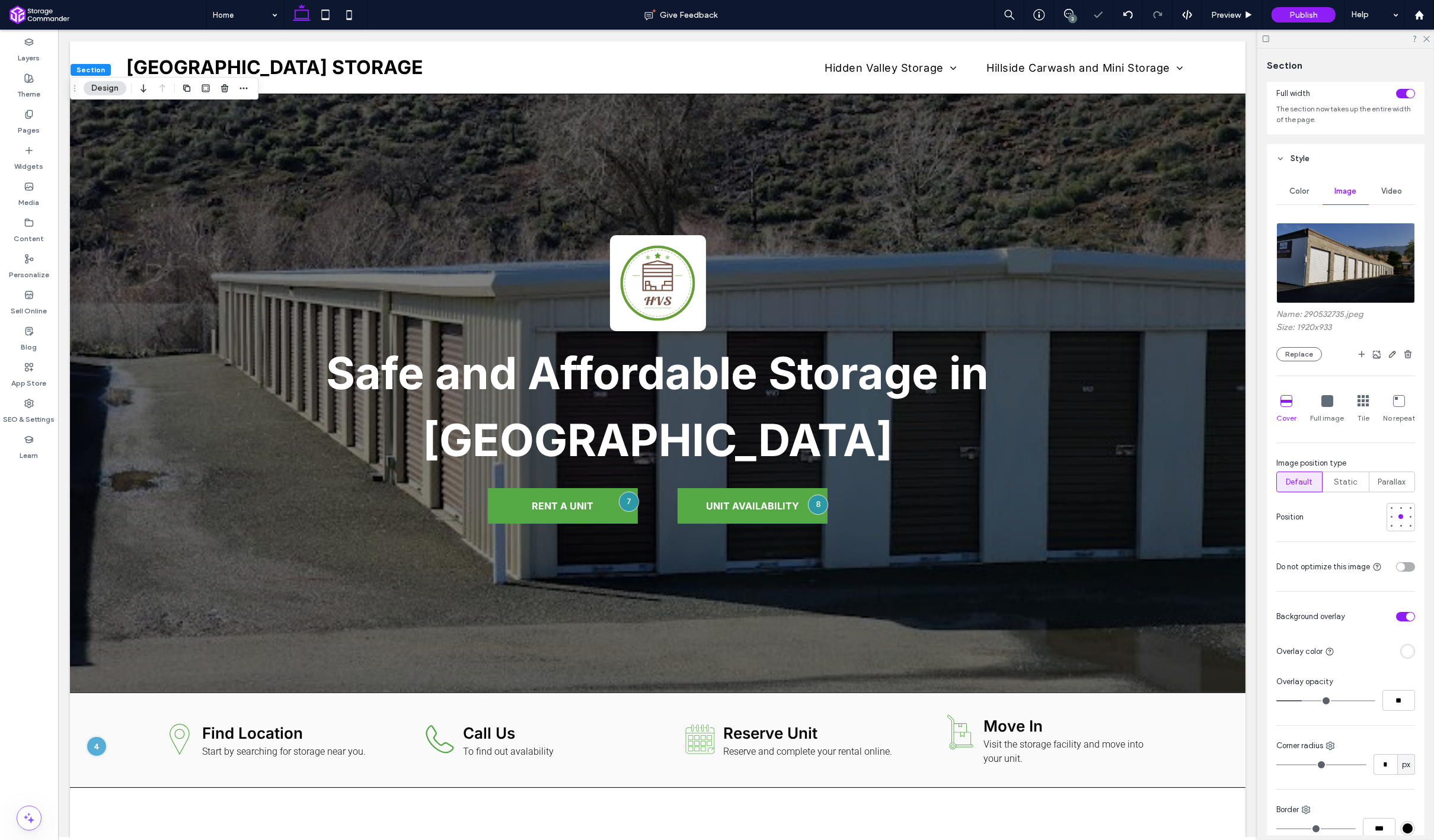
type input "**"
click at [1302, 701] on input "range" at bounding box center [1325, 701] width 99 height 1
type input "**"
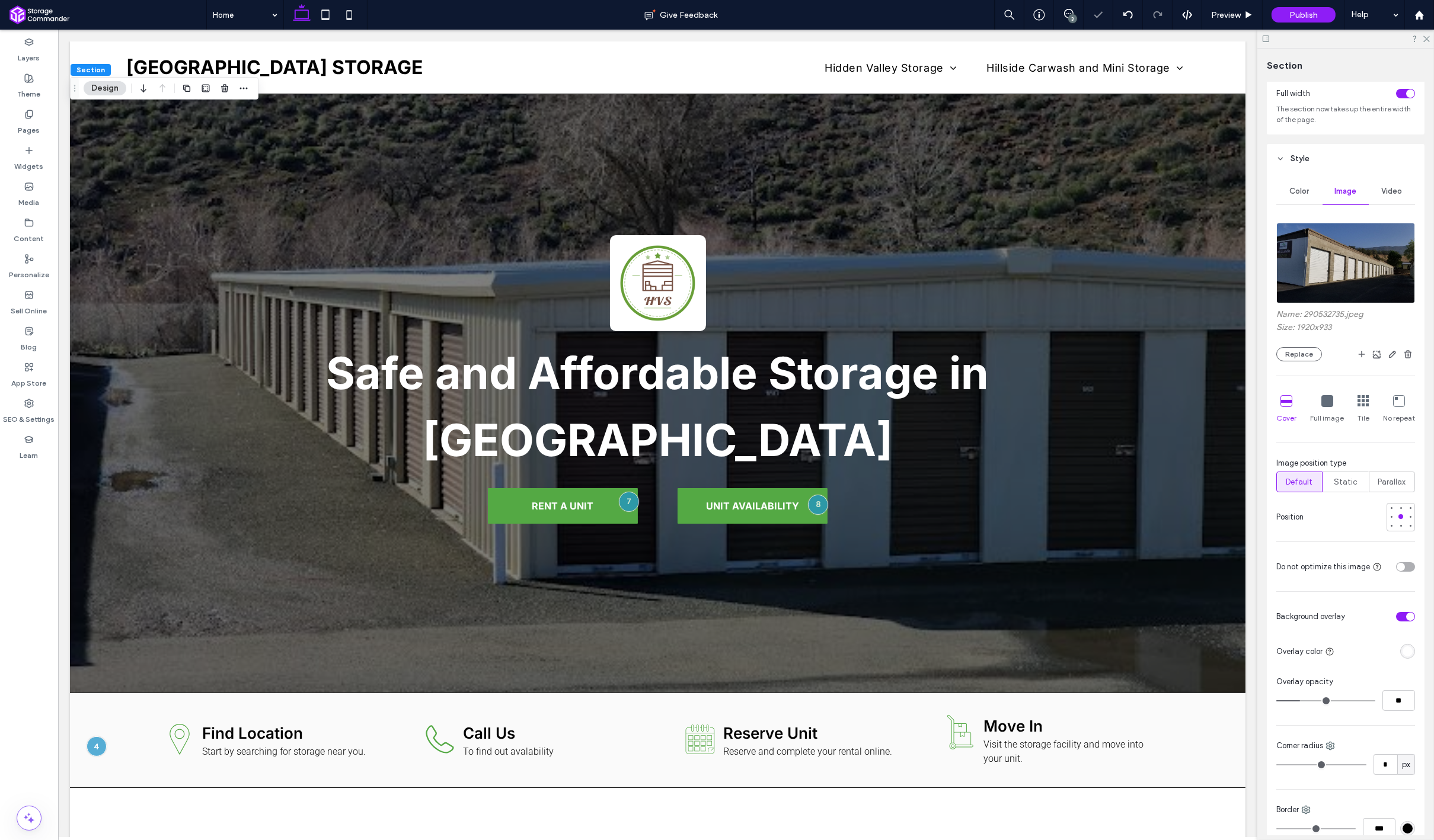
type input "**"
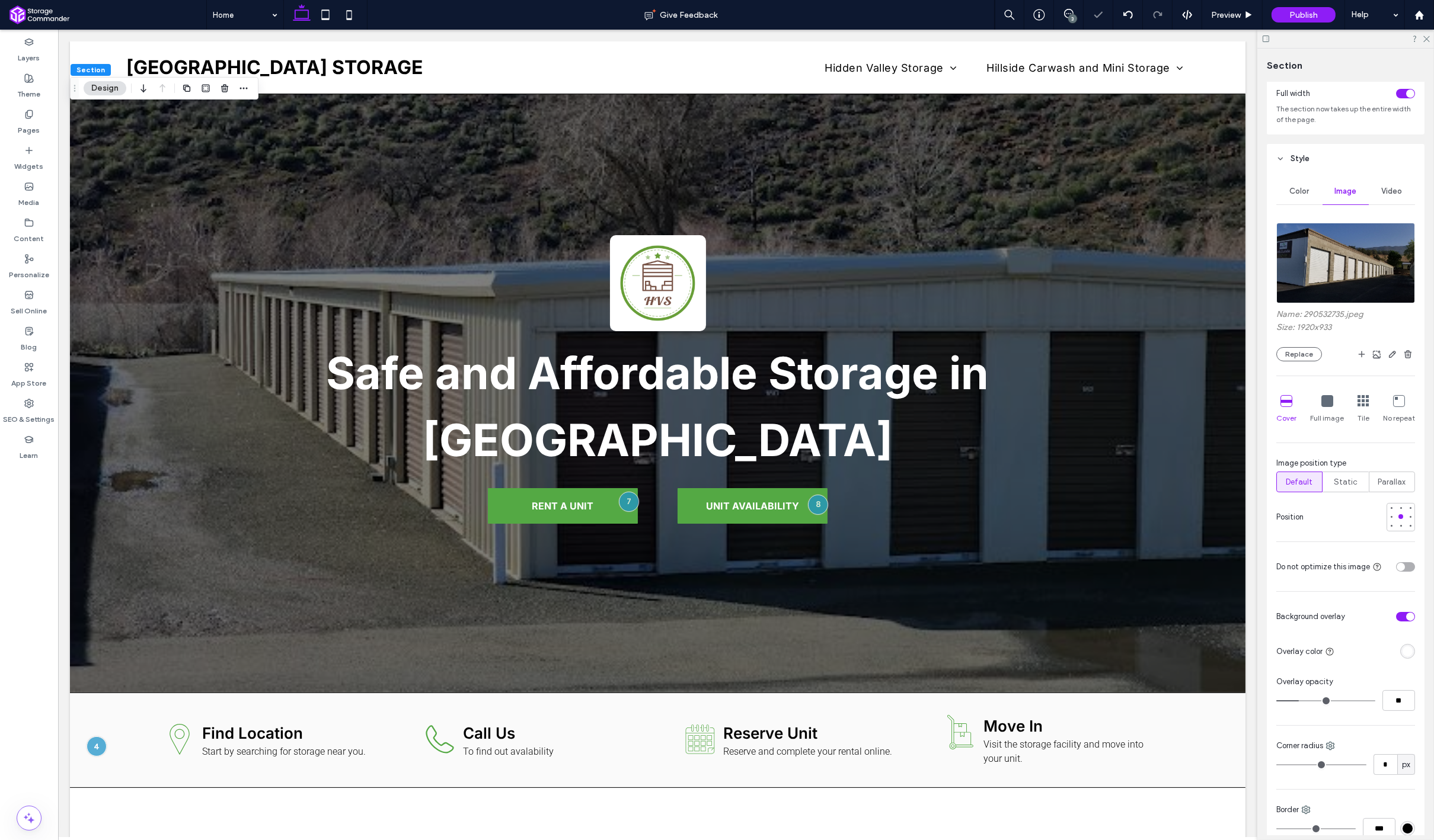
type input "**"
click at [1299, 701] on input "range" at bounding box center [1325, 701] width 99 height 1
type input "**"
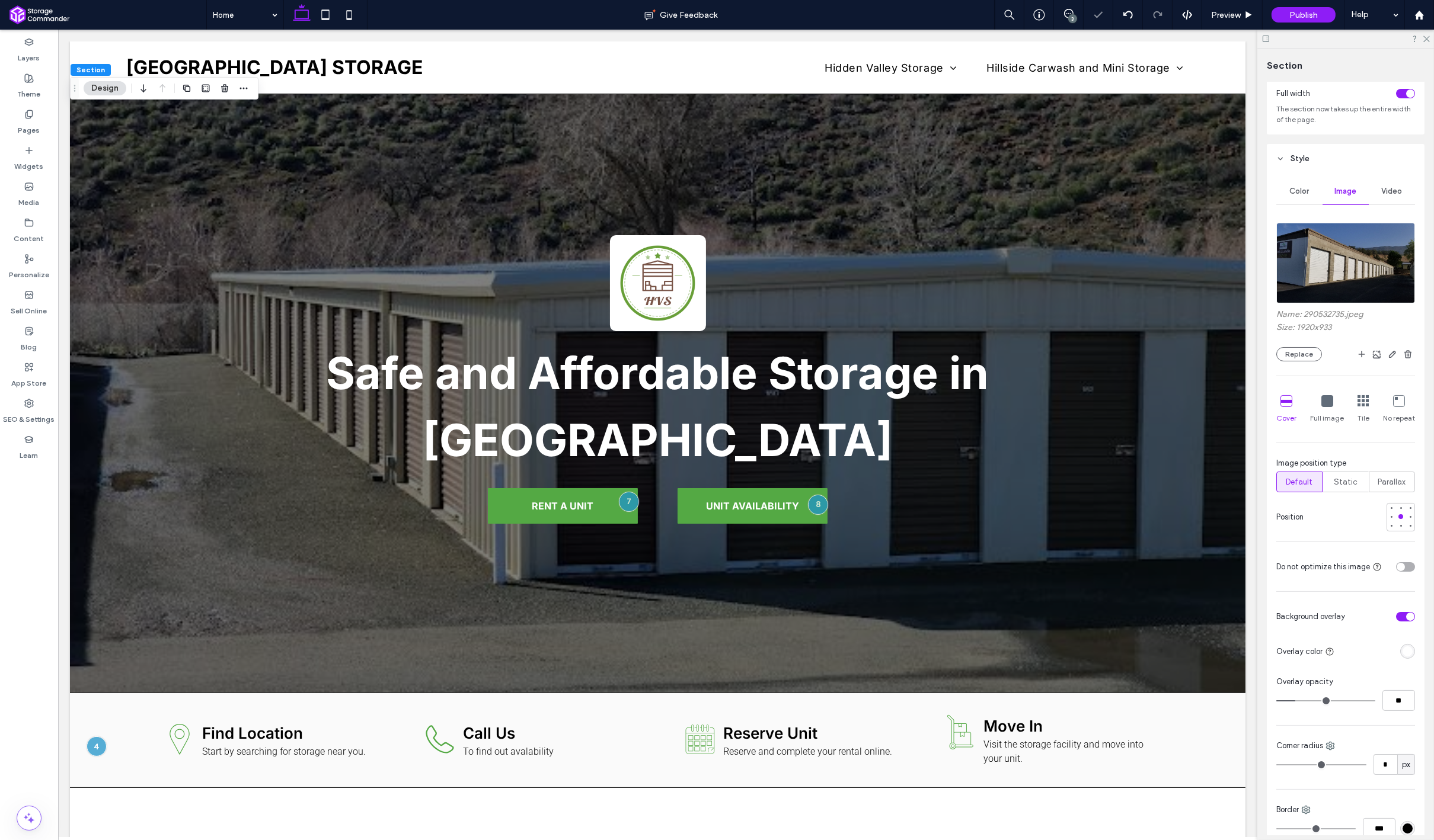
type input "**"
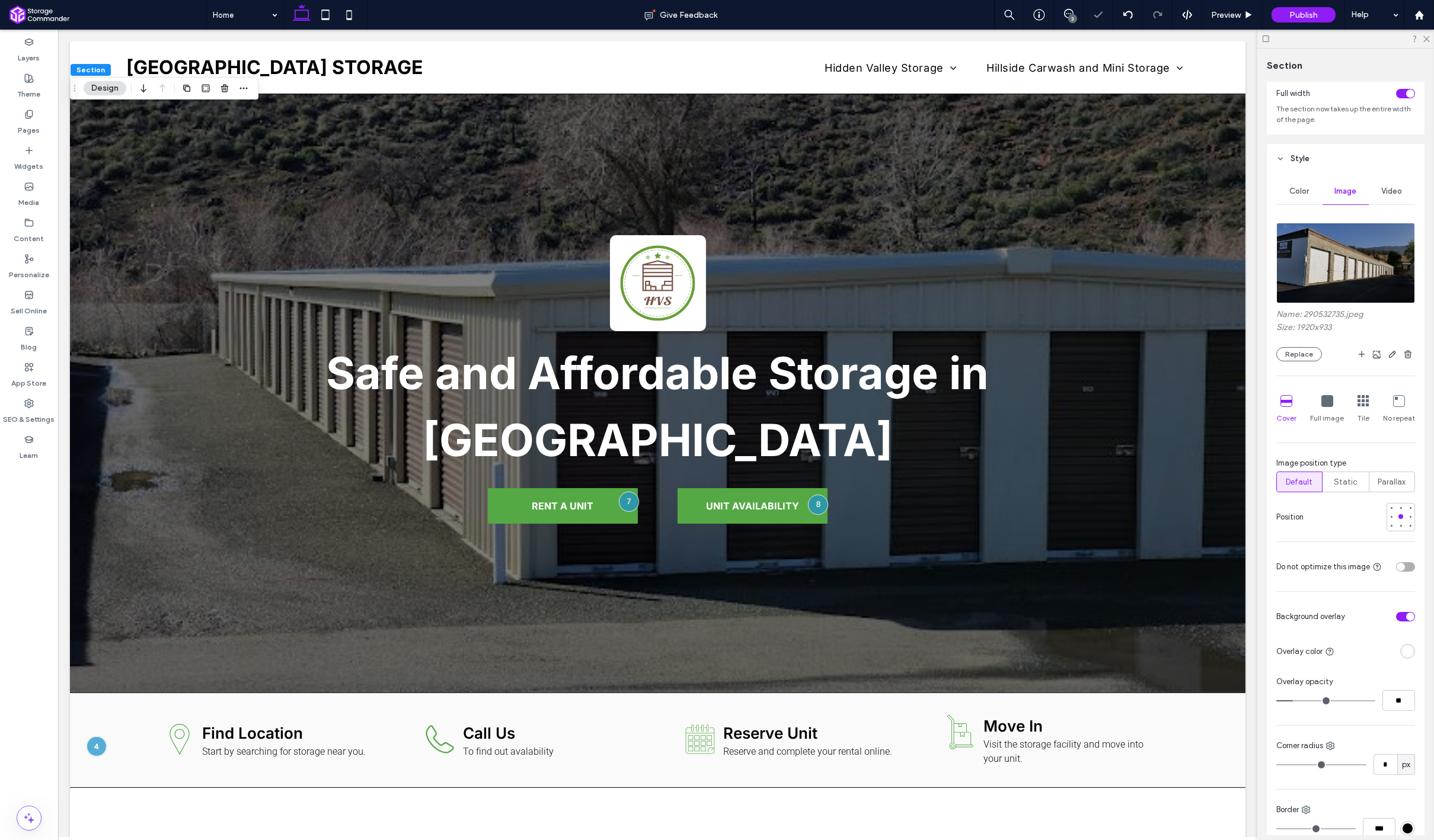
type input "**"
click at [1295, 701] on input "range" at bounding box center [1325, 701] width 99 height 1
click at [1406, 652] on div "rgba(255, 255, 255, 1)" at bounding box center [1408, 652] width 10 height 10
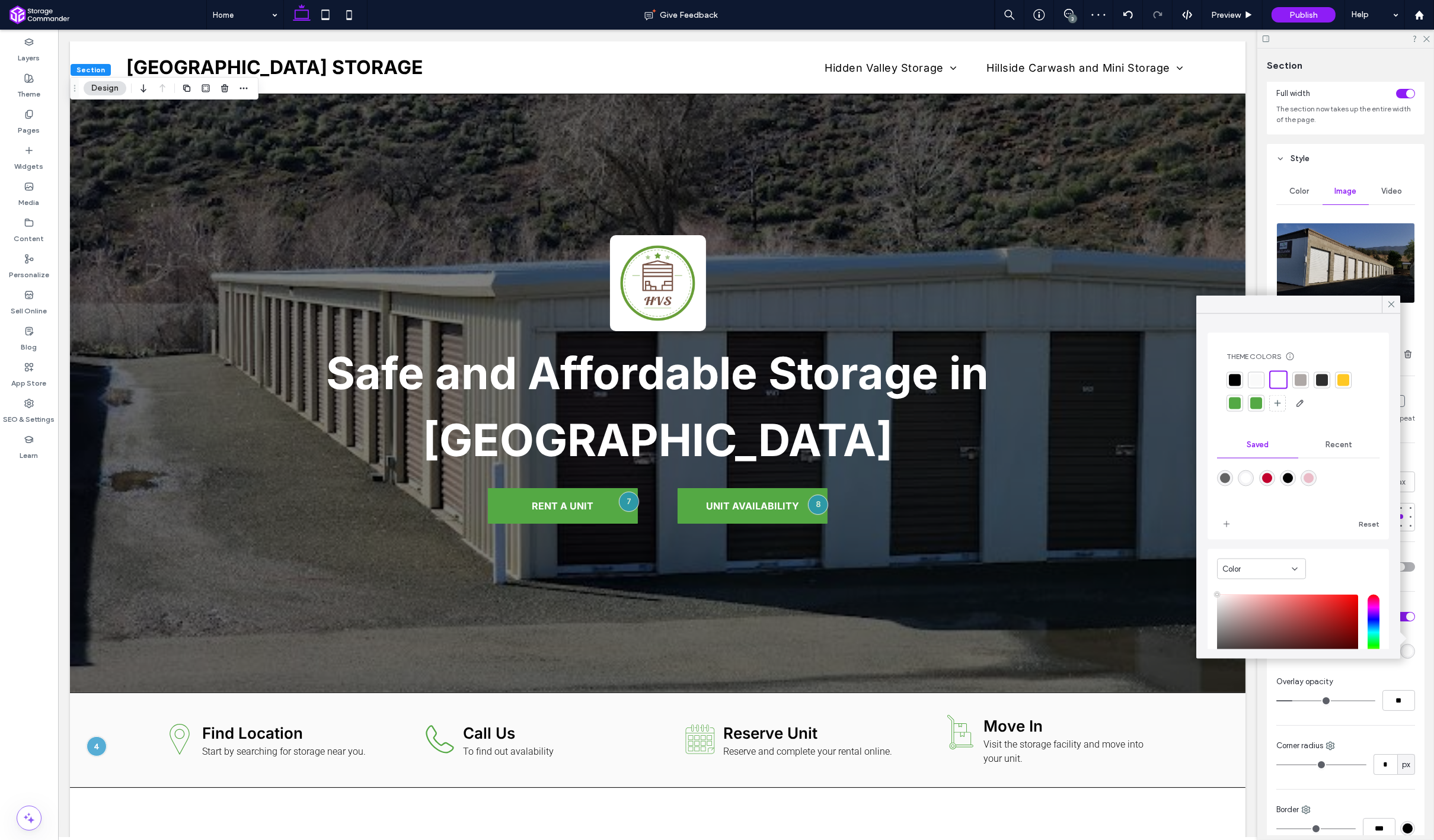
scroll to position [67, 0]
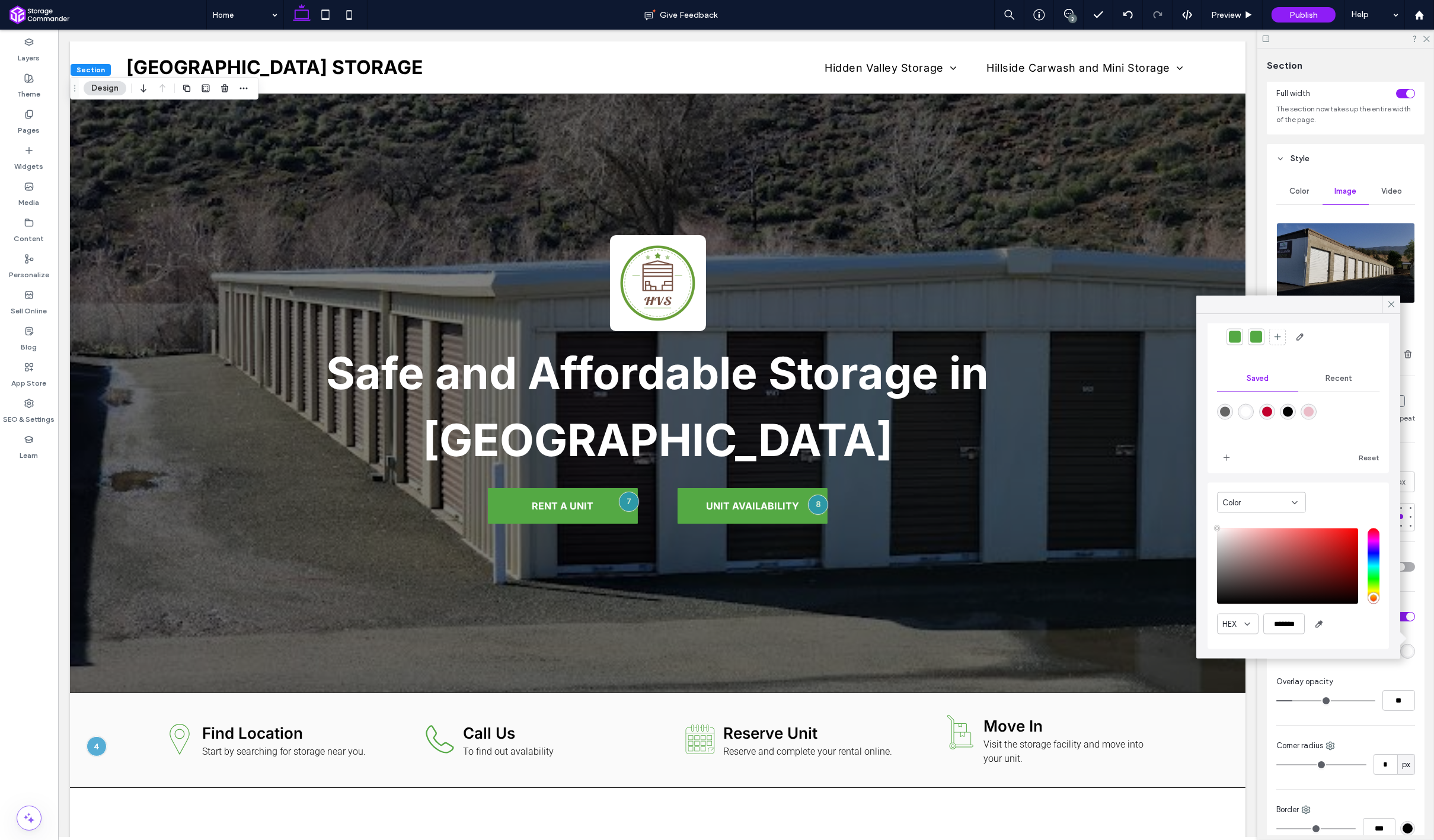
click at [1272, 494] on div "Color" at bounding box center [1261, 503] width 89 height 21
click at [1260, 543] on div "Gradient" at bounding box center [1262, 544] width 88 height 21
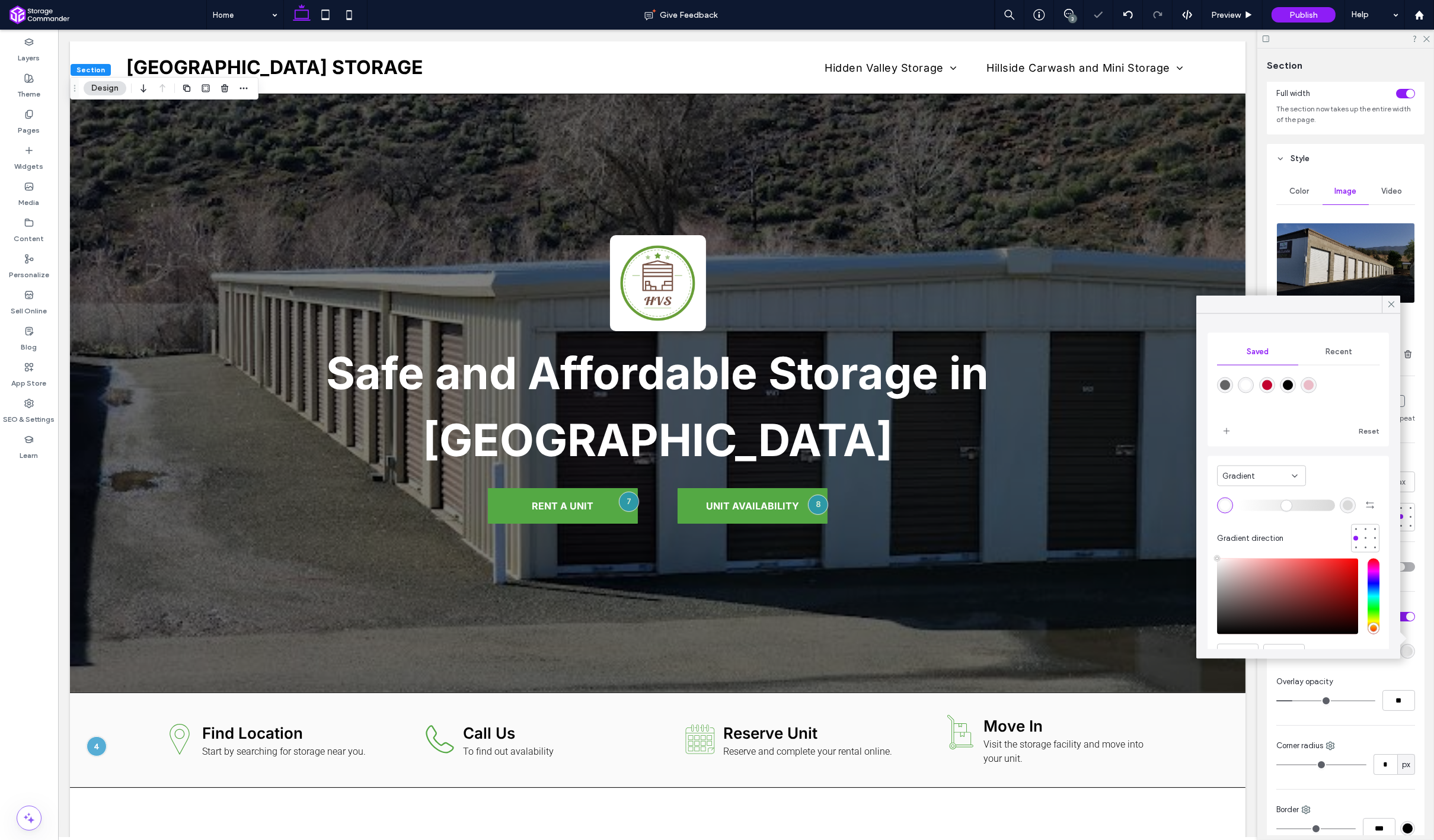
scroll to position [30, 0]
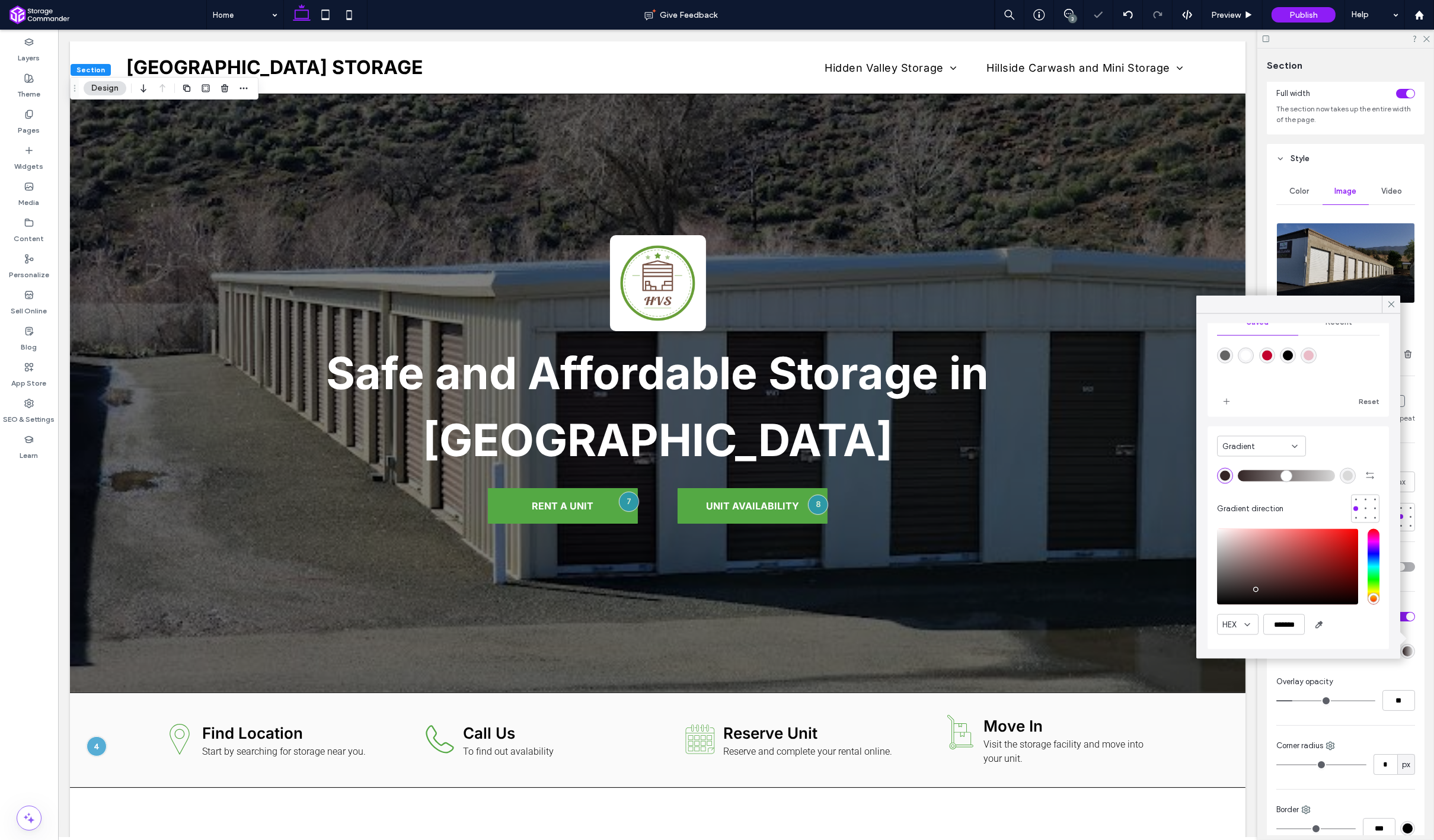
drag, startPoint x: 1310, startPoint y: 585, endPoint x: 1207, endPoint y: 614, distance: 107.0
click at [1208, 614] on div "Gradient Gradient direction HEX *******" at bounding box center [1298, 538] width 182 height 223
click at [1347, 478] on div "rgba(217, 217, 217, 1)" at bounding box center [1348, 476] width 10 height 10
click at [1373, 508] on div at bounding box center [1375, 509] width 5 height 5
click at [1355, 510] on div at bounding box center [1355, 509] width 5 height 5
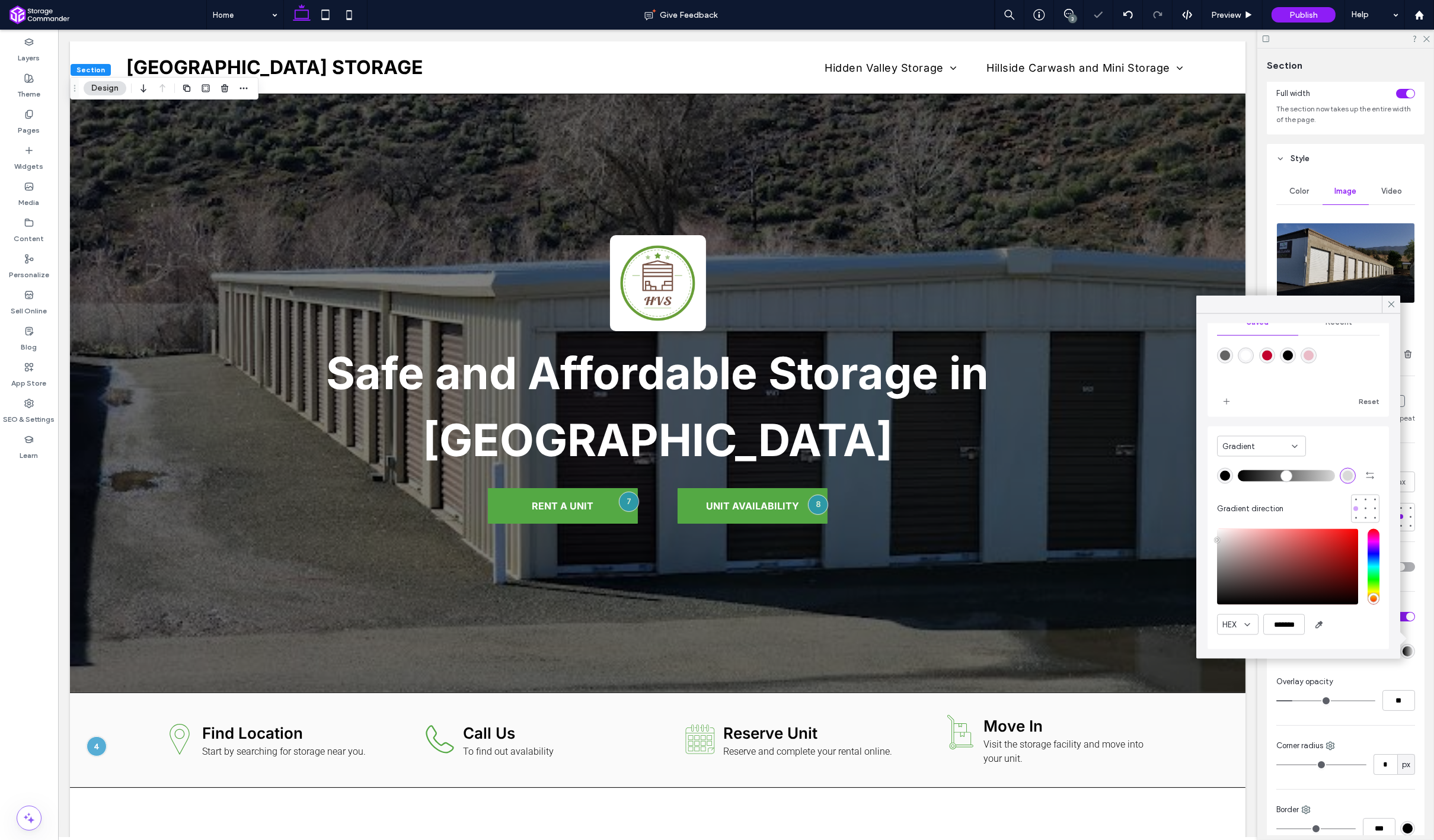
type input "*******"
drag, startPoint x: 1246, startPoint y: 477, endPoint x: 1319, endPoint y: 477, distance: 73.0
click at [1319, 477] on input "range" at bounding box center [1286, 475] width 97 height 1
click at [1323, 477] on input "range" at bounding box center [1286, 475] width 97 height 1
drag, startPoint x: 1323, startPoint y: 477, endPoint x: 1316, endPoint y: 477, distance: 7.0
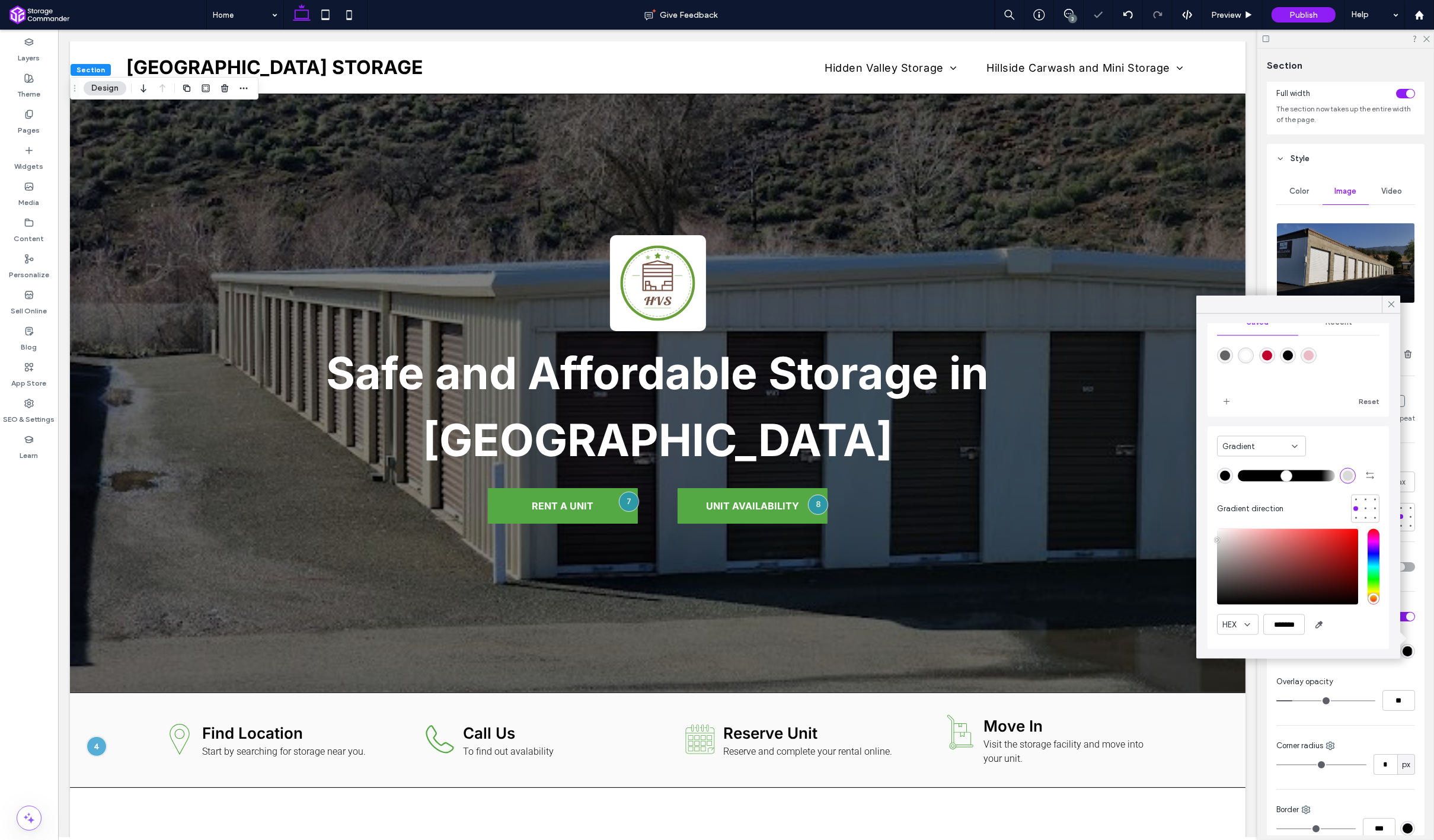
click at [1316, 477] on input "range" at bounding box center [1286, 475] width 97 height 1
drag, startPoint x: 1316, startPoint y: 477, endPoint x: 1305, endPoint y: 477, distance: 11.0
click at [1305, 477] on input "range" at bounding box center [1286, 475] width 97 height 1
drag, startPoint x: 1305, startPoint y: 477, endPoint x: 1285, endPoint y: 479, distance: 20.1
click at [1285, 477] on input "range" at bounding box center [1286, 475] width 97 height 1
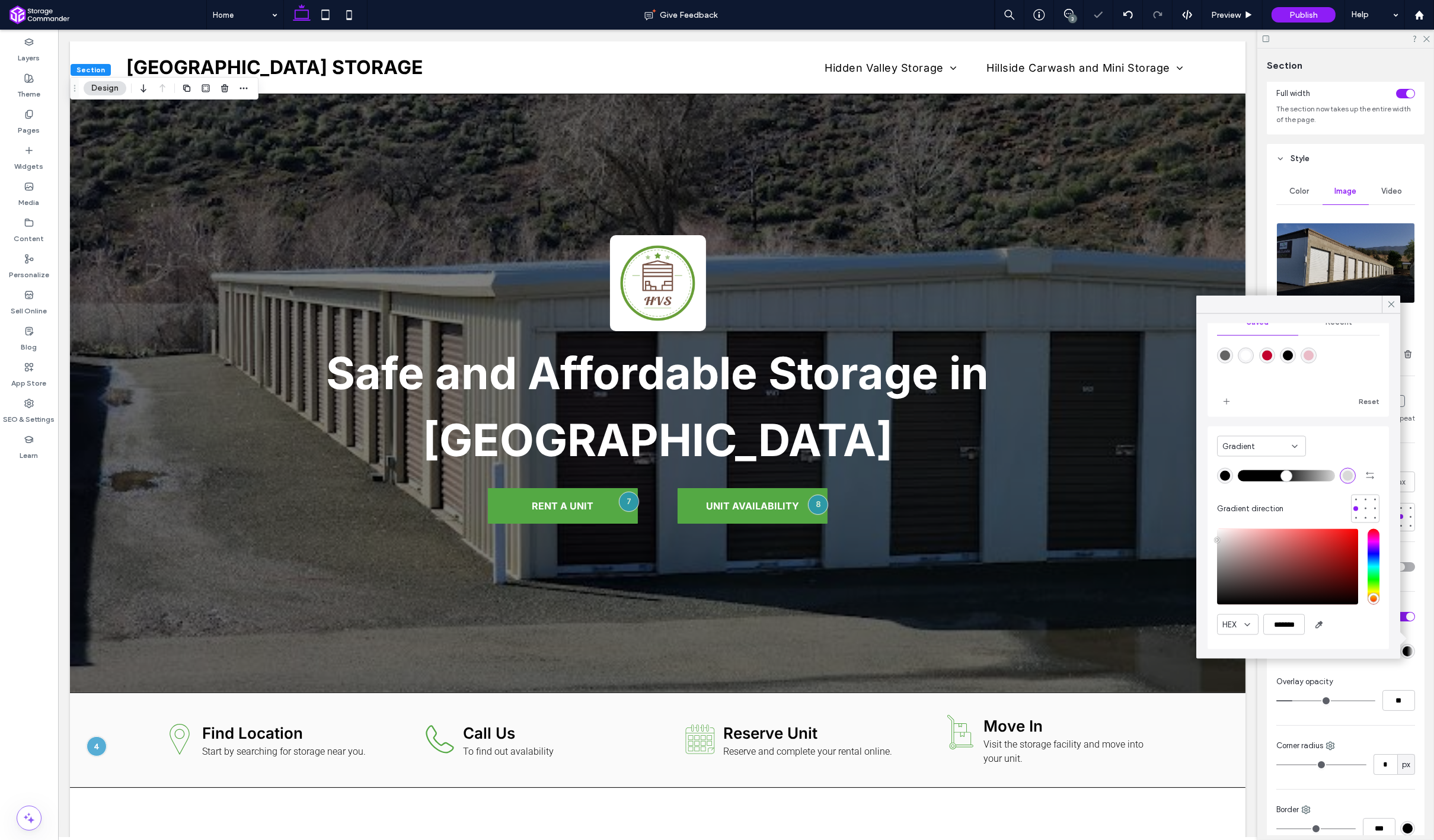
drag, startPoint x: 1285, startPoint y: 479, endPoint x: 1278, endPoint y: 479, distance: 7.0
type input "**"
click at [1278, 477] on input "range" at bounding box center [1286, 475] width 97 height 1
click at [1347, 474] on div "rgba(217, 217, 217, 1)" at bounding box center [1348, 476] width 10 height 10
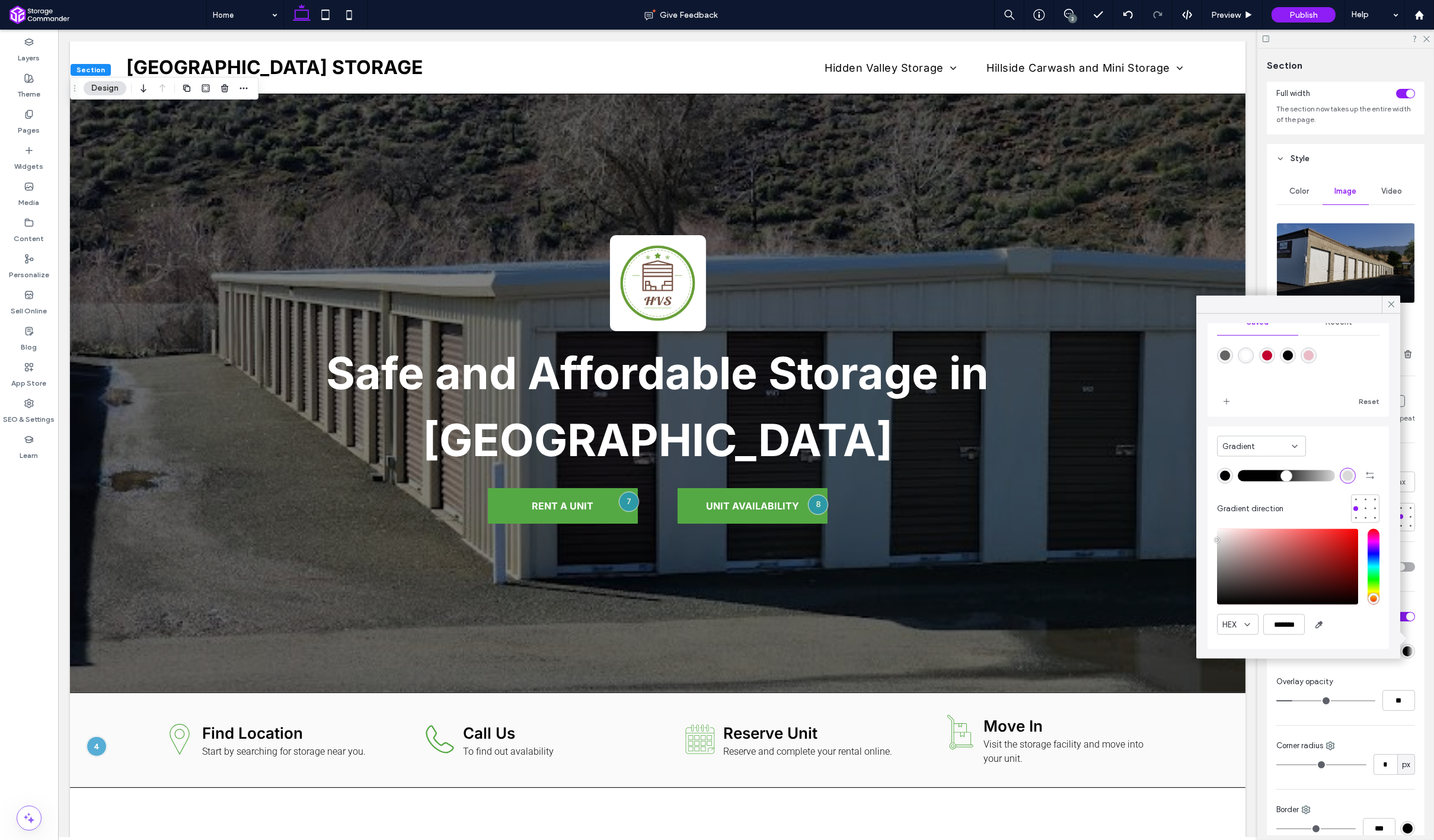
click at [1347, 474] on div "rgba(217, 217, 217, 1)" at bounding box center [1348, 476] width 10 height 10
click at [1371, 471] on icon "button" at bounding box center [1369, 475] width 9 height 9
click at [1224, 477] on div "rgba(217, 217, 217, 1)" at bounding box center [1225, 476] width 10 height 10
drag, startPoint x: 1223, startPoint y: 538, endPoint x: 1207, endPoint y: 509, distance: 33.1
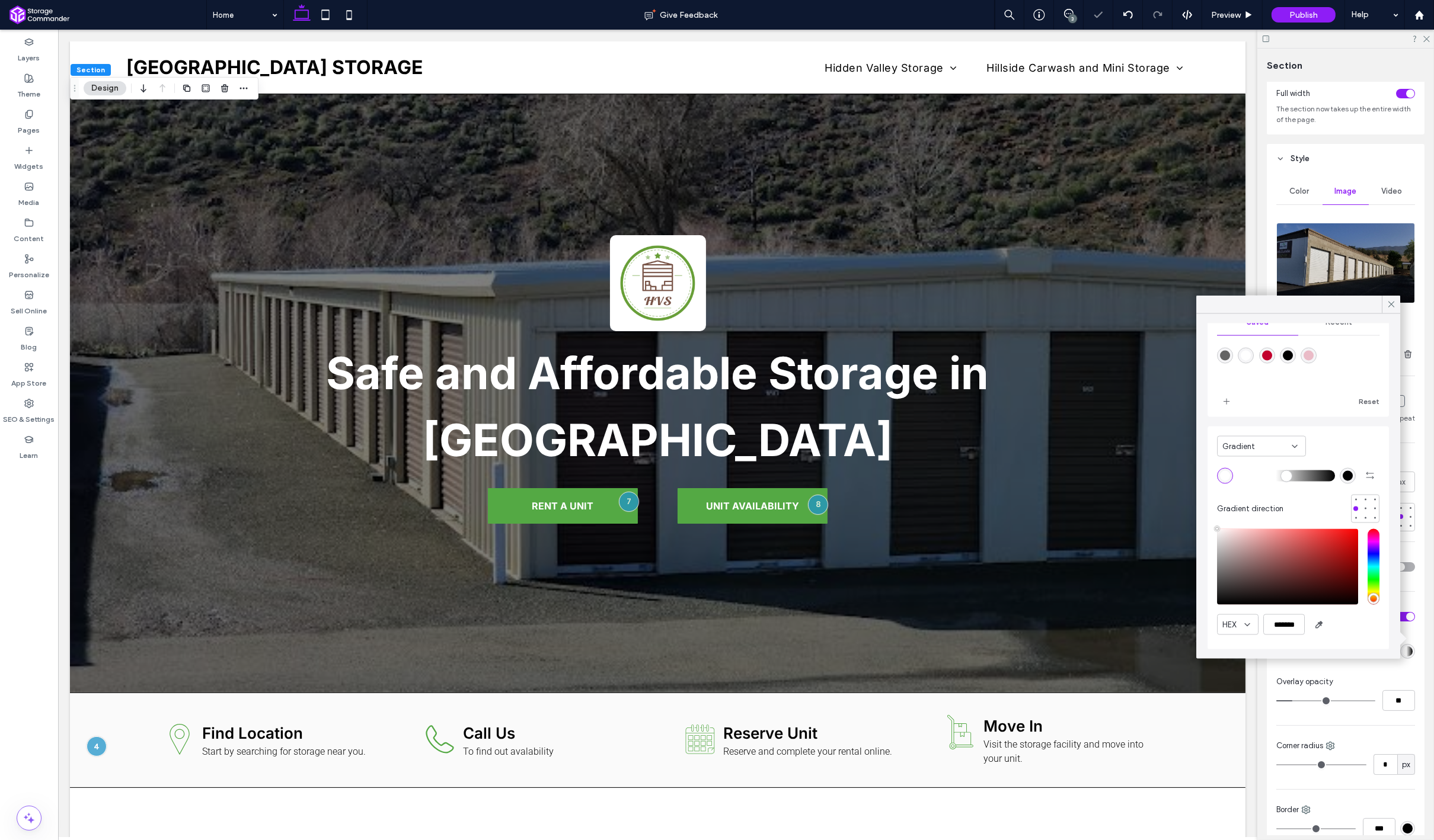
click at [1207, 510] on div "Saved Recent Reset Gradient Gradient direction HEX *******" at bounding box center [1298, 487] width 204 height 345
click at [1370, 479] on icon "button" at bounding box center [1369, 475] width 9 height 9
type input "*******"
click at [1390, 306] on use at bounding box center [1391, 304] width 6 height 6
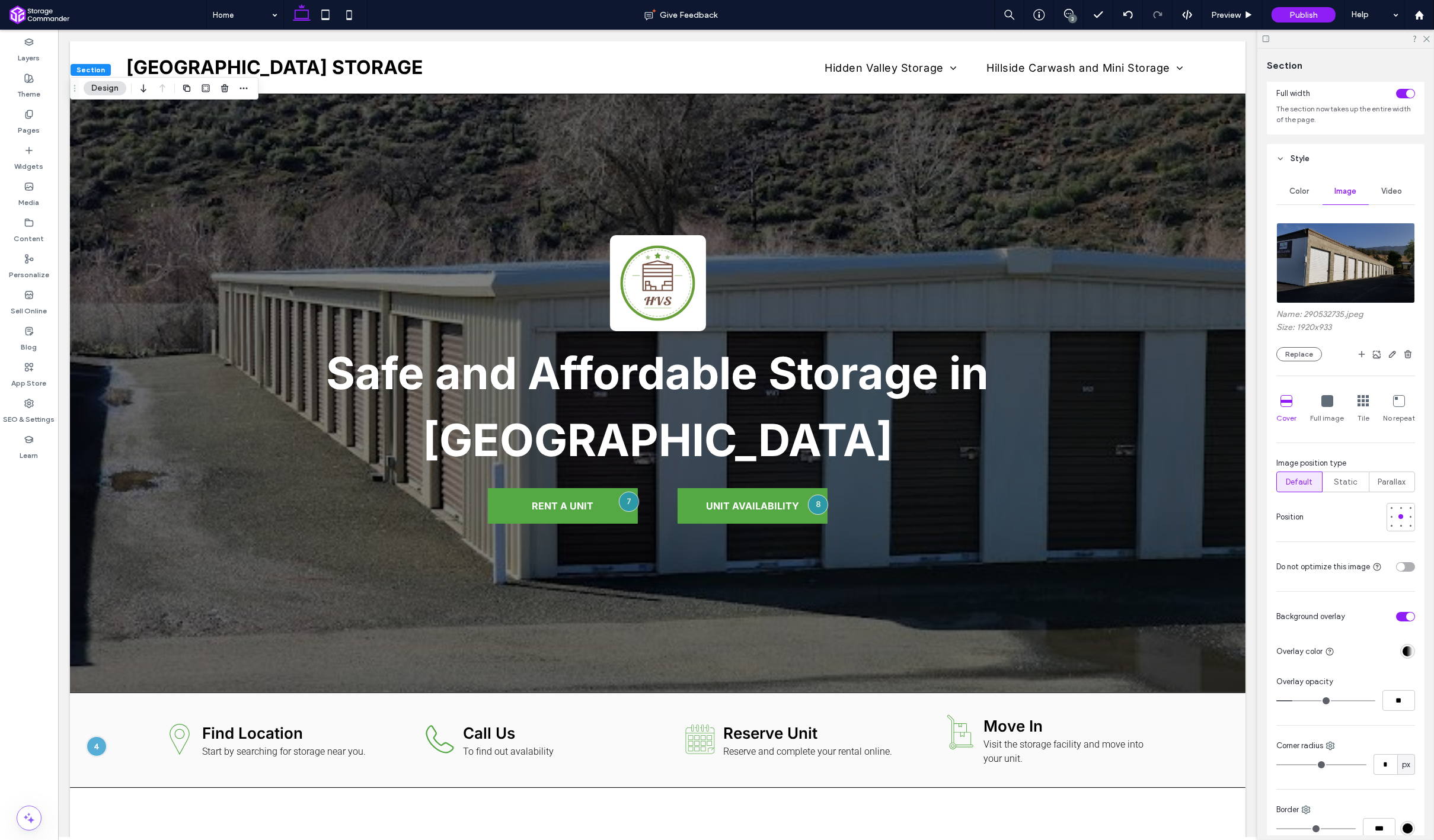
click at [1070, 20] on div "3" at bounding box center [1072, 19] width 9 height 9
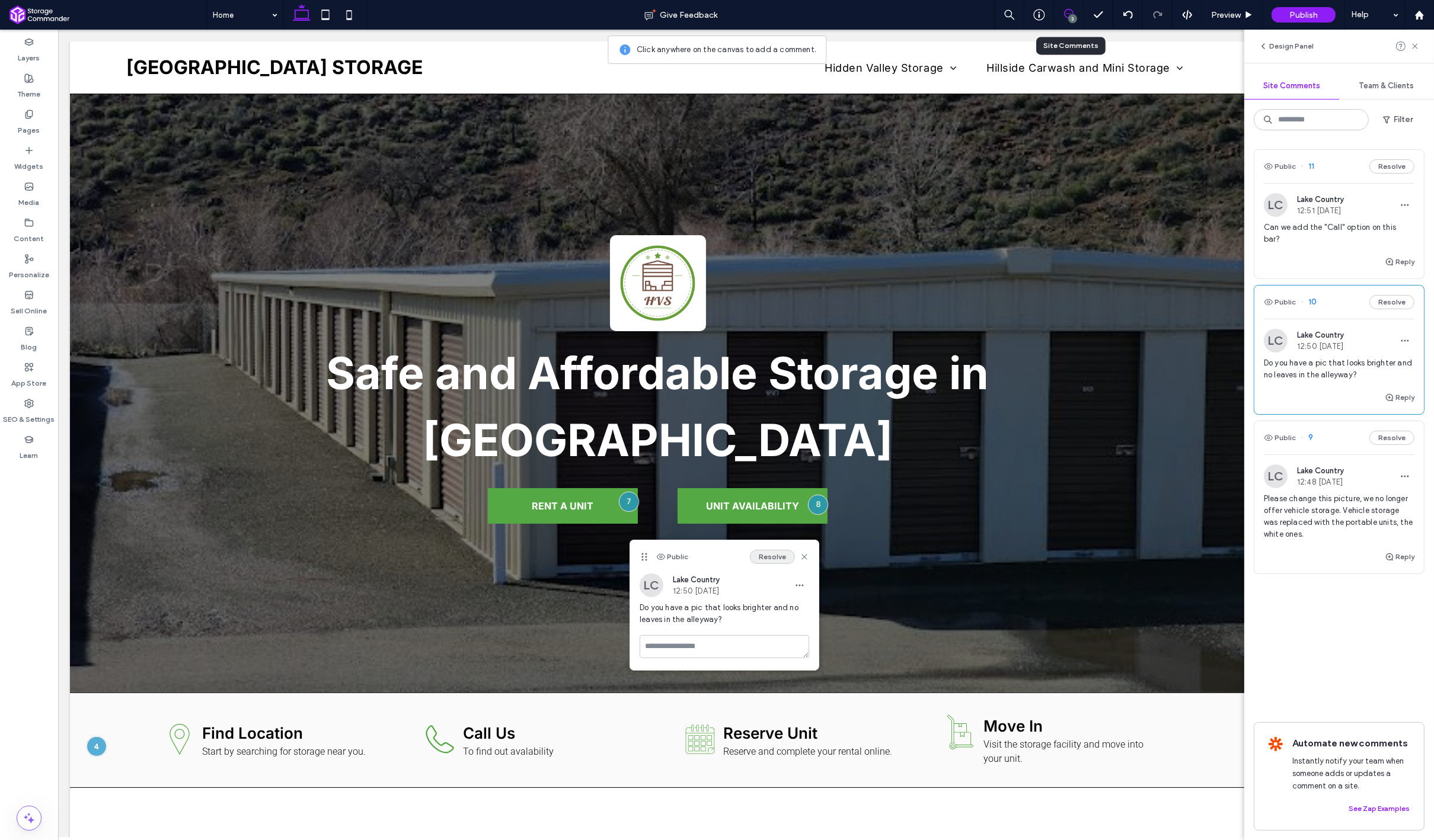
click at [761, 559] on button "Resolve" at bounding box center [772, 557] width 45 height 14
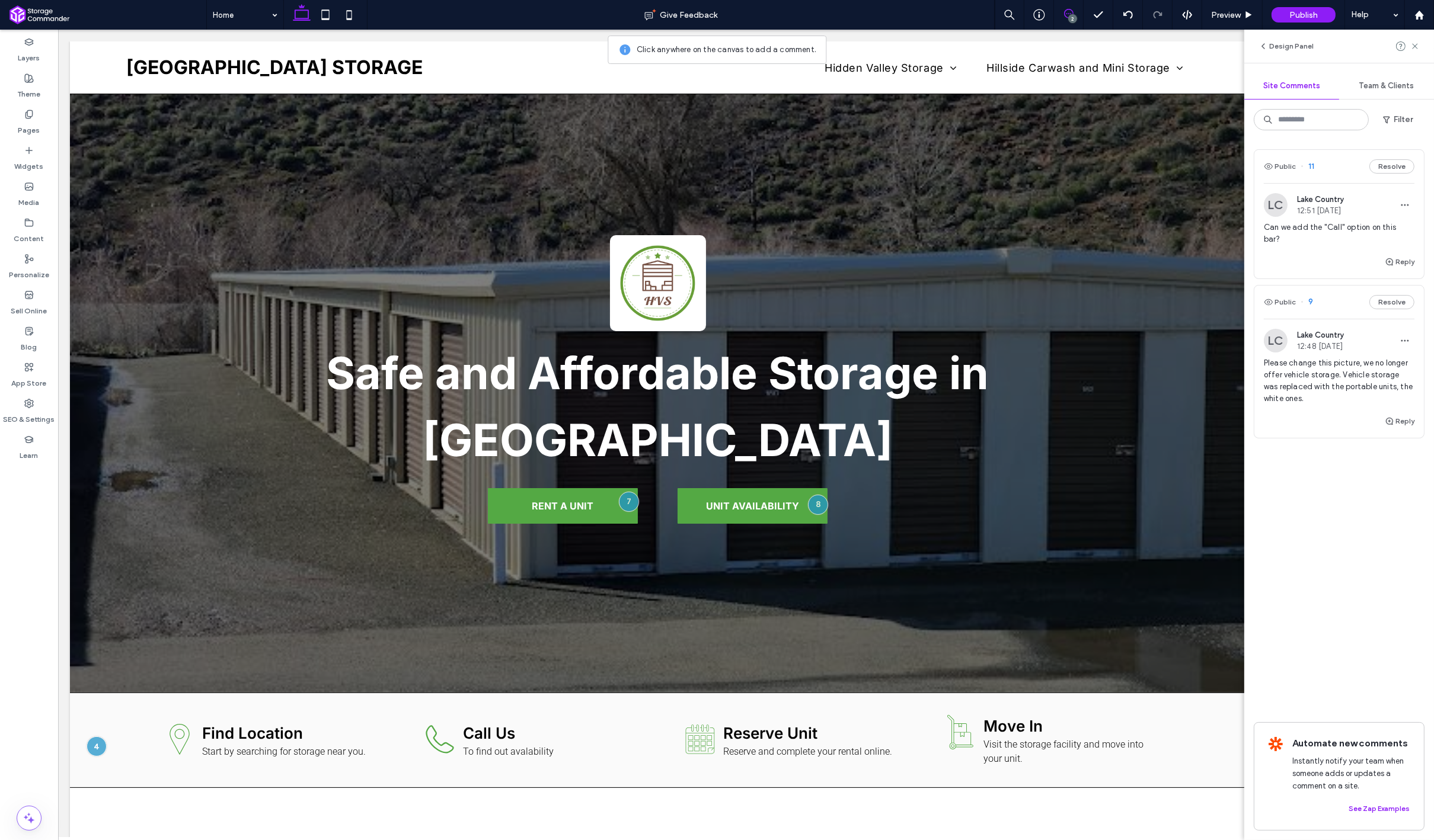
click at [1323, 395] on div "Please change this picture, we no longer offer vehicle storage. Vehicle storage…" at bounding box center [1339, 385] width 151 height 57
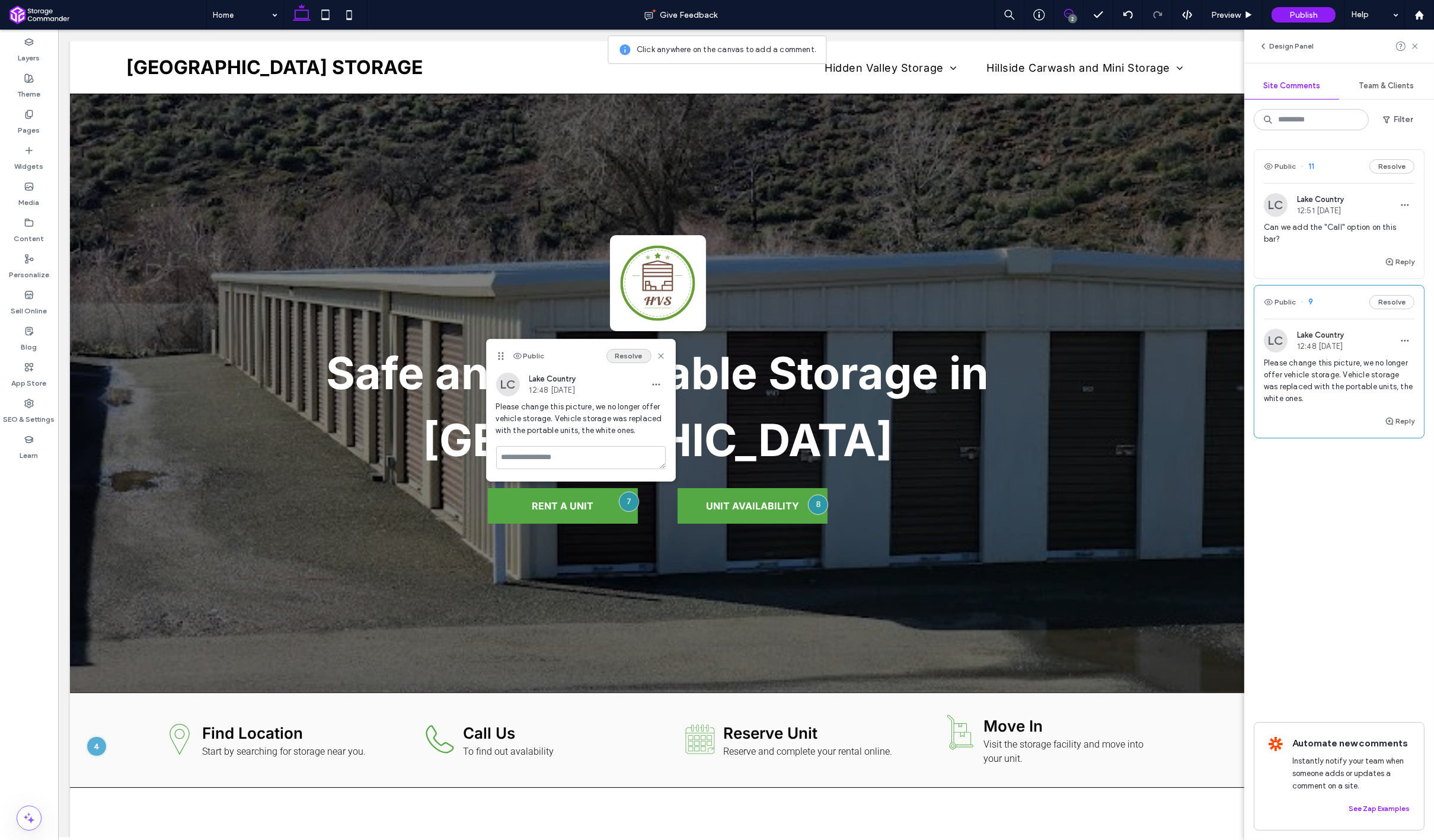
click at [620, 359] on button "Resolve" at bounding box center [628, 356] width 45 height 14
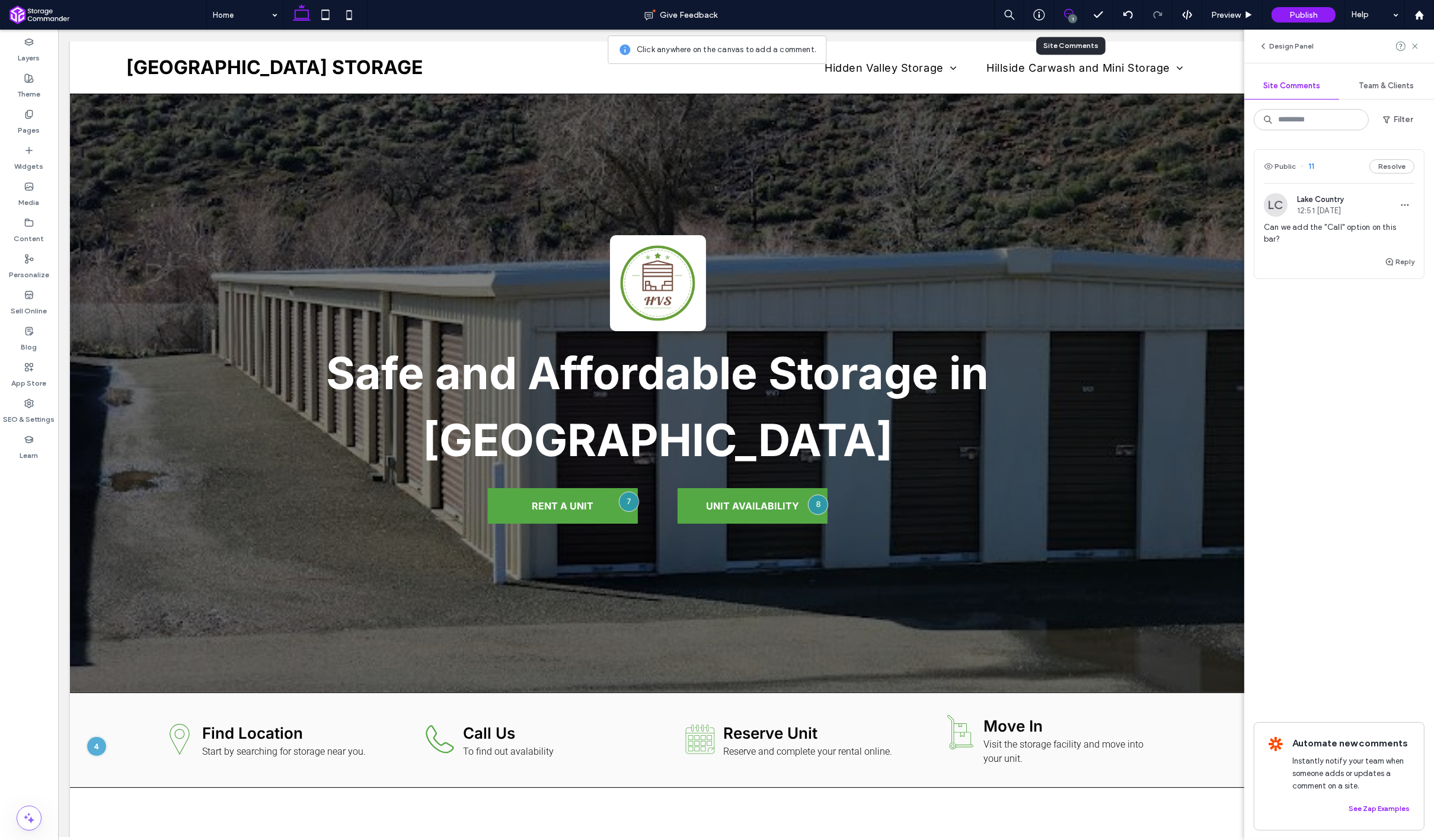
click at [1068, 26] on div "1" at bounding box center [1068, 14] width 30 height 30
click at [1070, 15] on div "1" at bounding box center [1072, 19] width 9 height 9
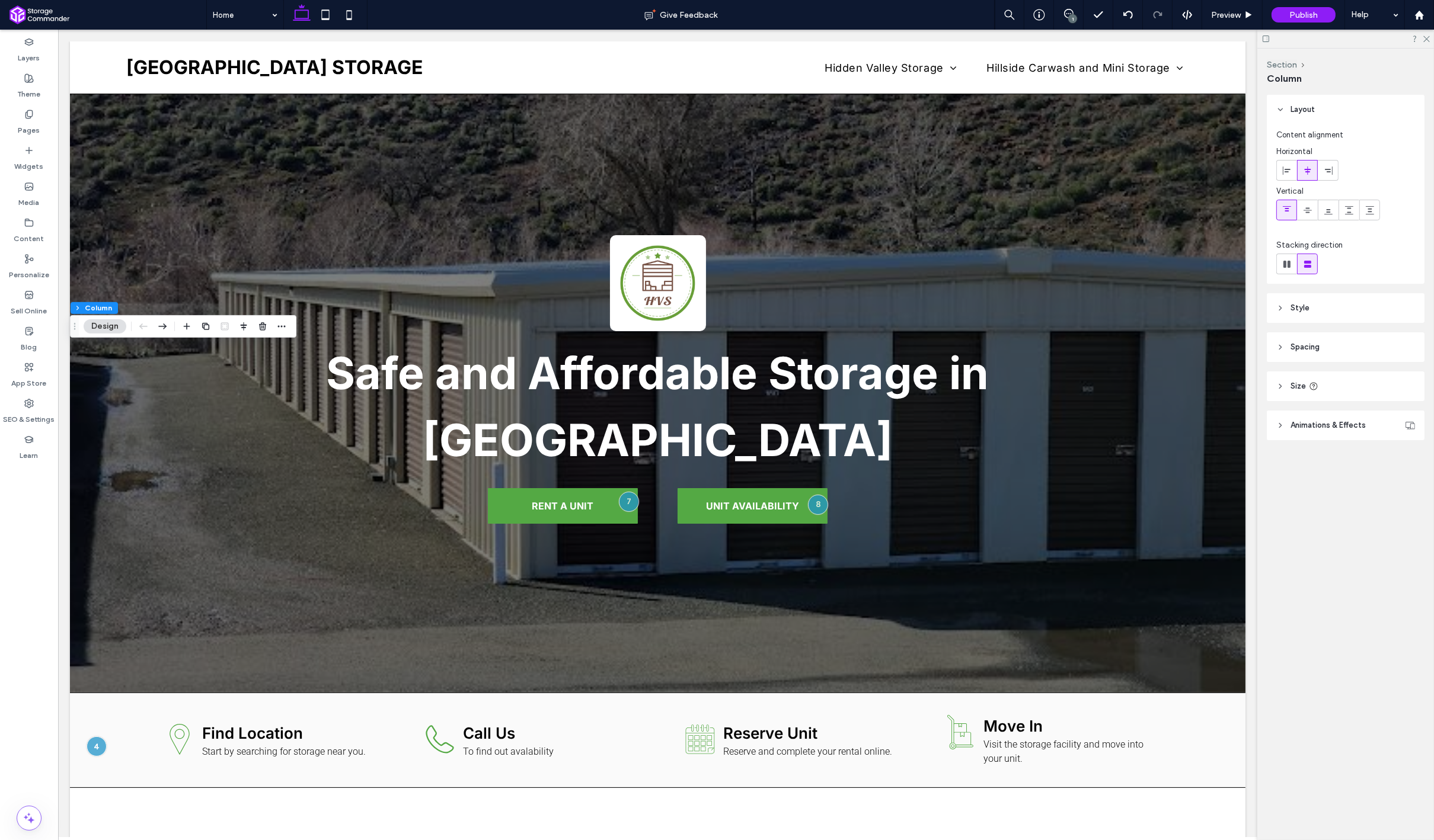
click at [1316, 312] on header "Style" at bounding box center [1345, 308] width 157 height 30
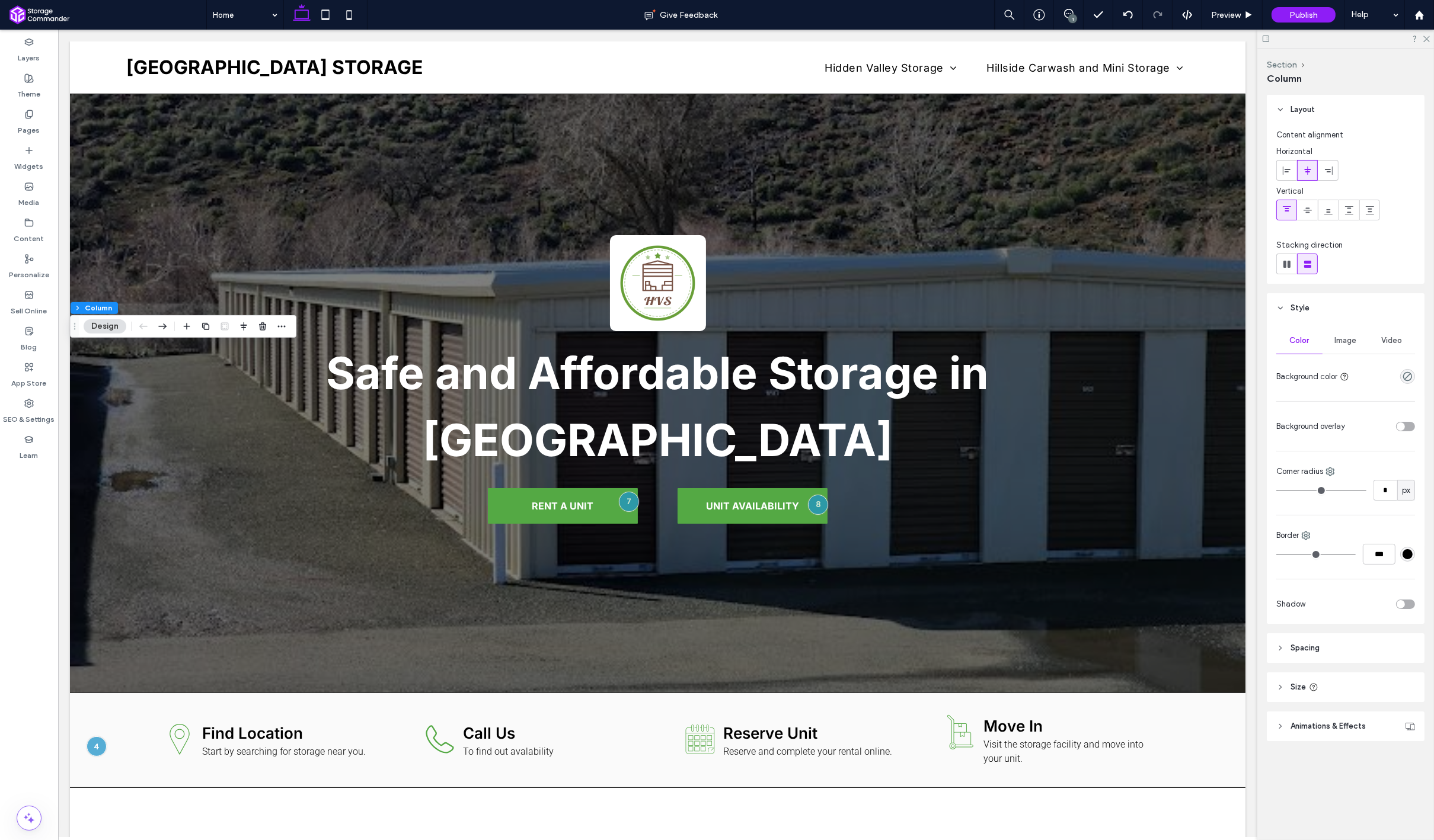
click at [1337, 339] on span "Image" at bounding box center [1346, 340] width 22 height 9
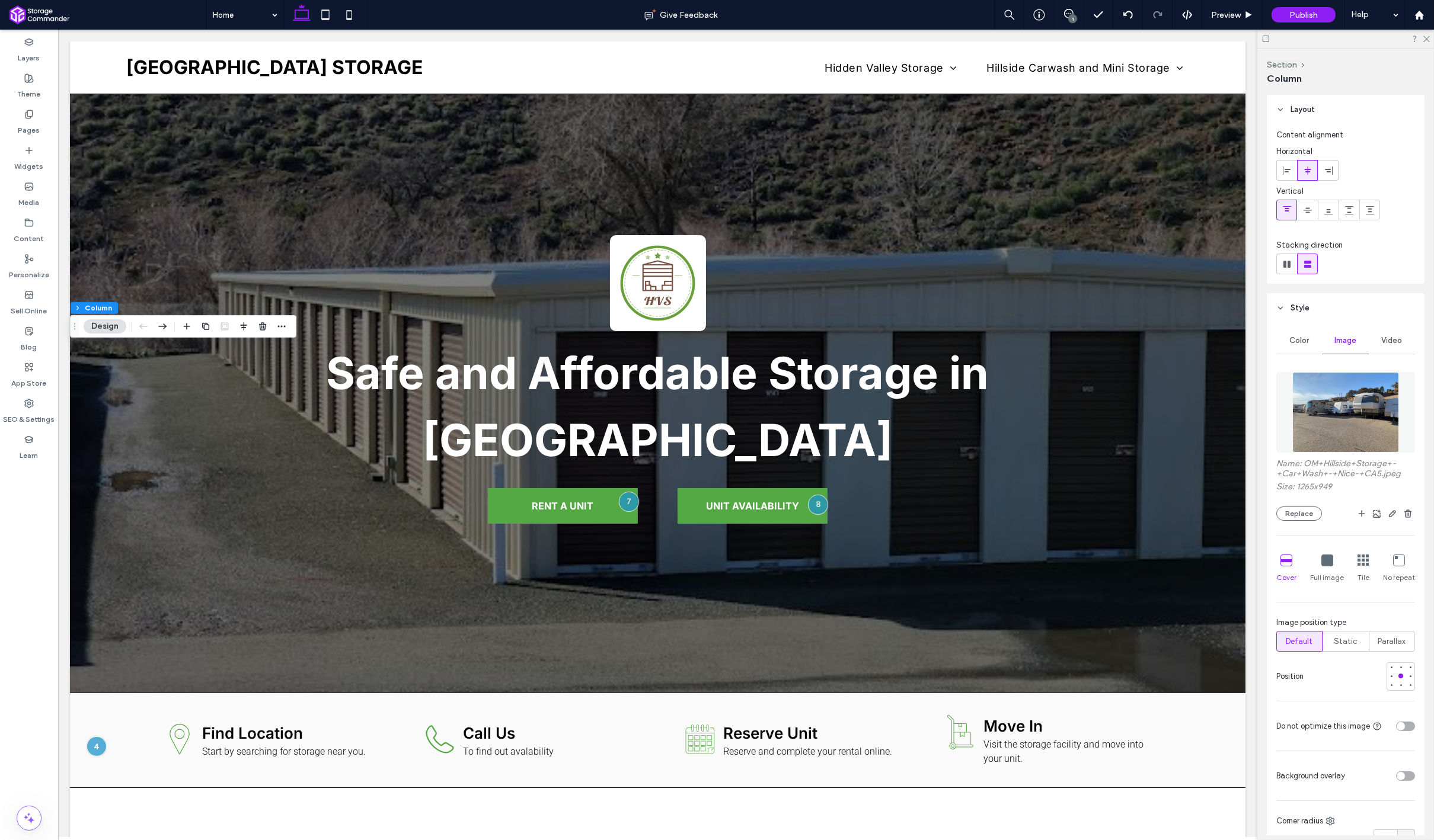
click at [1341, 397] on img at bounding box center [1345, 412] width 107 height 80
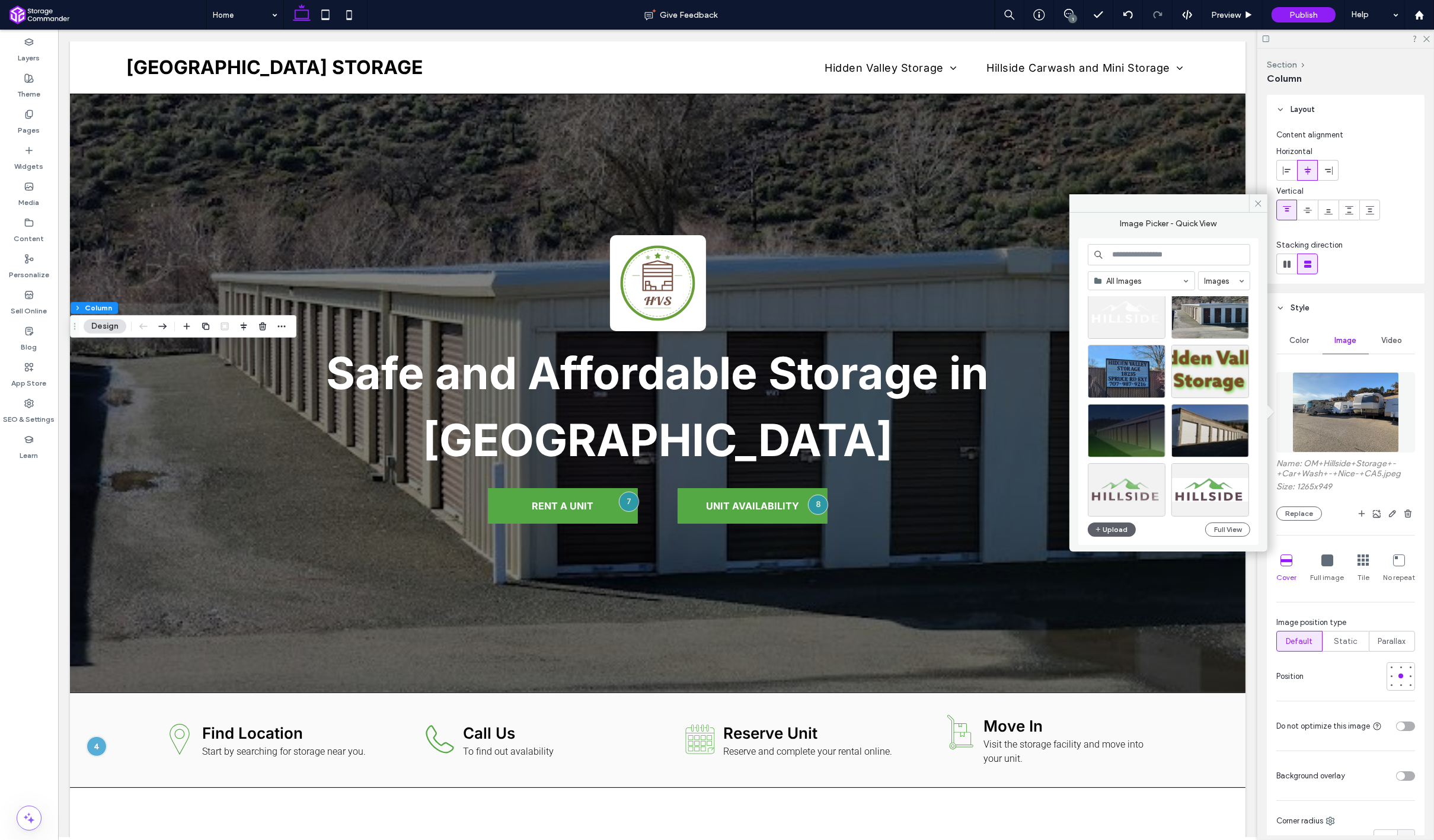
scroll to position [318, 0]
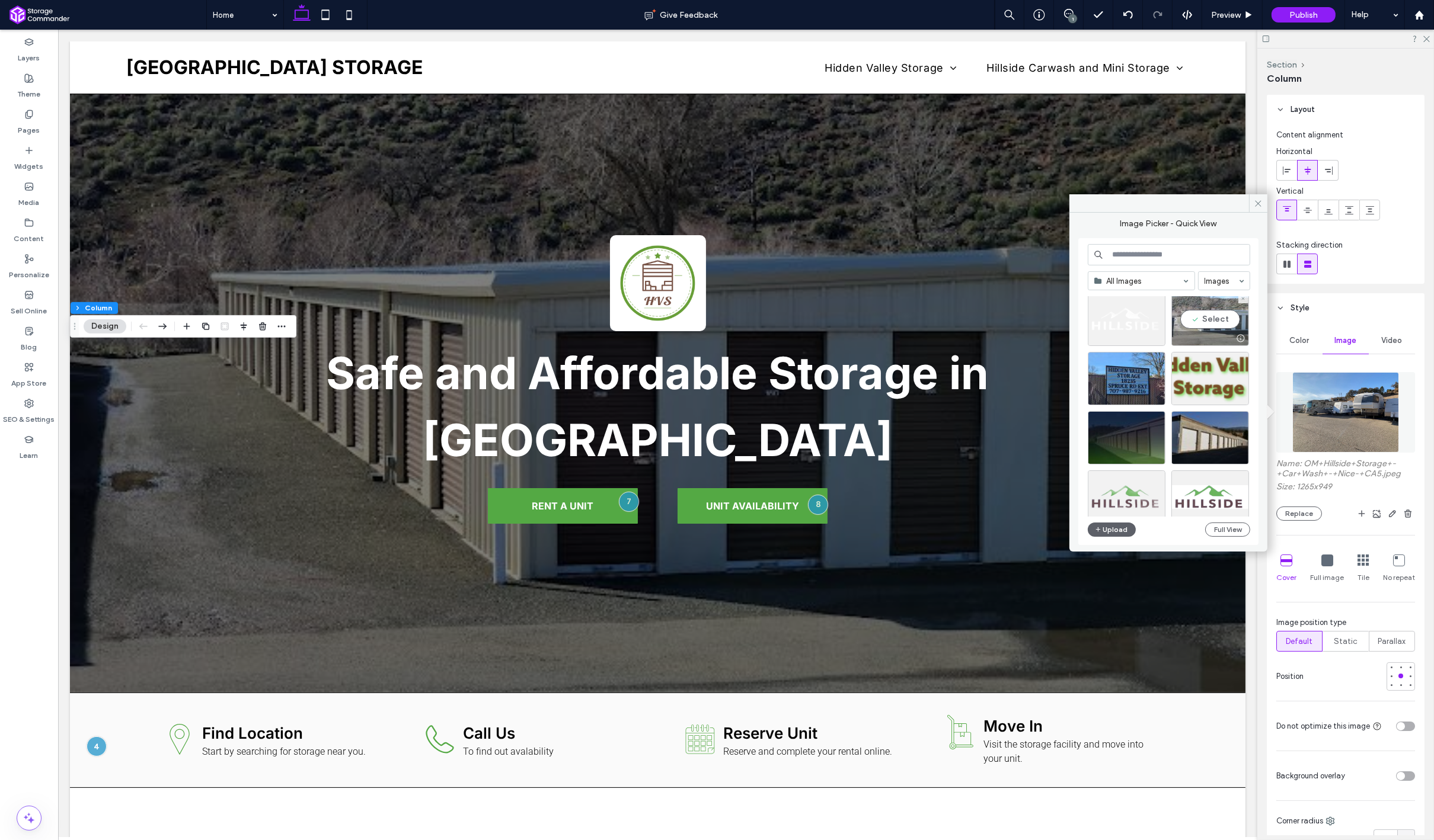
click at [1204, 305] on div "Select" at bounding box center [1210, 319] width 78 height 53
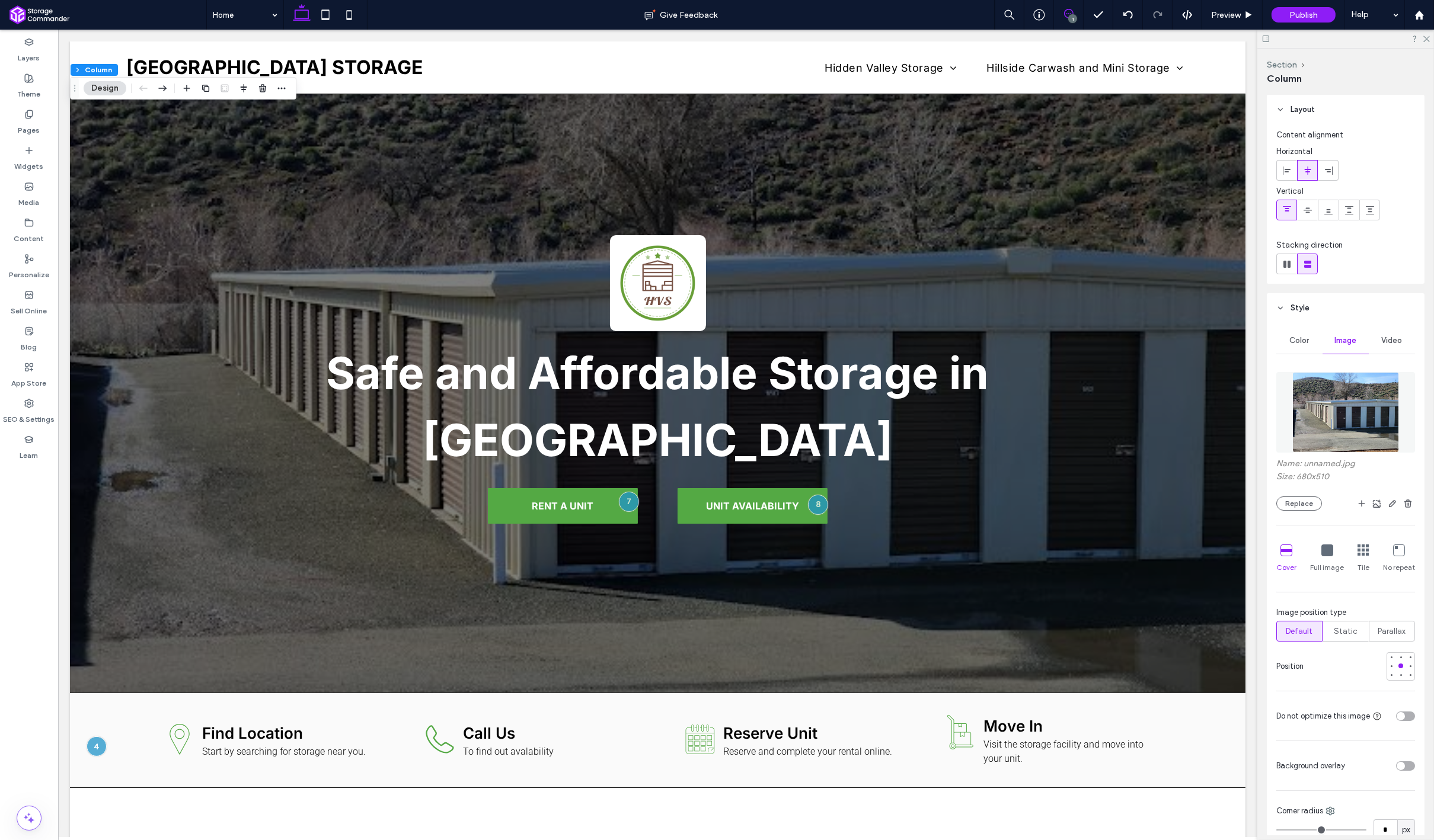
click at [1077, 13] on span at bounding box center [1068, 14] width 29 height 9
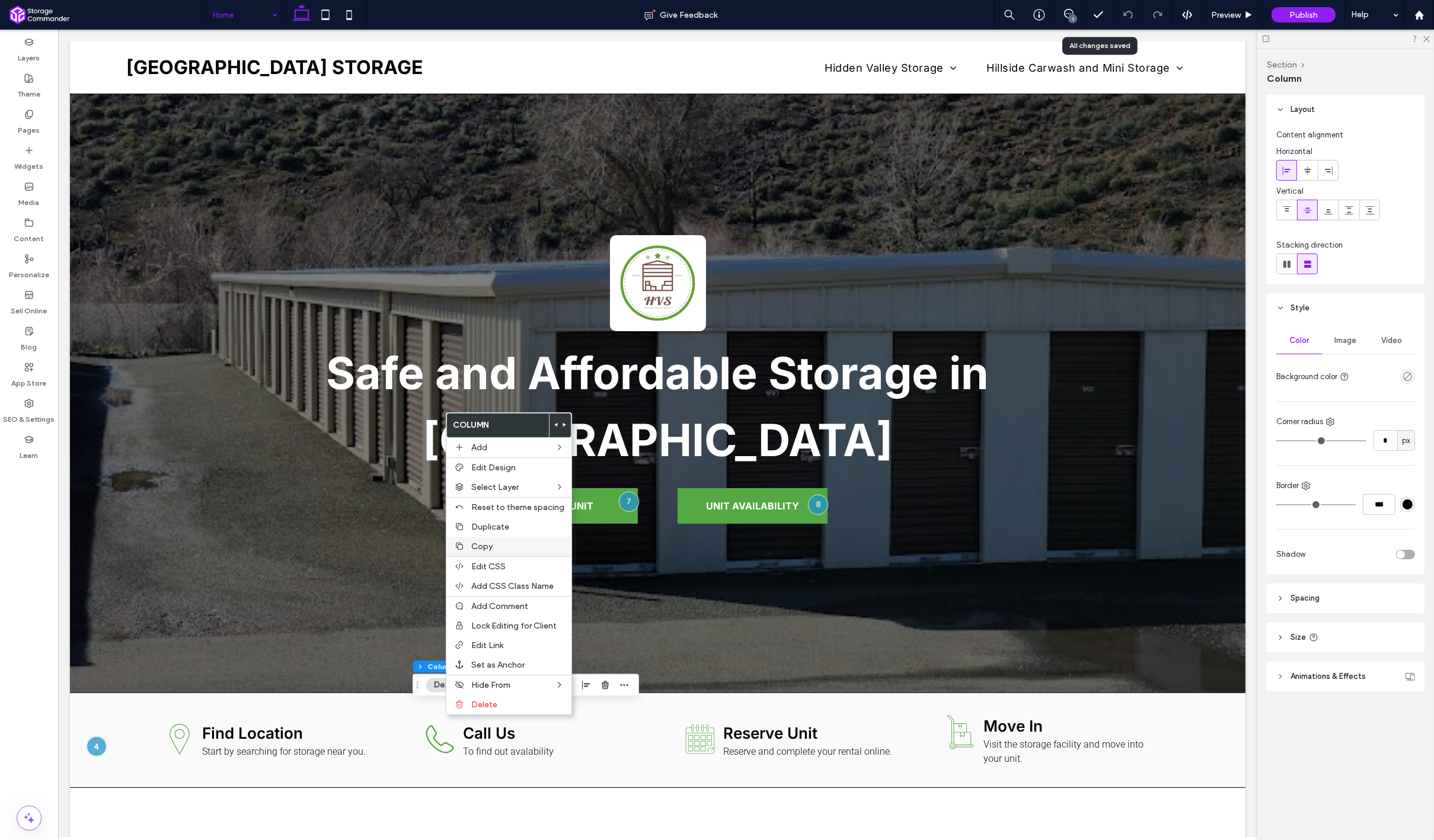
click at [501, 543] on label "Copy" at bounding box center [517, 547] width 93 height 10
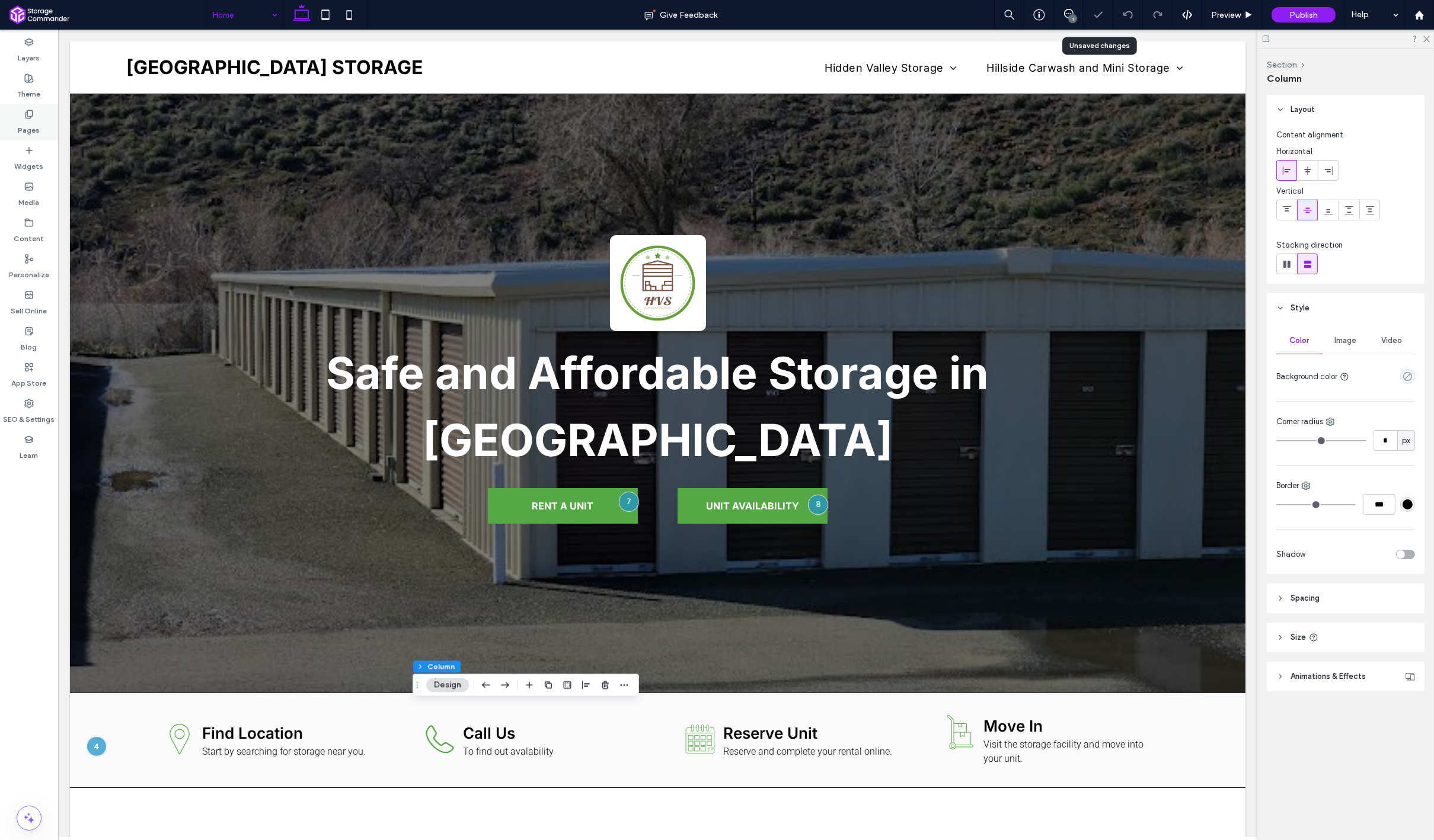
click at [26, 125] on label "Pages" at bounding box center [30, 128] width 22 height 17
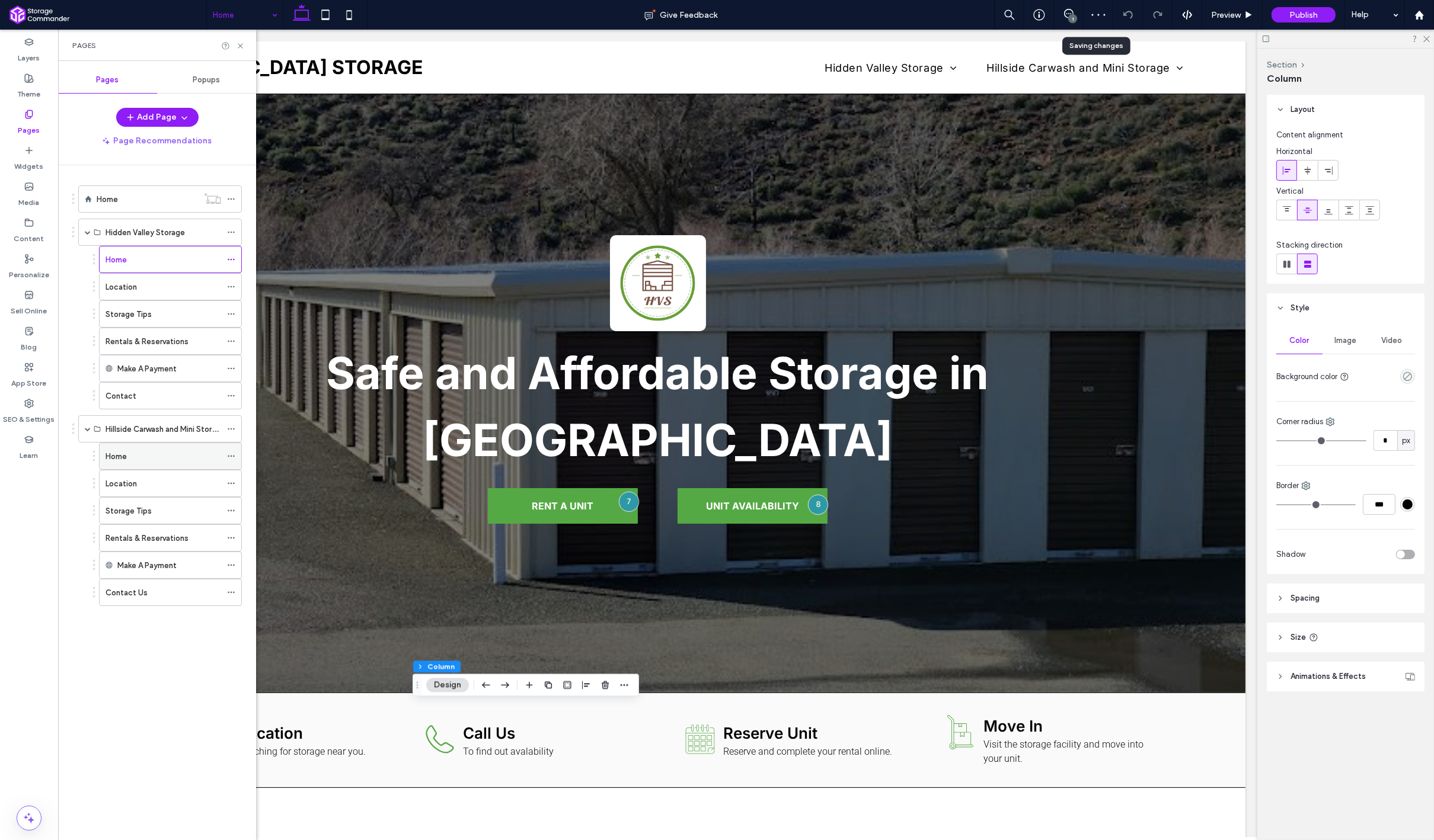
click at [143, 457] on div "Home" at bounding box center [163, 456] width 116 height 13
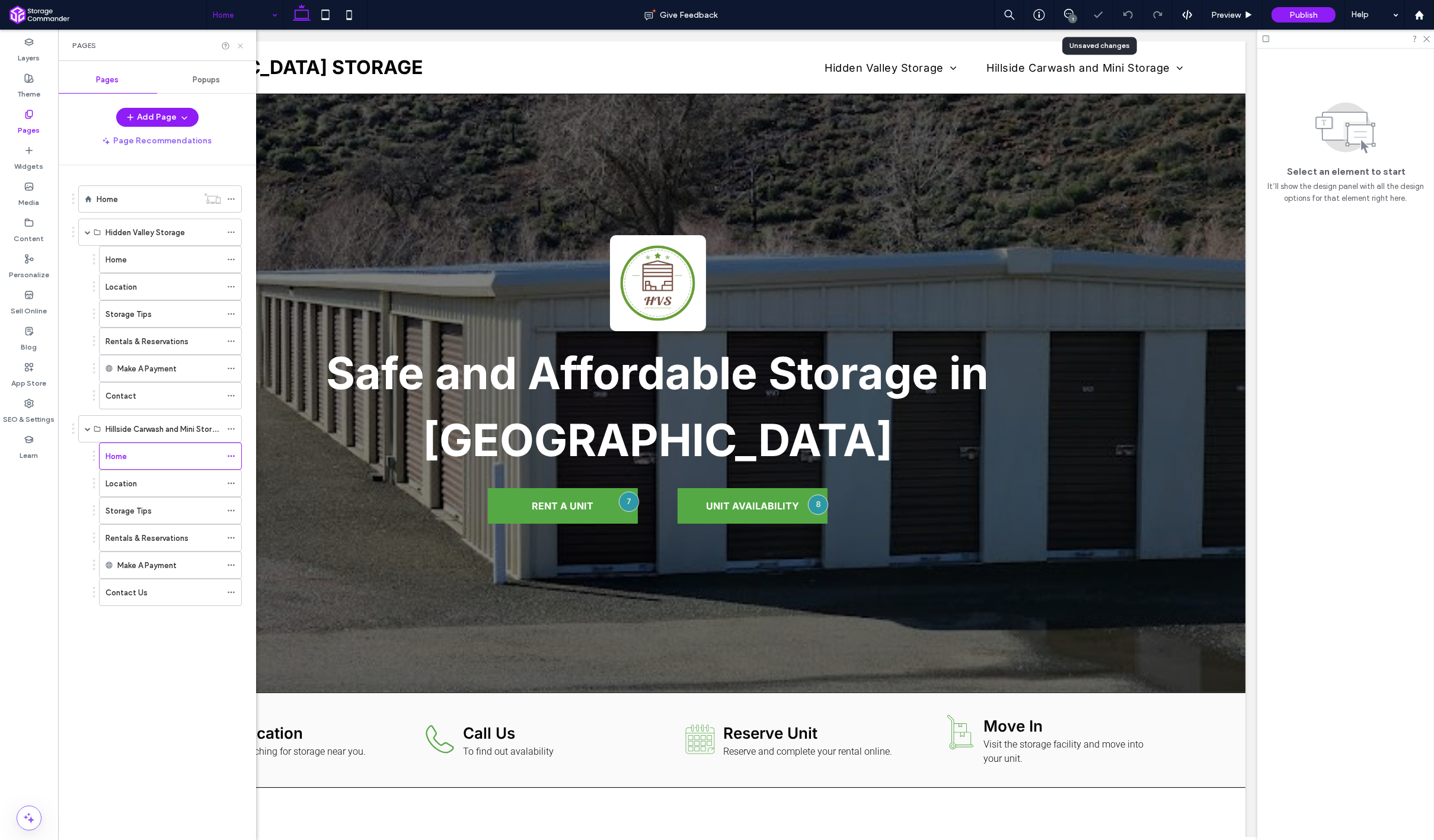
click at [241, 45] on icon at bounding box center [240, 46] width 9 height 9
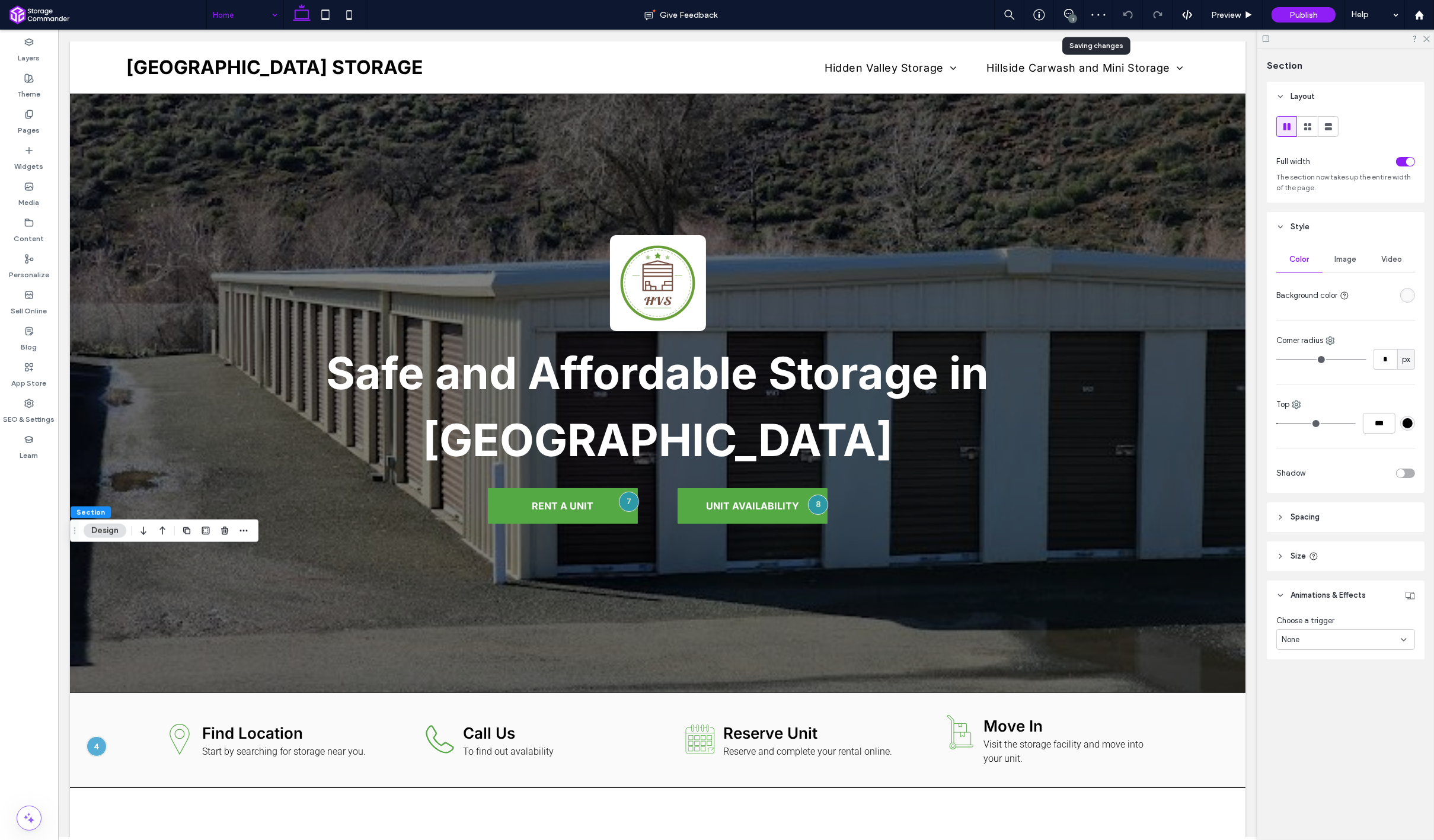
scroll to position [143, 0]
type input "**********"
type input "*"
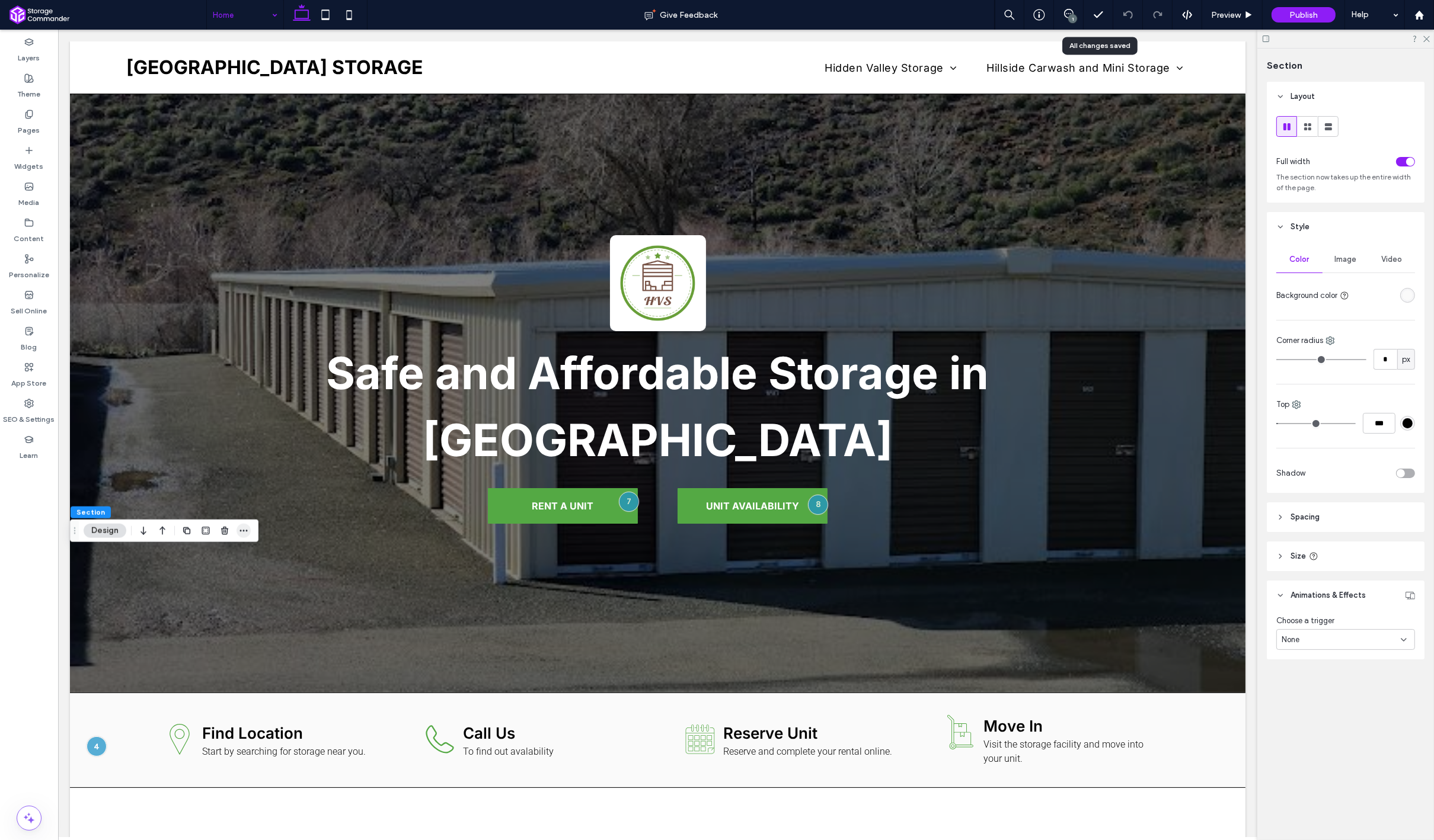
click at [243, 535] on span "button" at bounding box center [244, 531] width 14 height 14
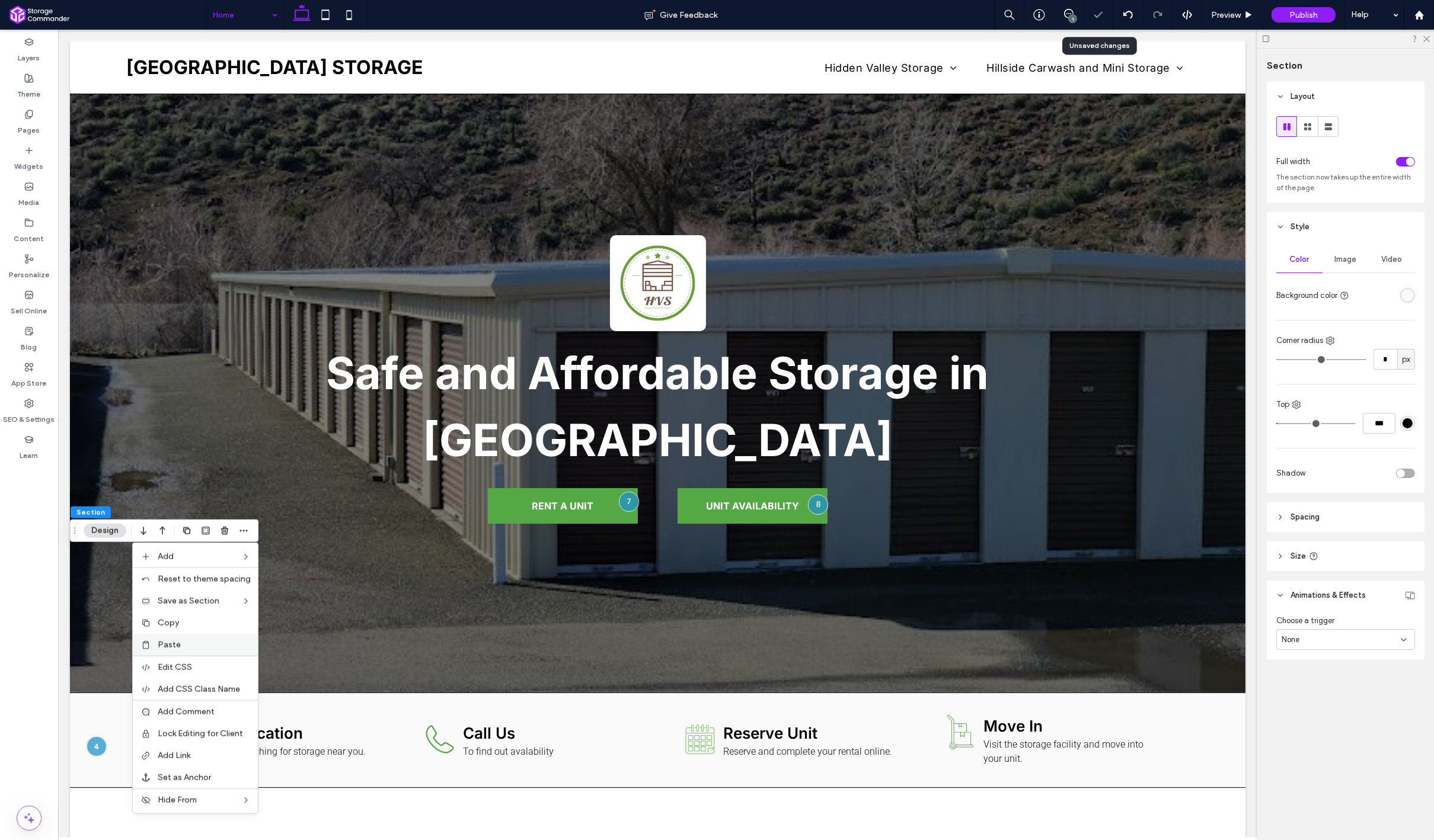
click at [191, 641] on label "Paste" at bounding box center [204, 645] width 93 height 10
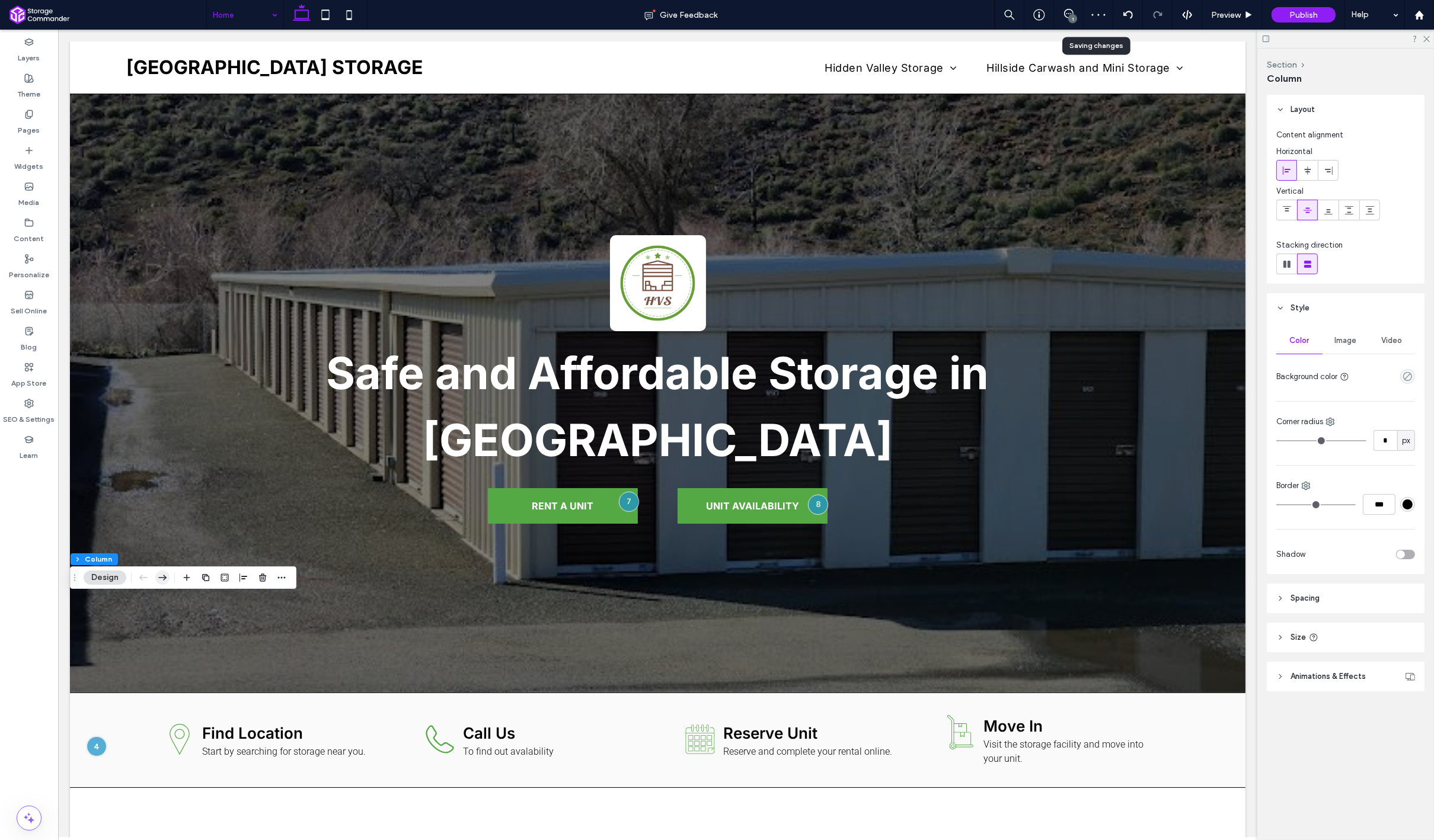
click at [163, 580] on icon "button" at bounding box center [162, 577] width 14 height 21
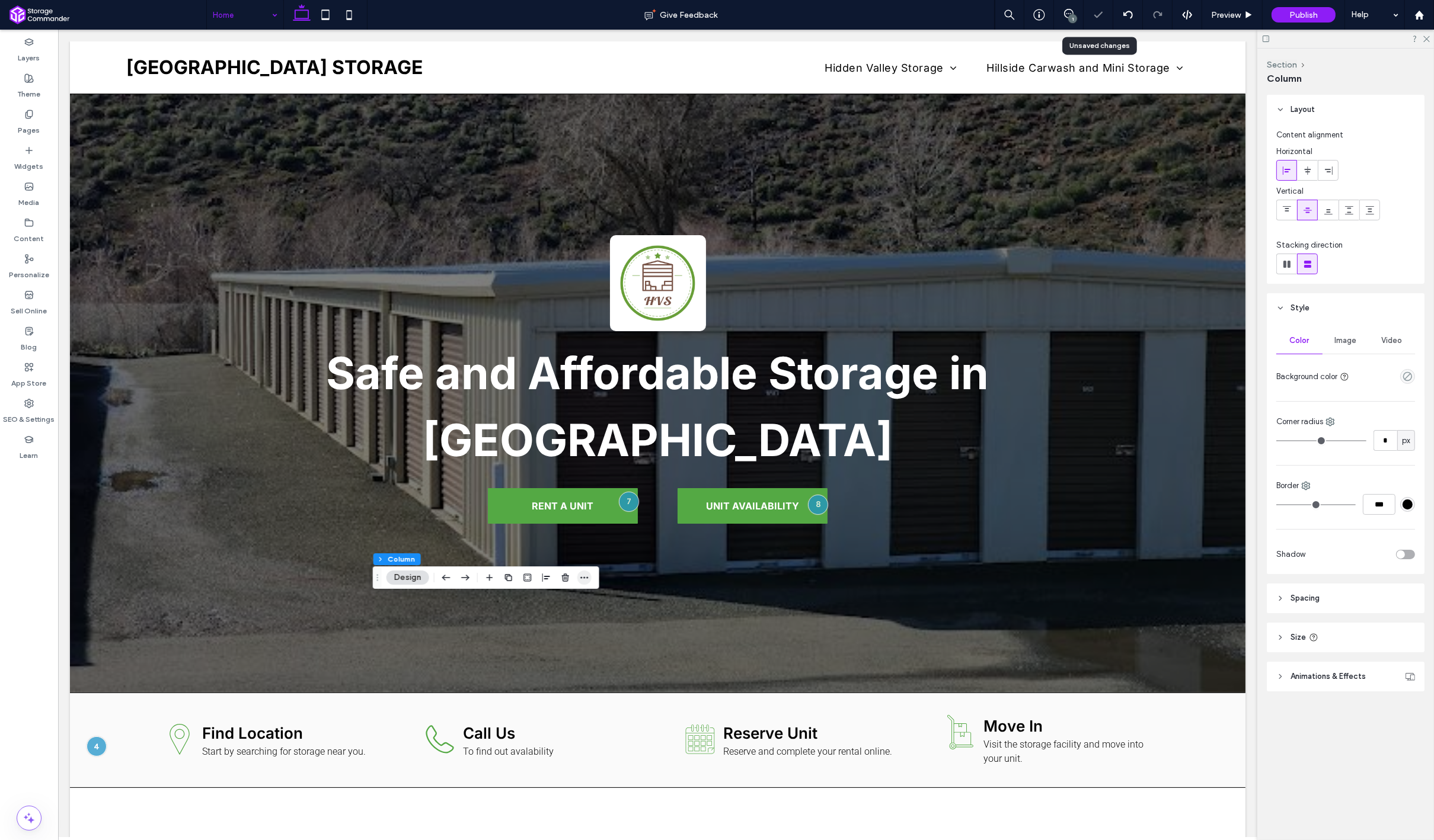
click at [589, 582] on span "button" at bounding box center [584, 577] width 14 height 14
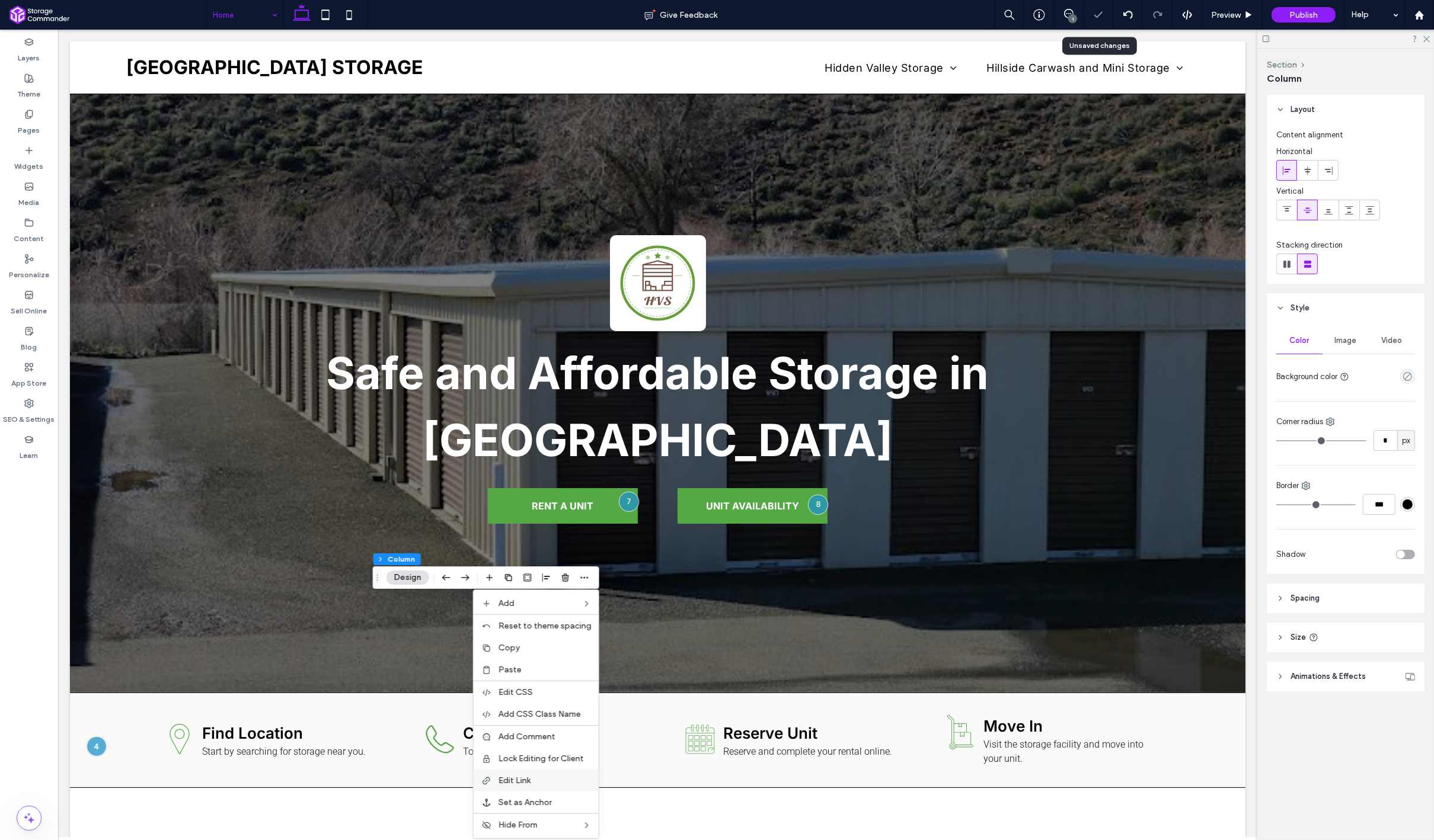
click at [545, 770] on div "Edit Link" at bounding box center [536, 781] width 125 height 22
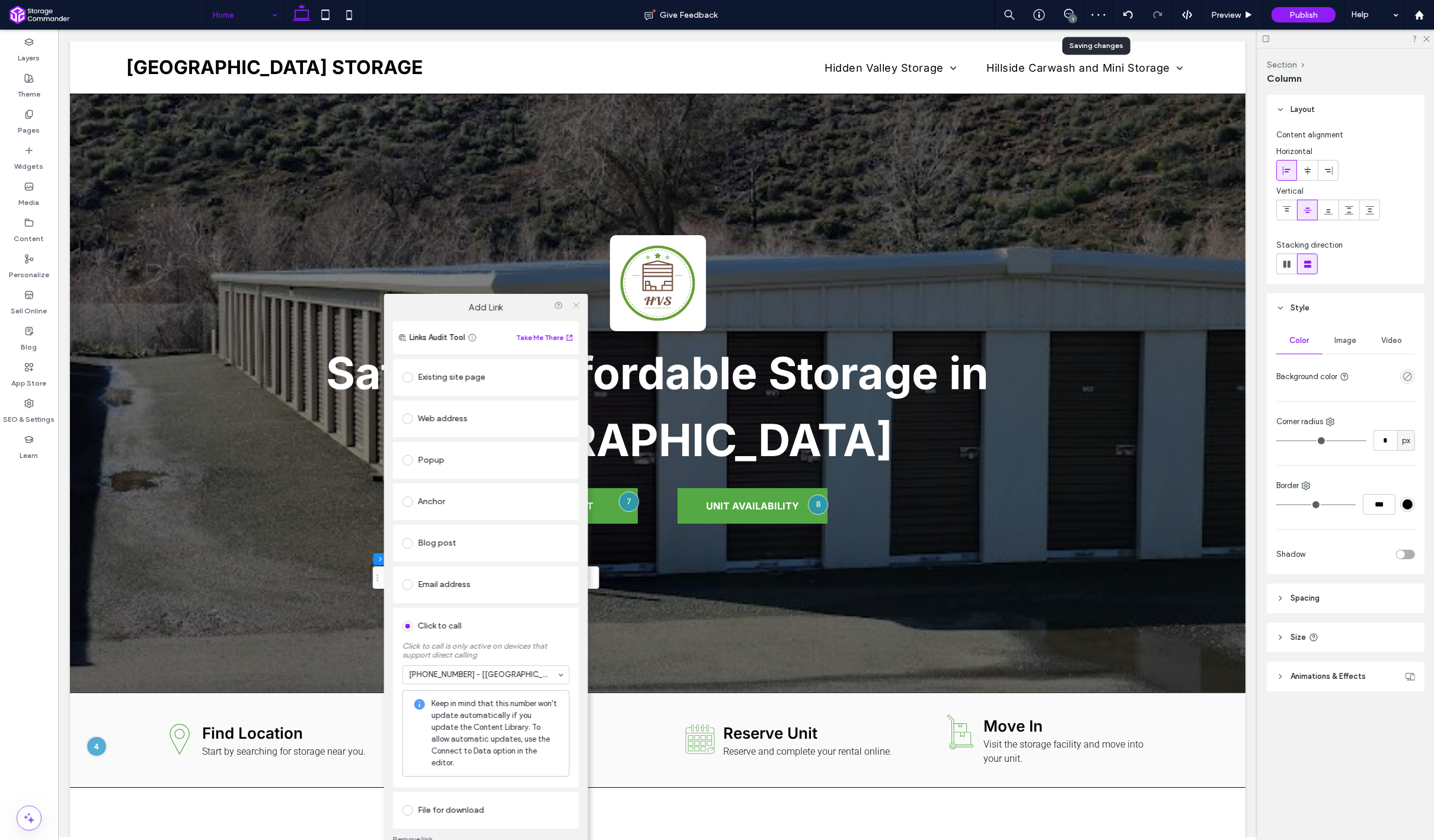
click at [579, 310] on icon at bounding box center [576, 305] width 9 height 9
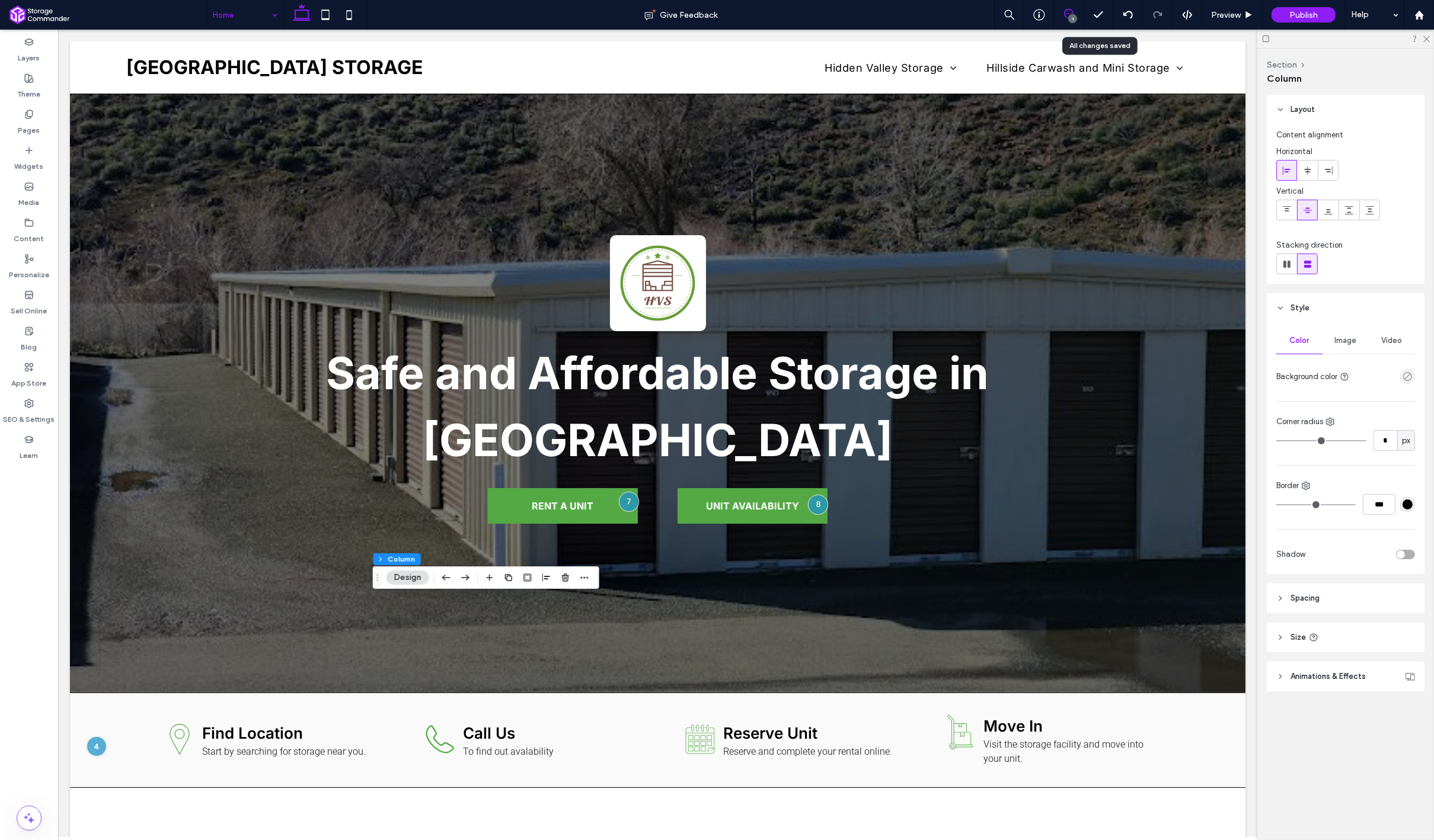
click at [1070, 9] on icon at bounding box center [1068, 14] width 9 height 9
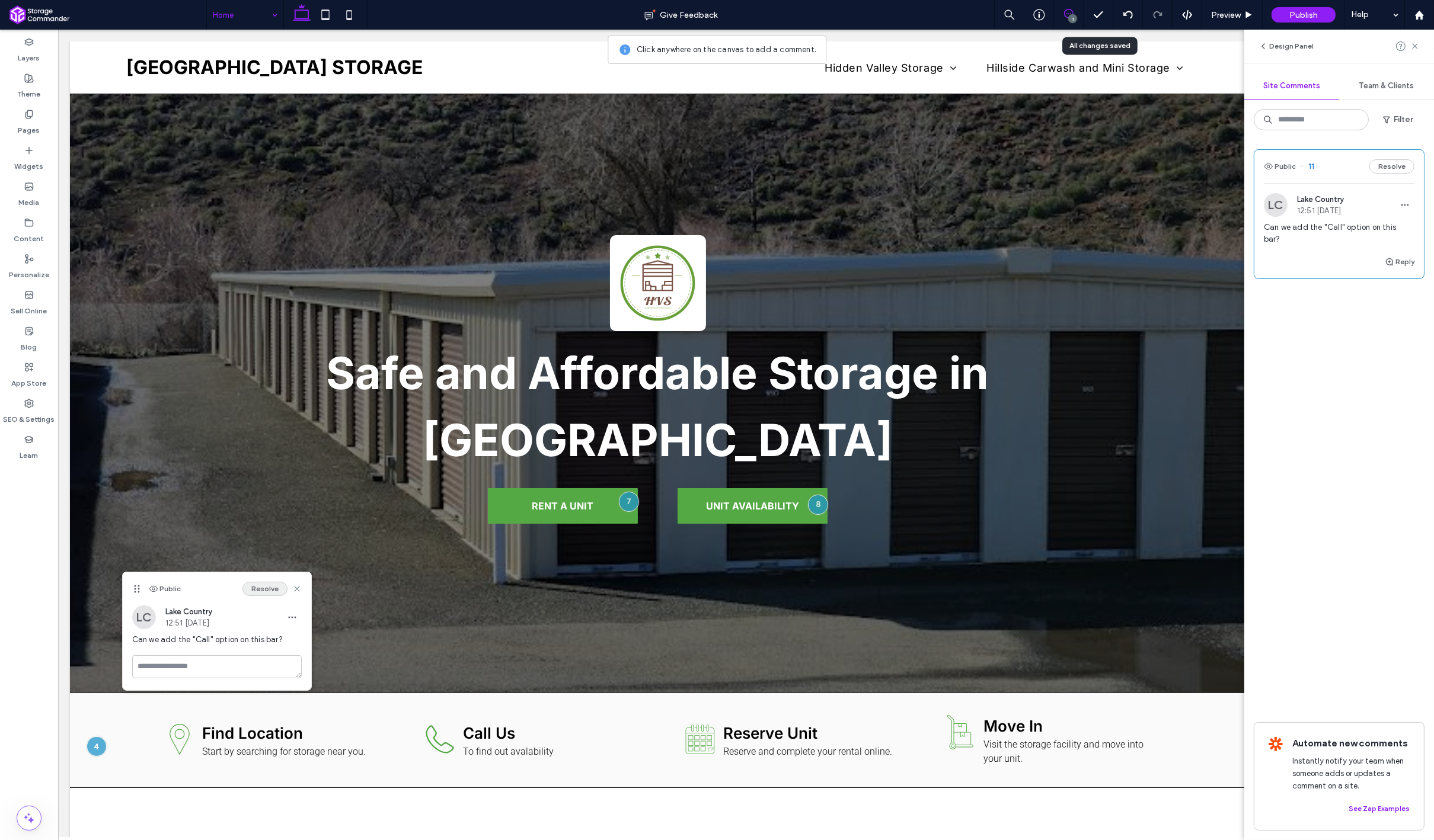
click at [262, 588] on button "Resolve" at bounding box center [265, 588] width 45 height 14
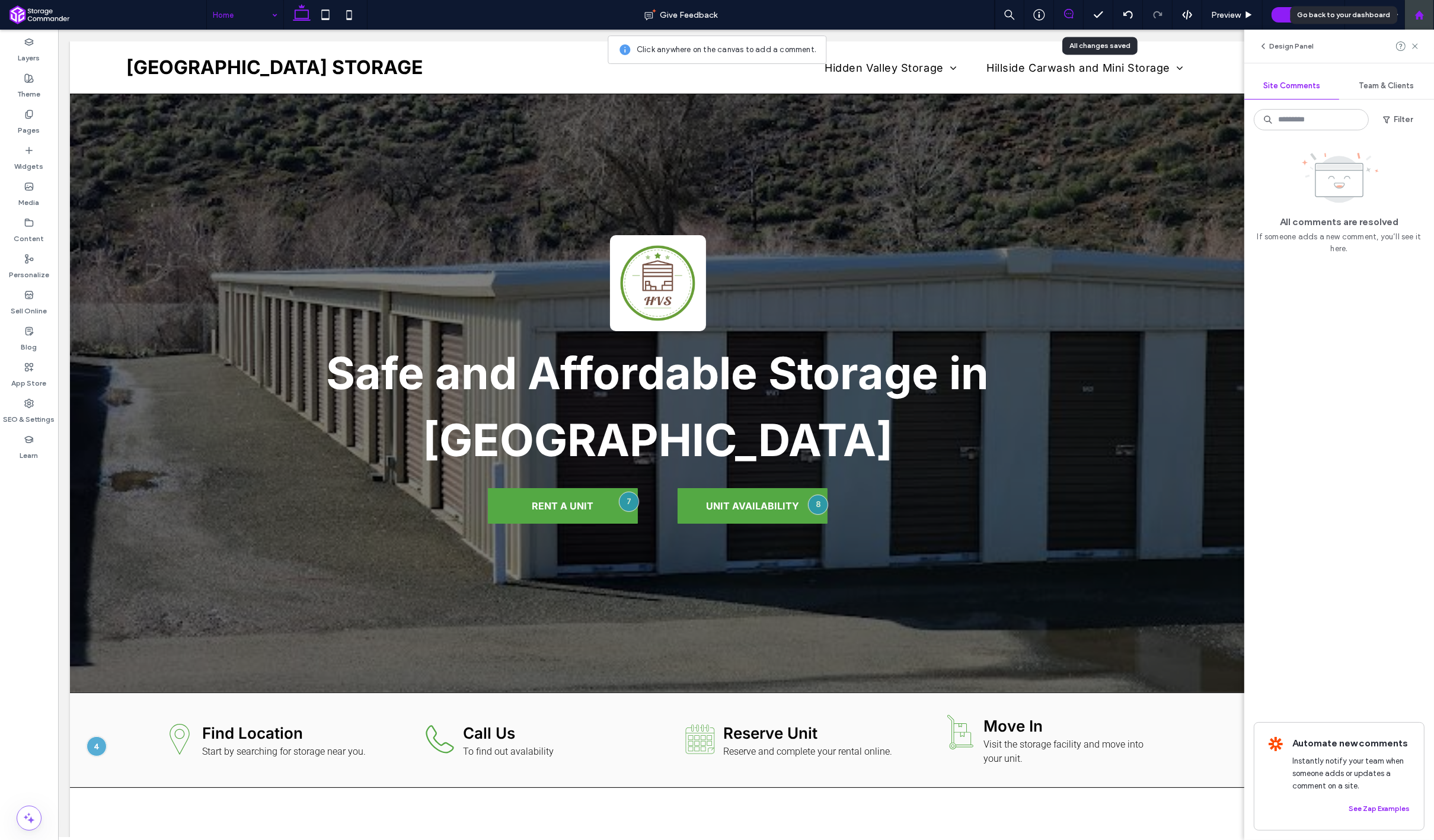
click at [1415, 16] on icon at bounding box center [1420, 15] width 10 height 10
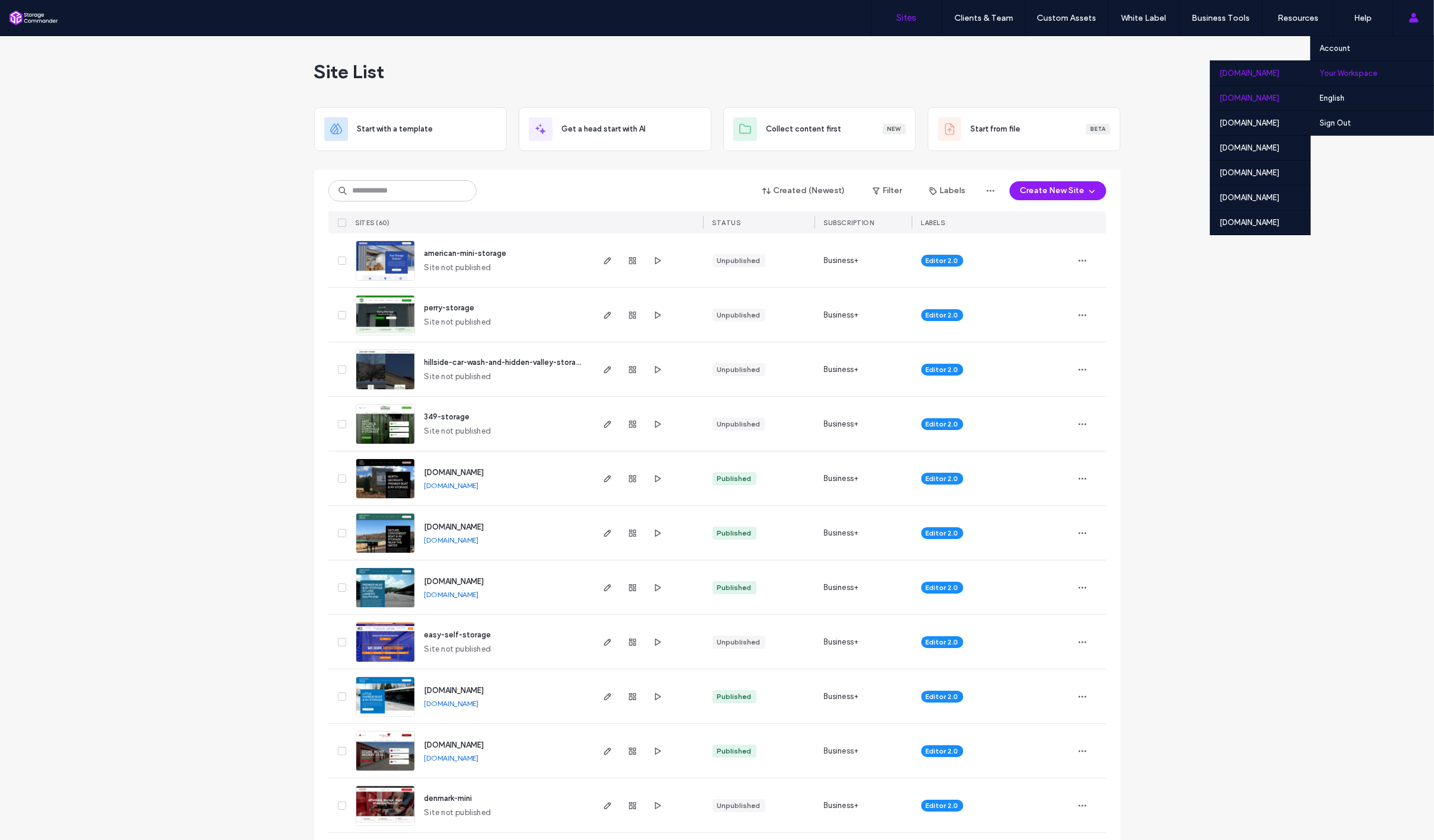
click at [1249, 96] on div "[DOMAIN_NAME]" at bounding box center [1260, 97] width 100 height 25
